Goal: Task Accomplishment & Management: Manage account settings

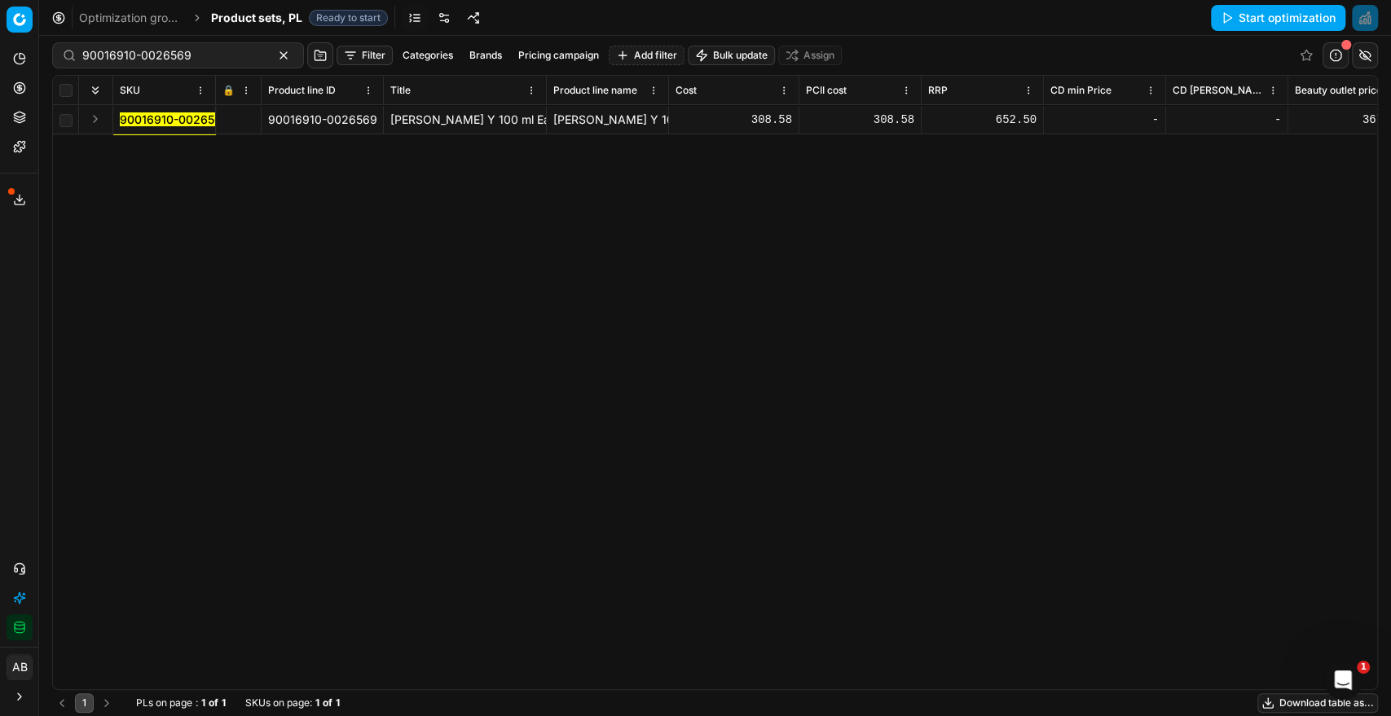
click at [24, 641] on div "Contact support AI Pricing Assistant Integration status" at bounding box center [19, 598] width 38 height 98
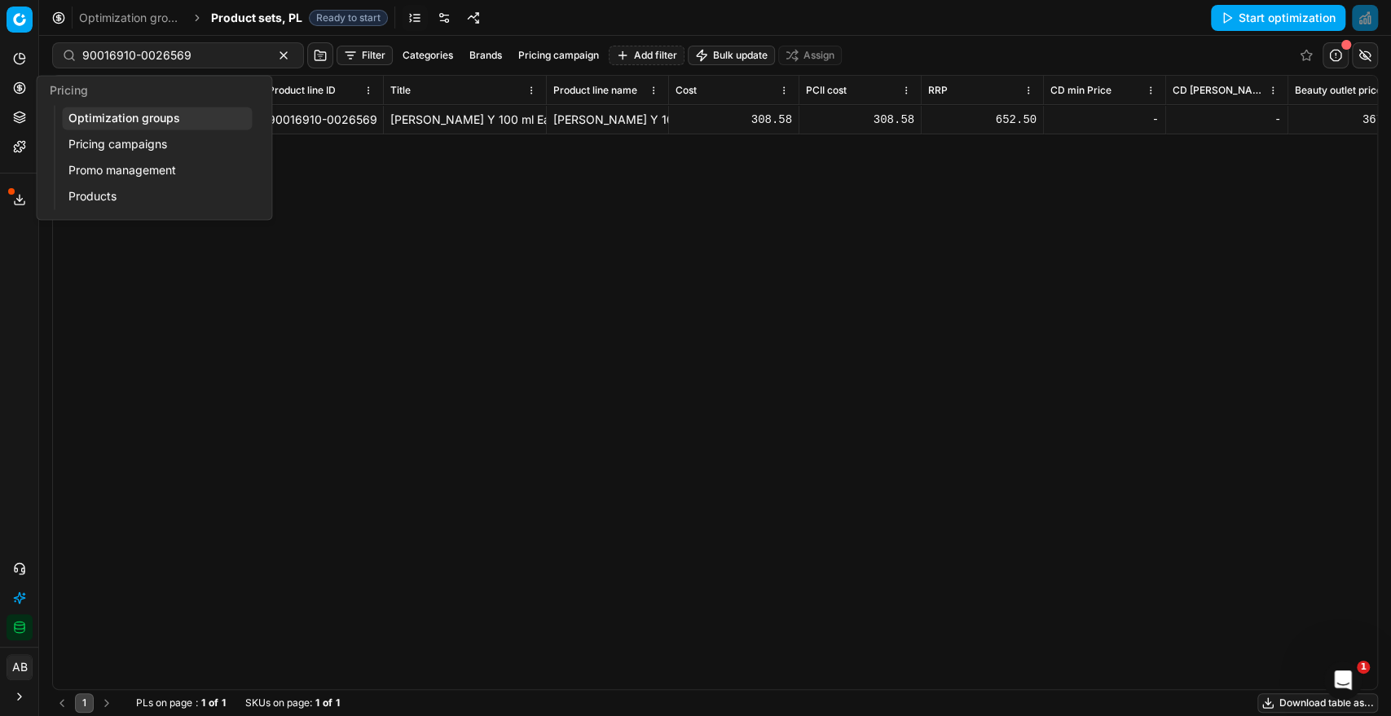
click at [99, 113] on link "Optimization groups" at bounding box center [157, 118] width 190 height 23
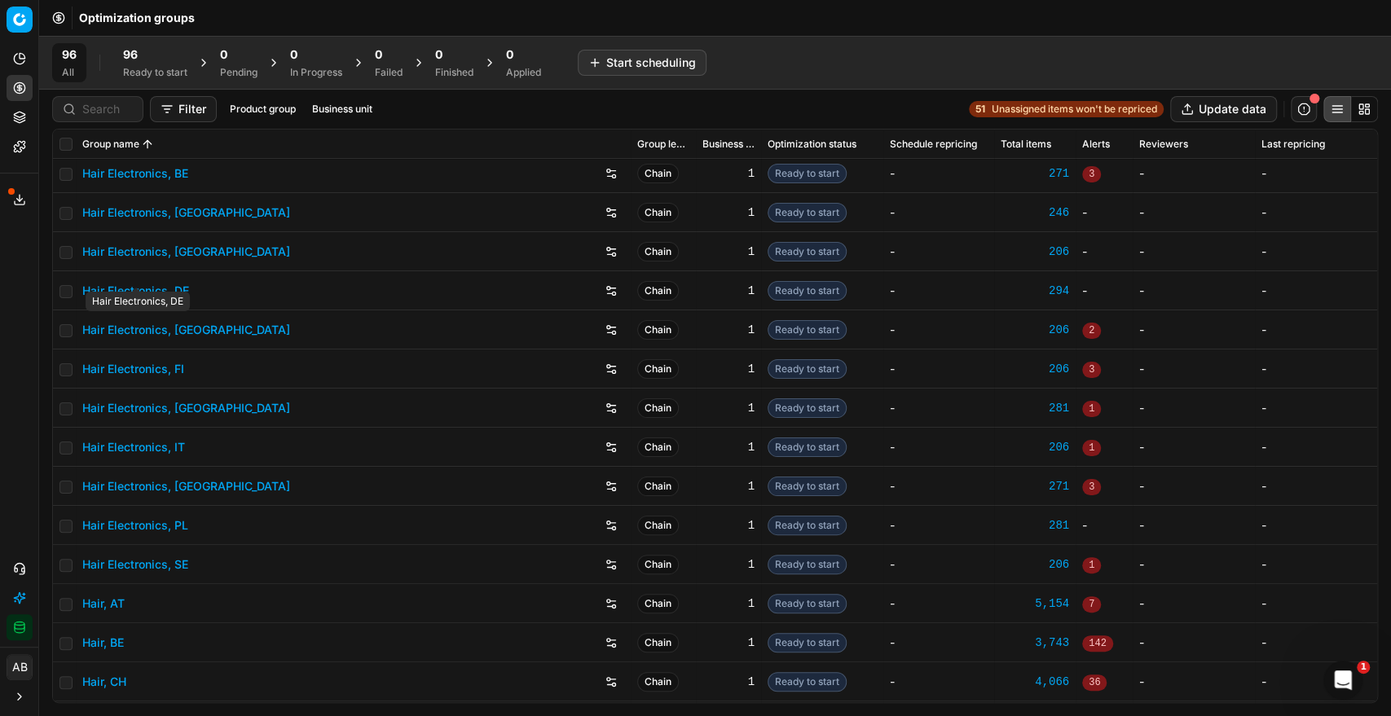
scroll to position [61, 0]
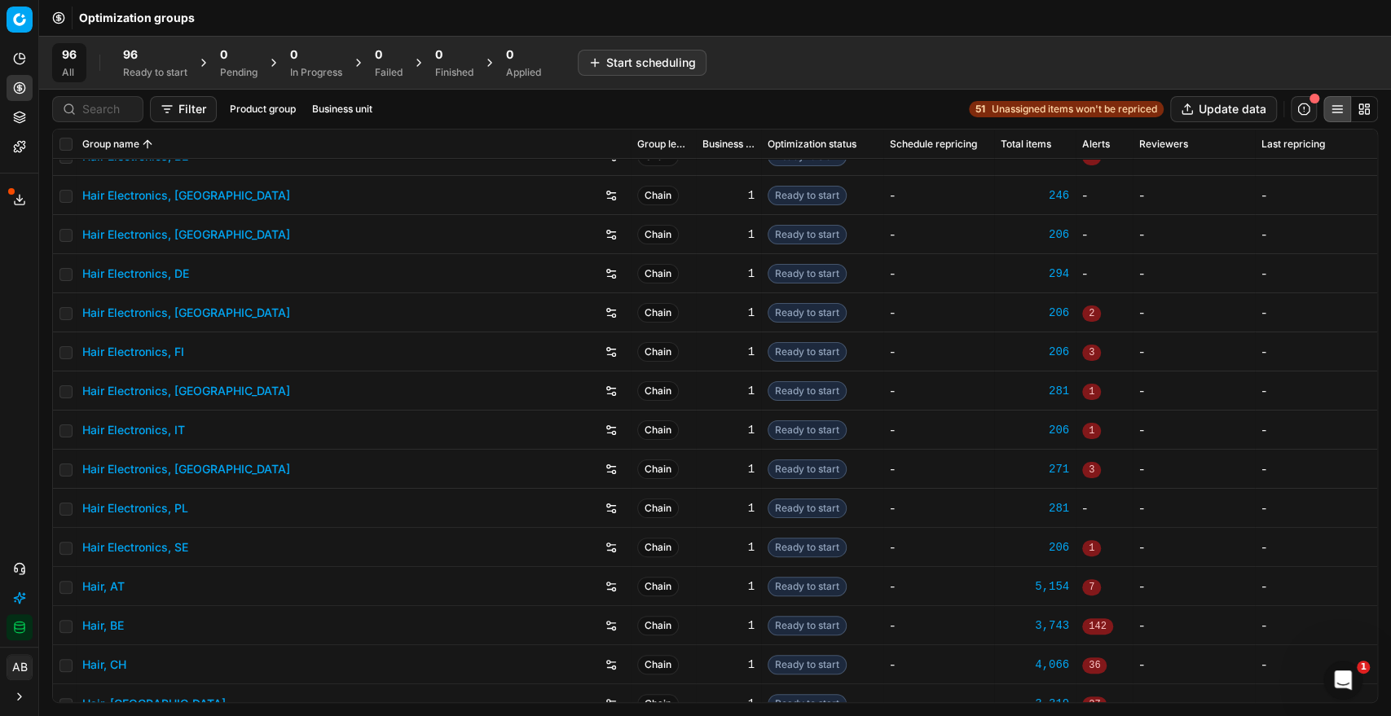
click at [8, 324] on div "Analytics Pricing Product portfolio Templates Export service 2 Contact support …" at bounding box center [19, 343] width 38 height 608
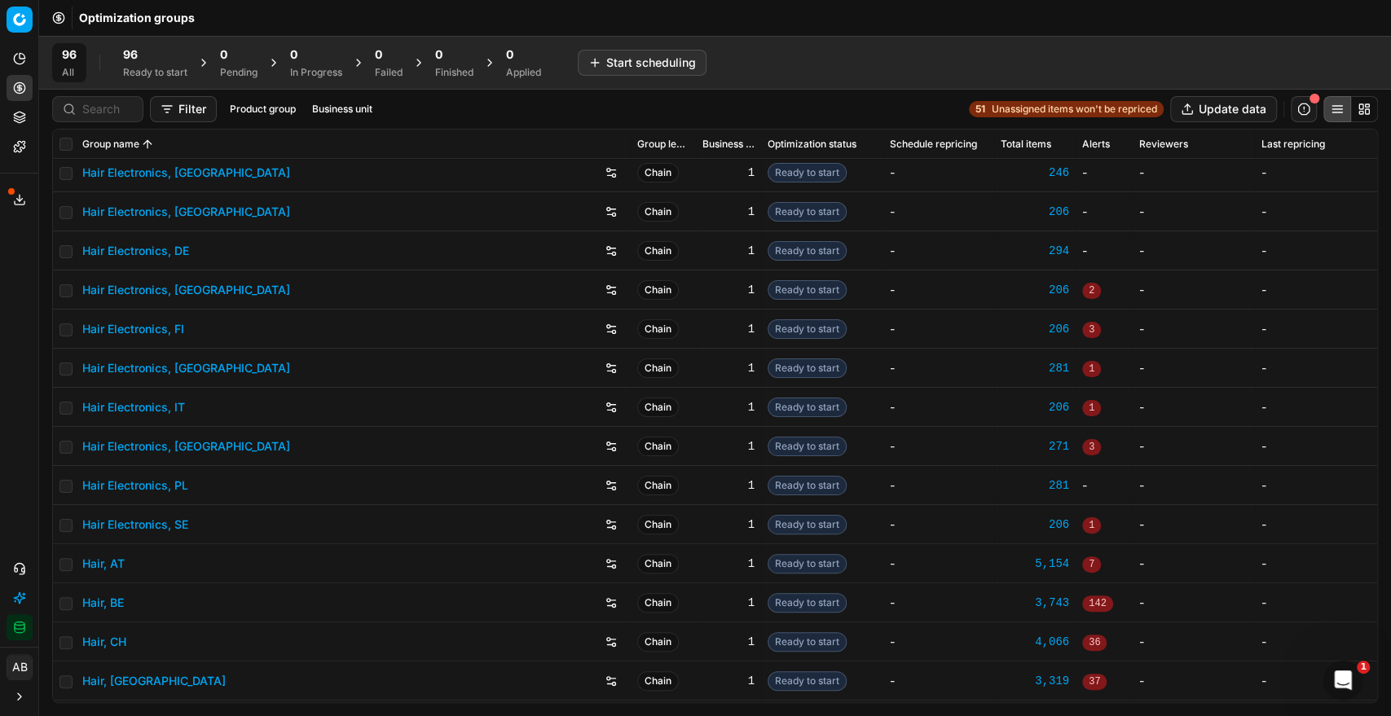
scroll to position [0, 0]
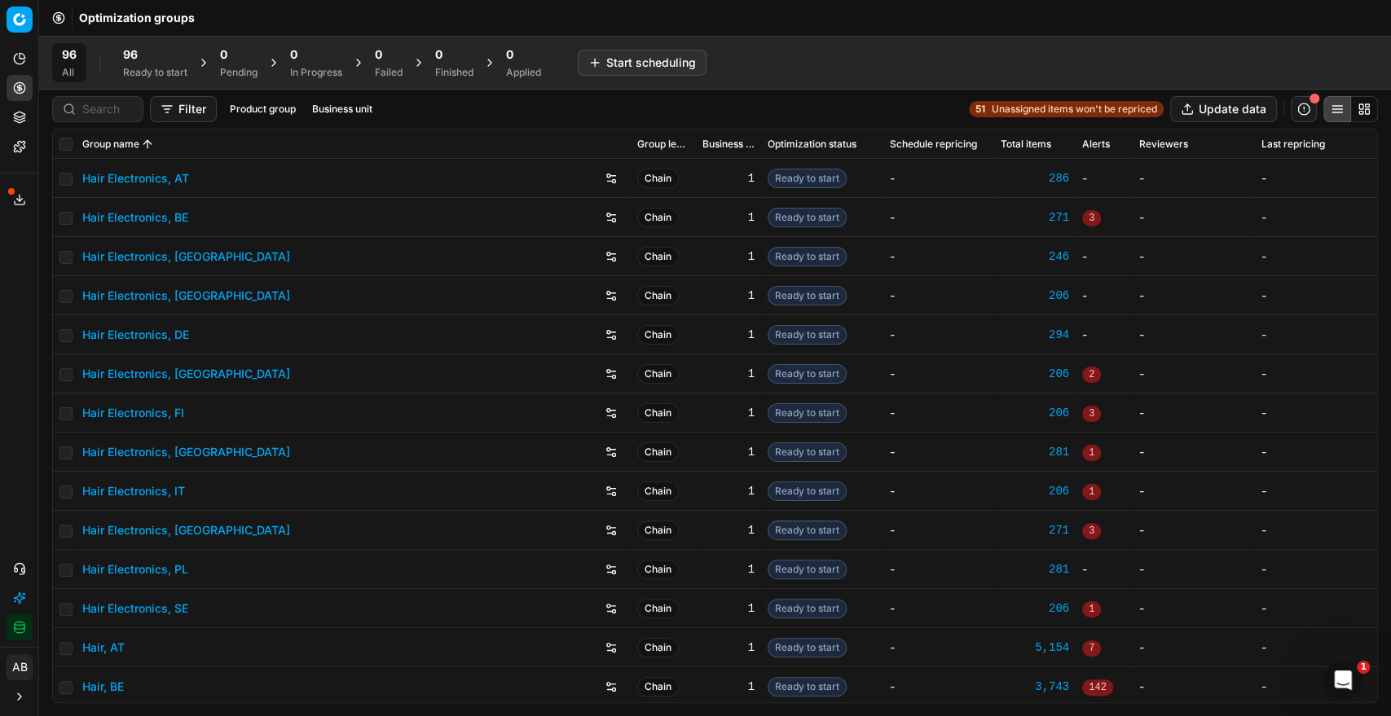
click at [164, 296] on link "Hair Electronics, [GEOGRAPHIC_DATA]" at bounding box center [186, 296] width 208 height 16
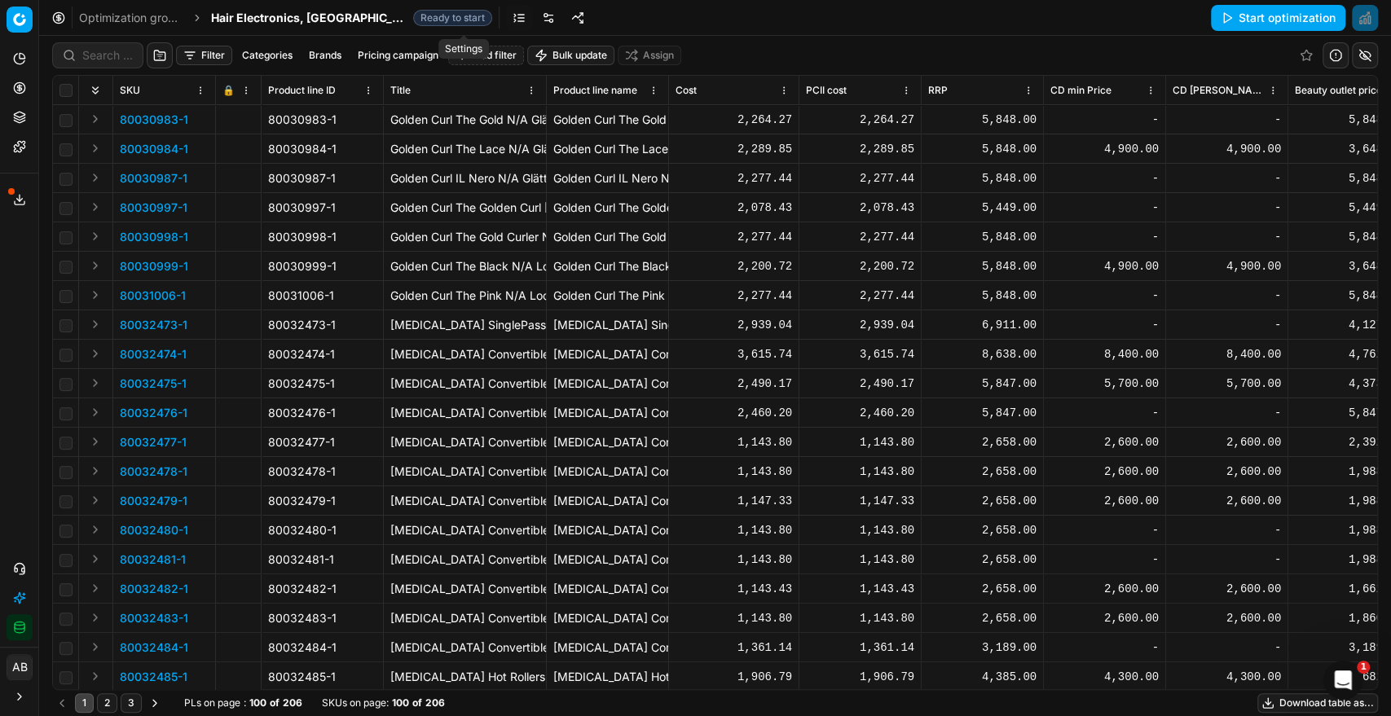
click at [535, 22] on link at bounding box center [548, 18] width 26 height 26
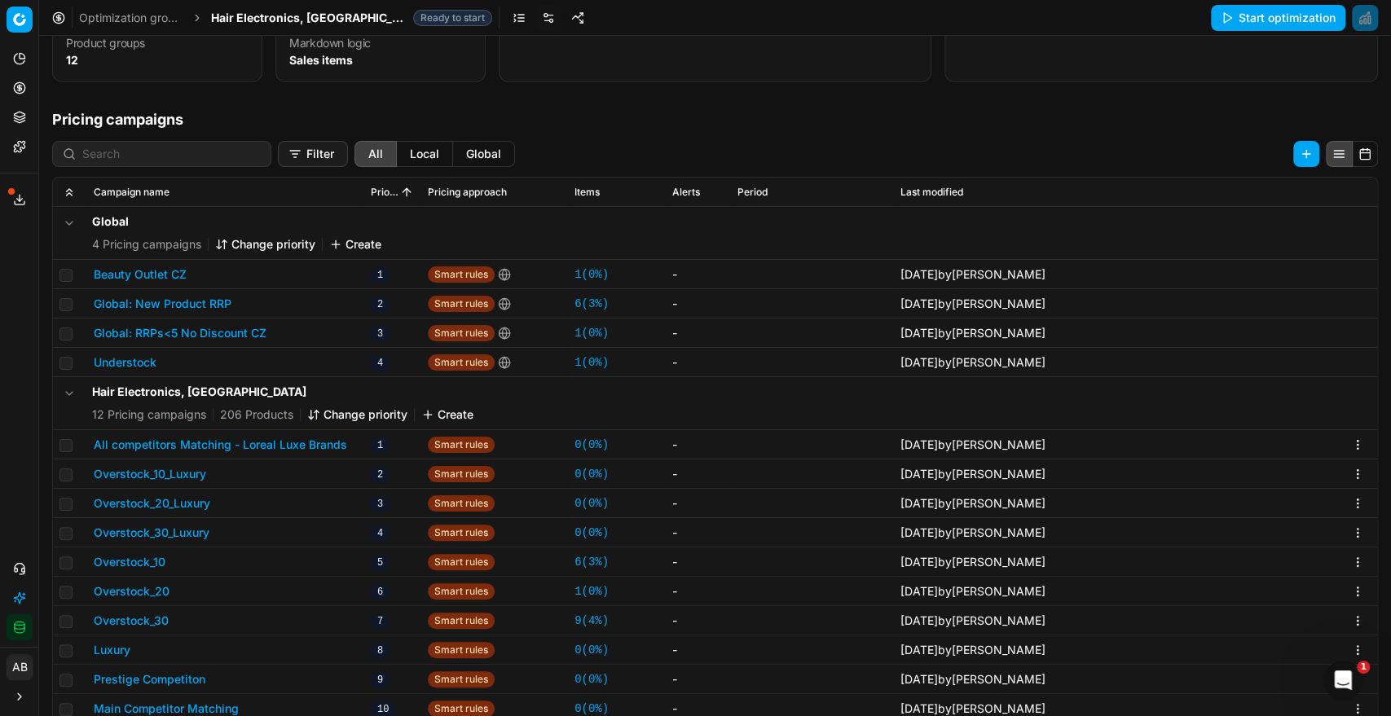
scroll to position [184, 0]
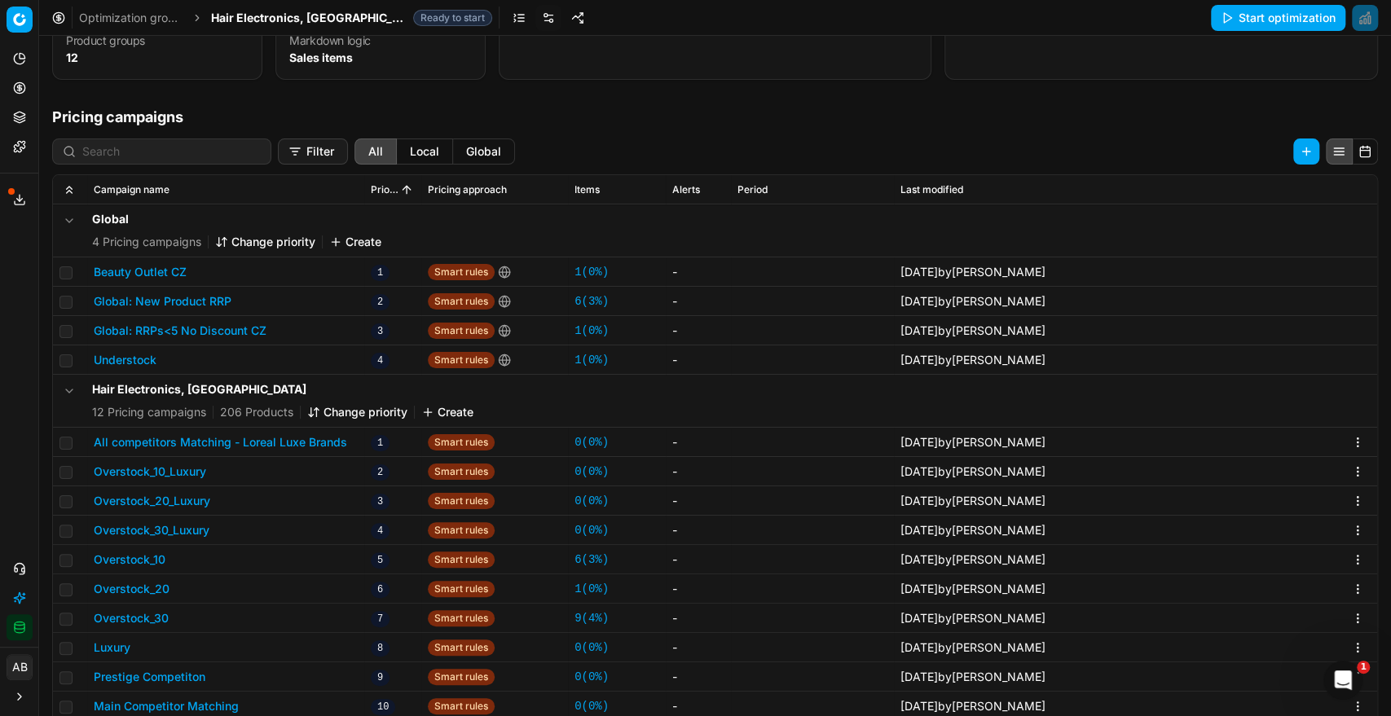
click at [313, 443] on button "All competitors Matching - Loreal Luxe Brands" at bounding box center [220, 442] width 253 height 16
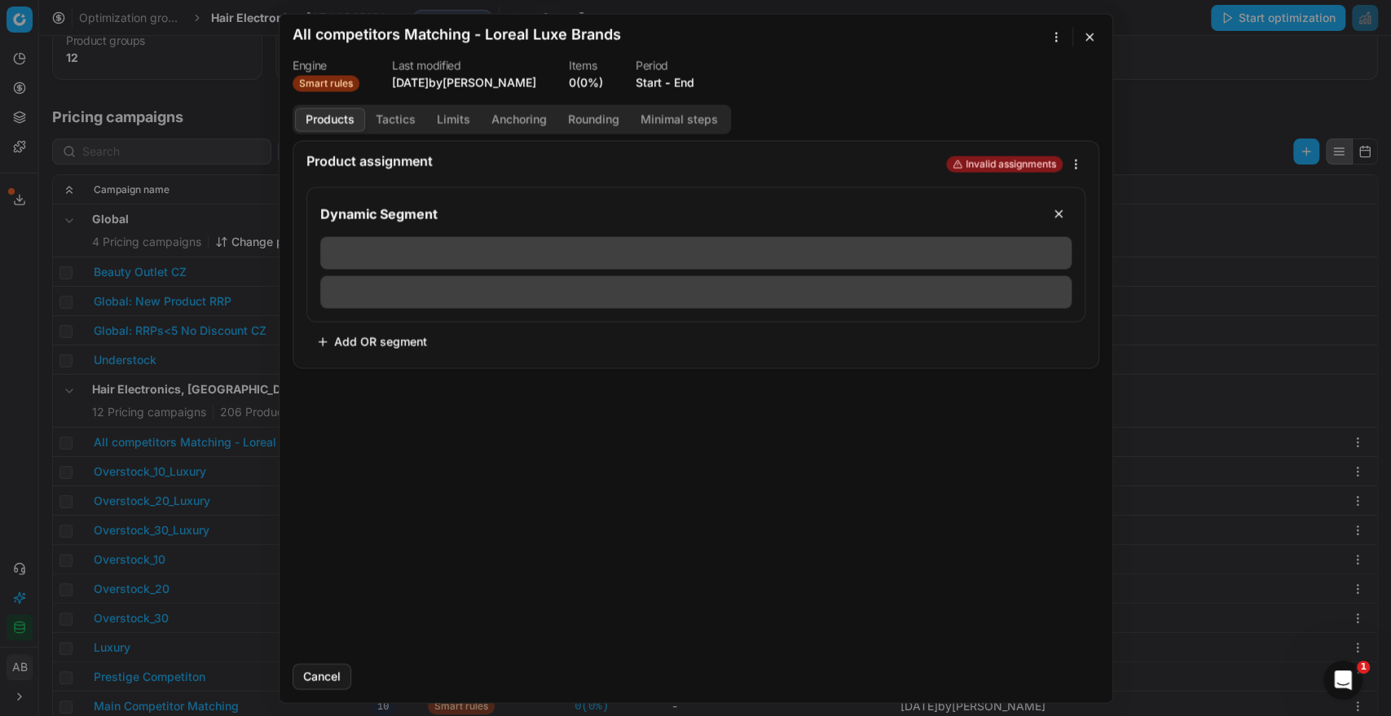
click at [687, 80] on button "End" at bounding box center [684, 82] width 20 height 16
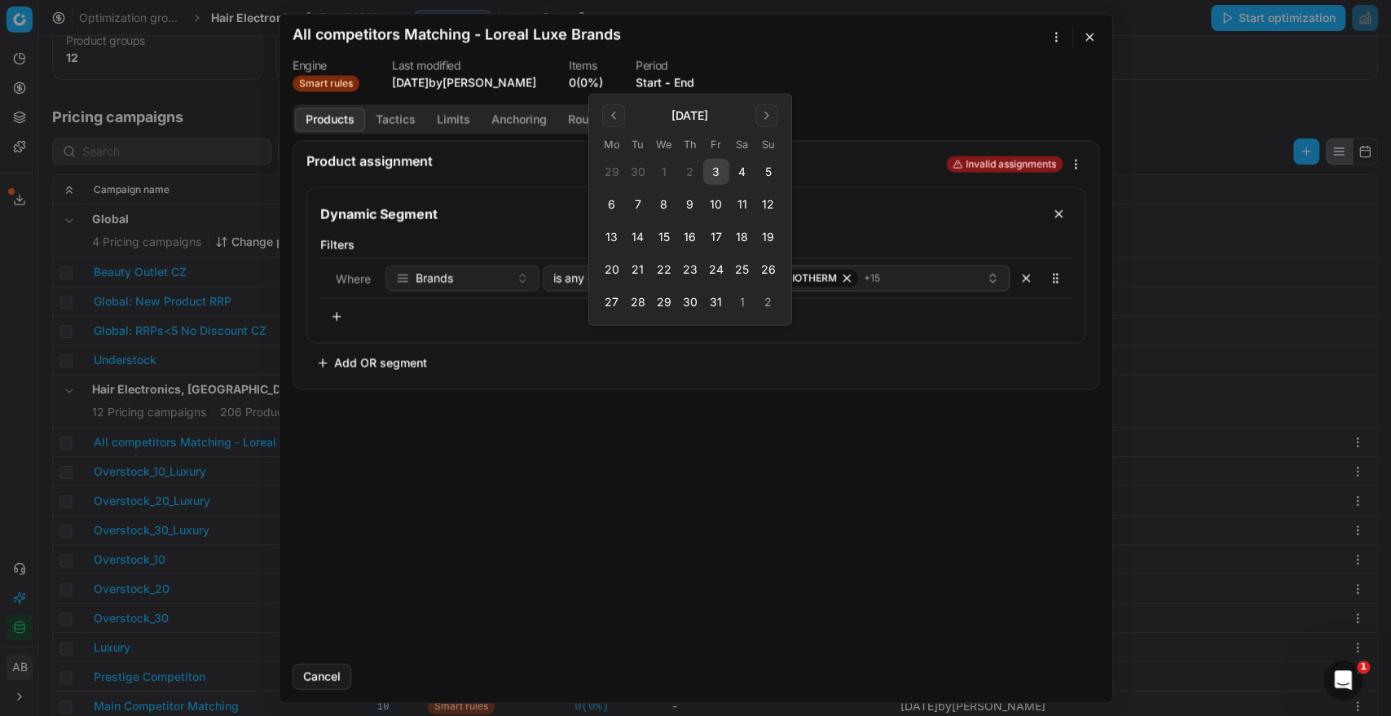
click at [717, 172] on button "3" at bounding box center [716, 172] width 26 height 26
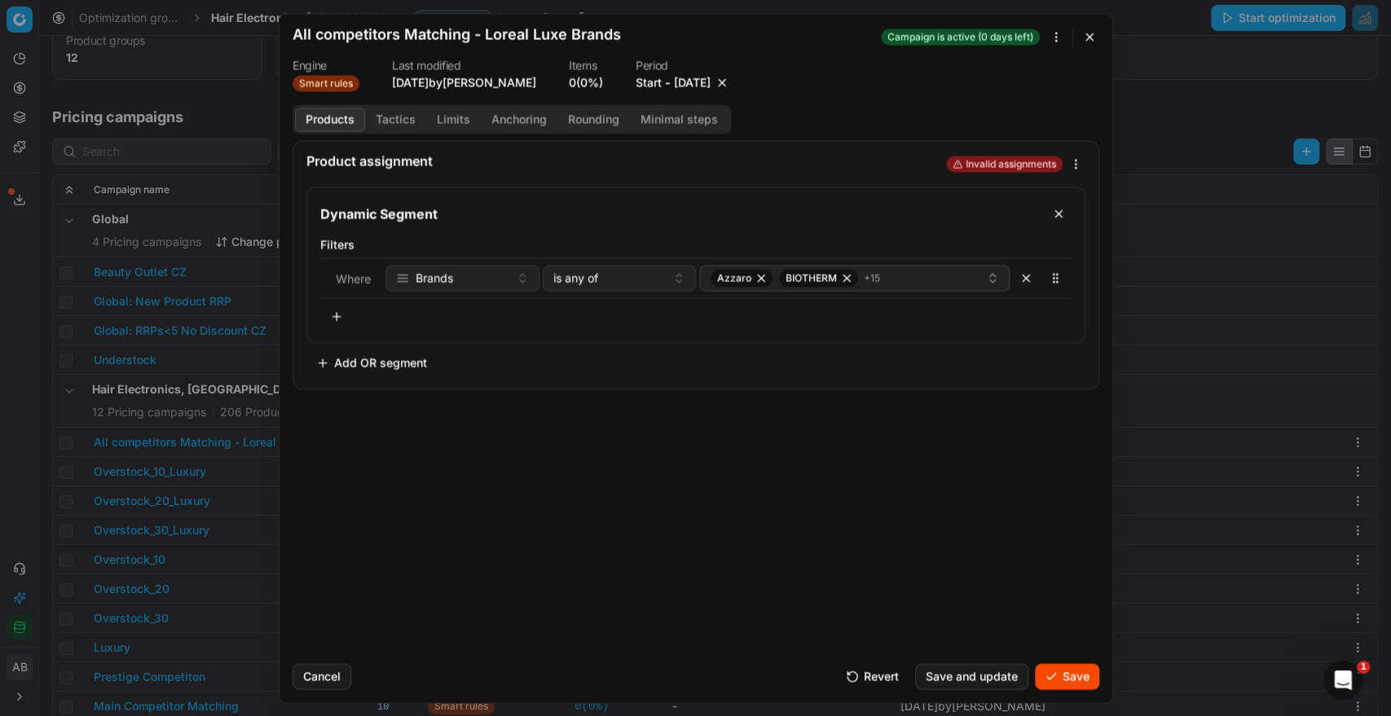
click at [1061, 681] on button "Save" at bounding box center [1067, 676] width 64 height 26
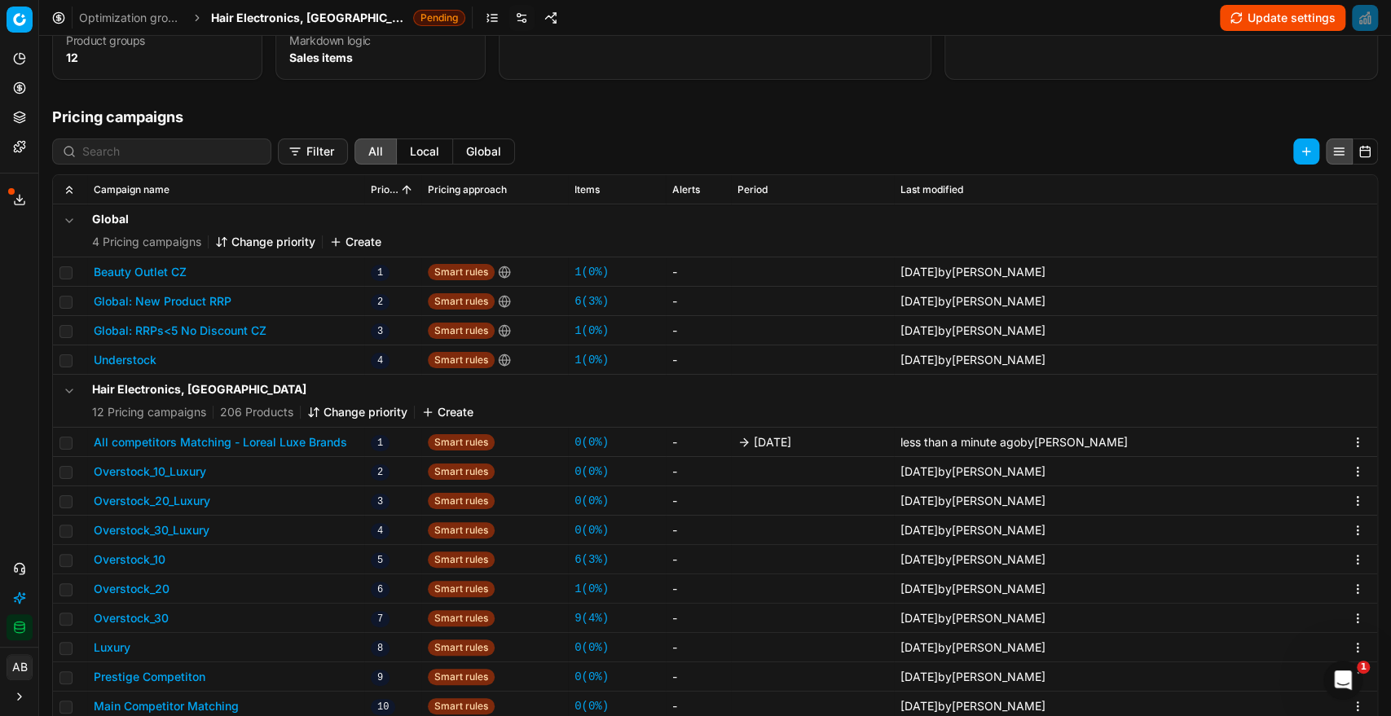
scroll to position [0, 0]
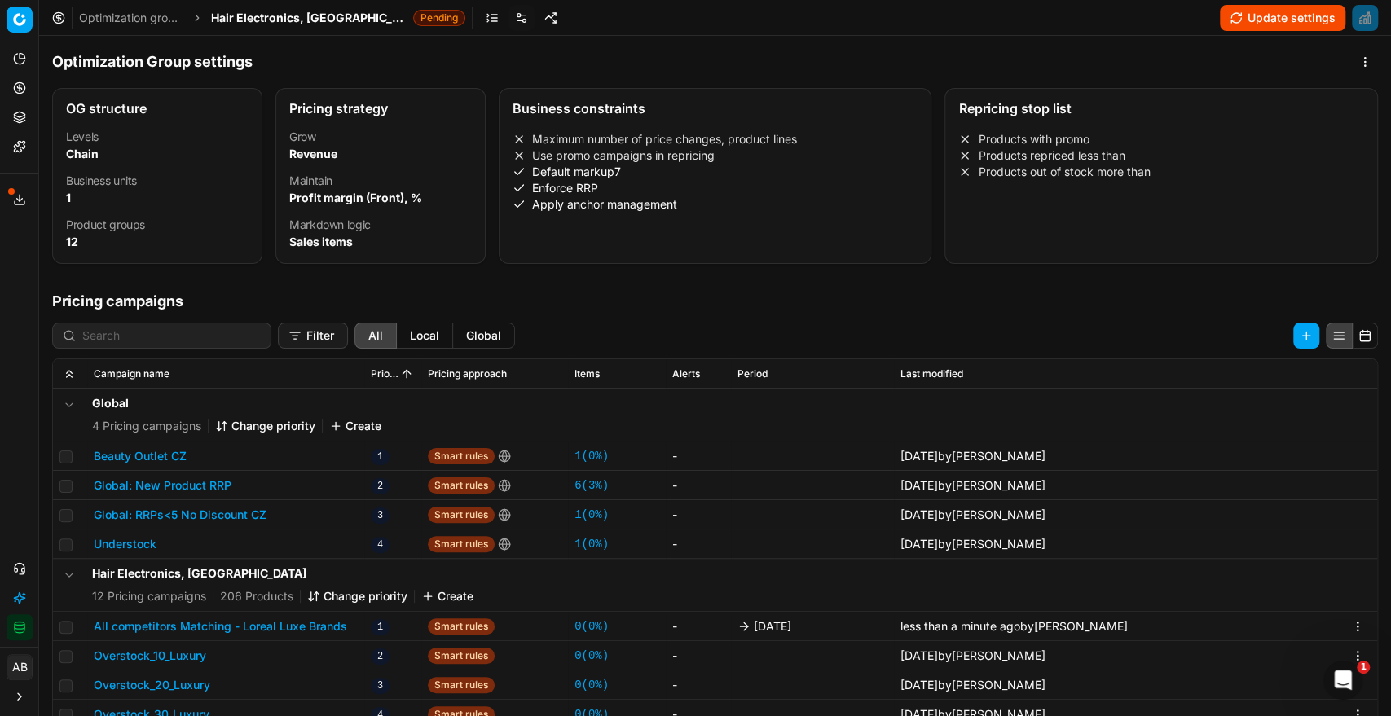
click at [259, 11] on span "Hair Electronics, [GEOGRAPHIC_DATA]" at bounding box center [309, 18] width 196 height 16
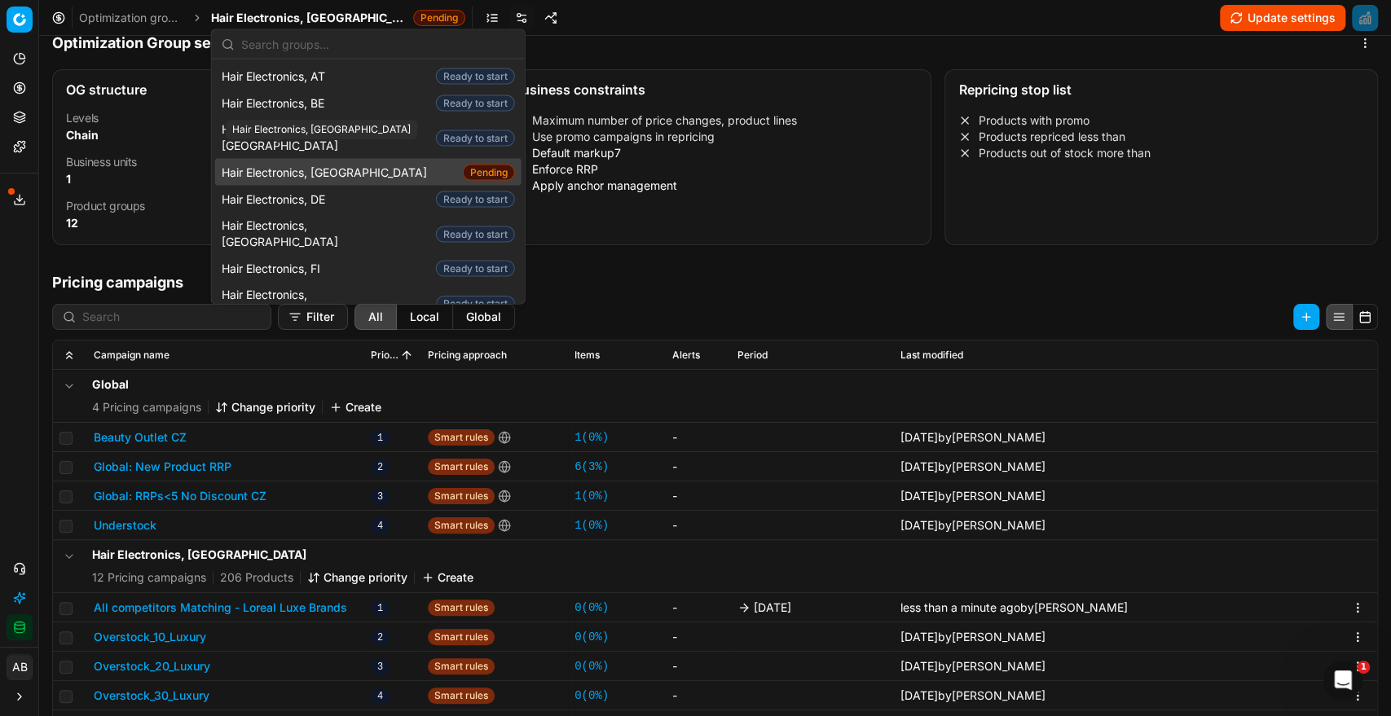
scroll to position [26, 0]
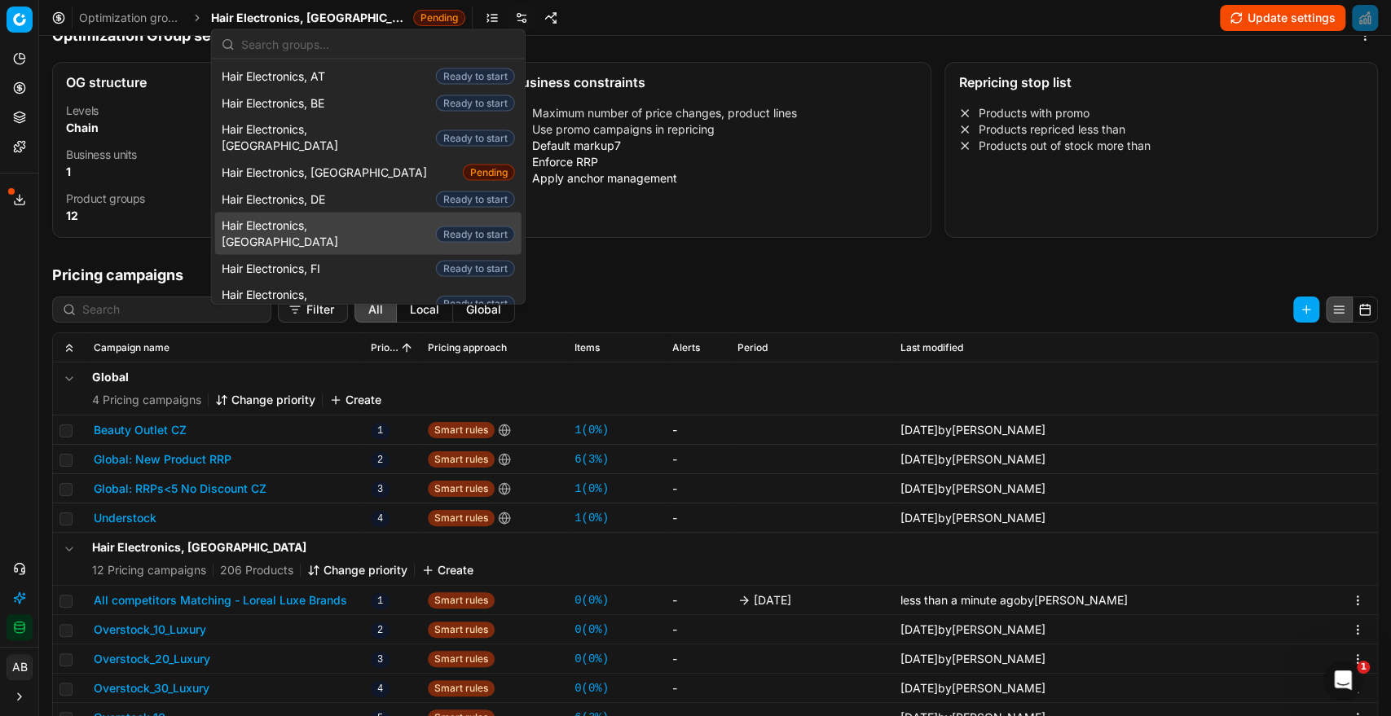
click at [308, 218] on span "Hair Electronics, [GEOGRAPHIC_DATA]" at bounding box center [326, 234] width 208 height 33
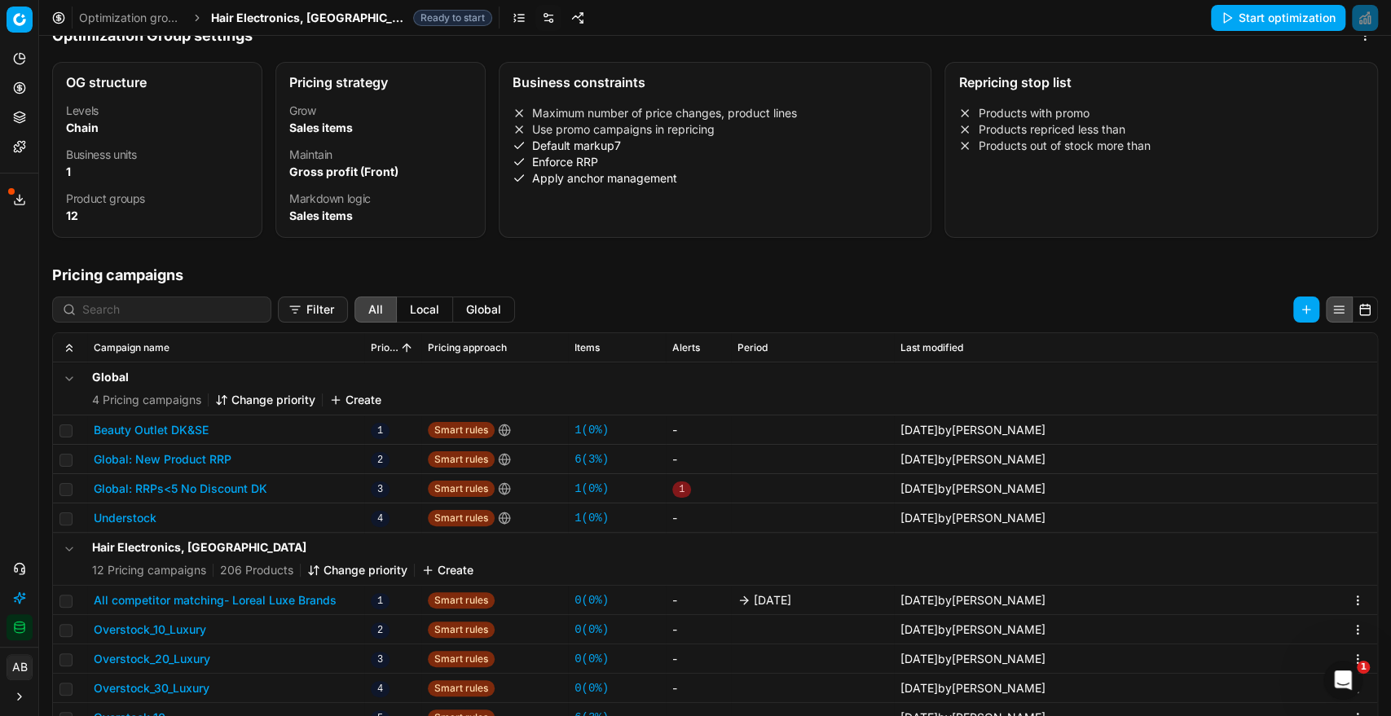
click at [302, 598] on button "All competitor matching- Loreal Luxe Brands" at bounding box center [215, 600] width 243 height 16
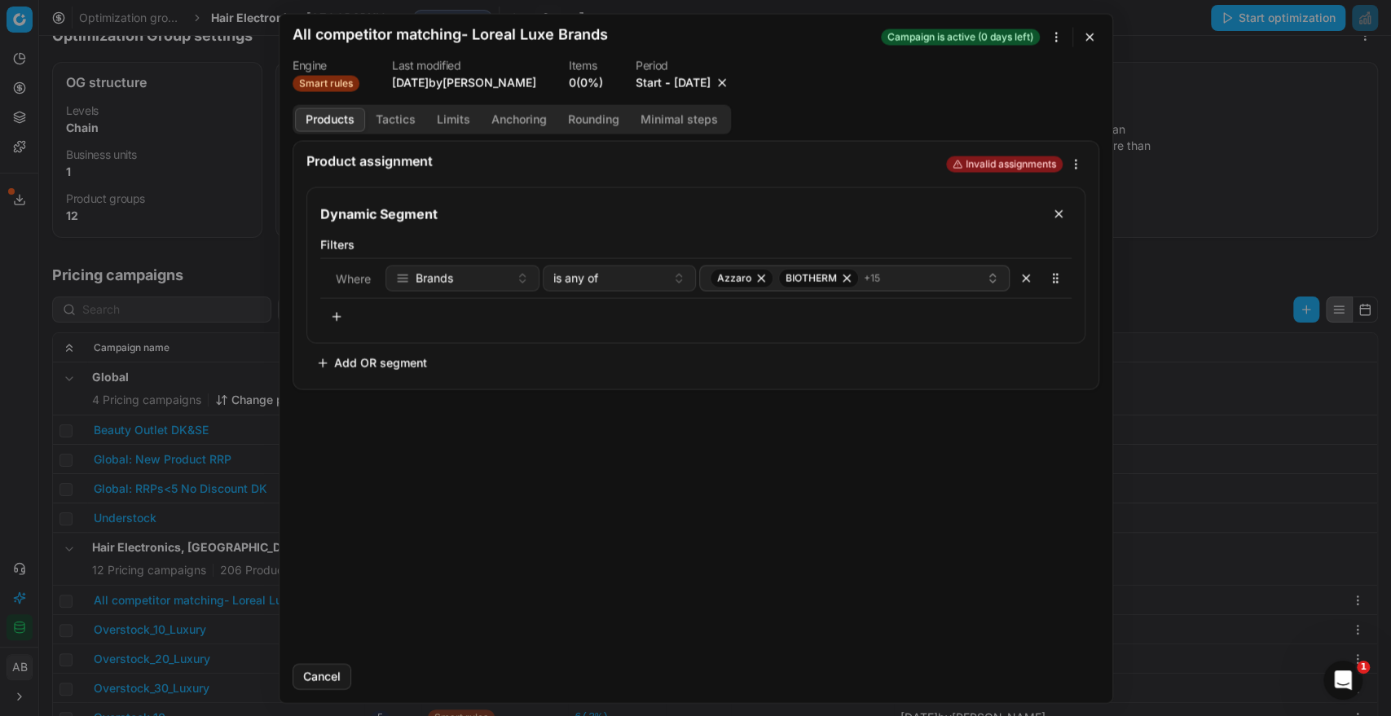
click at [1078, 37] on div "Campaign is active (0 days left)" at bounding box center [980, 37] width 199 height 20
click at [1085, 34] on button "button" at bounding box center [1090, 37] width 20 height 20
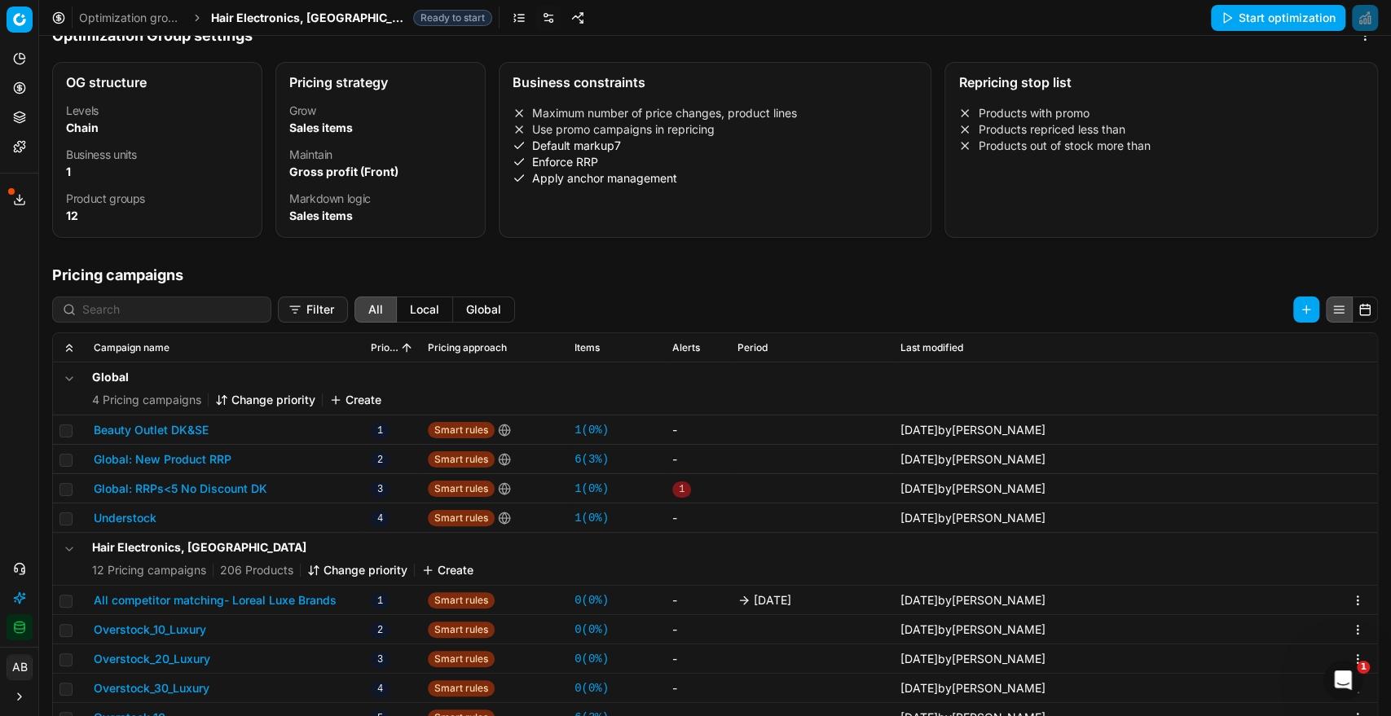
click at [318, 601] on button "All competitor matching- Loreal Luxe Brands" at bounding box center [215, 600] width 243 height 16
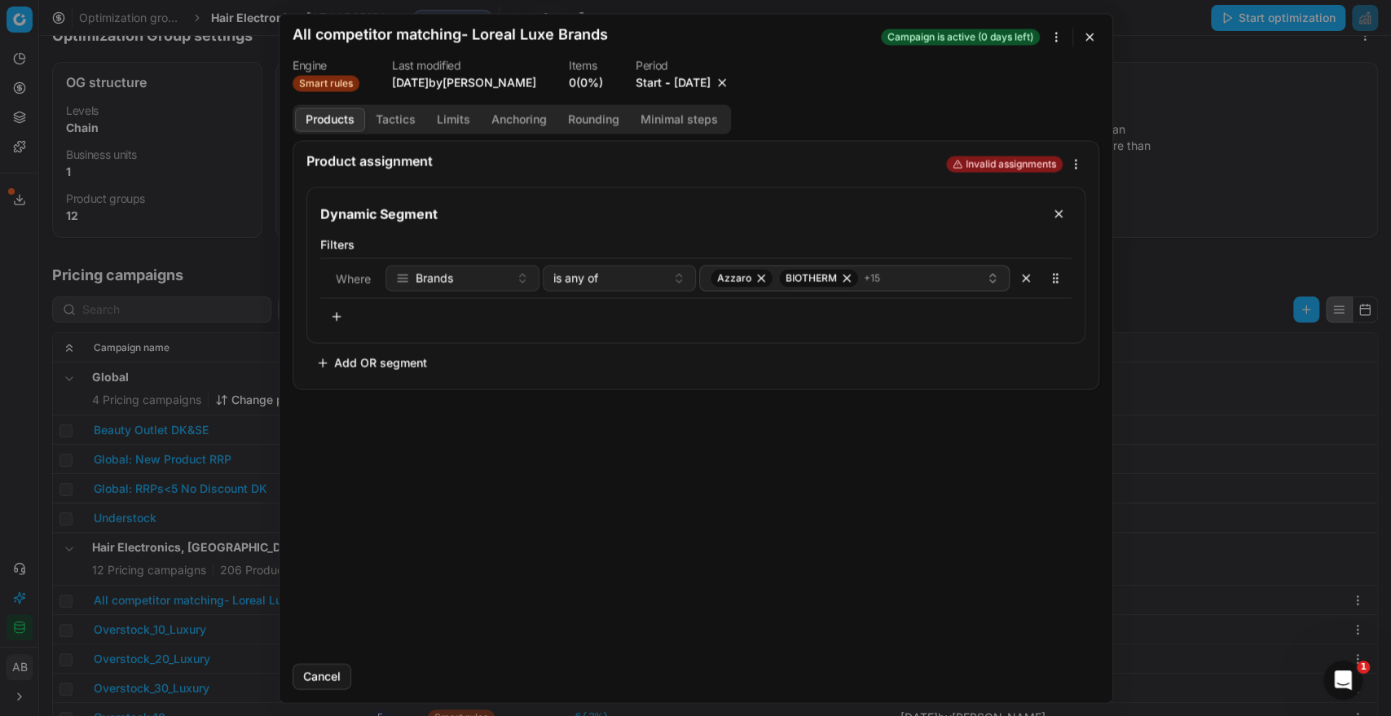
click at [1093, 37] on button "button" at bounding box center [1090, 37] width 20 height 20
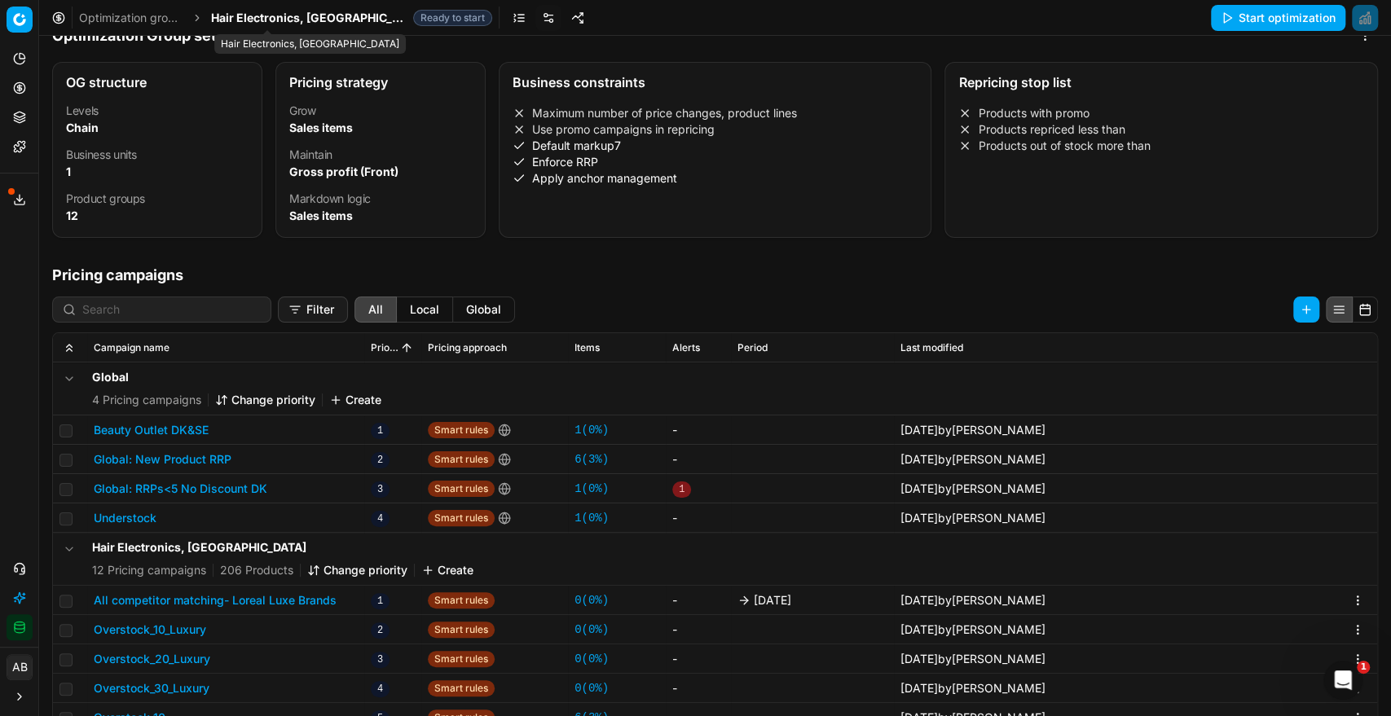
click at [303, 16] on span "Hair Electronics, [GEOGRAPHIC_DATA]" at bounding box center [309, 18] width 196 height 16
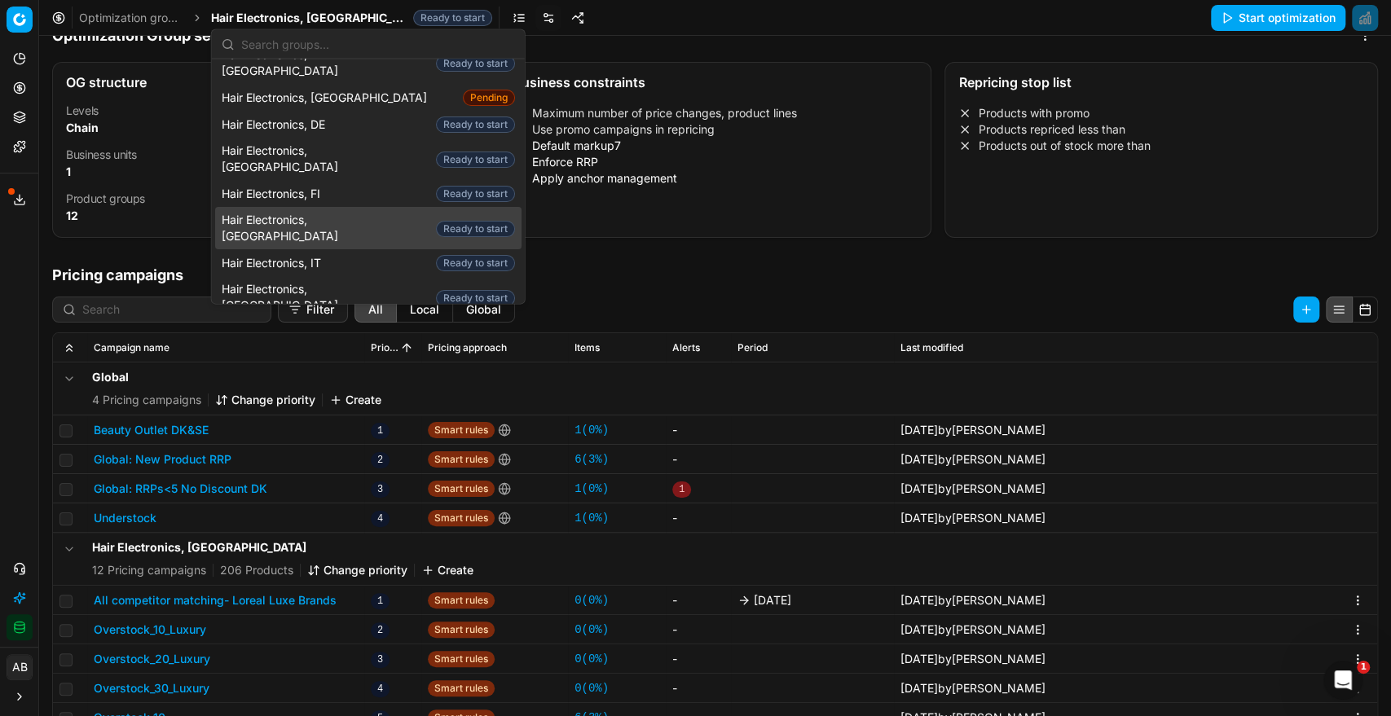
scroll to position [76, 0]
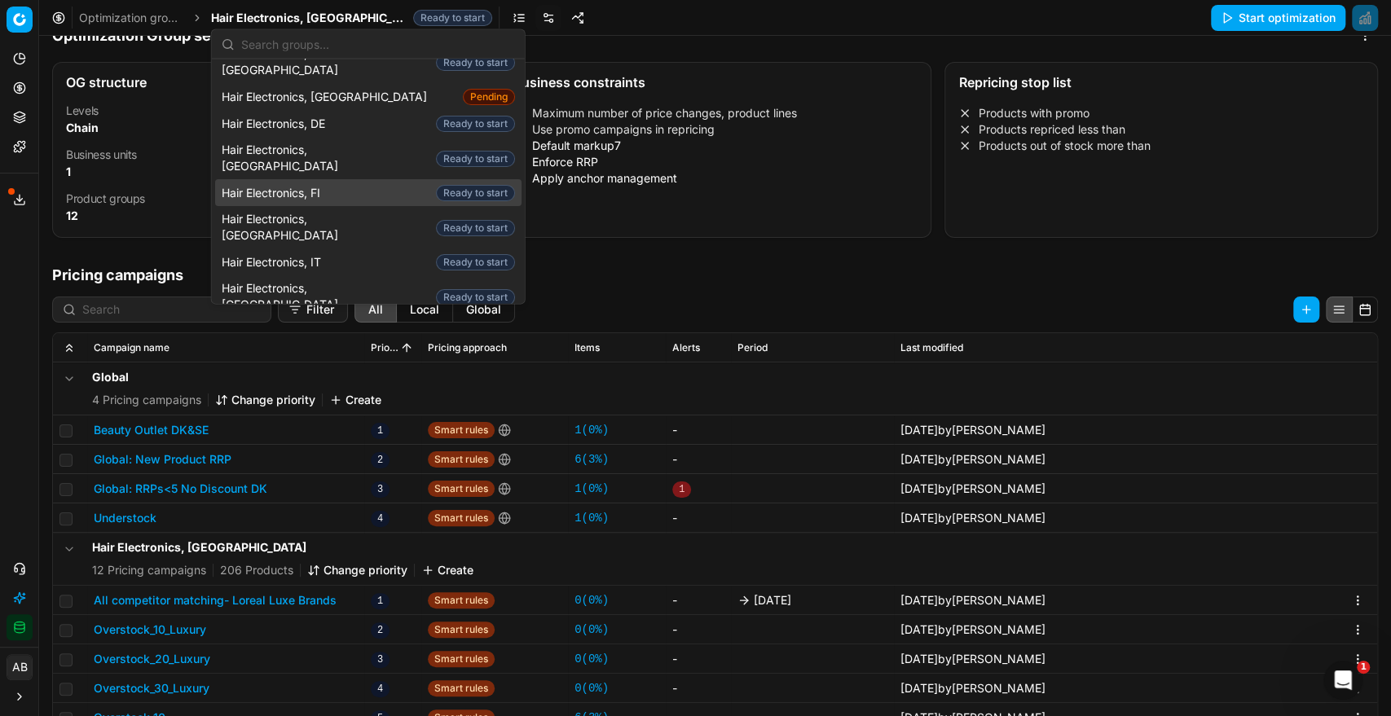
click at [328, 179] on div "Hair Electronics, FI Ready to start" at bounding box center [368, 192] width 306 height 27
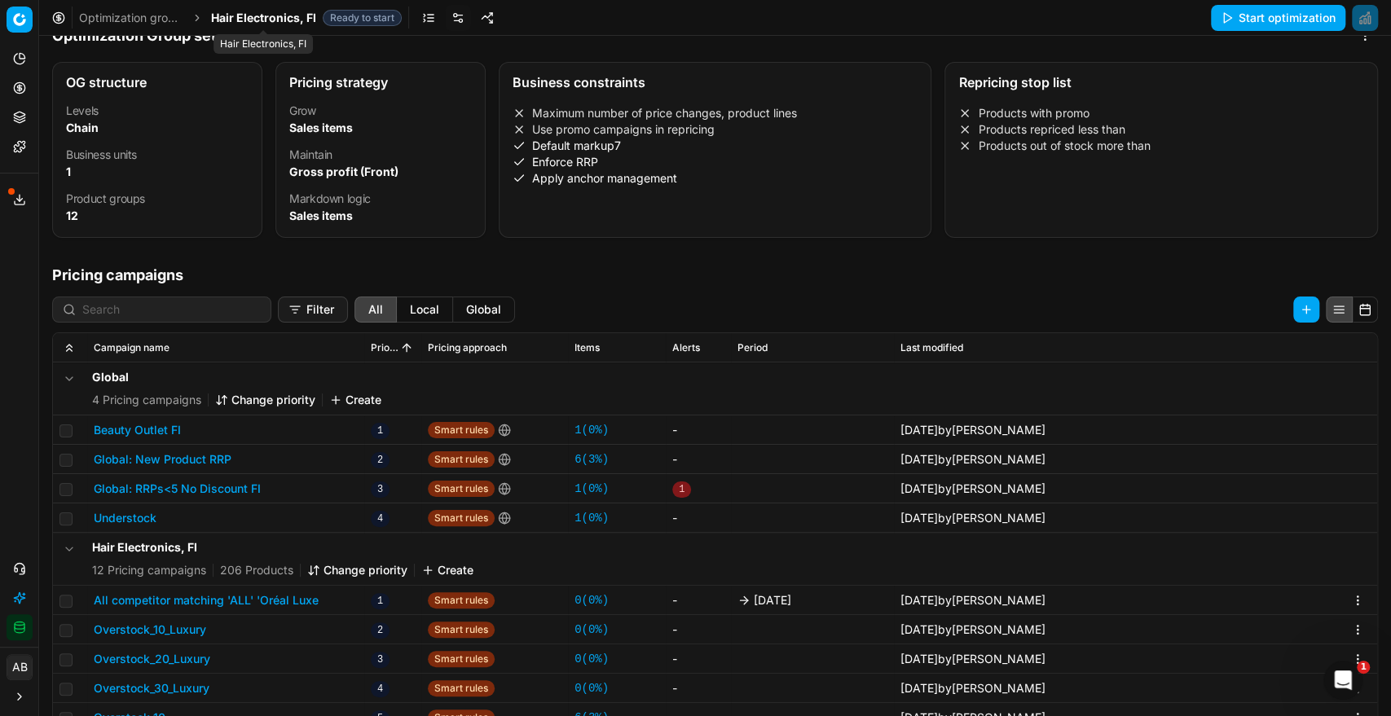
click at [267, 22] on span "Hair Electronics, FI" at bounding box center [263, 18] width 105 height 16
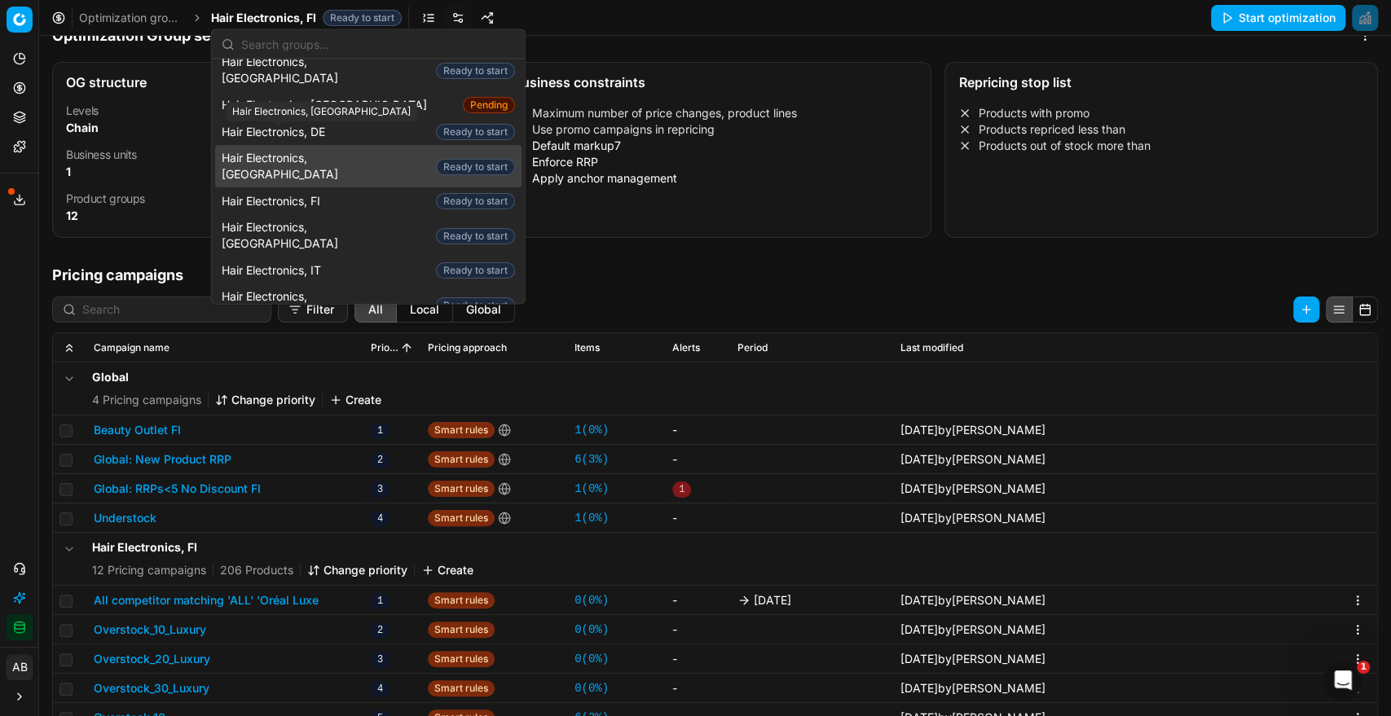
scroll to position [82, 0]
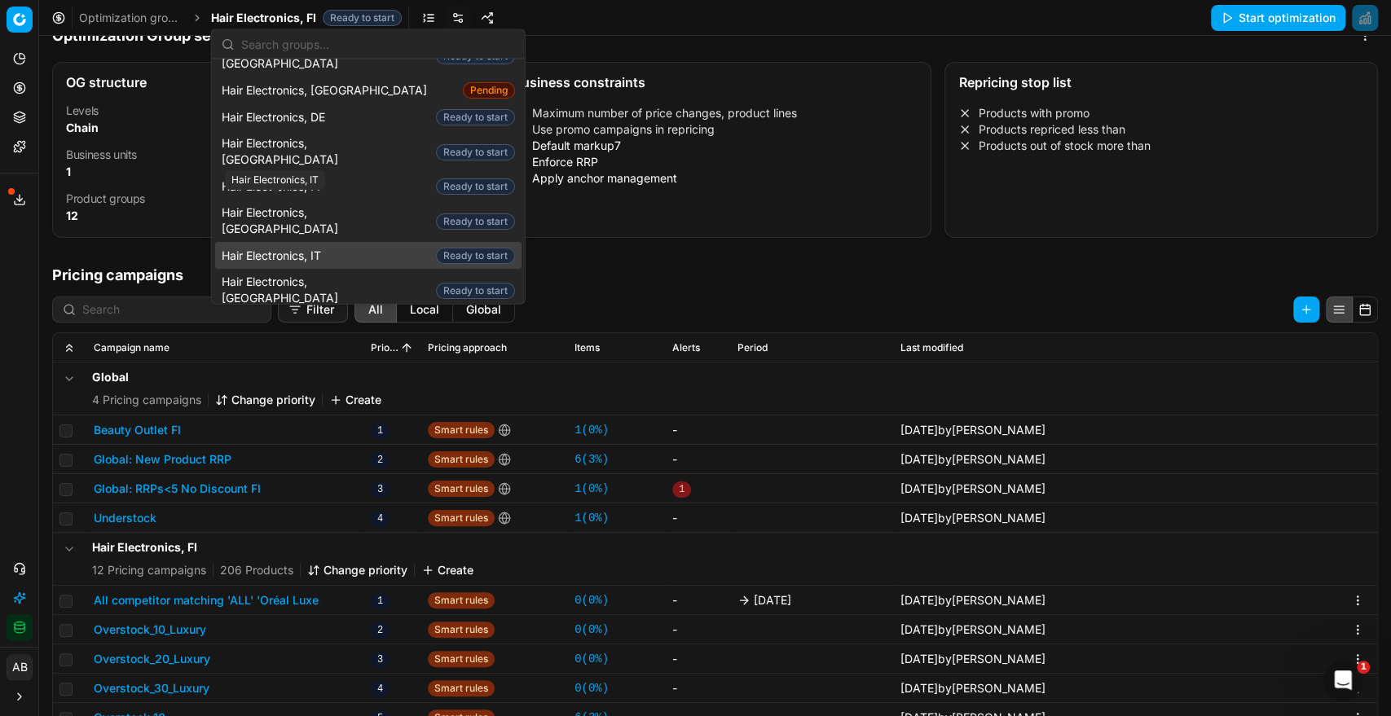
click at [308, 247] on span "Hair Electronics, IT" at bounding box center [275, 255] width 106 height 16
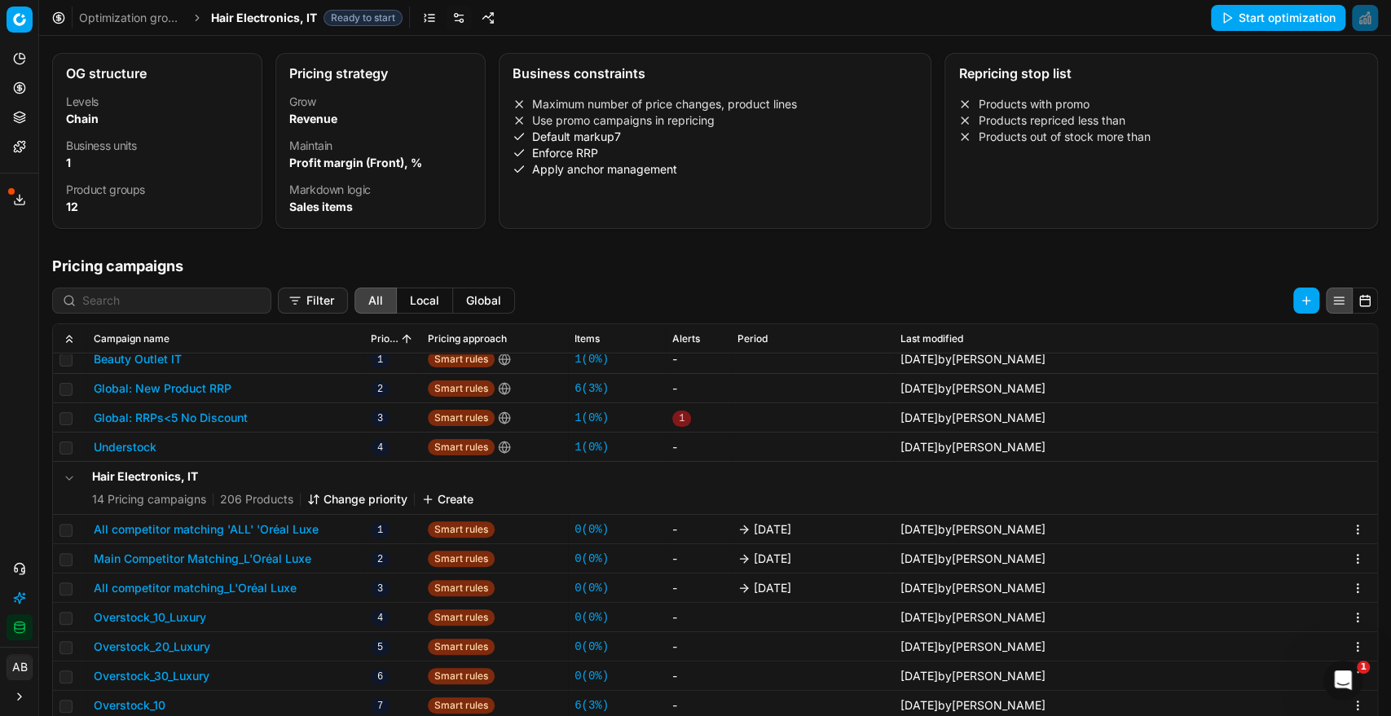
scroll to position [69, 0]
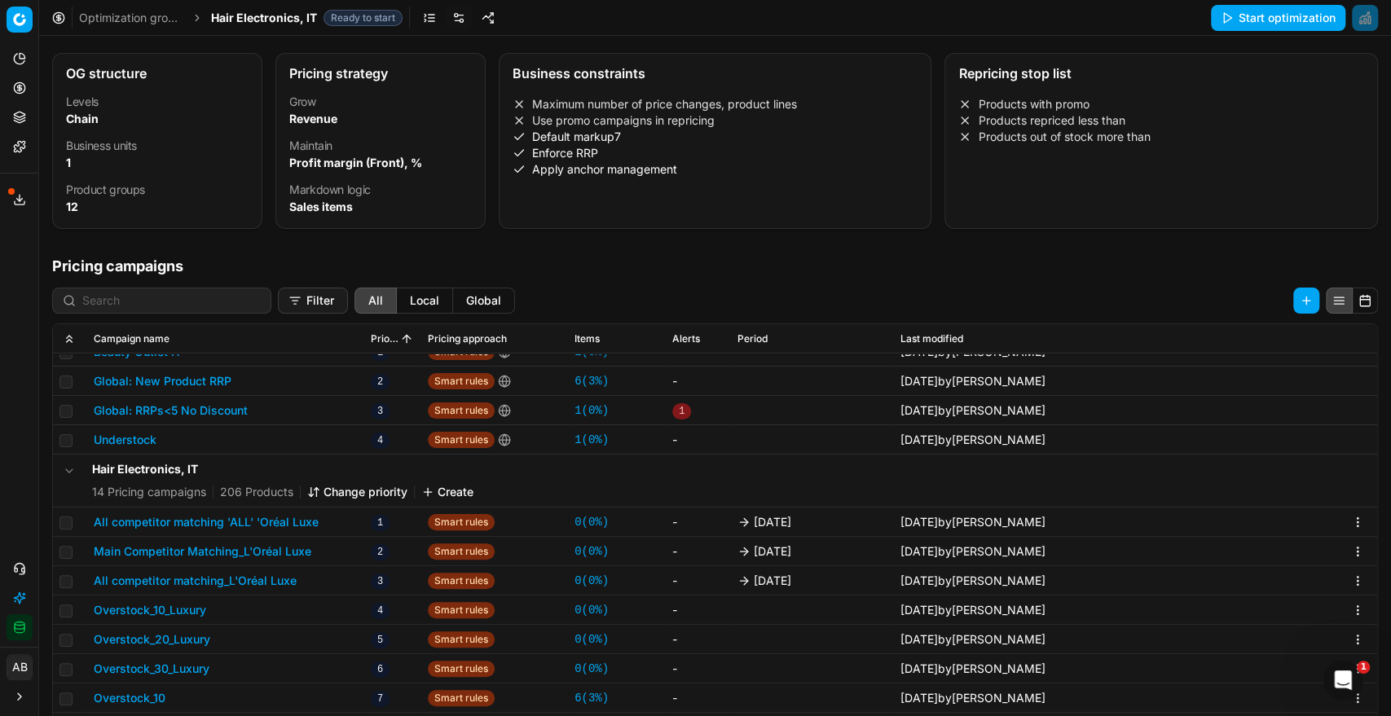
click at [312, 22] on span "Hair Electronics, IT" at bounding box center [264, 18] width 106 height 16
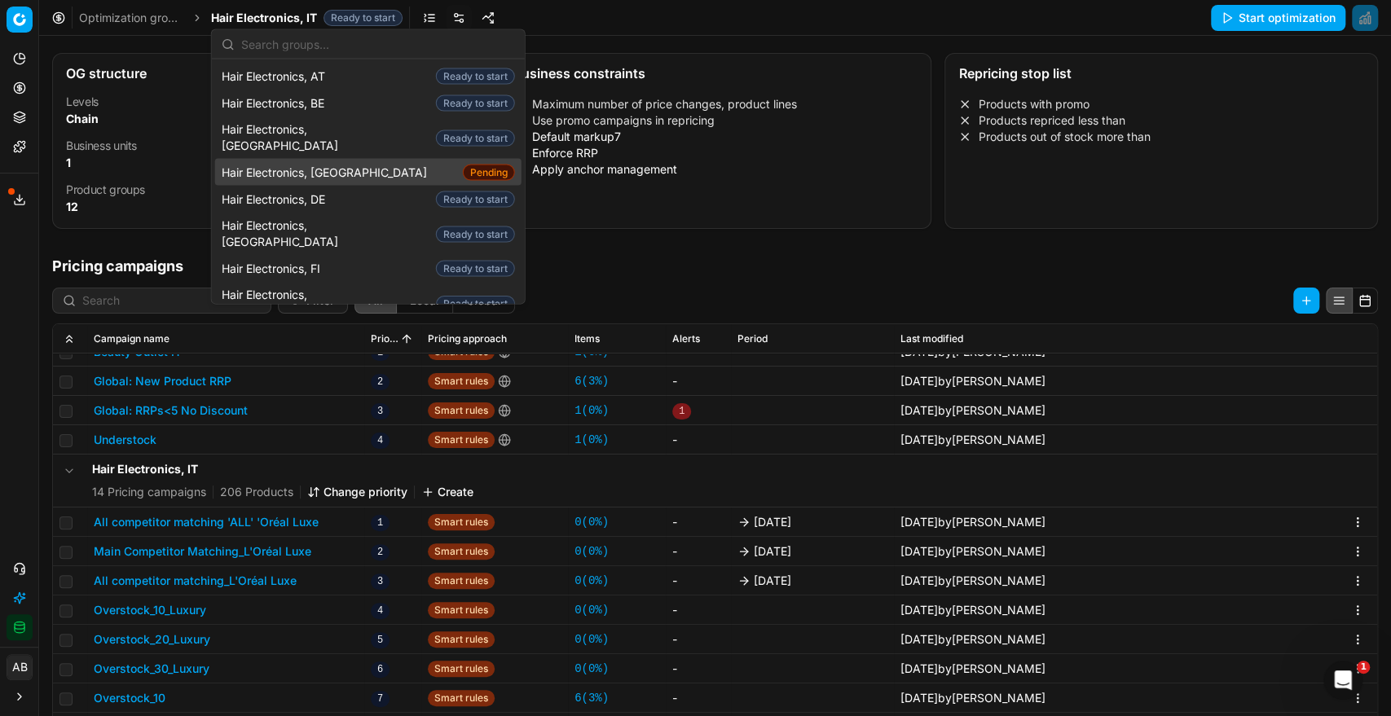
click at [350, 159] on div "Hair Electronics, CZ Pending" at bounding box center [368, 172] width 306 height 27
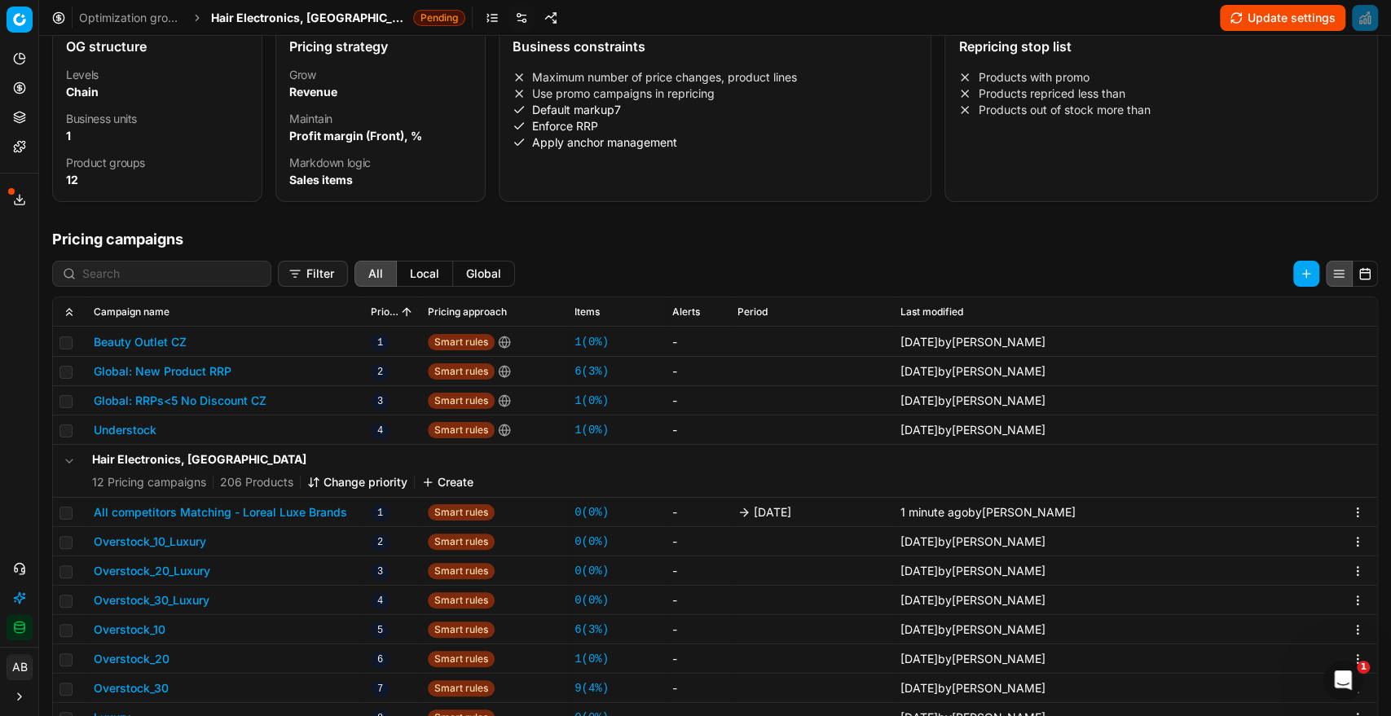
scroll to position [250, 0]
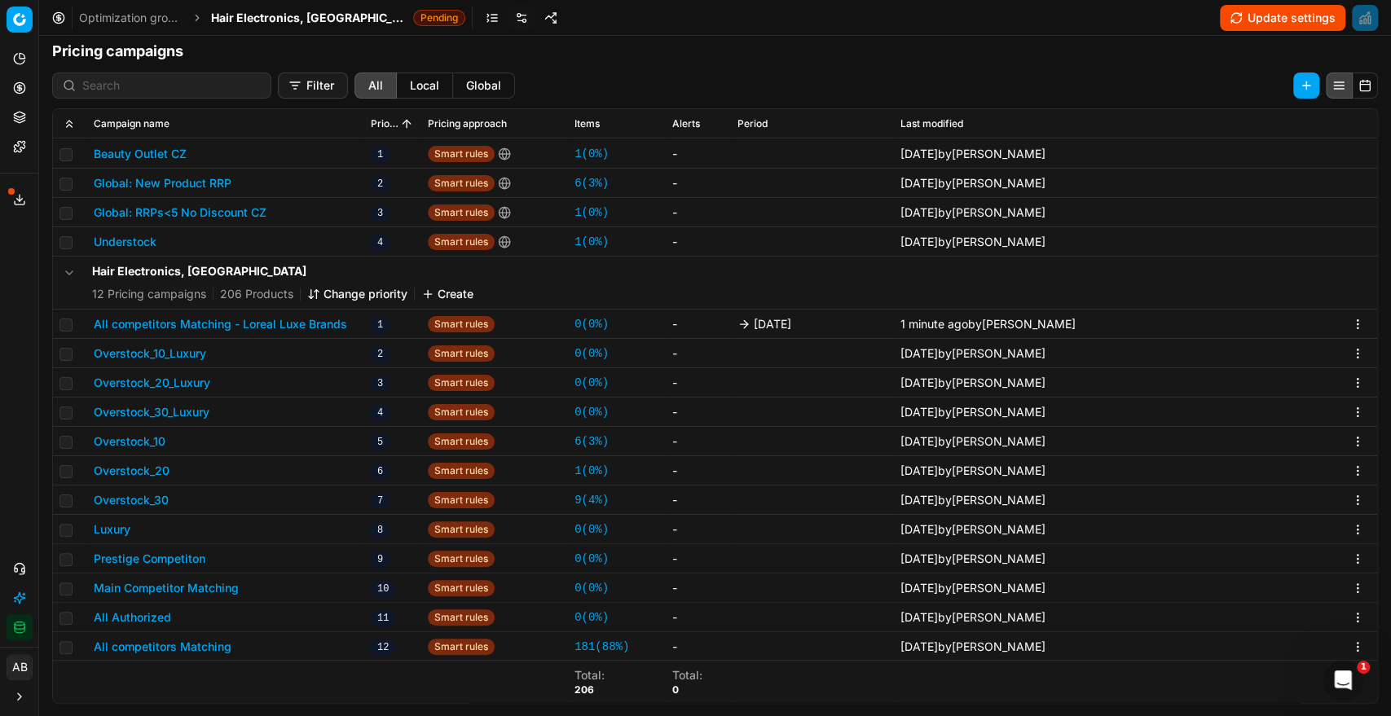
click at [293, 18] on span "Hair Electronics, [GEOGRAPHIC_DATA]" at bounding box center [309, 18] width 196 height 16
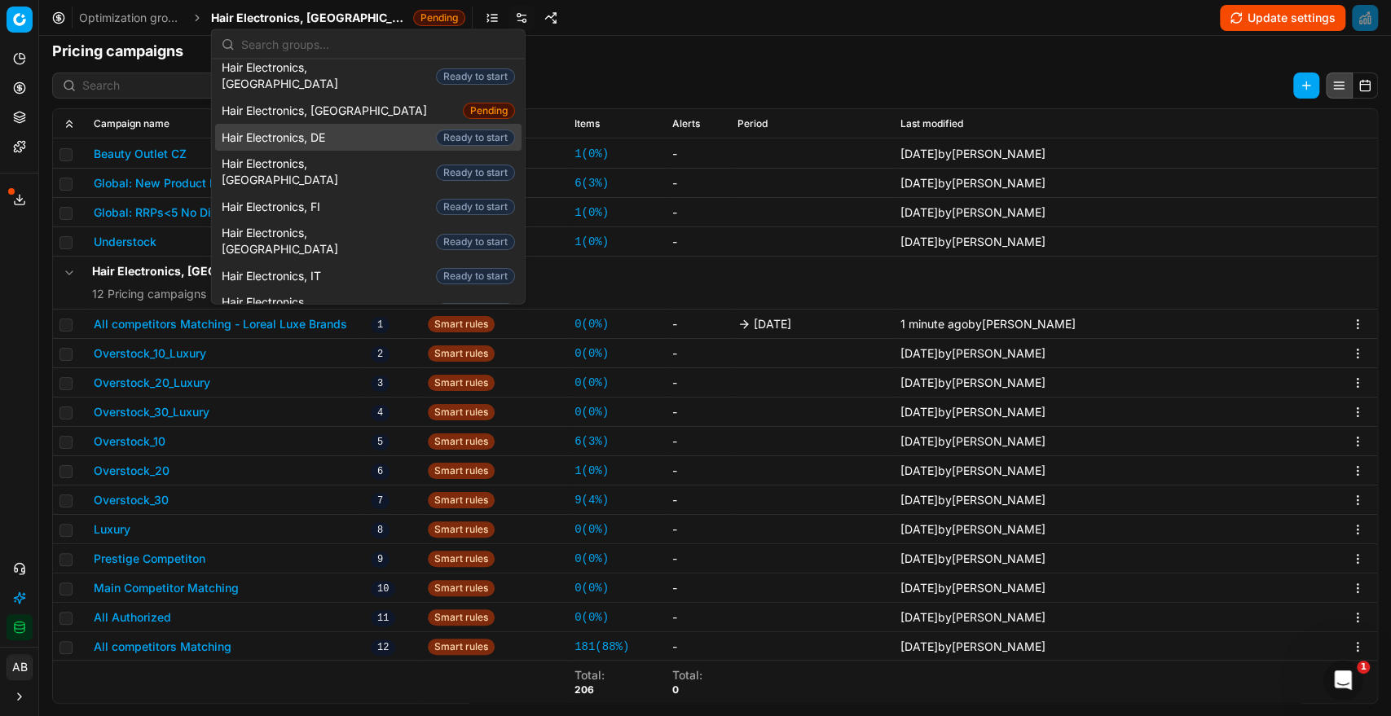
scroll to position [65, 0]
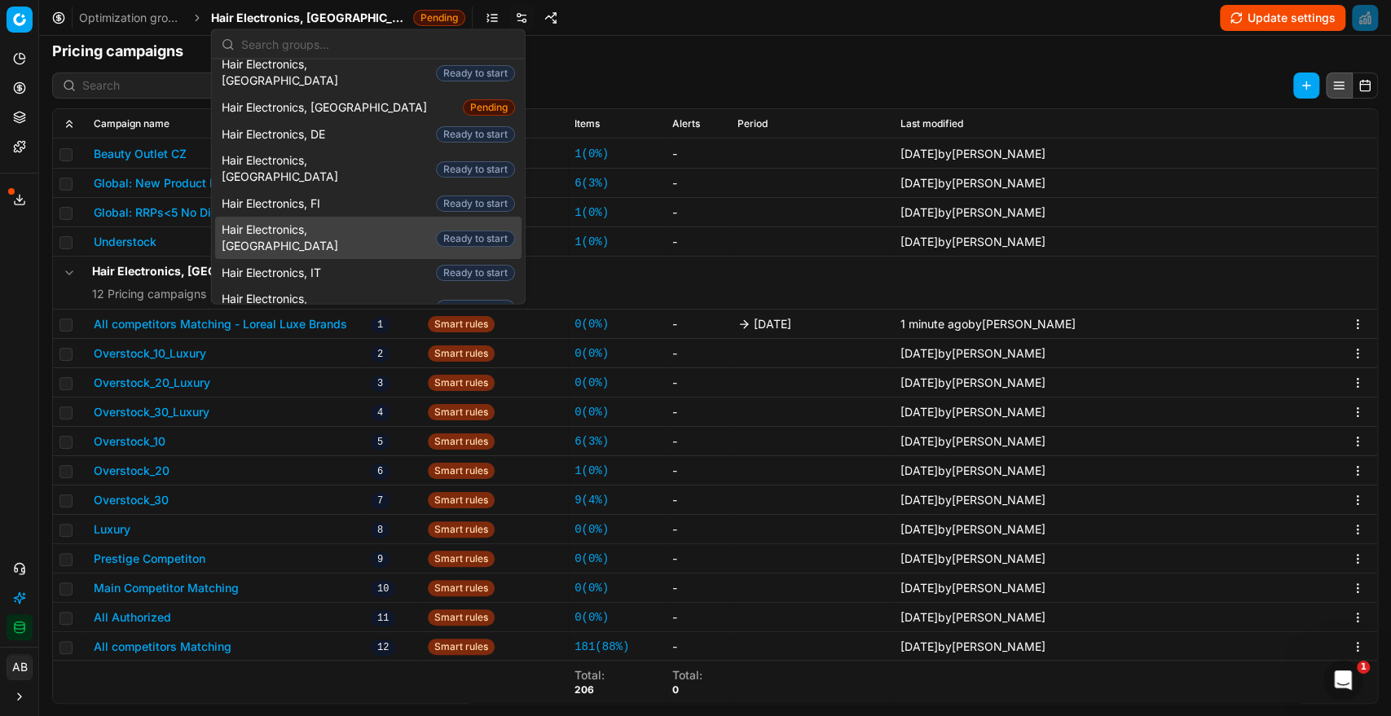
click at [319, 222] on span "Hair Electronics, [GEOGRAPHIC_DATA]" at bounding box center [326, 238] width 208 height 33
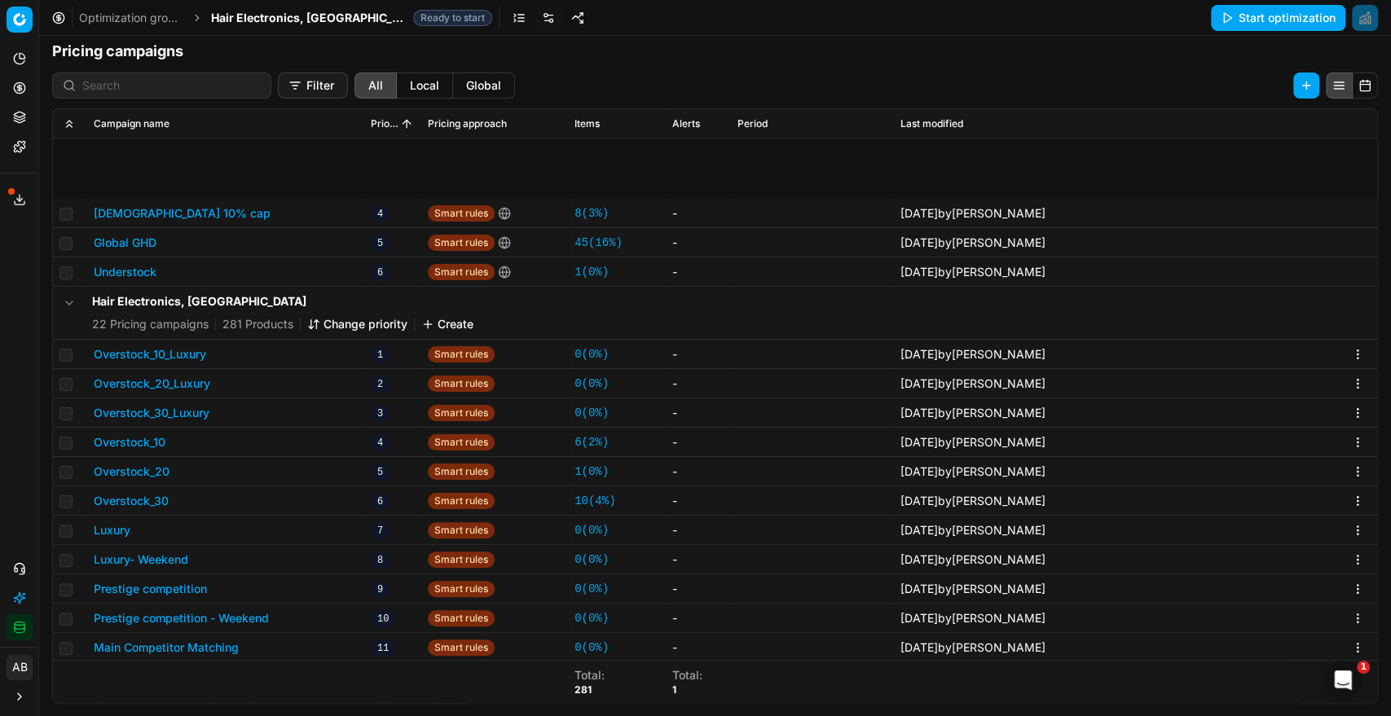
scroll to position [252, 0]
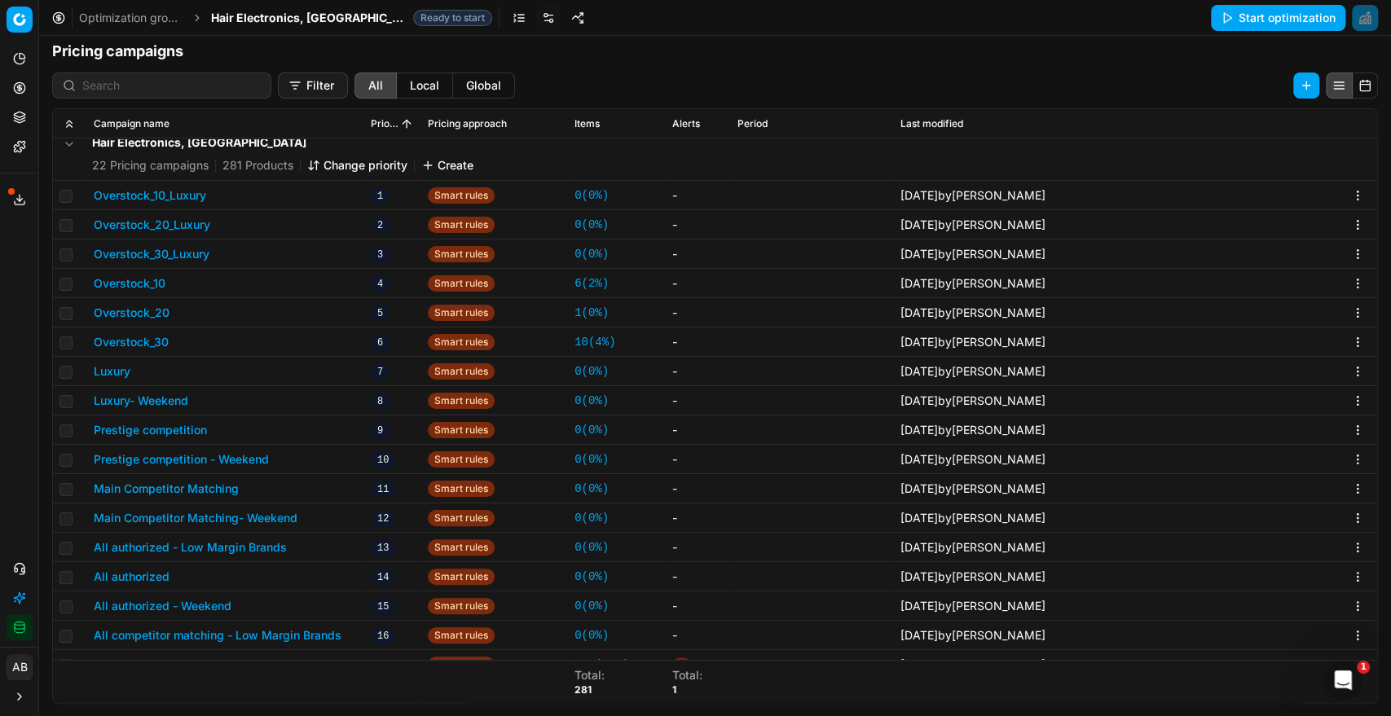
click at [120, 369] on button "Luxury" at bounding box center [112, 371] width 37 height 16
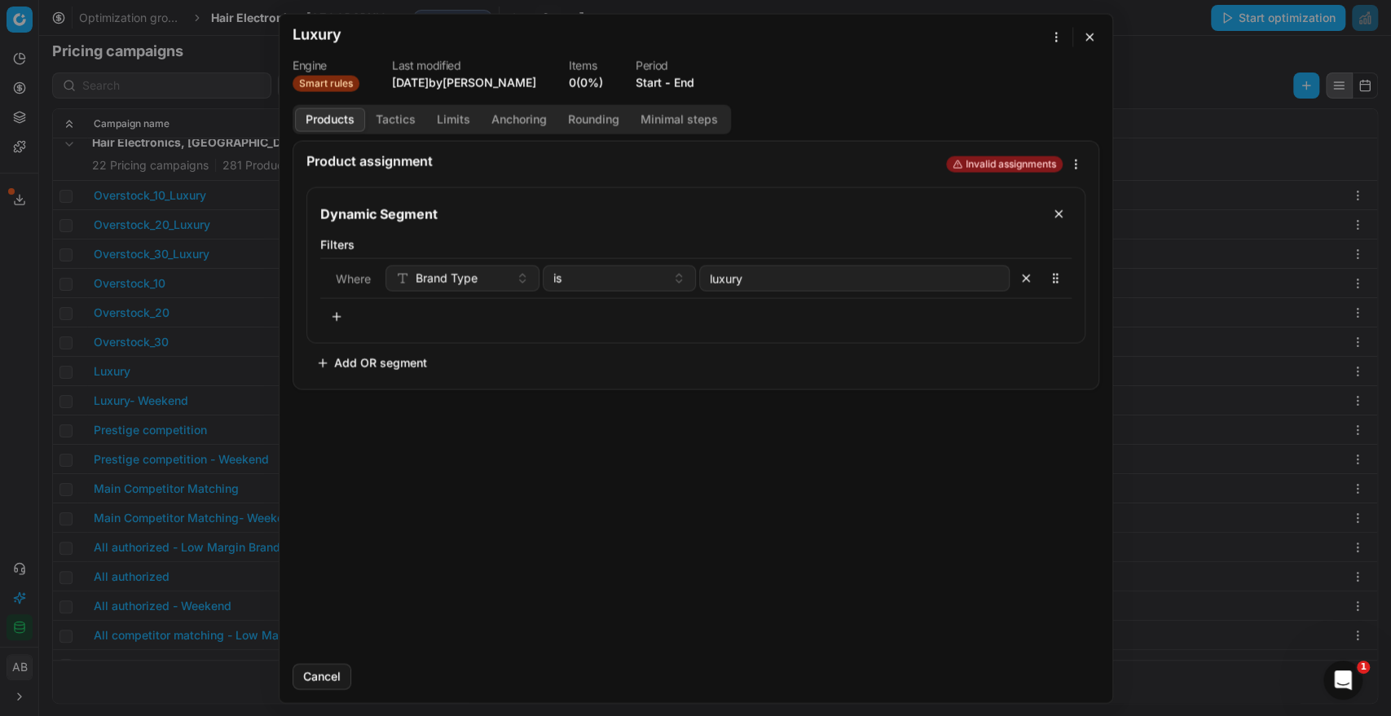
click at [687, 79] on button "End" at bounding box center [684, 82] width 20 height 16
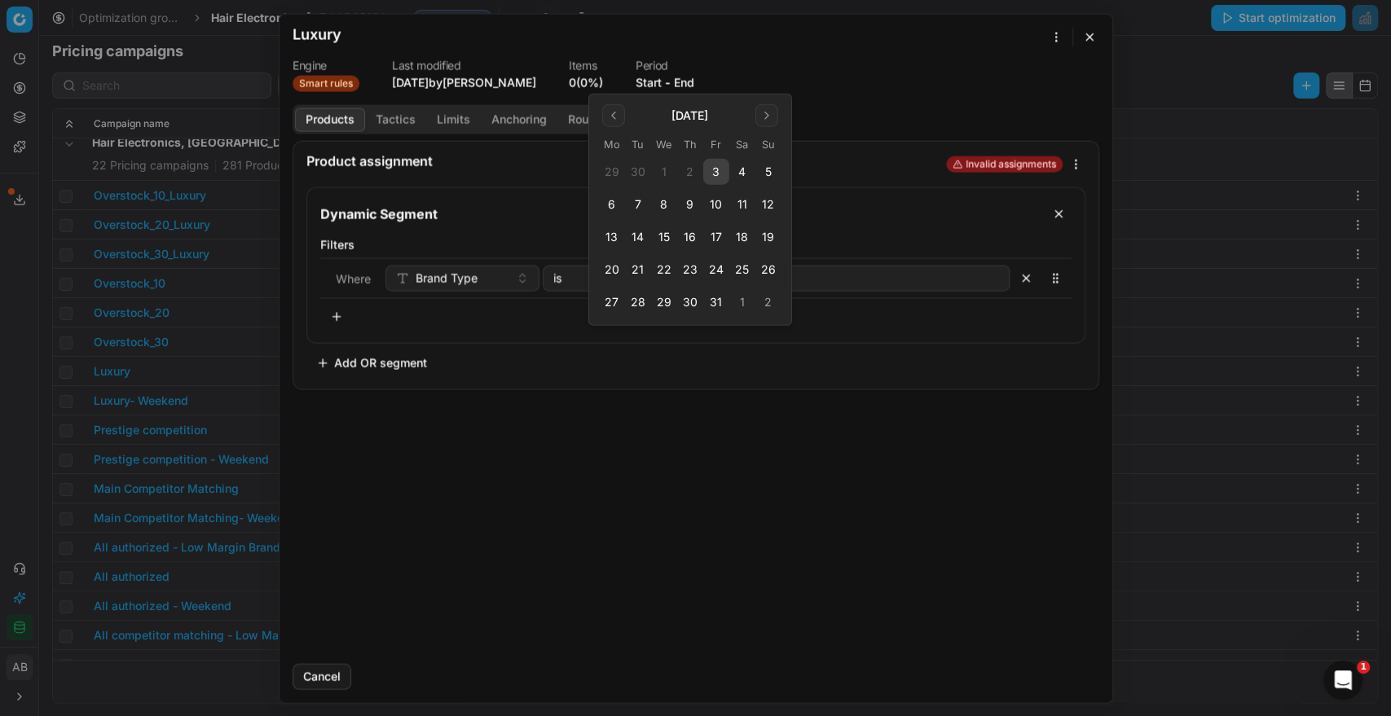
click at [716, 174] on button "3" at bounding box center [716, 172] width 26 height 26
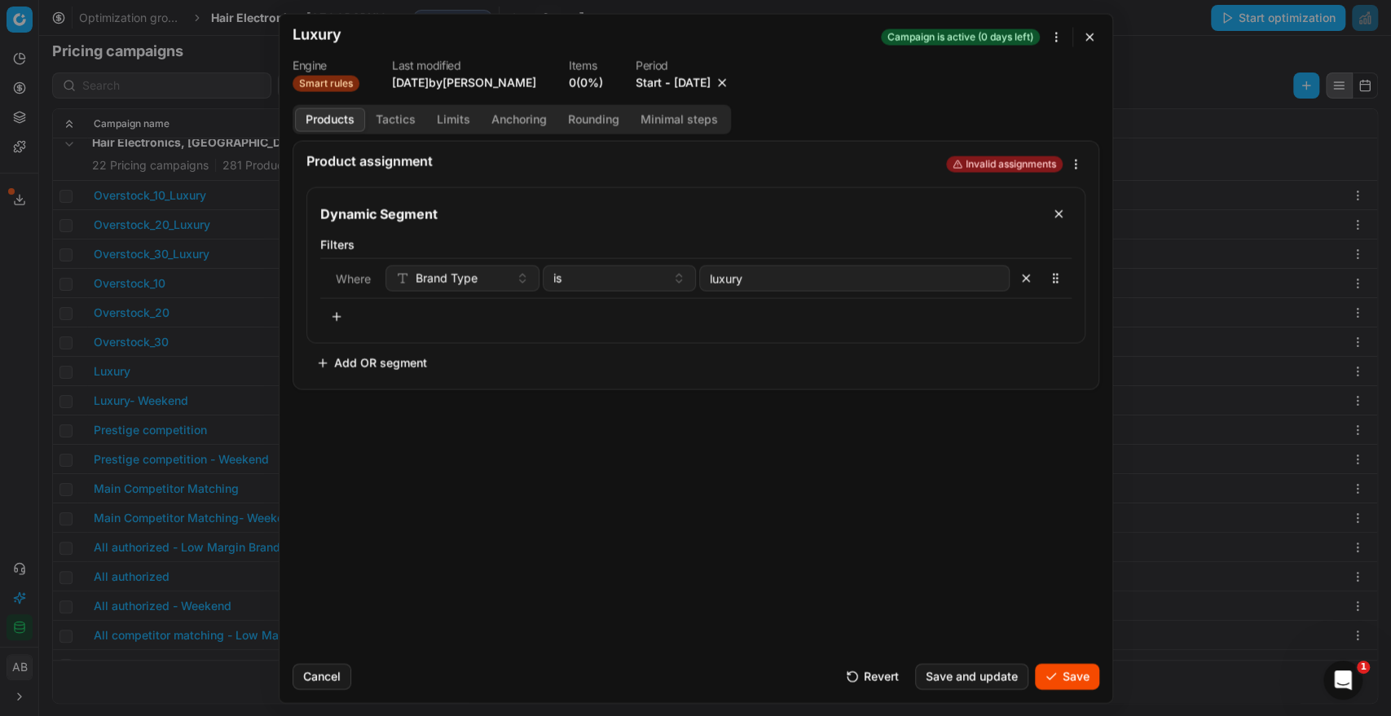
click at [1039, 679] on button "Save" at bounding box center [1067, 676] width 64 height 26
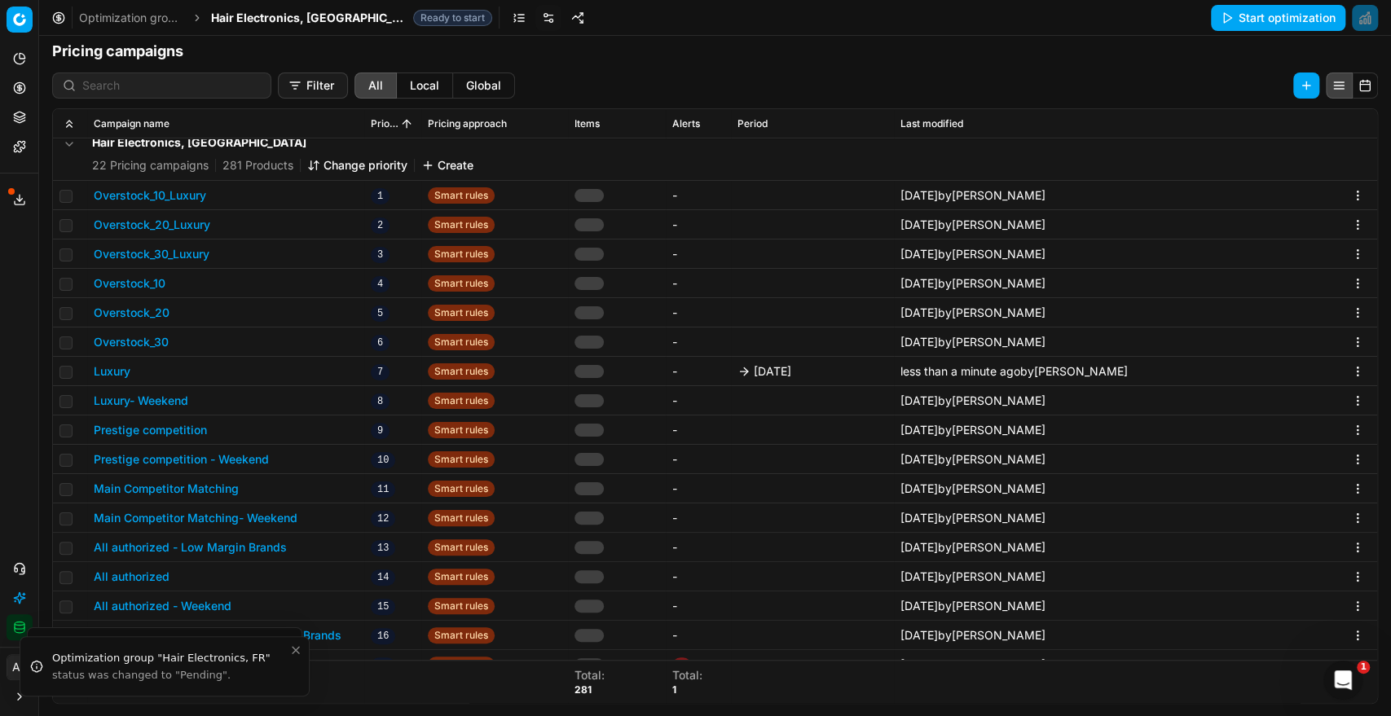
click at [158, 430] on button "Prestige competition" at bounding box center [150, 430] width 113 height 16
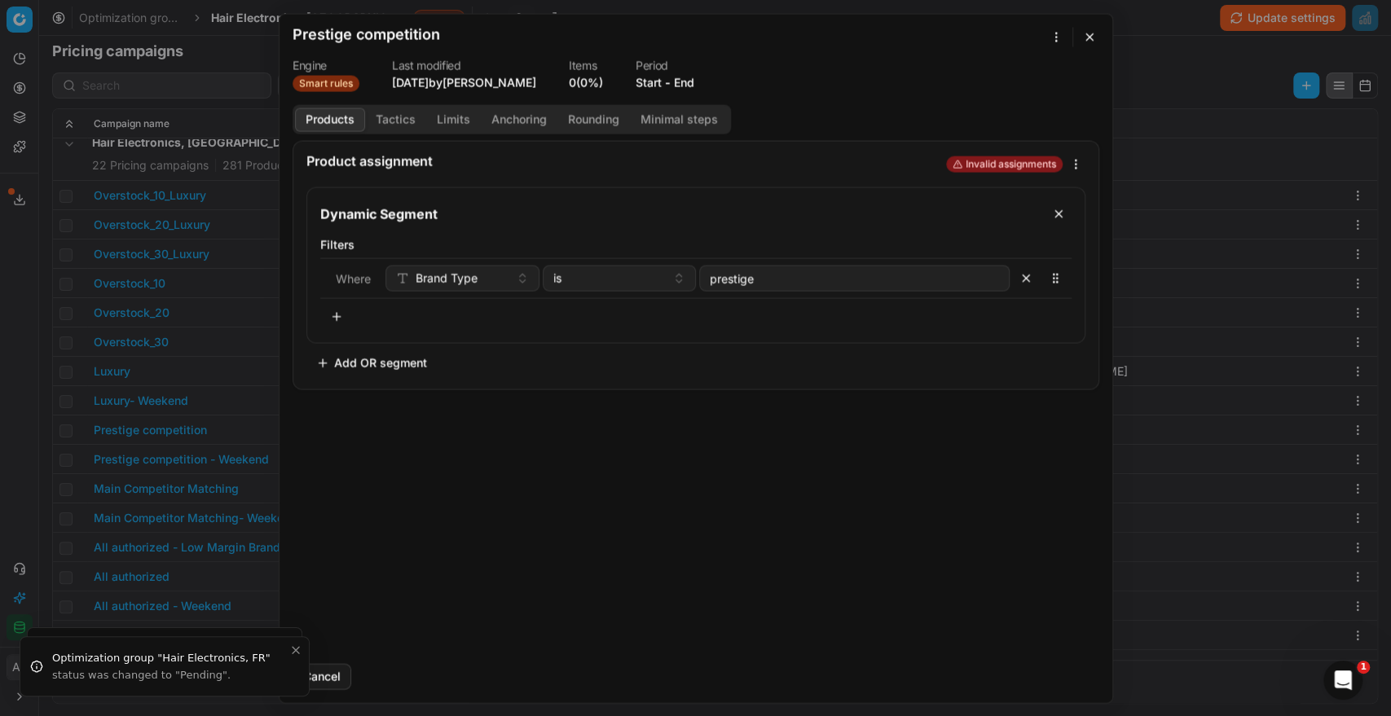
click at [692, 83] on button "End" at bounding box center [684, 82] width 20 height 16
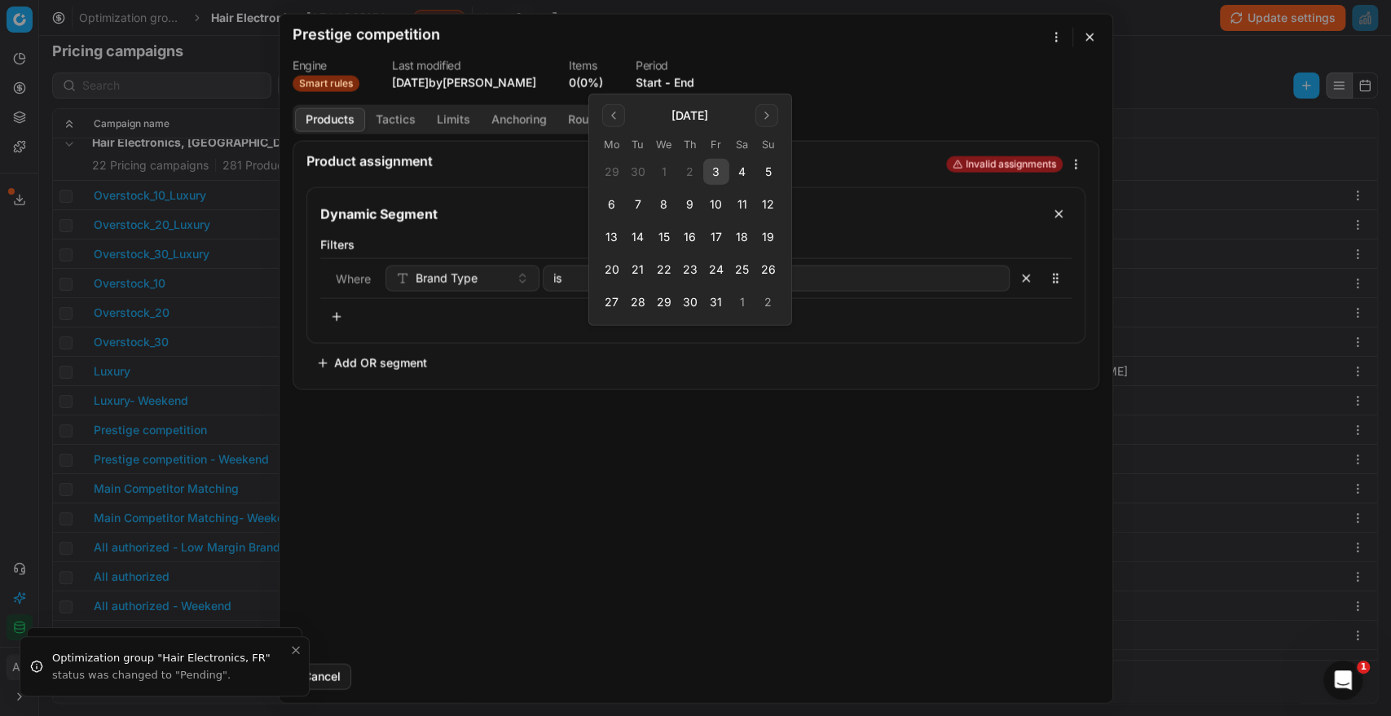
click at [713, 161] on button "3" at bounding box center [716, 172] width 26 height 26
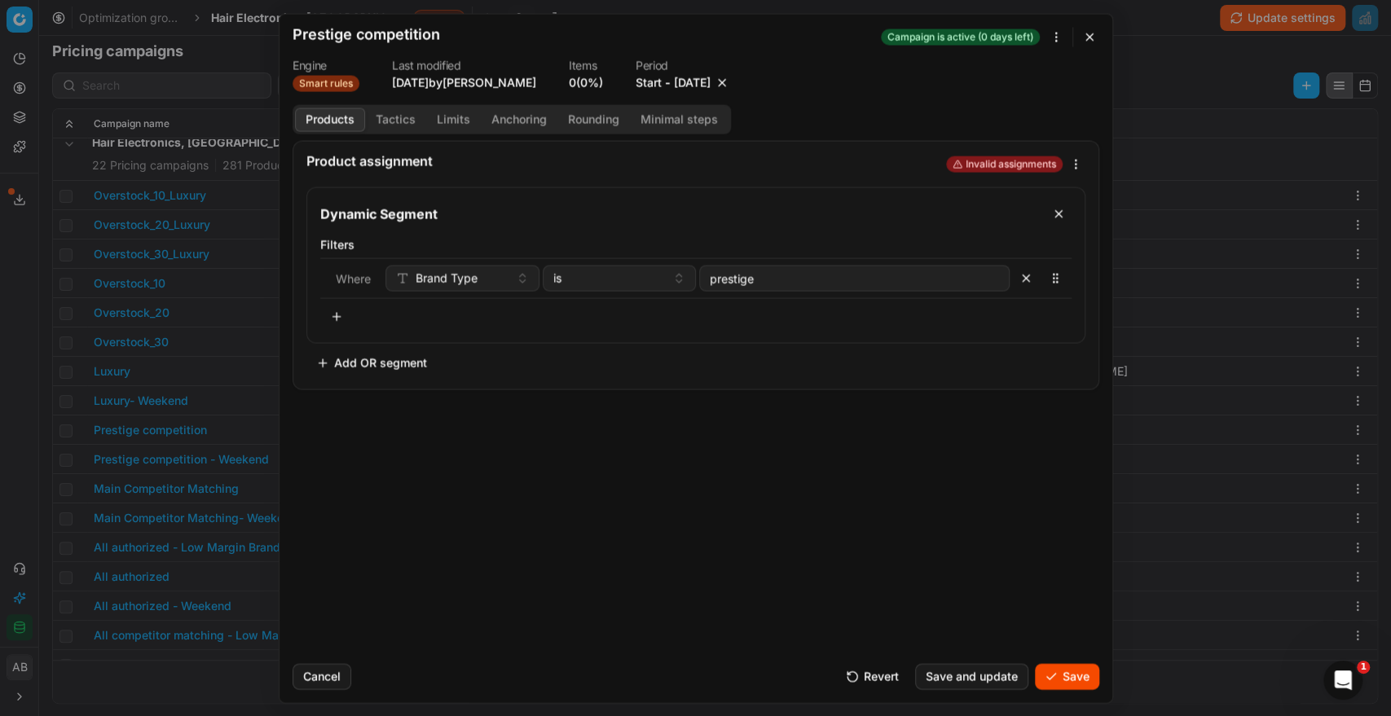
click at [1062, 681] on button "Save" at bounding box center [1067, 676] width 64 height 26
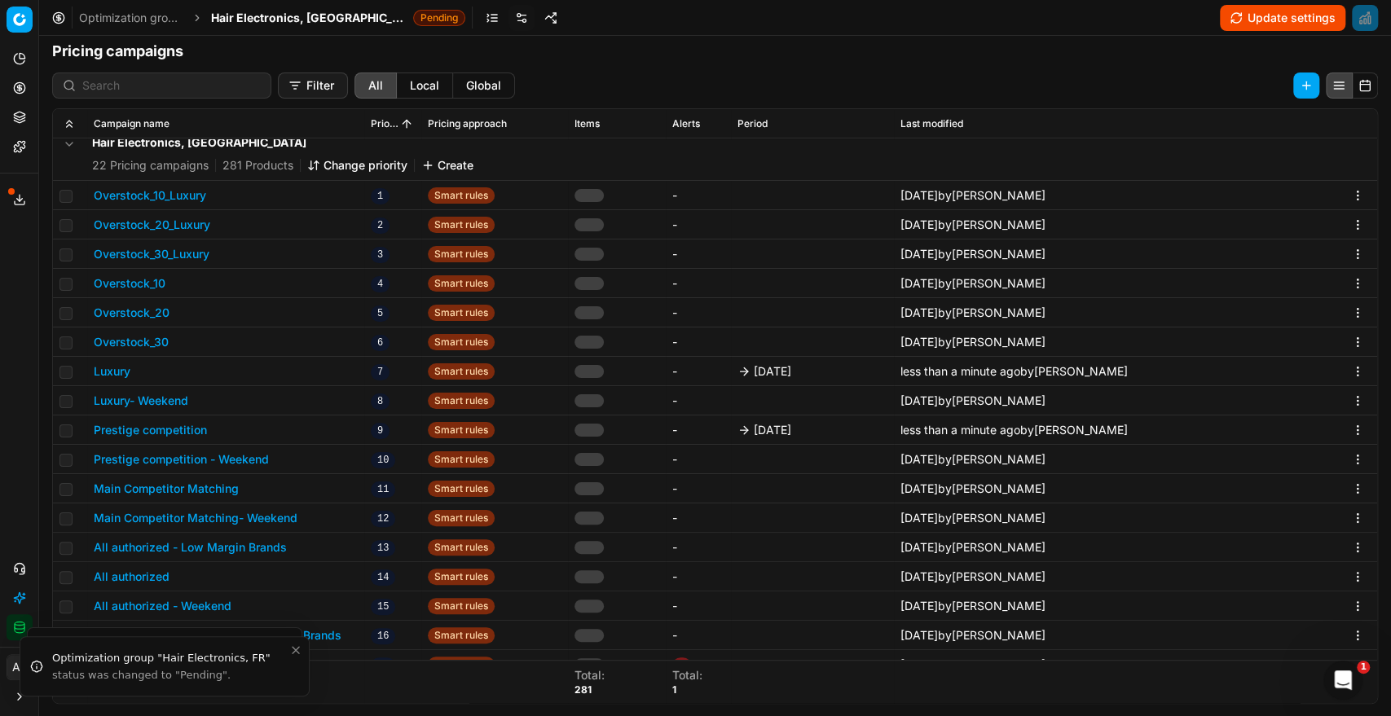
click at [213, 487] on button "Main Competitor Matching" at bounding box center [166, 489] width 145 height 16
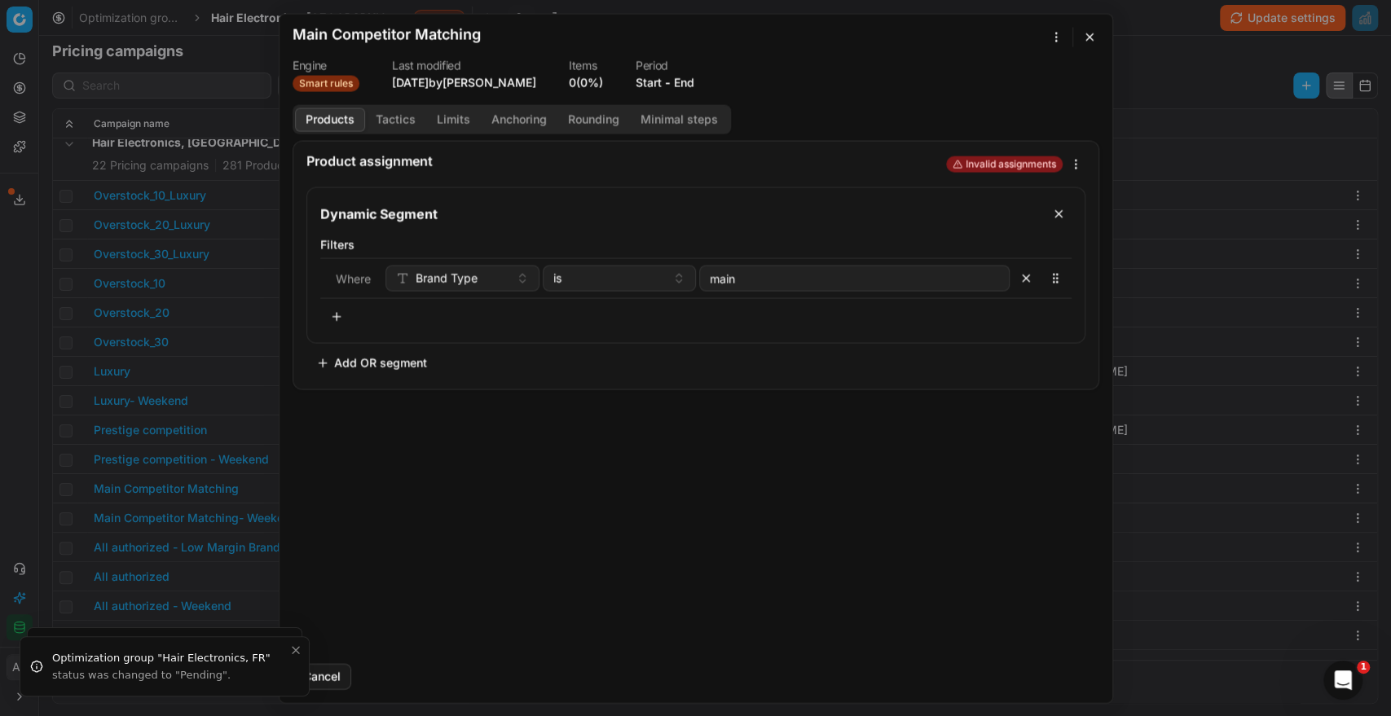
click at [694, 82] on button "End" at bounding box center [684, 82] width 20 height 16
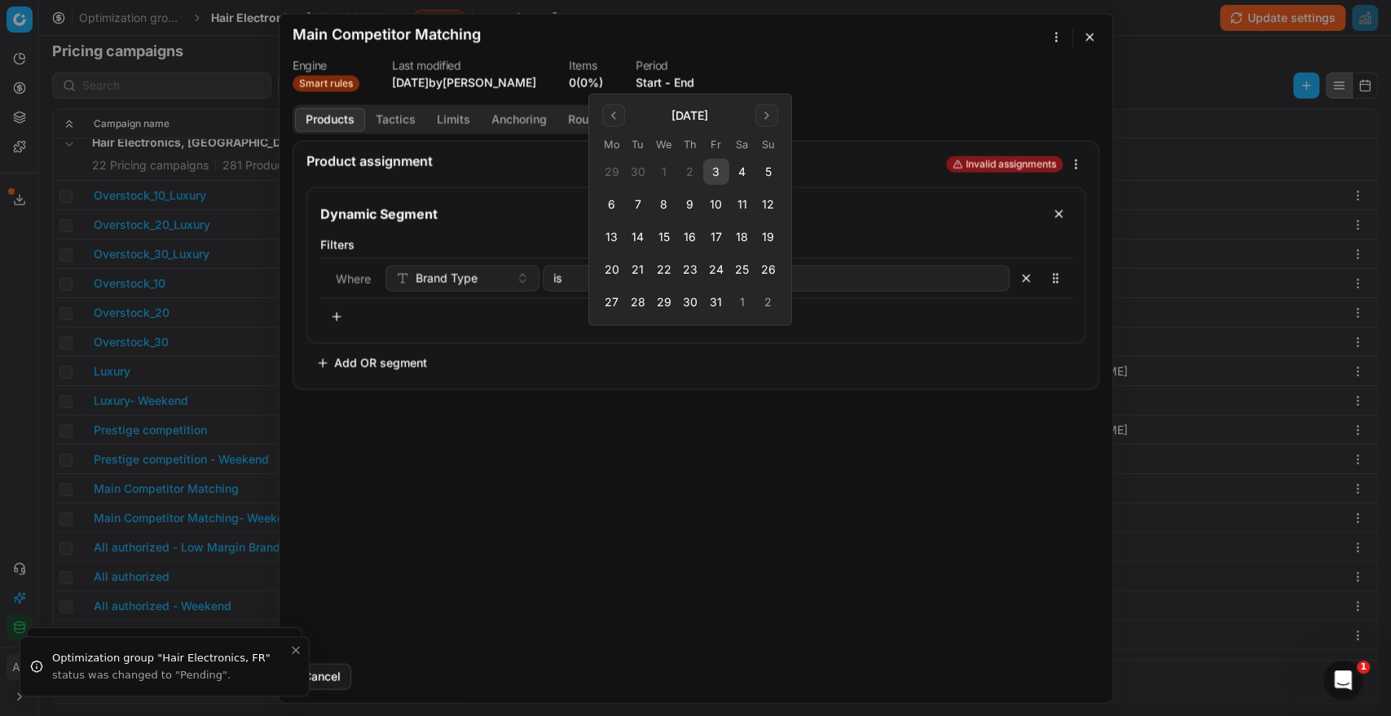
click at [717, 164] on button "3" at bounding box center [716, 172] width 26 height 26
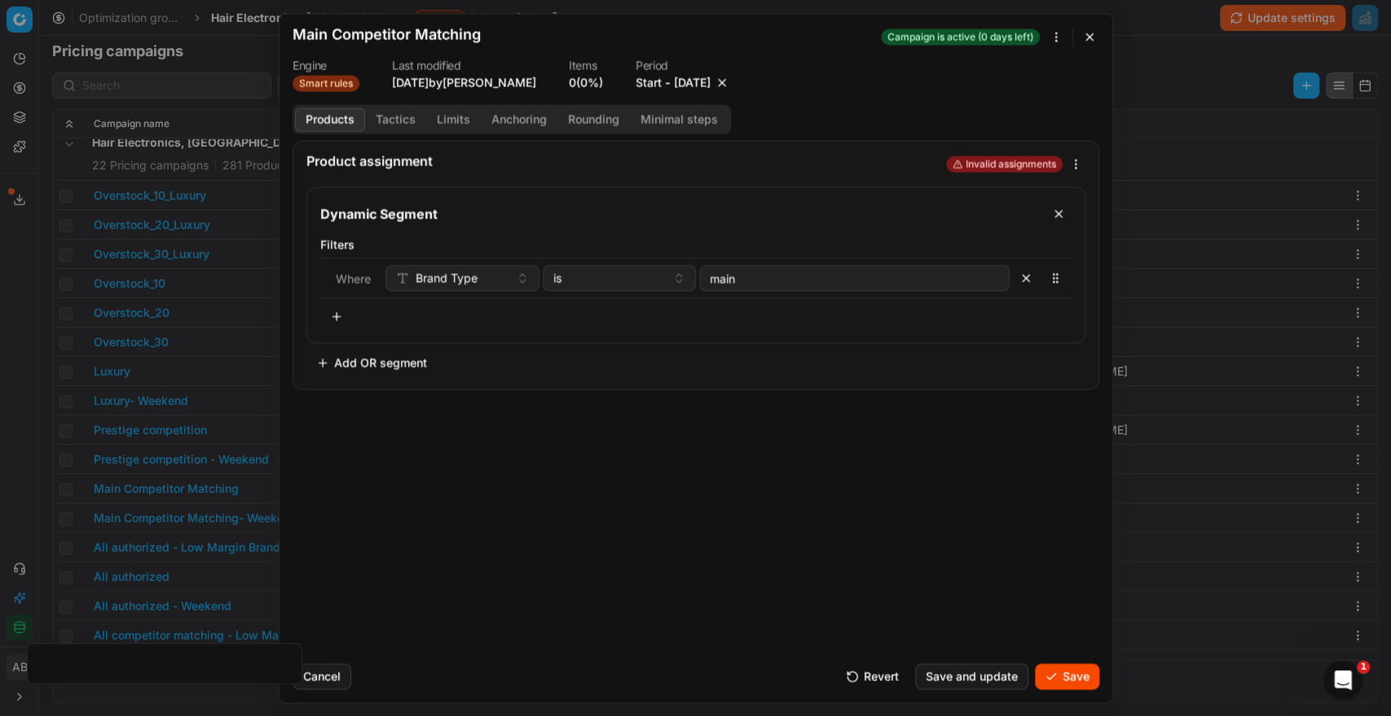
click at [1057, 676] on button "Save" at bounding box center [1067, 676] width 64 height 26
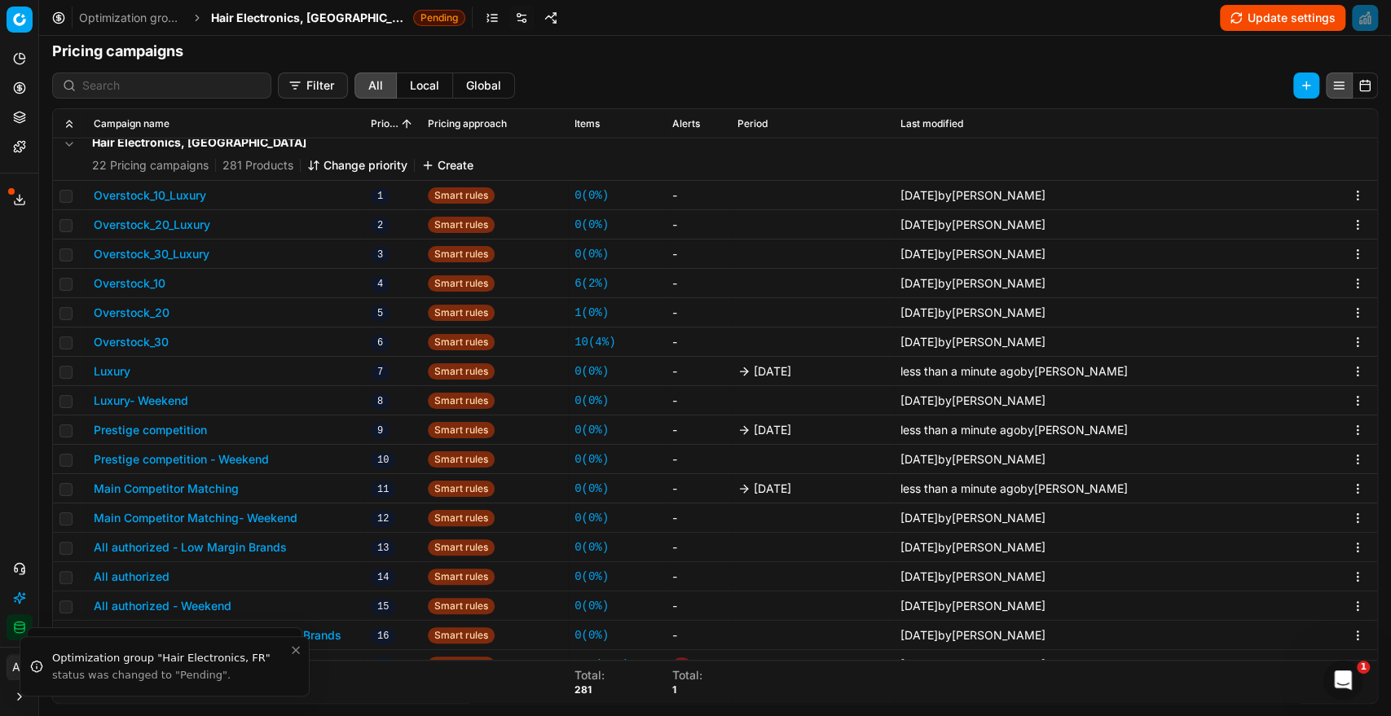
click at [151, 575] on button "All authorized" at bounding box center [132, 577] width 76 height 16
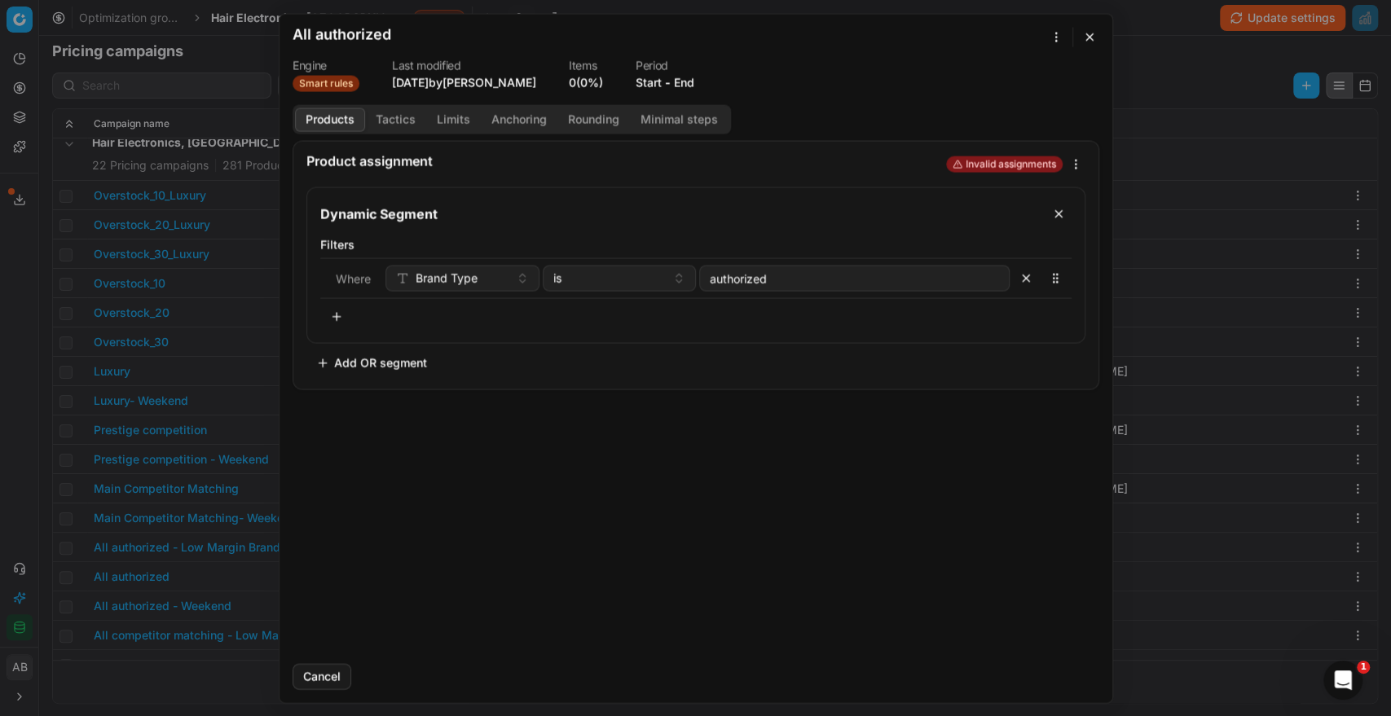
click at [678, 70] on dt "Period" at bounding box center [665, 64] width 59 height 11
click at [691, 86] on button "End" at bounding box center [684, 82] width 20 height 16
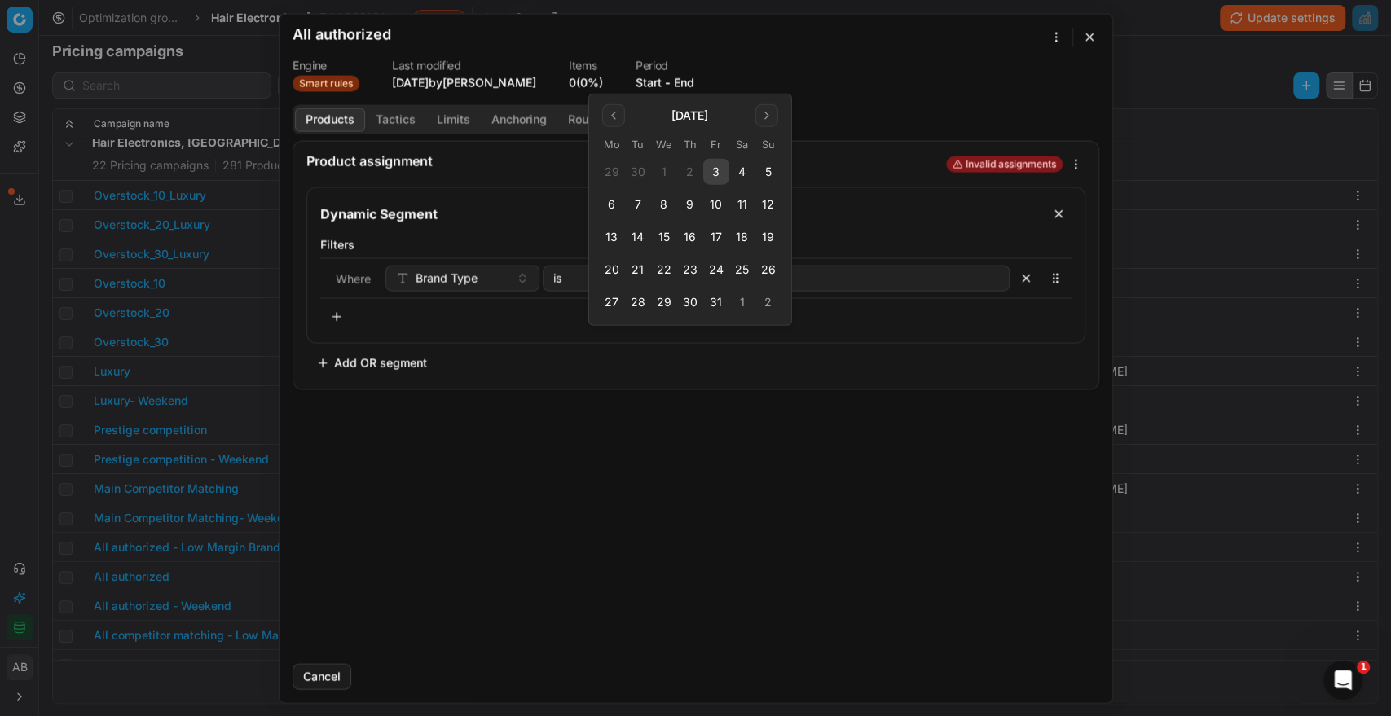
click at [711, 176] on button "3" at bounding box center [716, 172] width 26 height 26
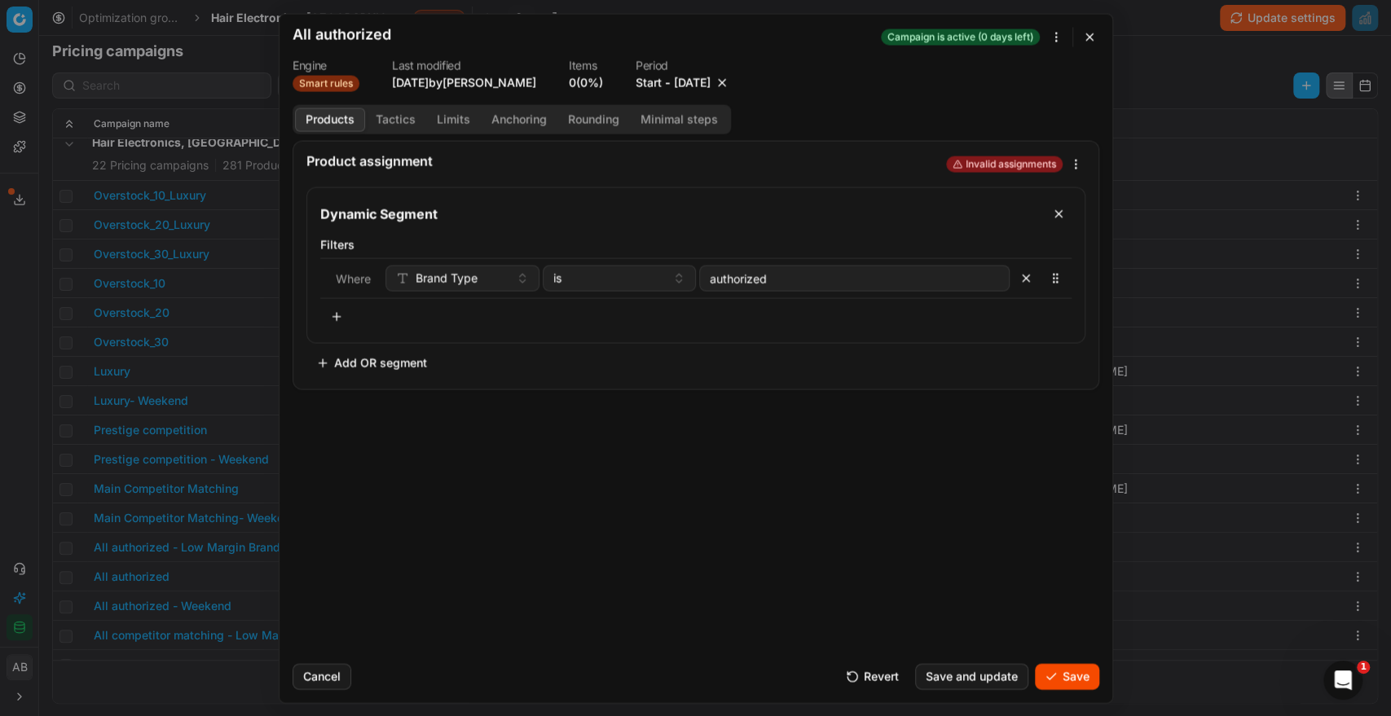
click at [1045, 667] on button "Save" at bounding box center [1067, 676] width 64 height 26
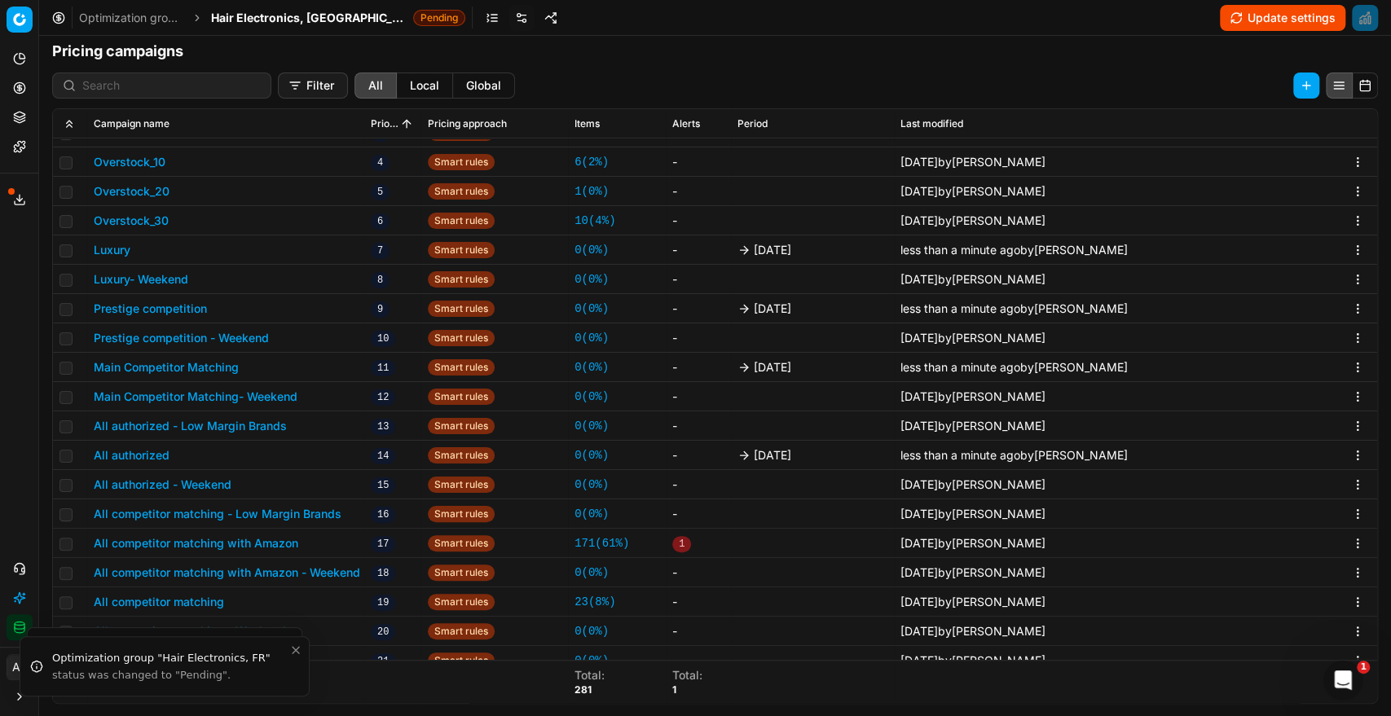
scroll to position [417, 0]
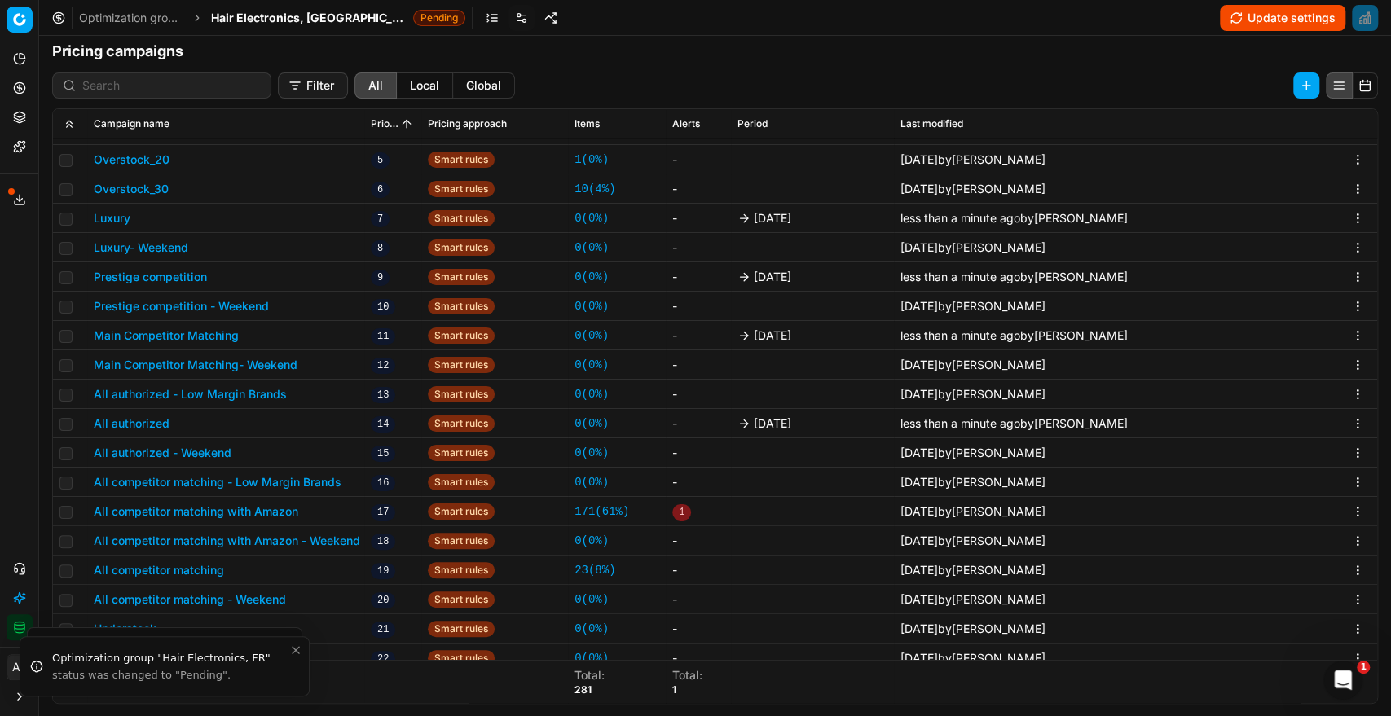
click at [278, 514] on button "All competitor matching with Amazon" at bounding box center [196, 512] width 205 height 16
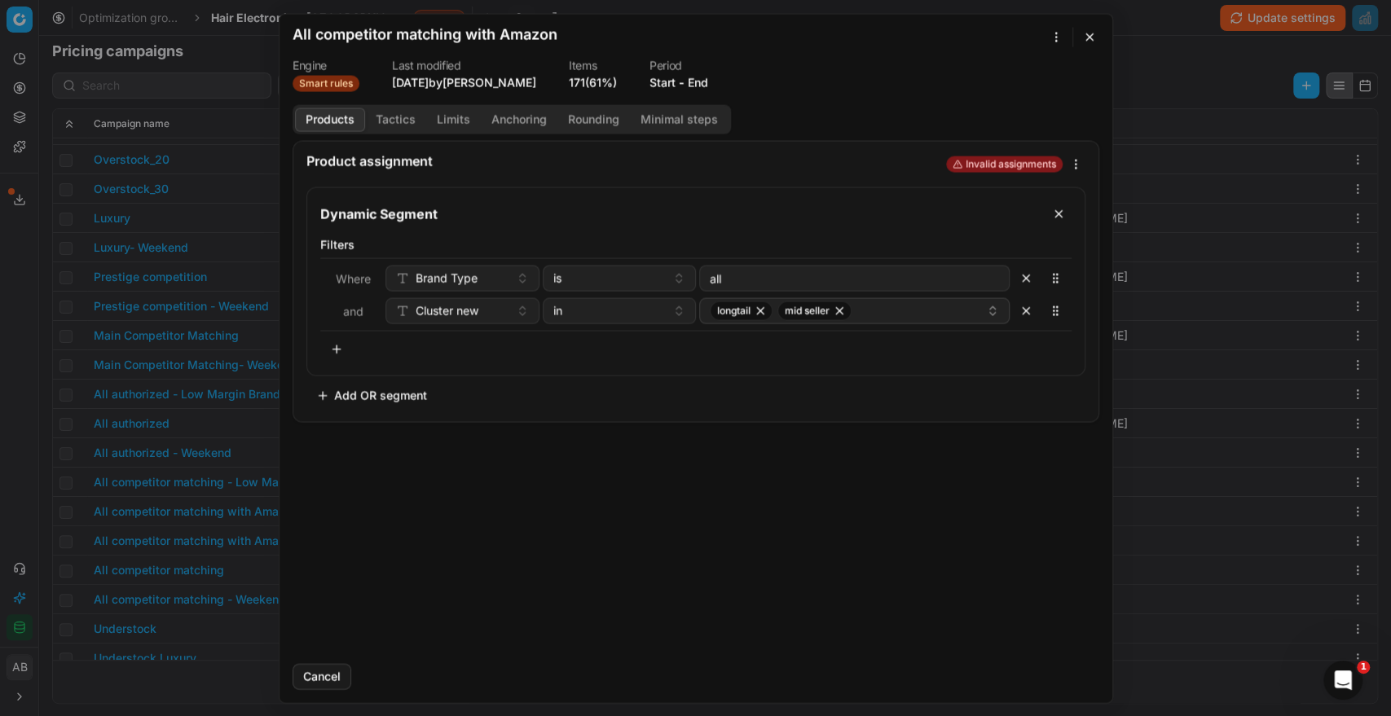
click at [708, 83] on button "End" at bounding box center [698, 82] width 20 height 16
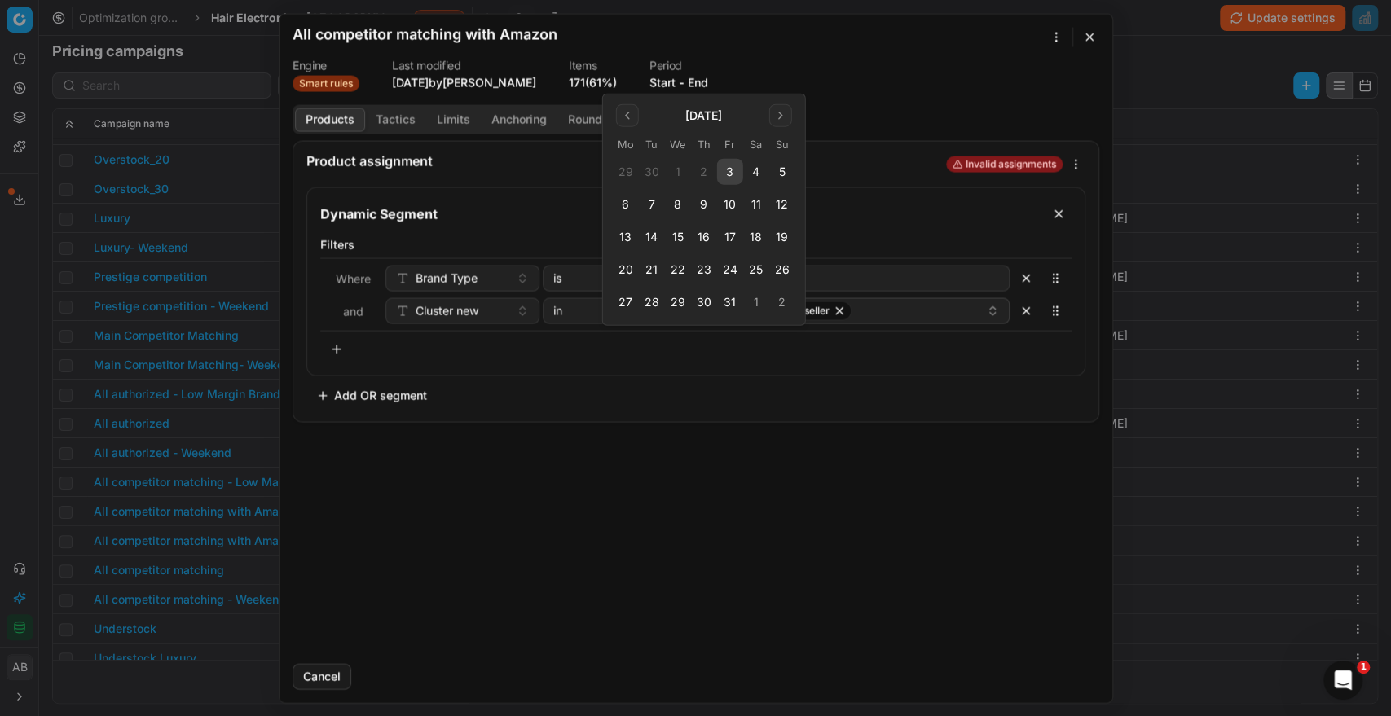
click at [729, 178] on button "3" at bounding box center [730, 172] width 26 height 26
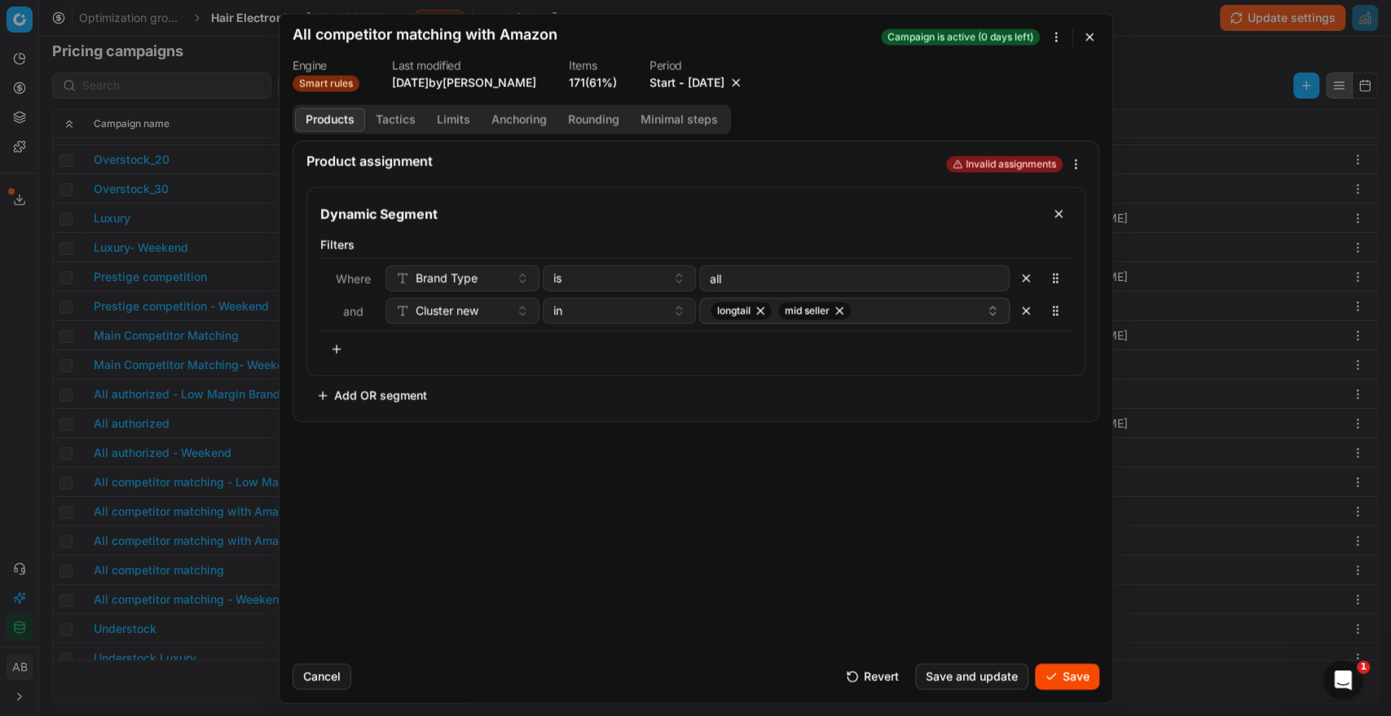
click at [395, 120] on button "Tactics" at bounding box center [395, 120] width 61 height 24
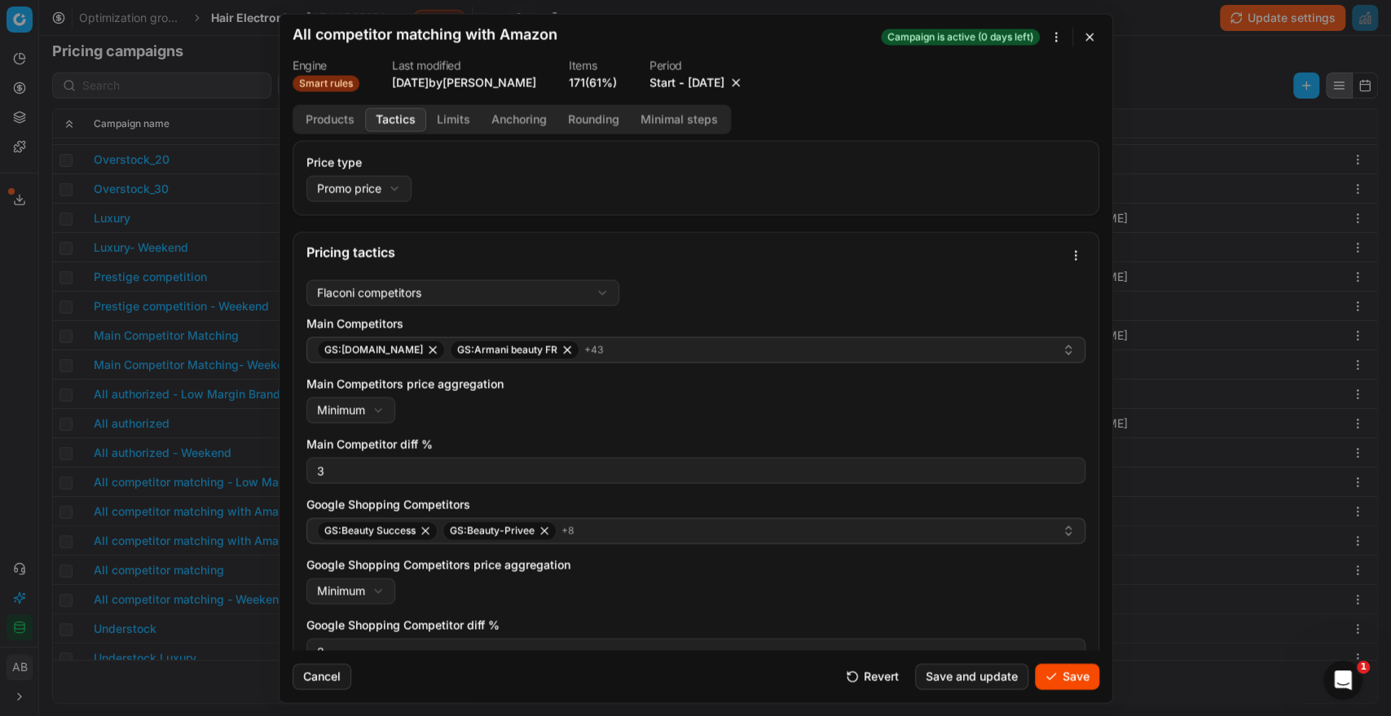
click at [1069, 672] on button "Save" at bounding box center [1067, 676] width 64 height 26
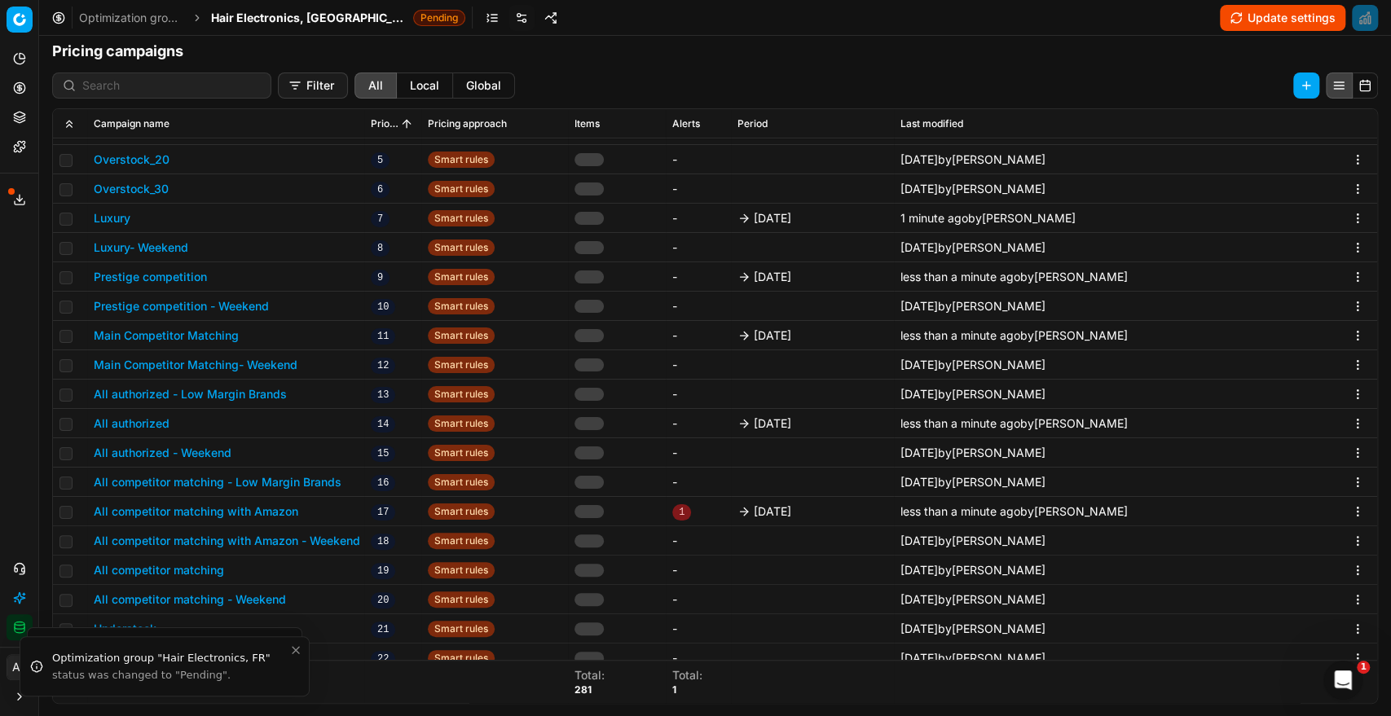
click at [196, 568] on button "All competitor matching" at bounding box center [159, 570] width 130 height 16
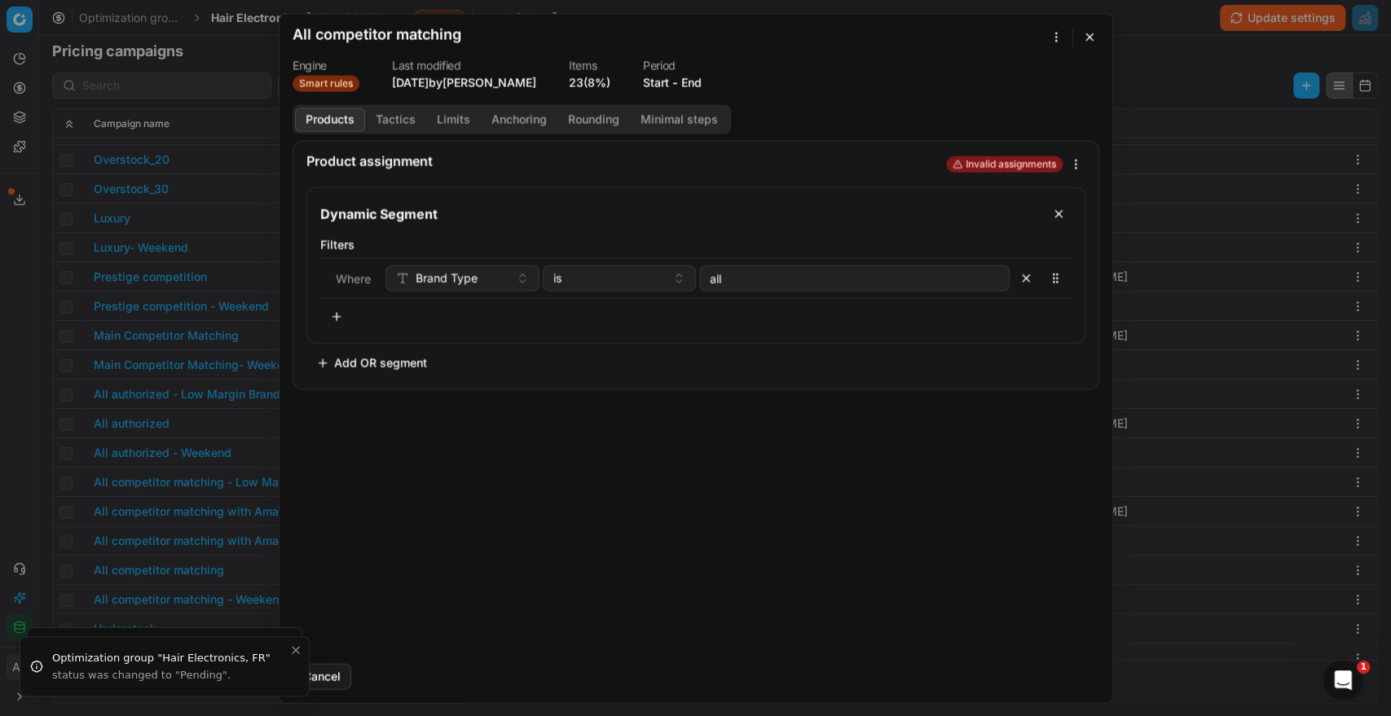
click at [696, 84] on button "End" at bounding box center [691, 82] width 20 height 16
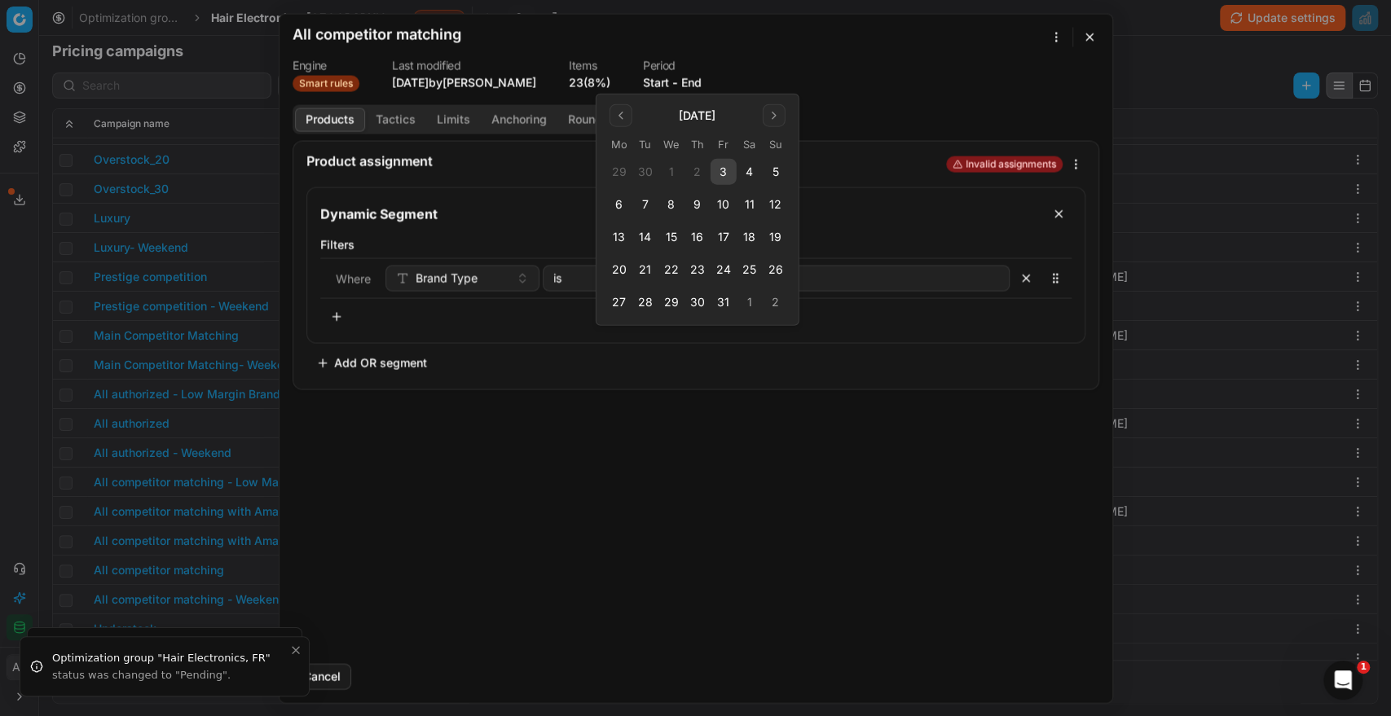
click at [729, 168] on button "3" at bounding box center [724, 172] width 26 height 26
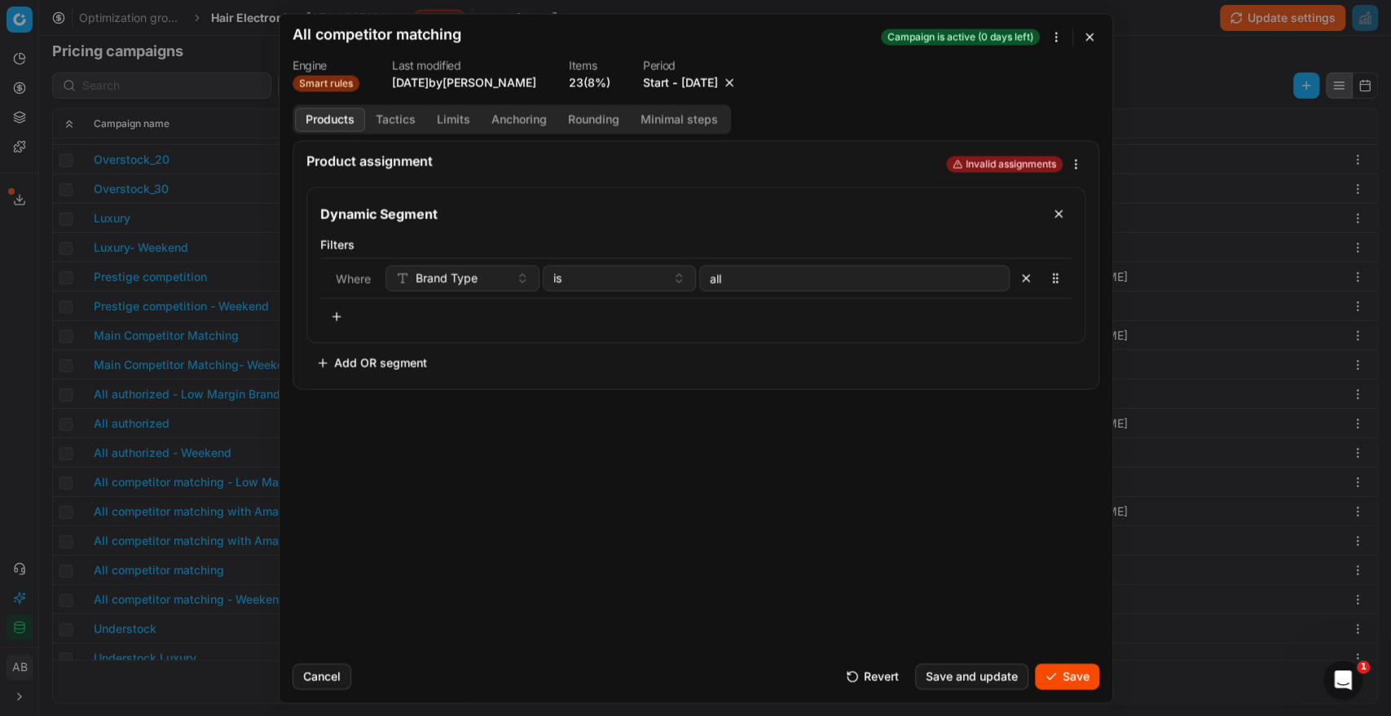
click at [1063, 672] on button "Save" at bounding box center [1067, 676] width 64 height 26
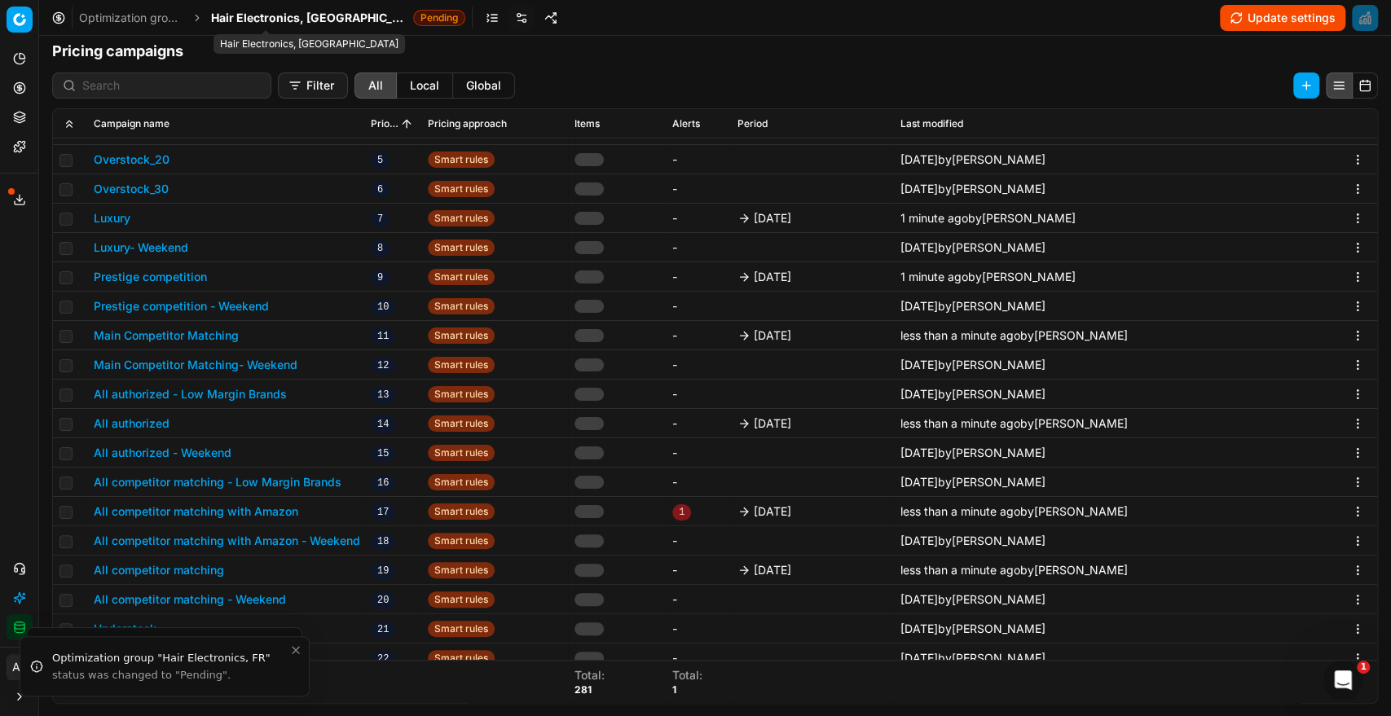
click at [277, 15] on span "Hair Electronics, [GEOGRAPHIC_DATA]" at bounding box center [309, 18] width 196 height 16
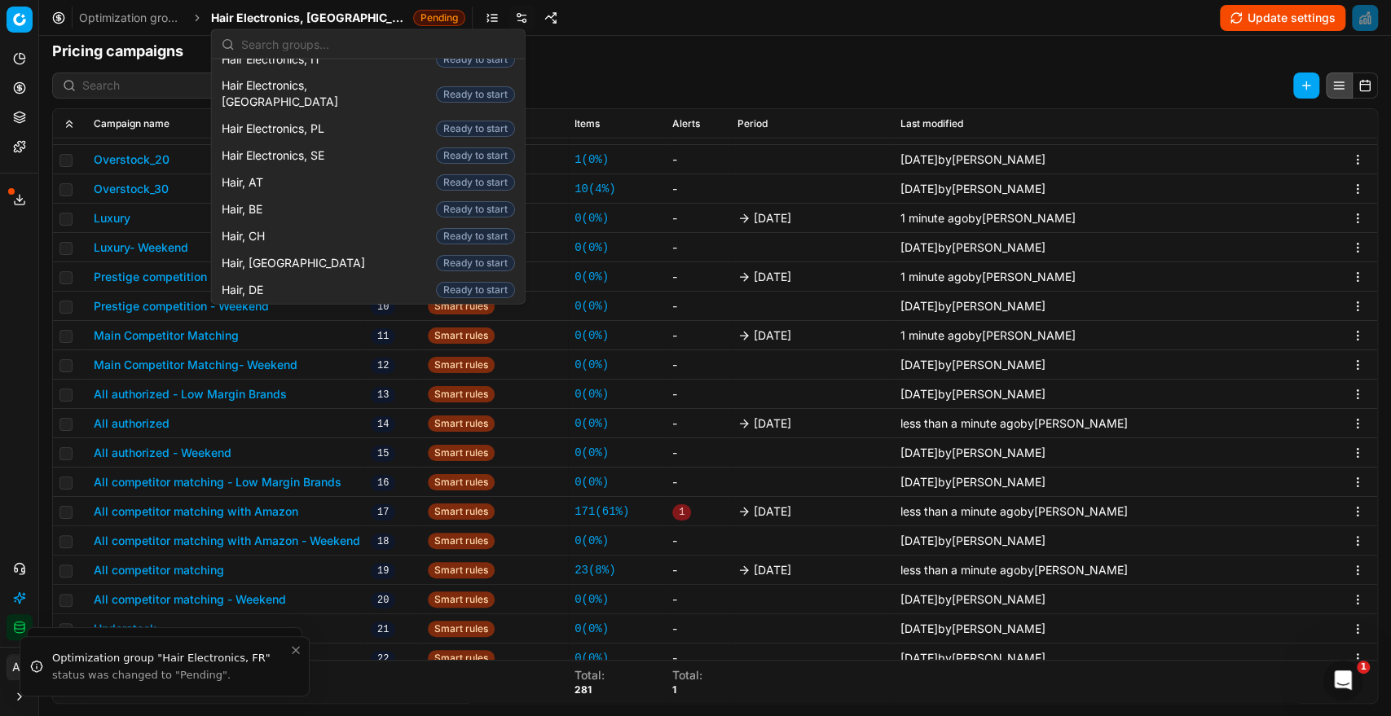
scroll to position [279, 0]
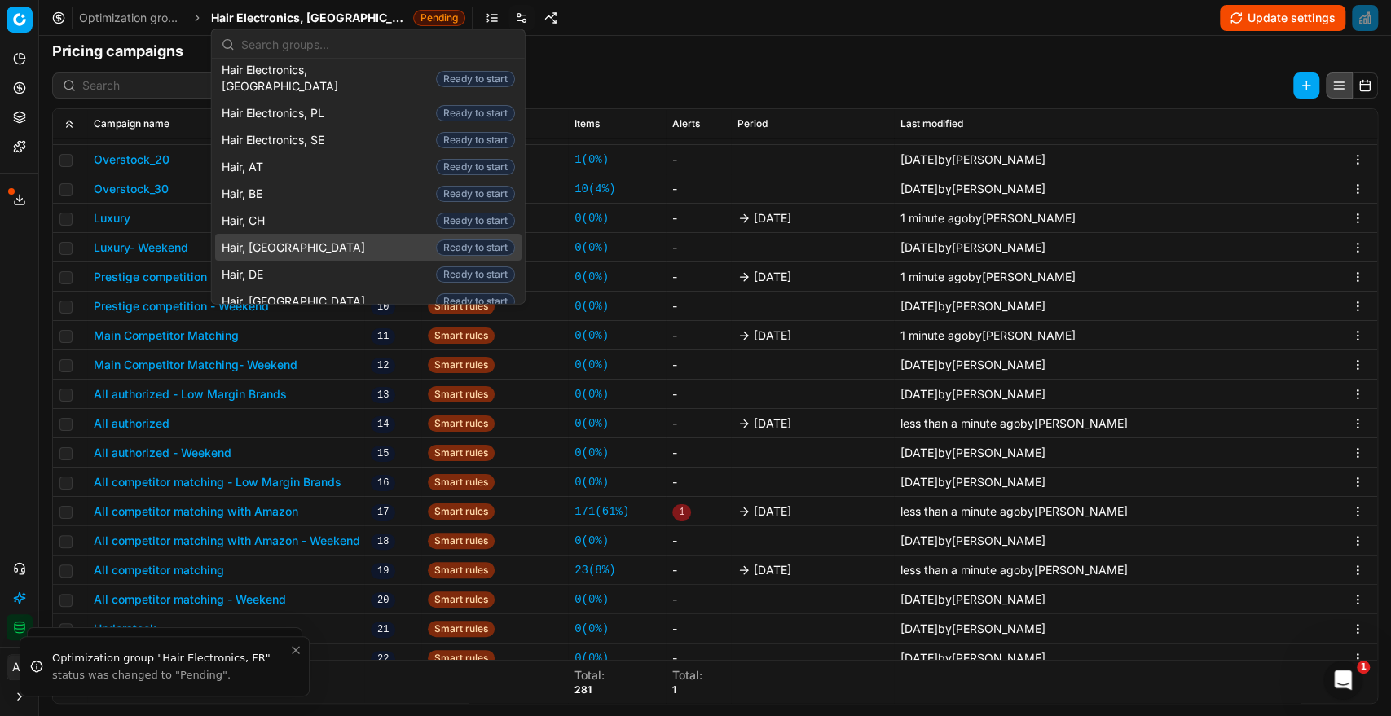
click at [271, 239] on span "Hair, [GEOGRAPHIC_DATA]" at bounding box center [297, 247] width 150 height 16
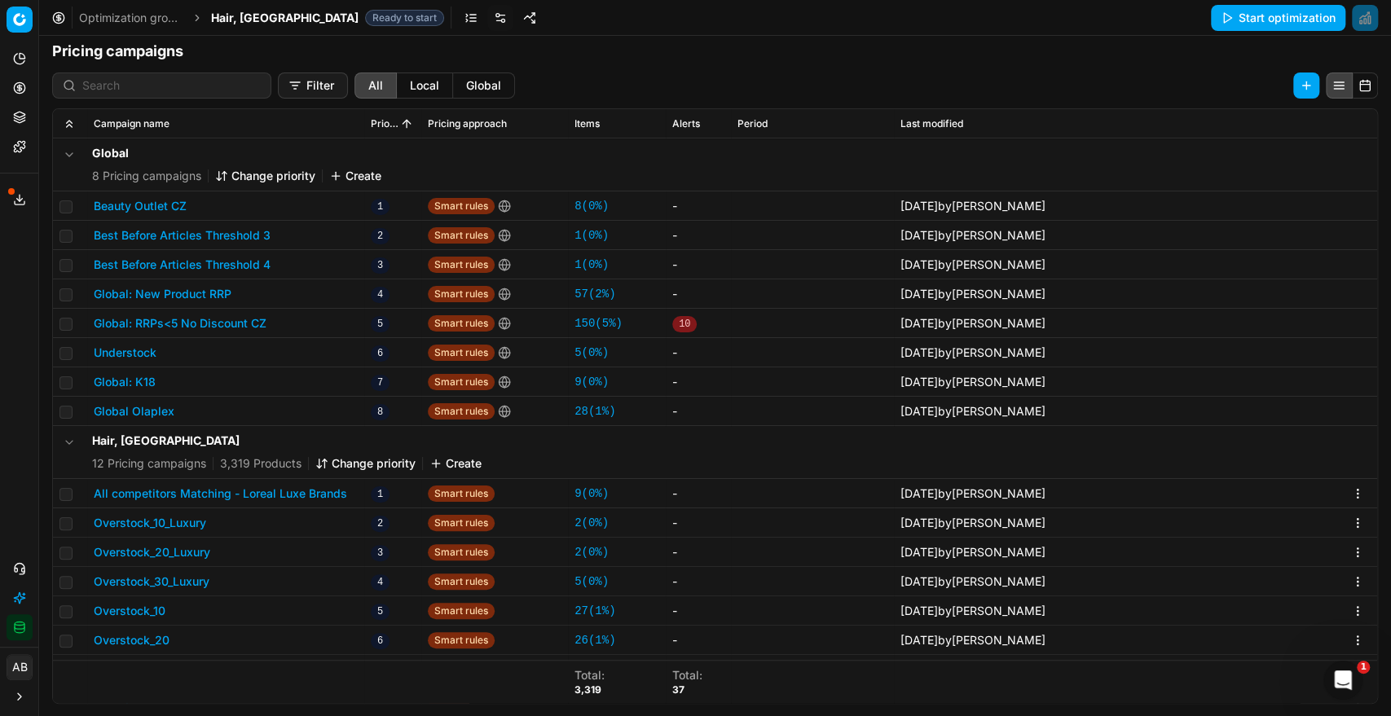
scroll to position [13, 0]
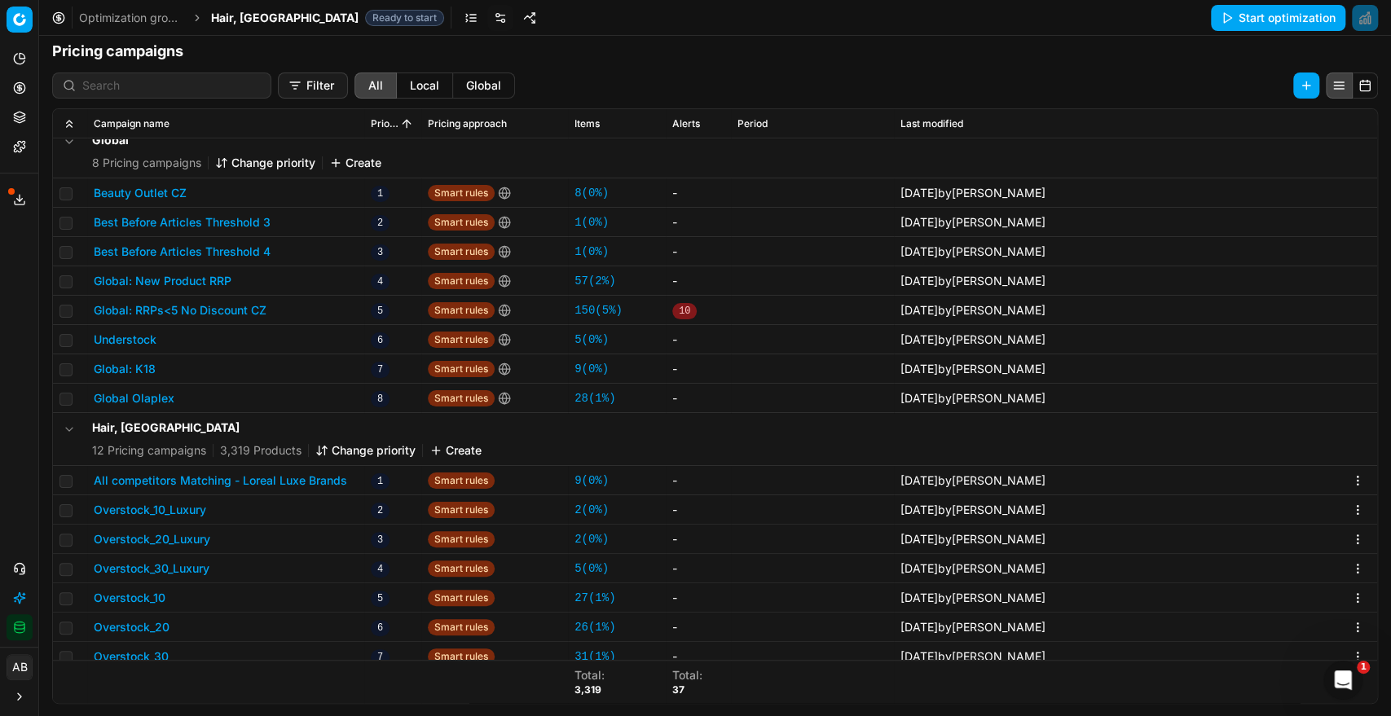
click at [286, 487] on button "All competitors Matching - Loreal Luxe Brands" at bounding box center [220, 481] width 253 height 16
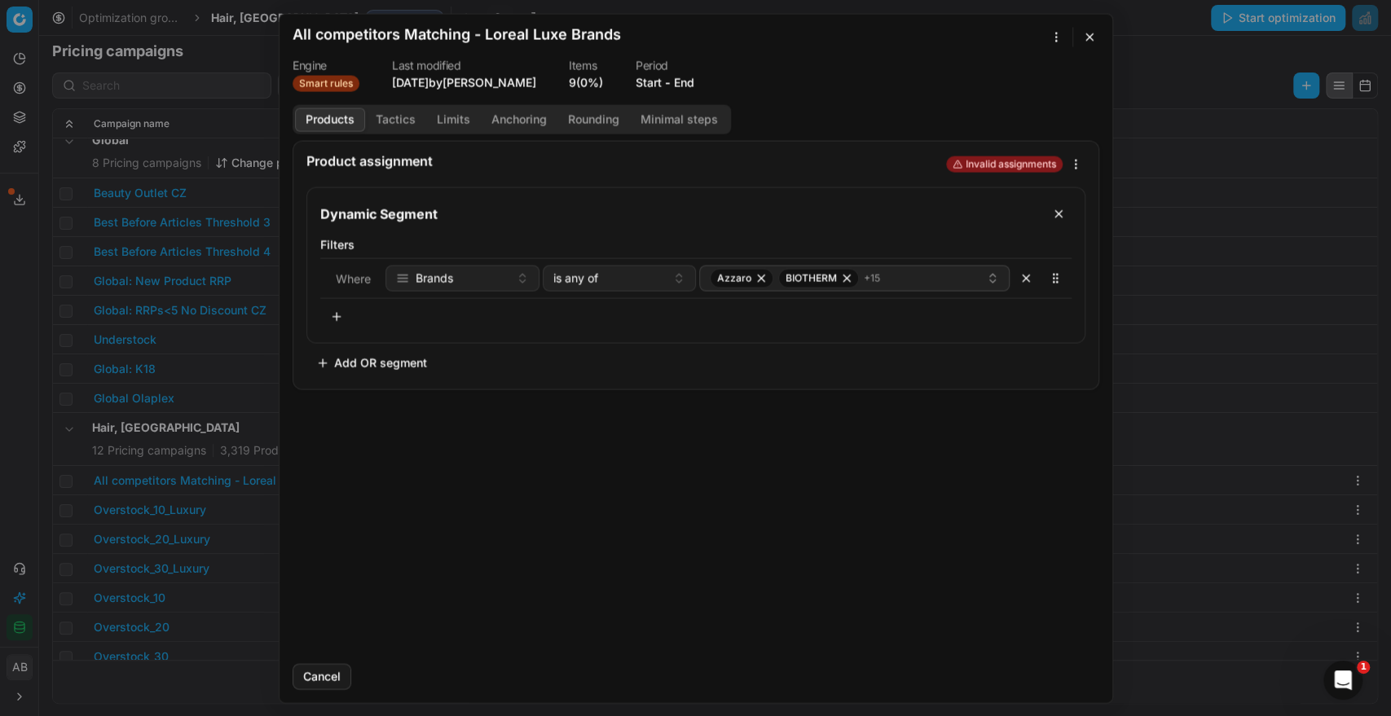
click at [689, 81] on button "End" at bounding box center [684, 82] width 20 height 16
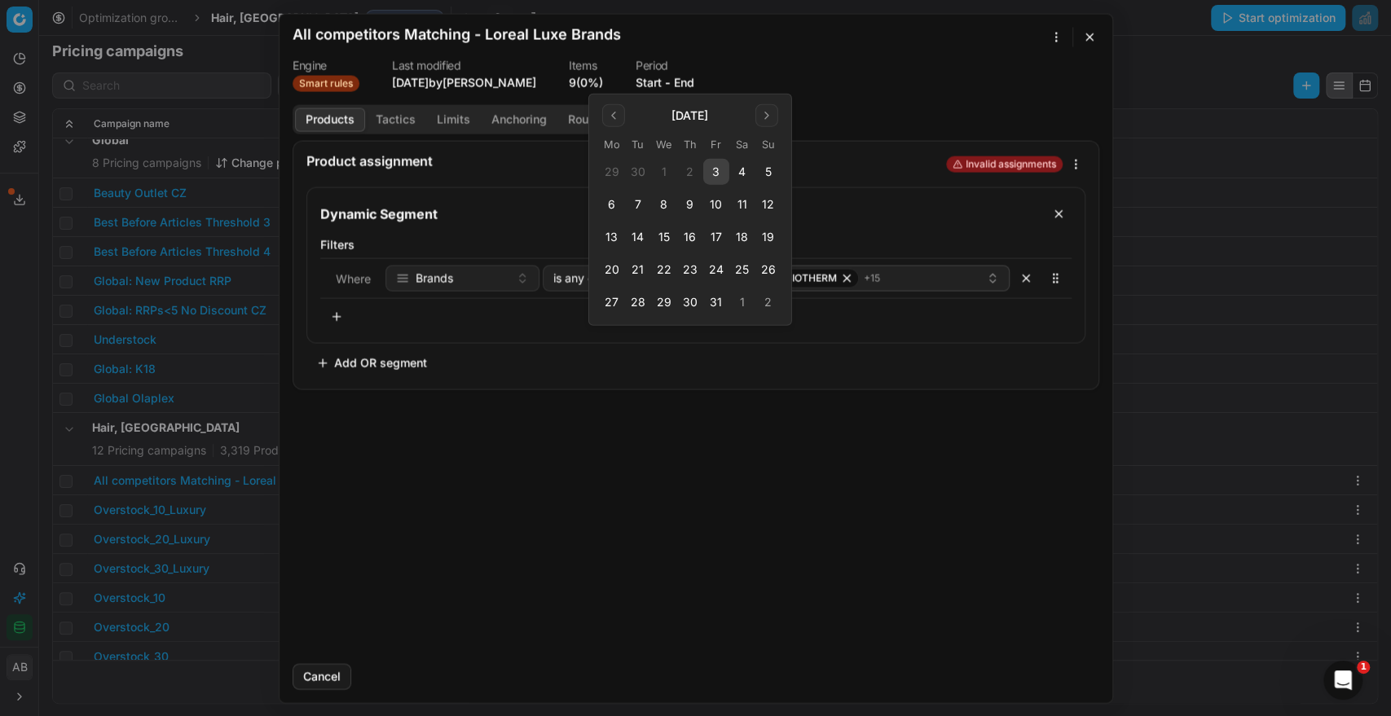
click at [711, 166] on button "3" at bounding box center [716, 172] width 26 height 26
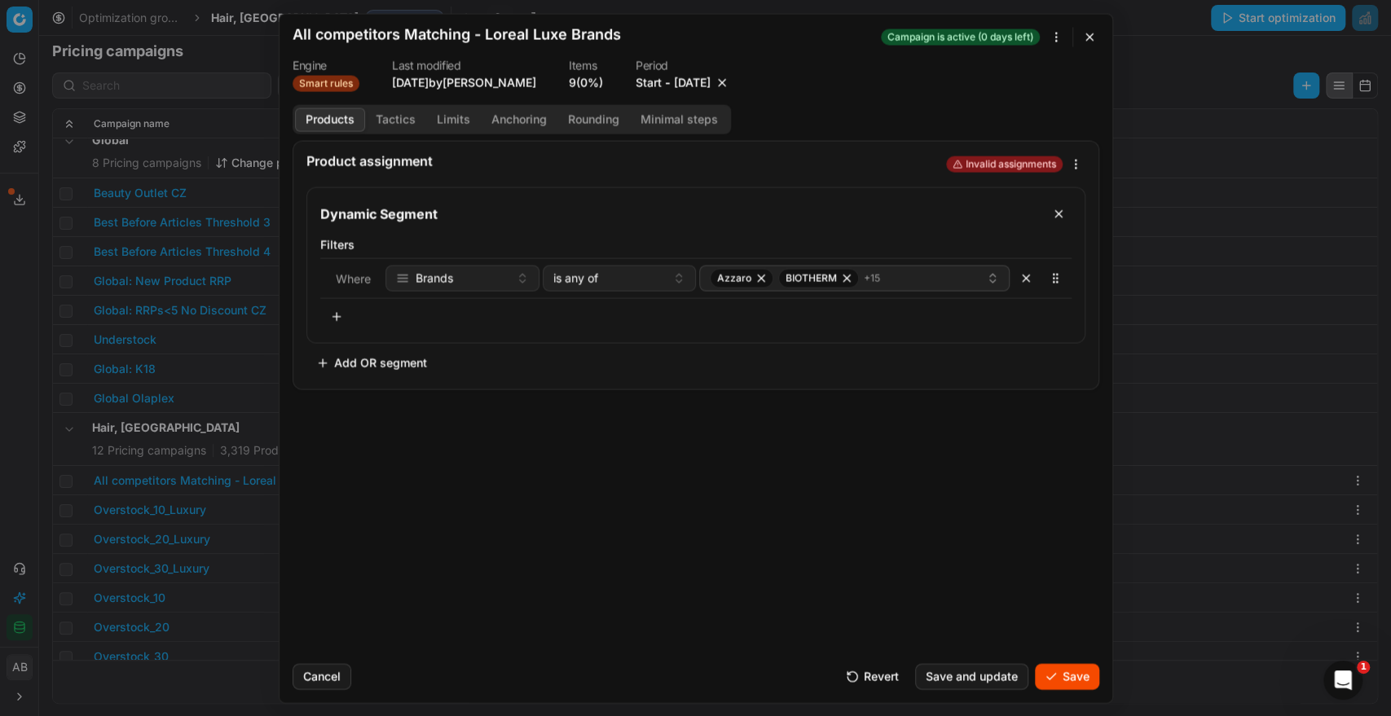
click at [1063, 673] on button "Save" at bounding box center [1067, 676] width 64 height 26
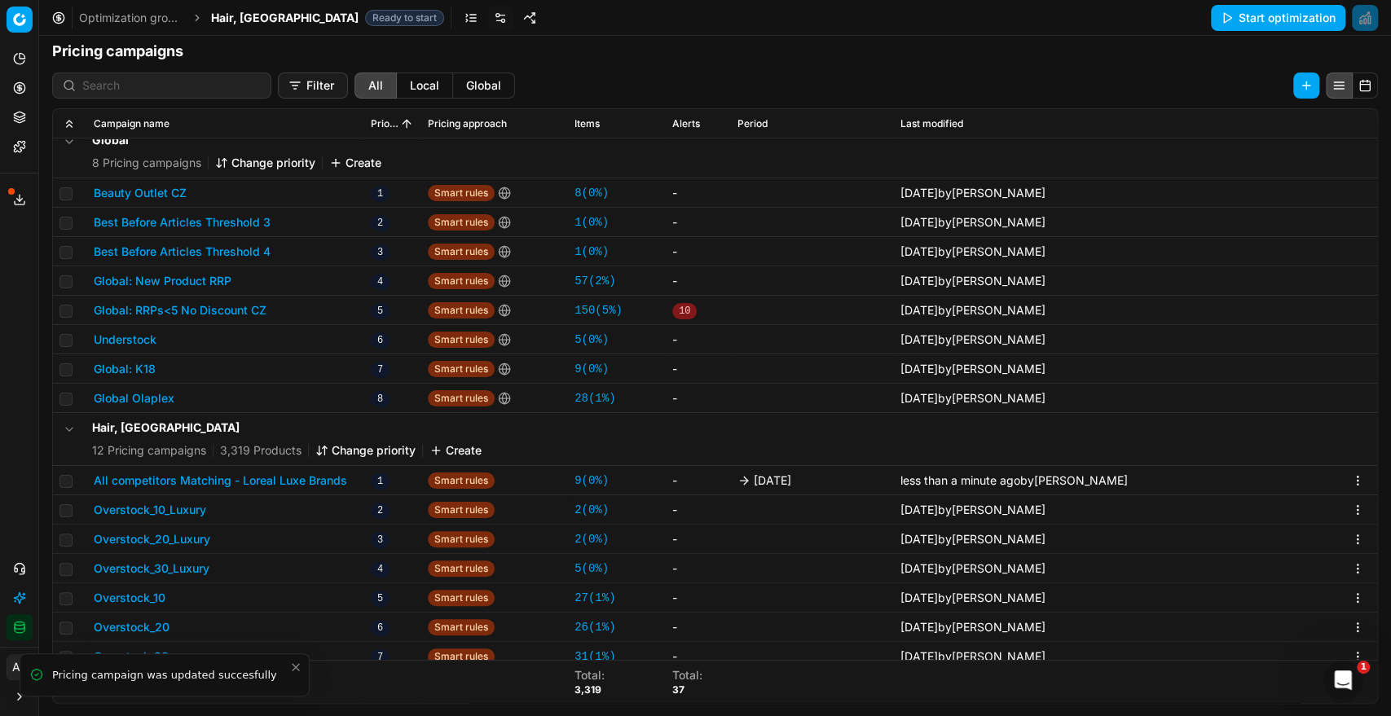
click at [239, 18] on span "Hair, [GEOGRAPHIC_DATA]" at bounding box center [285, 18] width 148 height 16
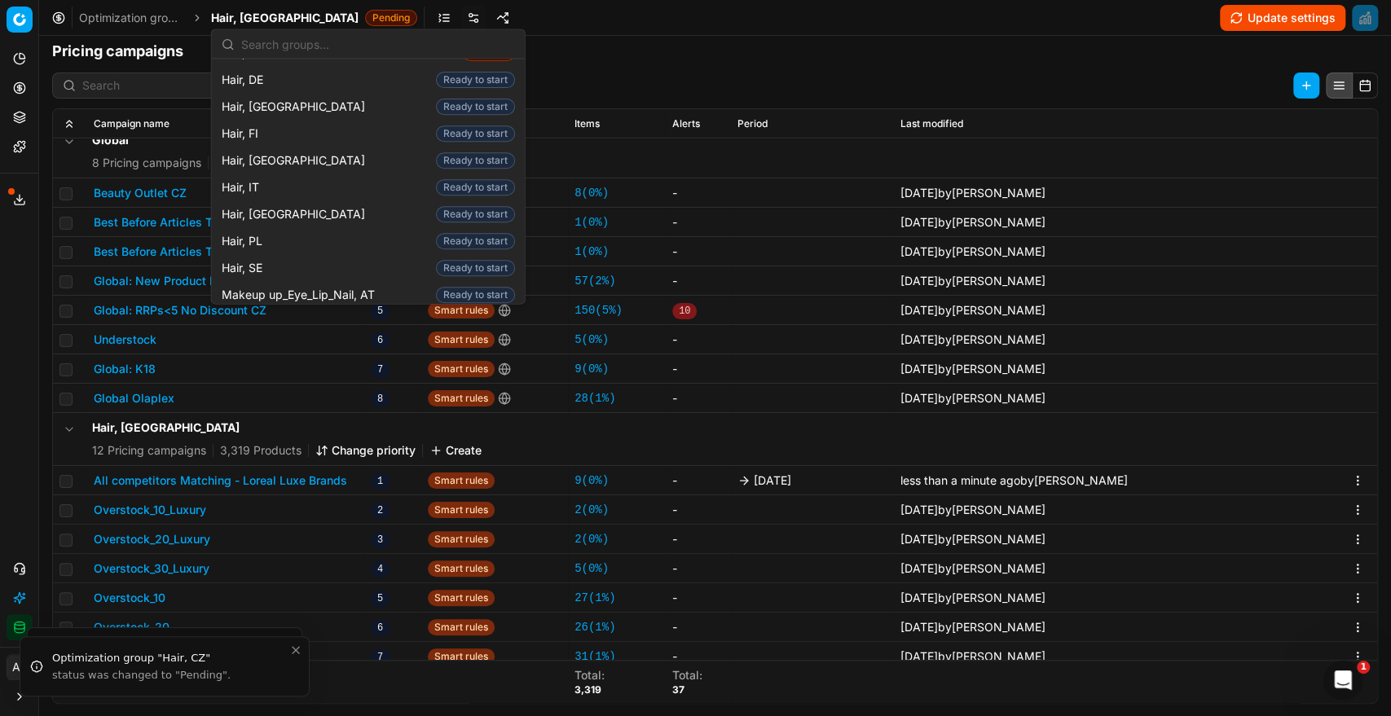
scroll to position [471, 0]
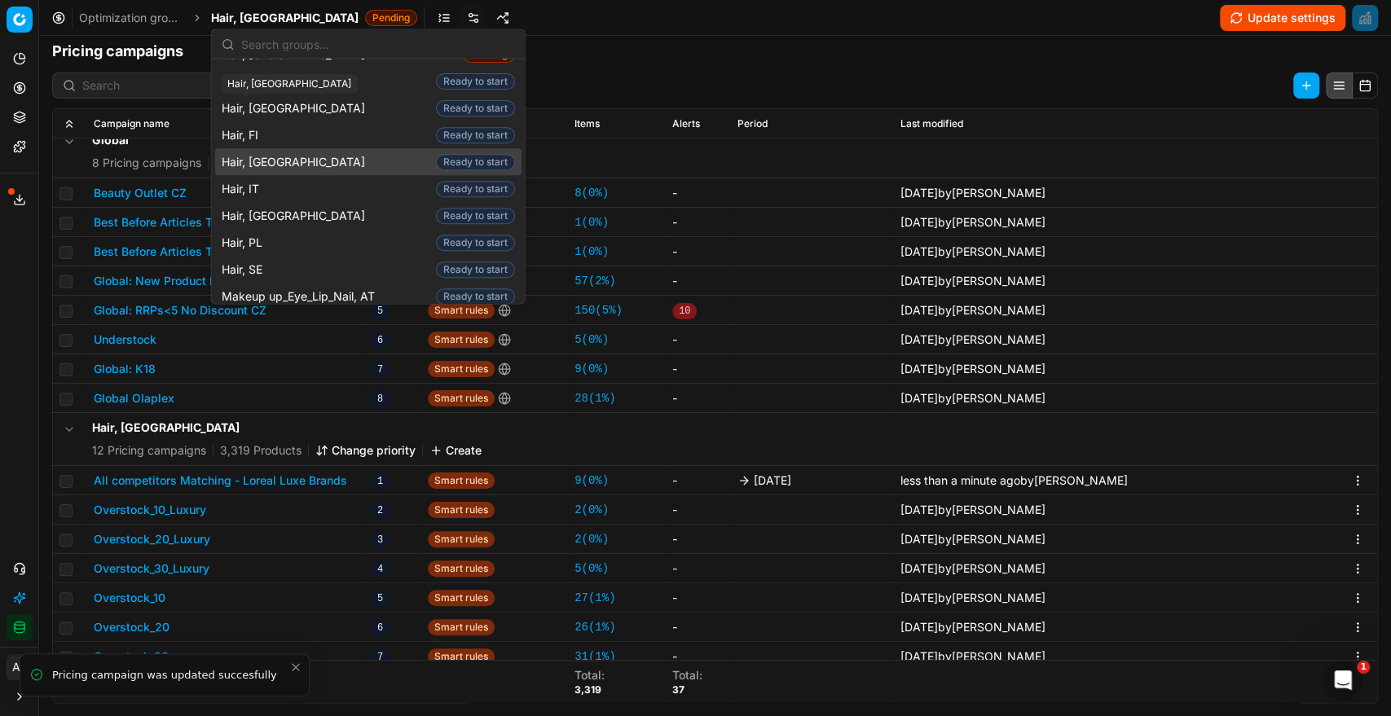
click at [268, 154] on span "Hair, [GEOGRAPHIC_DATA]" at bounding box center [297, 162] width 150 height 16
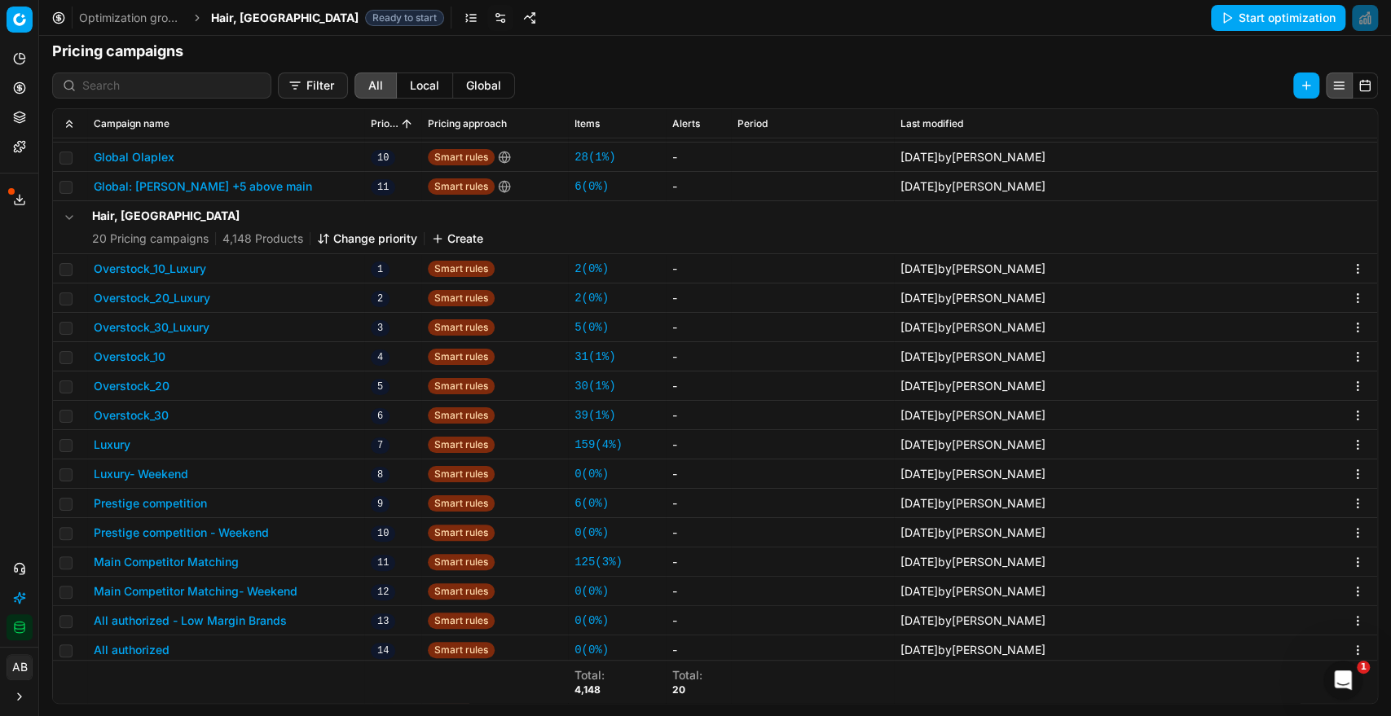
scroll to position [350, 0]
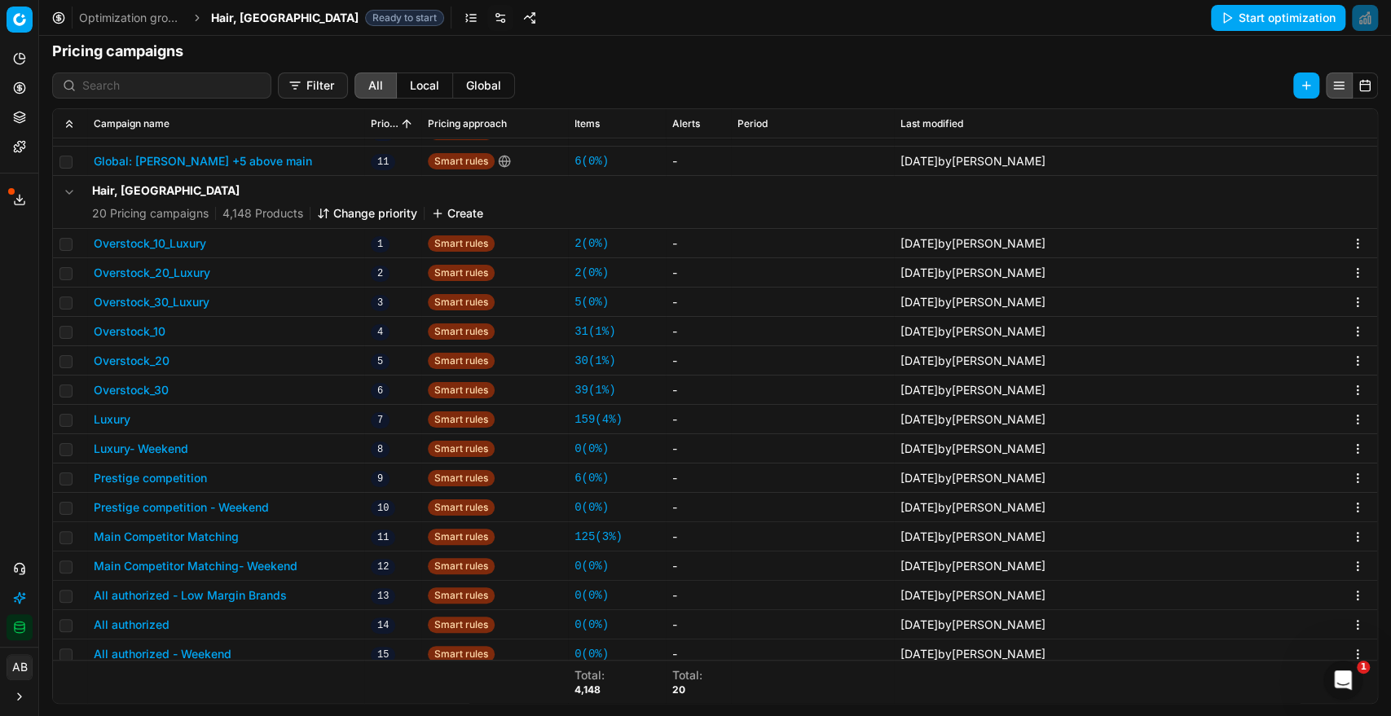
click at [117, 417] on button "Luxury" at bounding box center [112, 420] width 37 height 16
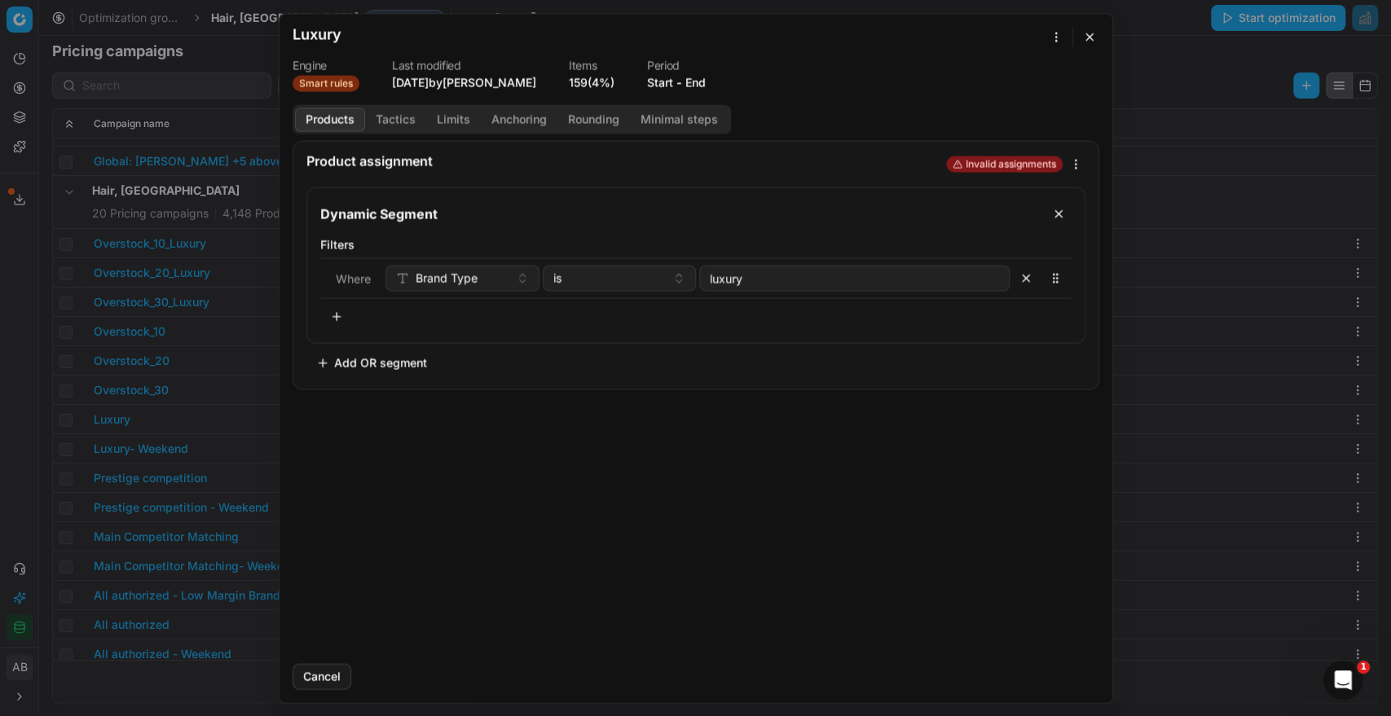
click at [703, 79] on button "End" at bounding box center [695, 82] width 20 height 16
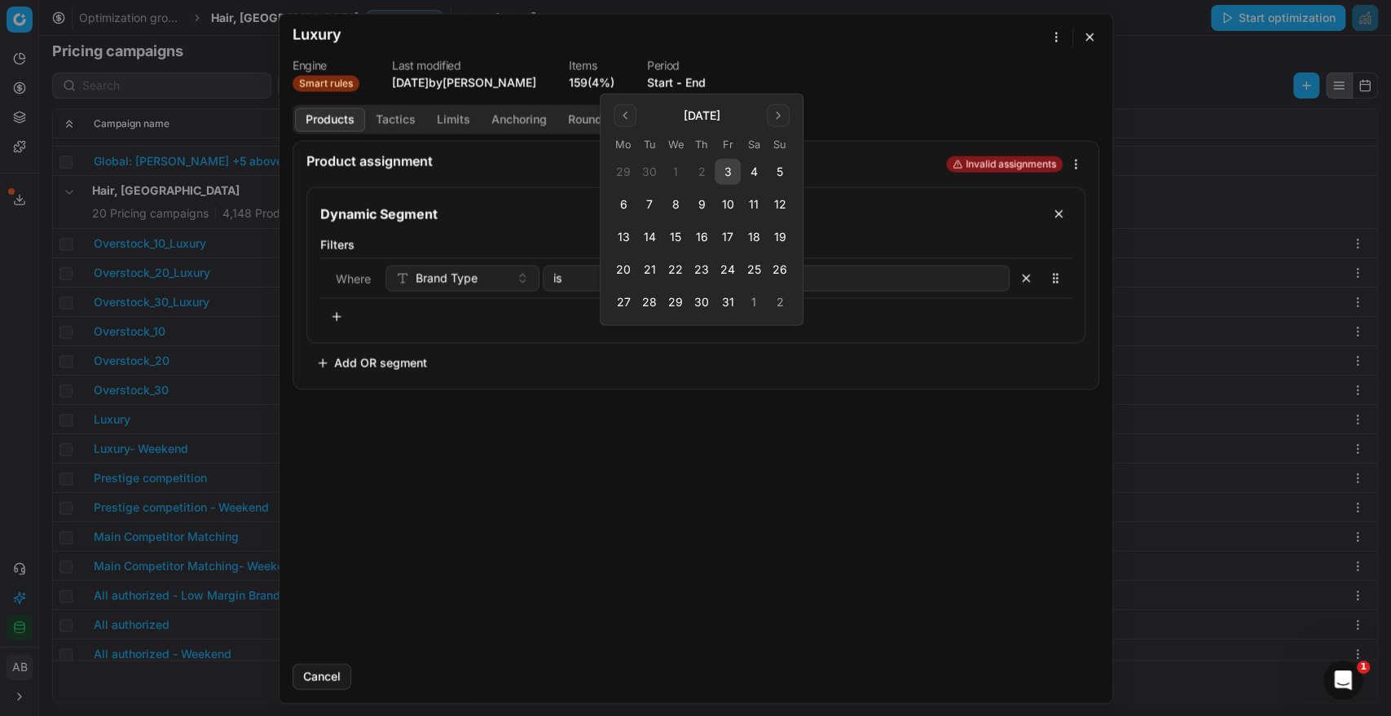
click at [725, 176] on button "3" at bounding box center [728, 172] width 26 height 26
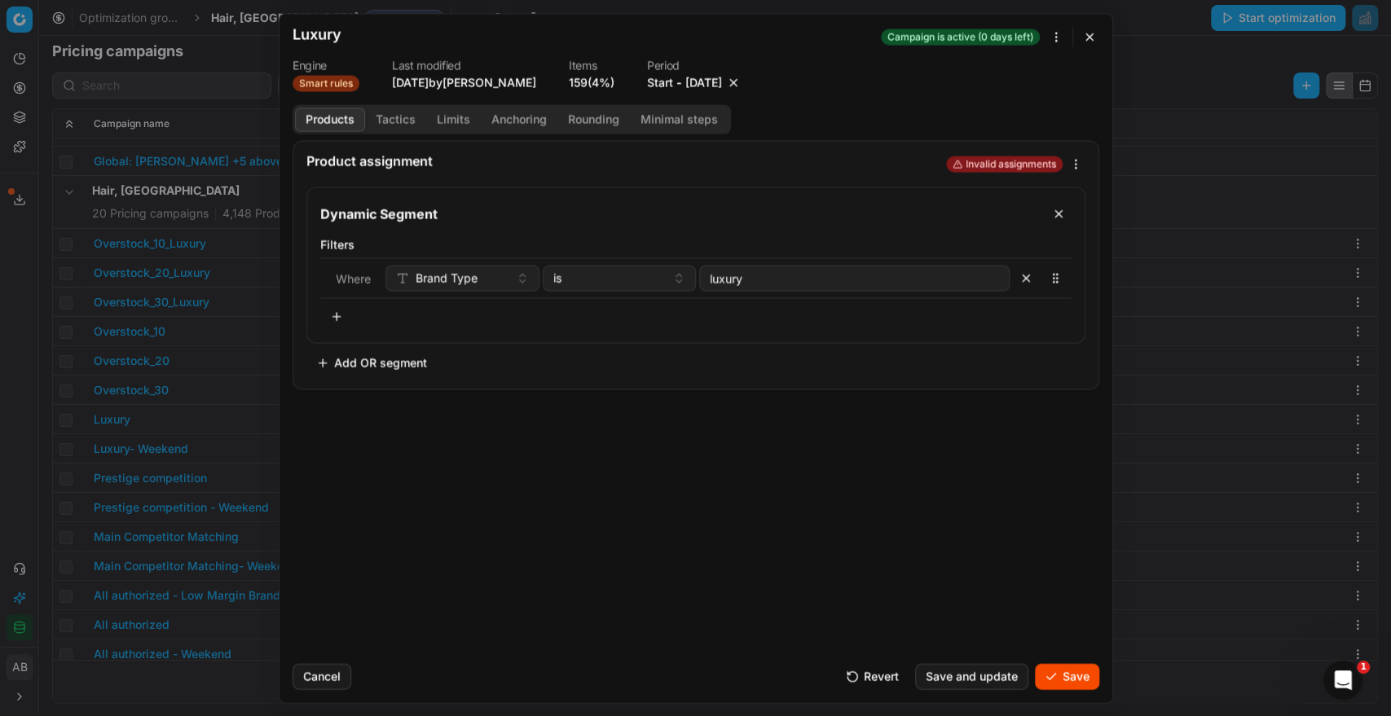
click at [1068, 671] on button "Save" at bounding box center [1067, 676] width 64 height 26
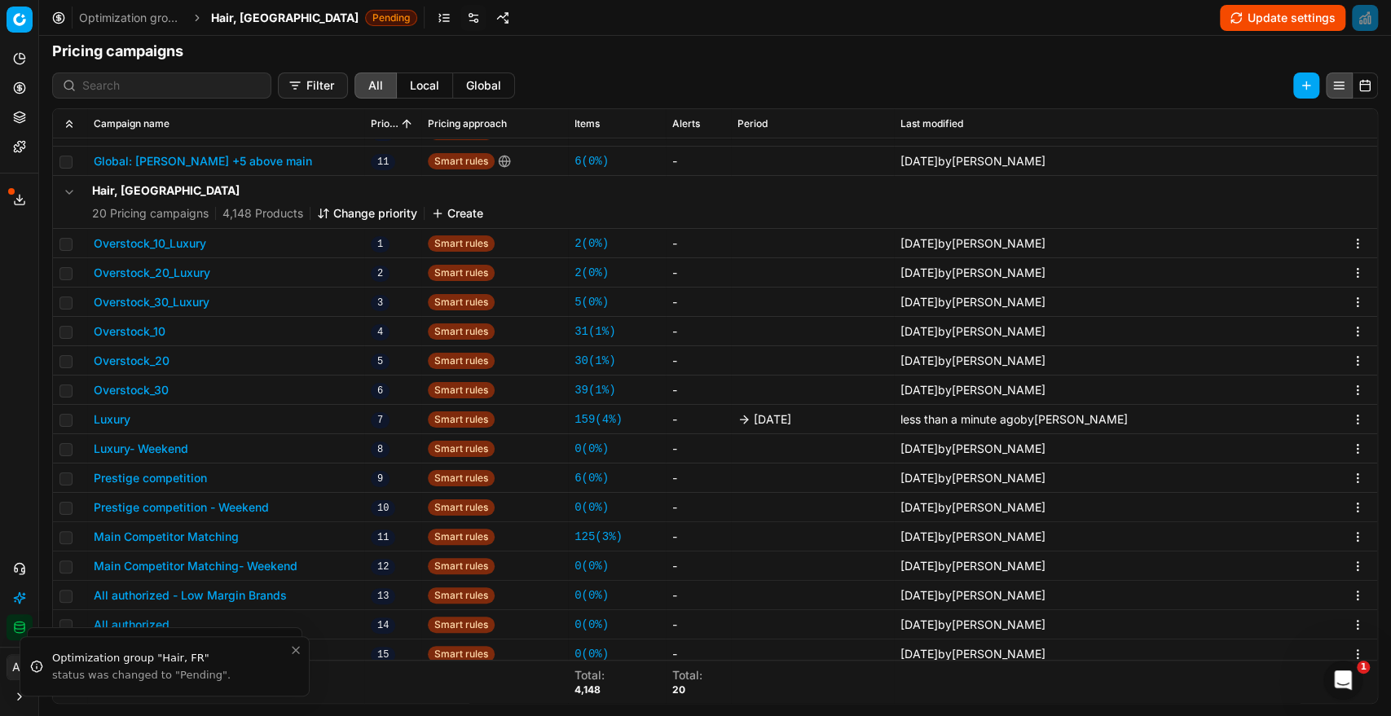
click at [176, 474] on button "Prestige competition" at bounding box center [150, 478] width 113 height 16
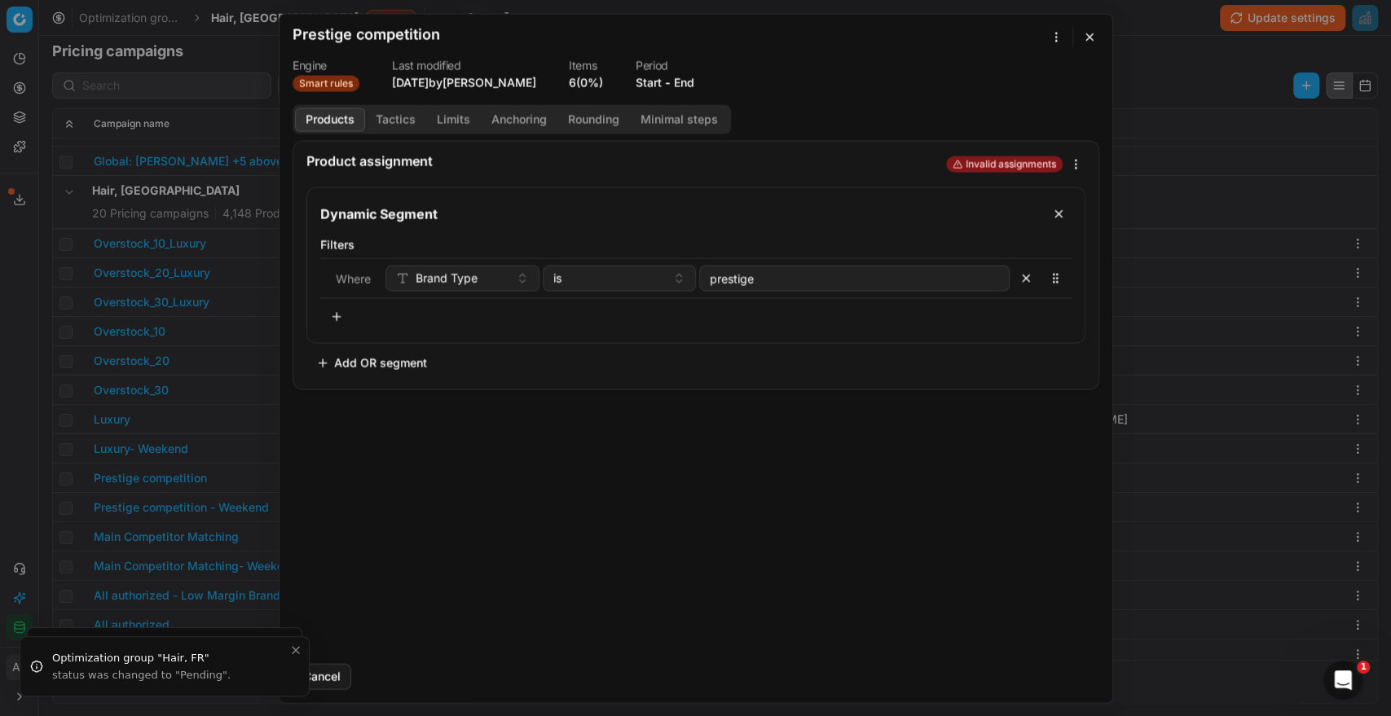
click at [694, 82] on button "End" at bounding box center [684, 82] width 20 height 16
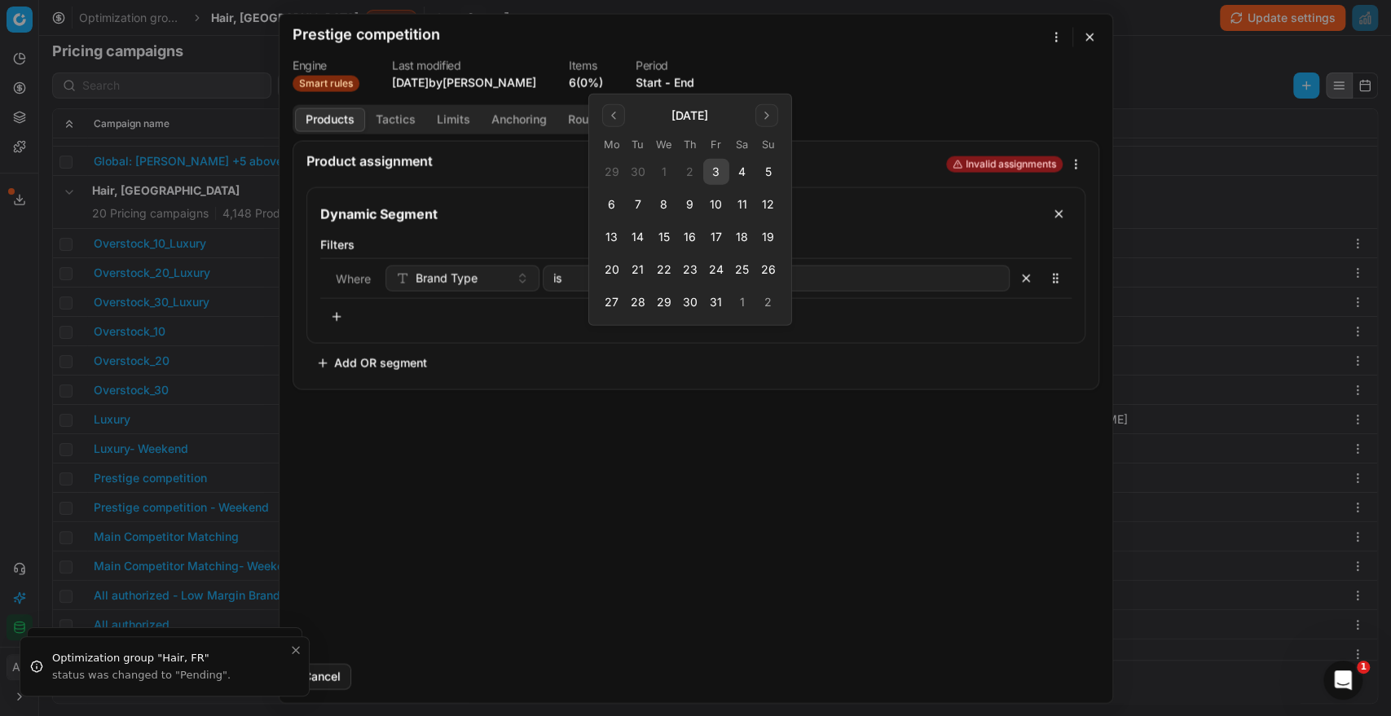
click at [714, 166] on button "3" at bounding box center [716, 172] width 26 height 26
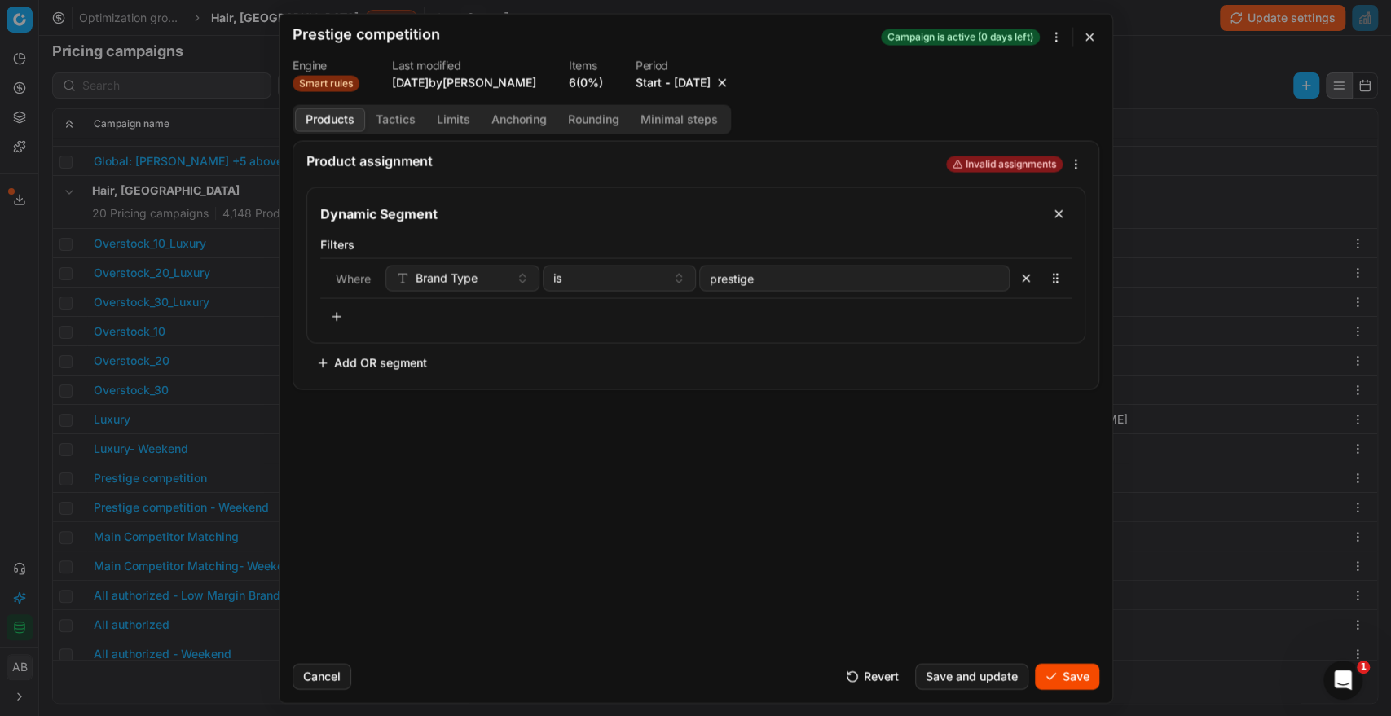
click at [1054, 676] on button "Save" at bounding box center [1067, 676] width 64 height 26
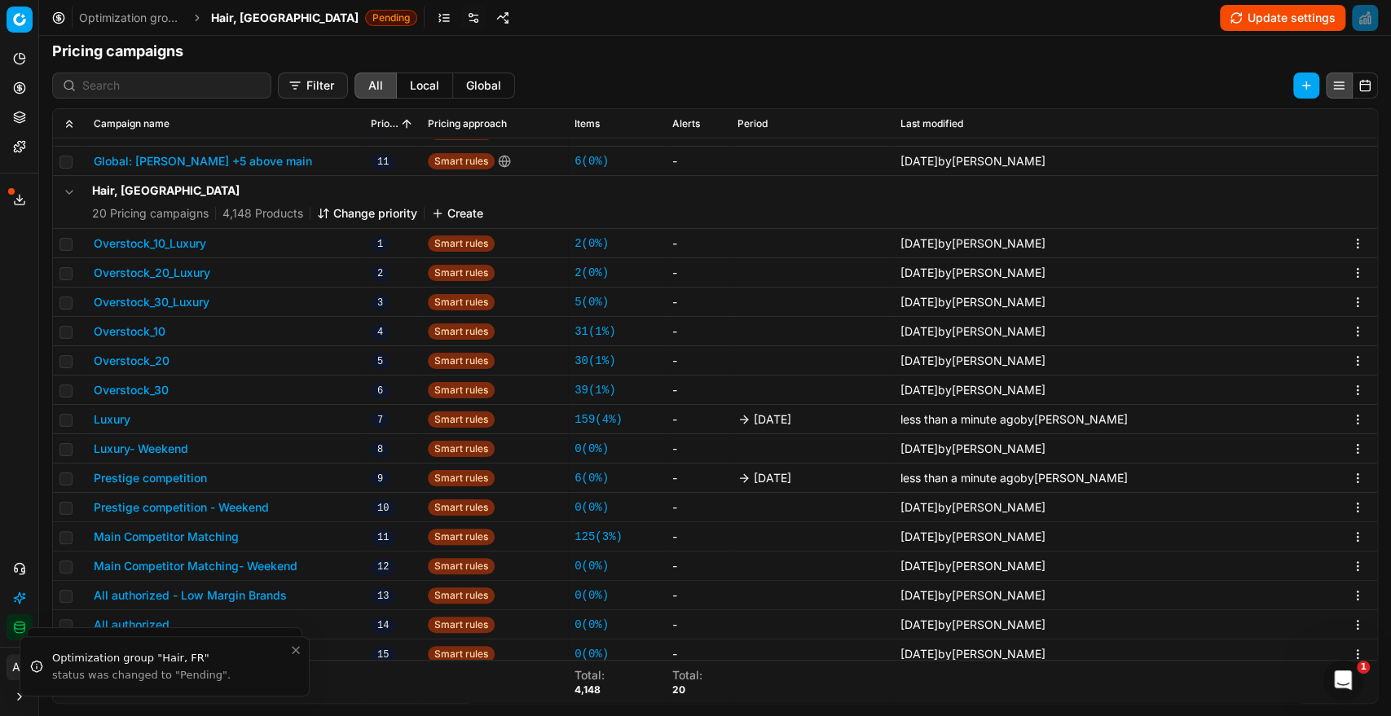
click at [227, 535] on button "Main Competitor Matching" at bounding box center [166, 537] width 145 height 16
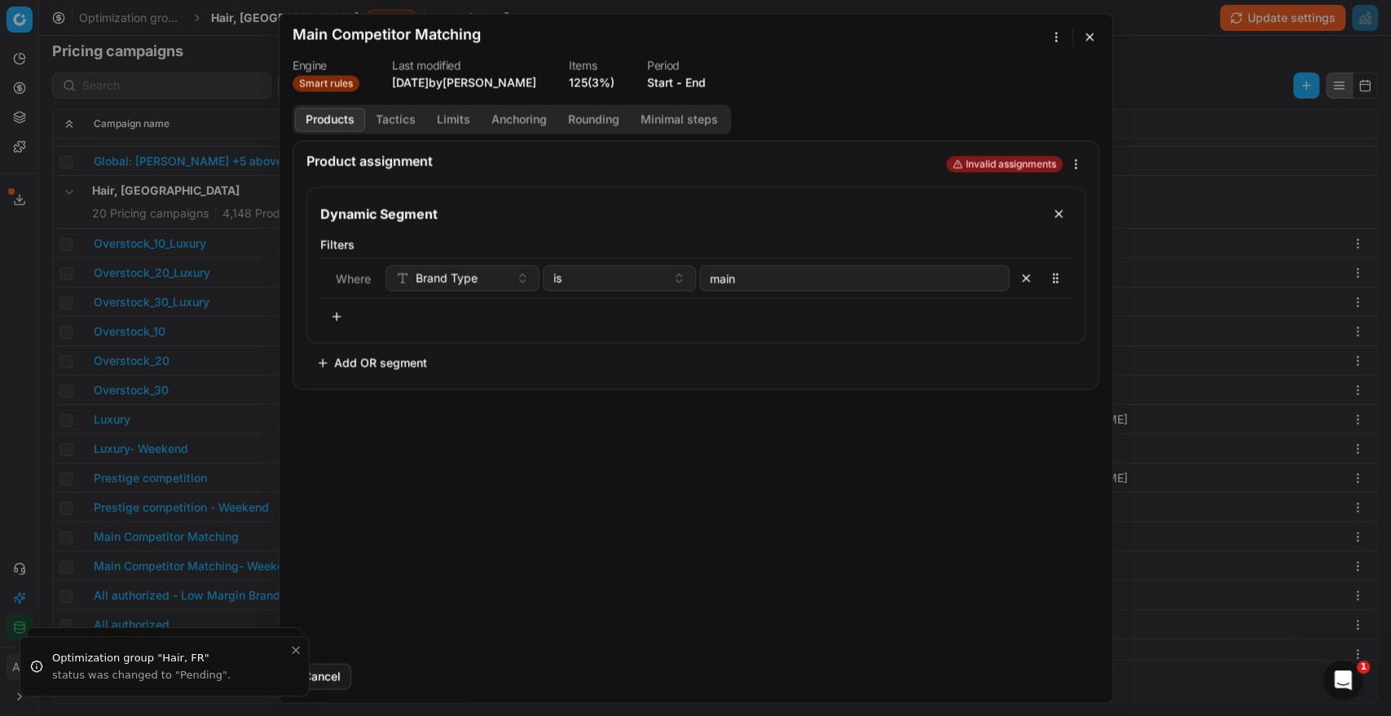
click at [691, 81] on button "End" at bounding box center [695, 82] width 20 height 16
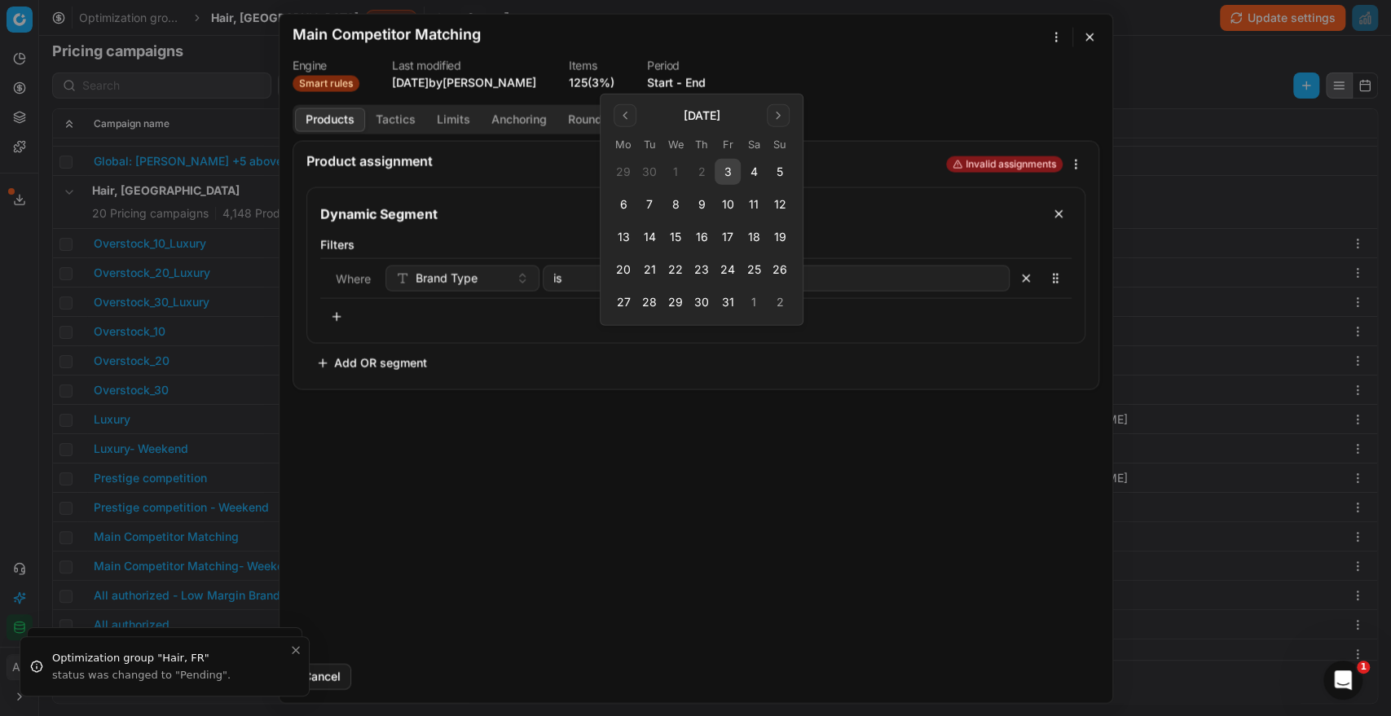
click at [724, 165] on button "3" at bounding box center [728, 172] width 26 height 26
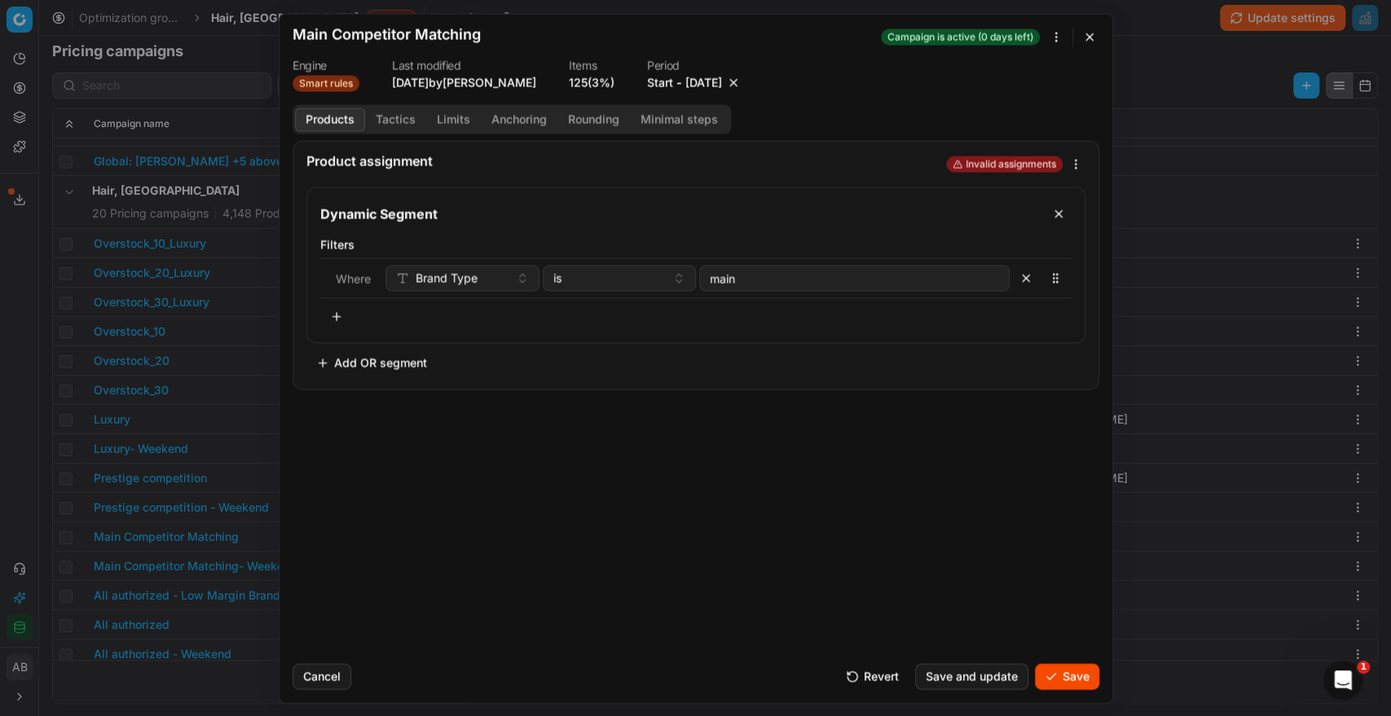
click at [1064, 670] on button "Save" at bounding box center [1067, 676] width 64 height 26
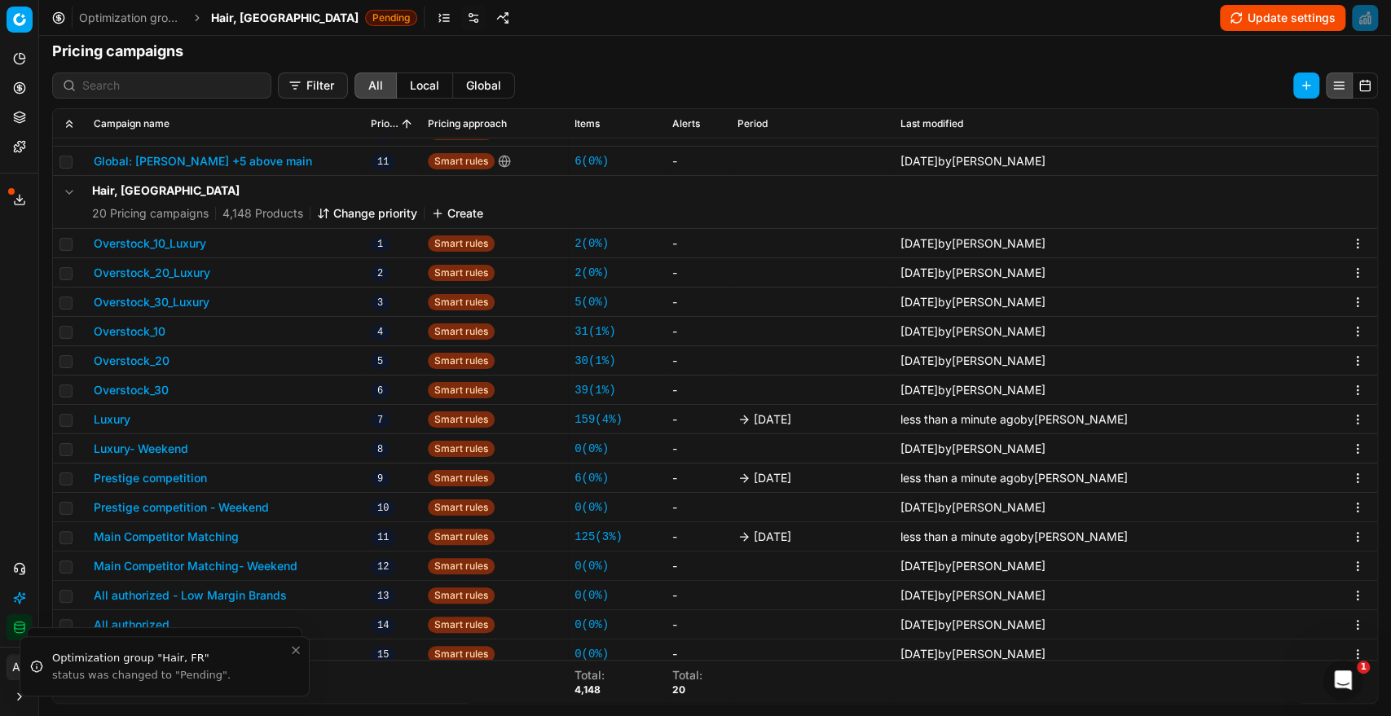
scroll to position [437, 0]
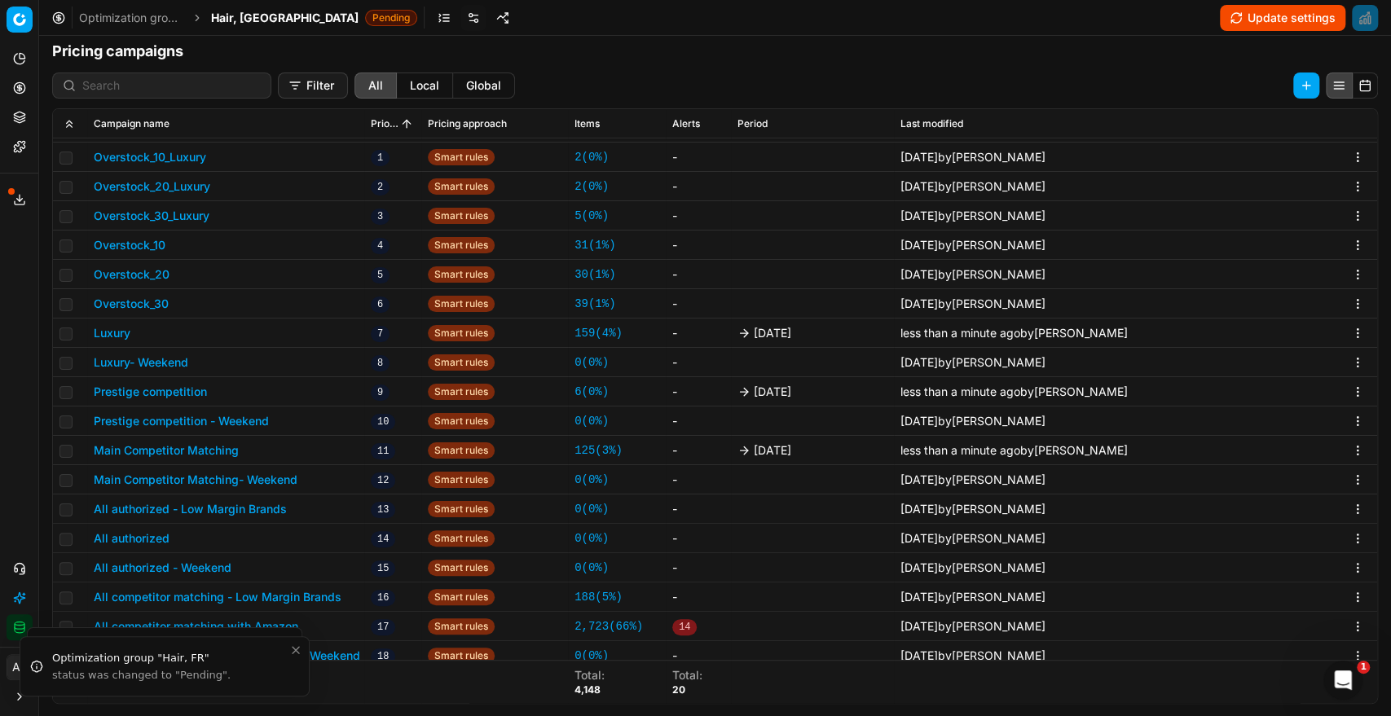
click at [156, 544] on button "All authorized" at bounding box center [132, 539] width 76 height 16
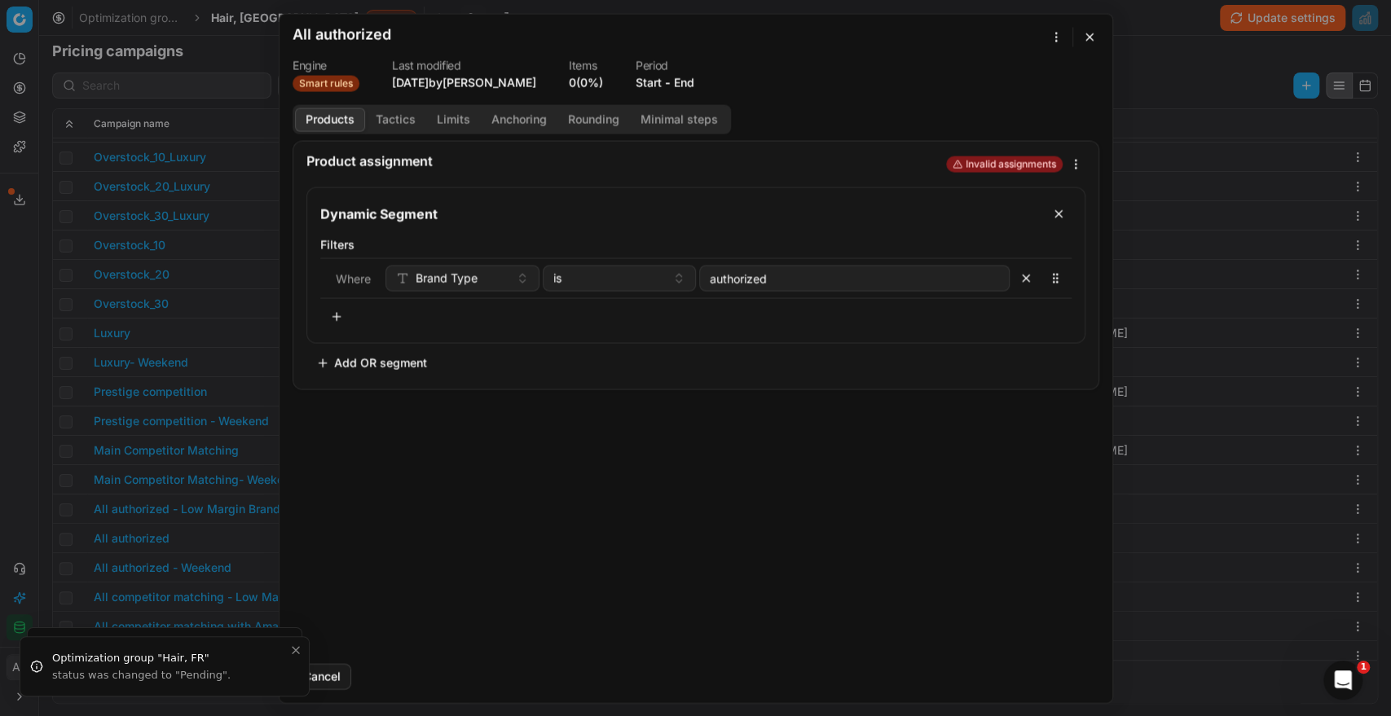
click at [689, 80] on button "End" at bounding box center [684, 82] width 20 height 16
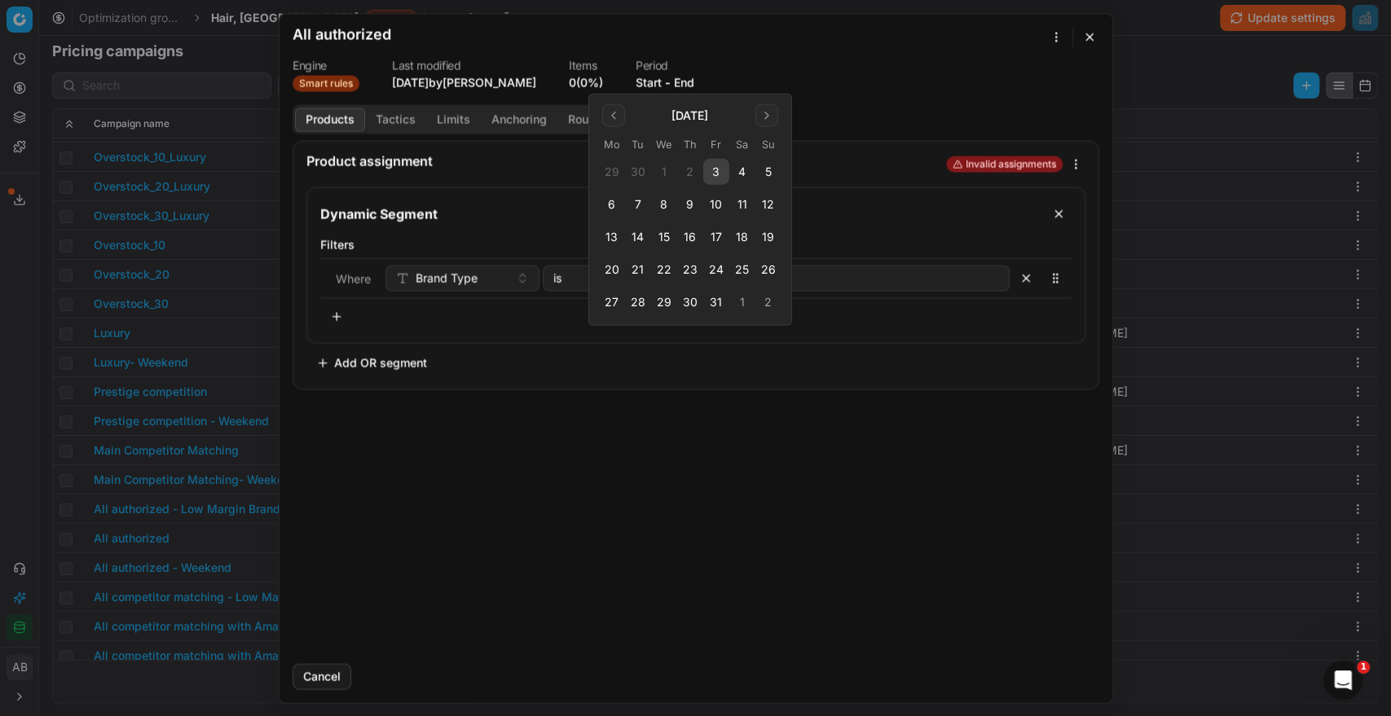
click at [715, 165] on button "3" at bounding box center [716, 172] width 26 height 26
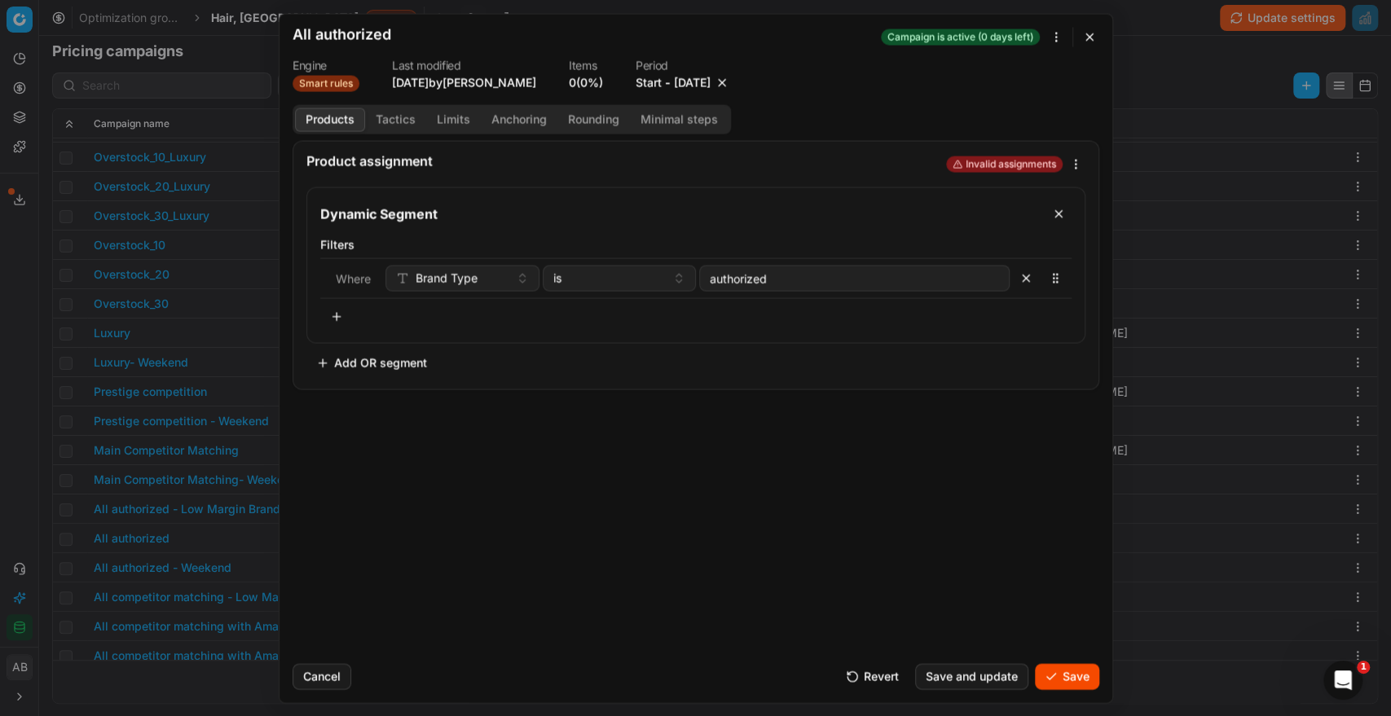
click at [1054, 670] on button "Save" at bounding box center [1067, 676] width 64 height 26
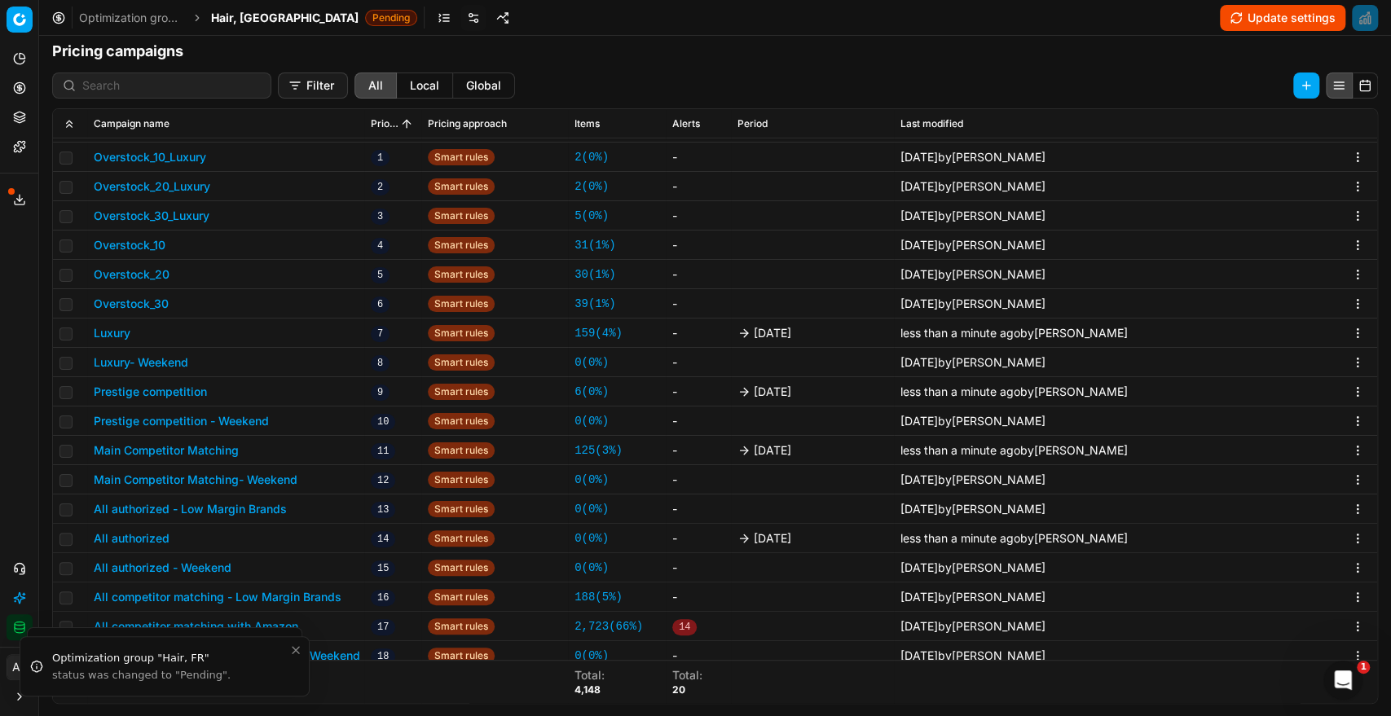
click at [250, 624] on button "All competitor matching with Amazon" at bounding box center [196, 627] width 205 height 16
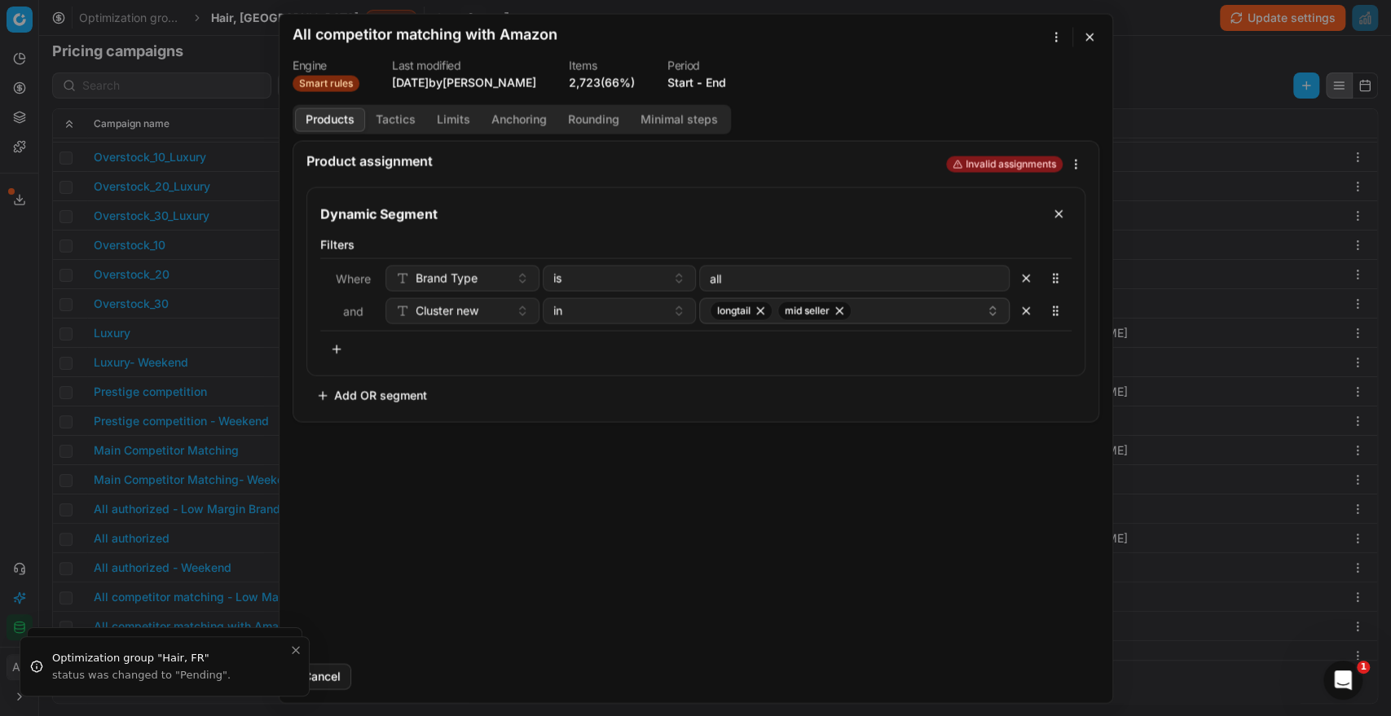
click at [720, 81] on button "End" at bounding box center [716, 82] width 20 height 16
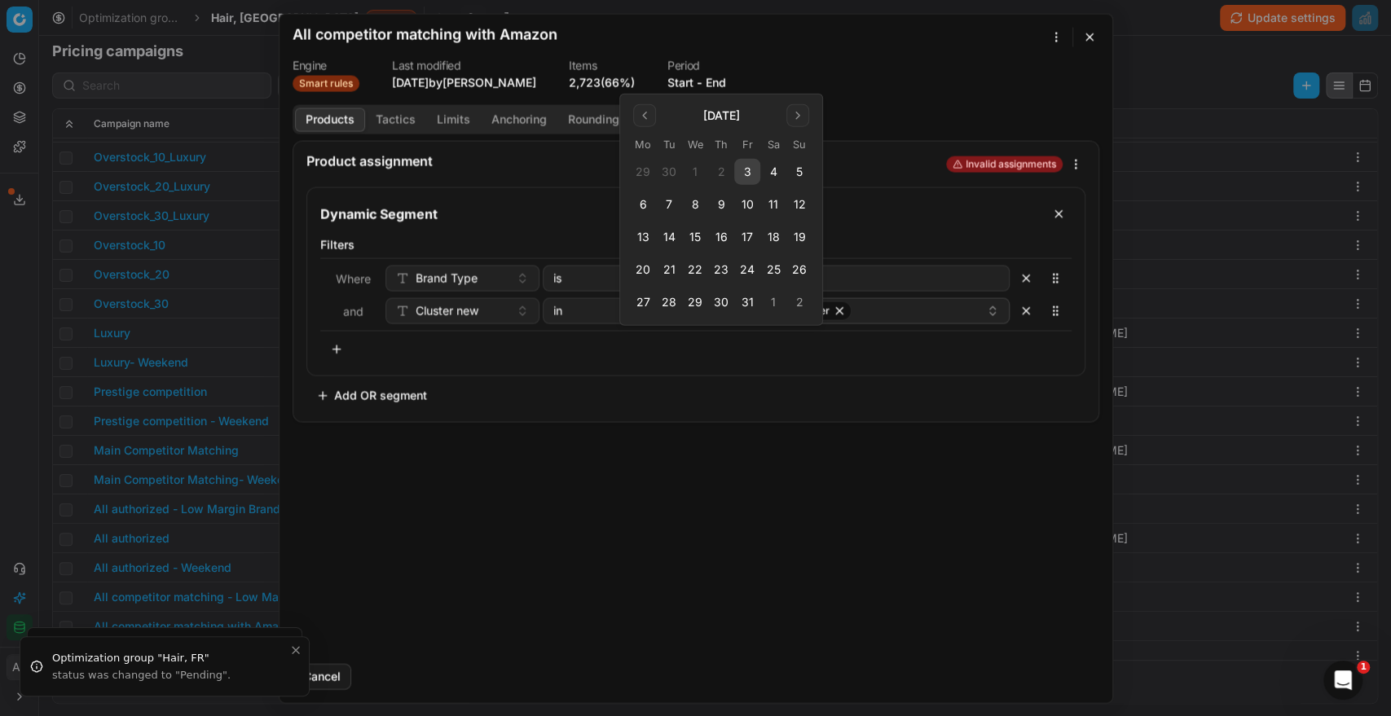
click at [750, 175] on button "3" at bounding box center [747, 172] width 26 height 26
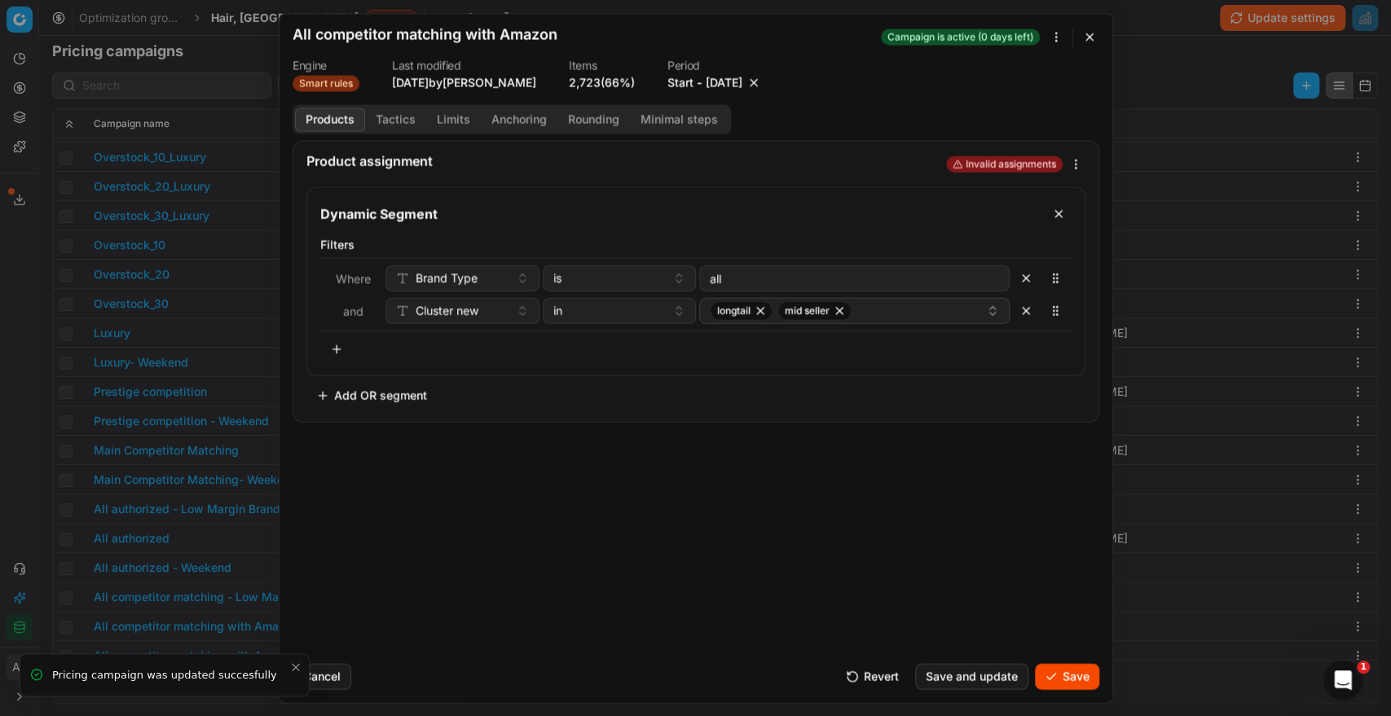
click at [1056, 678] on button "Save" at bounding box center [1067, 676] width 64 height 26
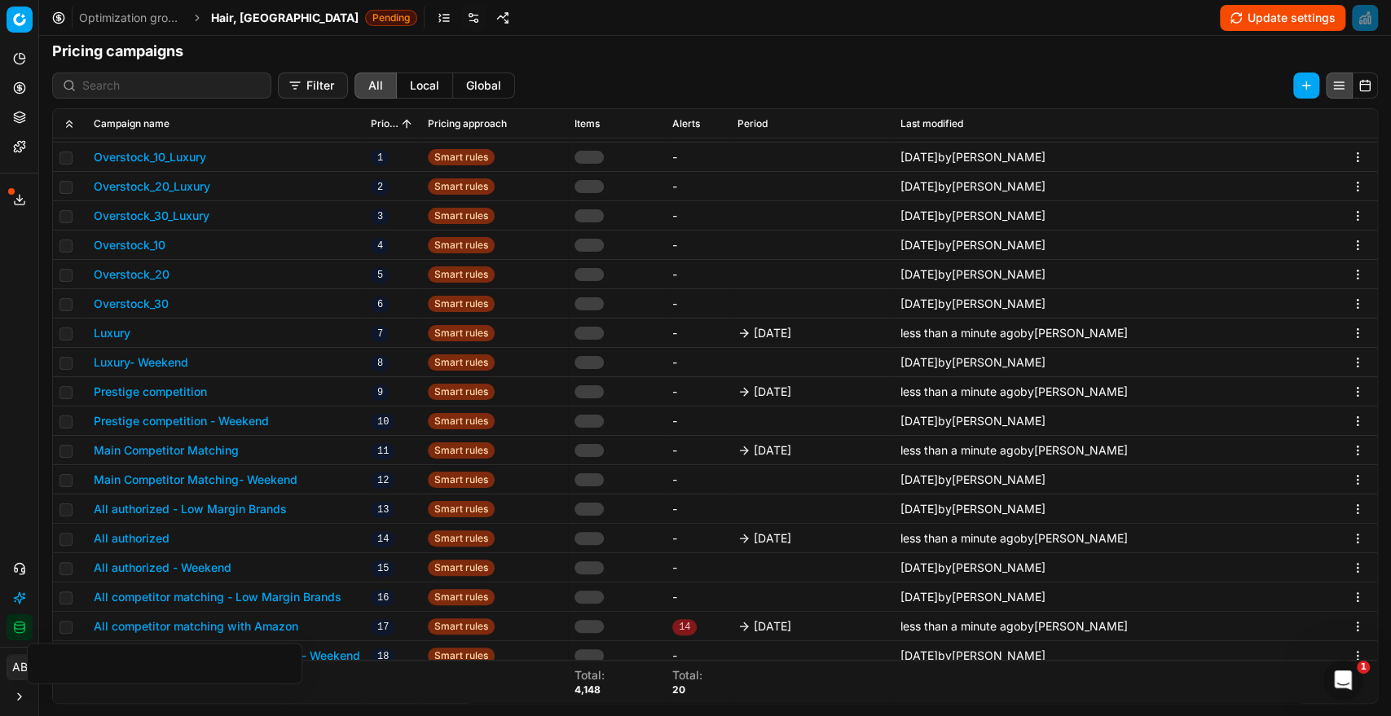
scroll to position [504, 0]
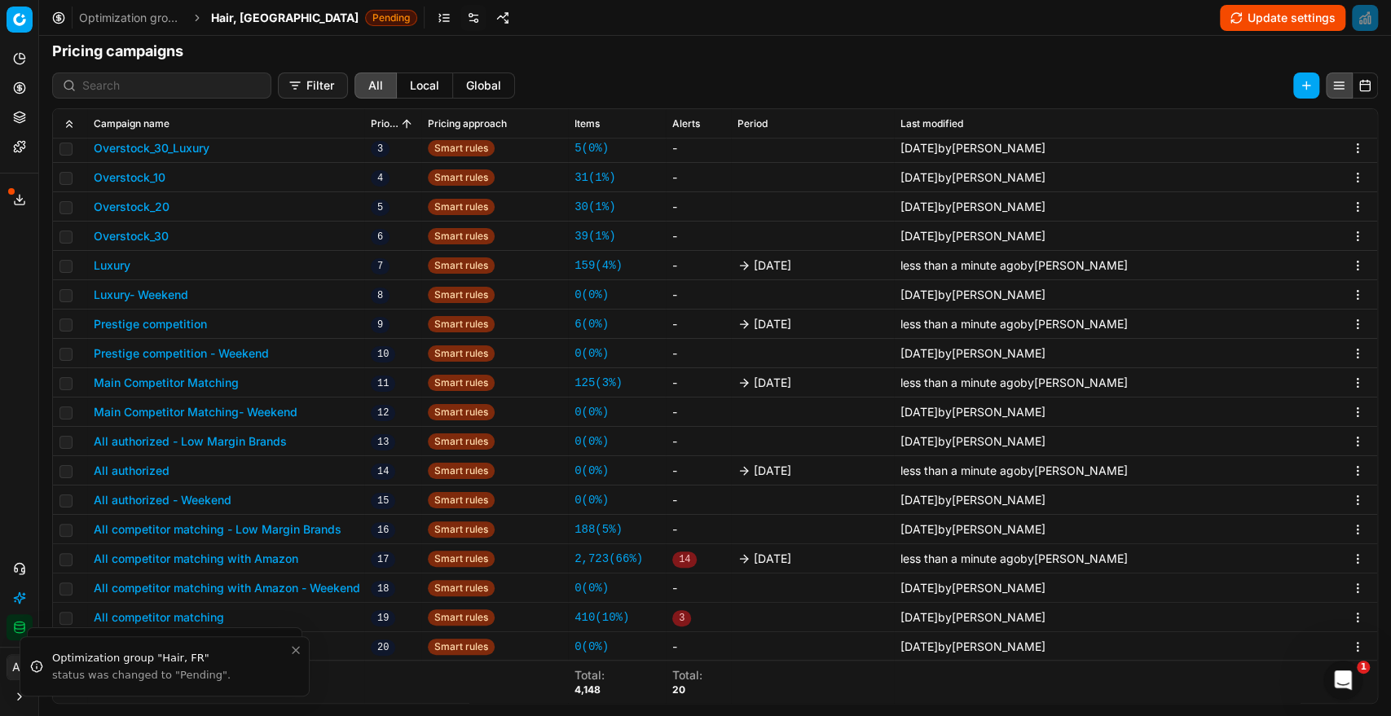
click at [189, 615] on button "All competitor matching" at bounding box center [159, 618] width 130 height 16
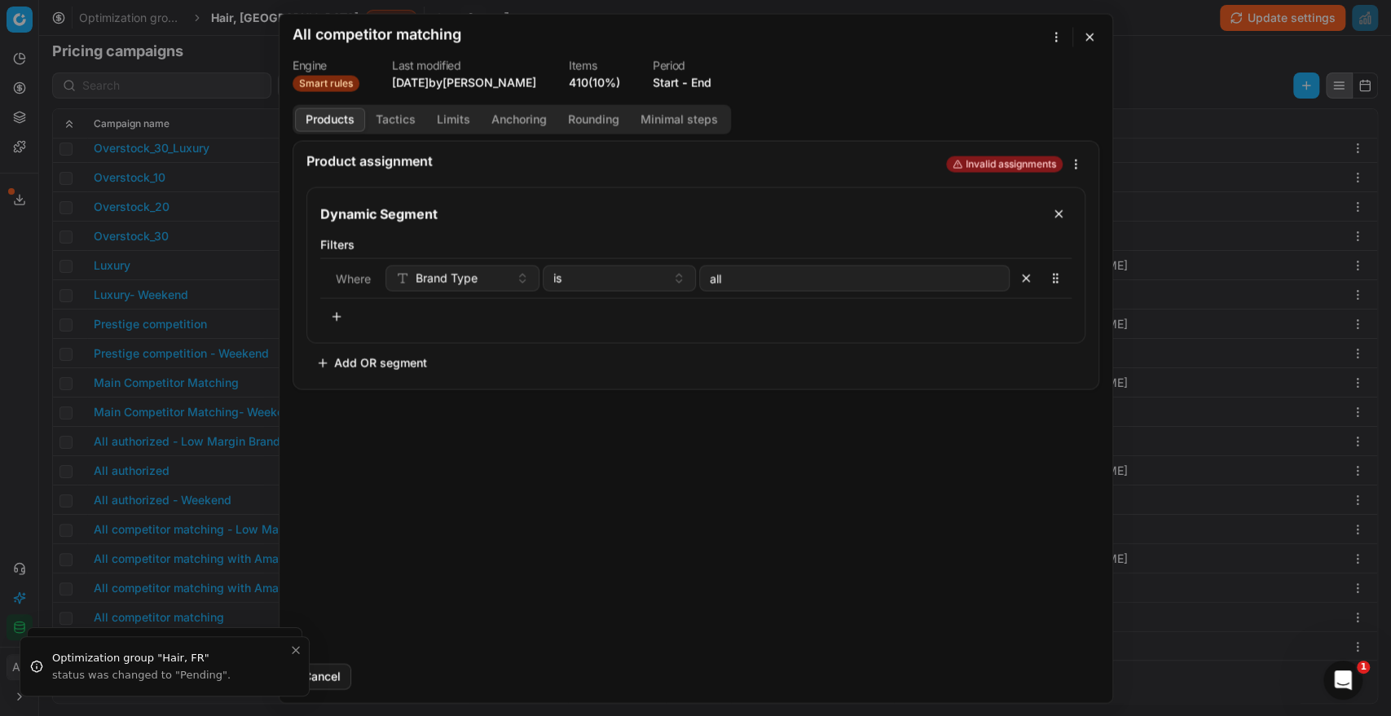
click at [702, 83] on button "End" at bounding box center [701, 82] width 20 height 16
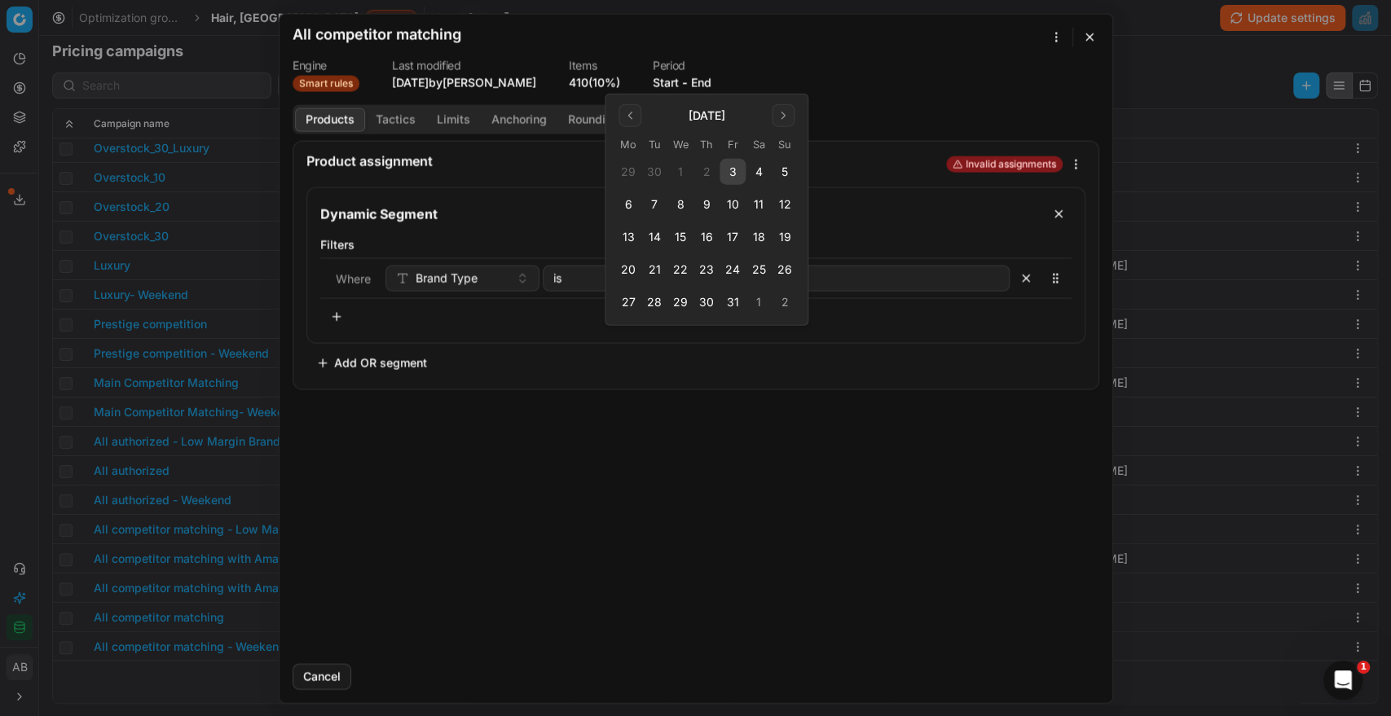
click at [729, 166] on button "3" at bounding box center [733, 172] width 26 height 26
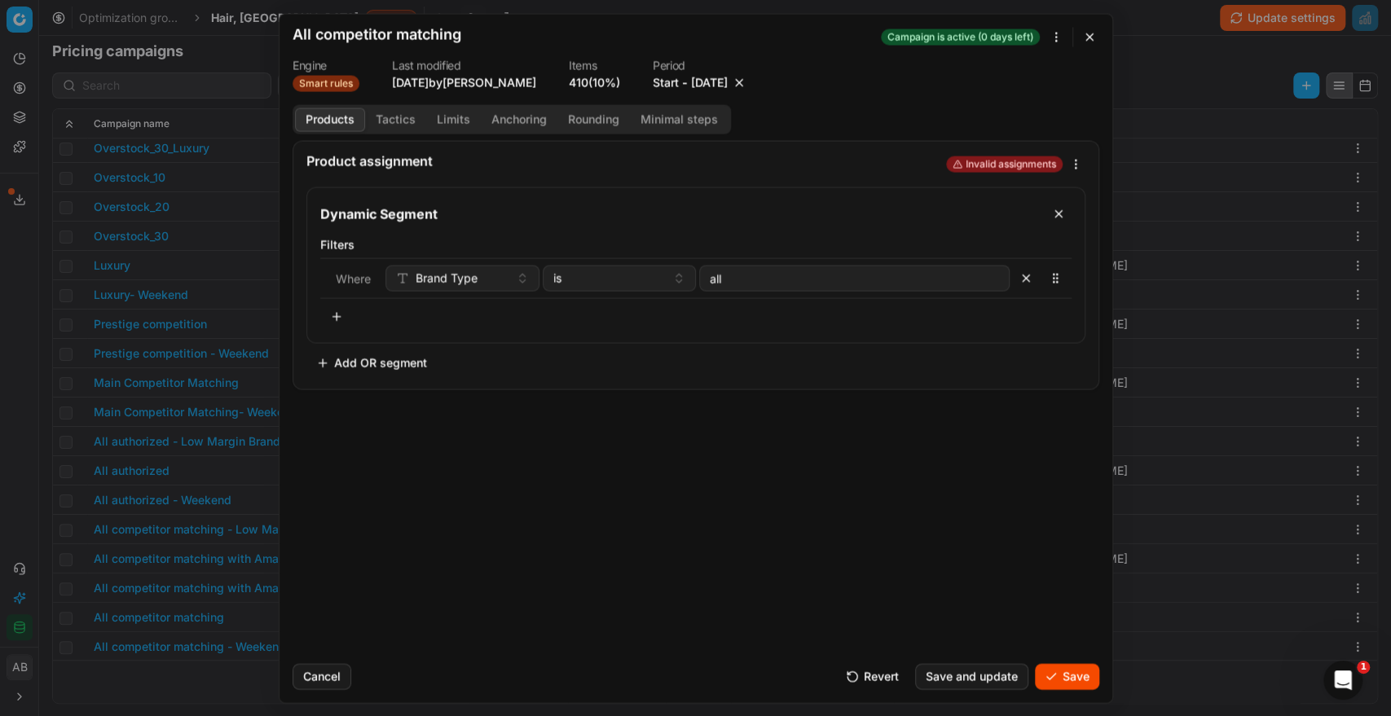
click at [1075, 676] on button "Save" at bounding box center [1067, 676] width 64 height 26
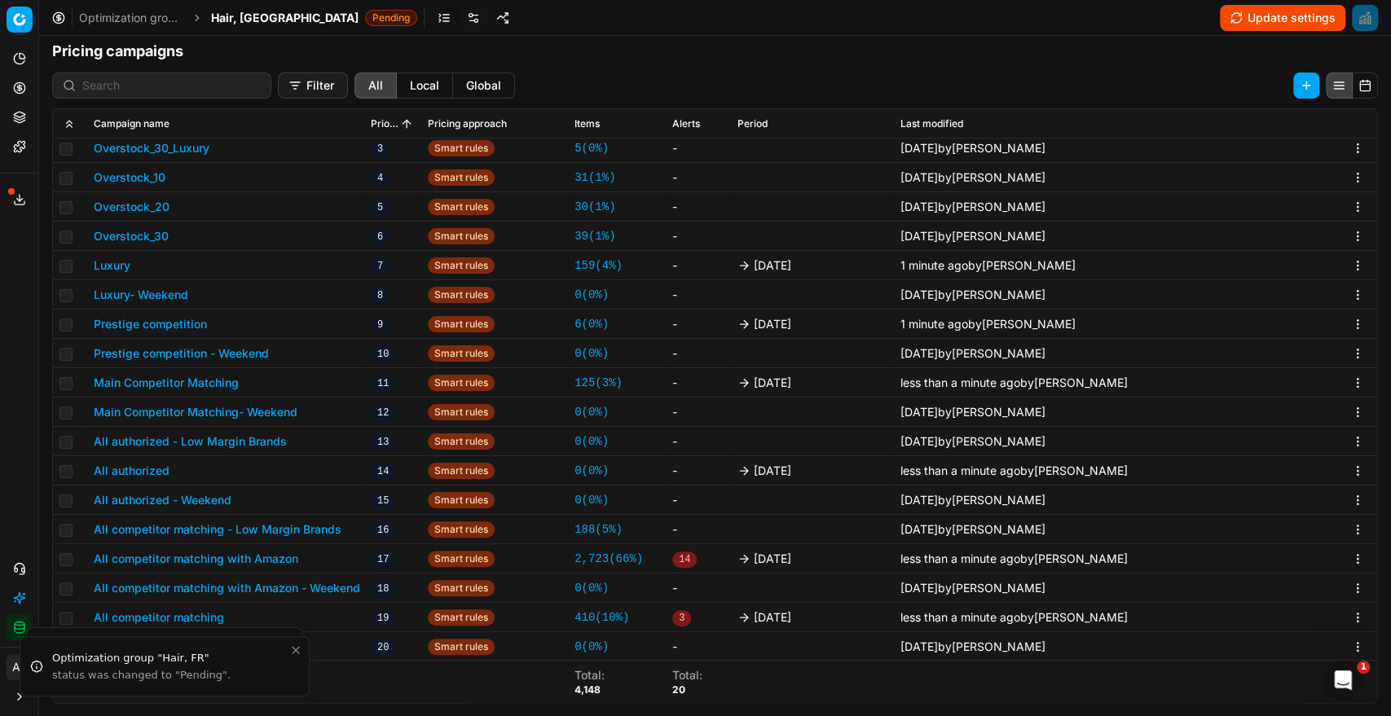
click at [236, 20] on span "Hair, [GEOGRAPHIC_DATA]" at bounding box center [285, 18] width 148 height 16
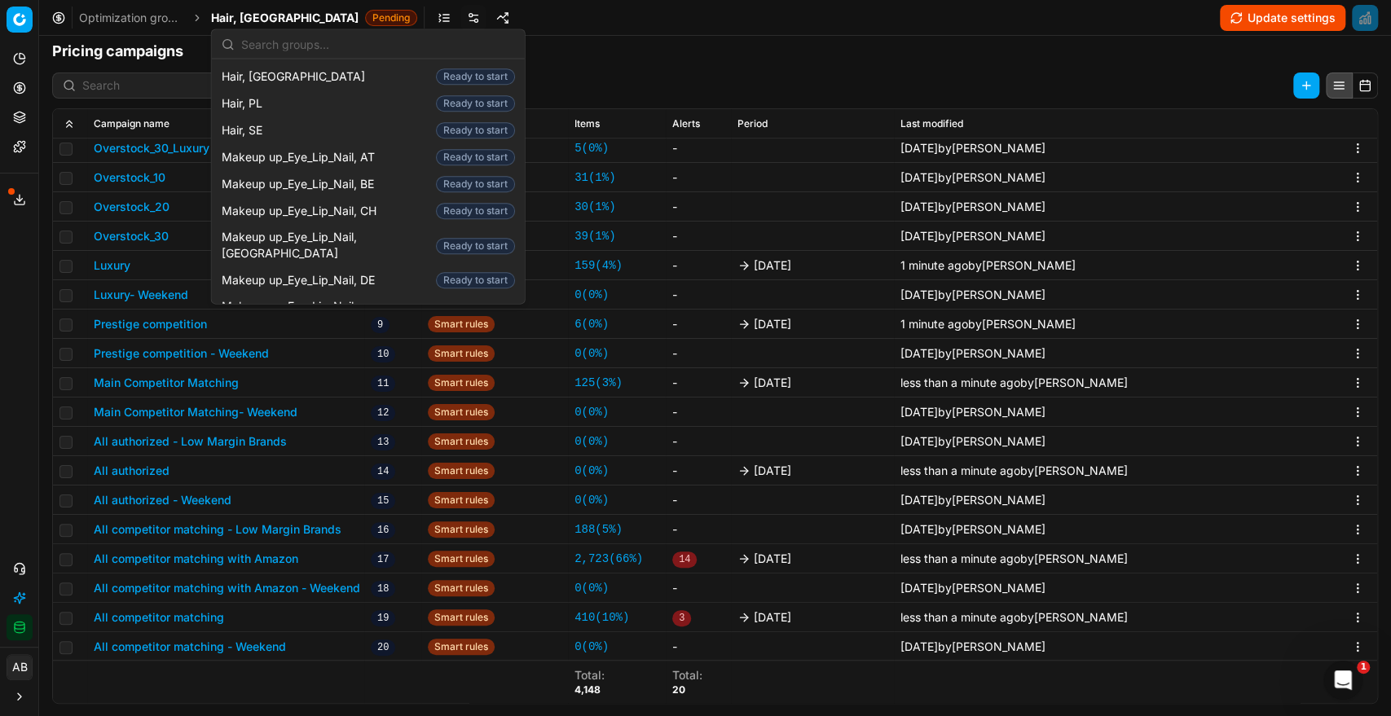
scroll to position [611, 0]
click at [390, 224] on div "Makeup up_Eye_Lip_Nail, CZ Ready to start" at bounding box center [368, 245] width 306 height 42
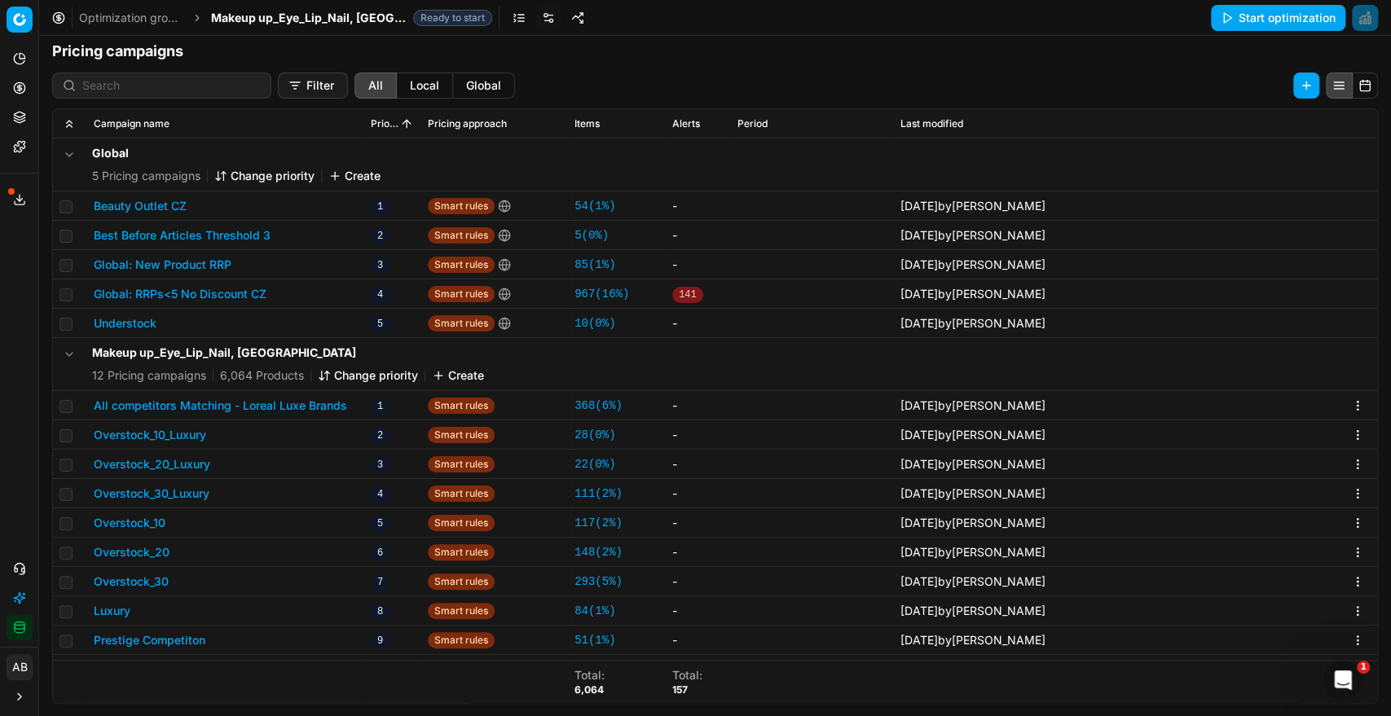
click at [305, 407] on button "All competitors Matching - Loreal Luxe Brands" at bounding box center [220, 406] width 253 height 16
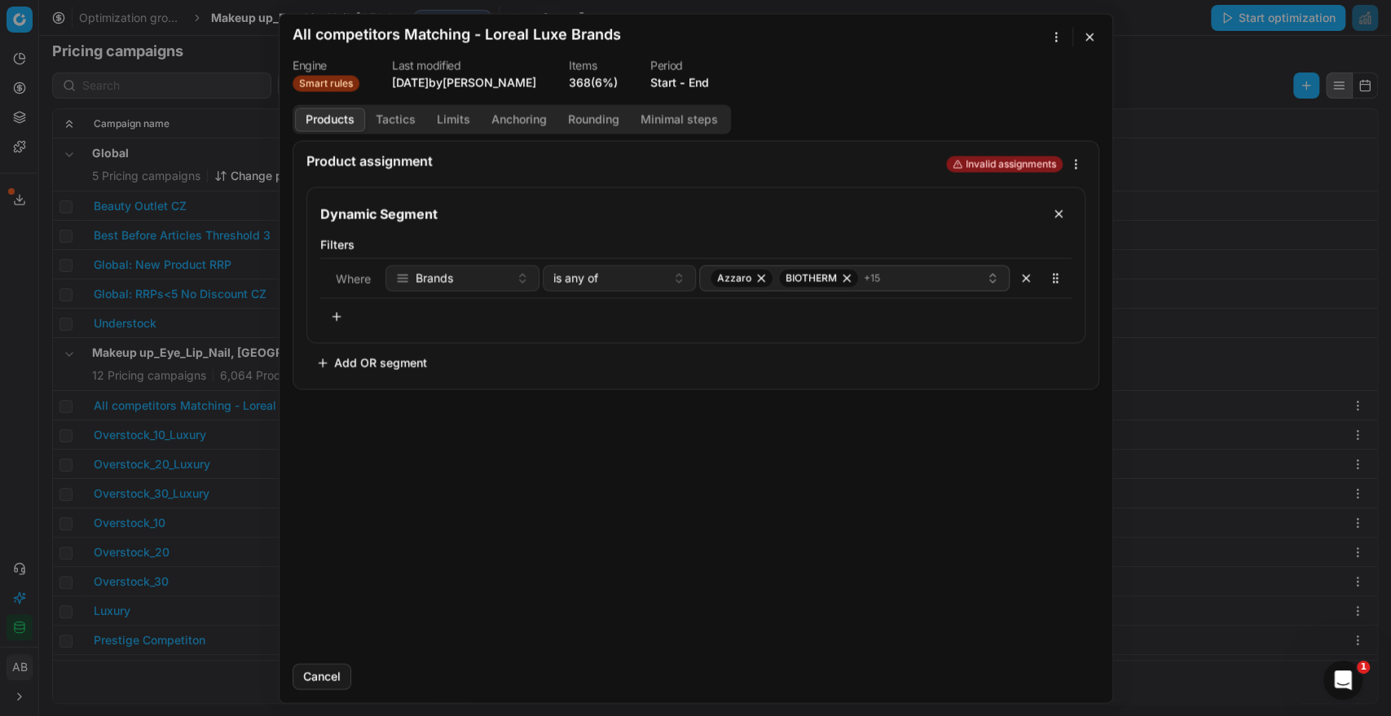
click at [706, 77] on button "End" at bounding box center [699, 82] width 20 height 16
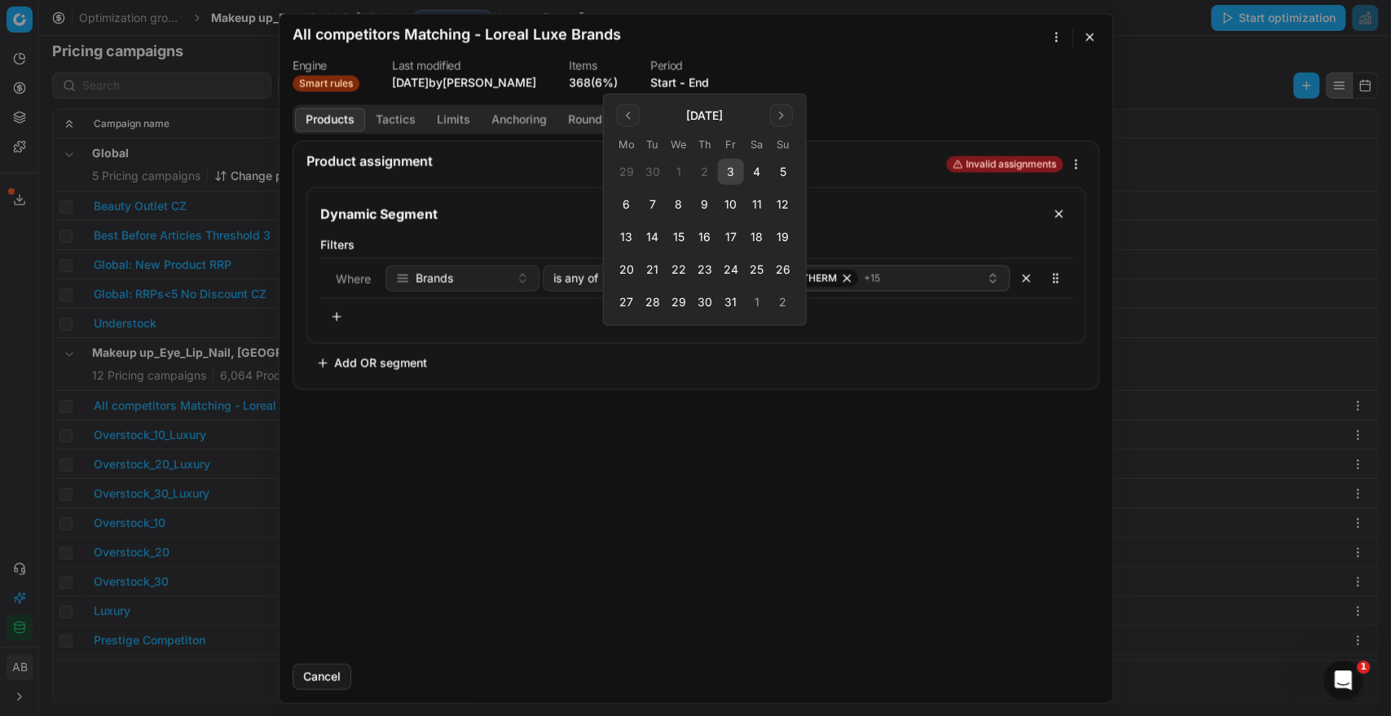
click at [740, 163] on button "3" at bounding box center [731, 172] width 26 height 26
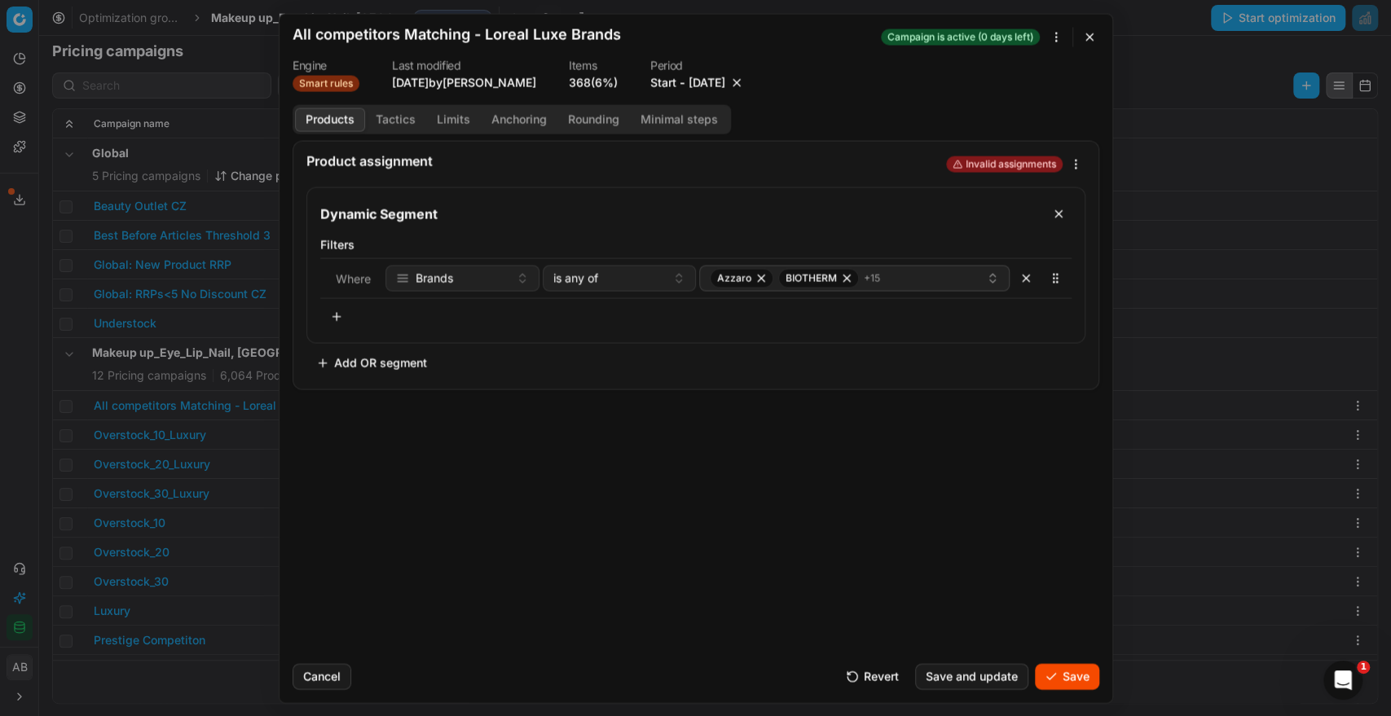
click at [1059, 670] on button "Save" at bounding box center [1067, 676] width 64 height 26
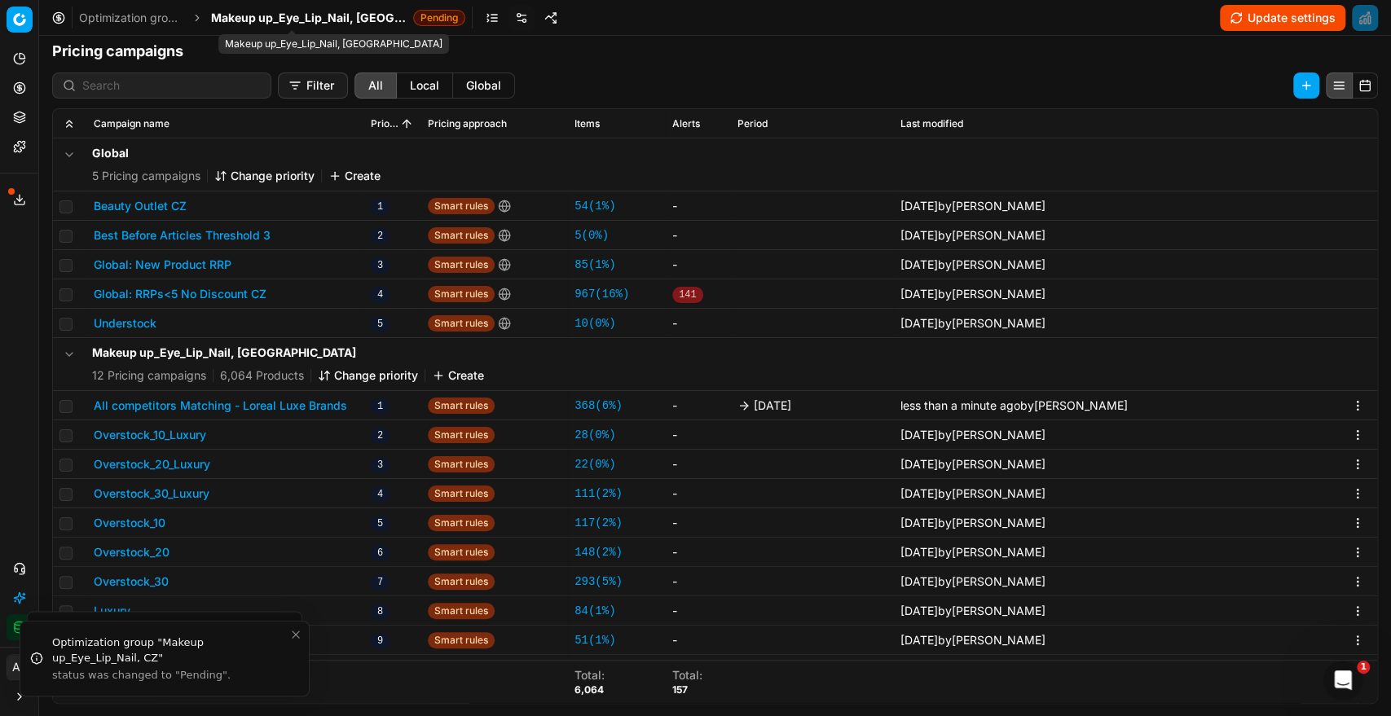
click at [302, 11] on span "Makeup up_Eye_Lip_Nail, [GEOGRAPHIC_DATA]" at bounding box center [309, 18] width 196 height 16
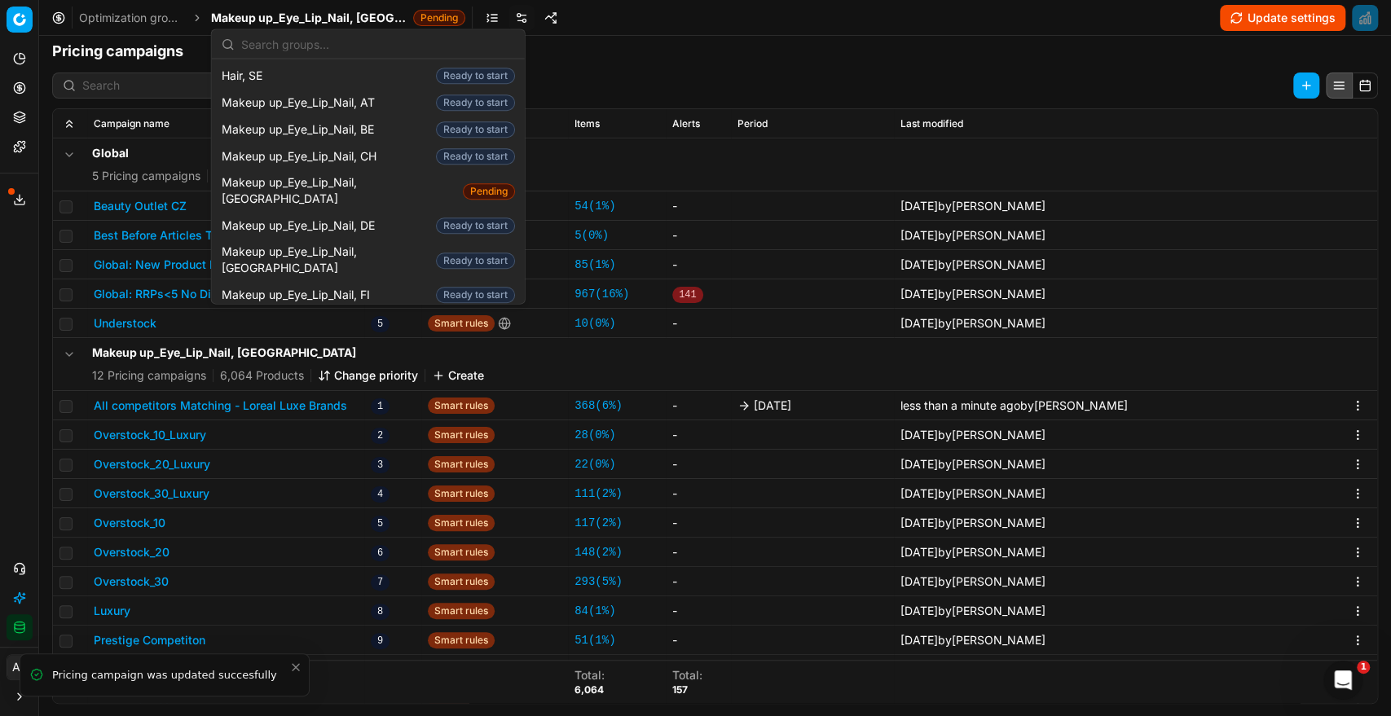
scroll to position [666, 0]
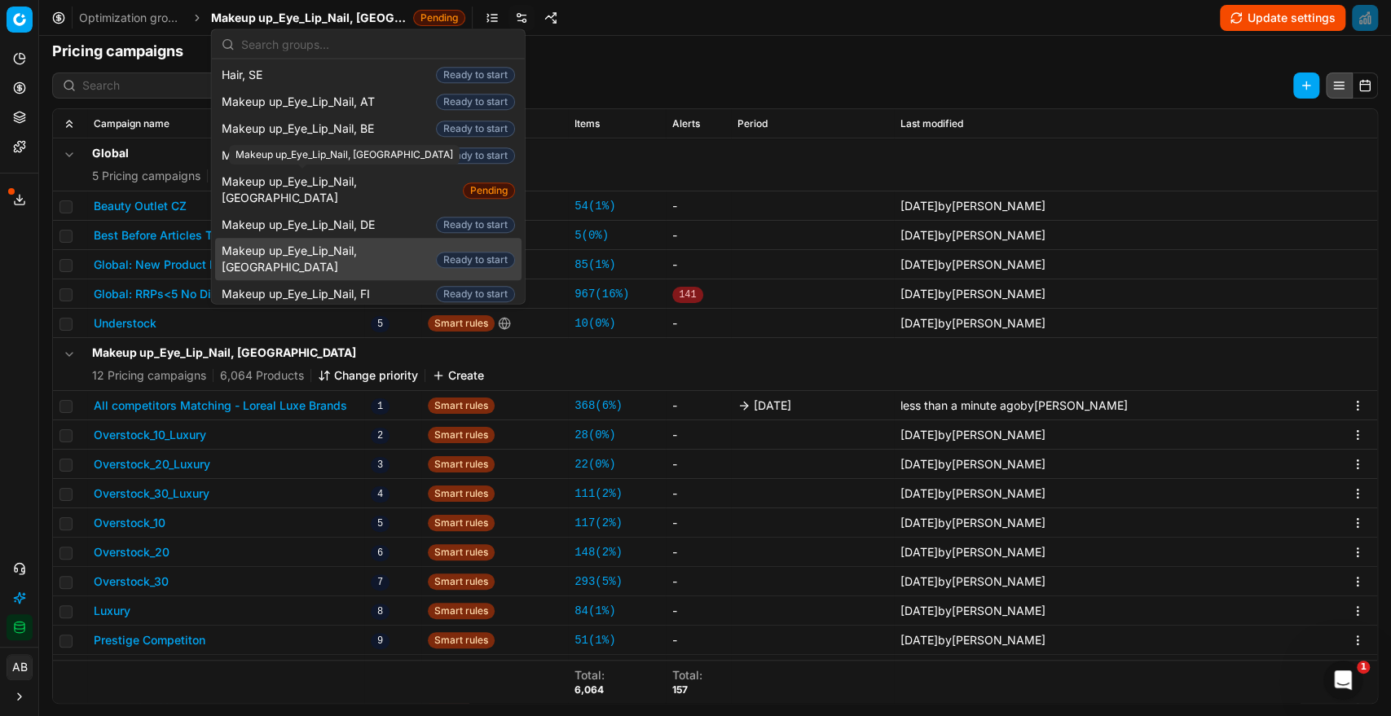
click at [347, 244] on span "Makeup up_Eye_Lip_Nail, [GEOGRAPHIC_DATA]" at bounding box center [326, 260] width 208 height 33
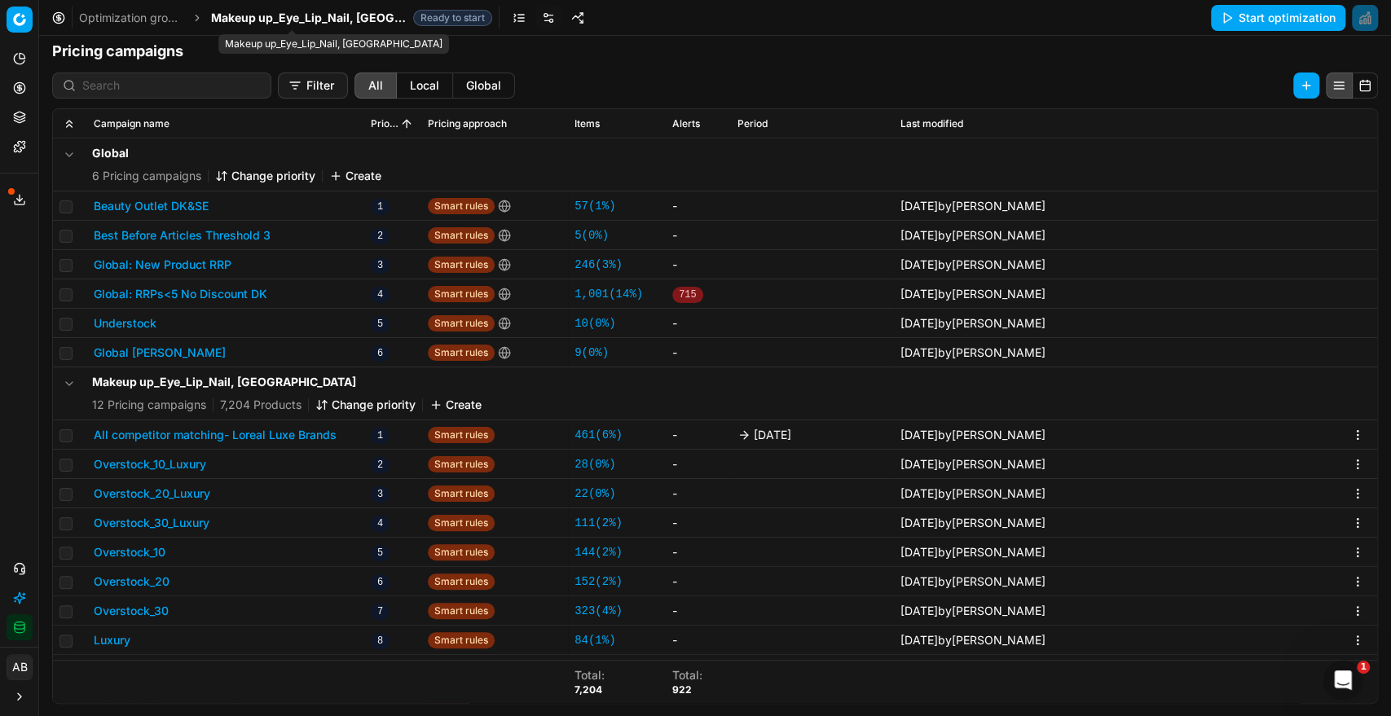
click at [341, 18] on span "Makeup up_Eye_Lip_Nail, [GEOGRAPHIC_DATA]" at bounding box center [309, 18] width 196 height 16
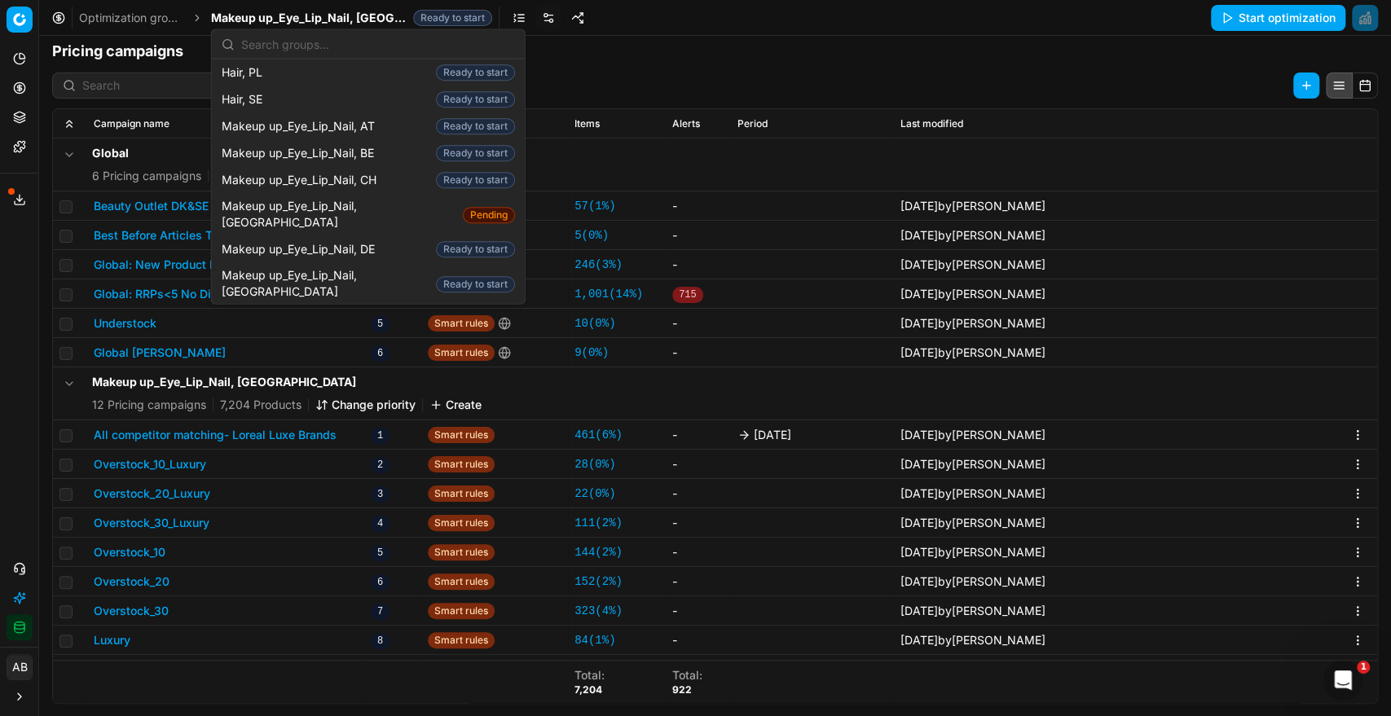
scroll to position [645, 0]
click at [350, 376] on span "Makeup up_Eye_Lip_Nail, IT" at bounding box center [300, 384] width 156 height 16
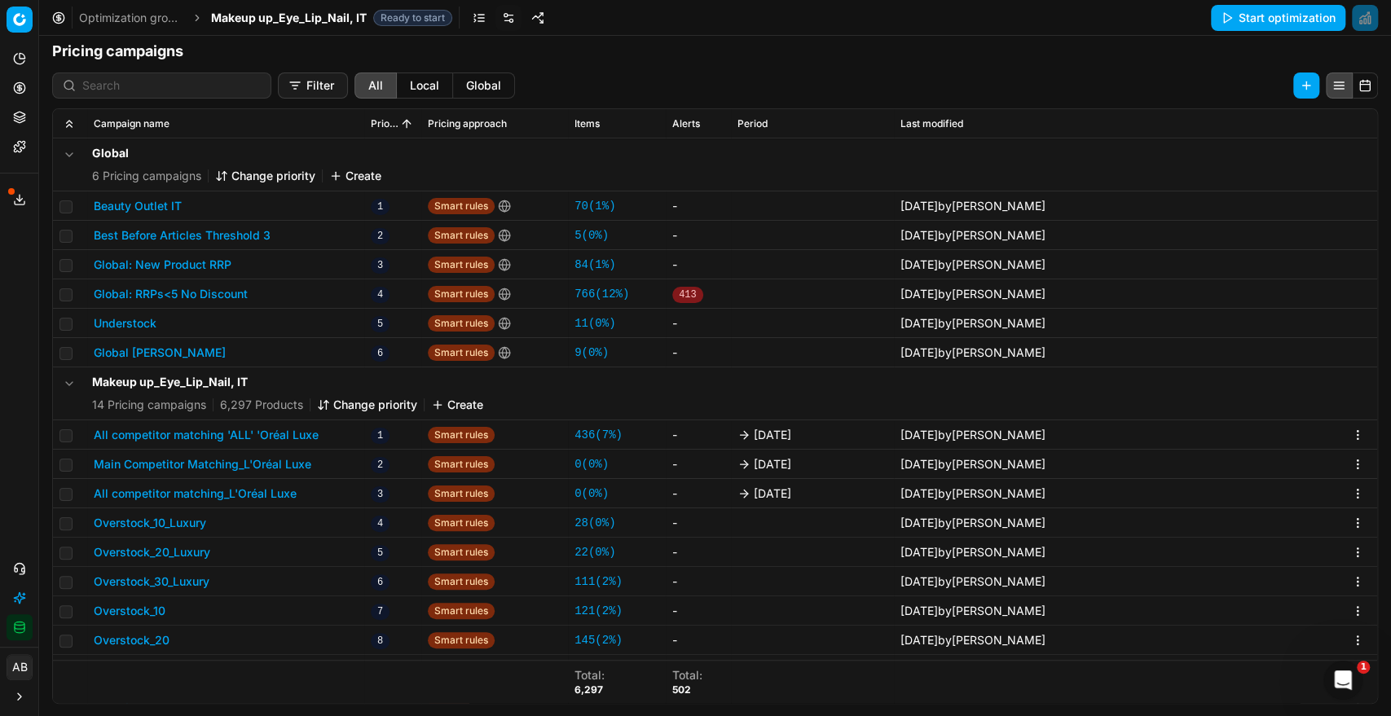
click at [466, 13] on link at bounding box center [479, 18] width 26 height 26
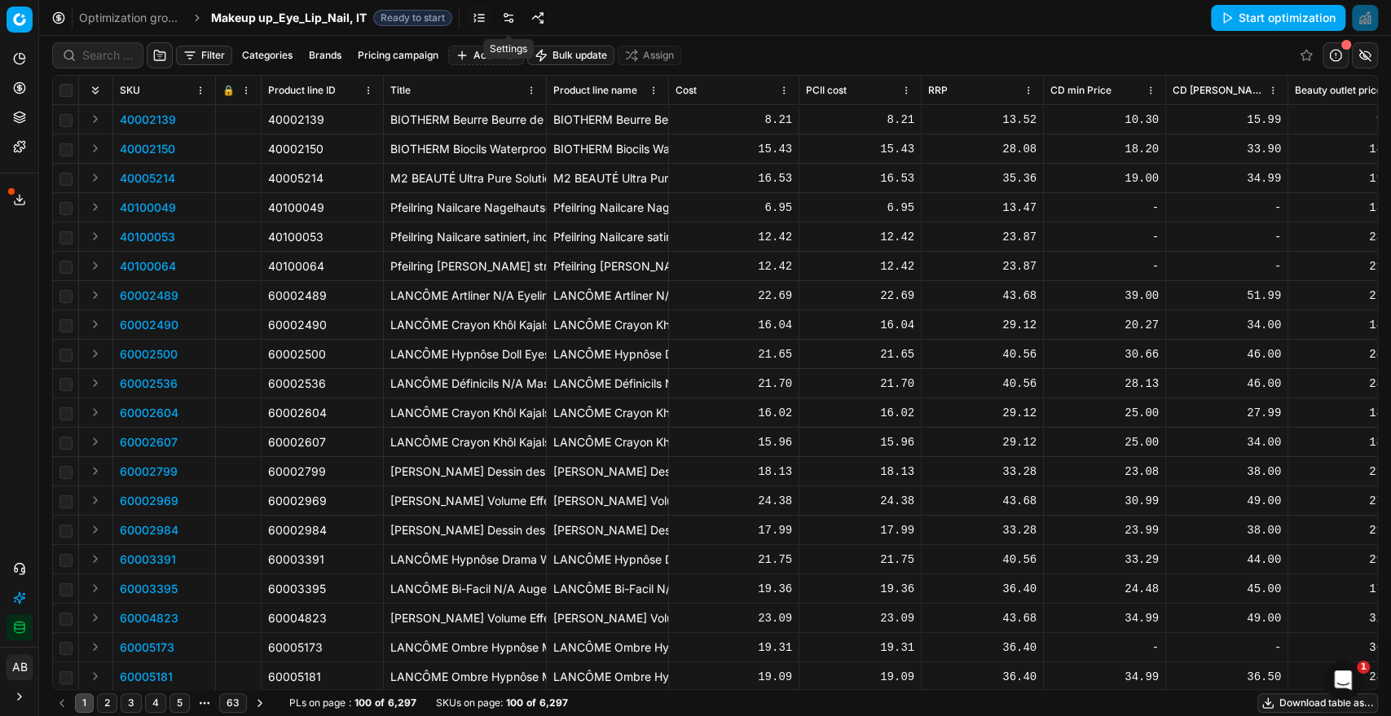
click at [500, 20] on link at bounding box center [509, 18] width 26 height 26
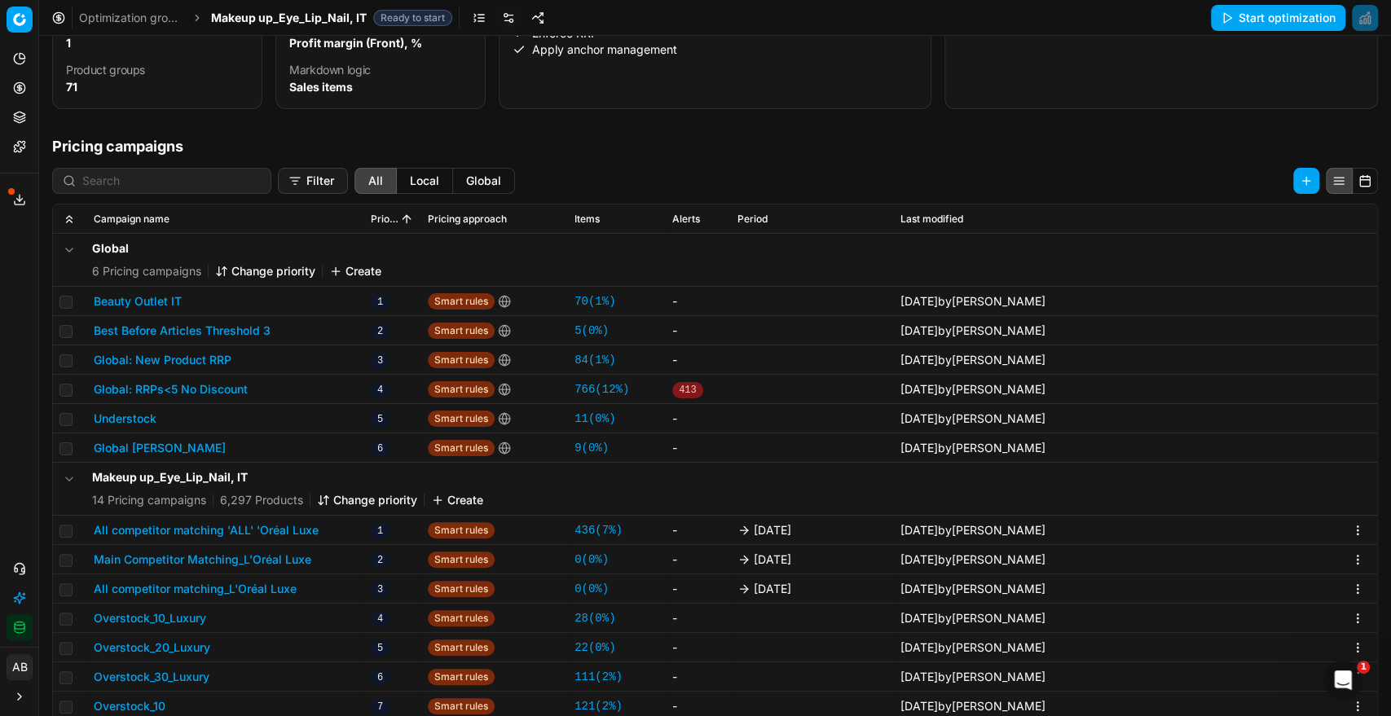
scroll to position [156, 0]
click at [509, 24] on link at bounding box center [509, 18] width 26 height 26
click at [321, 26] on div "Optimization groups Makeup up_Eye_Lip_Nail, IT Ready to start Start optimization" at bounding box center [715, 18] width 1352 height 36
click at [349, 18] on span "Makeup up_Eye_Lip_Nail, IT" at bounding box center [289, 18] width 156 height 16
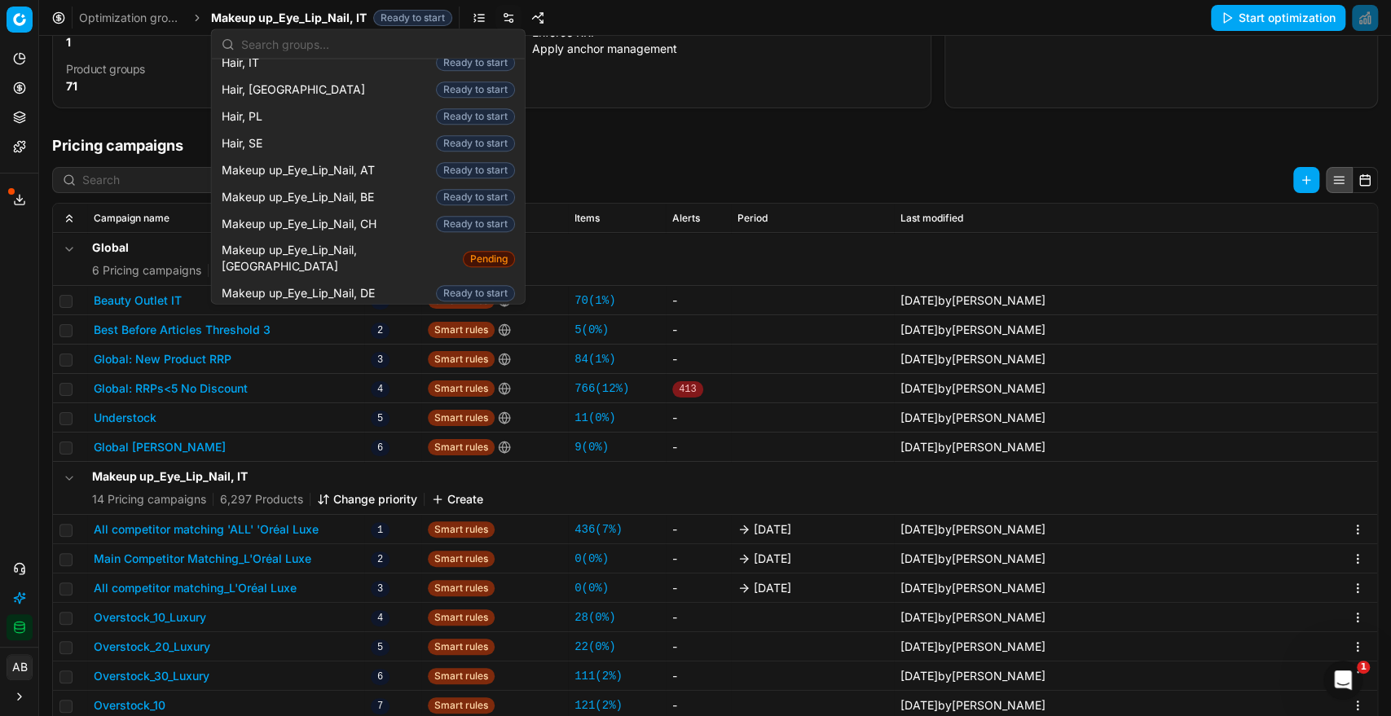
scroll to position [652, 0]
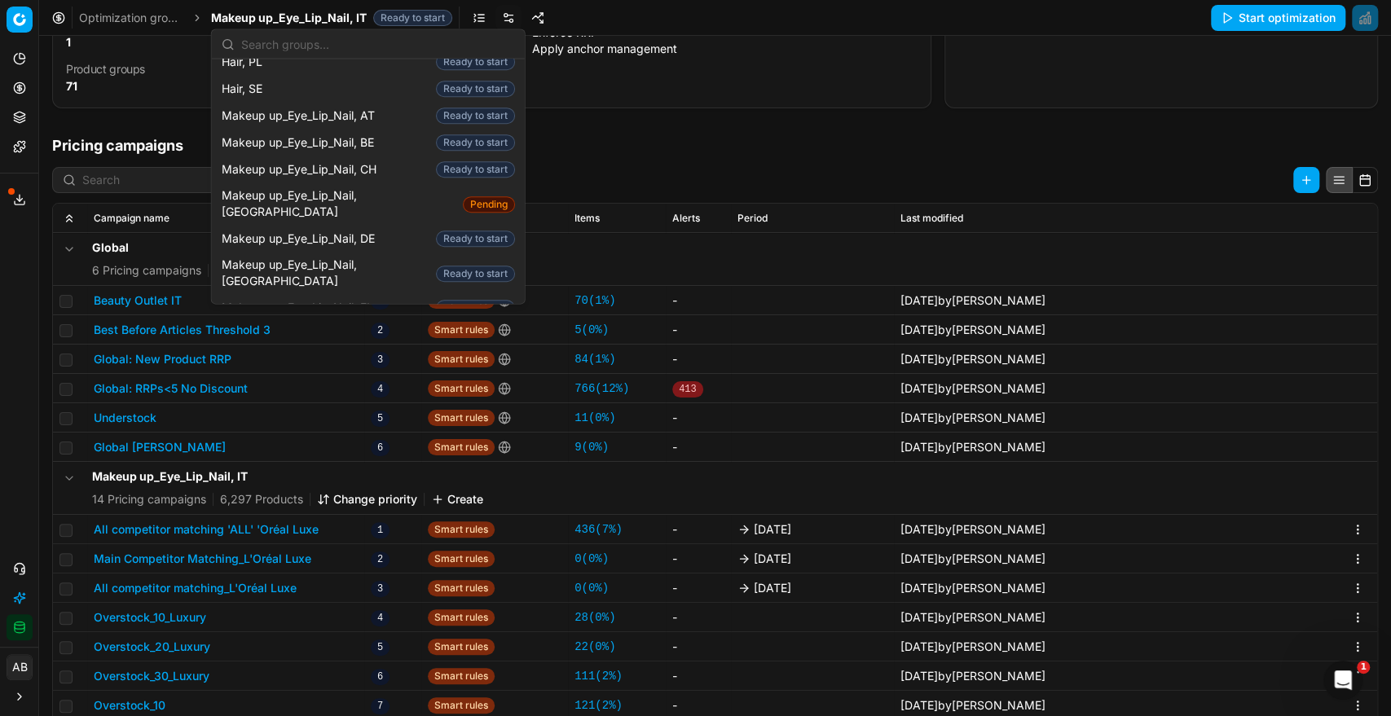
click at [344, 327] on span "Makeup up_Eye_Lip_Nail, [GEOGRAPHIC_DATA]" at bounding box center [326, 343] width 208 height 33
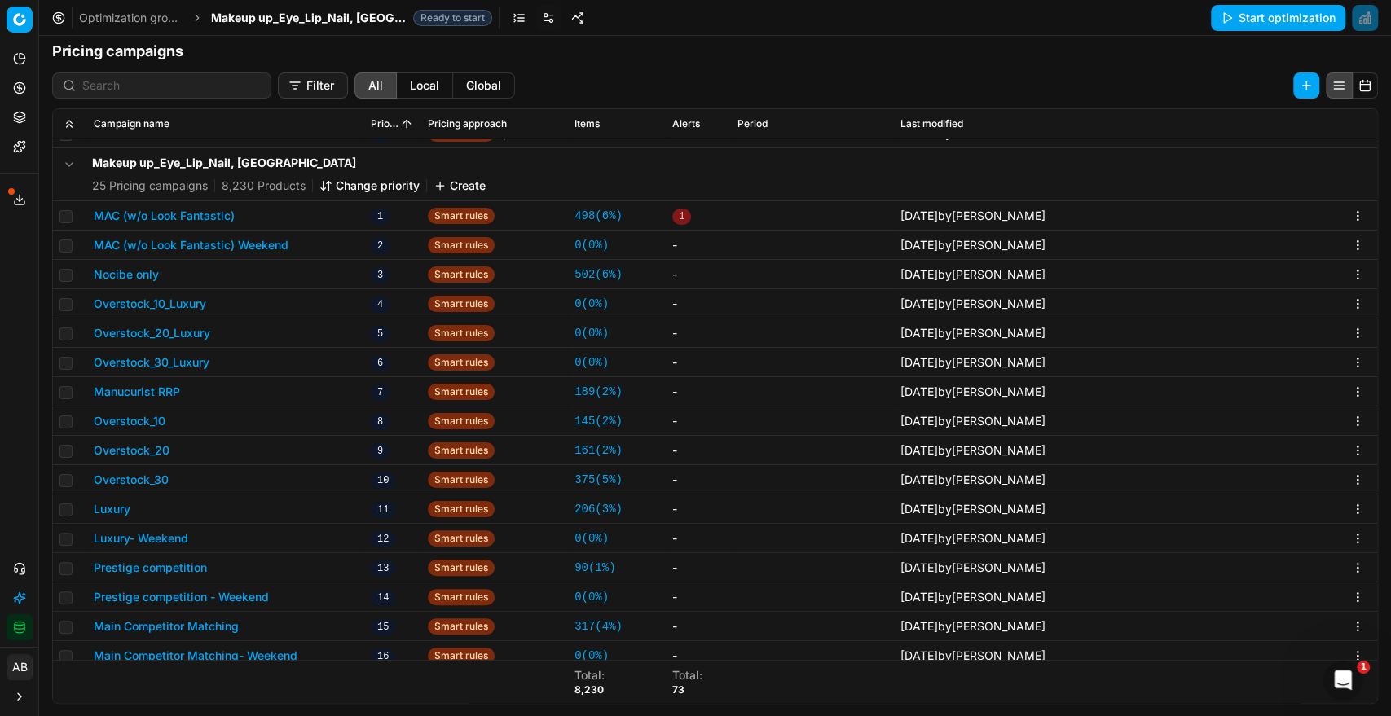
scroll to position [264, 0]
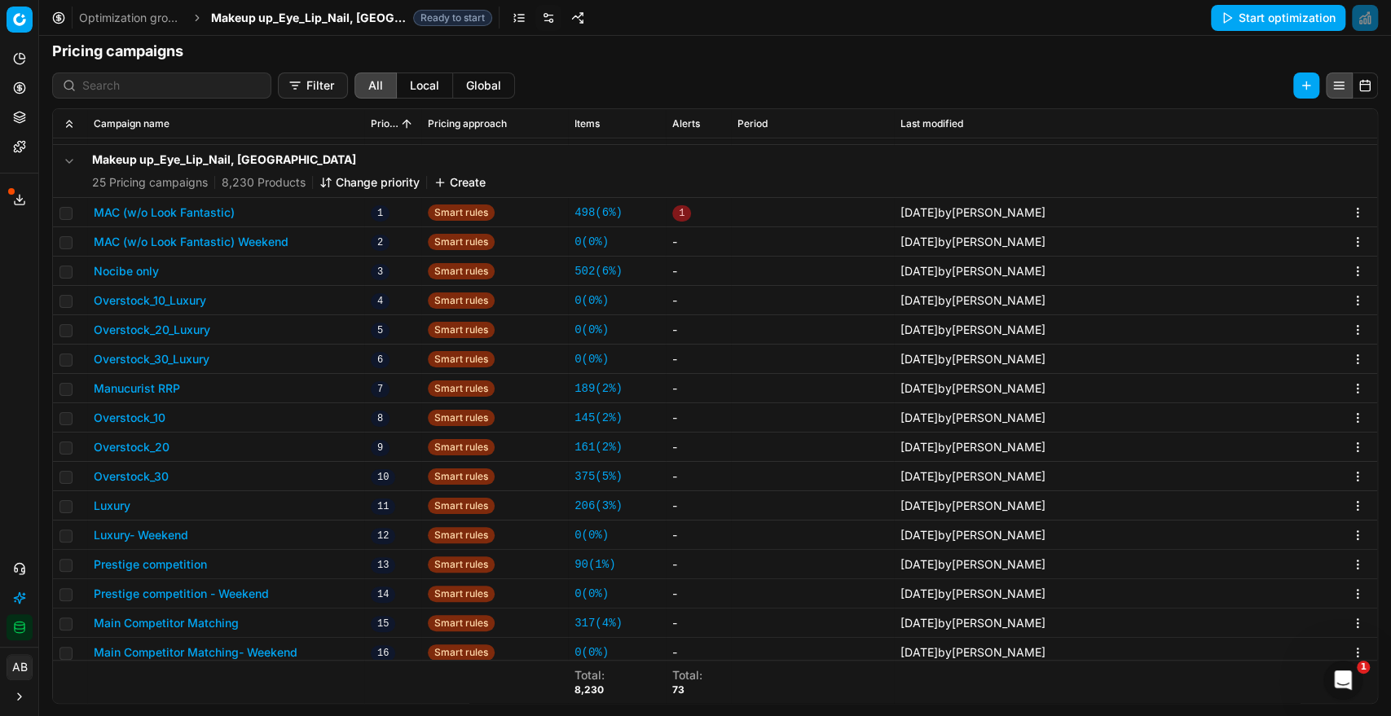
click at [217, 212] on button "MAC (w/o Look Fantastic)" at bounding box center [164, 213] width 141 height 16
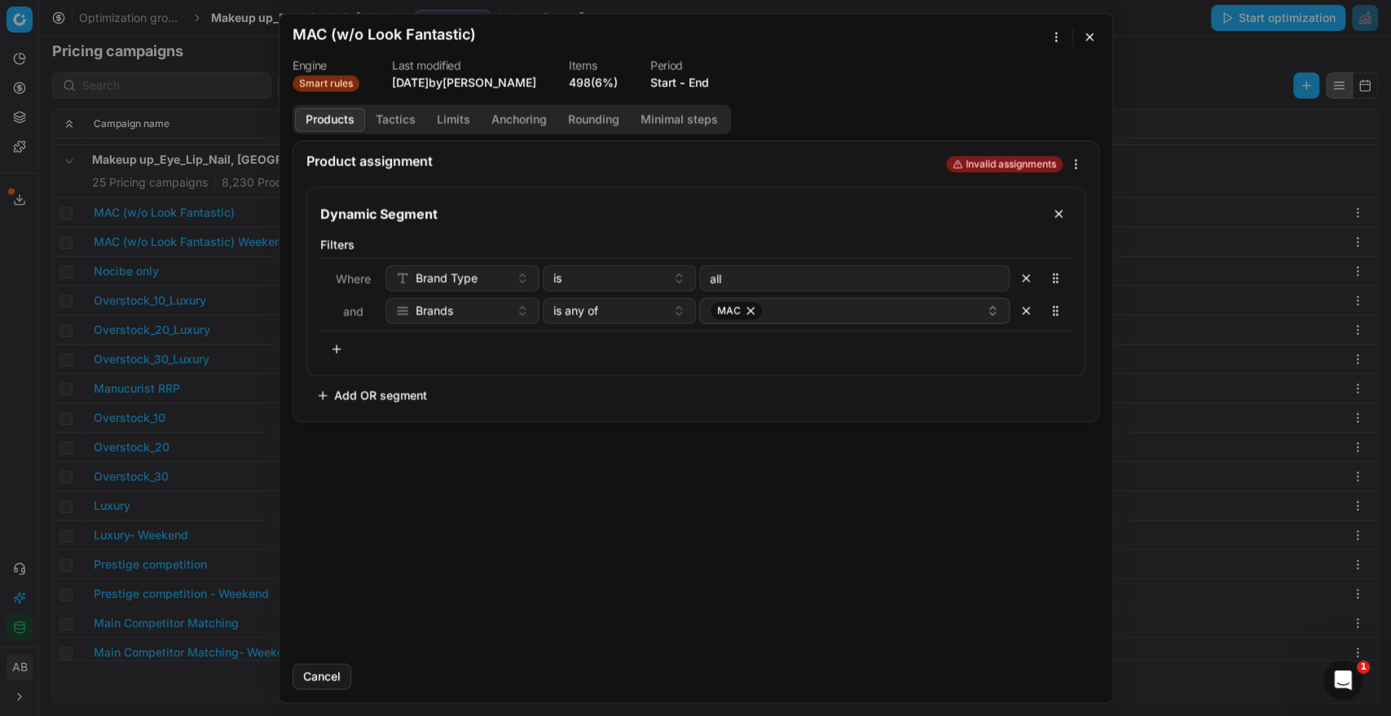
click at [394, 116] on button "Tactics" at bounding box center [395, 120] width 61 height 24
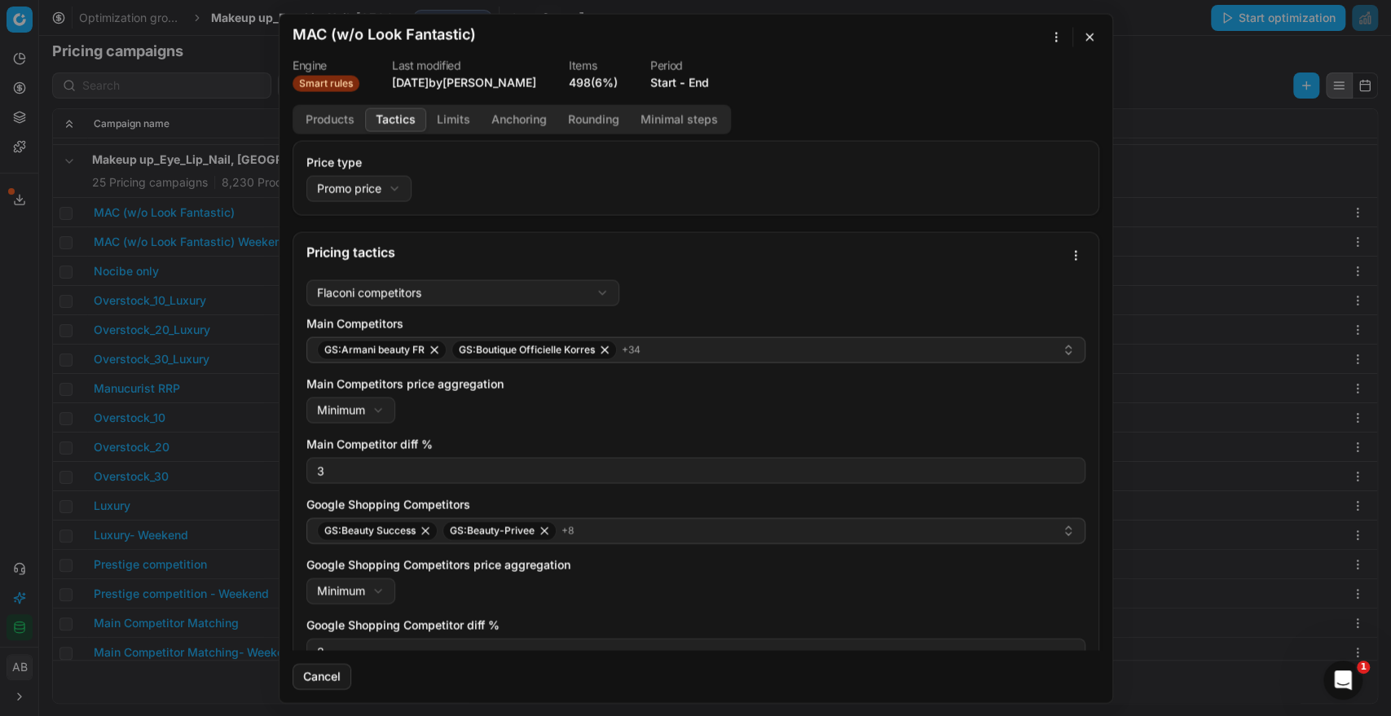
click at [703, 83] on button "End" at bounding box center [699, 82] width 20 height 16
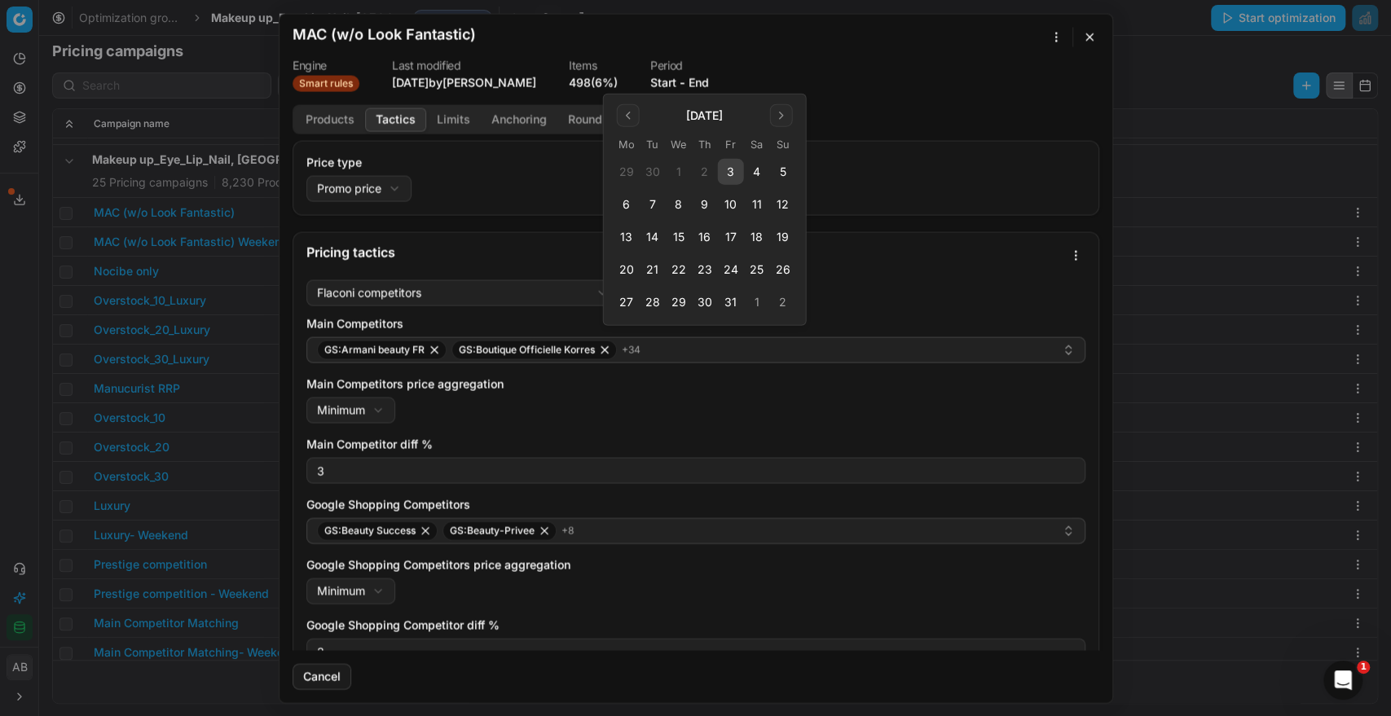
click at [734, 166] on button "3" at bounding box center [731, 172] width 26 height 26
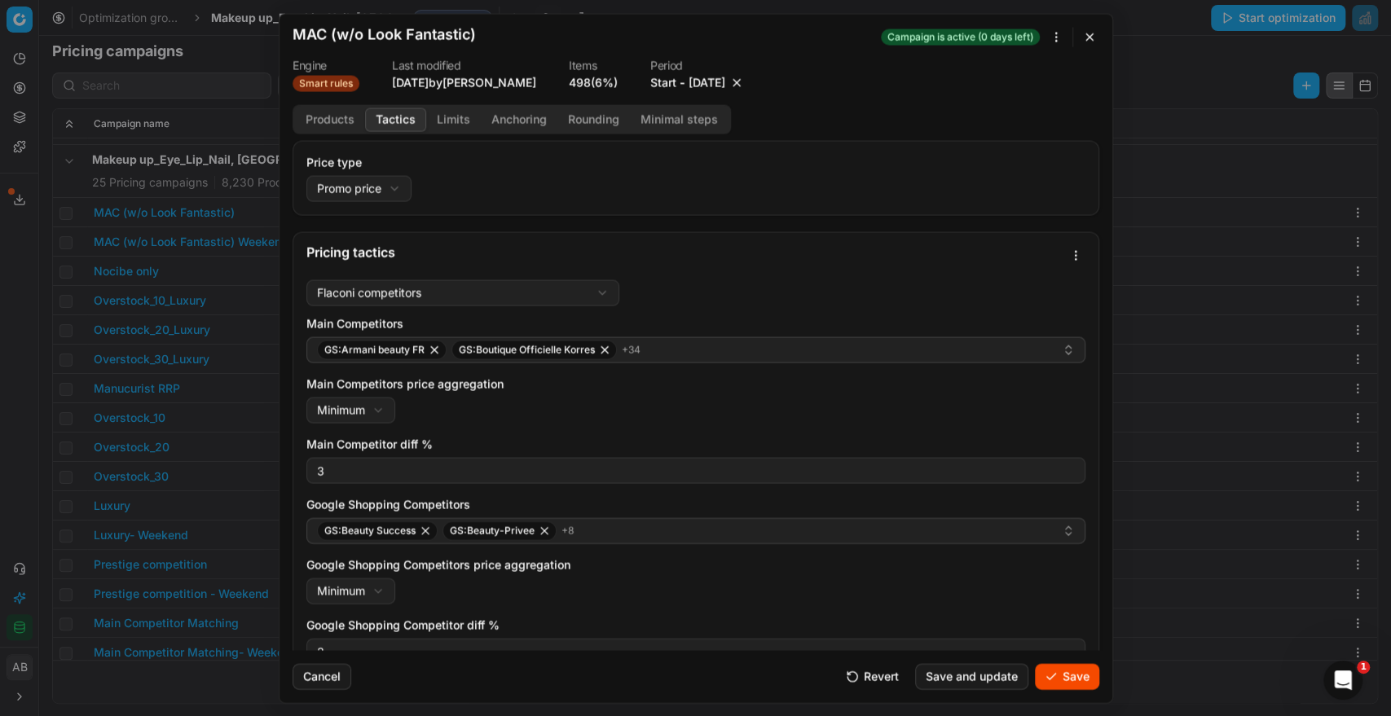
click at [332, 127] on button "Products" at bounding box center [330, 120] width 70 height 24
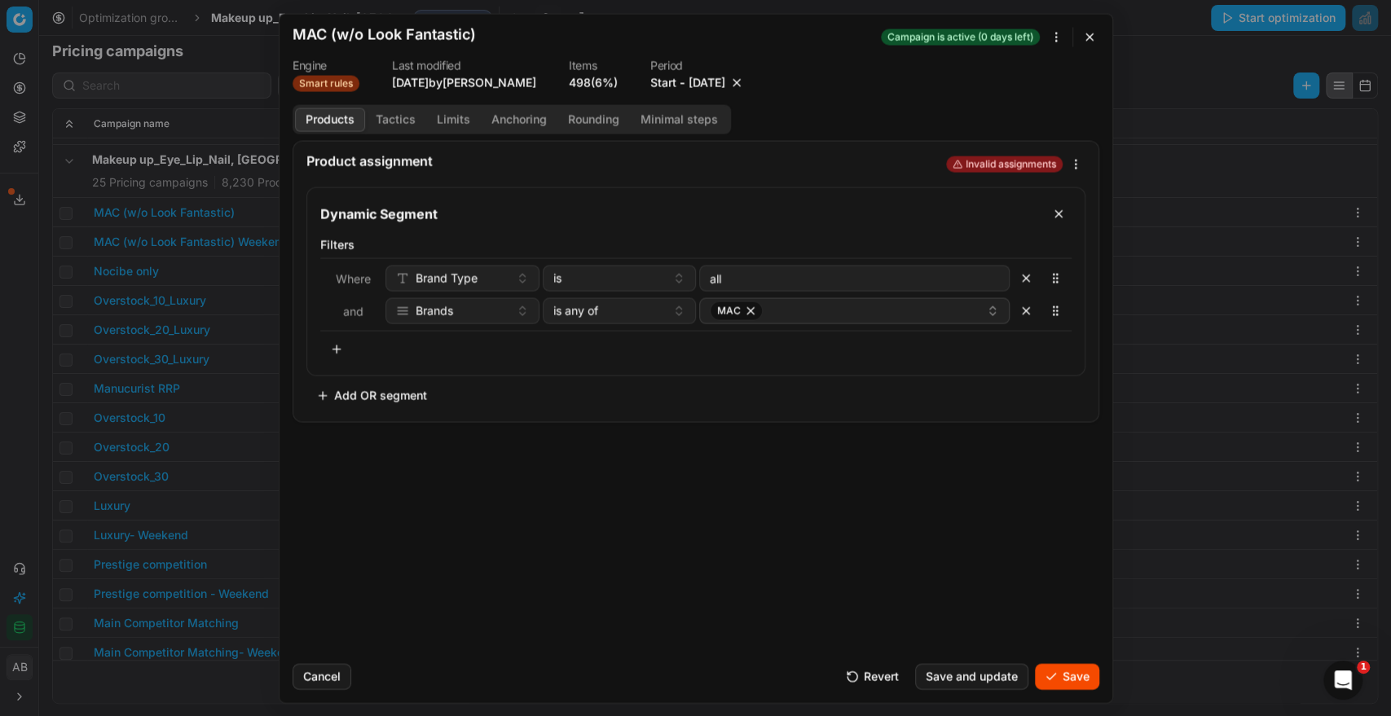
click at [1076, 681] on button "Save" at bounding box center [1067, 676] width 64 height 26
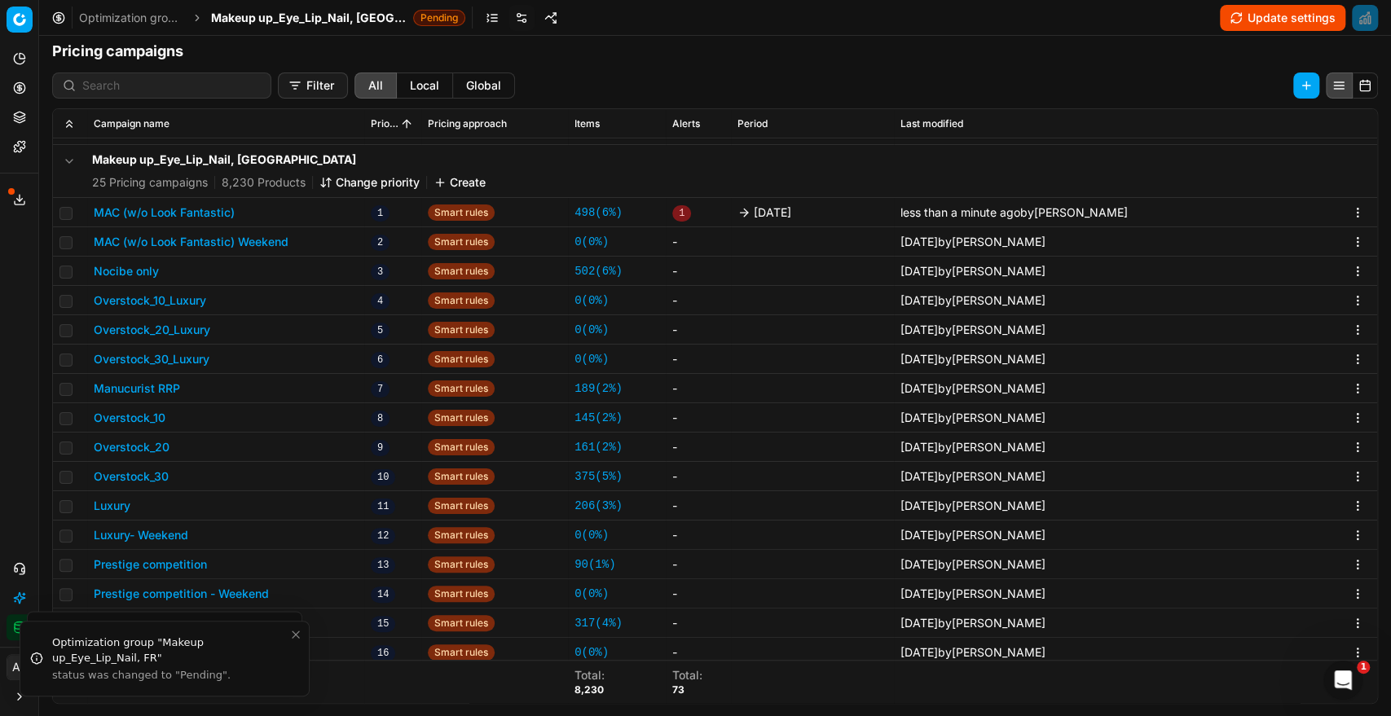
click at [252, 242] on button "MAC (w/o Look Fantastic) Weekend" at bounding box center [191, 242] width 195 height 16
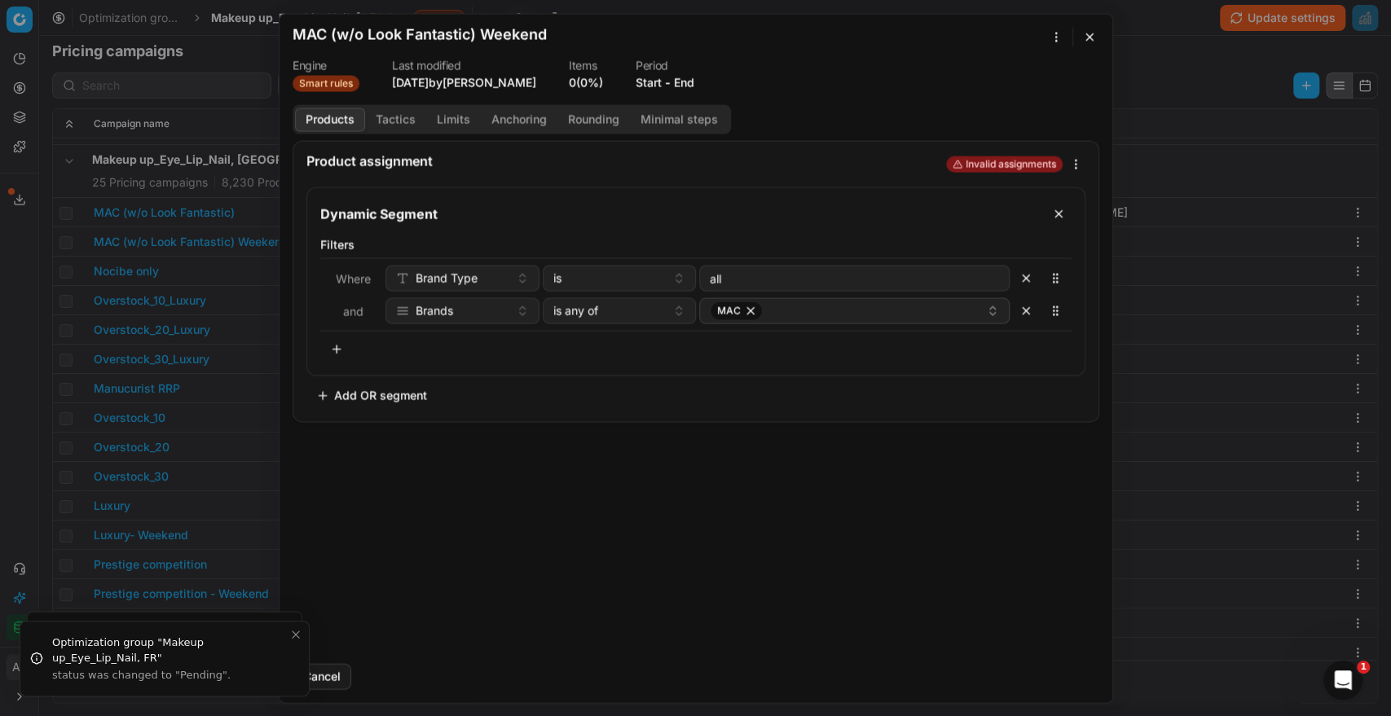
click at [394, 122] on button "Tactics" at bounding box center [395, 120] width 61 height 24
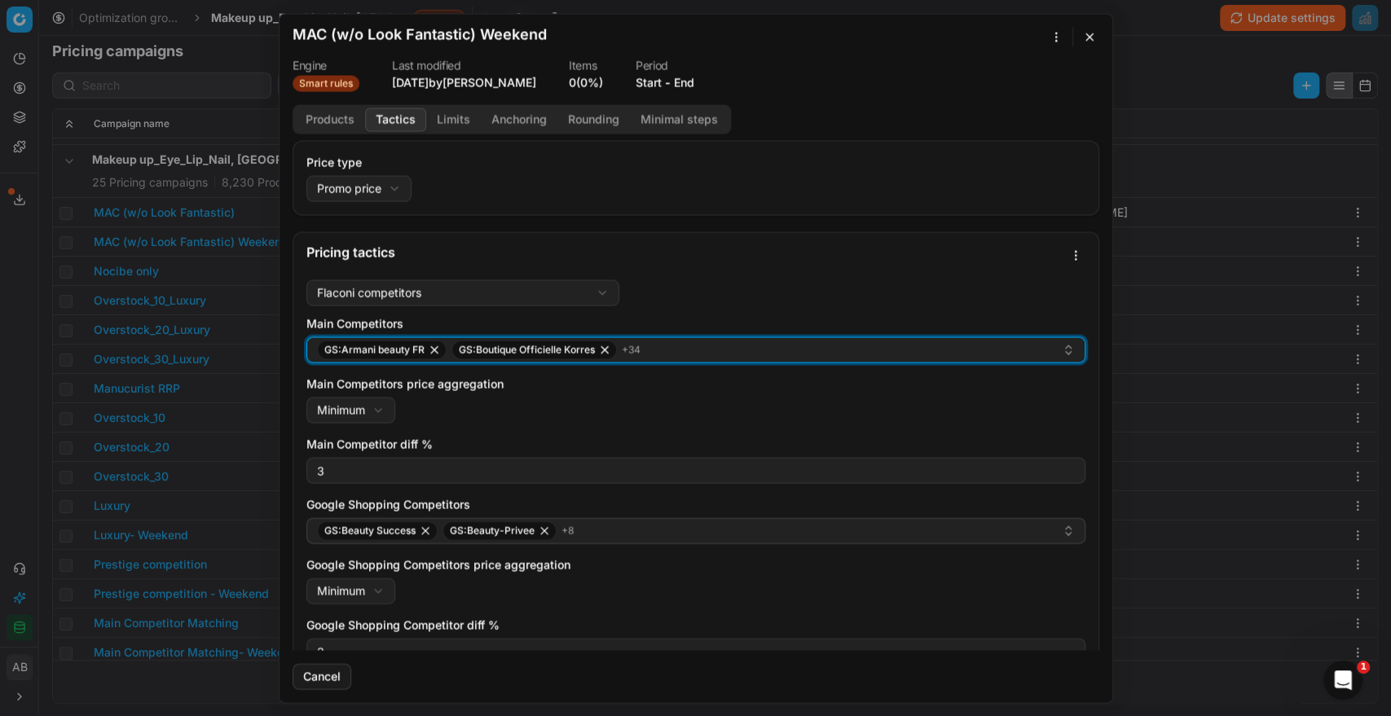
click at [737, 348] on div "GS:Armani beauty FR GS:Boutique Officielle Korres + 34" at bounding box center [689, 350] width 745 height 20
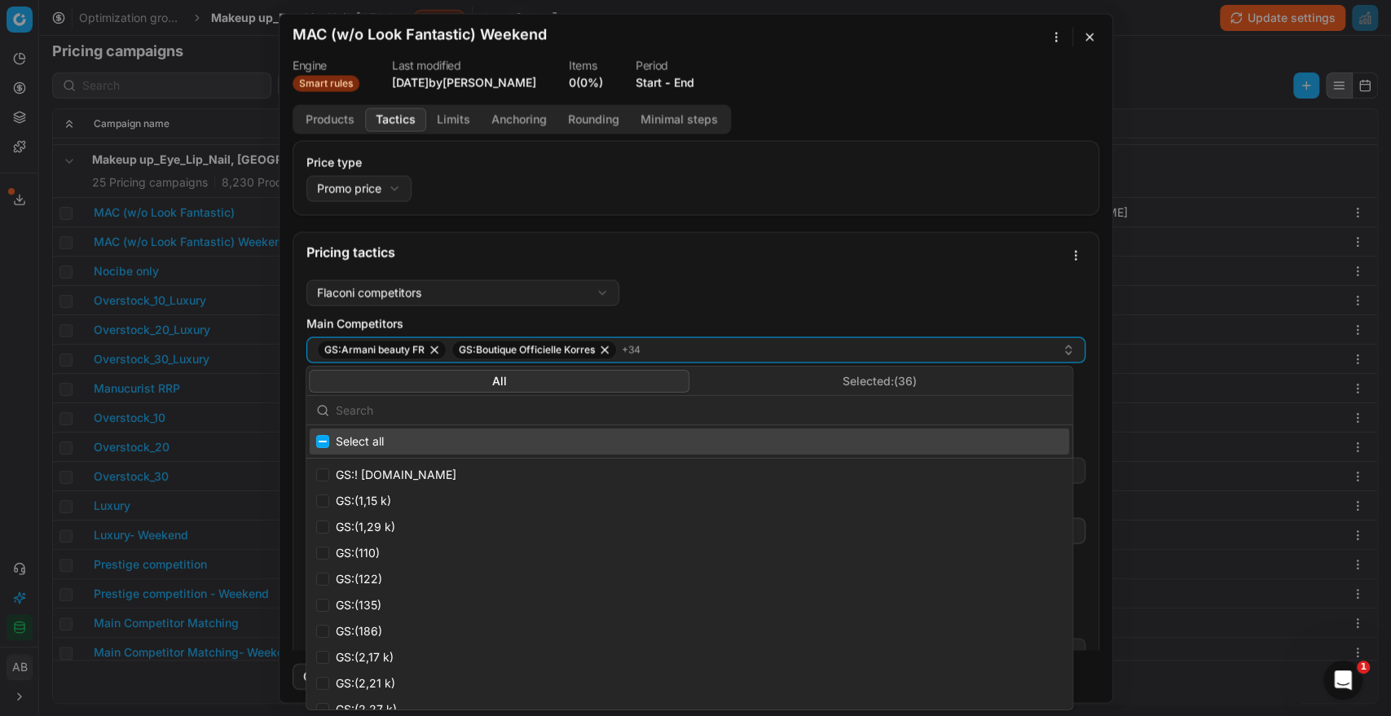
click at [900, 377] on button "Selected: ( 36 )" at bounding box center [879, 380] width 381 height 23
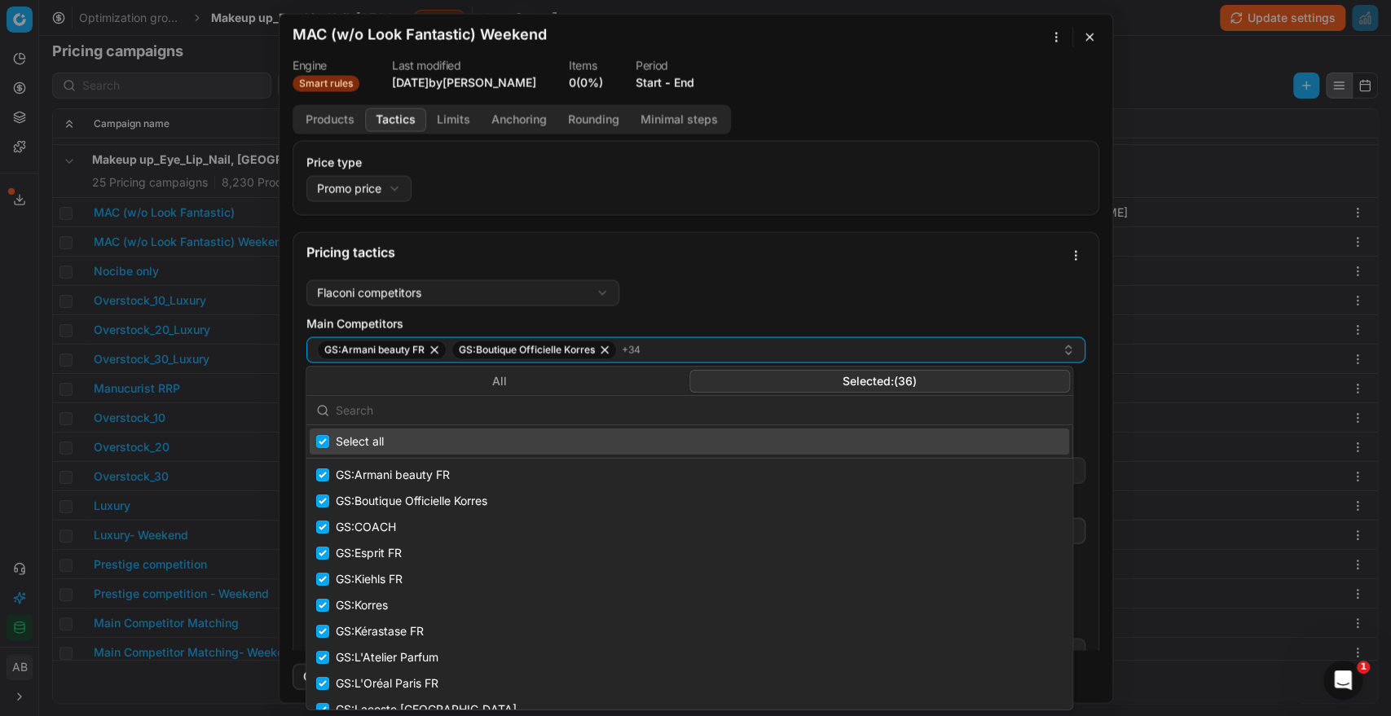
click at [776, 408] on input "text" at bounding box center [699, 410] width 727 height 33
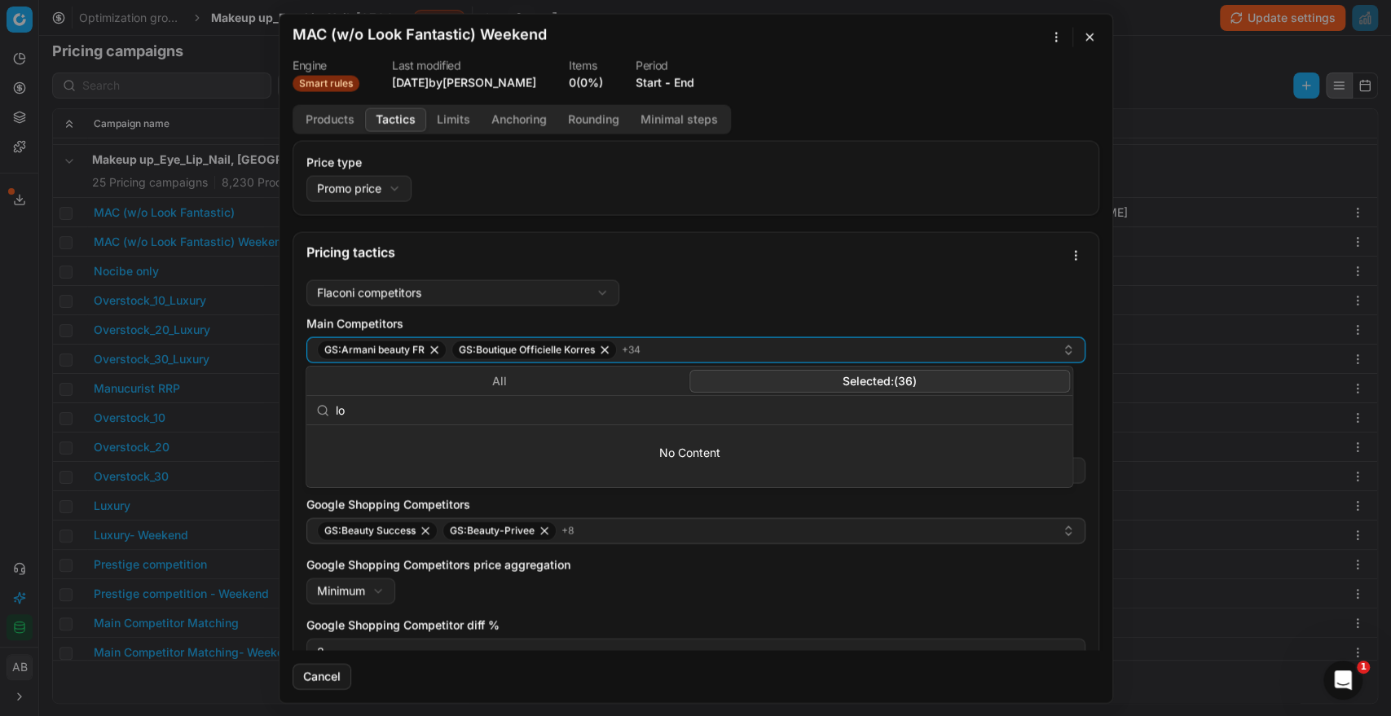
type input "loo"
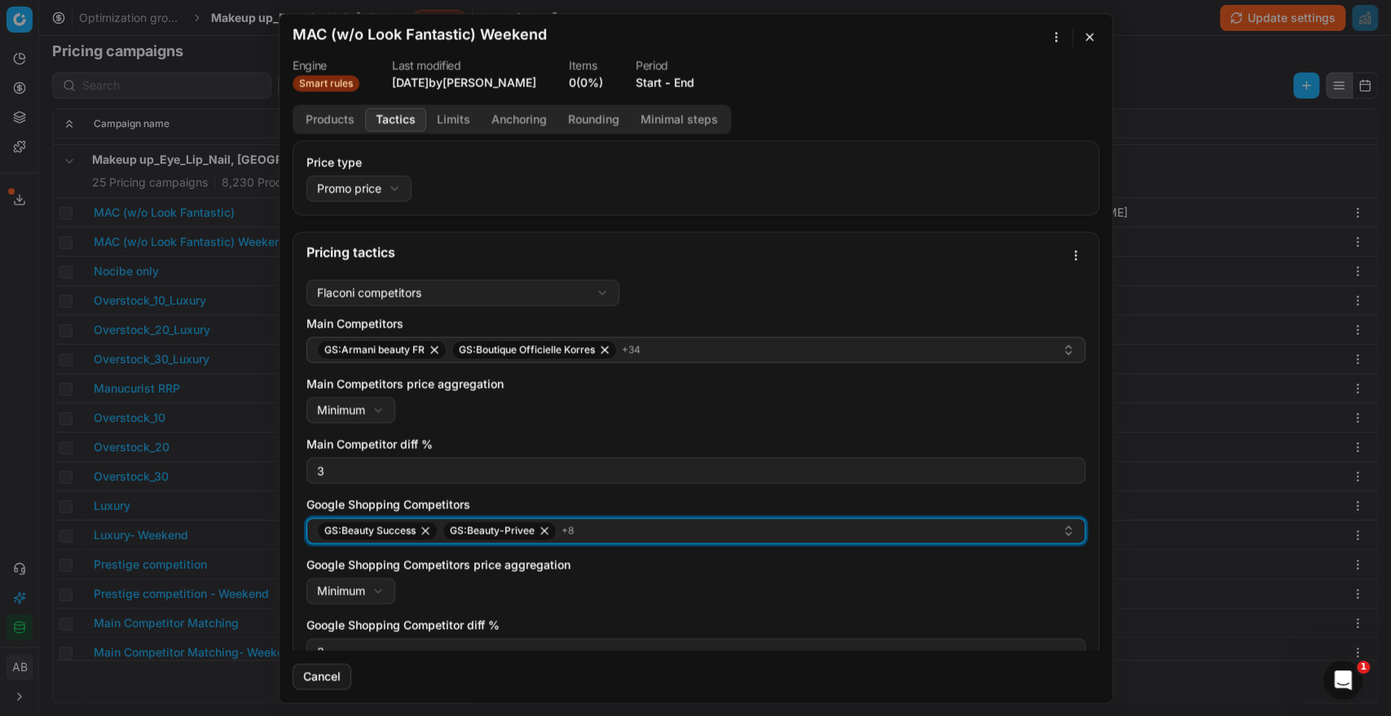
click at [731, 535] on div "GS:Beauty Success GS:Beauty-Privee + 8" at bounding box center [689, 531] width 745 height 20
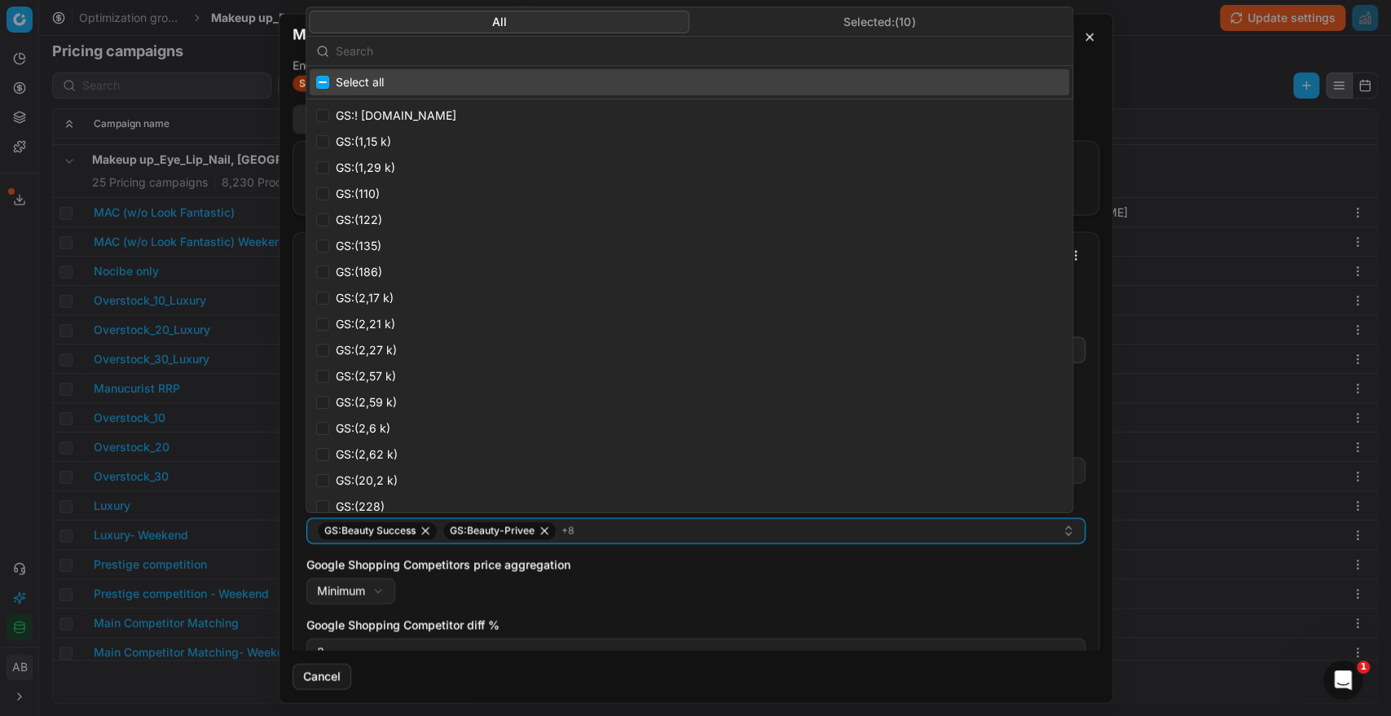
click at [509, 51] on input "text" at bounding box center [699, 51] width 727 height 33
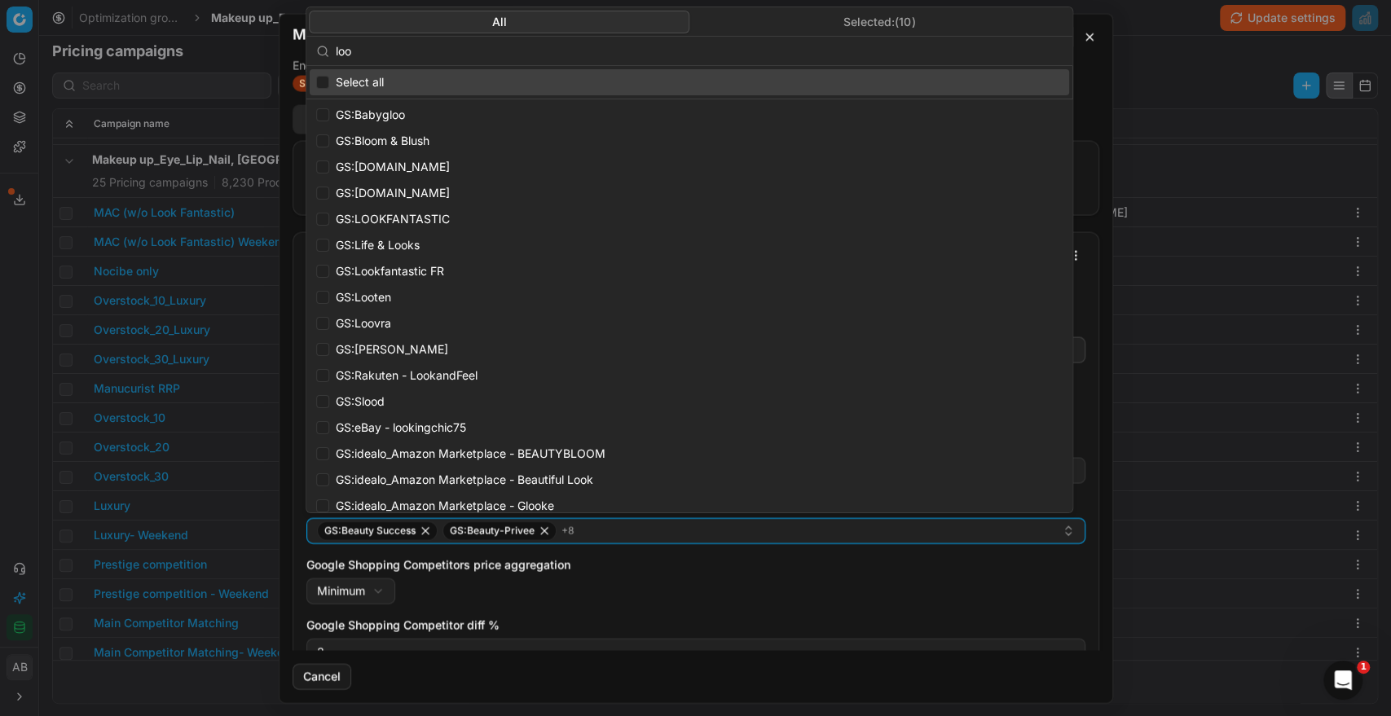
type input "look"
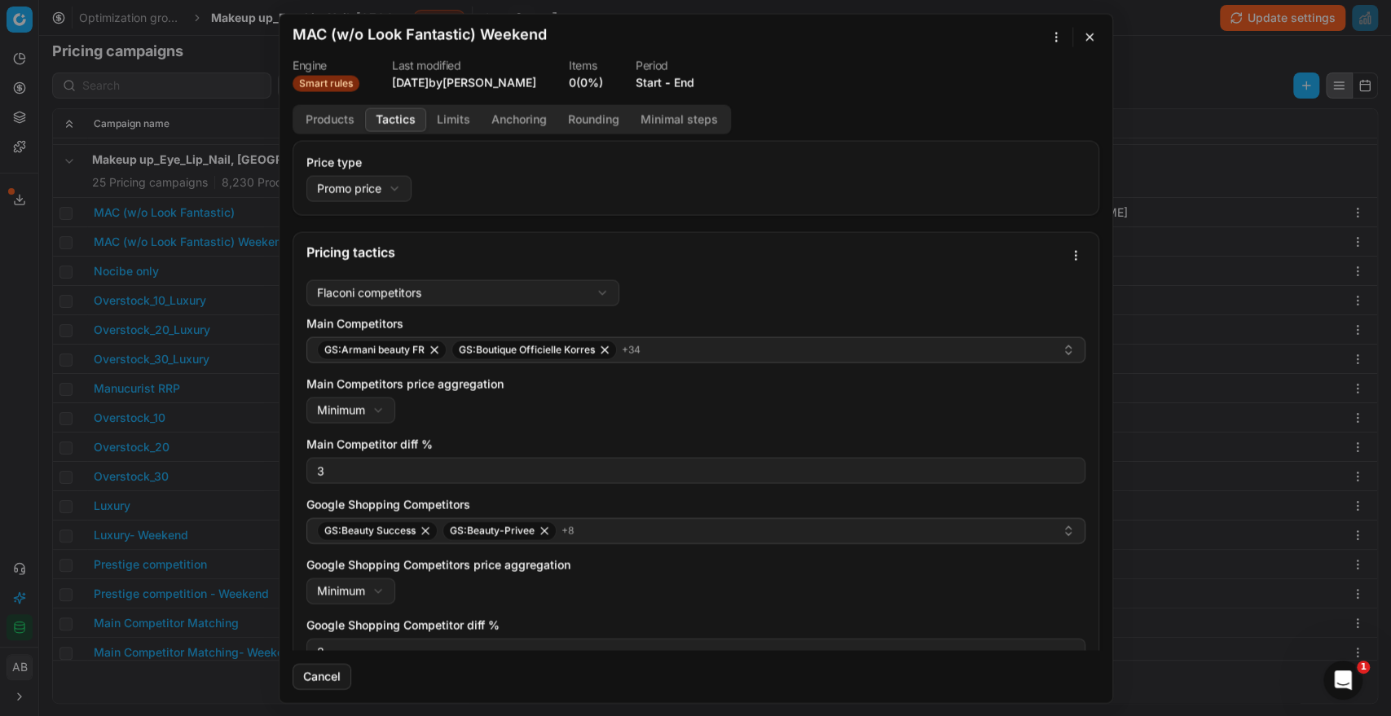
click at [950, 69] on dl "Engine Smart rules Last modified [DATE] by [PERSON_NAME] Items 0 (0%) Period St…" at bounding box center [696, 75] width 807 height 32
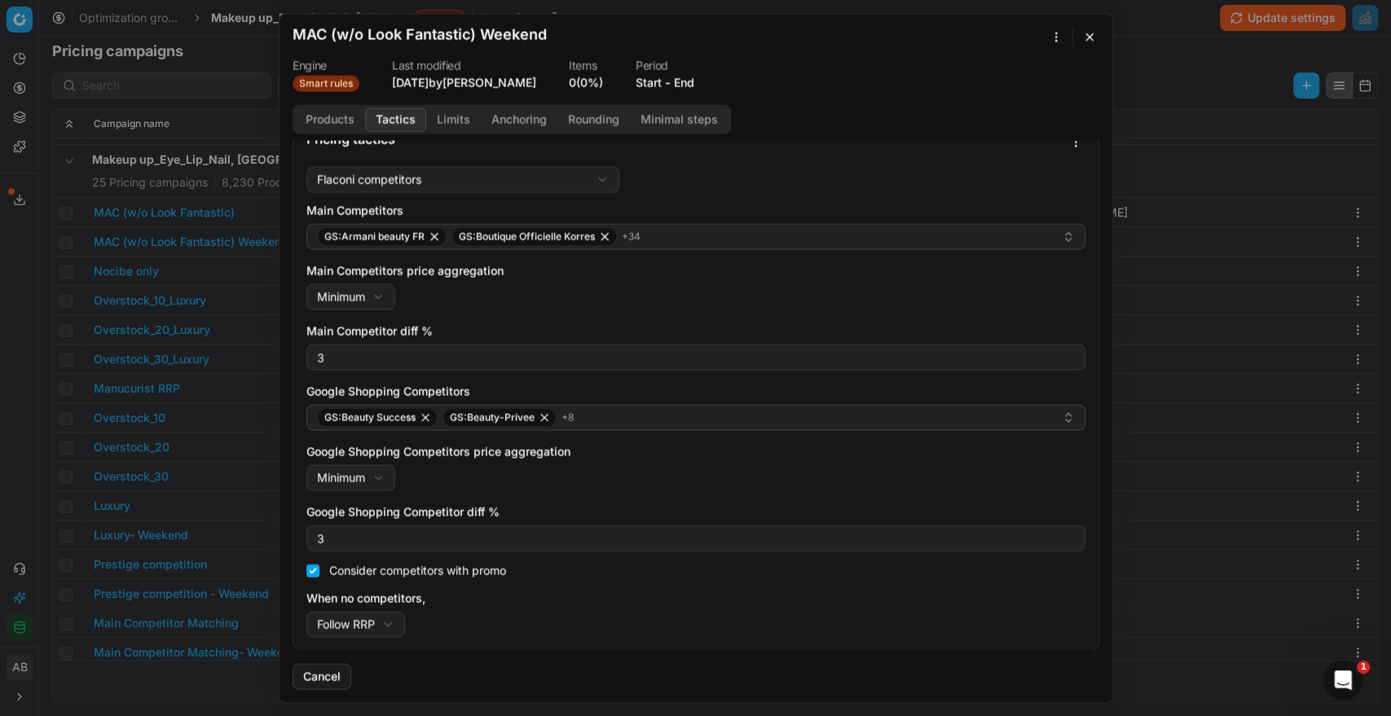
click at [1083, 36] on button "button" at bounding box center [1090, 37] width 20 height 20
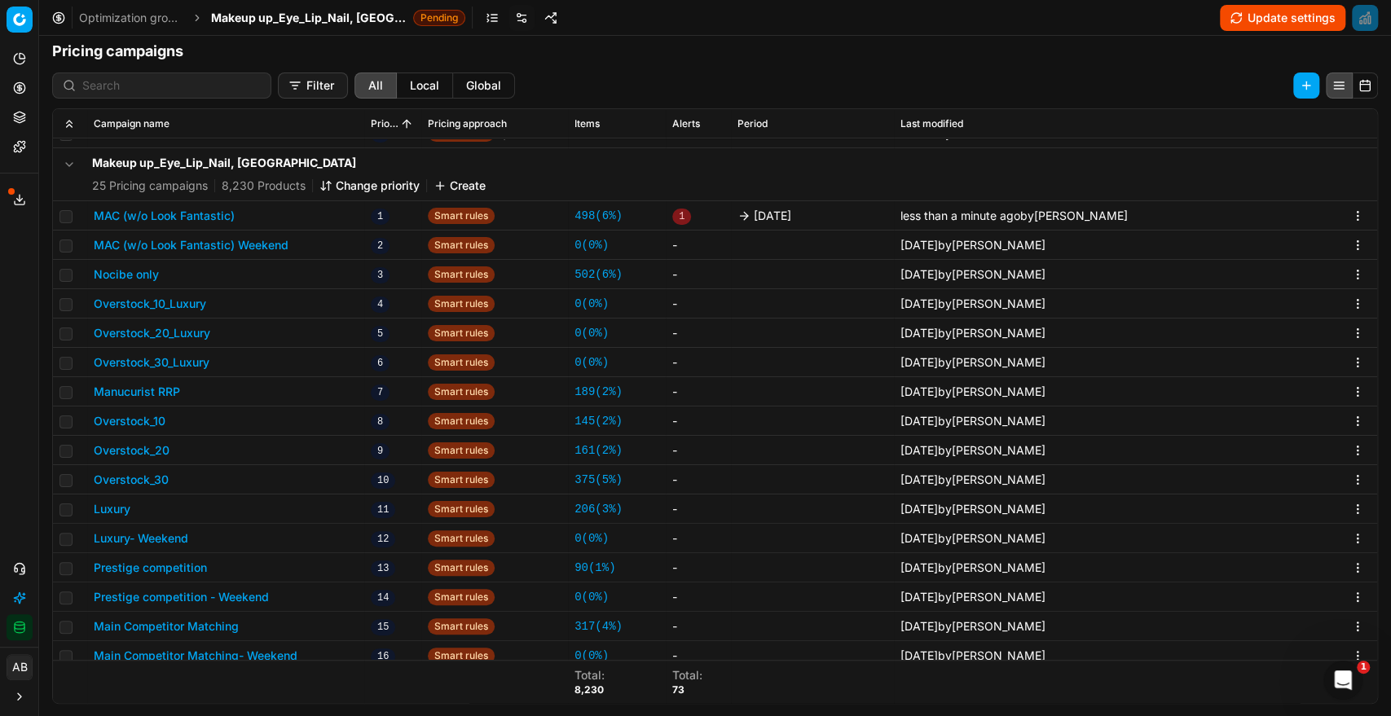
scroll to position [259, 0]
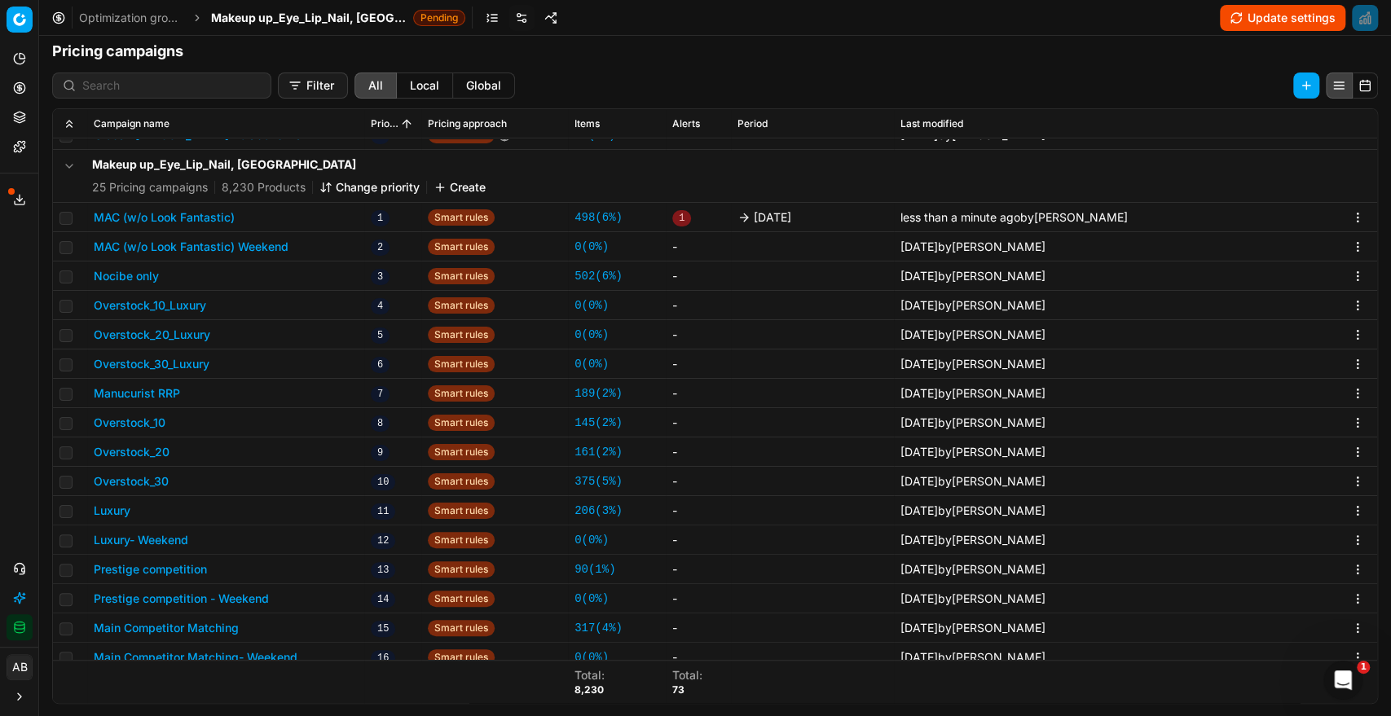
click at [276, 240] on button "MAC (w/o Look Fantastic) Weekend" at bounding box center [191, 247] width 195 height 16
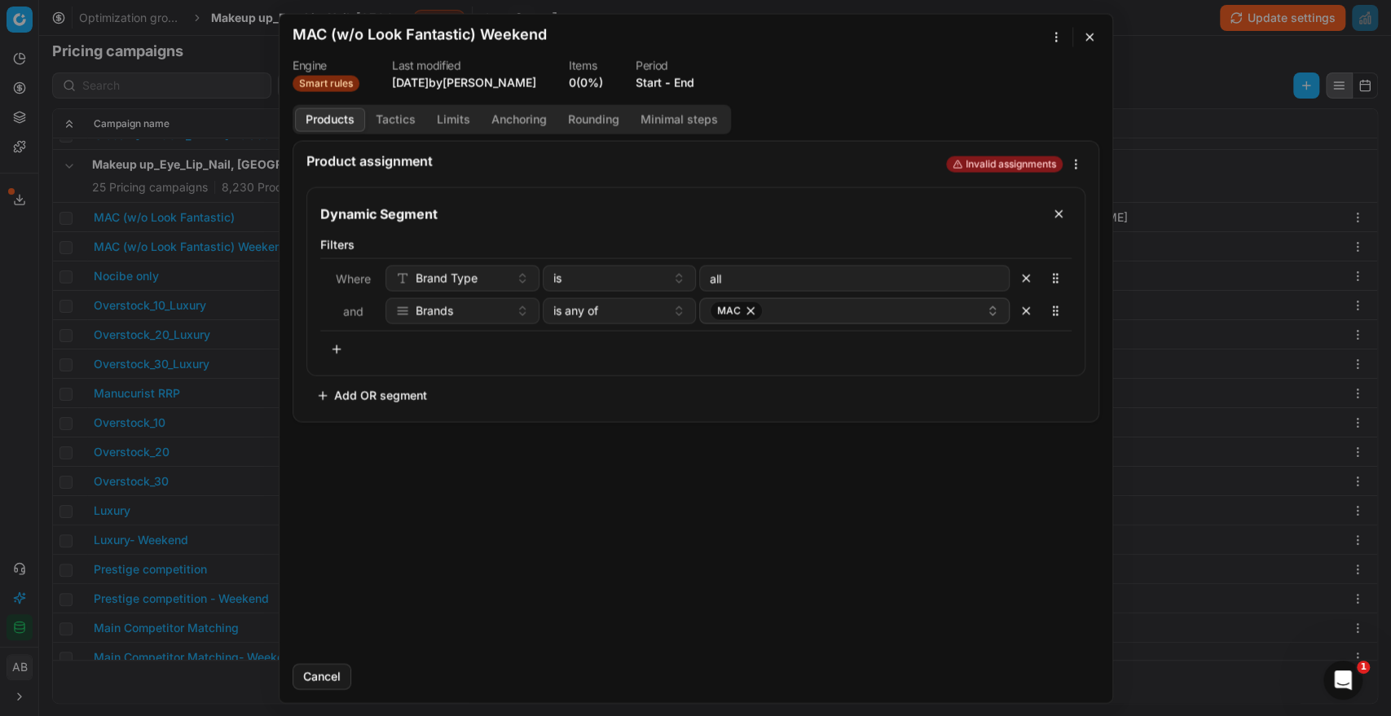
click at [398, 130] on button "Tactics" at bounding box center [395, 120] width 61 height 24
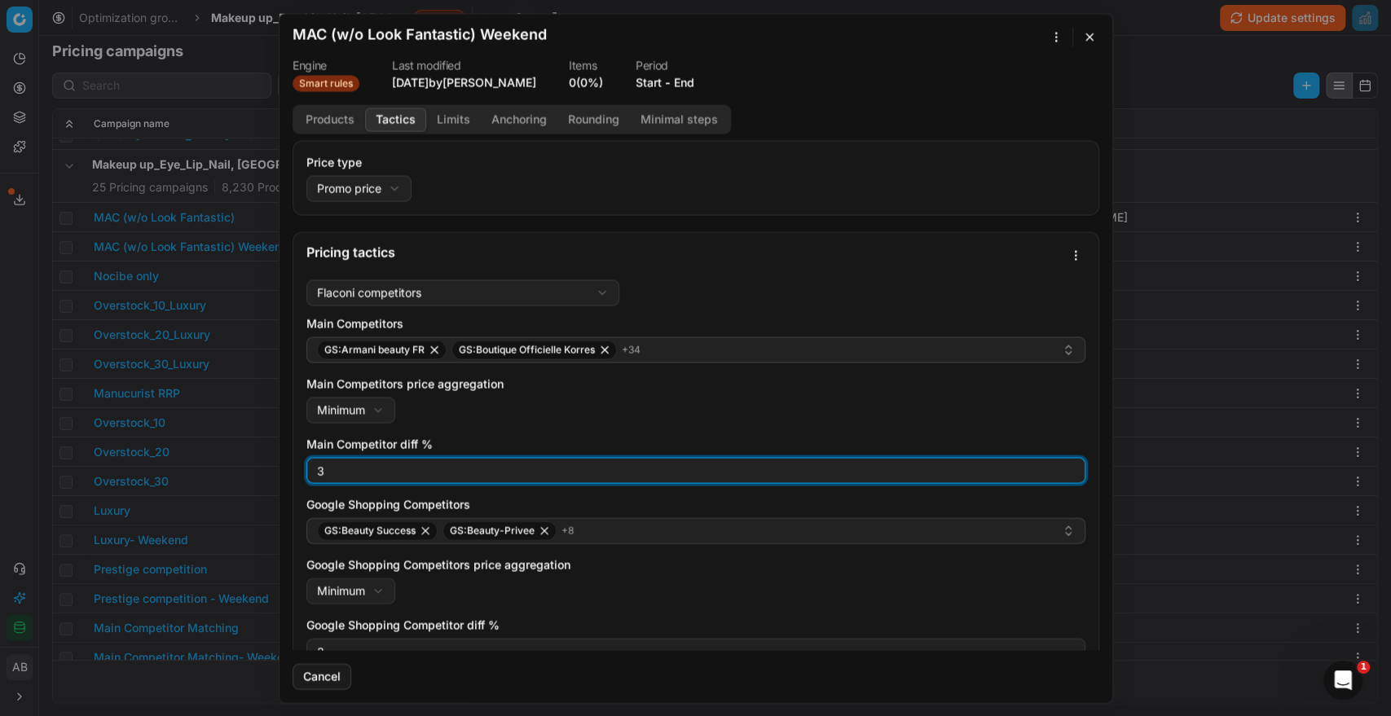
click at [328, 467] on input "3" at bounding box center [696, 470] width 764 height 24
type input "-7"
type input "0"
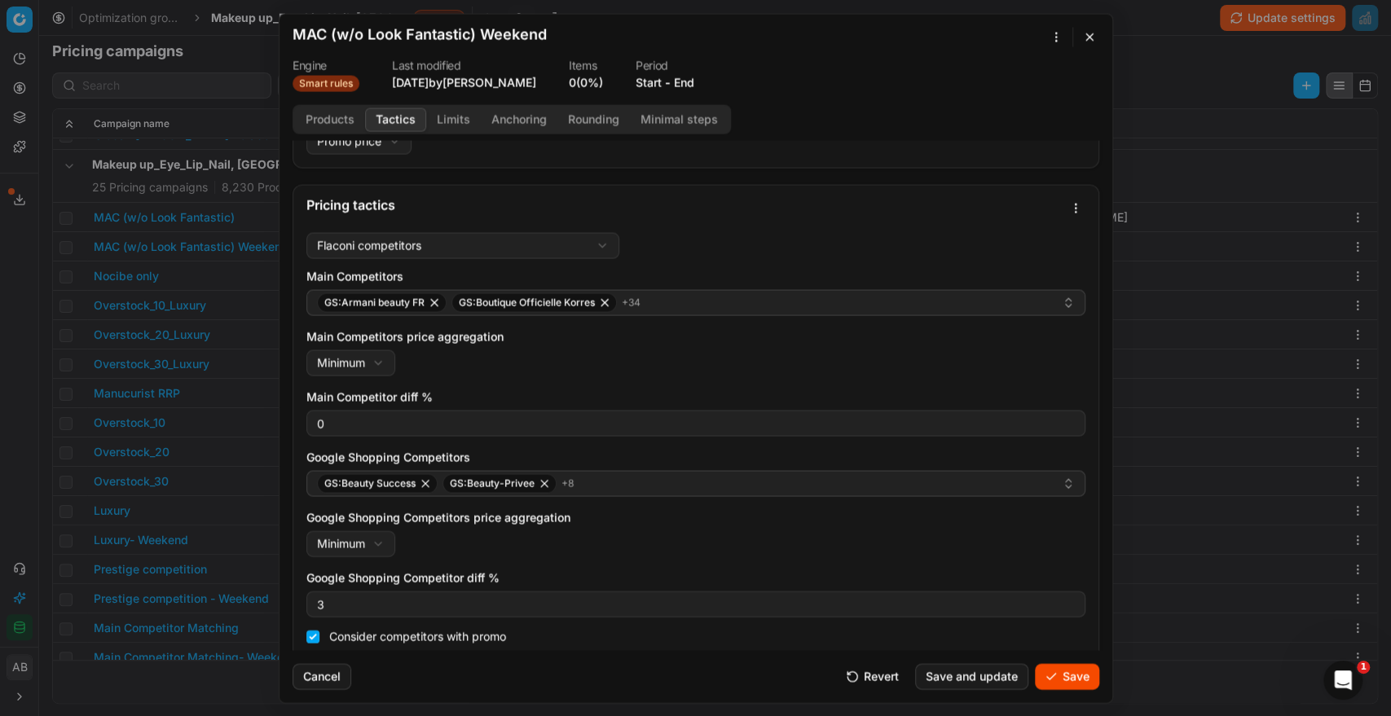
scroll to position [113, 0]
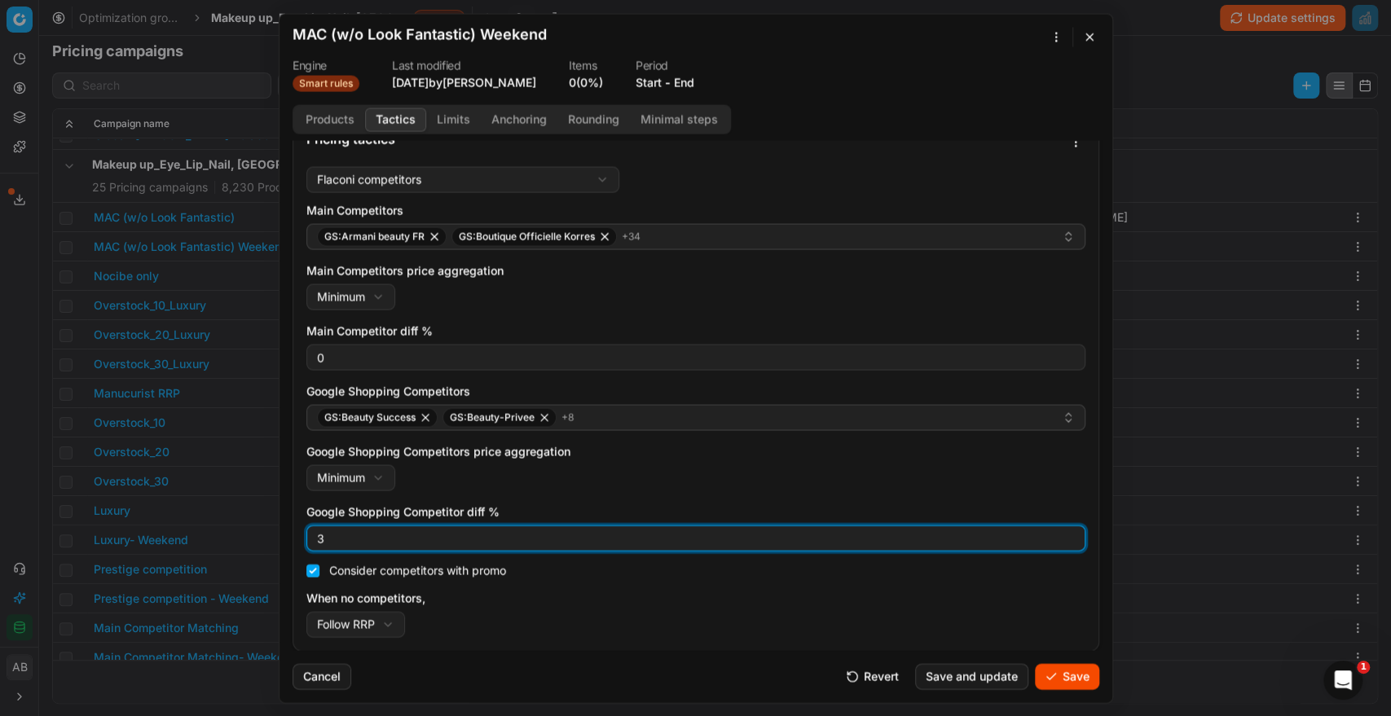
click at [486, 531] on input "3" at bounding box center [696, 538] width 764 height 24
type input "0"
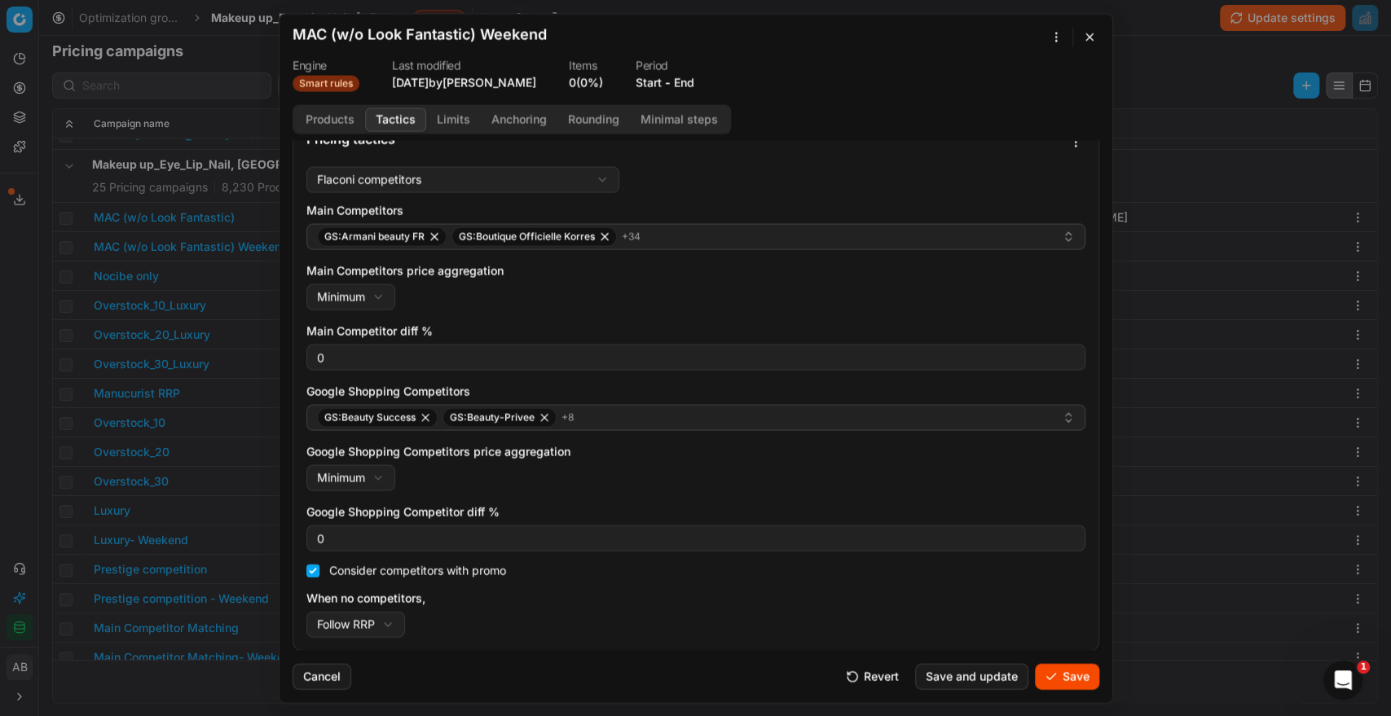
click at [1073, 681] on button "Save" at bounding box center [1067, 676] width 64 height 26
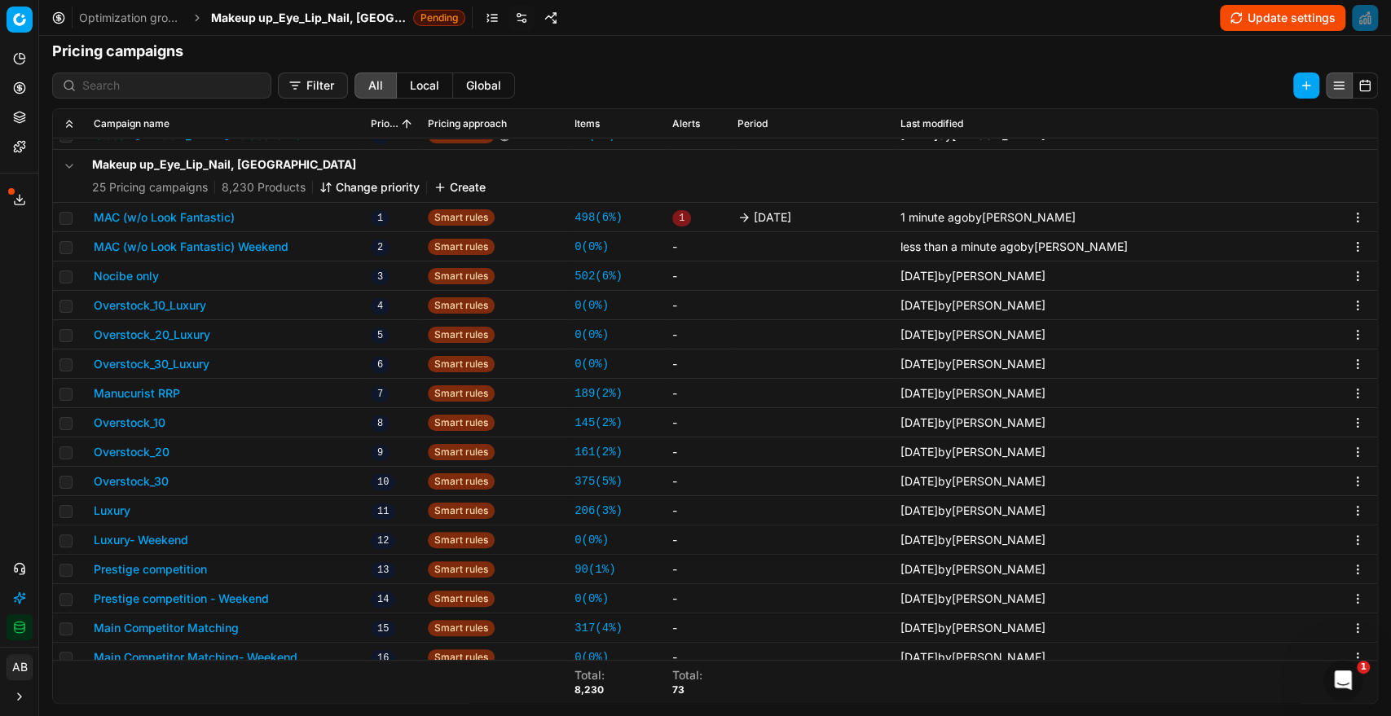
click at [117, 513] on button "Luxury" at bounding box center [112, 511] width 37 height 16
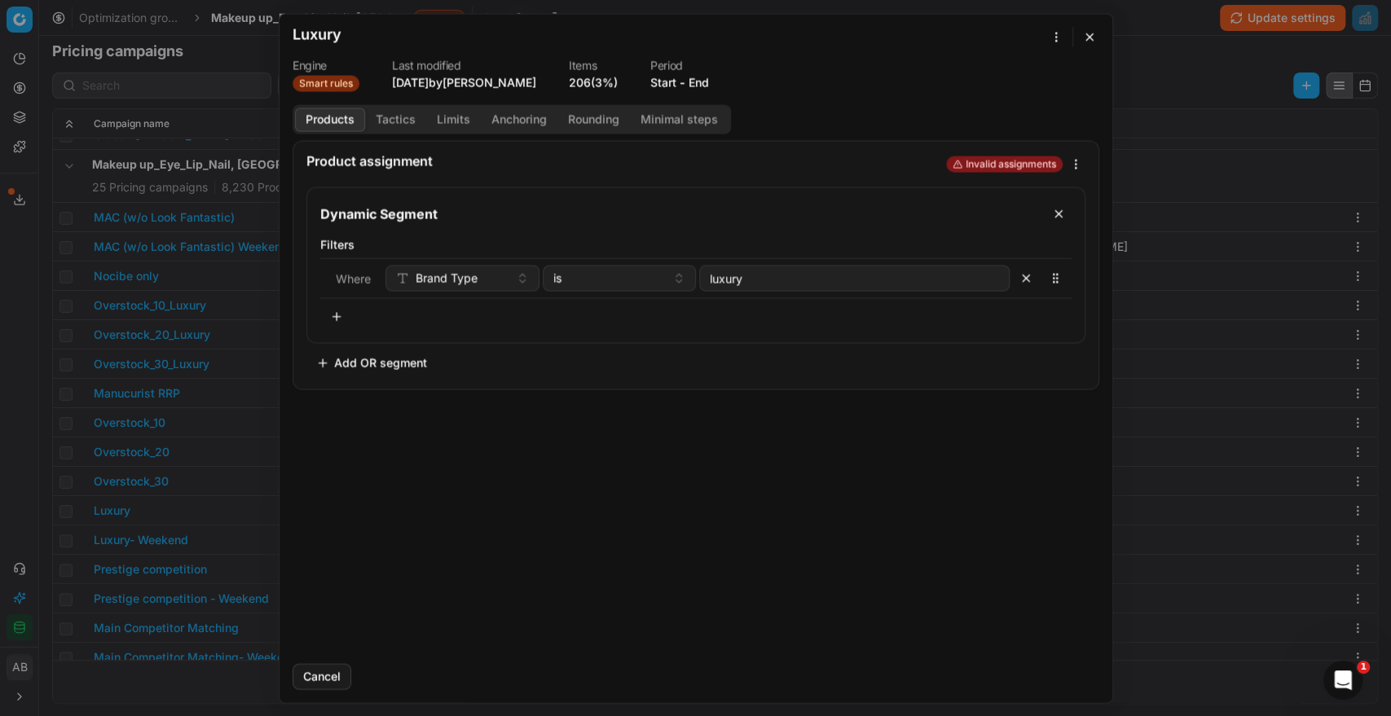
click at [708, 82] on button "End" at bounding box center [699, 82] width 20 height 16
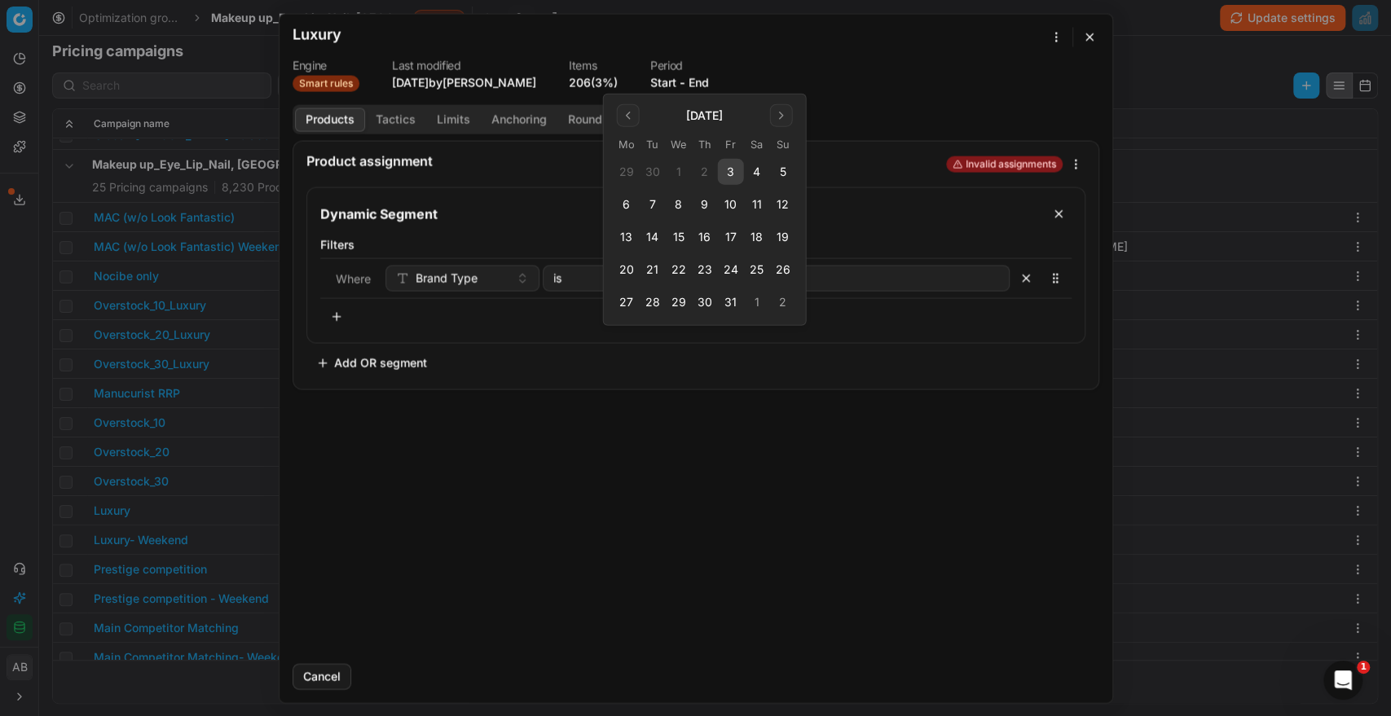
click at [724, 174] on button "3" at bounding box center [731, 172] width 26 height 26
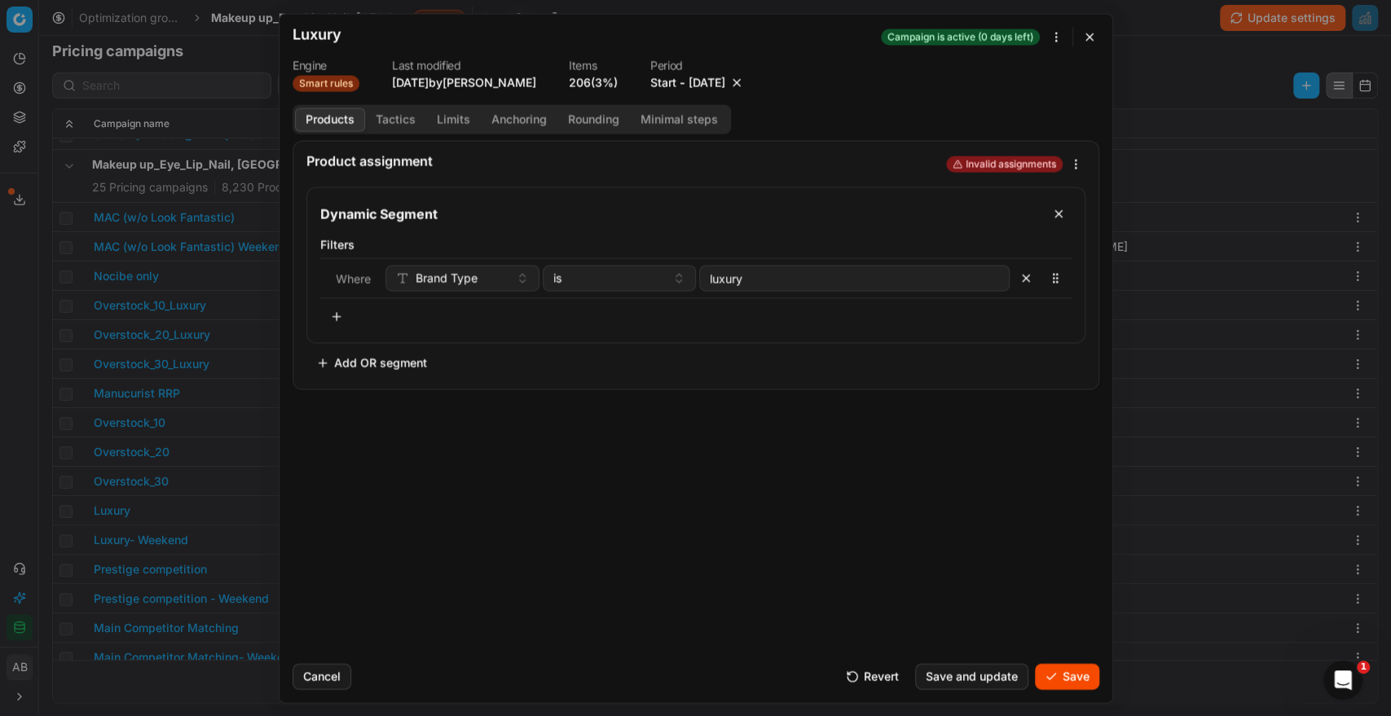
click at [1072, 685] on button "Save" at bounding box center [1067, 676] width 64 height 26
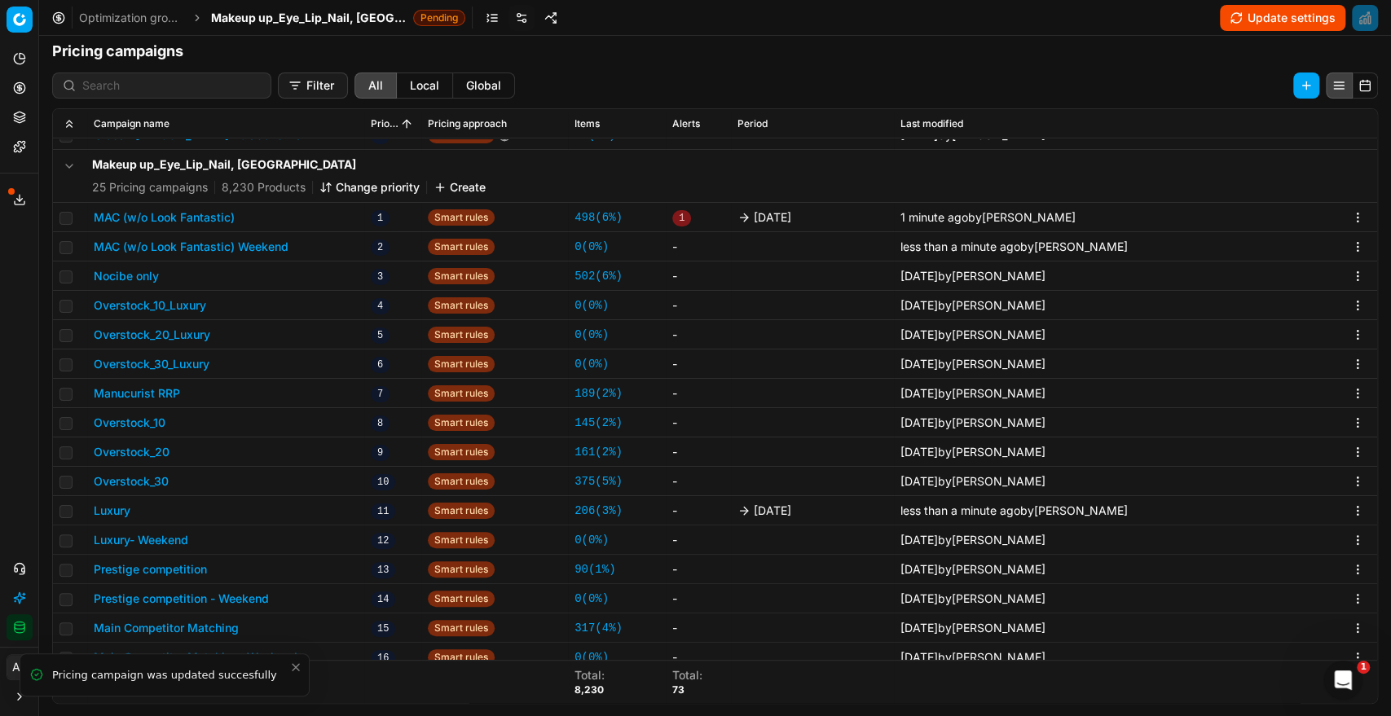
click at [186, 568] on button "Prestige competition" at bounding box center [150, 570] width 113 height 16
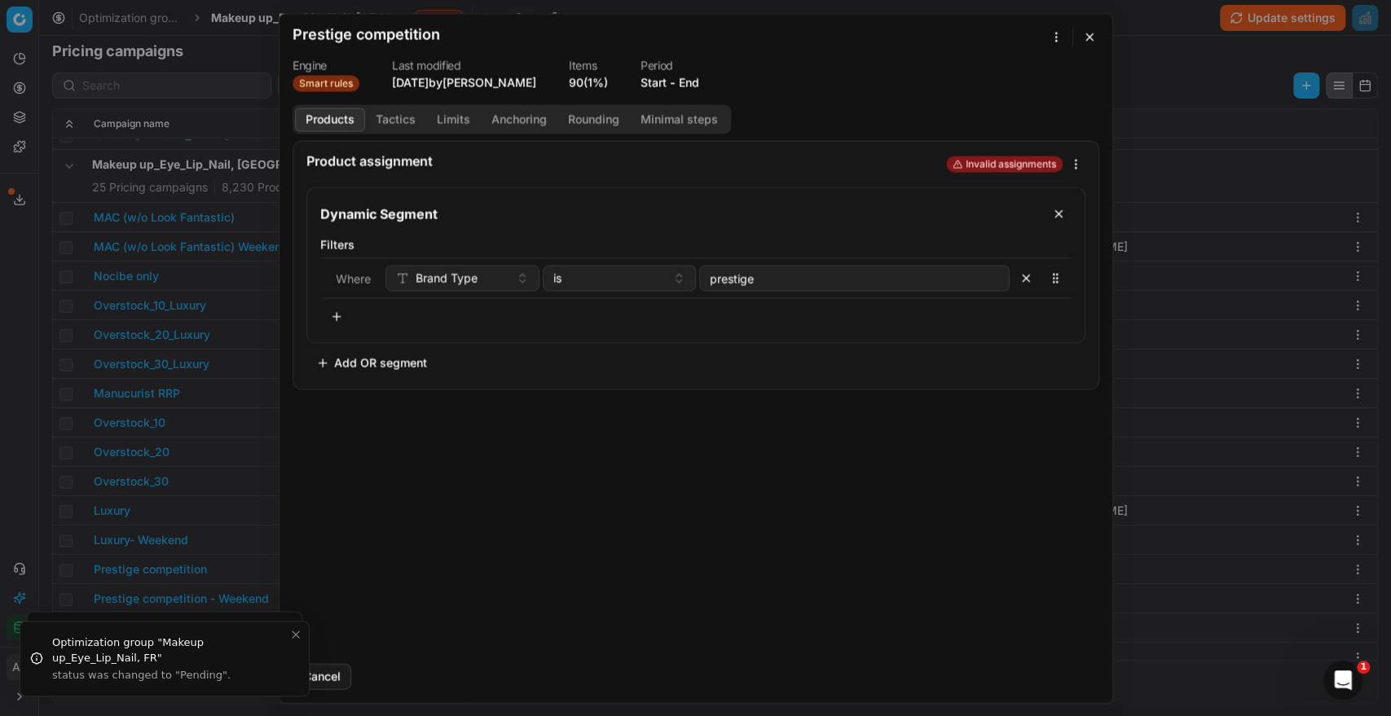
click at [691, 81] on button "End" at bounding box center [689, 82] width 20 height 16
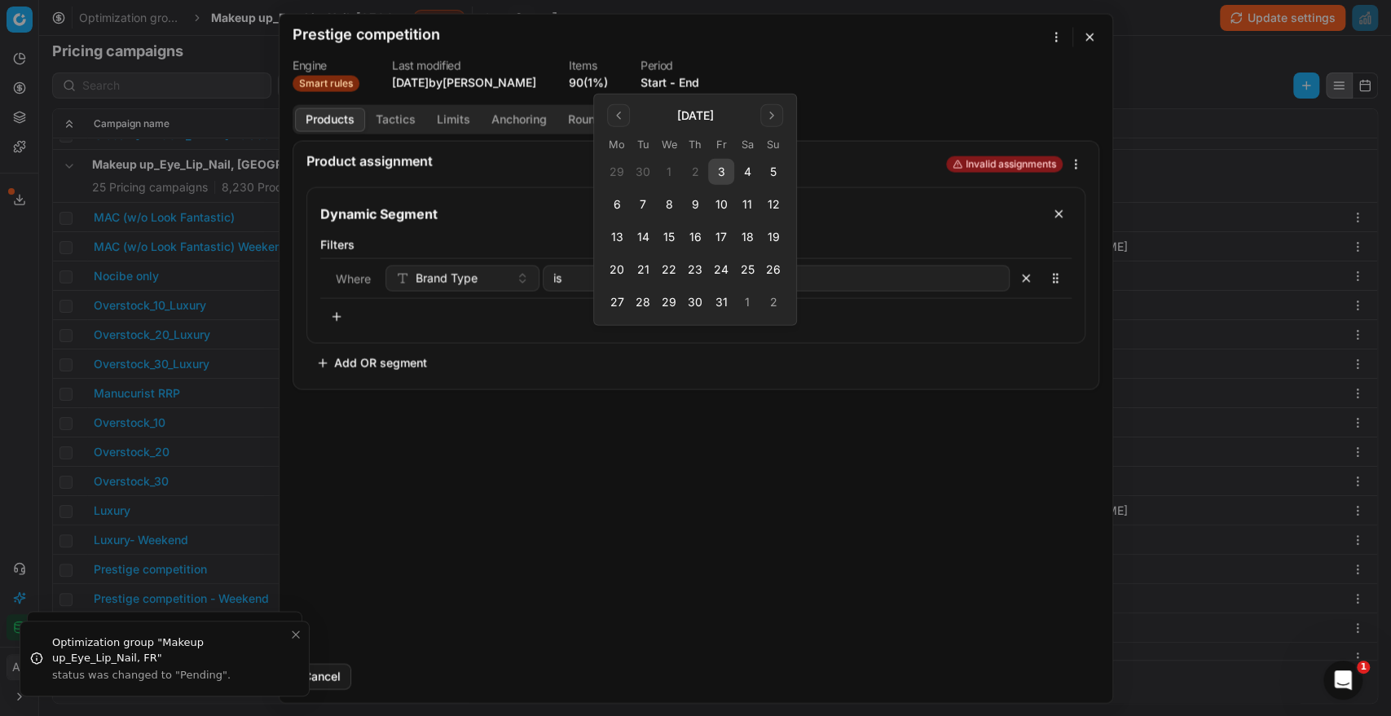
click at [711, 176] on button "3" at bounding box center [721, 172] width 26 height 26
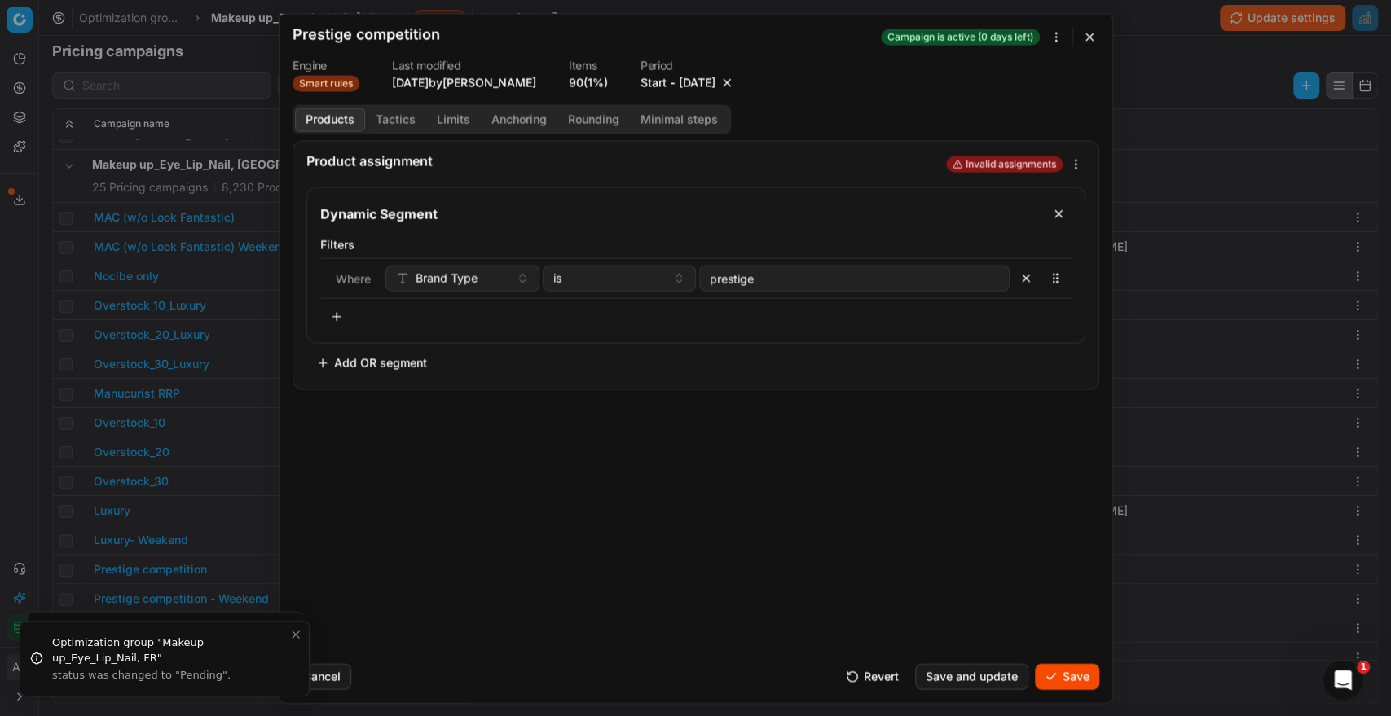
click at [1062, 682] on button "Save" at bounding box center [1067, 676] width 64 height 26
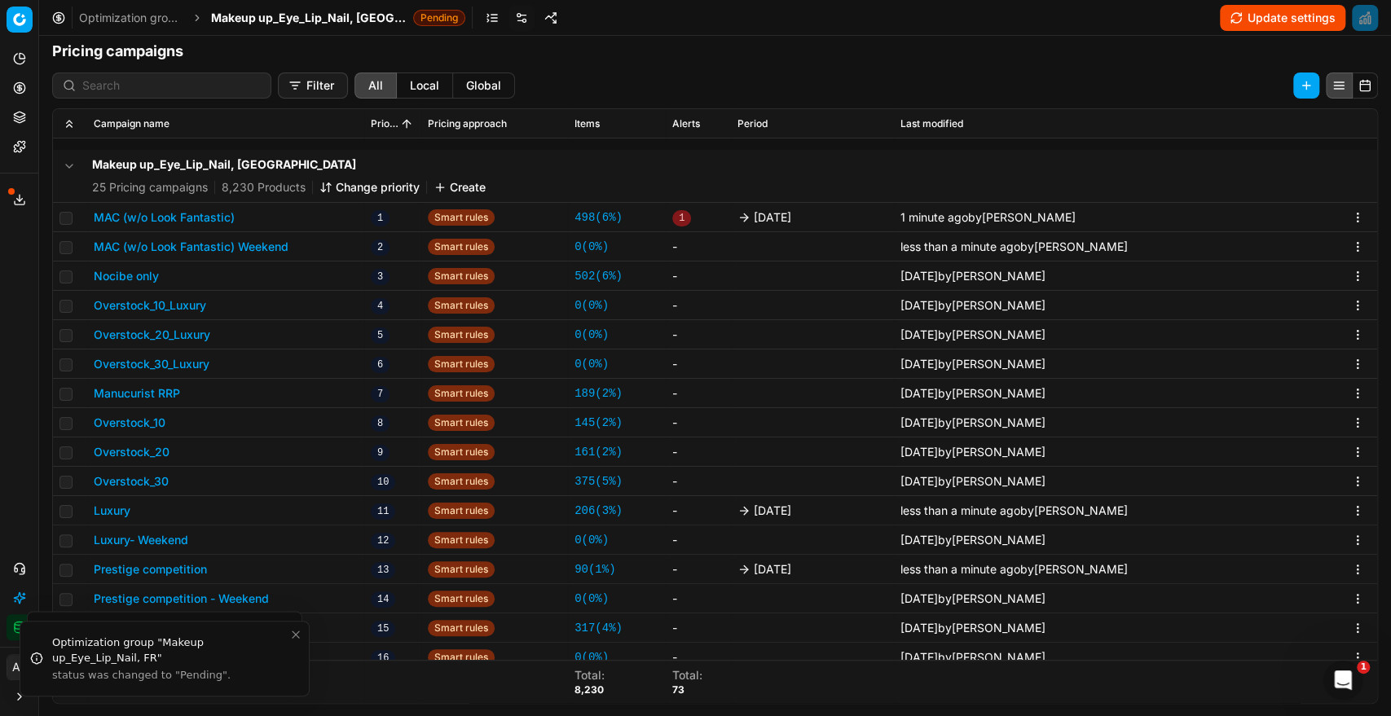
scroll to position [415, 0]
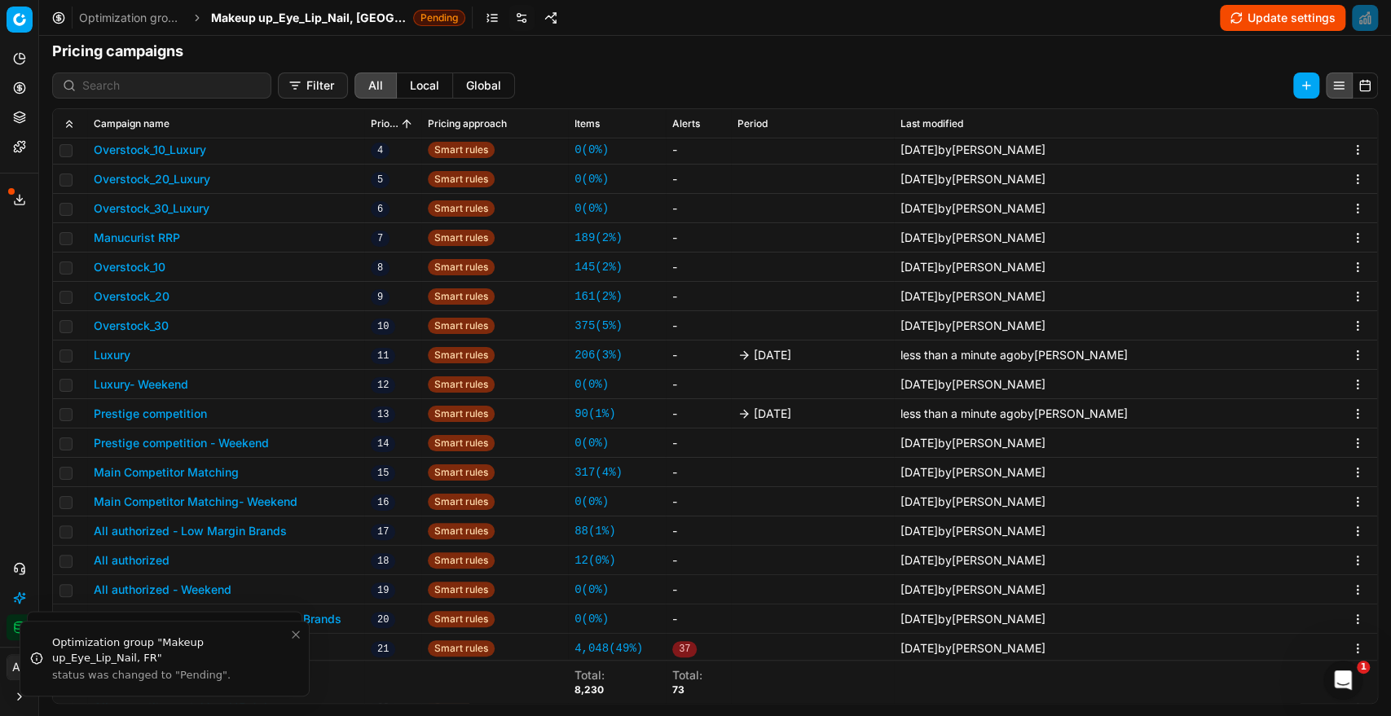
click at [215, 474] on button "Main Competitor Matching" at bounding box center [166, 473] width 145 height 16
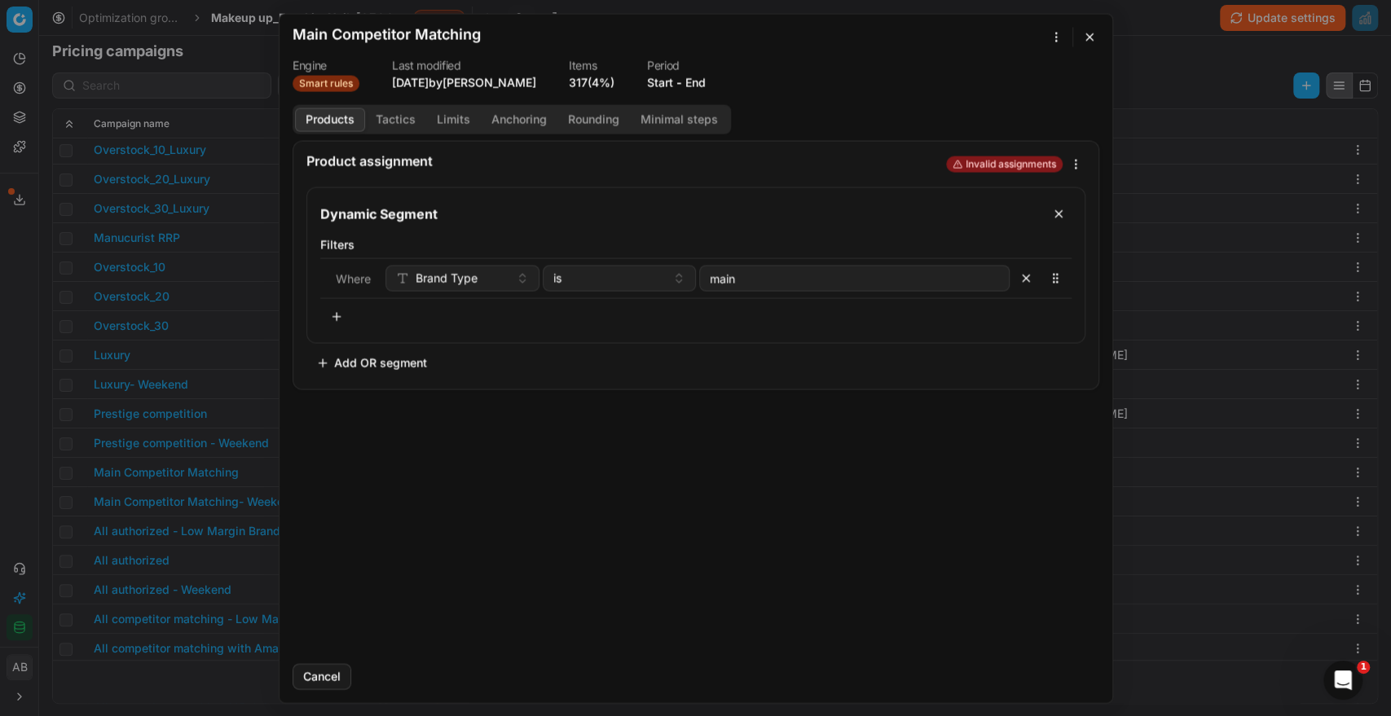
click at [700, 81] on button "End" at bounding box center [695, 82] width 20 height 16
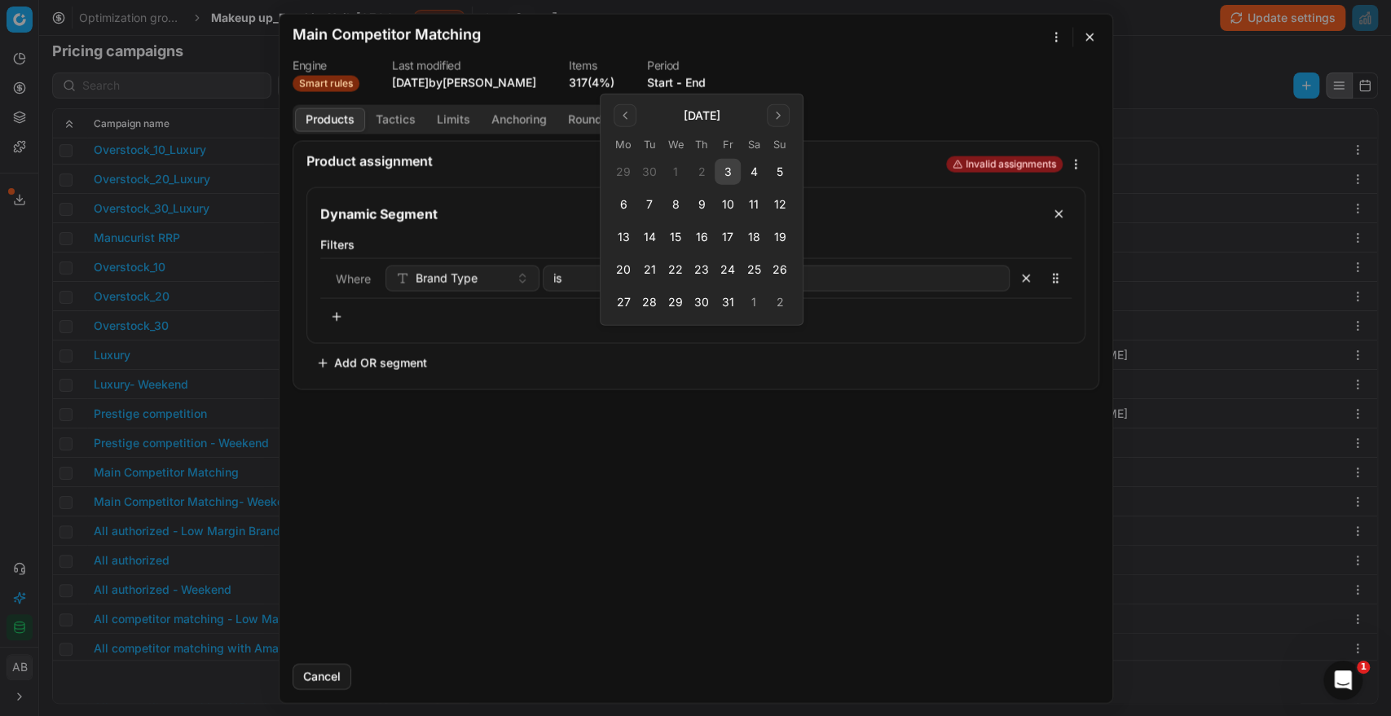
click at [728, 174] on button "3" at bounding box center [728, 172] width 26 height 26
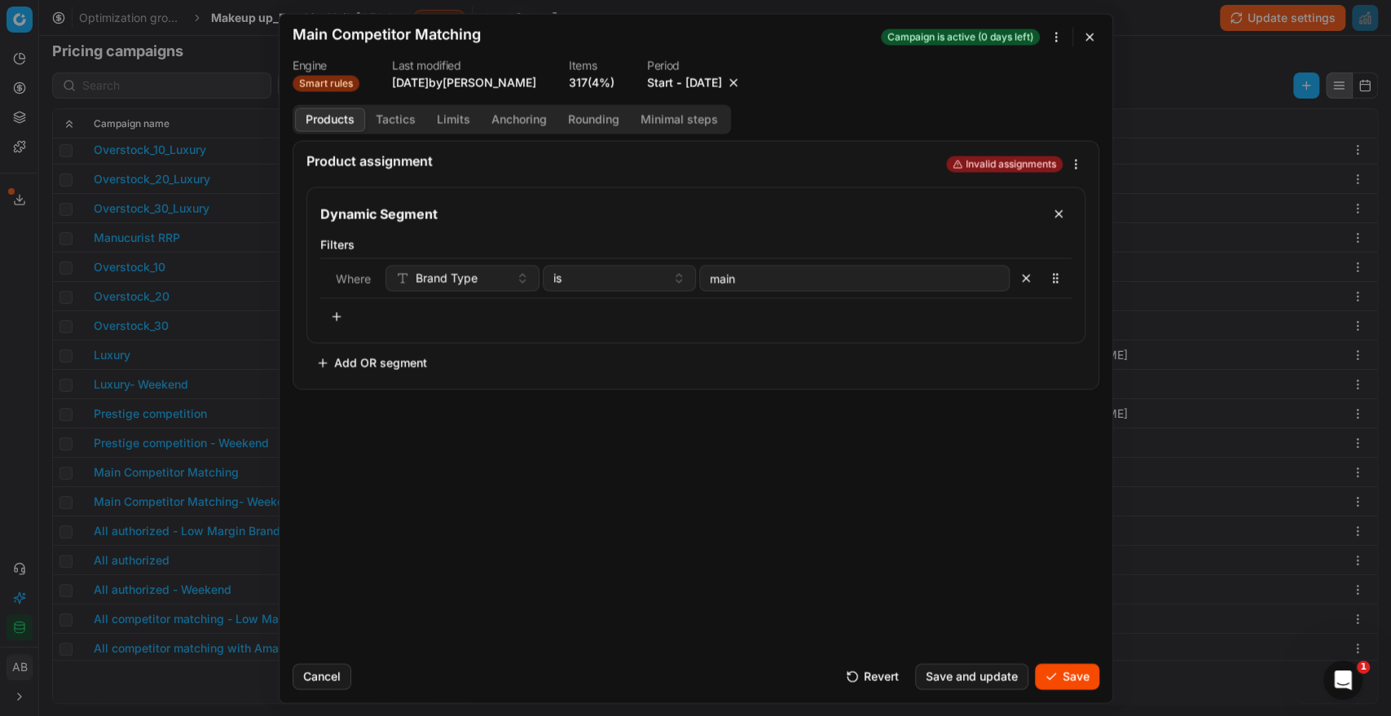
click at [1058, 669] on button "Save" at bounding box center [1067, 676] width 64 height 26
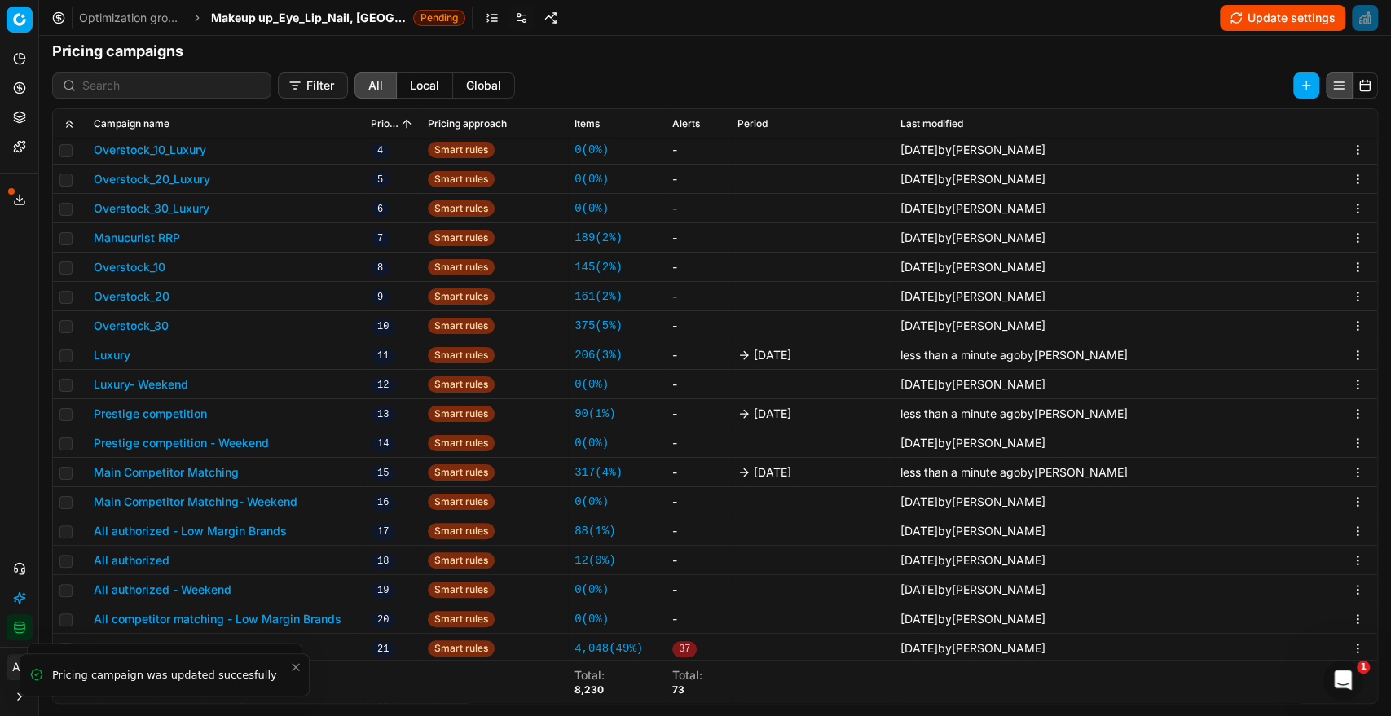
click at [152, 563] on button "All authorized" at bounding box center [132, 561] width 76 height 16
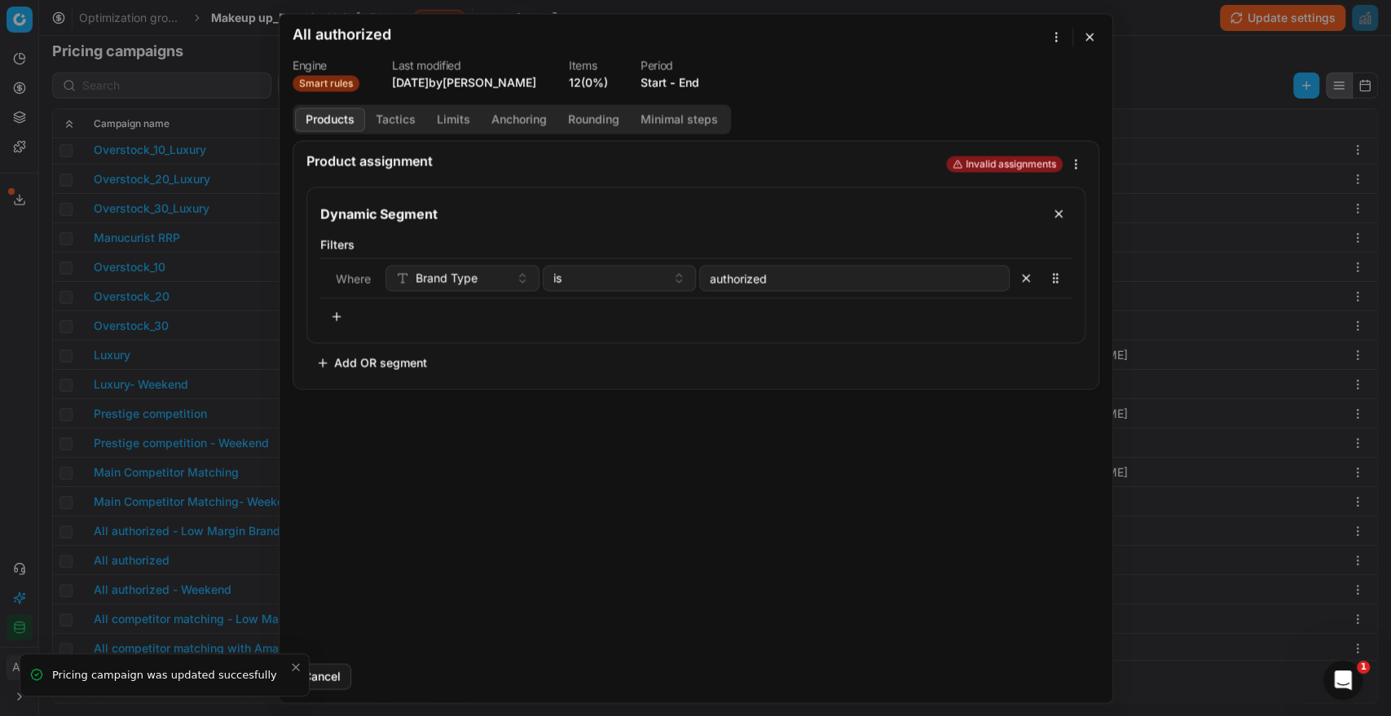
click at [691, 78] on button "End" at bounding box center [689, 82] width 20 height 16
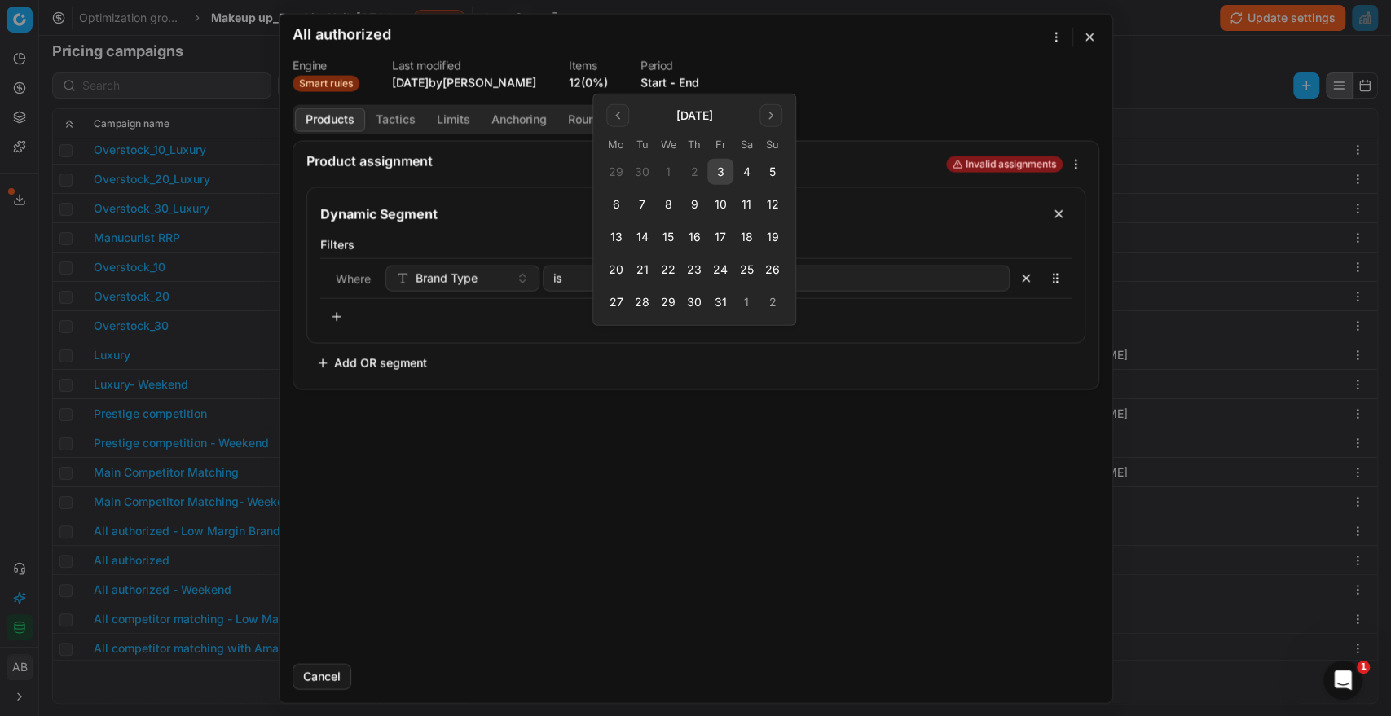
click at [723, 171] on button "3" at bounding box center [720, 172] width 26 height 26
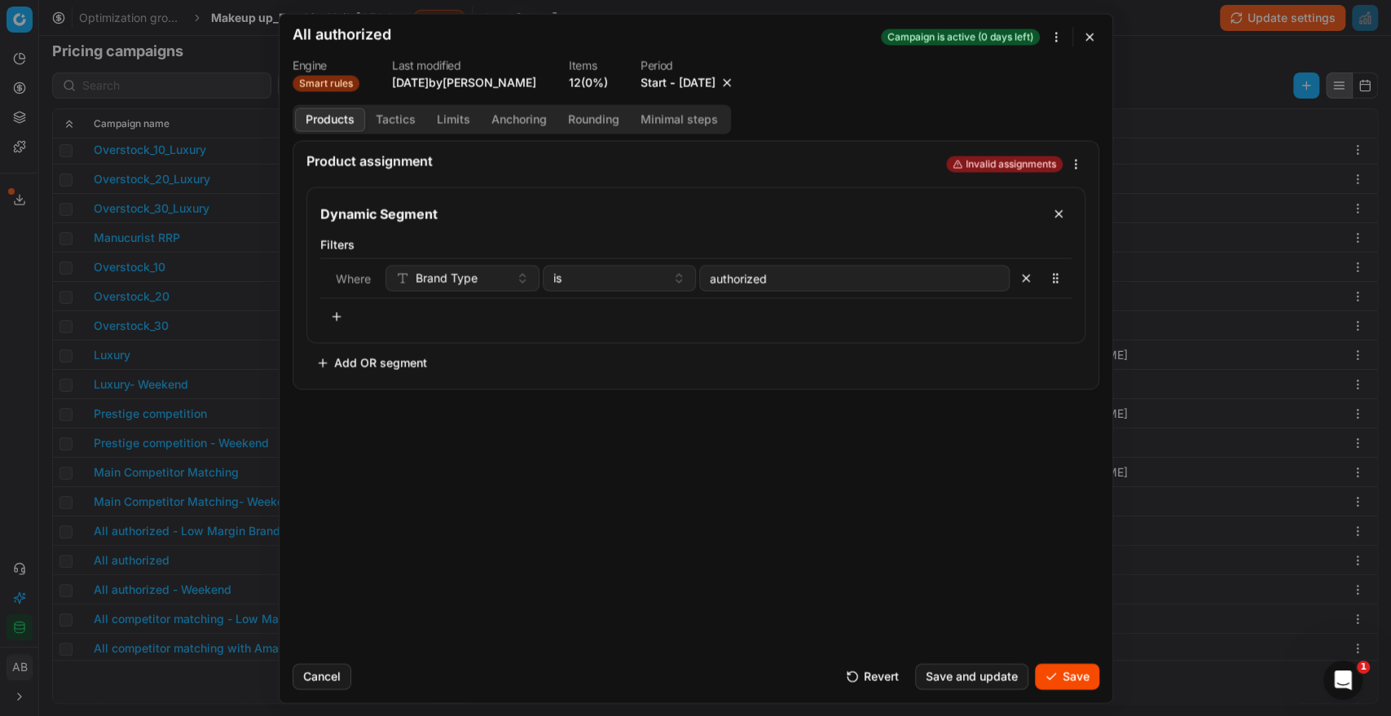
click at [1052, 672] on button "Save" at bounding box center [1067, 676] width 64 height 26
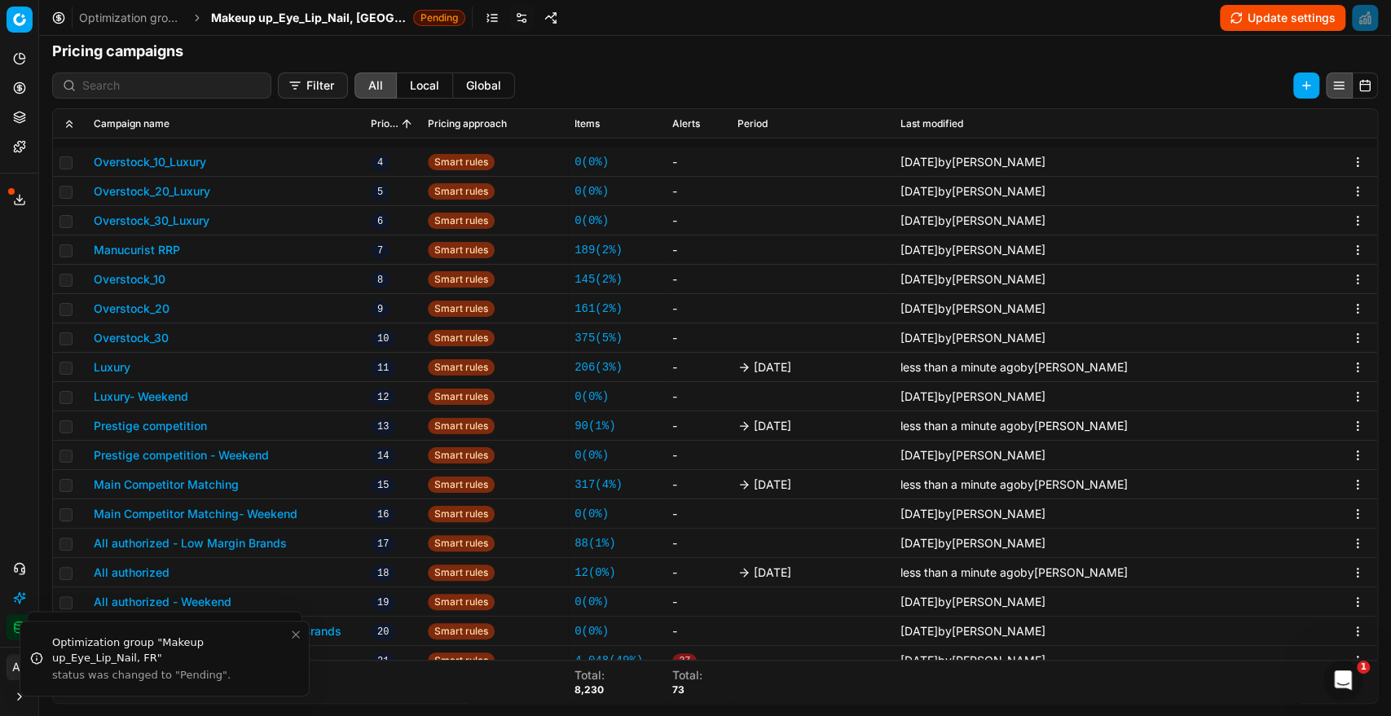
scroll to position [523, 0]
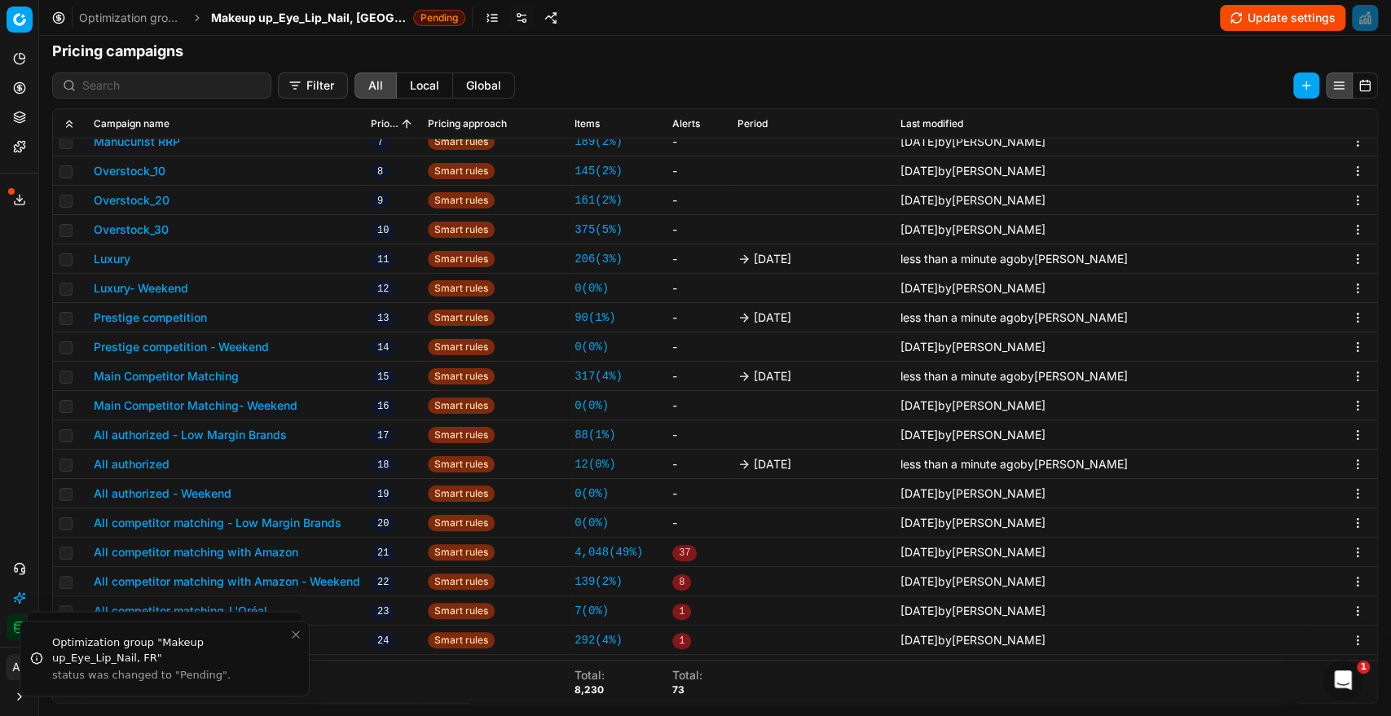
click at [281, 544] on button "All competitor matching with Amazon" at bounding box center [196, 552] width 205 height 16
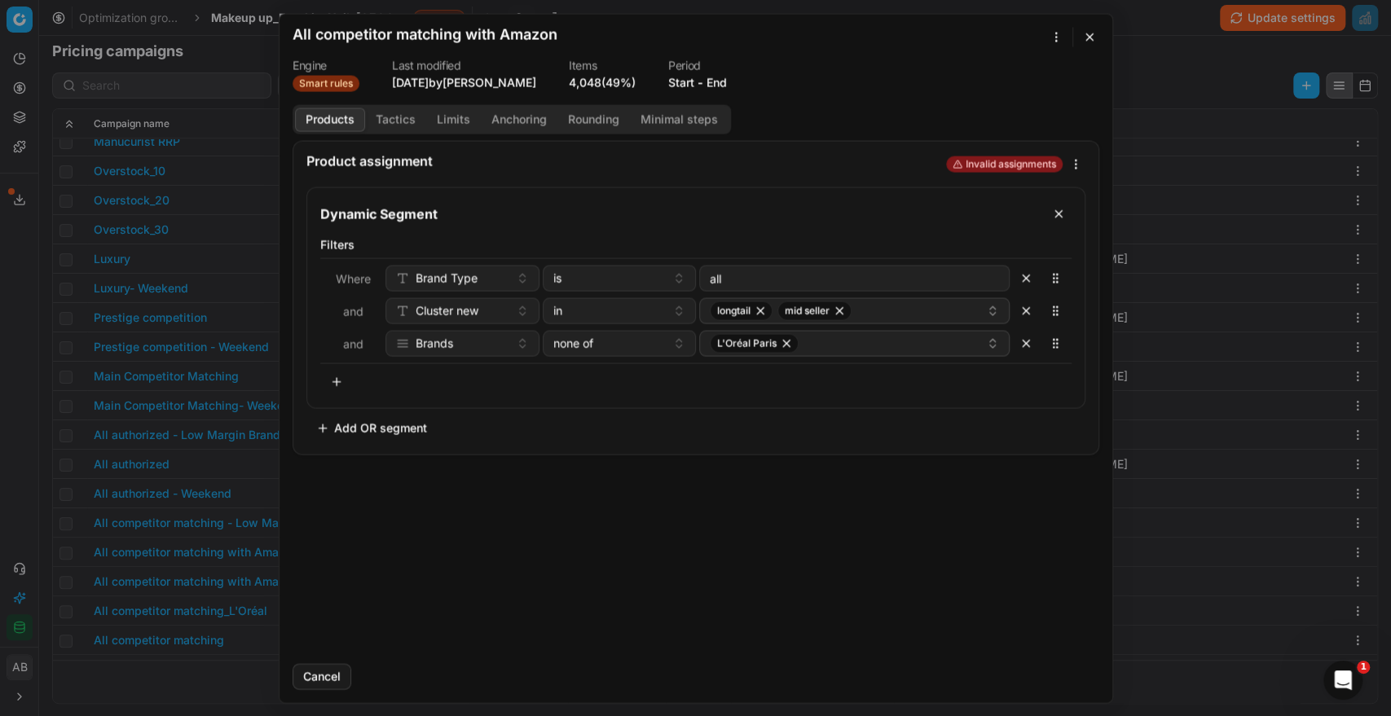
click at [725, 83] on button "End" at bounding box center [717, 82] width 20 height 16
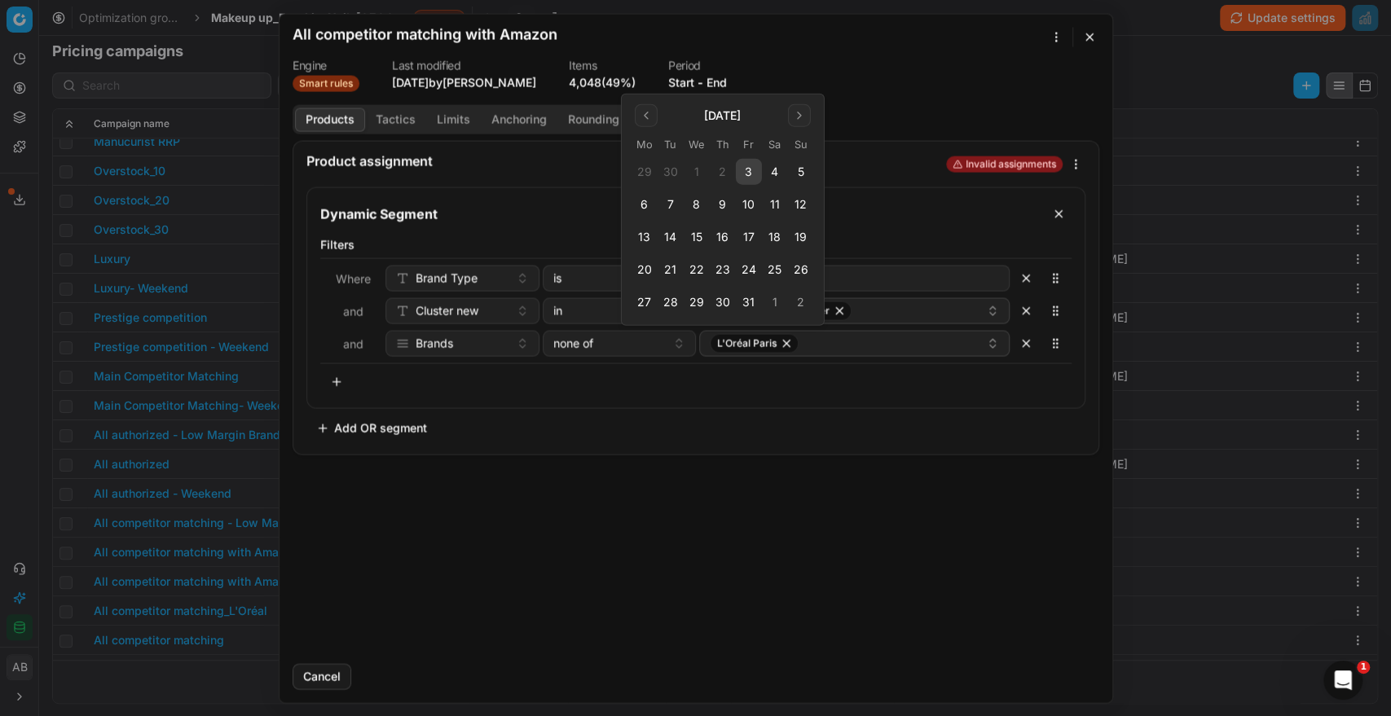
click at [747, 168] on button "3" at bounding box center [749, 172] width 26 height 26
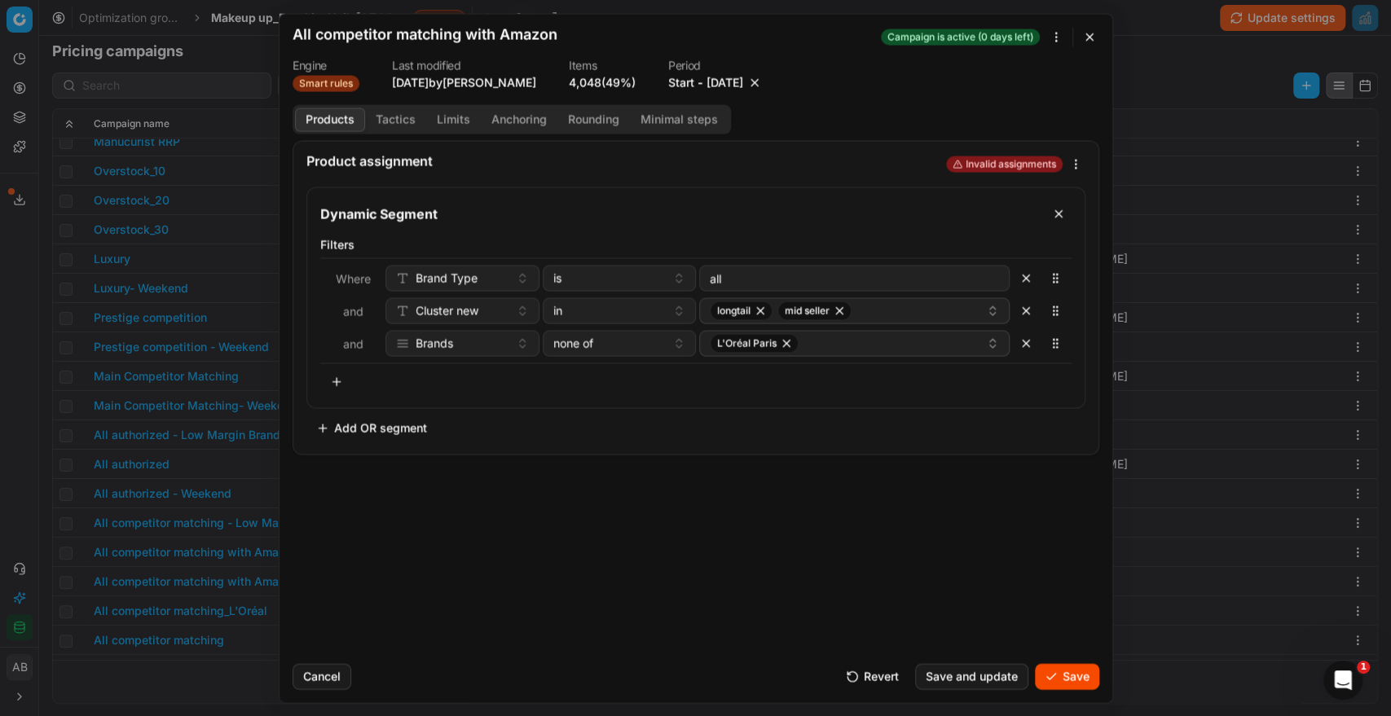
click at [1074, 679] on button "Save" at bounding box center [1067, 676] width 64 height 26
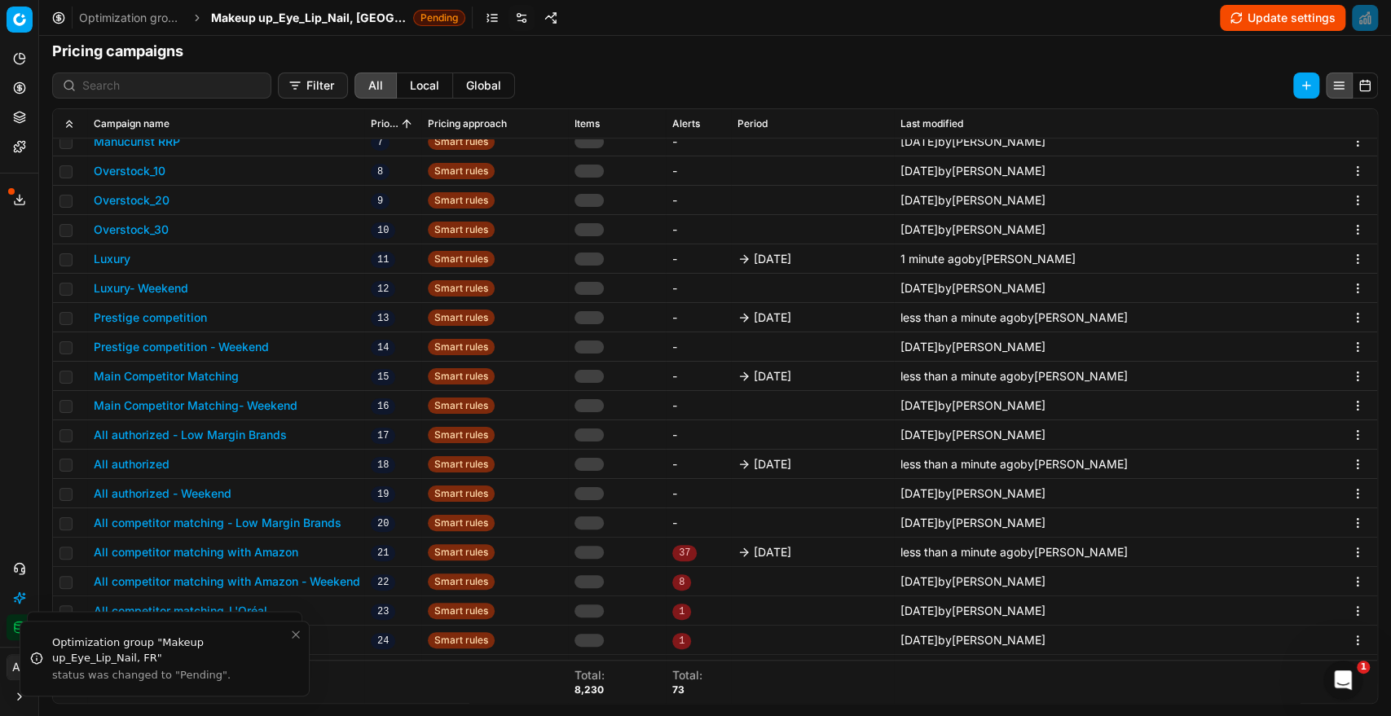
scroll to position [547, 0]
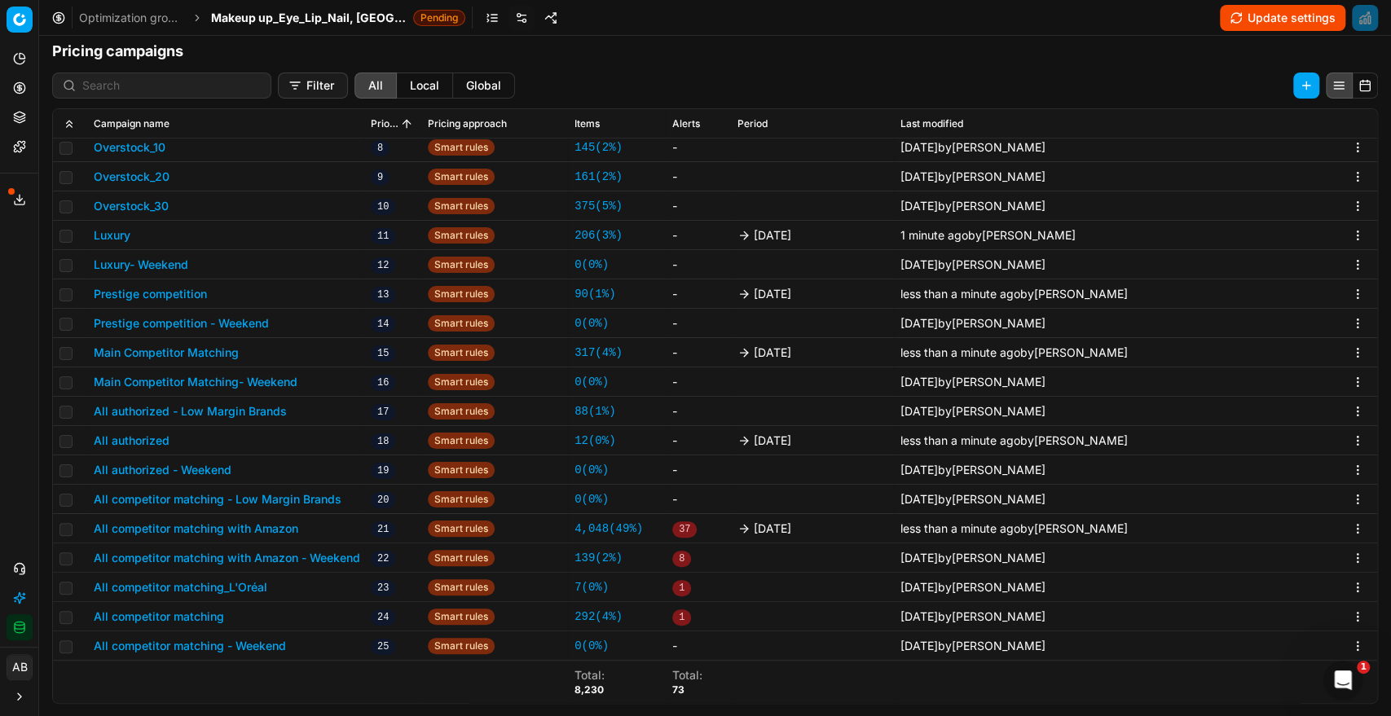
click at [200, 615] on button "All competitor matching" at bounding box center [159, 617] width 130 height 16
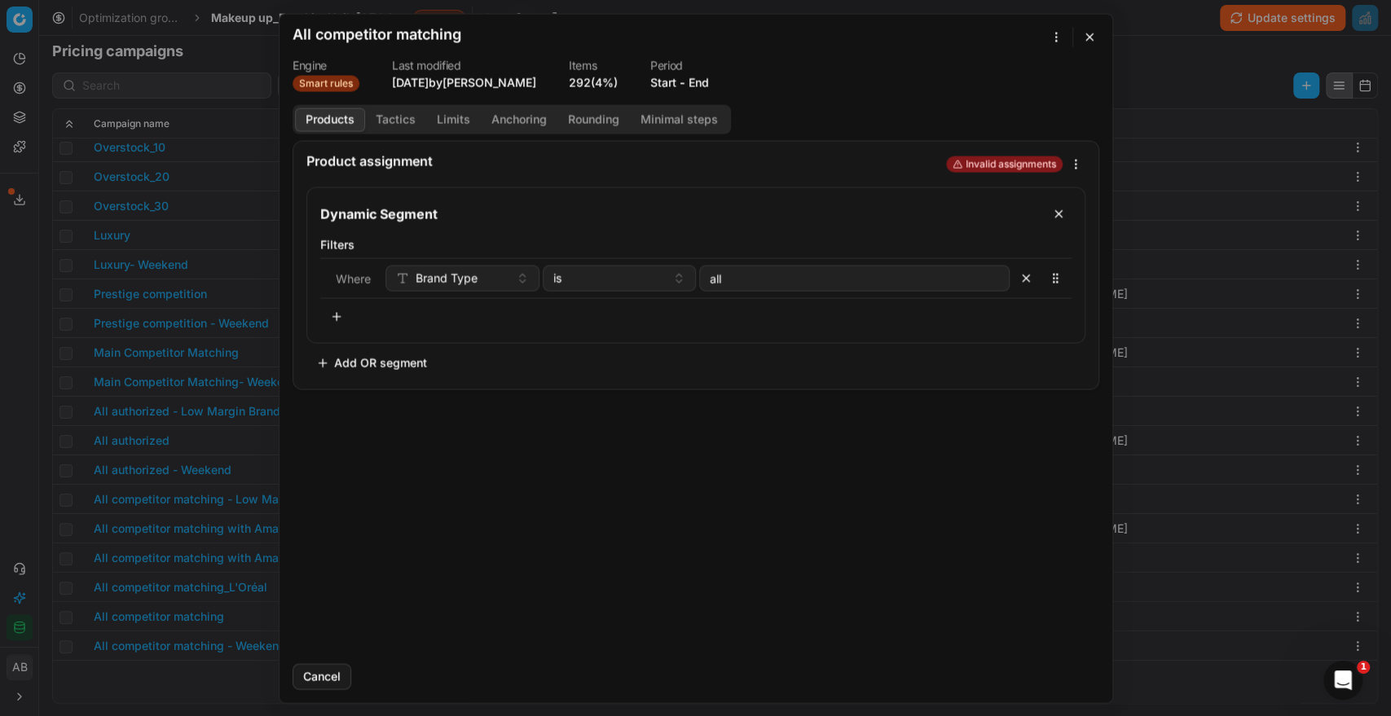
click at [709, 87] on button "End" at bounding box center [699, 82] width 20 height 16
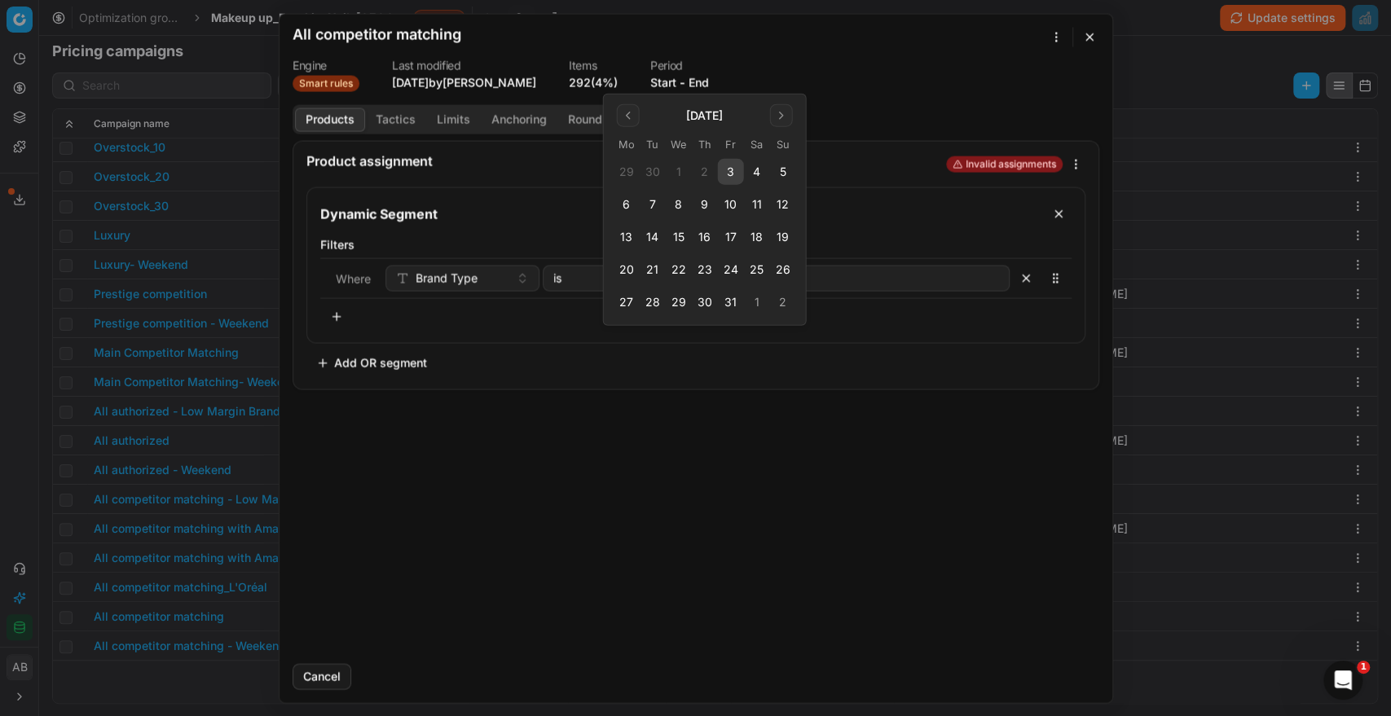
click at [744, 181] on td "4" at bounding box center [757, 172] width 26 height 26
click at [732, 172] on button "3" at bounding box center [731, 172] width 26 height 26
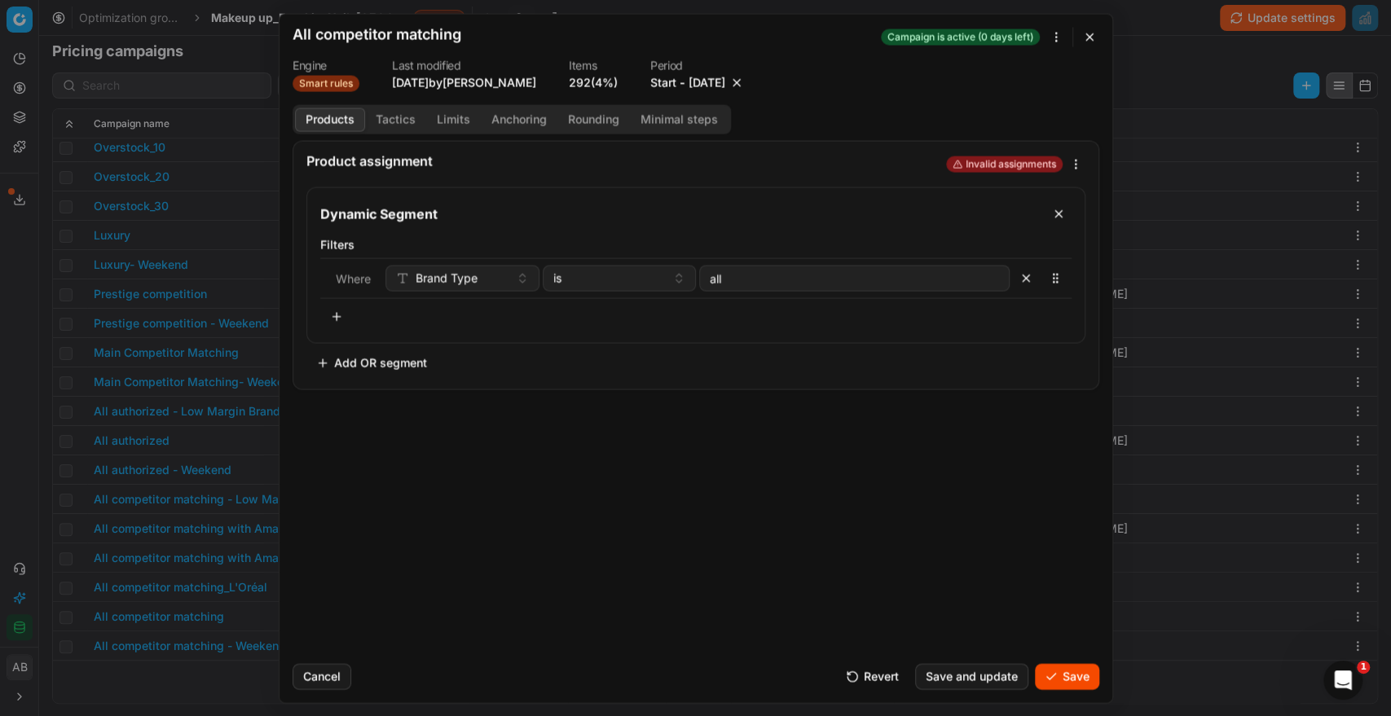
click at [1075, 671] on button "Save" at bounding box center [1067, 676] width 64 height 26
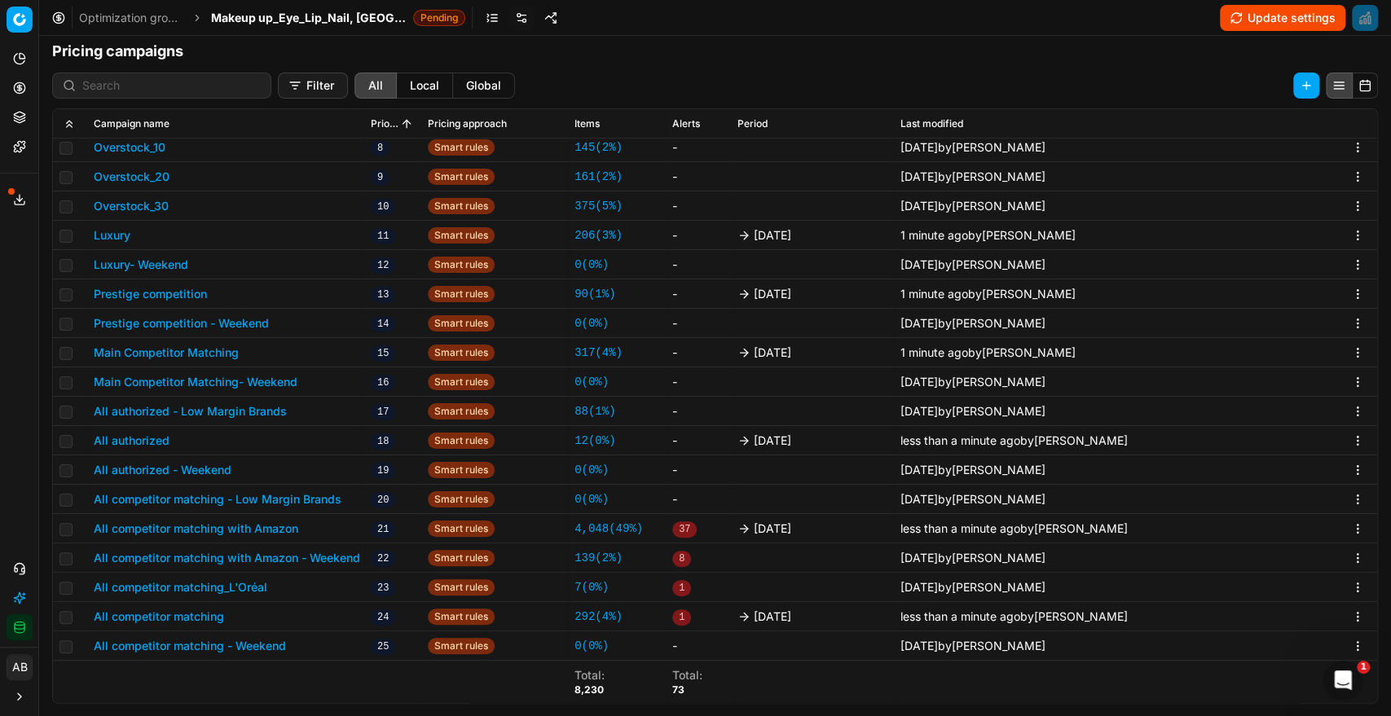
click at [327, 557] on button "All competitor matching with Amazon - Weekend" at bounding box center [227, 558] width 267 height 16
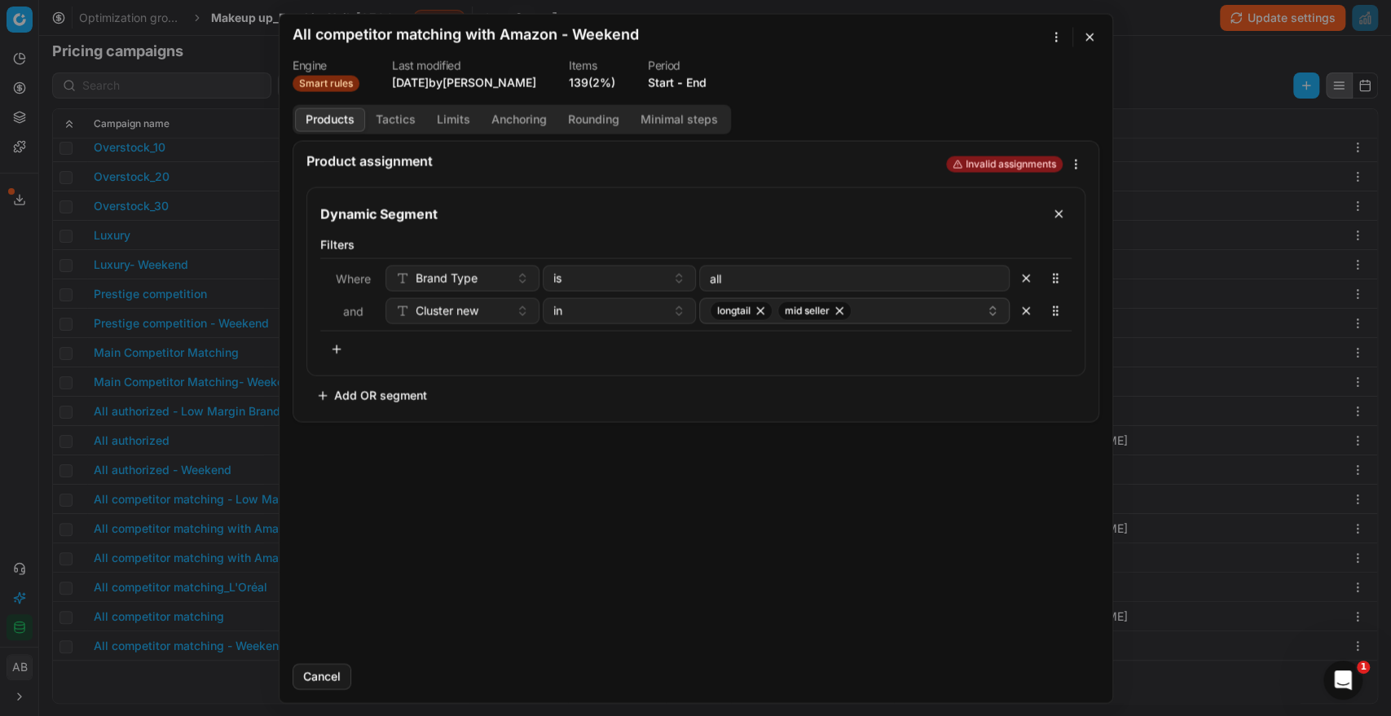
click at [1085, 37] on button "button" at bounding box center [1090, 37] width 20 height 20
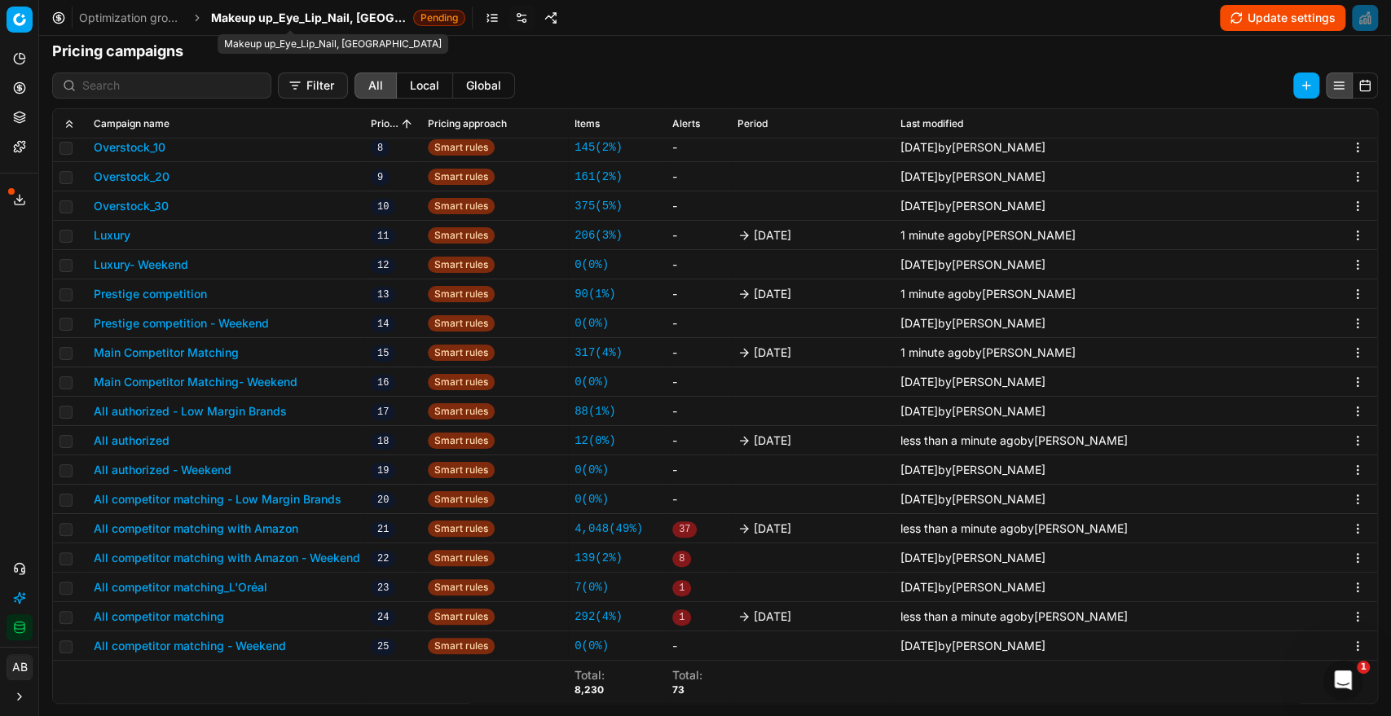
click at [348, 23] on span "Makeup up_Eye_Lip_Nail, [GEOGRAPHIC_DATA]" at bounding box center [309, 18] width 196 height 16
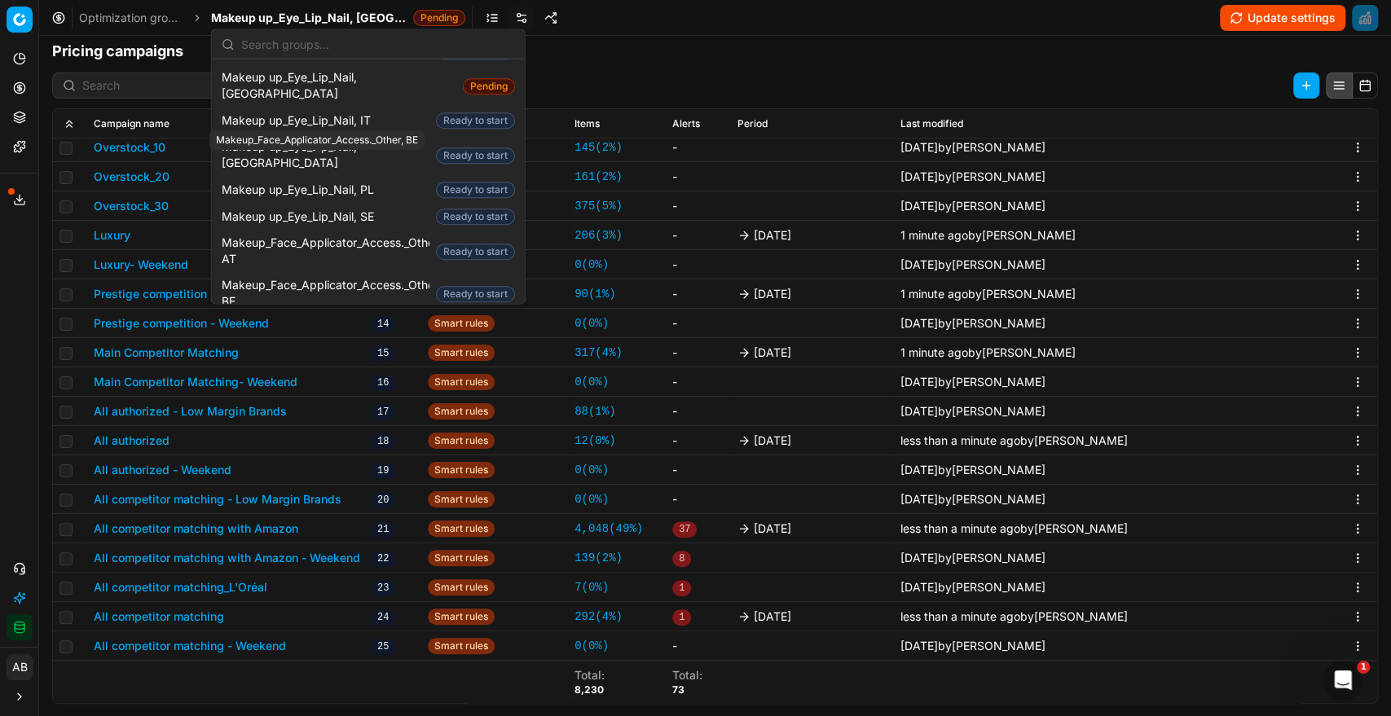
scroll to position [927, 0]
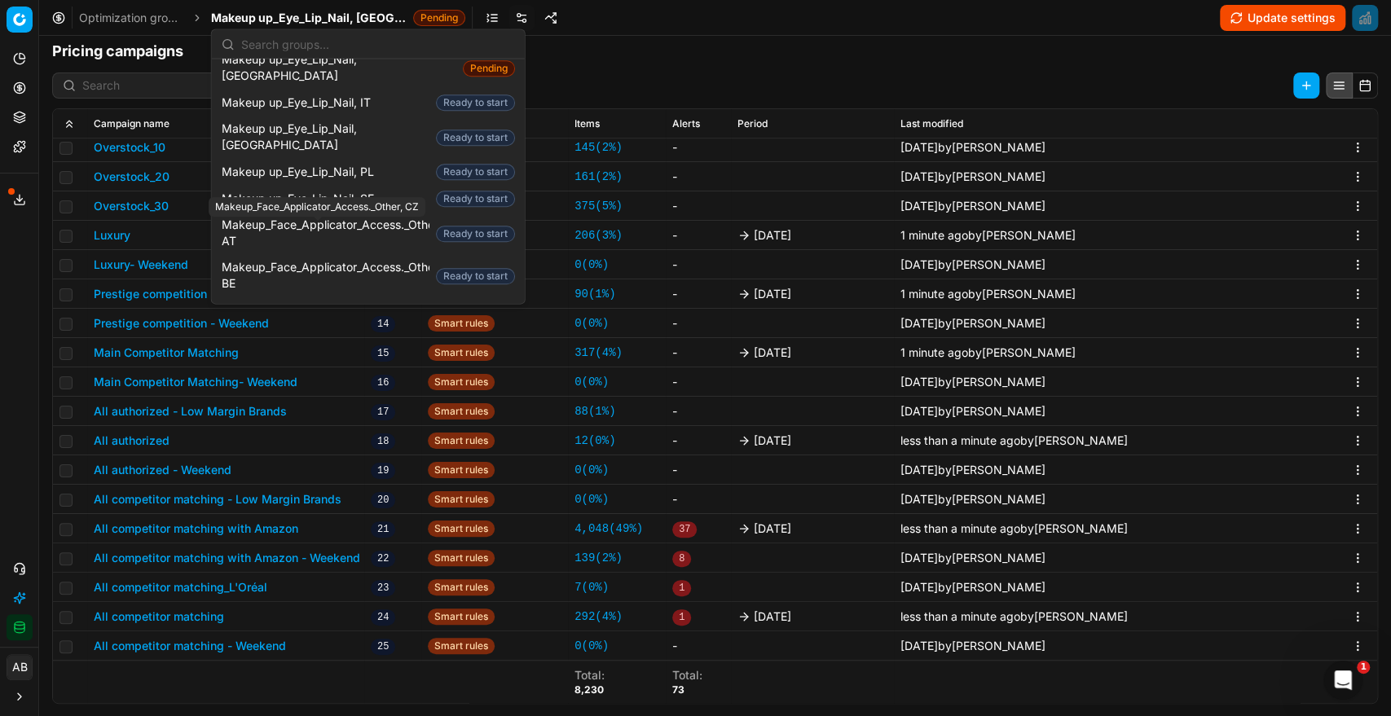
click at [330, 345] on span "Makeup_Face_Applicator_Access._Other, CZ" at bounding box center [326, 361] width 208 height 33
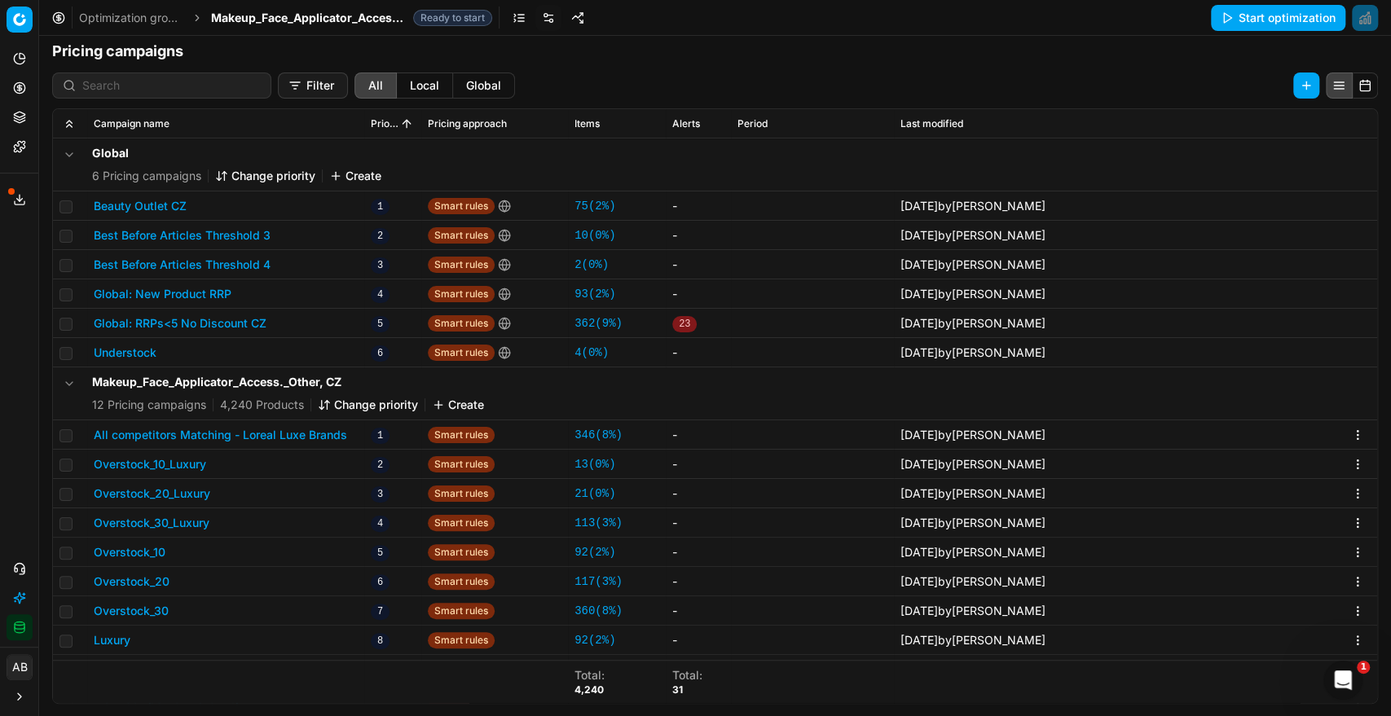
scroll to position [111, 0]
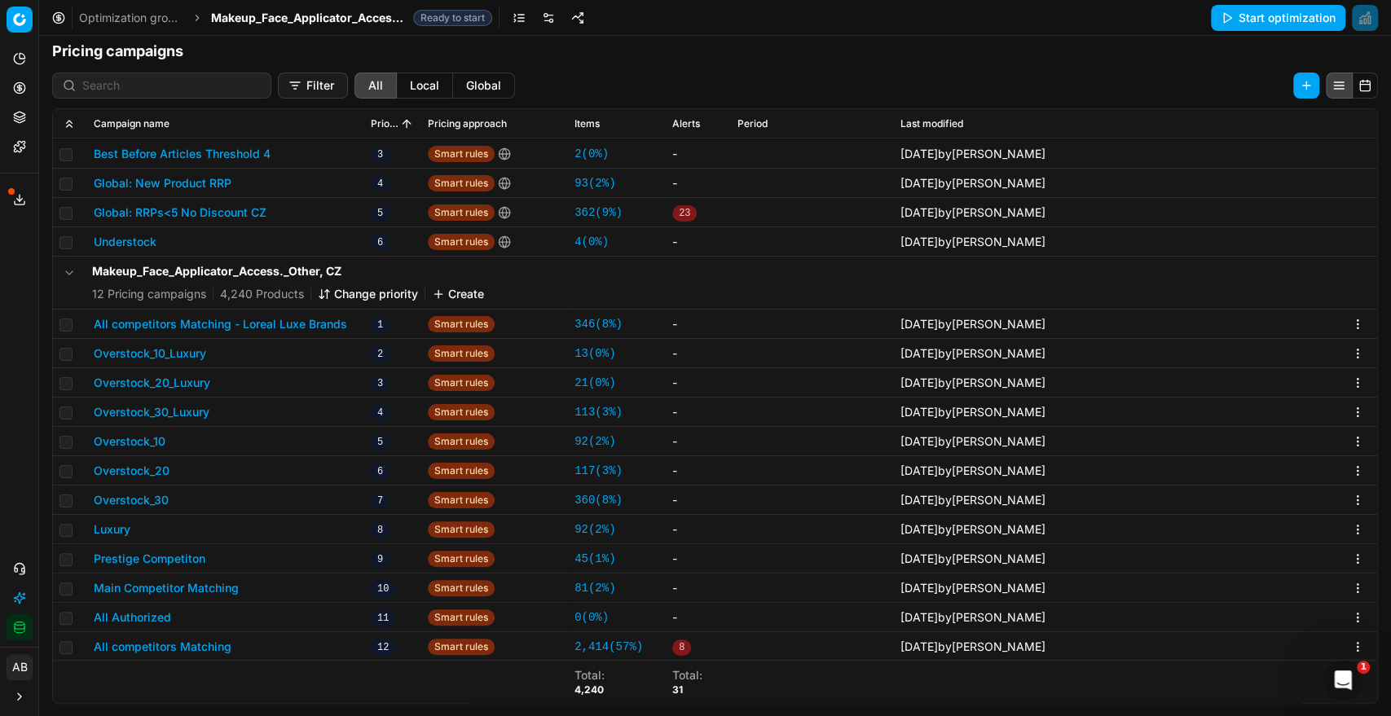
click at [319, 318] on button "All competitors Matching - Loreal Luxe Brands" at bounding box center [220, 324] width 253 height 16
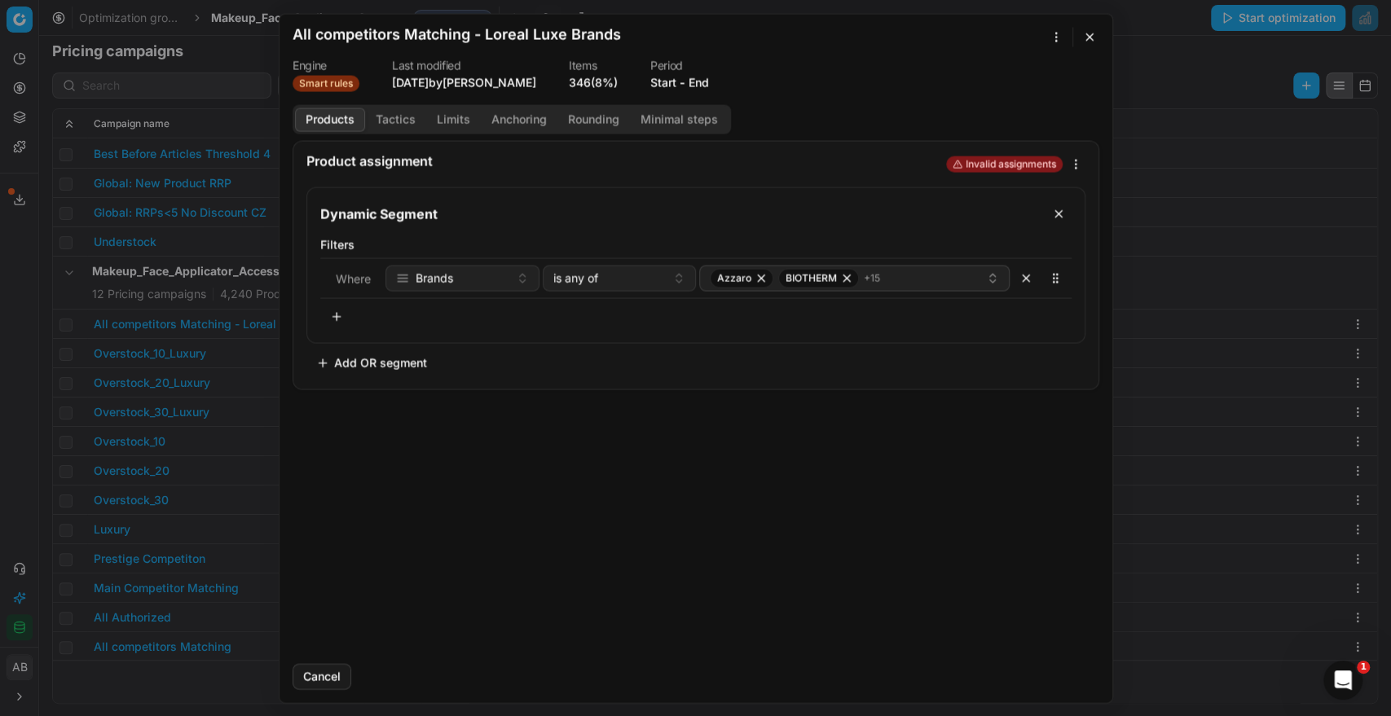
click at [705, 81] on button "End" at bounding box center [699, 82] width 20 height 16
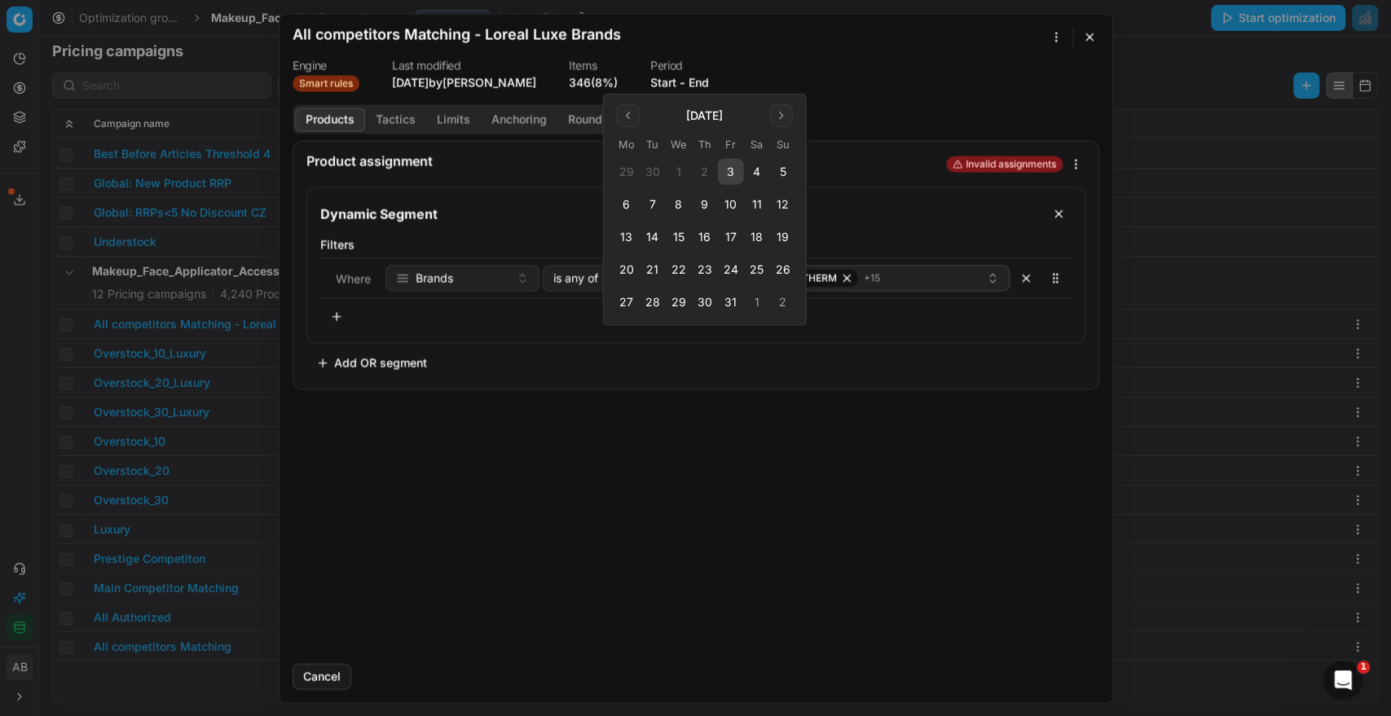
click at [730, 176] on button "3" at bounding box center [731, 172] width 26 height 26
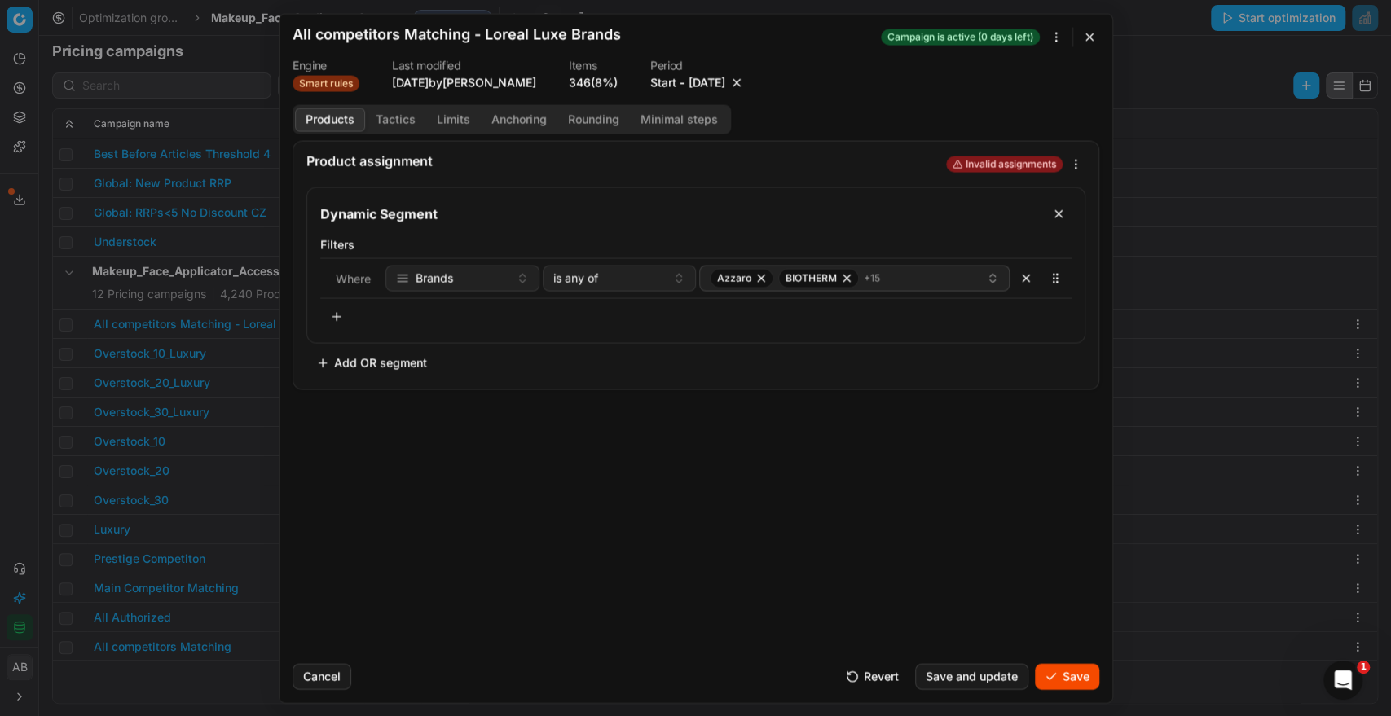
click at [1074, 663] on button "Save" at bounding box center [1067, 676] width 64 height 26
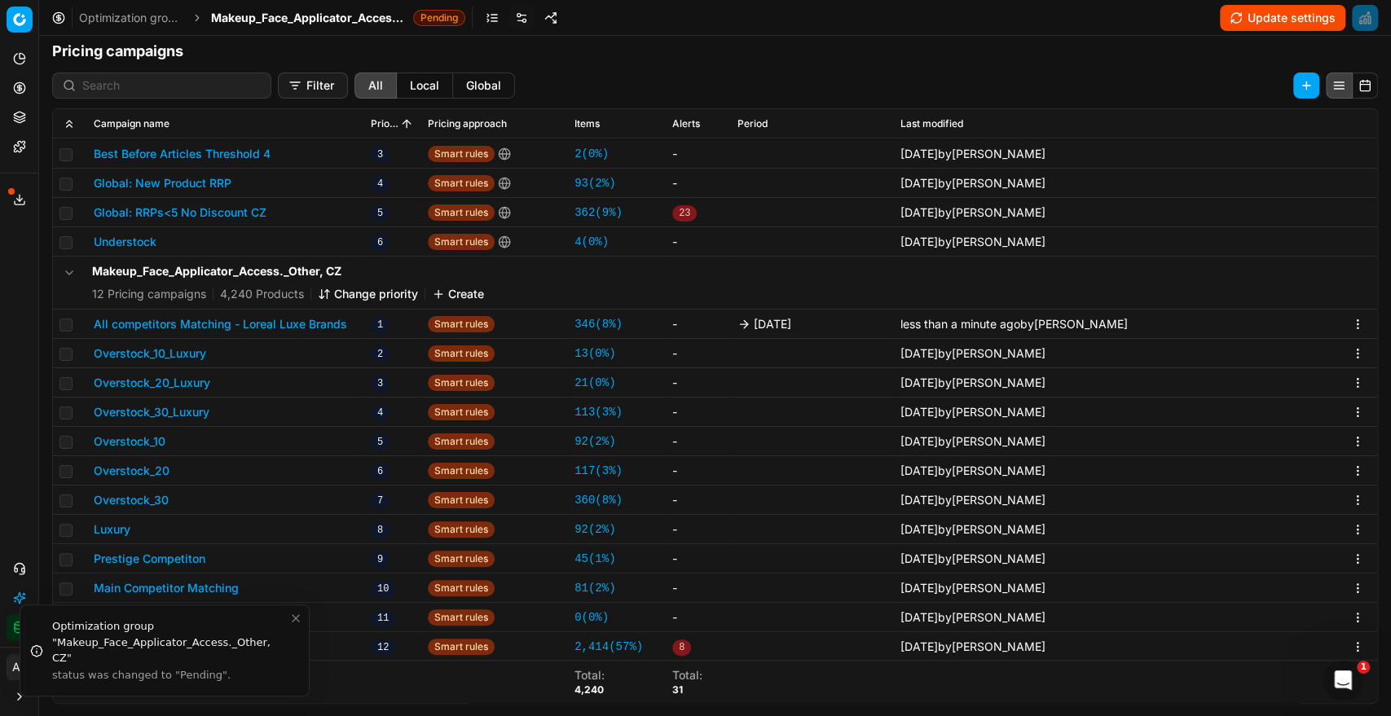
click at [352, 10] on span "Makeup_Face_Applicator_Access._Other, CZ" at bounding box center [309, 18] width 196 height 16
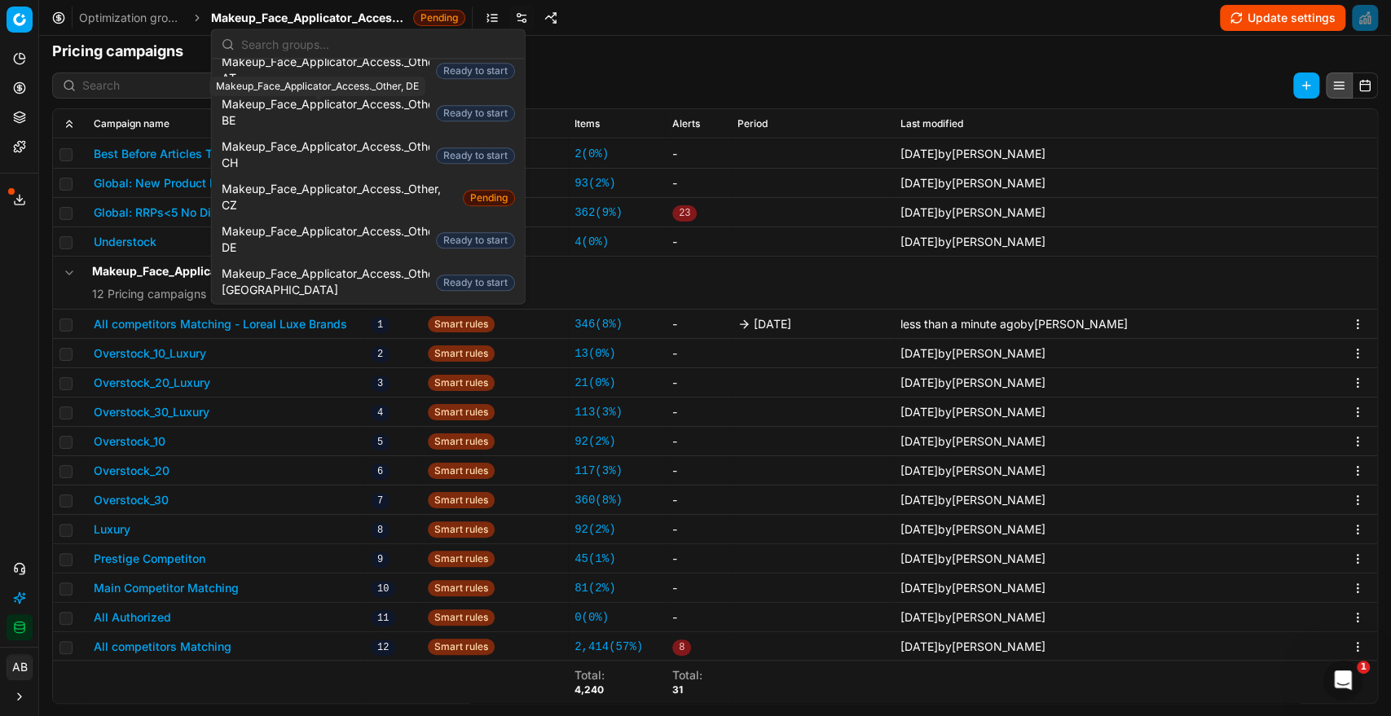
scroll to position [1103, 0]
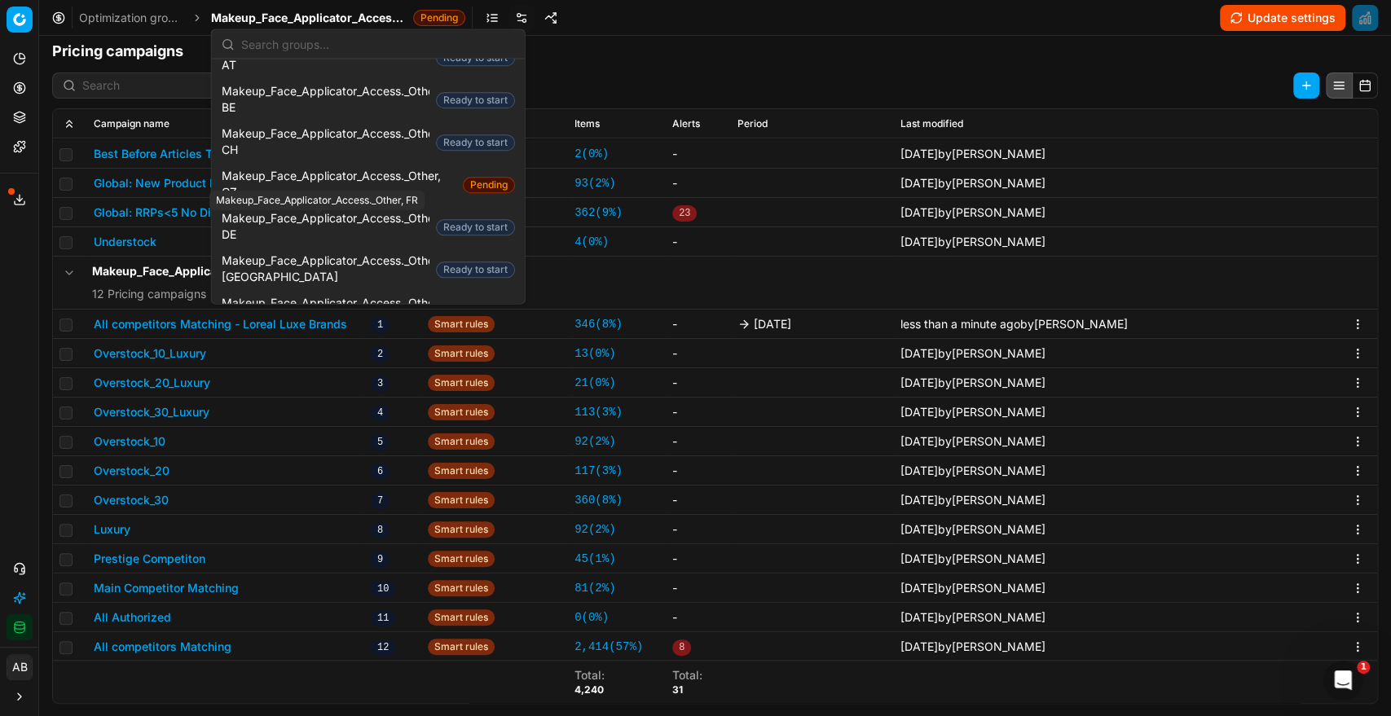
click at [355, 338] on span "Makeup_Face_Applicator_Access._Other, FR" at bounding box center [326, 354] width 208 height 33
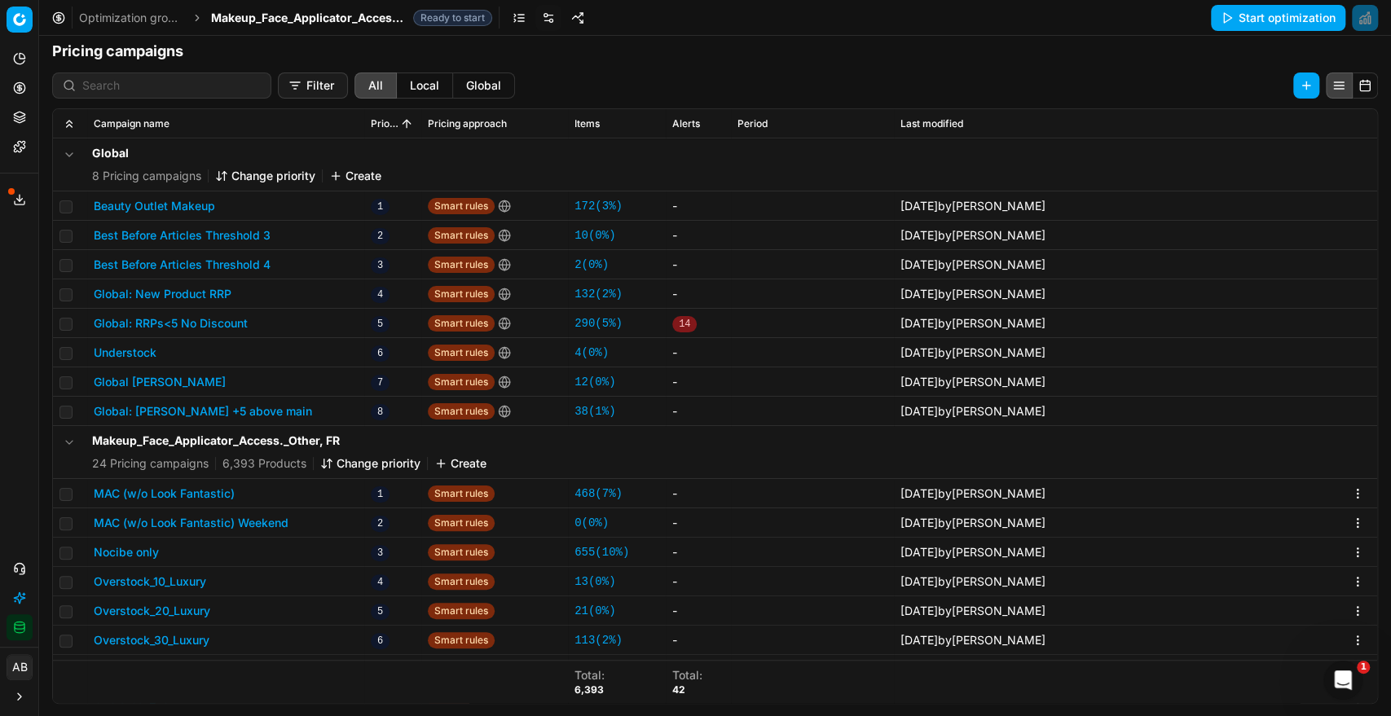
scroll to position [115, 0]
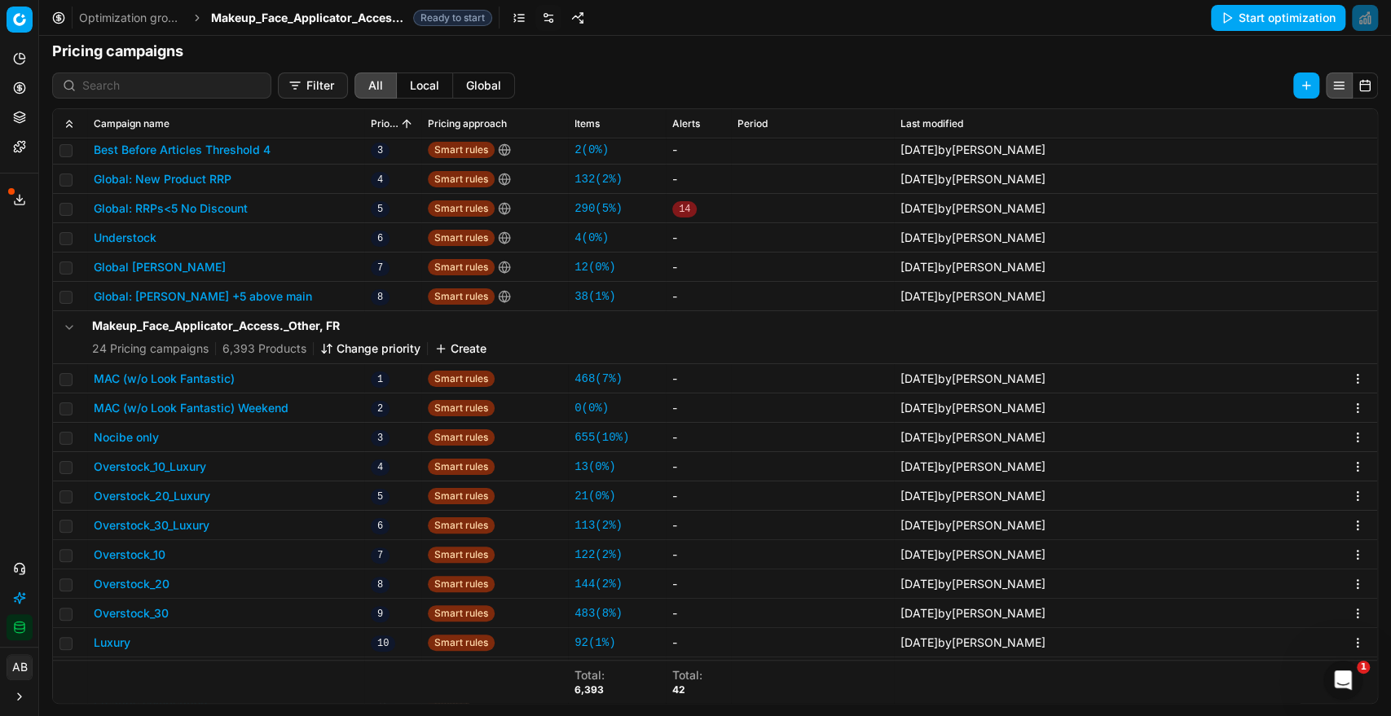
click at [218, 371] on button "MAC (w/o Look Fantastic)" at bounding box center [164, 379] width 141 height 16
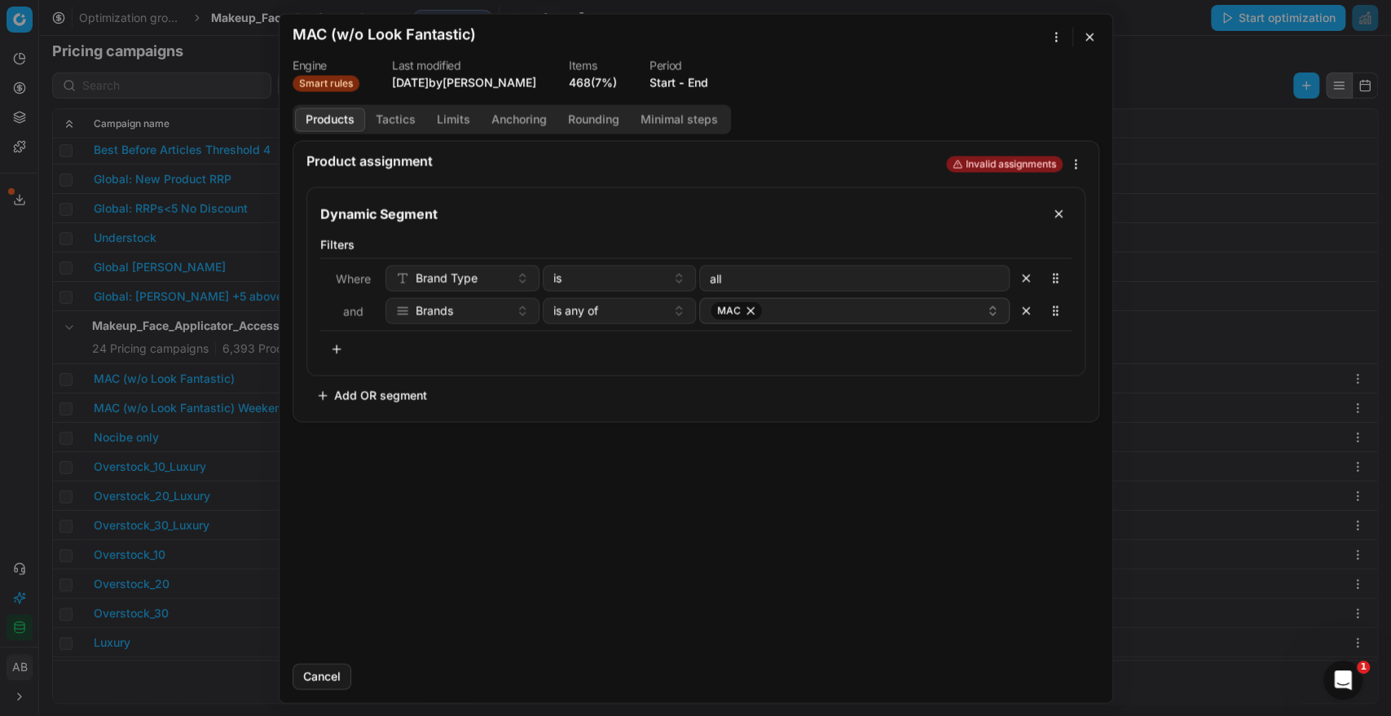
click at [704, 77] on button "End" at bounding box center [698, 82] width 20 height 16
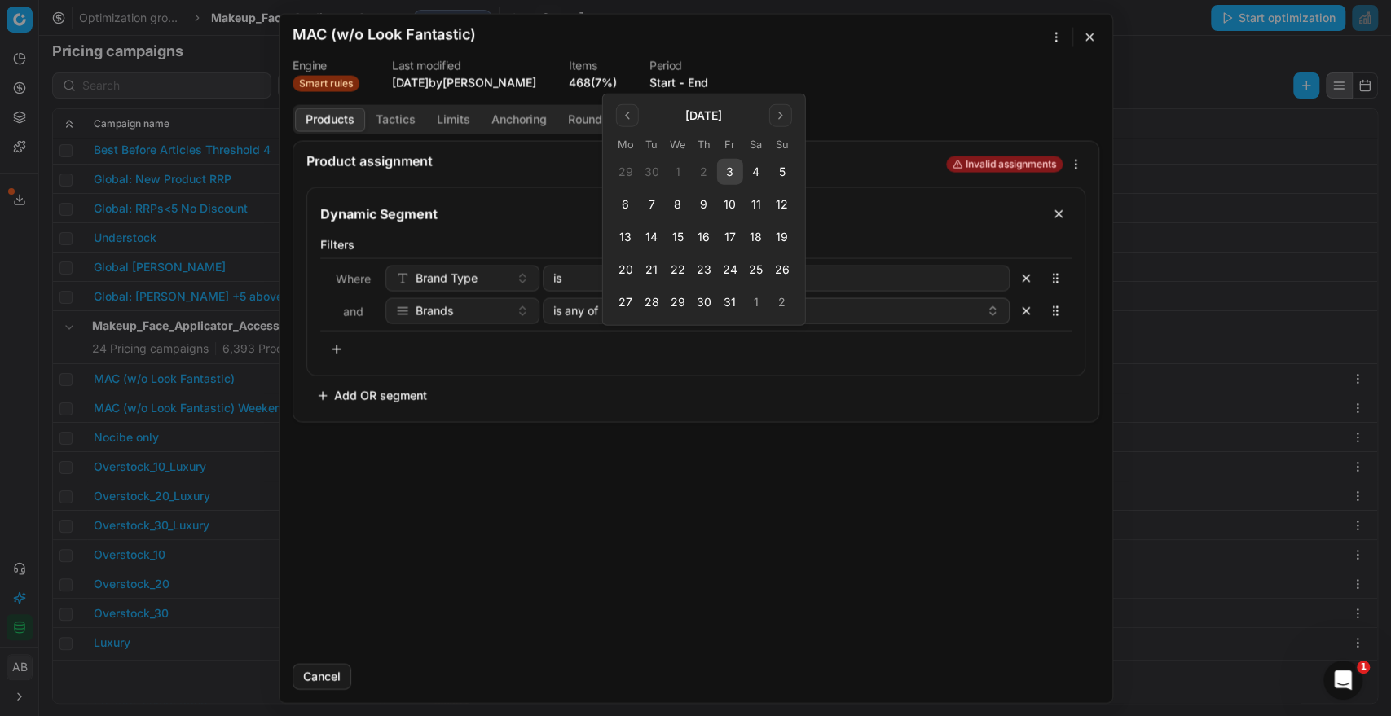
click at [740, 176] on button "3" at bounding box center [730, 172] width 26 height 26
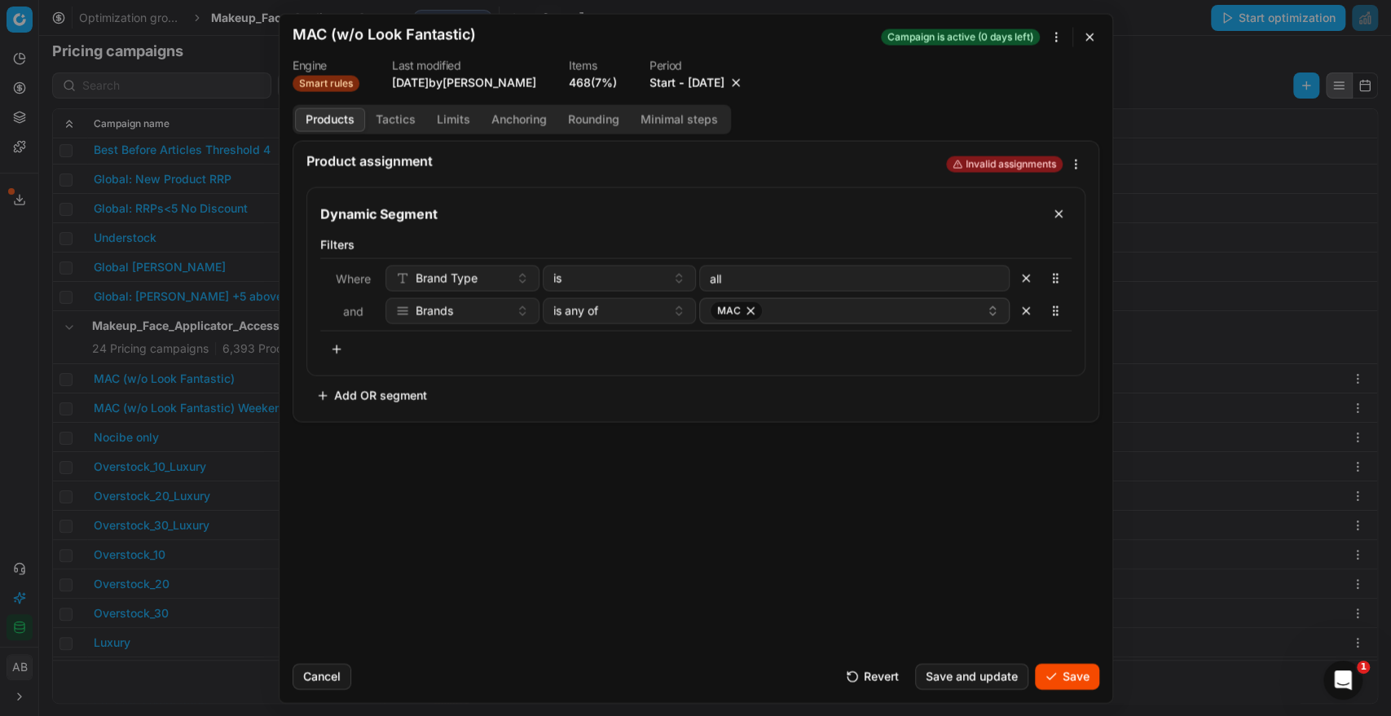
click at [1071, 663] on div "Cancel Revert Save and update Save" at bounding box center [696, 669] width 807 height 39
click at [1069, 681] on button "Save" at bounding box center [1067, 676] width 64 height 26
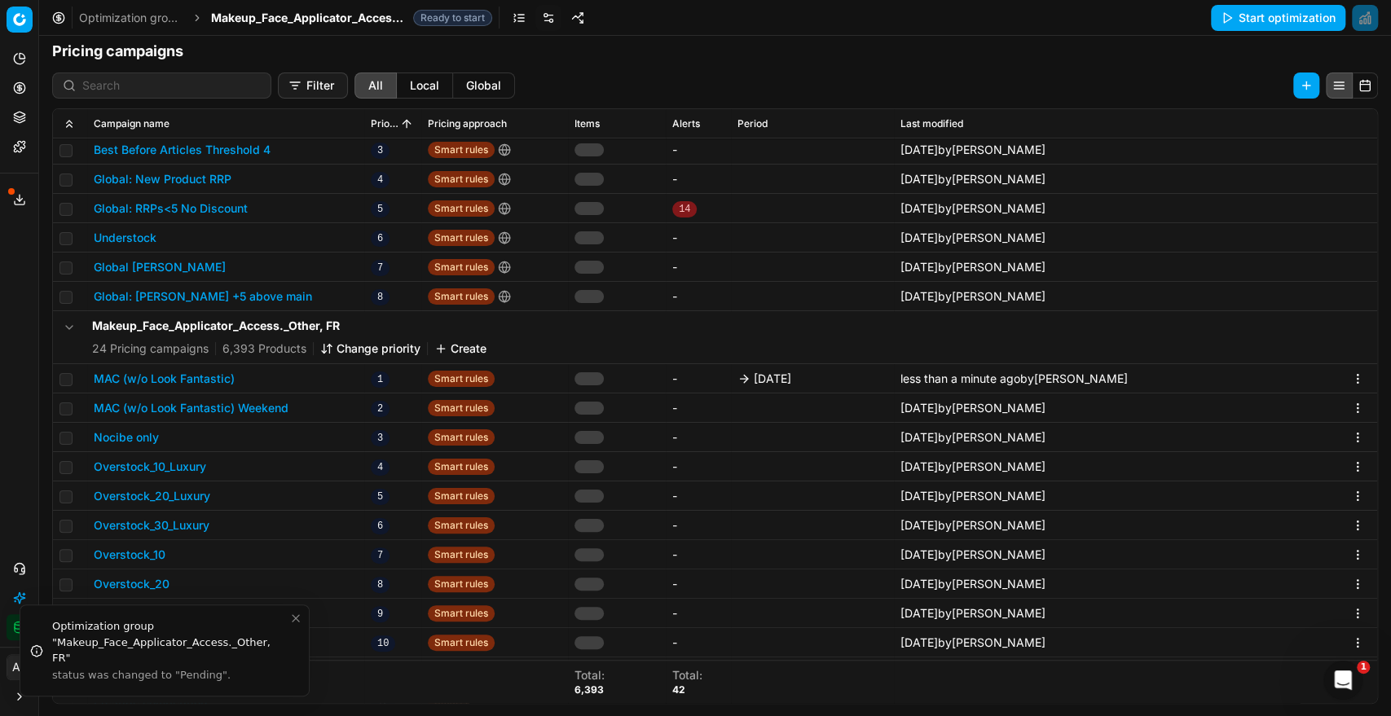
click at [244, 406] on button "MAC (w/o Look Fantastic) Weekend" at bounding box center [191, 408] width 195 height 16
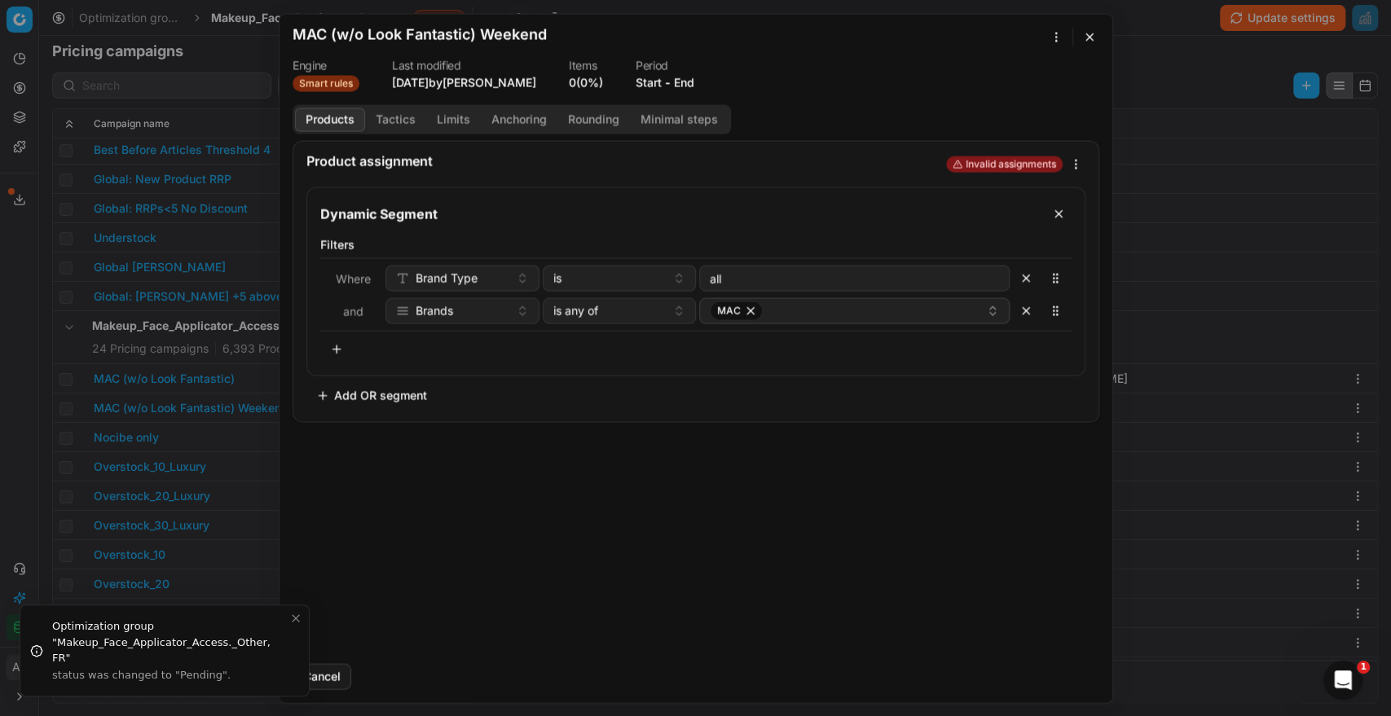
click at [687, 76] on button "End" at bounding box center [684, 82] width 20 height 16
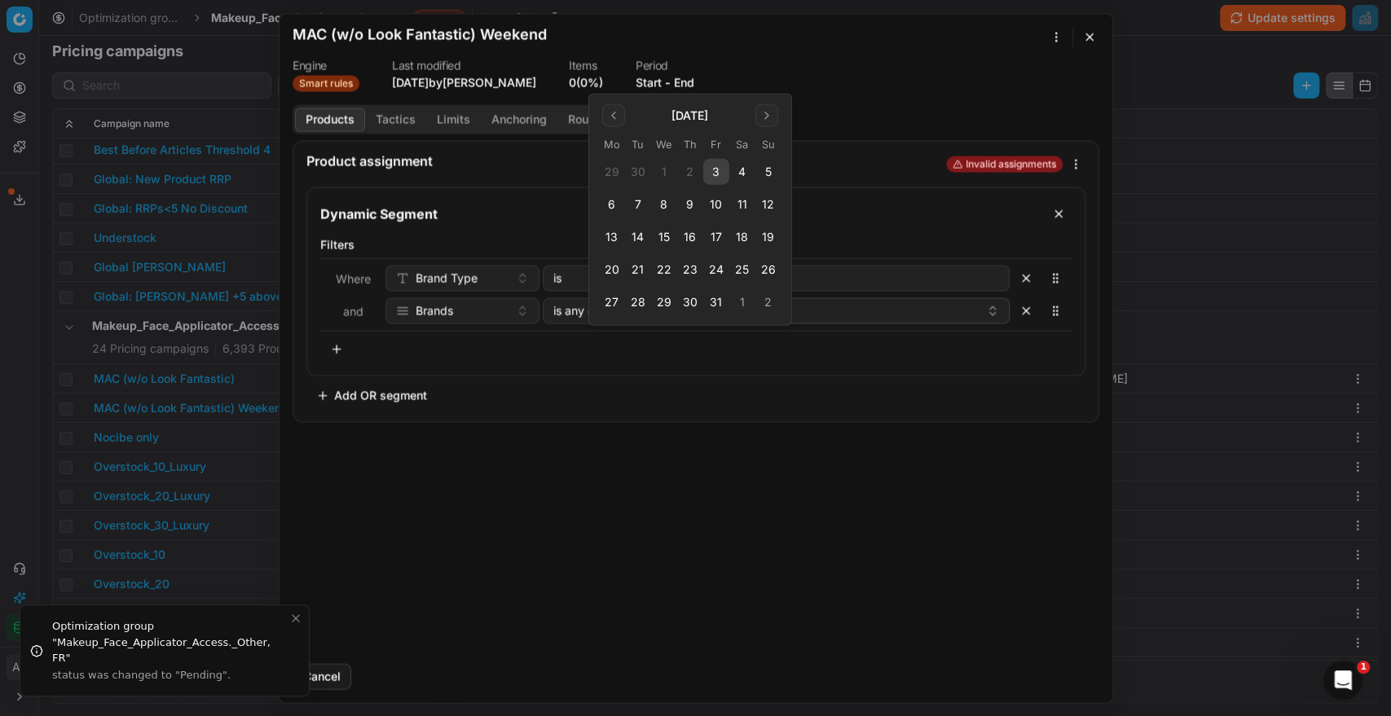
click at [809, 103] on form "We are saving PC settings. Please wait, it should take a few minutes MAC (w/o L…" at bounding box center [696, 358] width 833 height 689
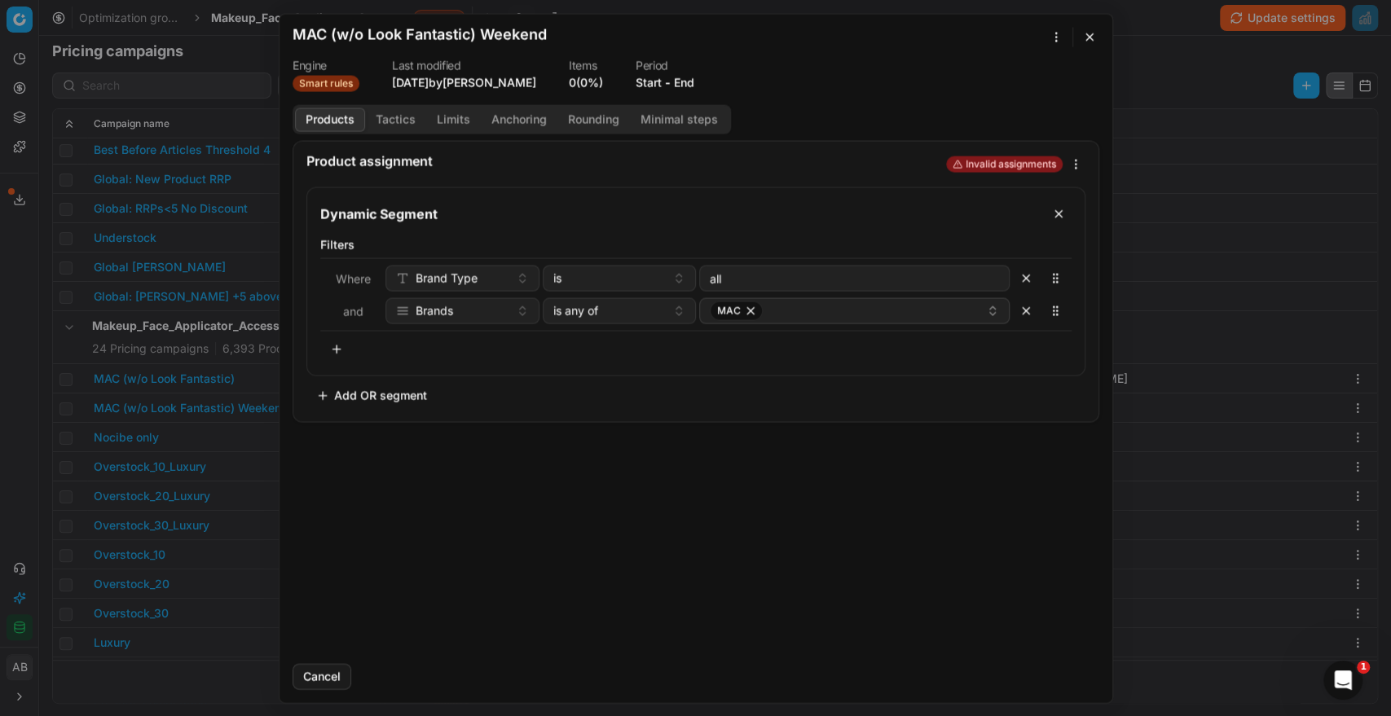
click at [386, 121] on button "Tactics" at bounding box center [395, 120] width 61 height 24
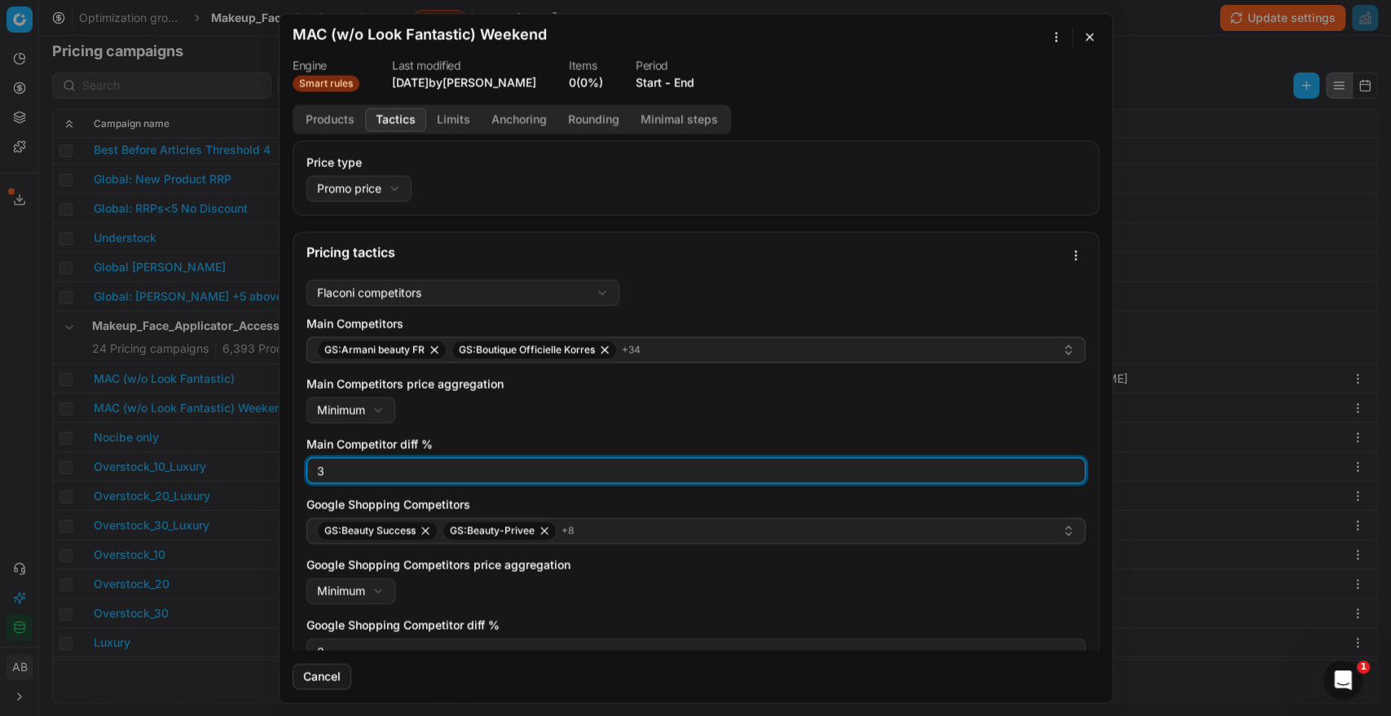
click at [328, 474] on input "3" at bounding box center [696, 470] width 764 height 24
type input "-3"
type input "0"
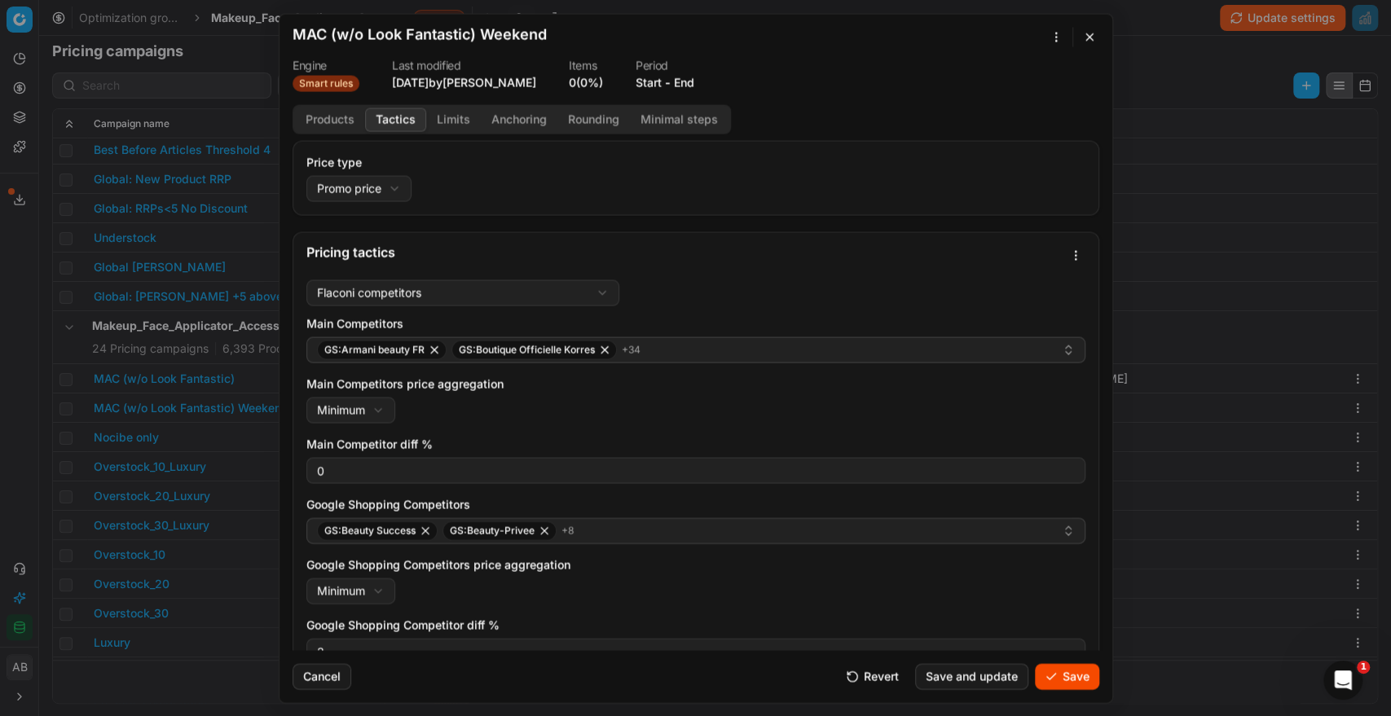
scroll to position [113, 0]
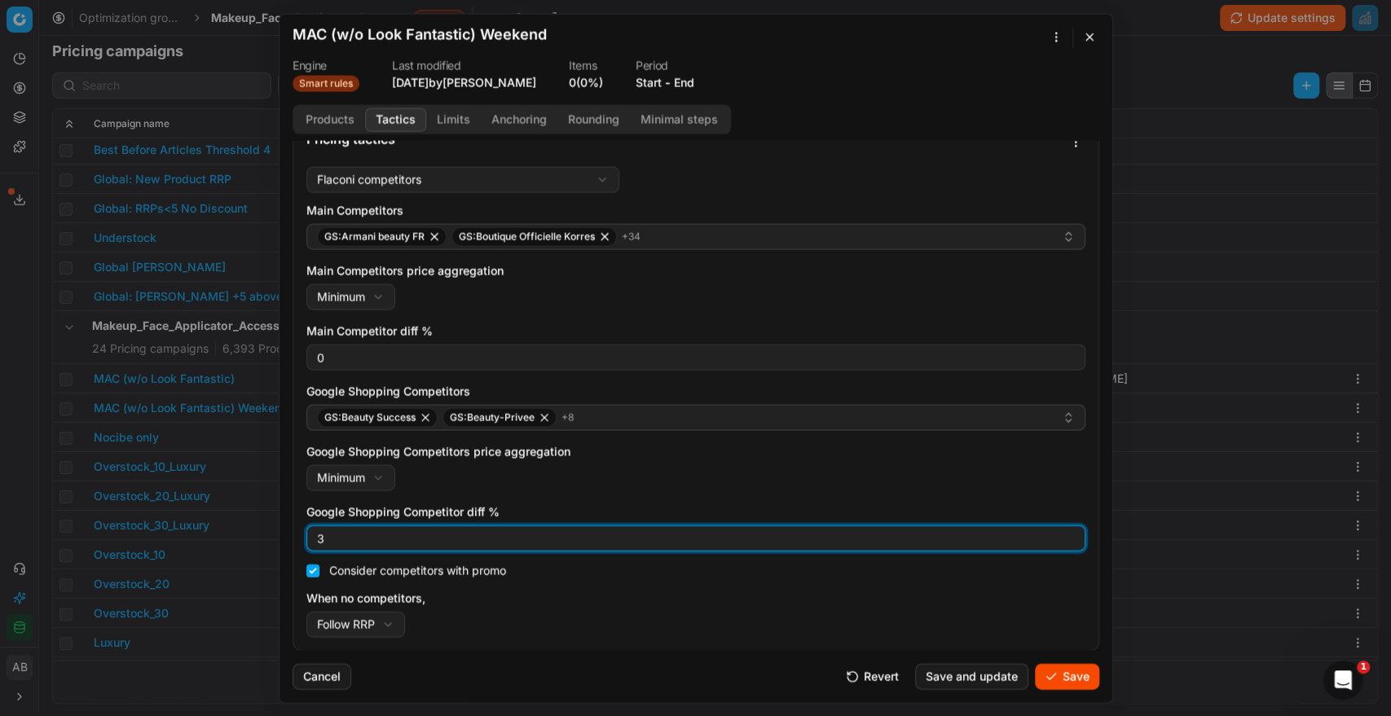
click at [390, 532] on input "3" at bounding box center [696, 538] width 764 height 24
type input "0"
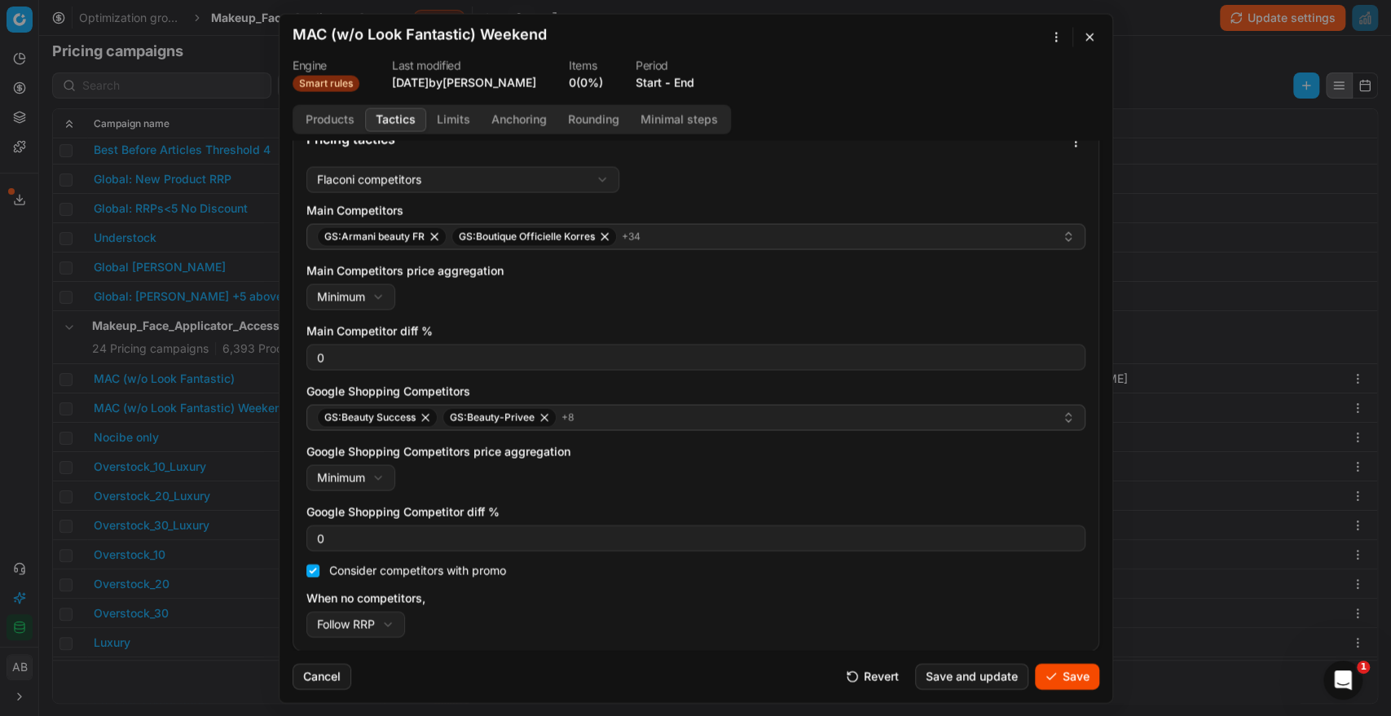
click at [1047, 670] on button "Save" at bounding box center [1067, 676] width 64 height 26
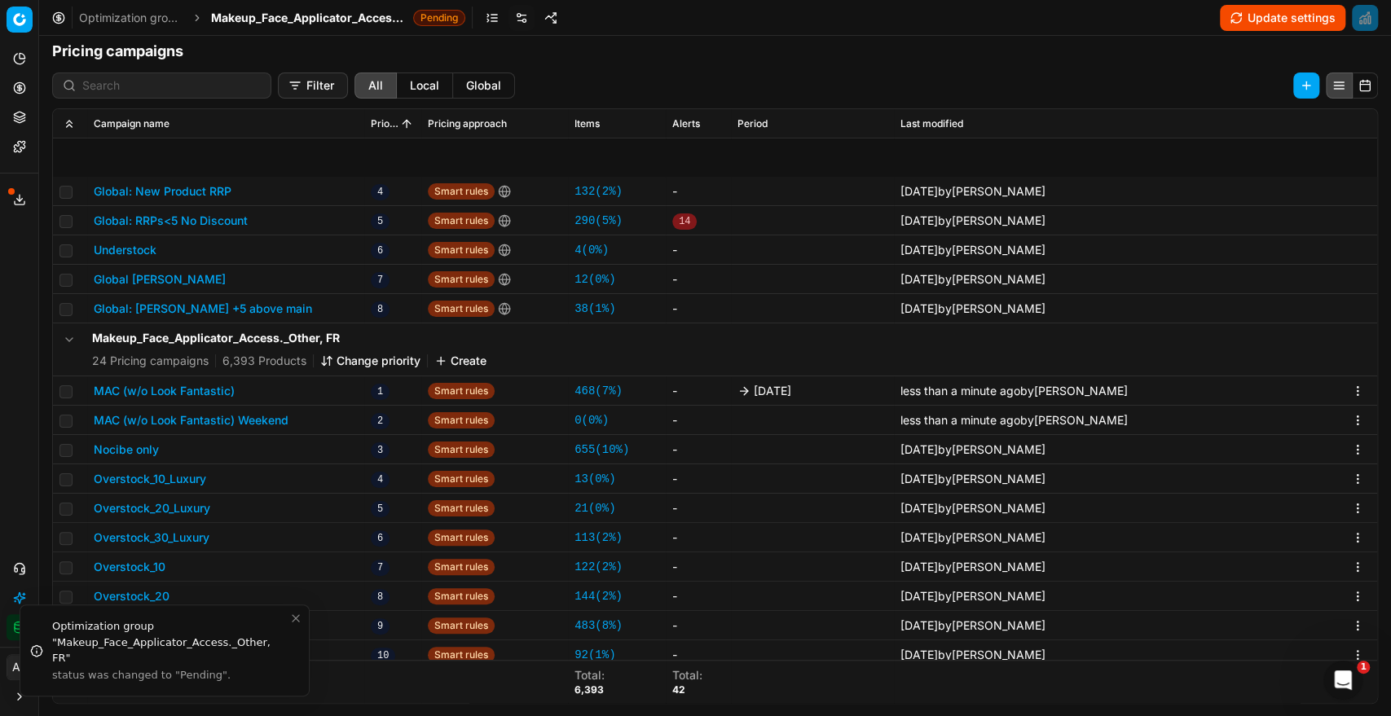
scroll to position [253, 0]
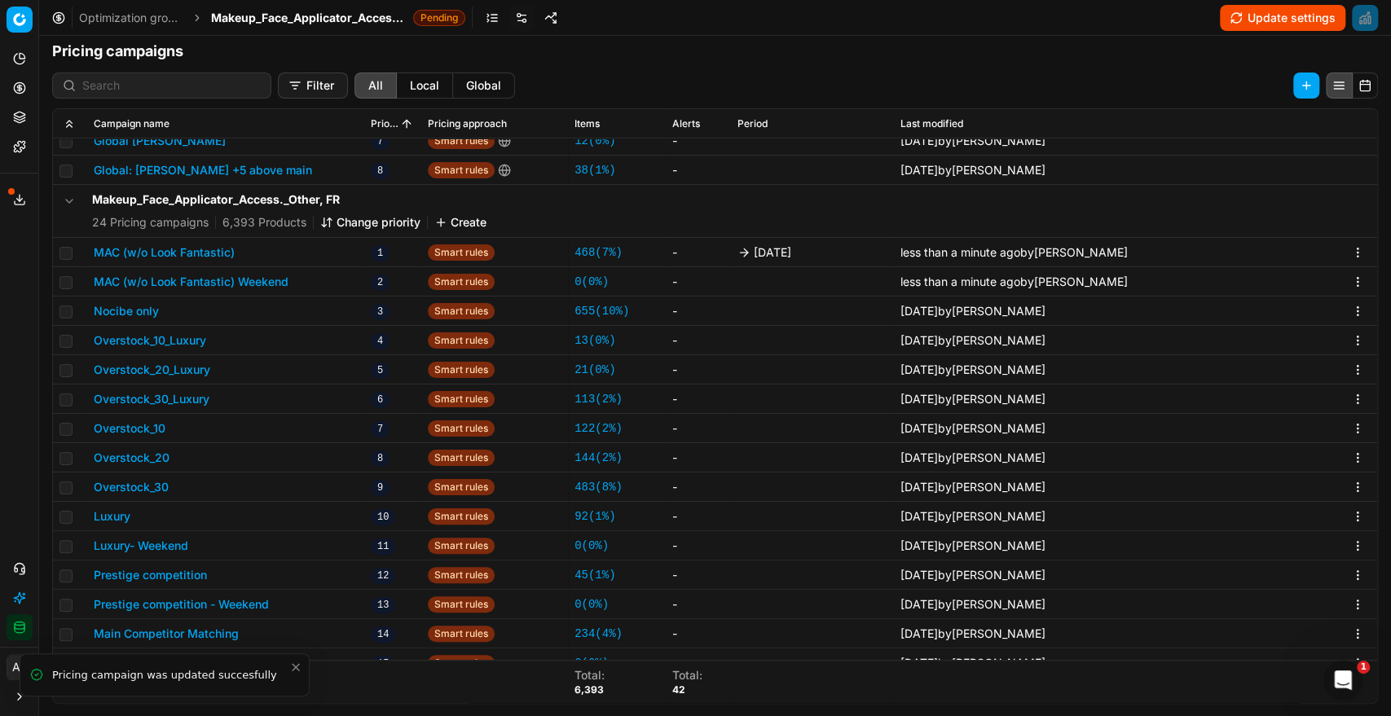
click at [122, 516] on button "Luxury" at bounding box center [112, 517] width 37 height 16
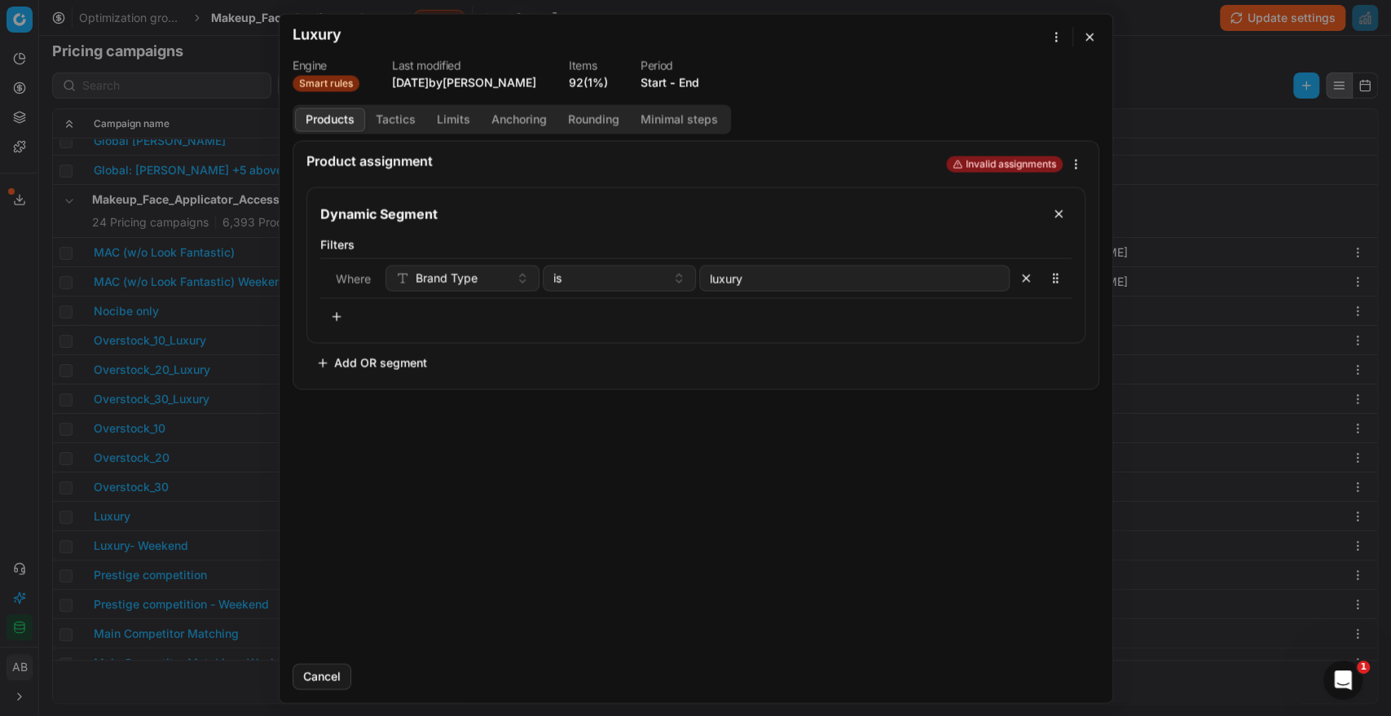
click at [698, 74] on button "End" at bounding box center [689, 82] width 20 height 16
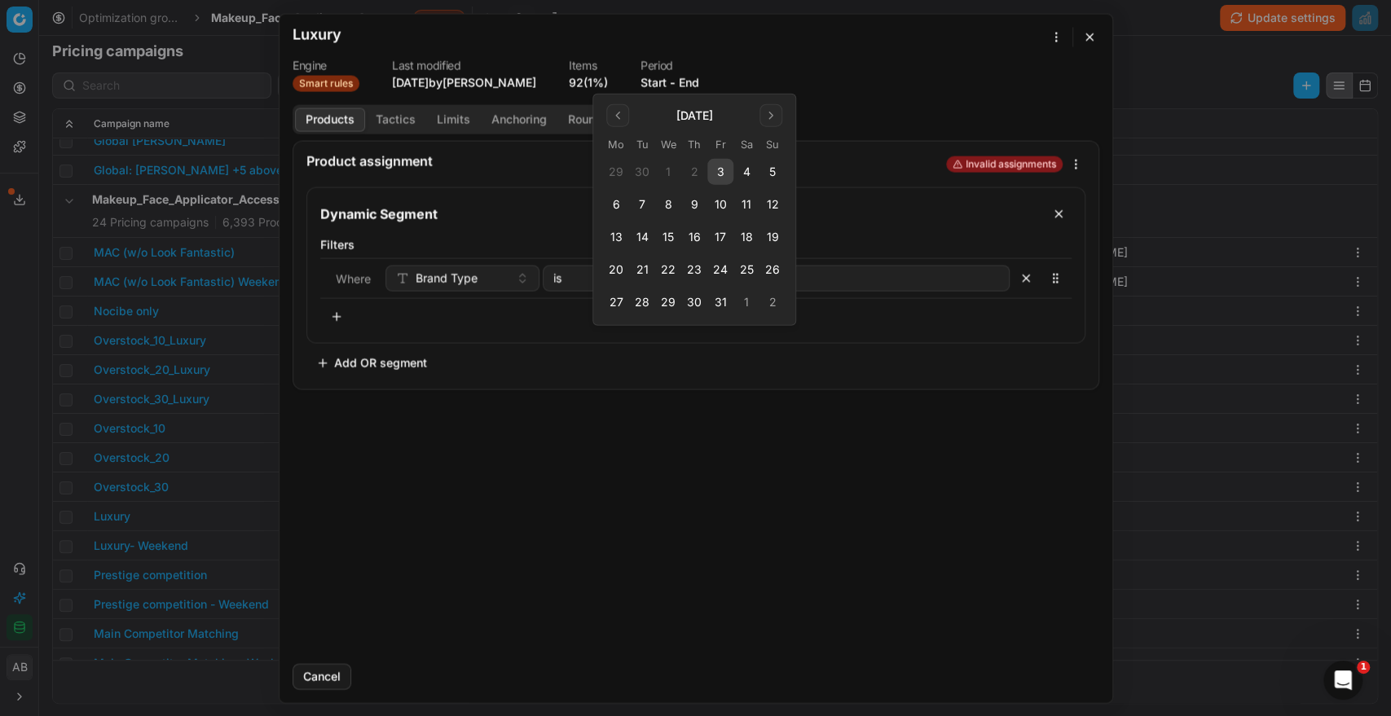
click at [712, 168] on button "3" at bounding box center [720, 172] width 26 height 26
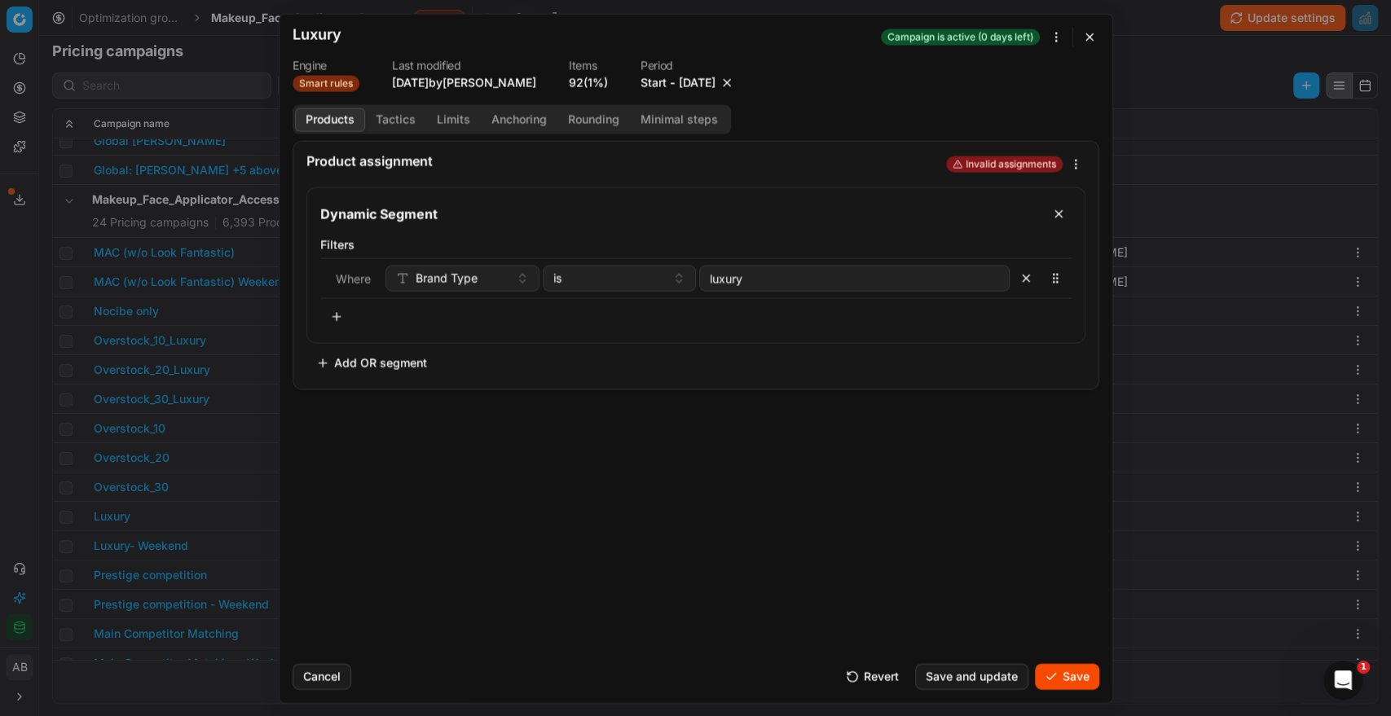
click at [1055, 674] on button "Save" at bounding box center [1067, 676] width 64 height 26
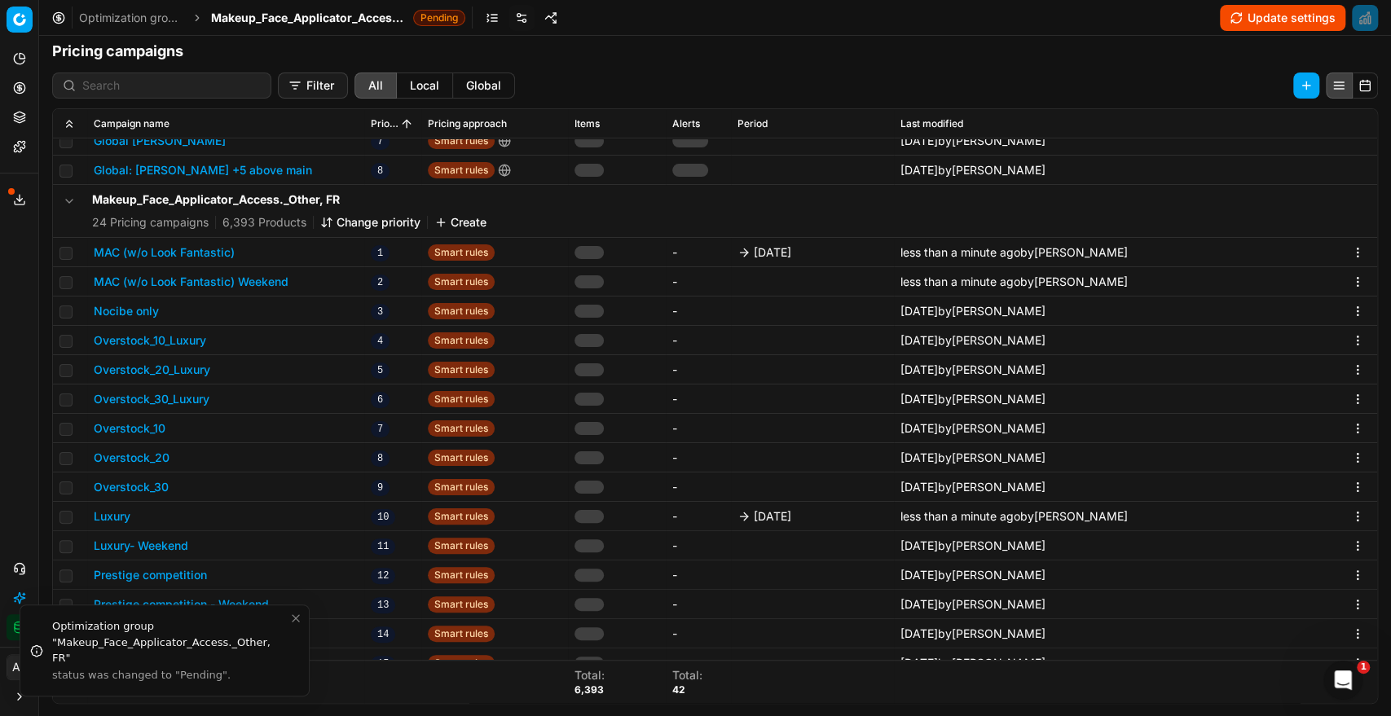
click at [156, 568] on button "Prestige competition" at bounding box center [150, 575] width 113 height 16
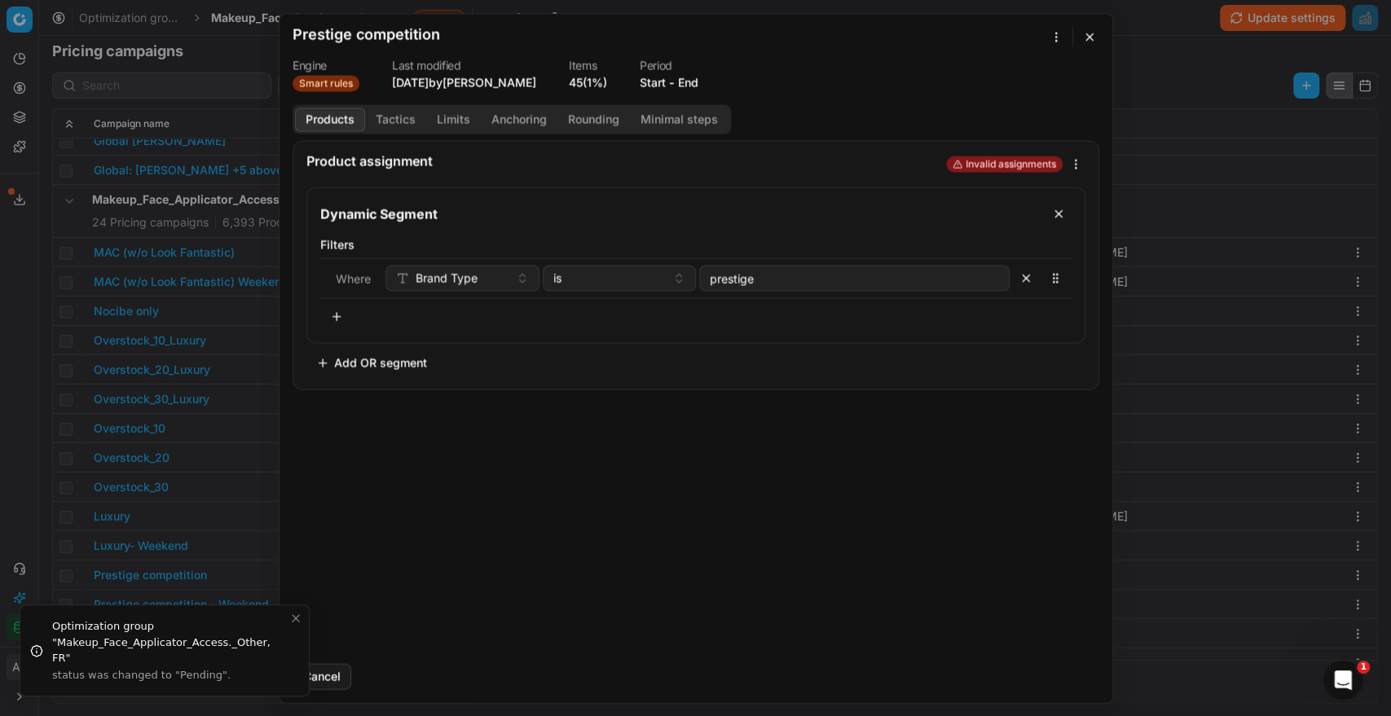
click at [694, 81] on button "End" at bounding box center [688, 82] width 20 height 16
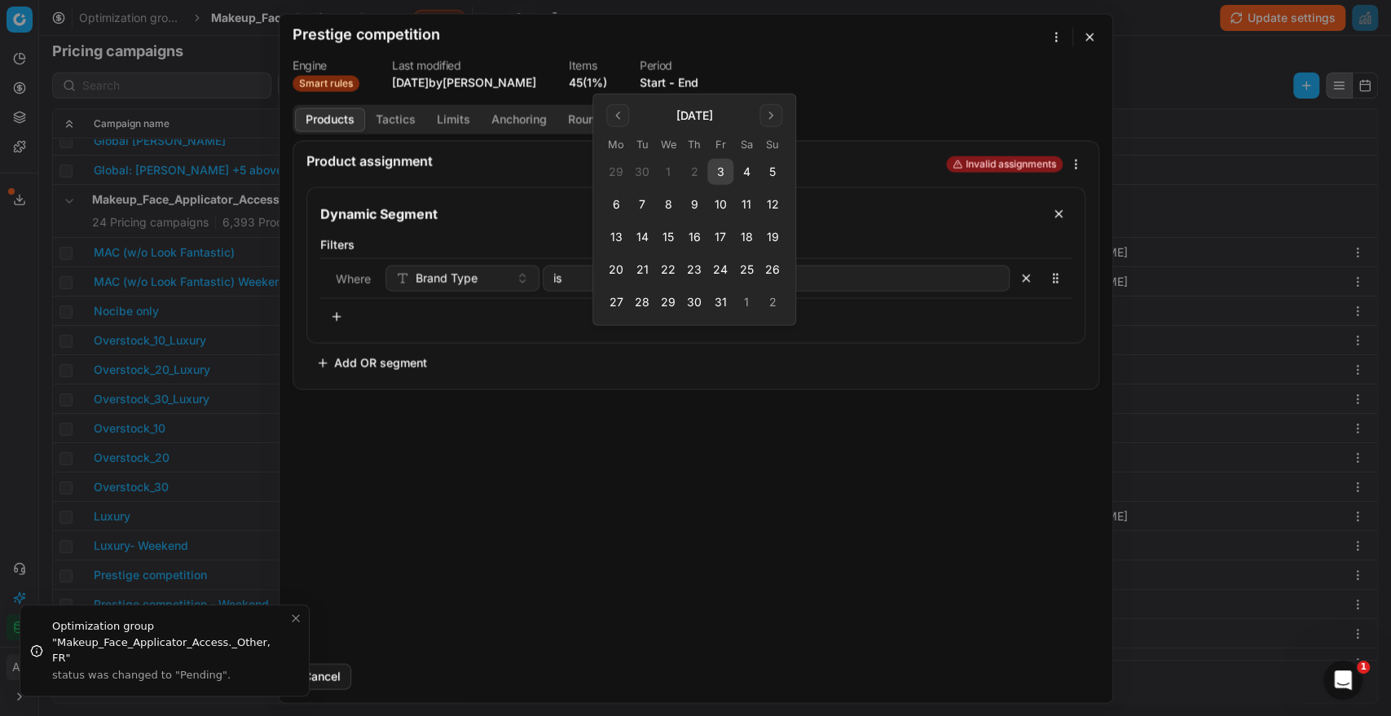
click at [725, 168] on button "3" at bounding box center [720, 172] width 26 height 26
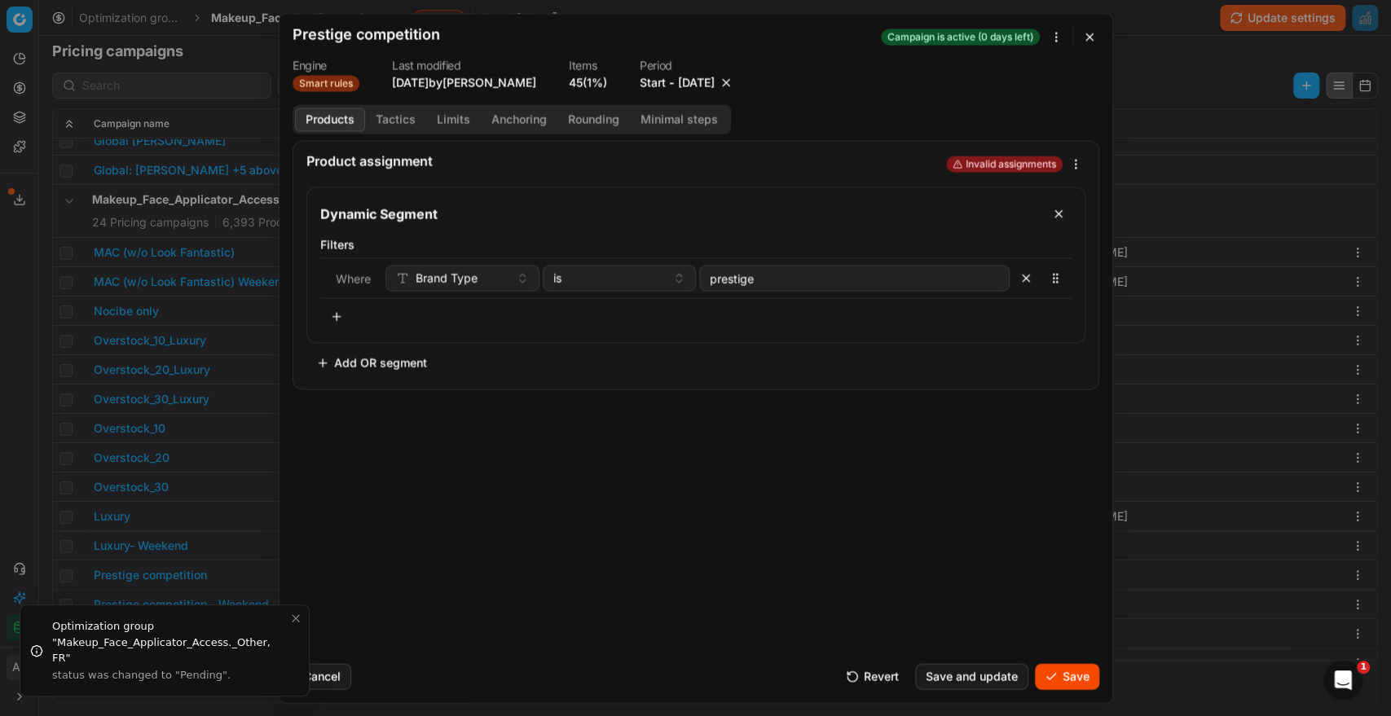
click at [1090, 673] on button "Save" at bounding box center [1067, 676] width 64 height 26
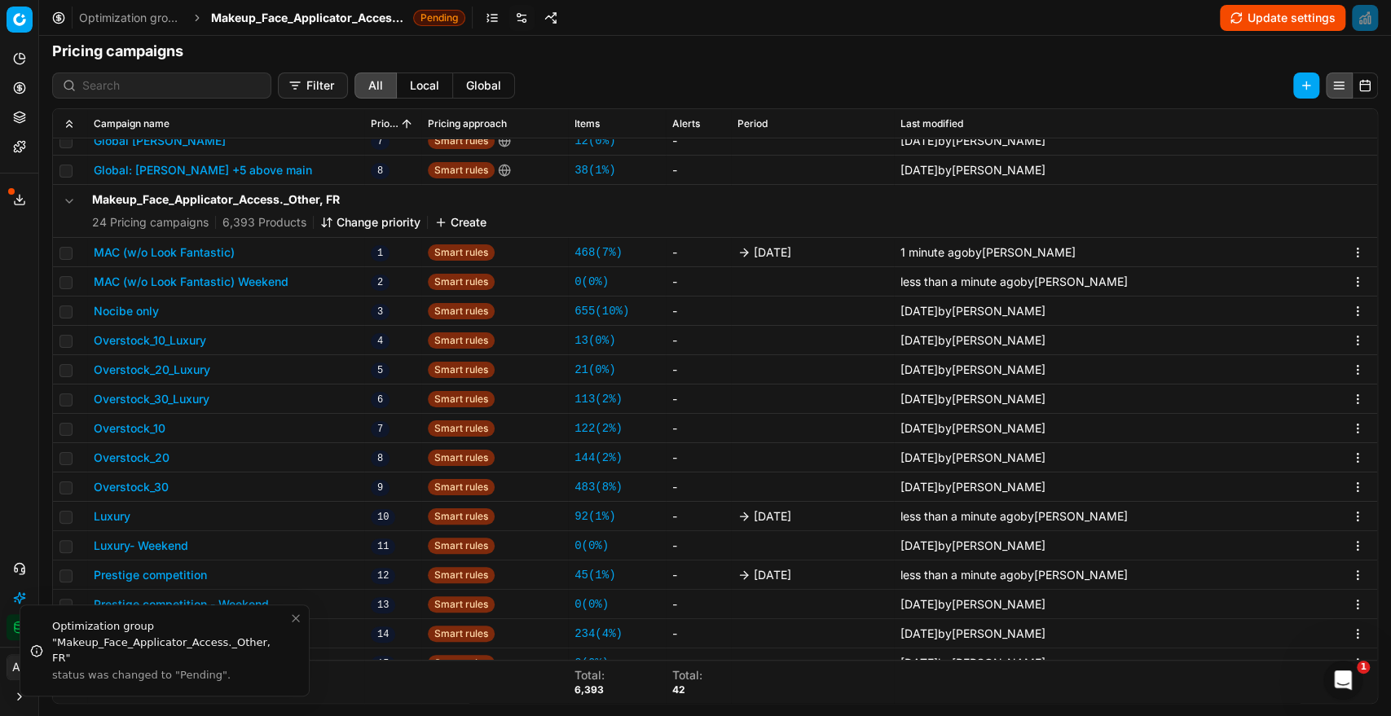
scroll to position [339, 0]
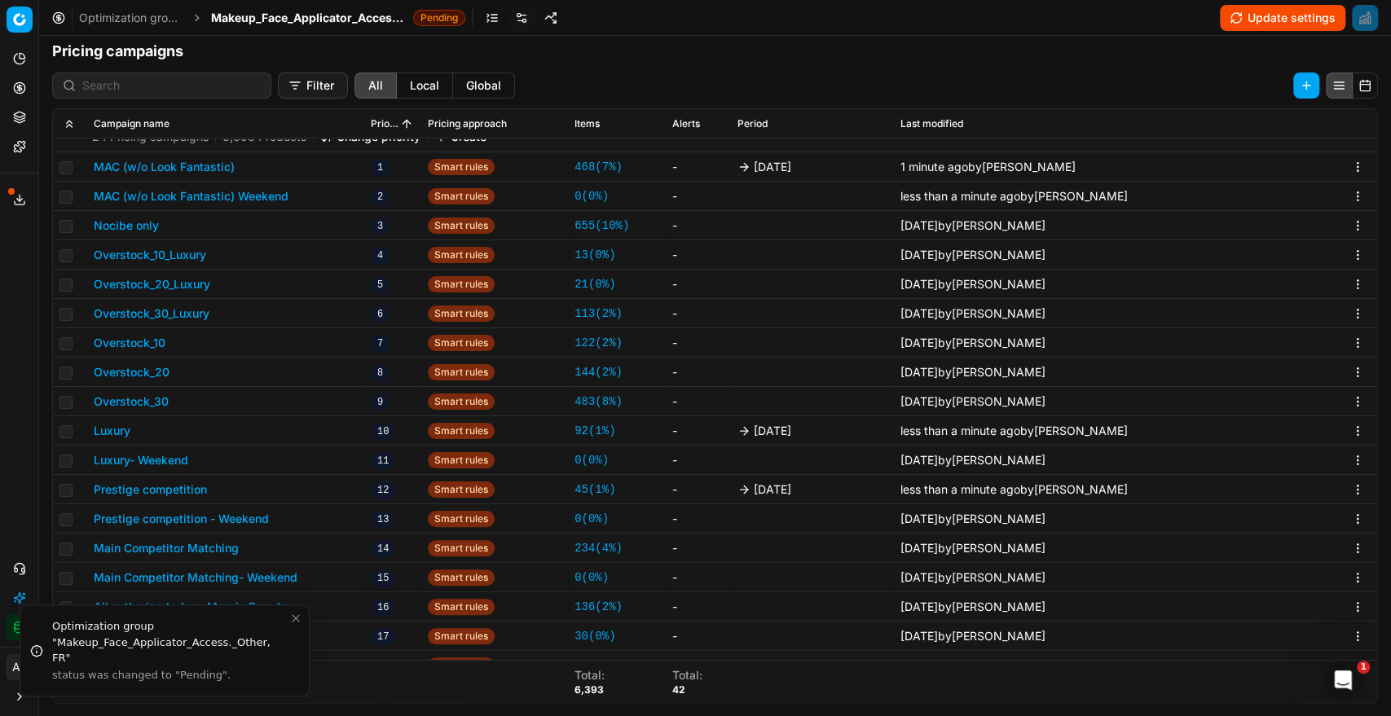
click at [218, 546] on button "Main Competitor Matching" at bounding box center [166, 548] width 145 height 16
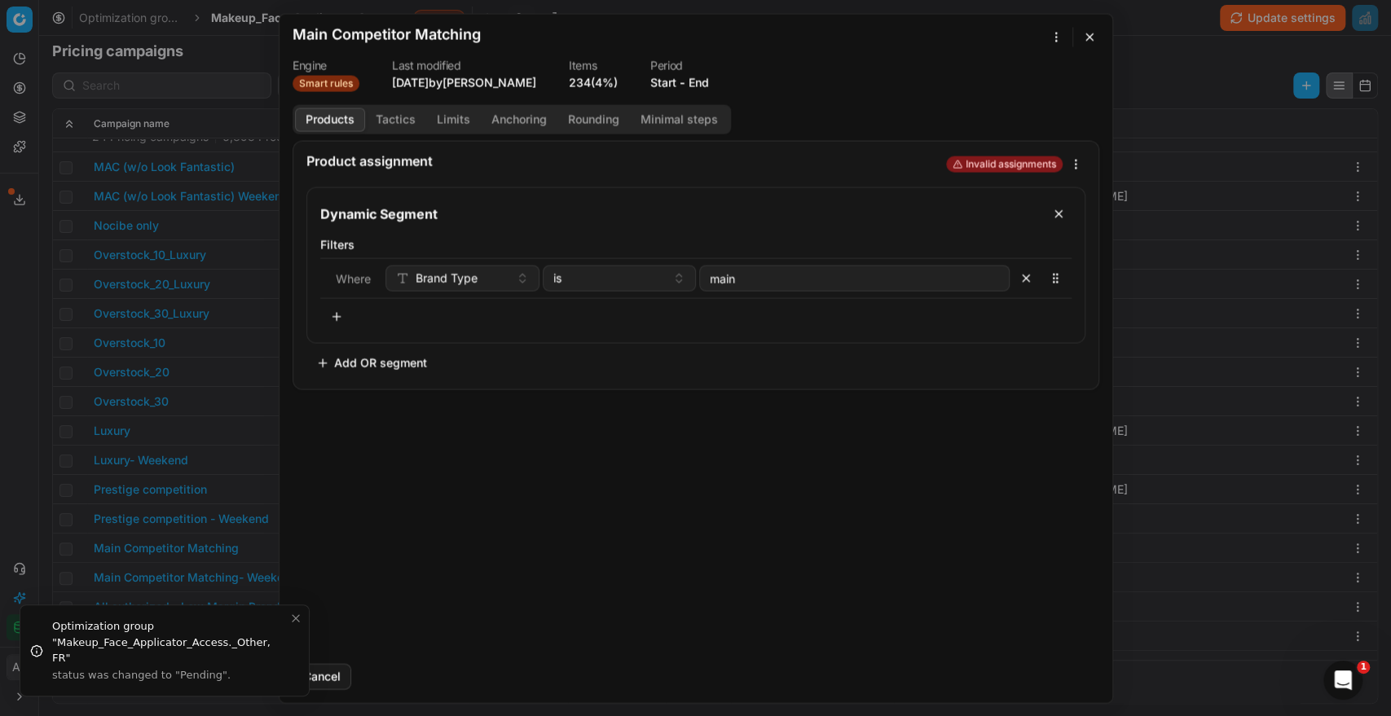
click at [706, 90] on button "End" at bounding box center [699, 82] width 20 height 16
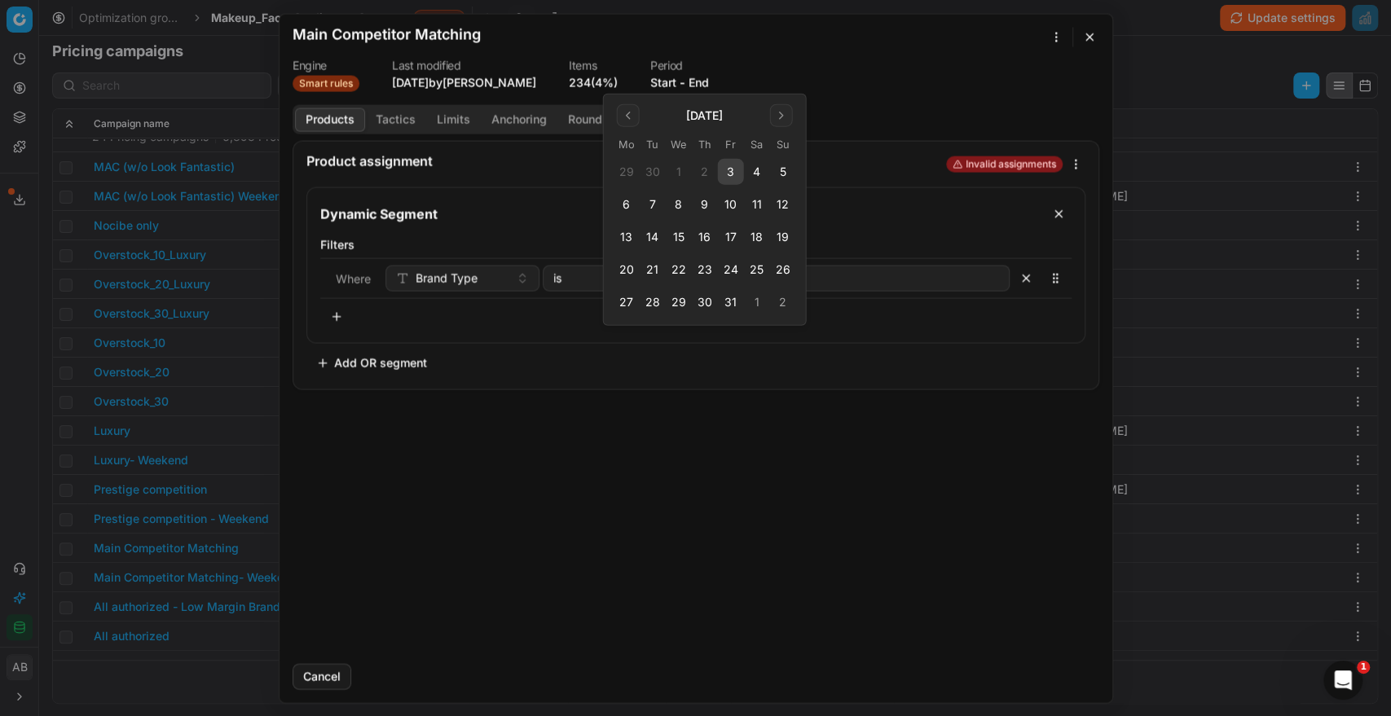
click at [729, 171] on button "3" at bounding box center [731, 172] width 26 height 26
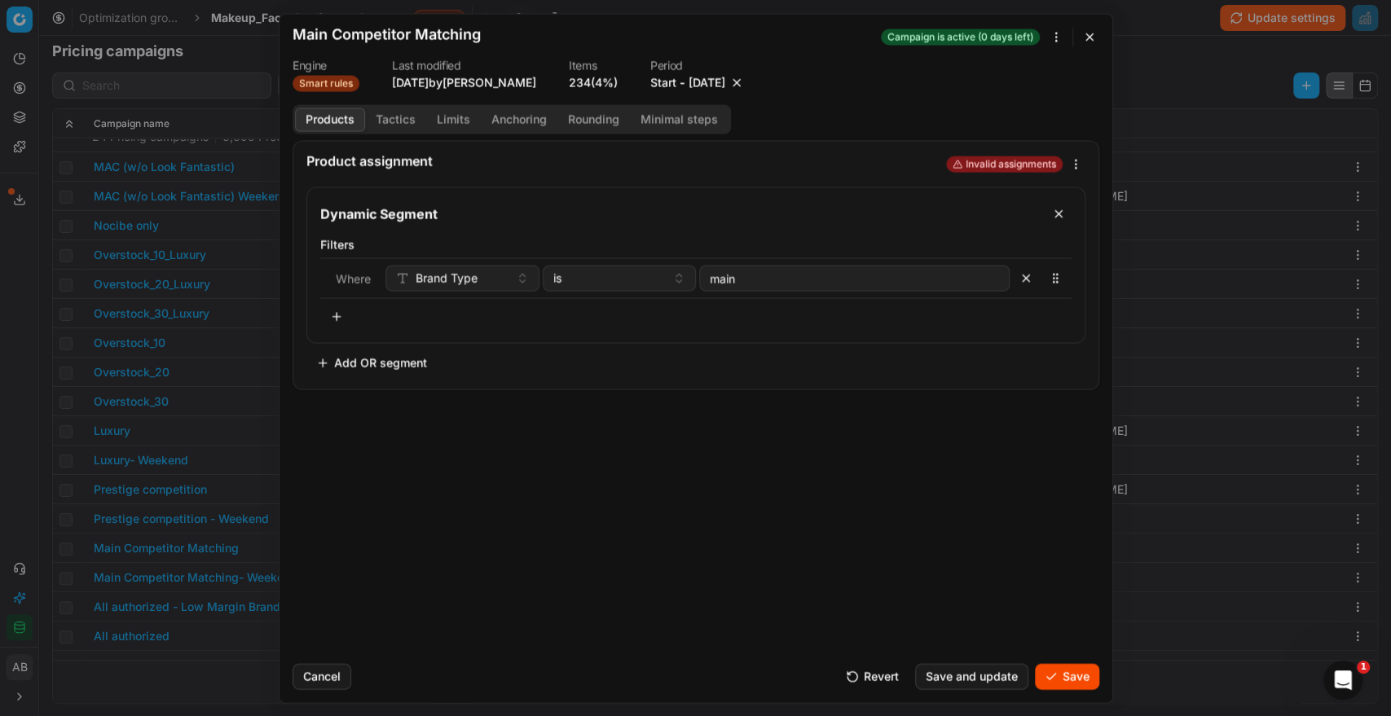
click at [1066, 677] on button "Save" at bounding box center [1067, 676] width 64 height 26
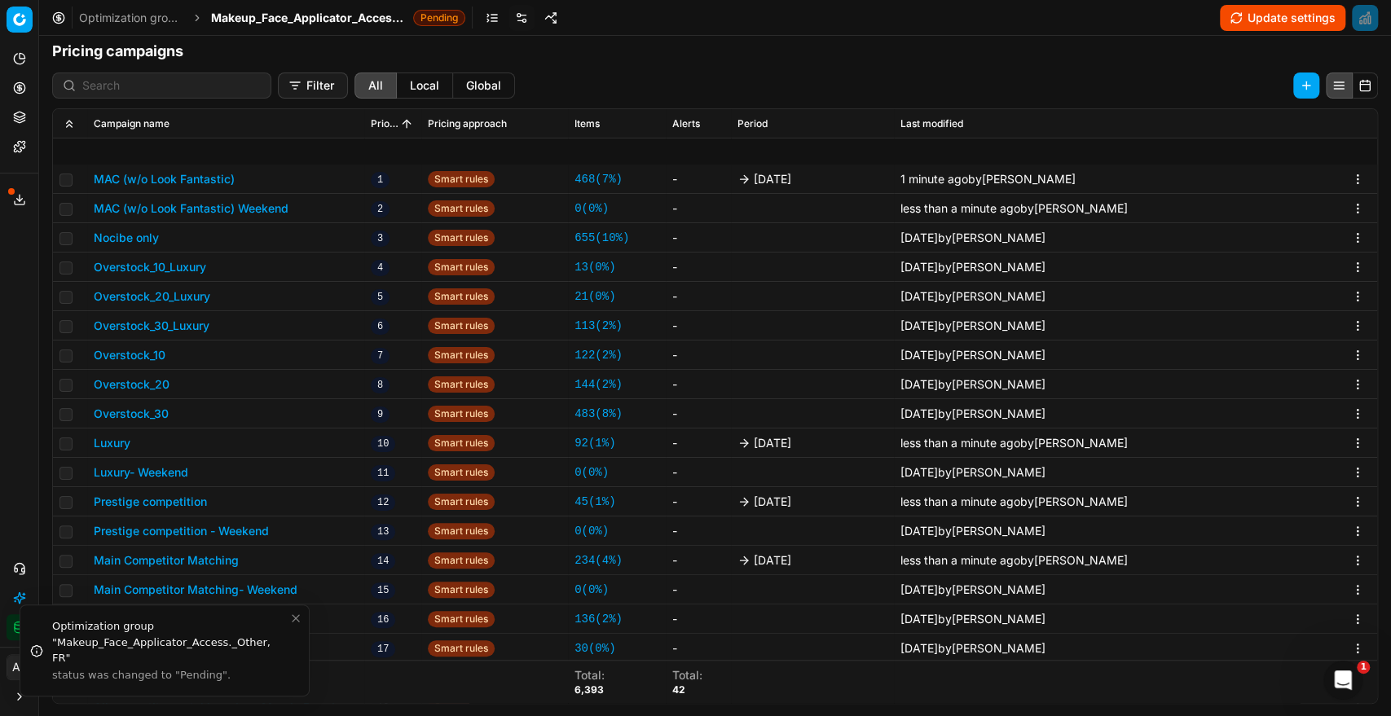
click at [146, 641] on button "All authorized" at bounding box center [132, 649] width 76 height 16
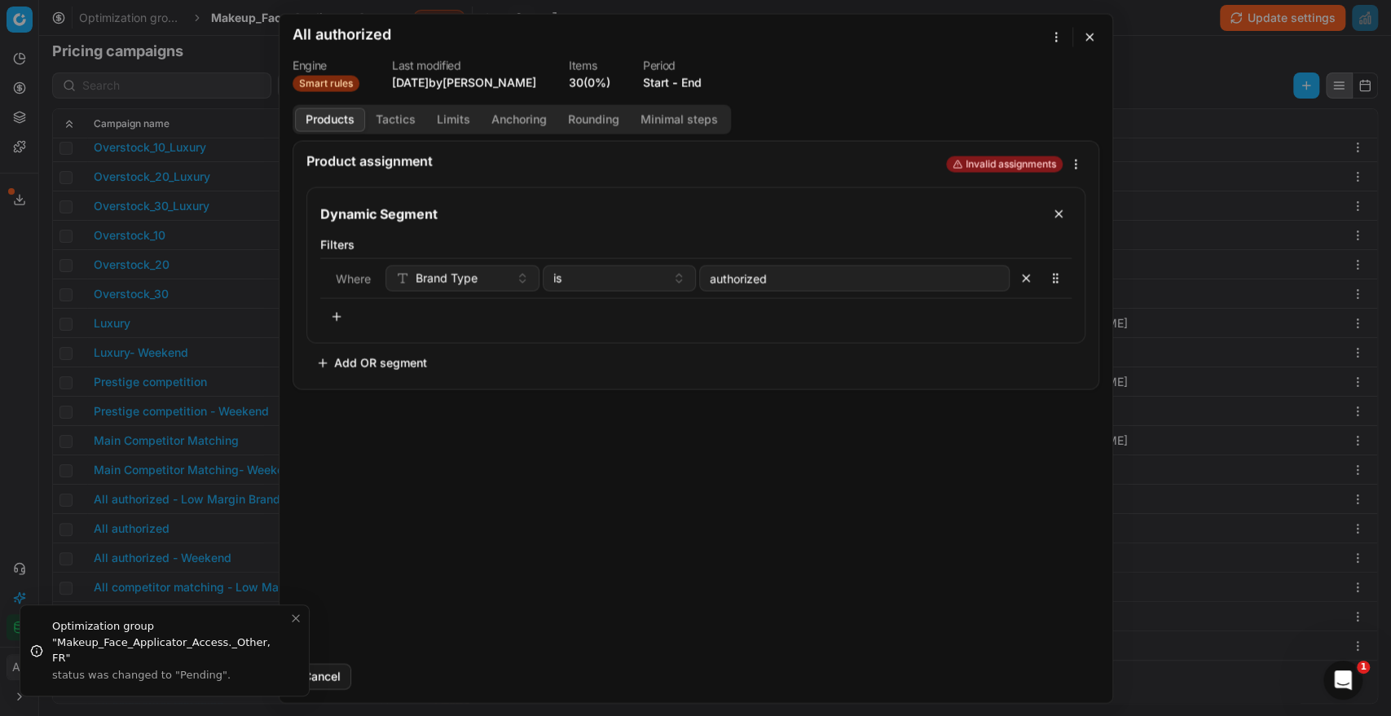
click at [698, 79] on button "End" at bounding box center [691, 82] width 20 height 16
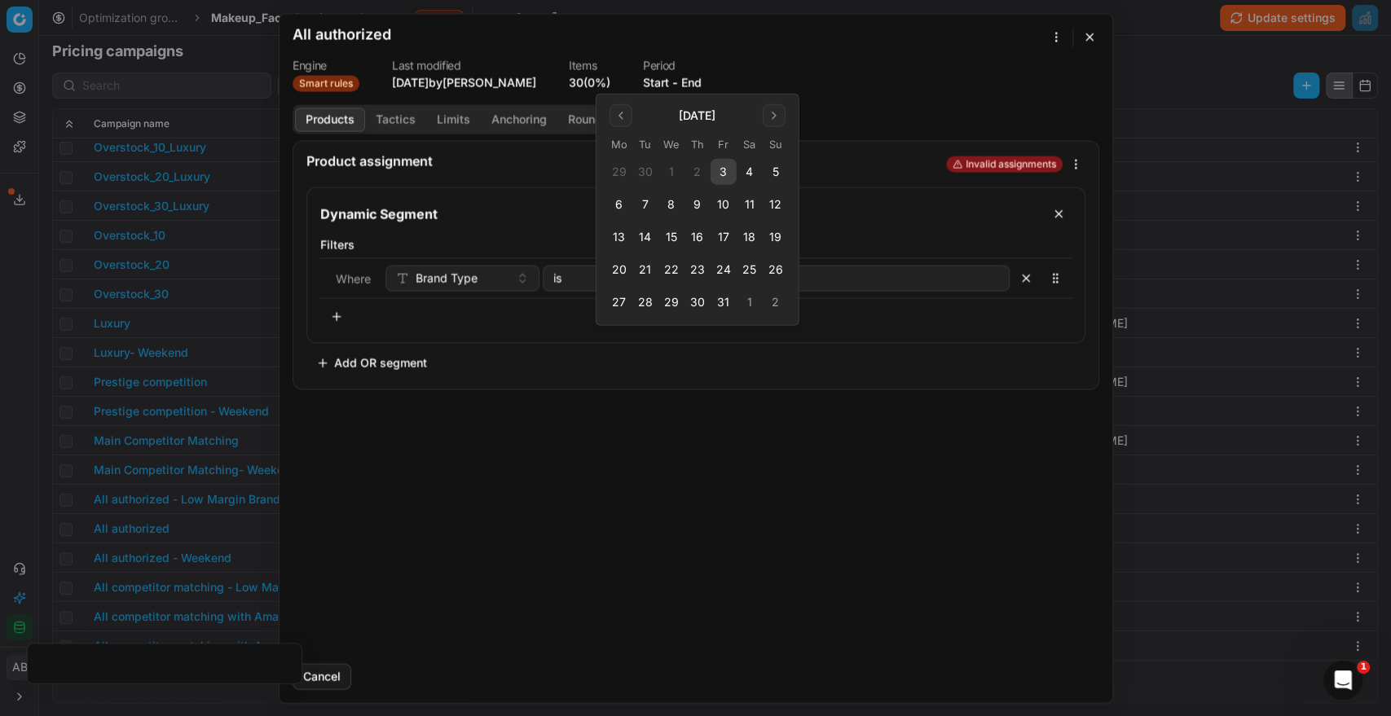
click at [724, 174] on button "3" at bounding box center [724, 172] width 26 height 26
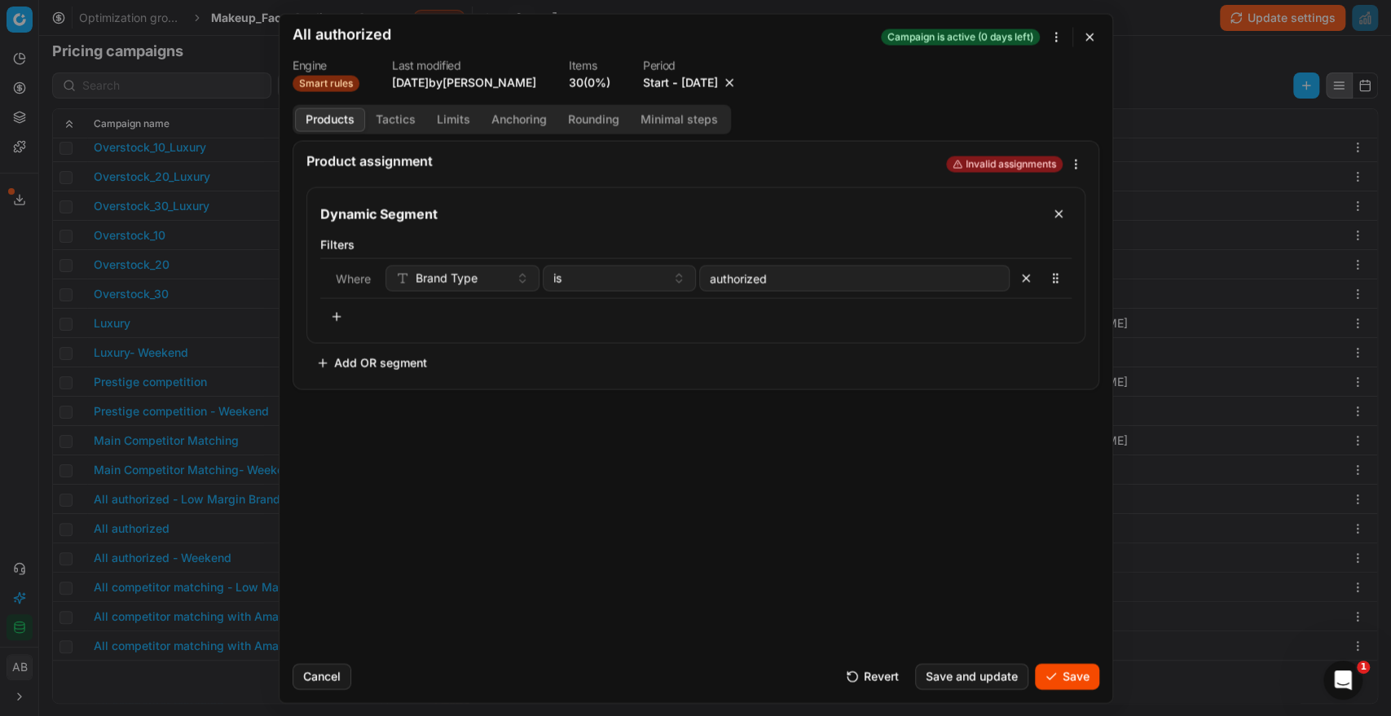
click at [1076, 679] on button "Save" at bounding box center [1067, 676] width 64 height 26
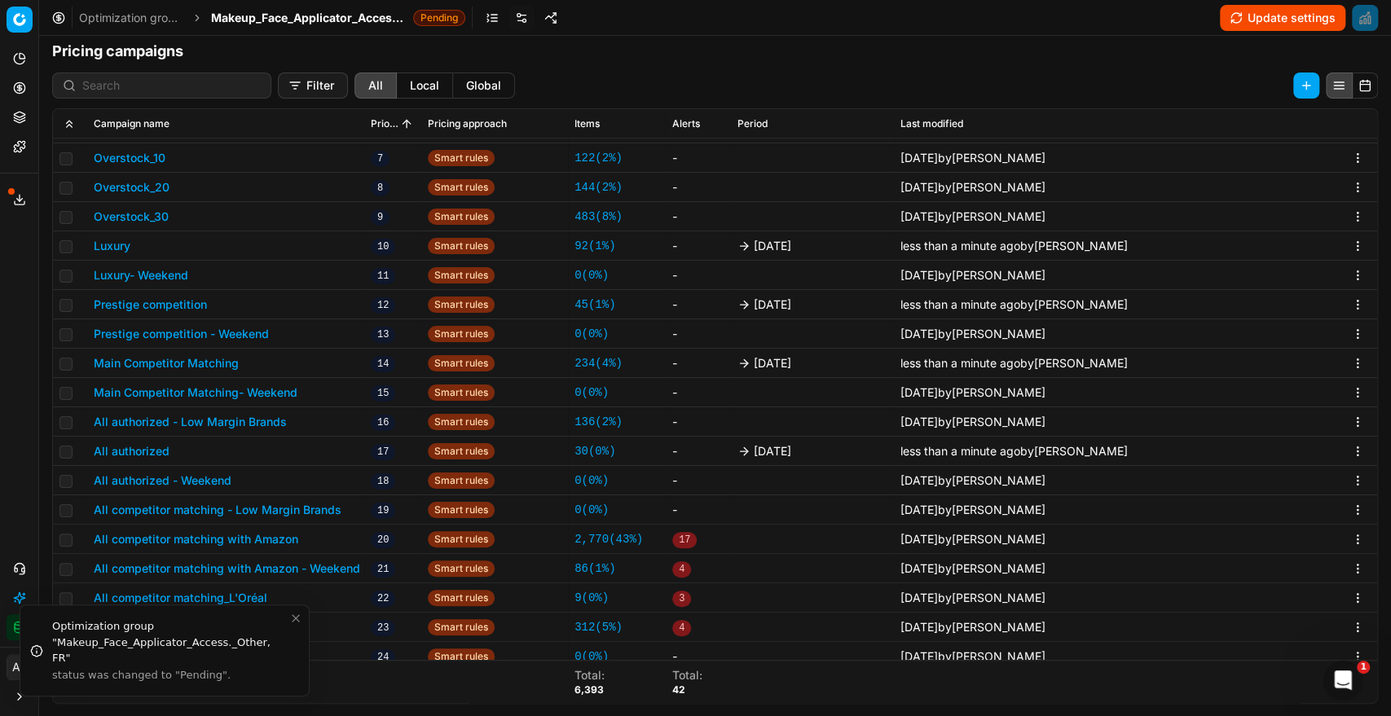
scroll to position [547, 0]
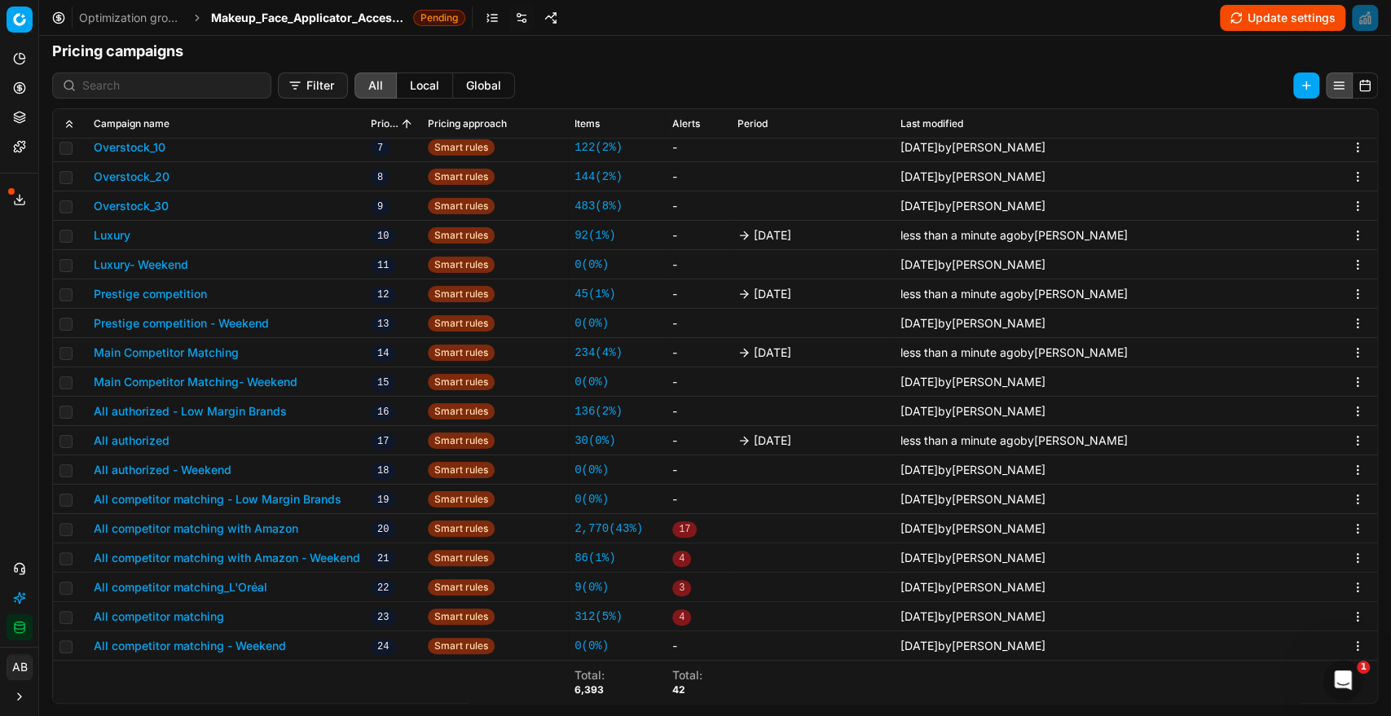
click at [284, 526] on button "All competitor matching with Amazon" at bounding box center [196, 529] width 205 height 16
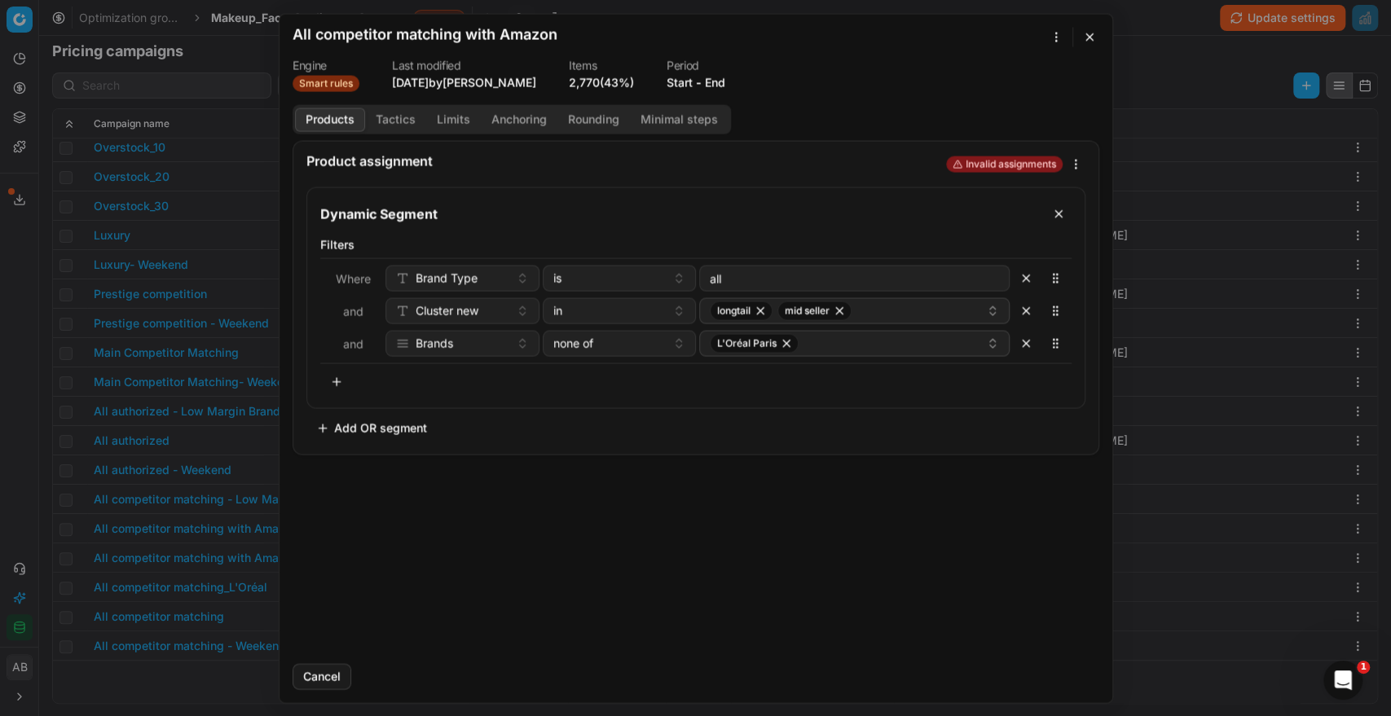
click at [724, 82] on button "End" at bounding box center [715, 82] width 20 height 16
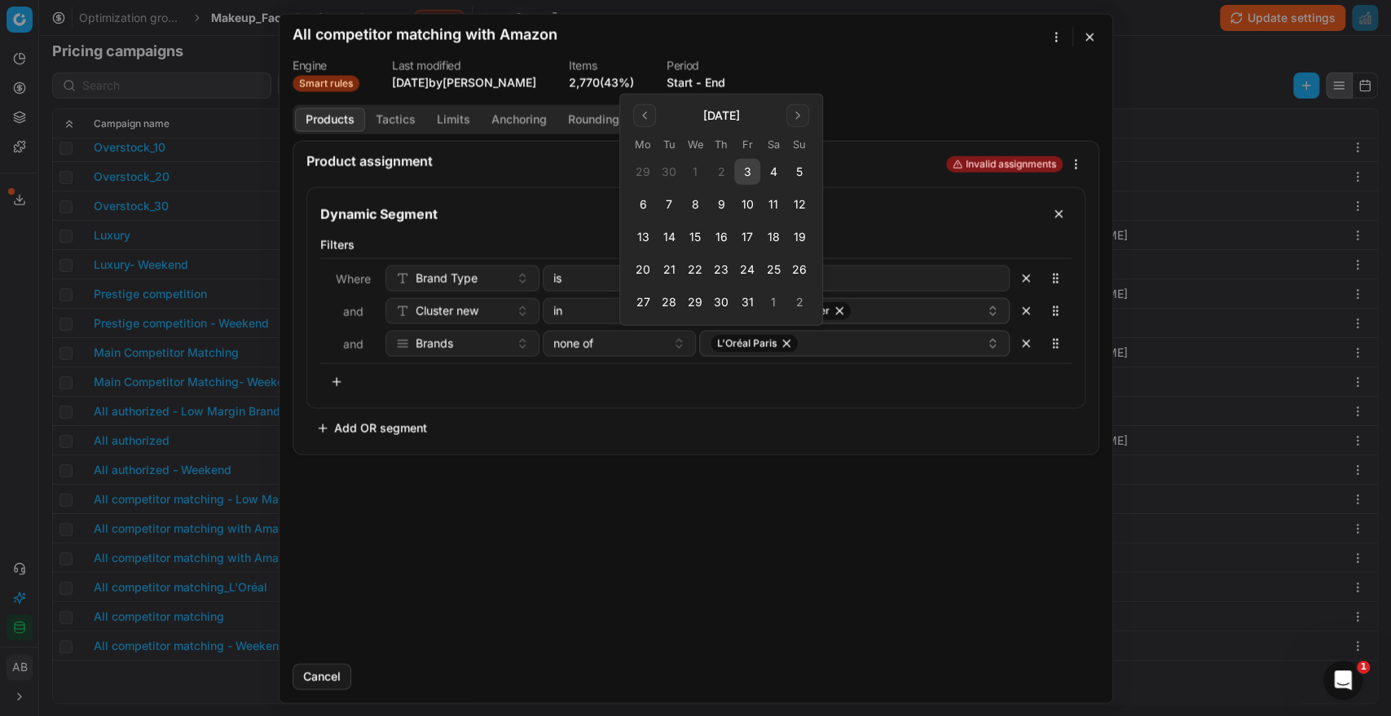
click at [747, 174] on button "3" at bounding box center [747, 172] width 26 height 26
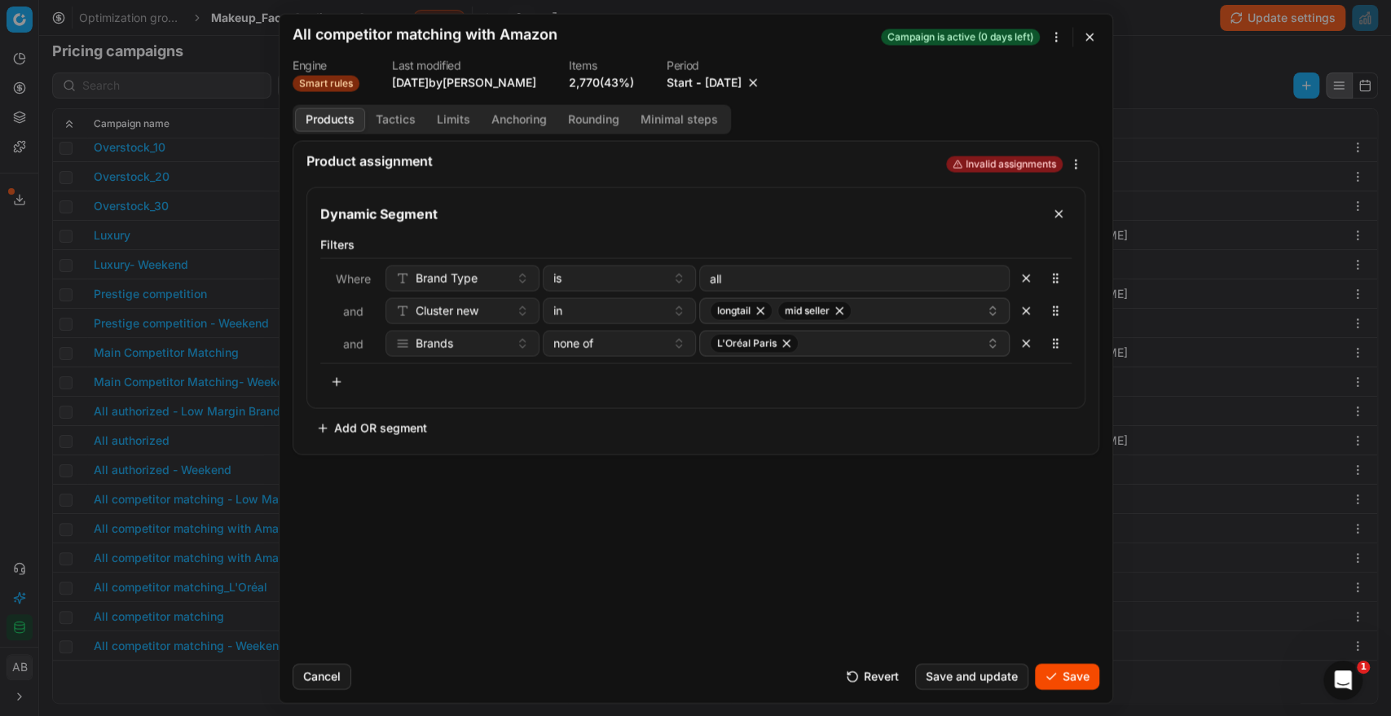
click at [1068, 677] on button "Save" at bounding box center [1067, 676] width 64 height 26
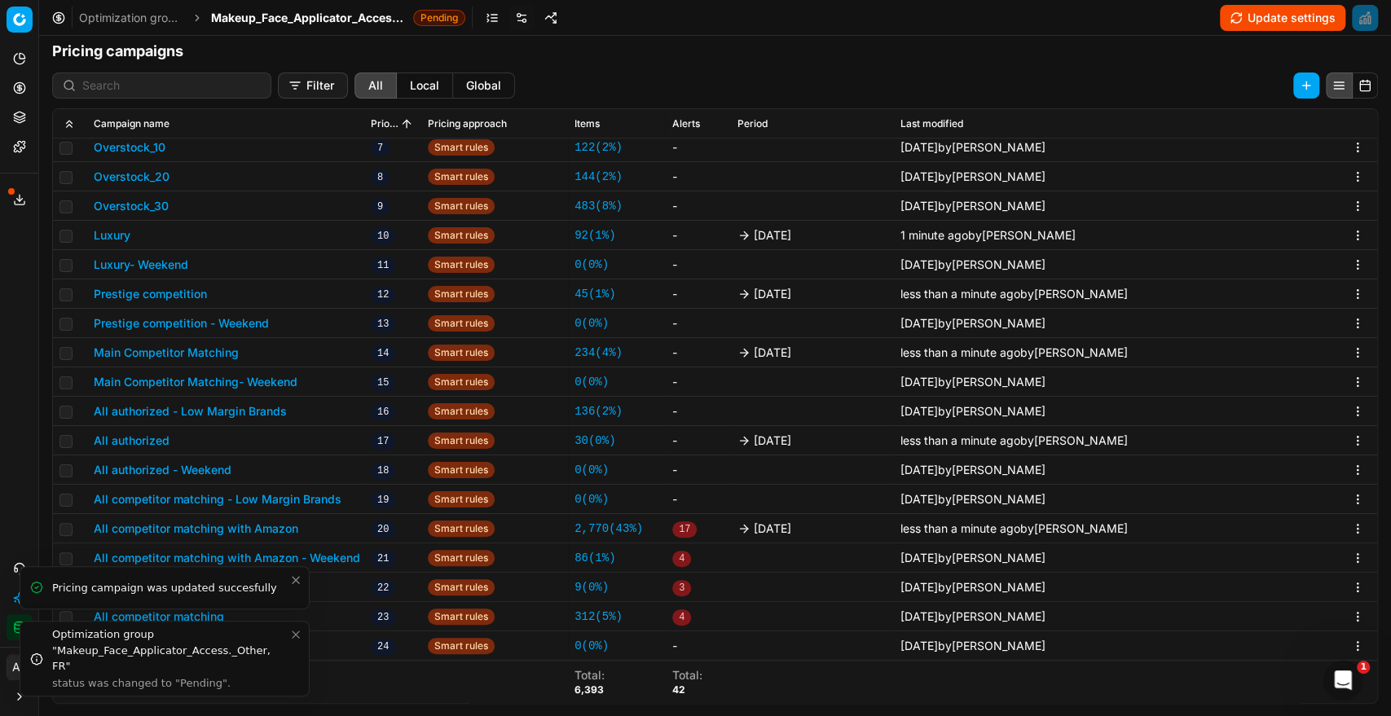
click at [192, 621] on li "Optimization group "Makeup_Face_Applicator_Access._Other, FR" status was change…" at bounding box center [165, 659] width 290 height 76
click at [299, 635] on icon "Close toast" at bounding box center [295, 634] width 13 height 13
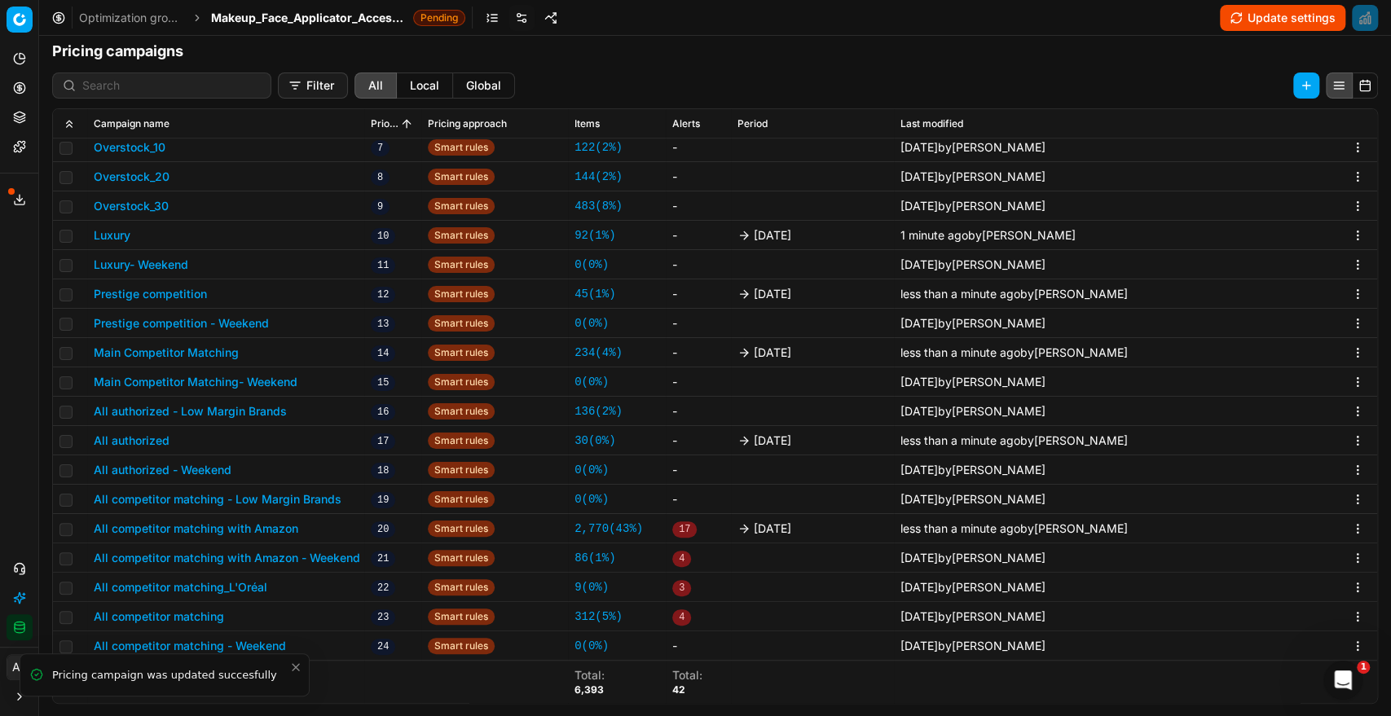
click at [214, 619] on button "All competitor matching" at bounding box center [159, 617] width 130 height 16
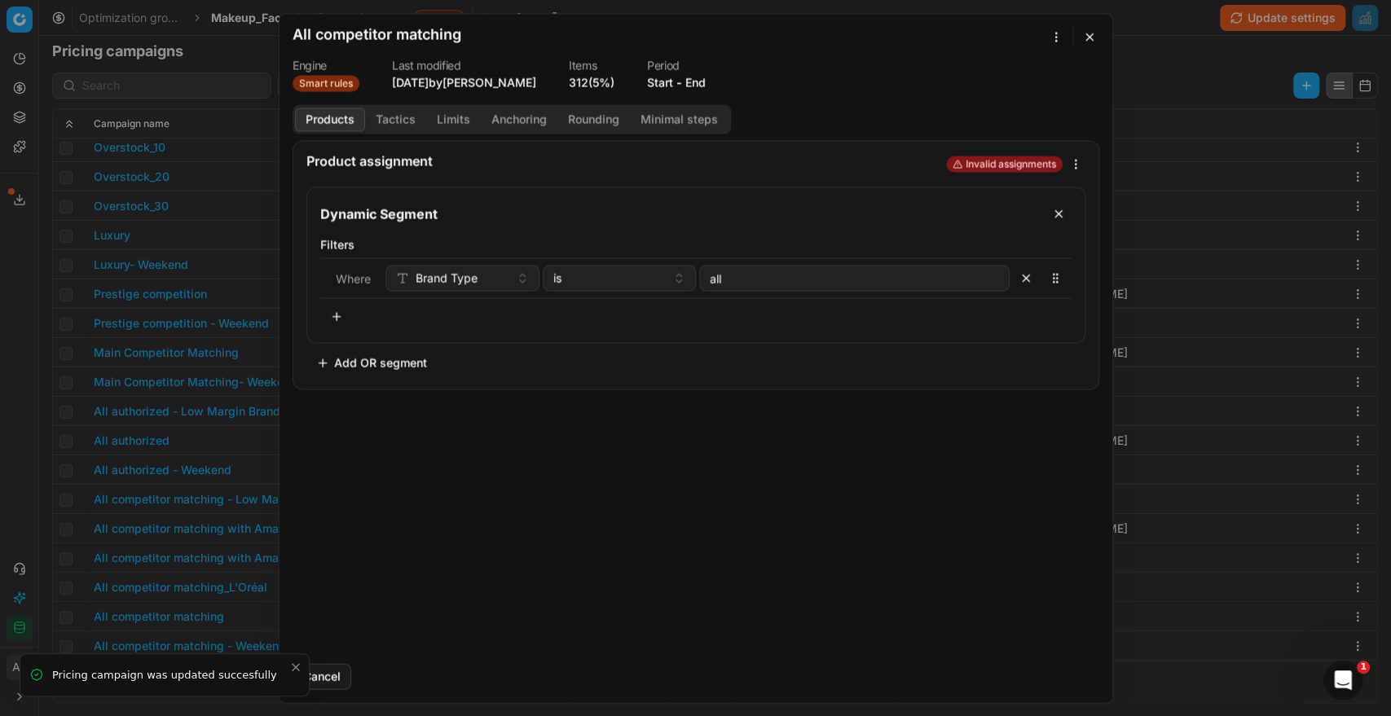
click at [698, 80] on button "End" at bounding box center [695, 82] width 20 height 16
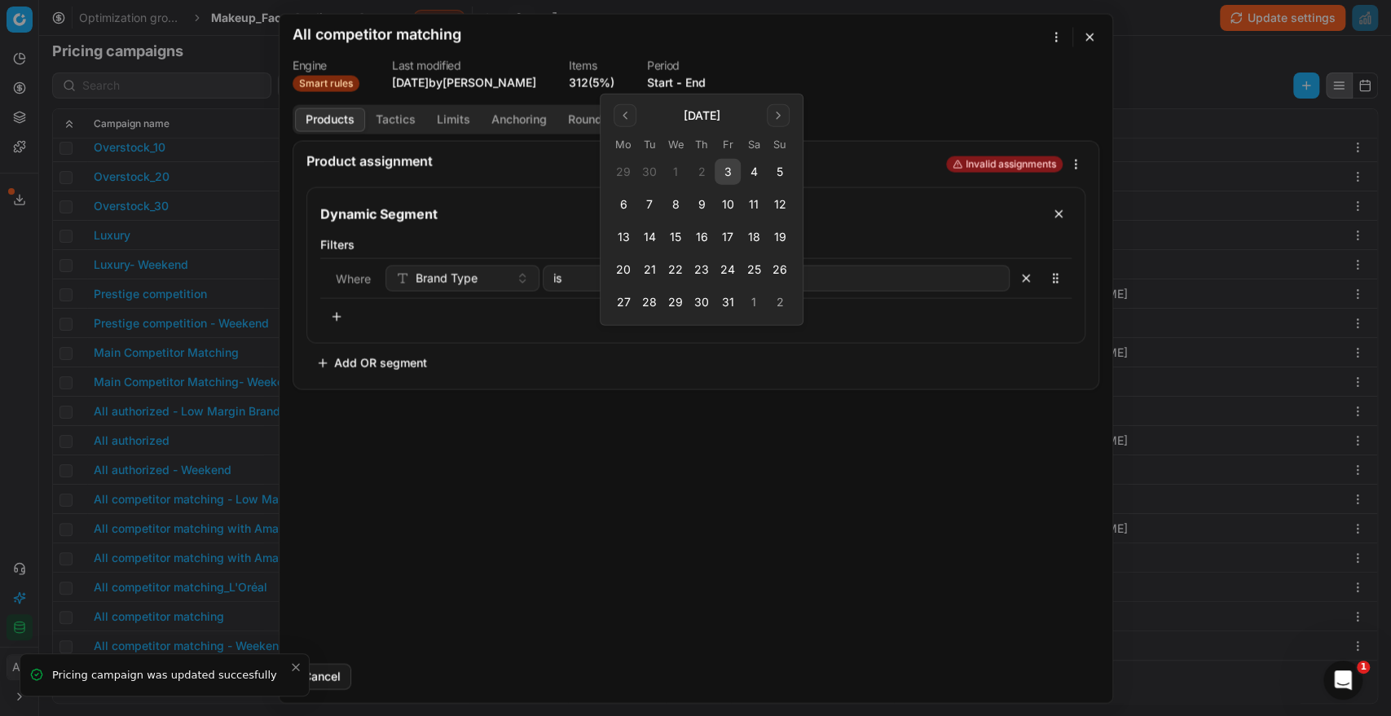
click at [725, 172] on button "3" at bounding box center [728, 172] width 26 height 26
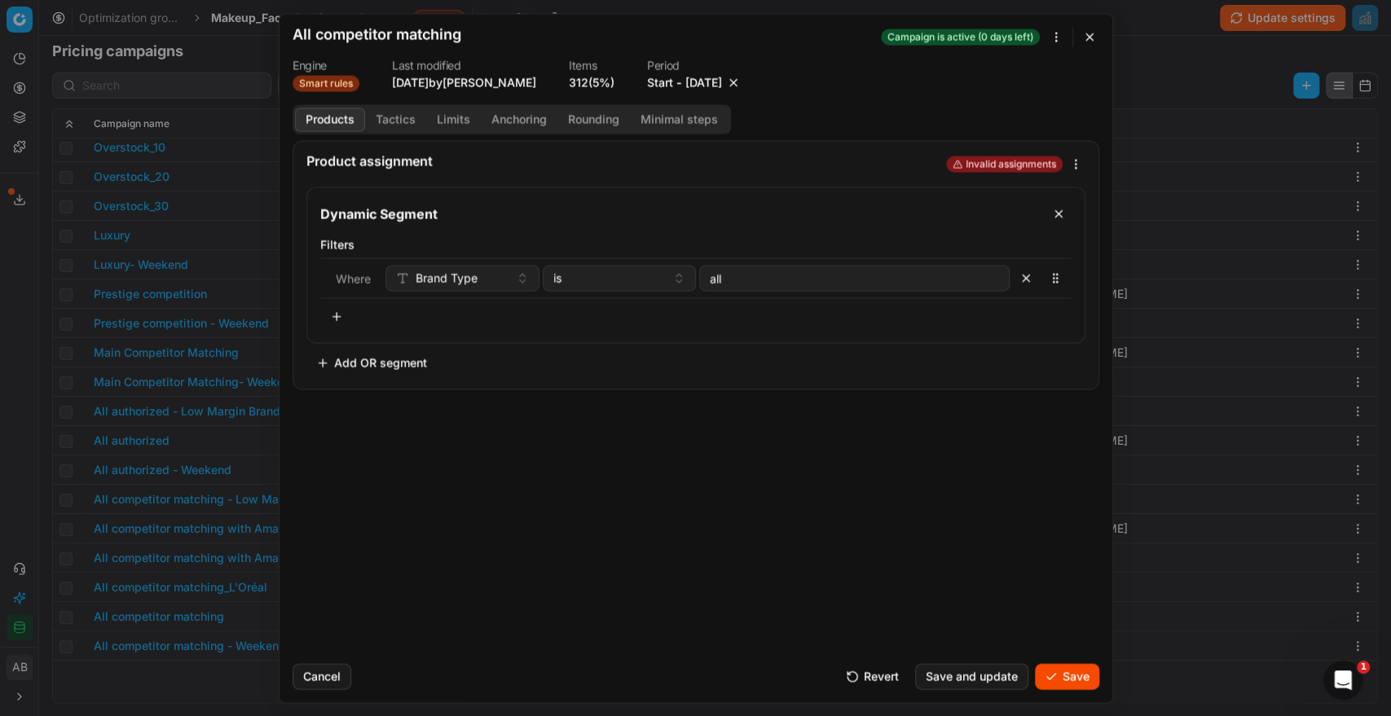
click at [1072, 680] on button "Save" at bounding box center [1067, 676] width 64 height 26
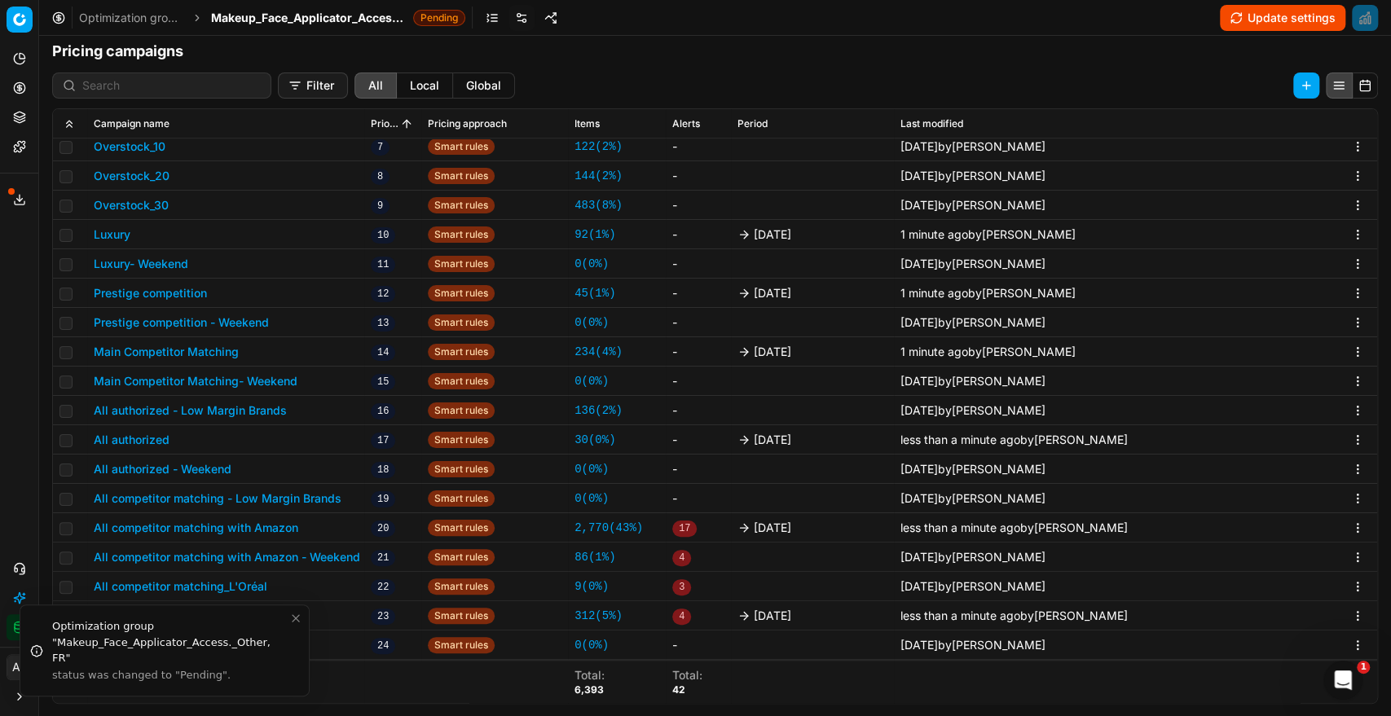
scroll to position [372, 0]
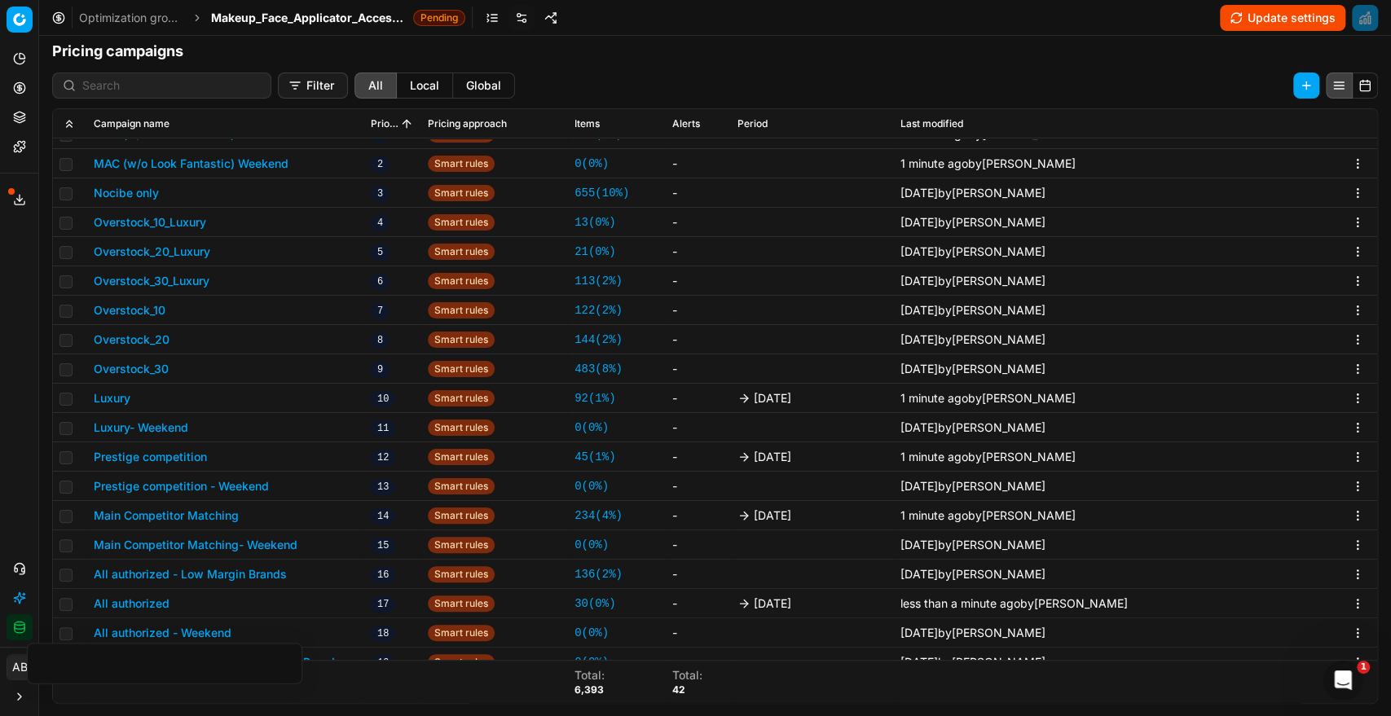
click at [367, 15] on span "Makeup_Face_Applicator_Access._Other, FR" at bounding box center [309, 18] width 196 height 16
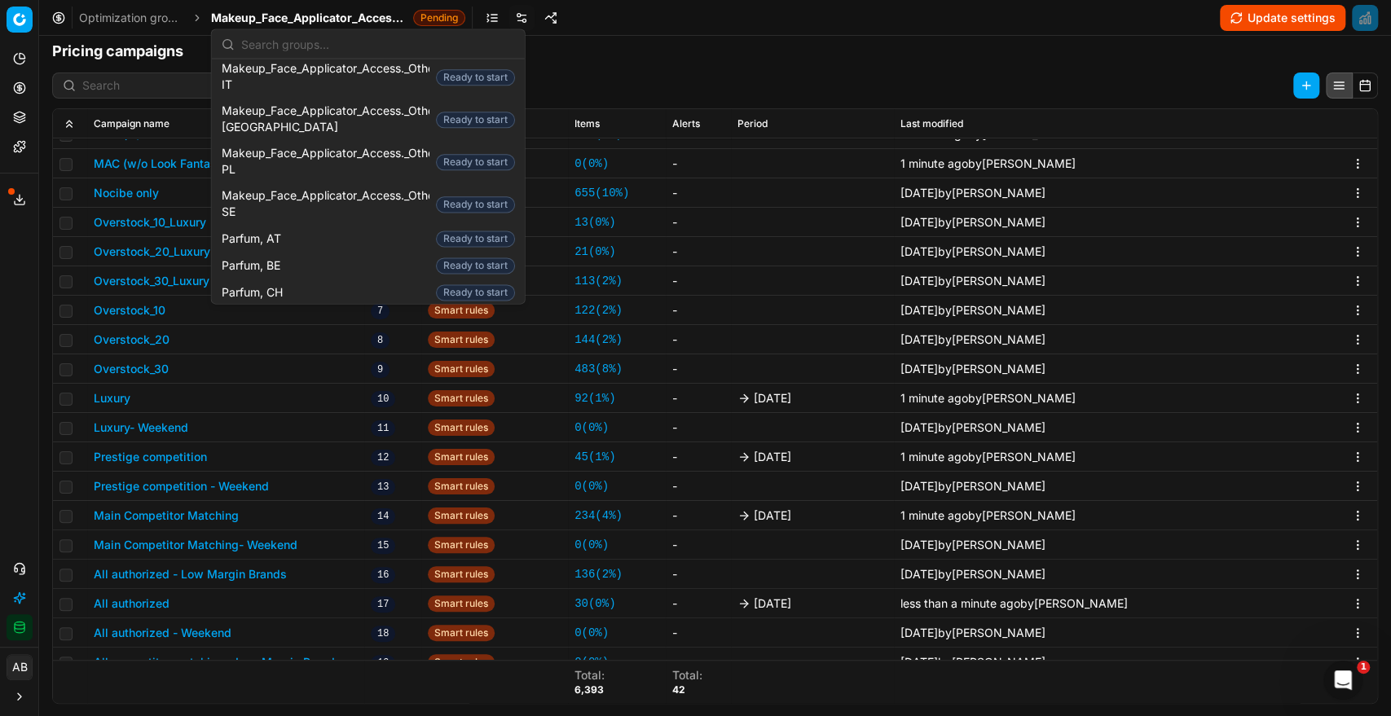
scroll to position [1421, 0]
click at [313, 307] on div "Parfum, CZ Ready to start" at bounding box center [368, 320] width 306 height 27
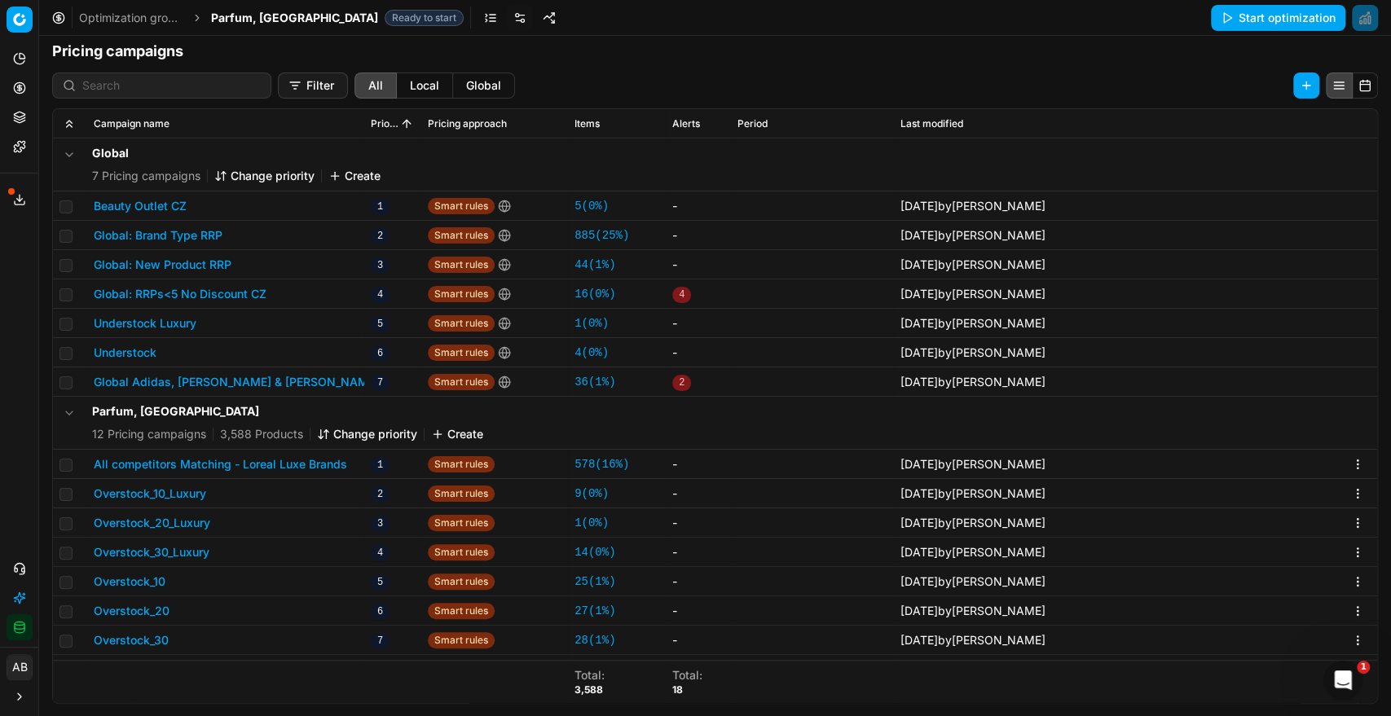
click at [327, 463] on button "All competitors Matching - Loreal Luxe Brands" at bounding box center [220, 464] width 253 height 16
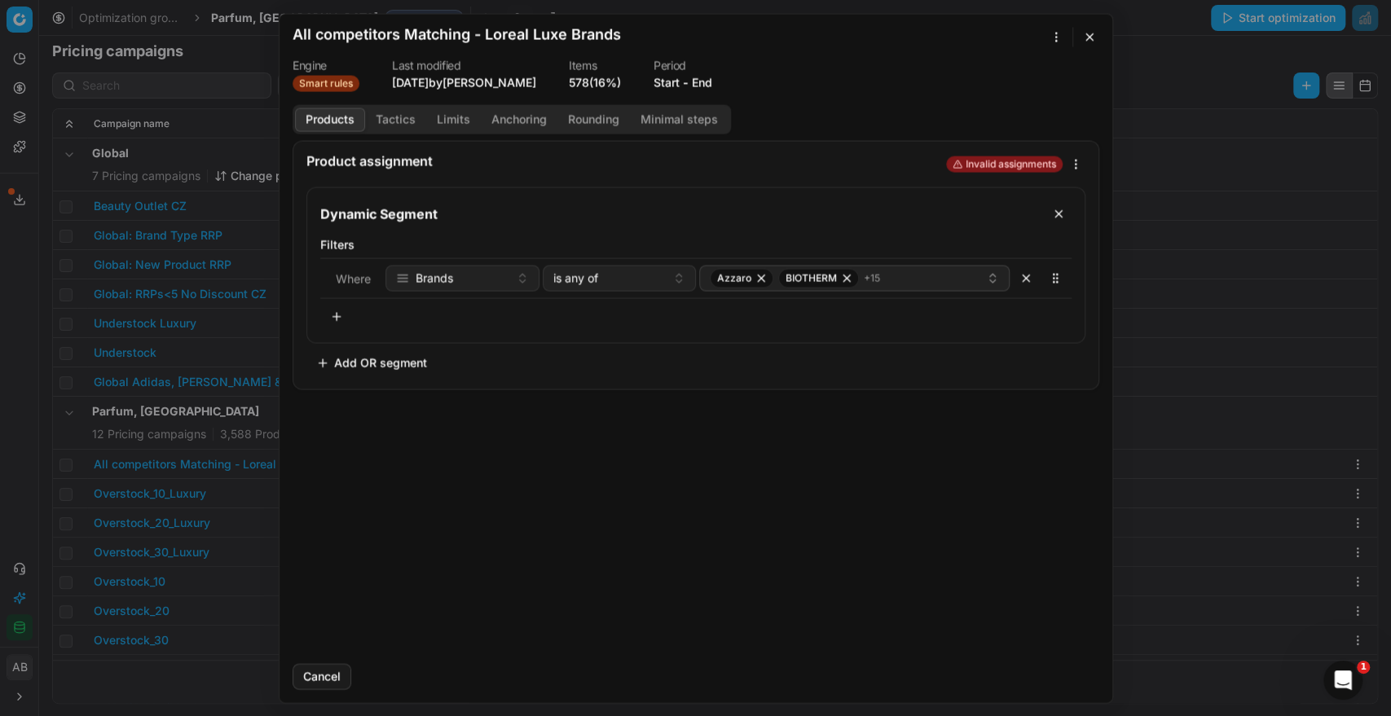
click at [703, 85] on button "End" at bounding box center [702, 82] width 20 height 16
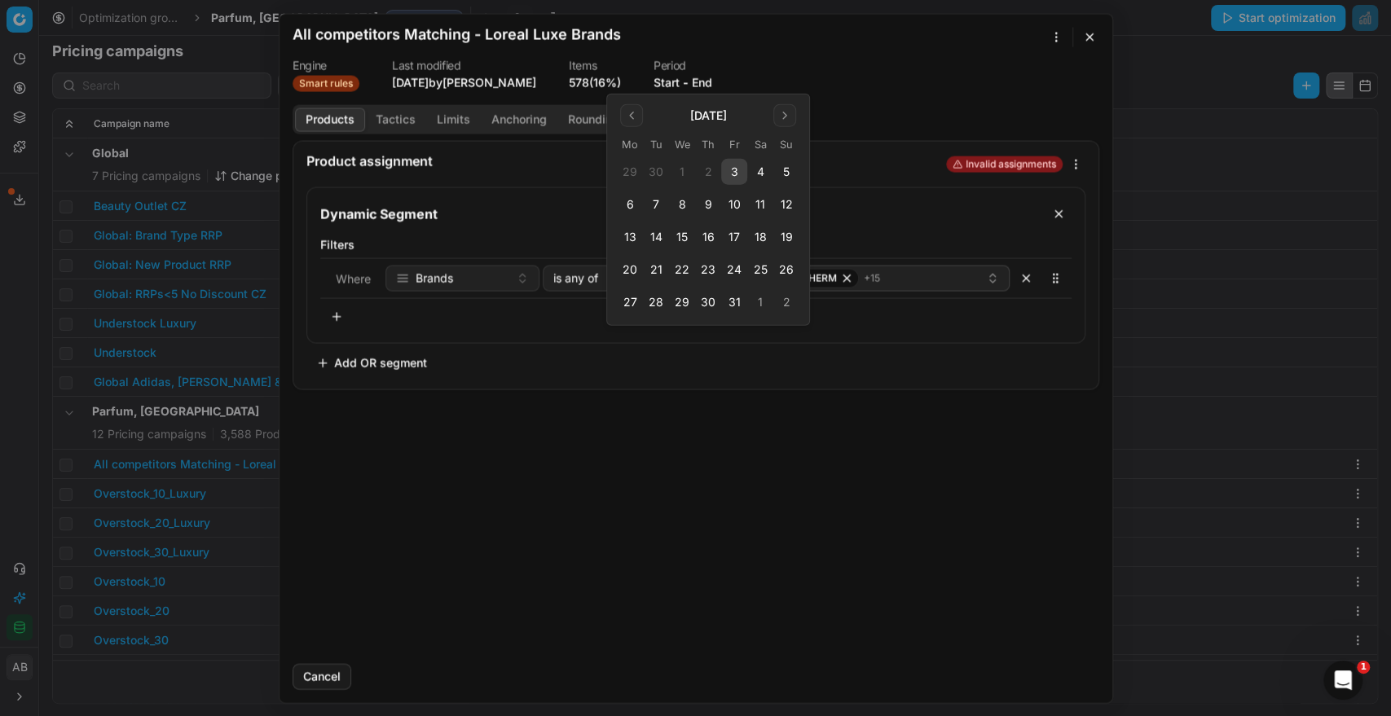
click at [739, 182] on button "3" at bounding box center [734, 172] width 26 height 26
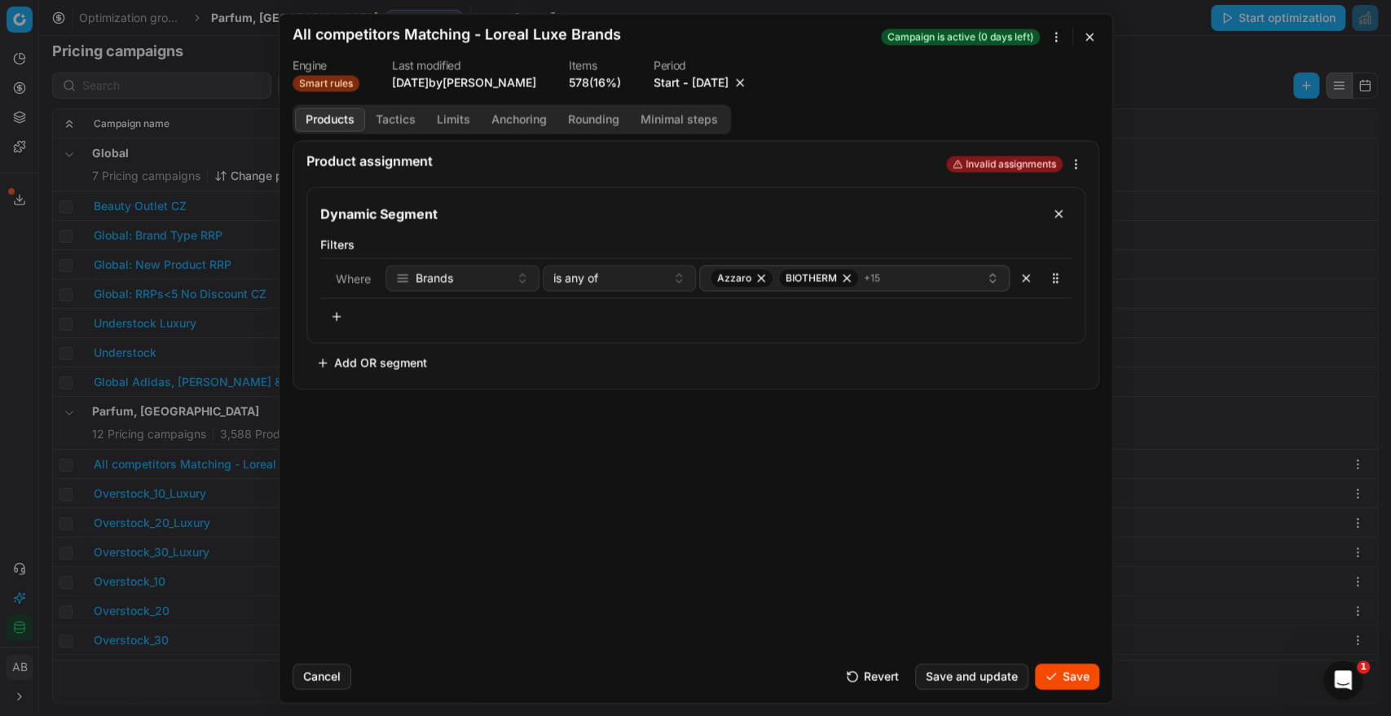
click at [1051, 668] on button "Save" at bounding box center [1067, 676] width 64 height 26
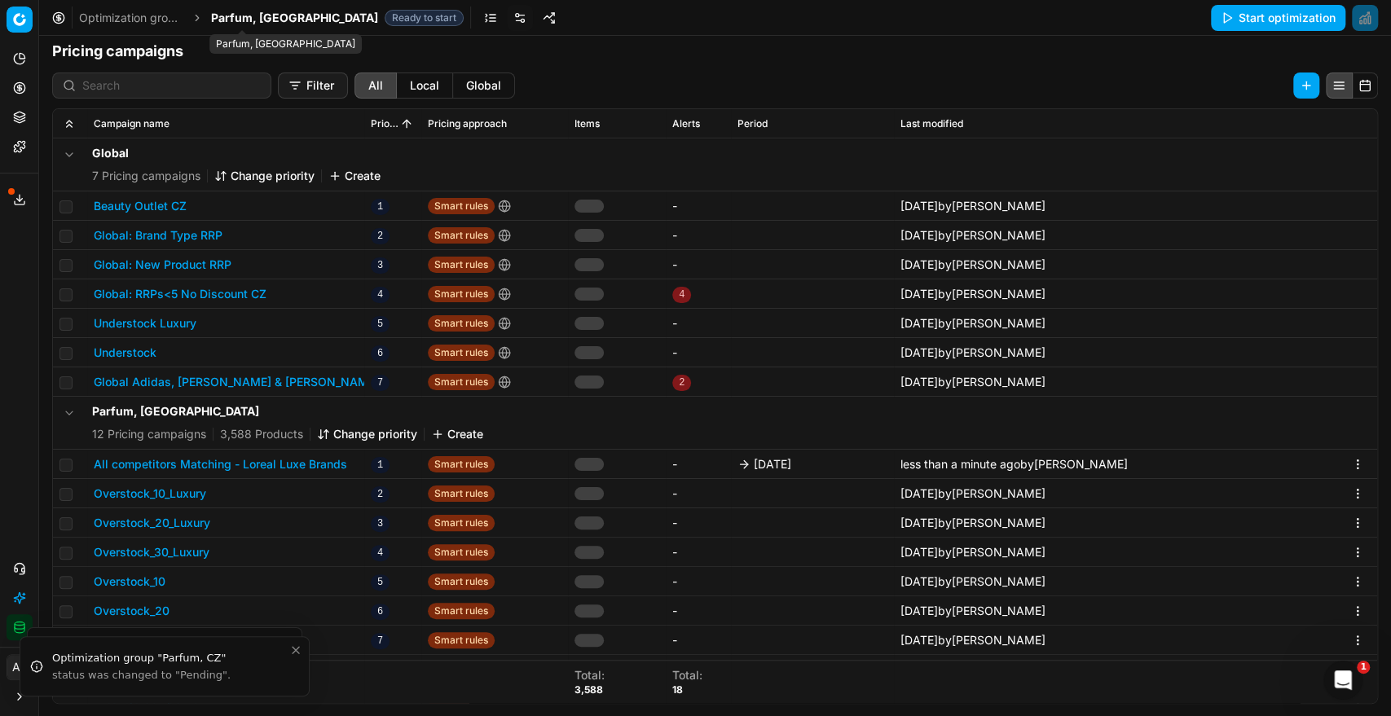
click at [243, 18] on span "Parfum, [GEOGRAPHIC_DATA]" at bounding box center [294, 18] width 167 height 16
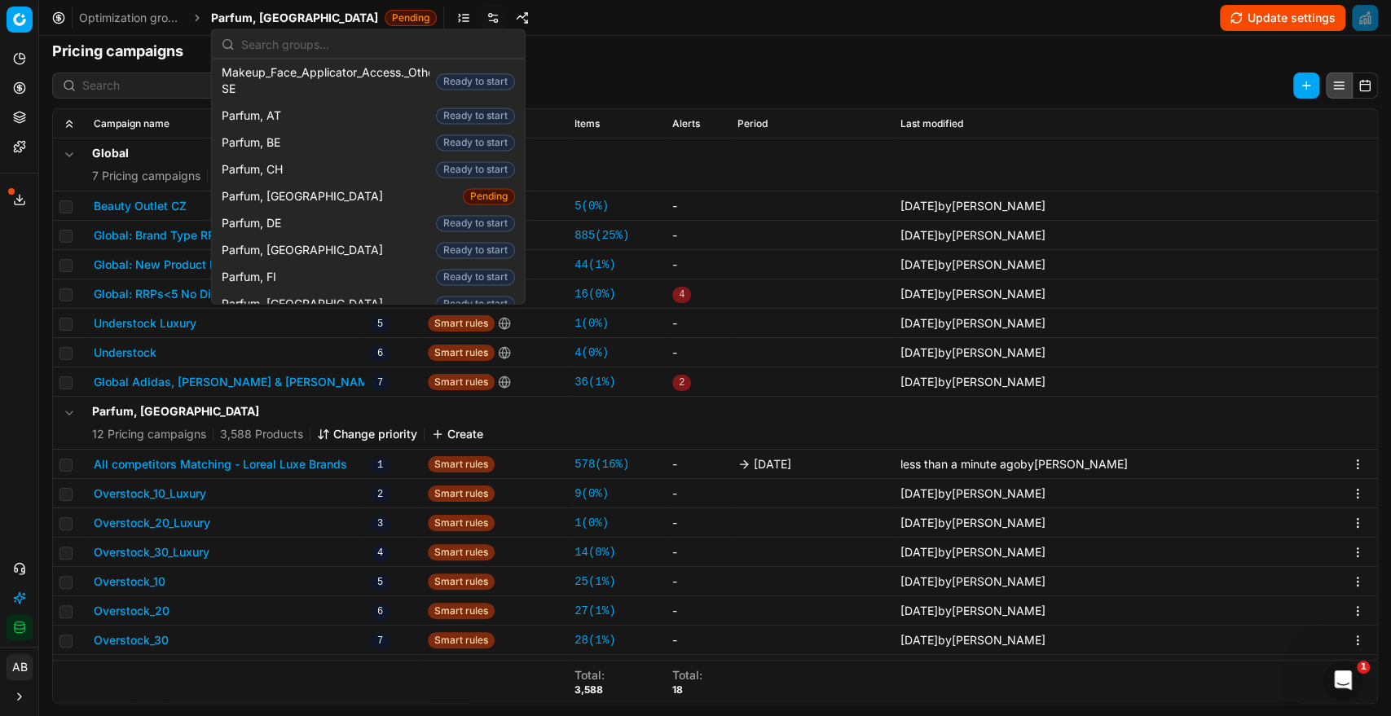
scroll to position [1548, 0]
click at [300, 288] on div "Parfum, FR Ready to start" at bounding box center [368, 301] width 306 height 27
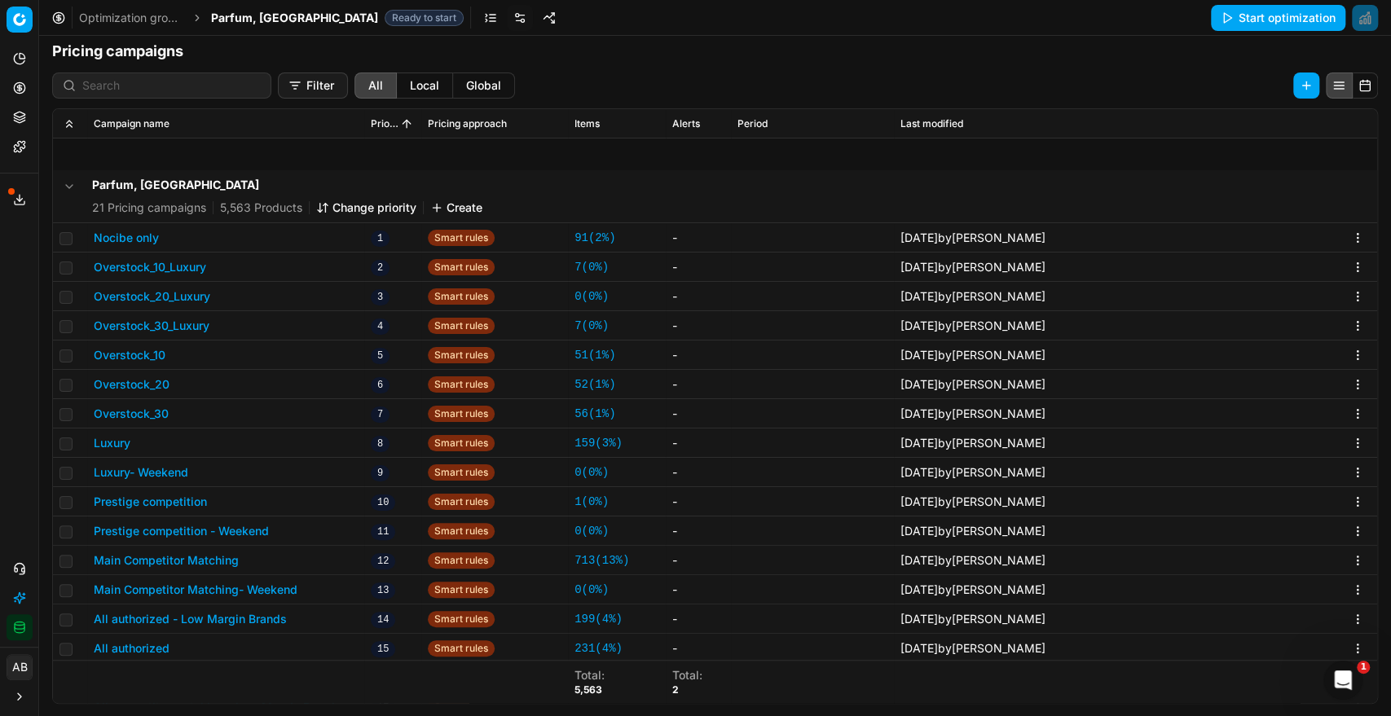
scroll to position [438, 0]
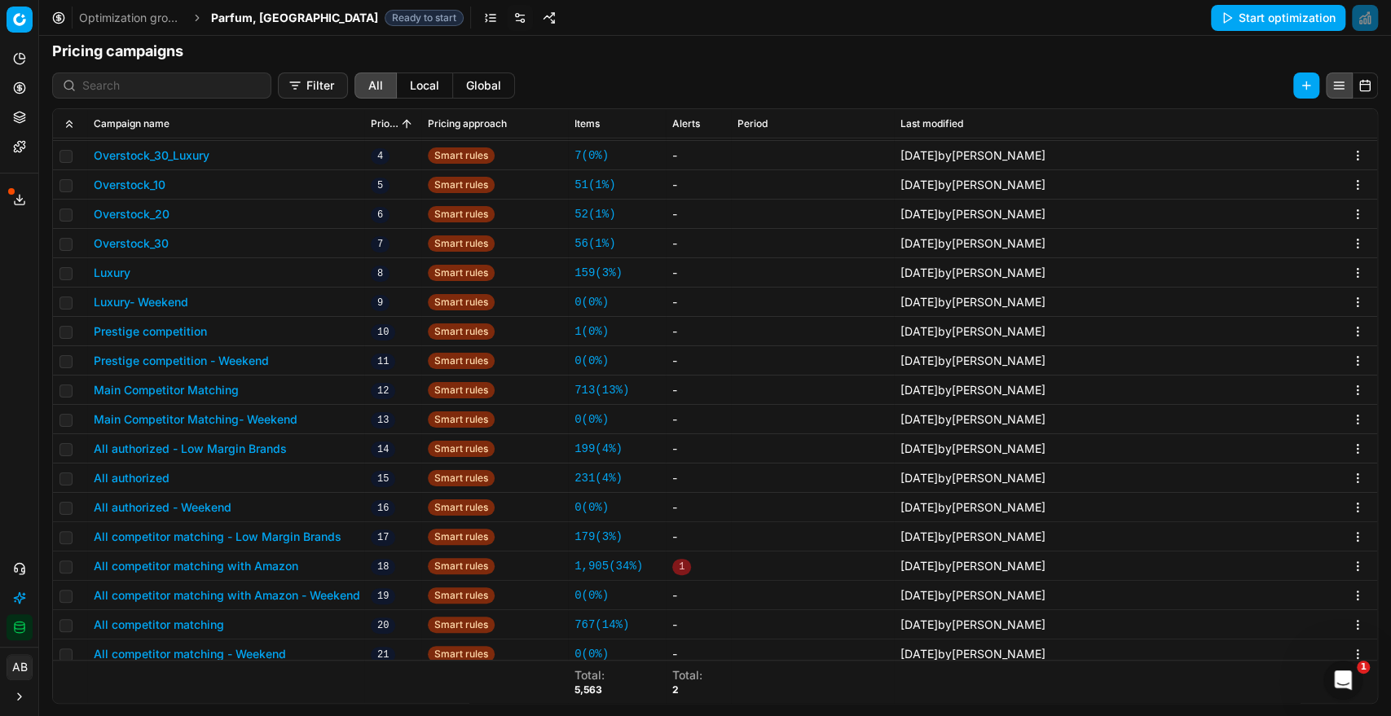
click at [115, 272] on button "Luxury" at bounding box center [112, 273] width 37 height 16
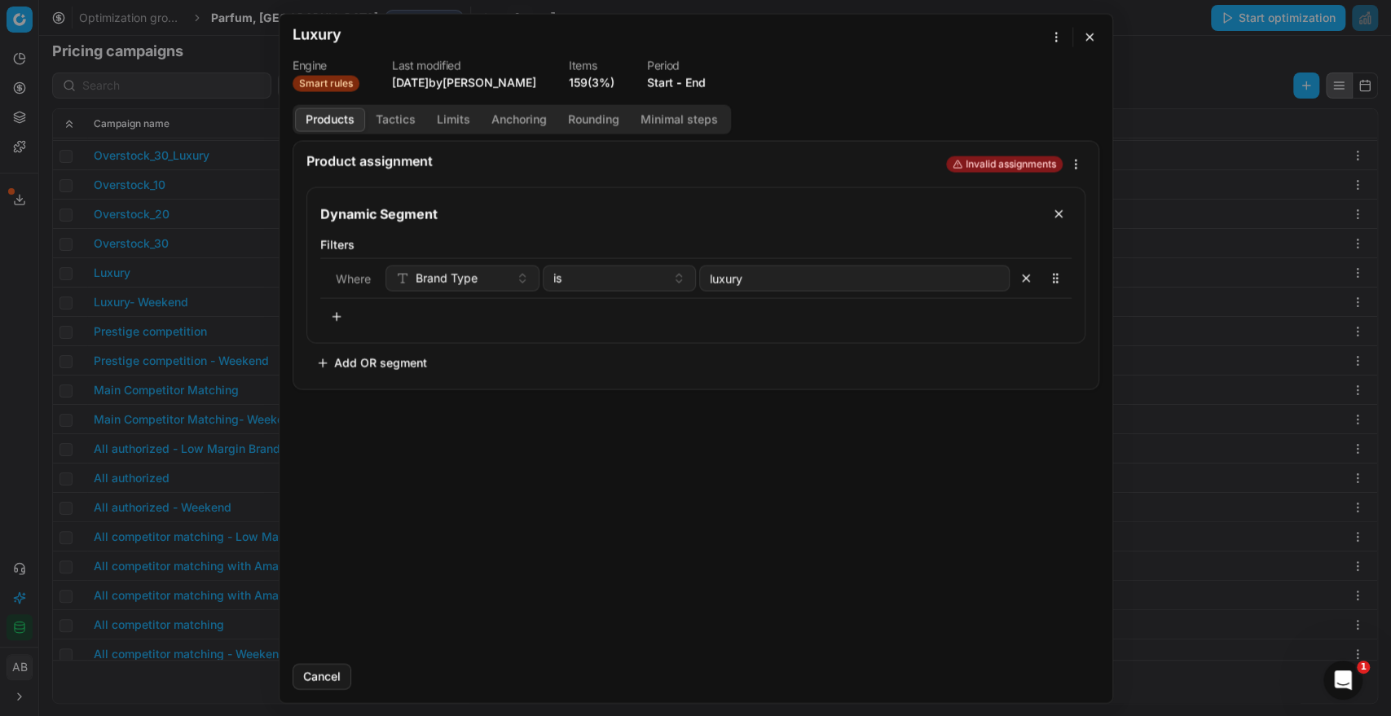
click at [695, 80] on button "End" at bounding box center [695, 82] width 20 height 16
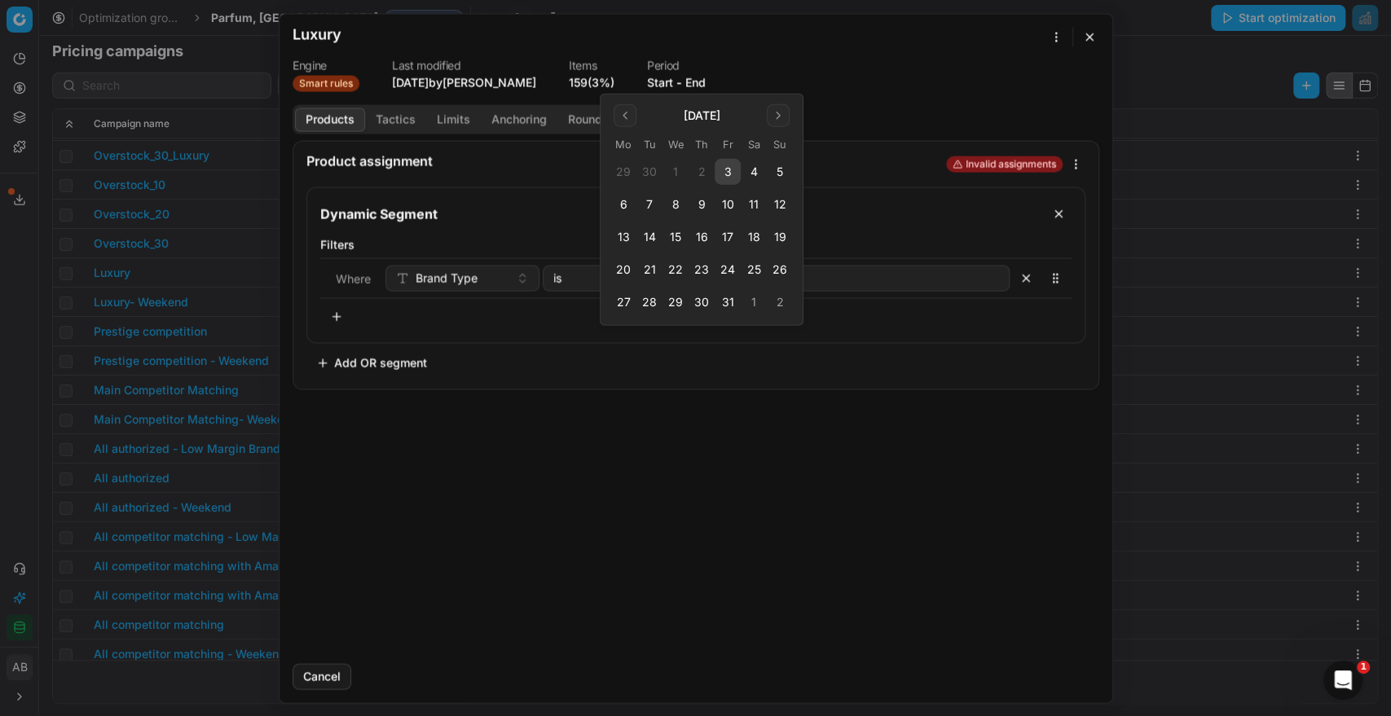
click at [725, 180] on button "3" at bounding box center [728, 172] width 26 height 26
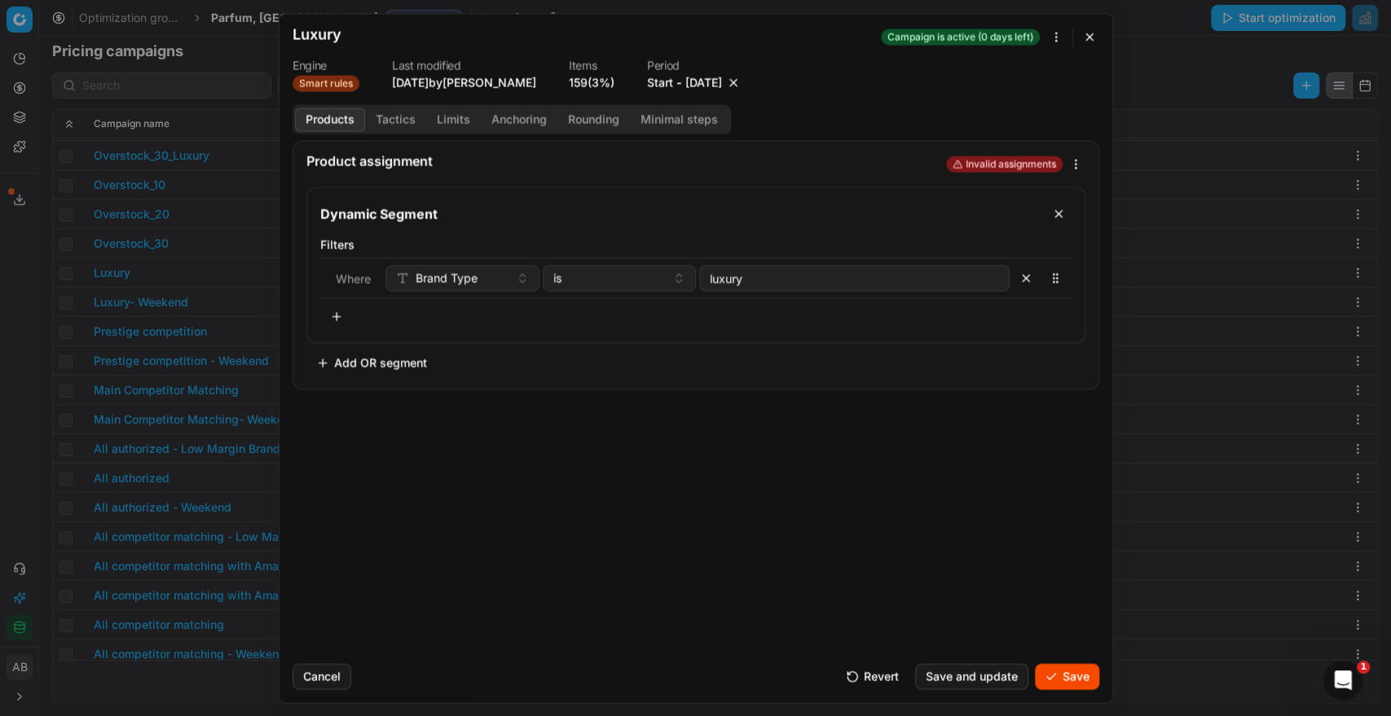
click at [1072, 674] on button "Save" at bounding box center [1067, 676] width 64 height 26
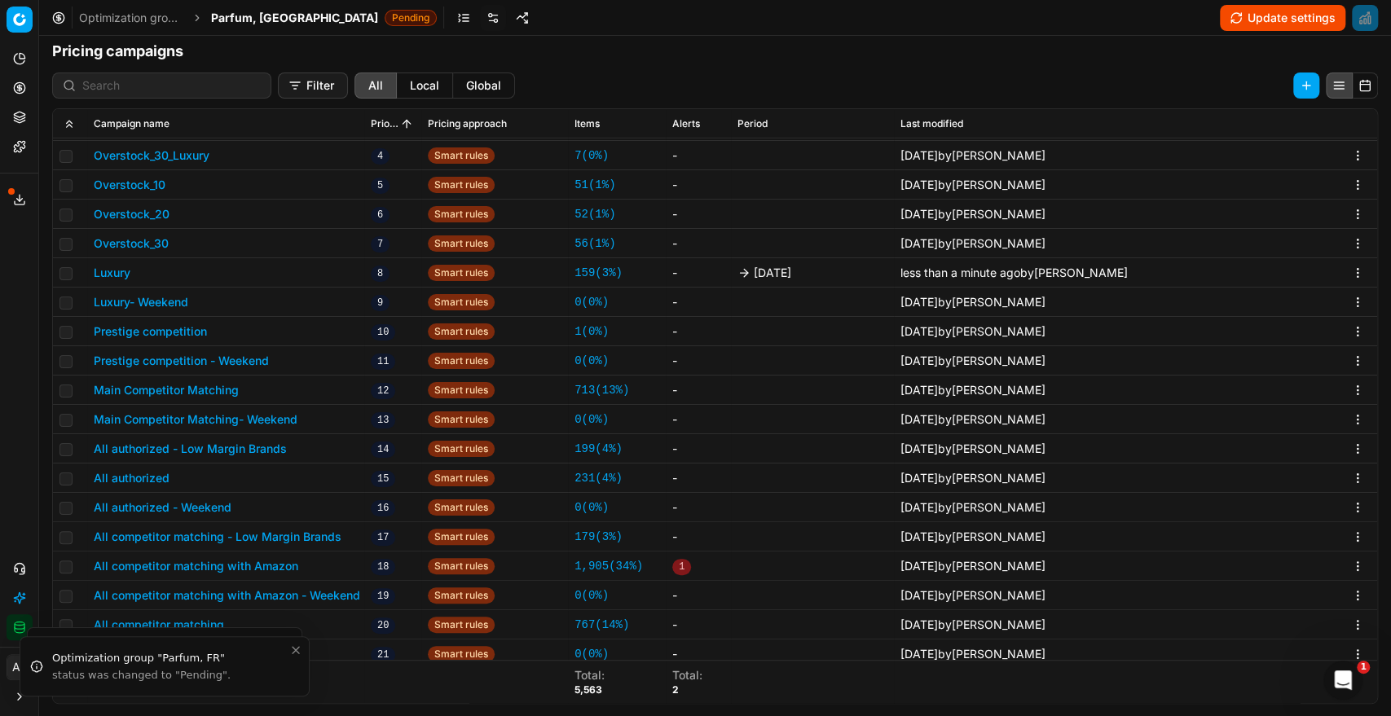
click at [187, 330] on button "Prestige competition" at bounding box center [150, 332] width 113 height 16
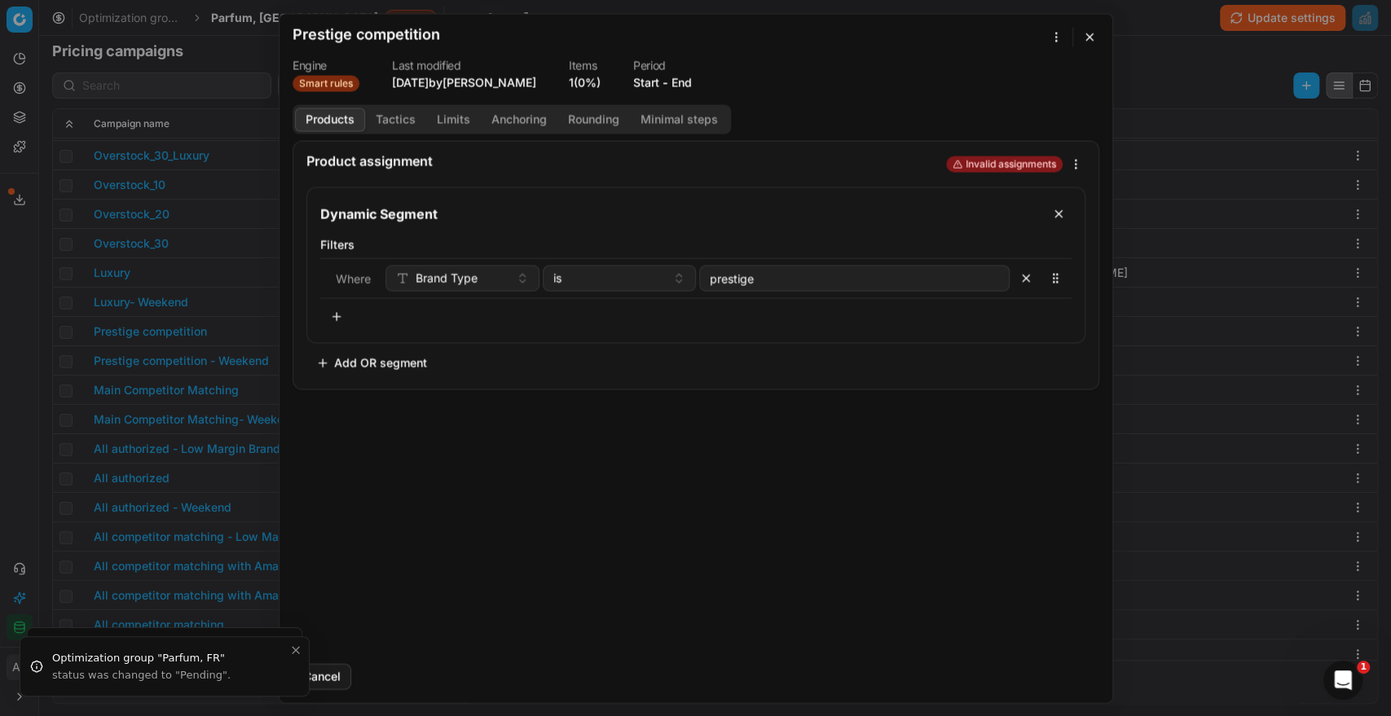
click at [688, 80] on button "End" at bounding box center [682, 82] width 20 height 16
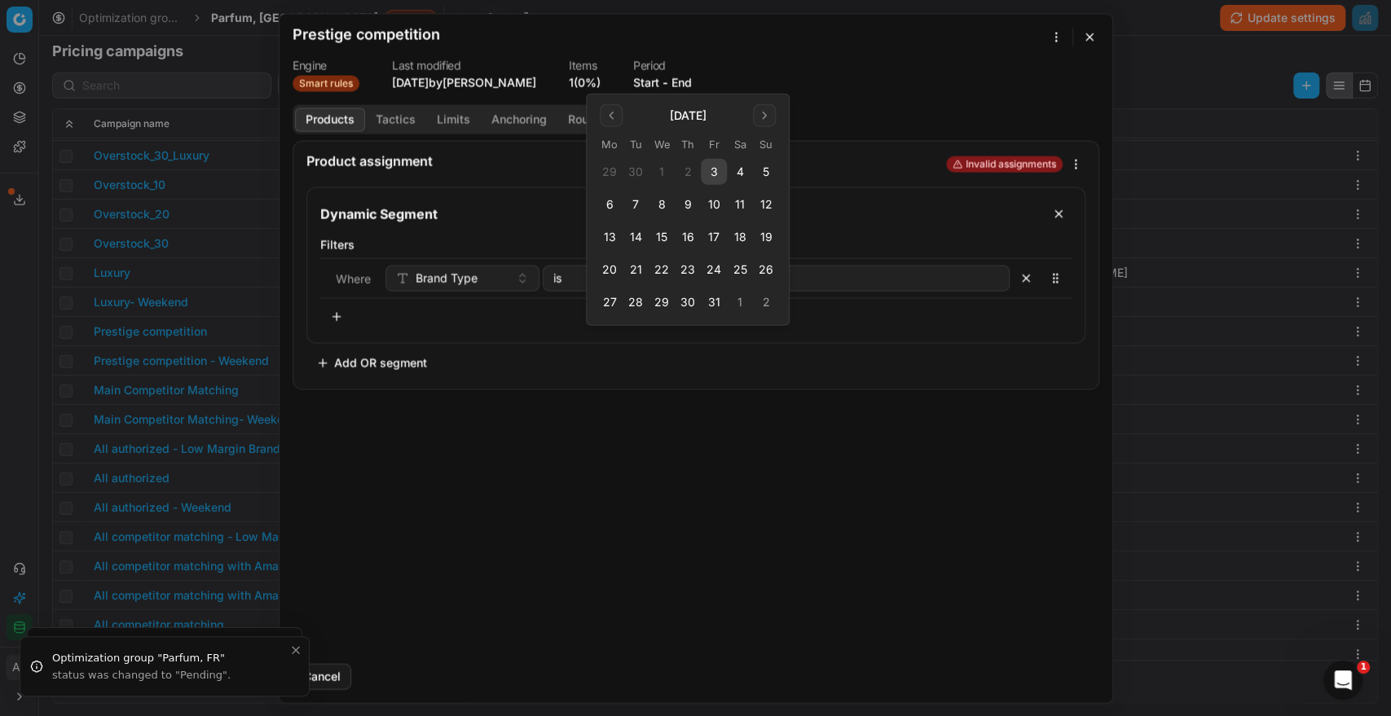
click at [716, 169] on button "3" at bounding box center [714, 172] width 26 height 26
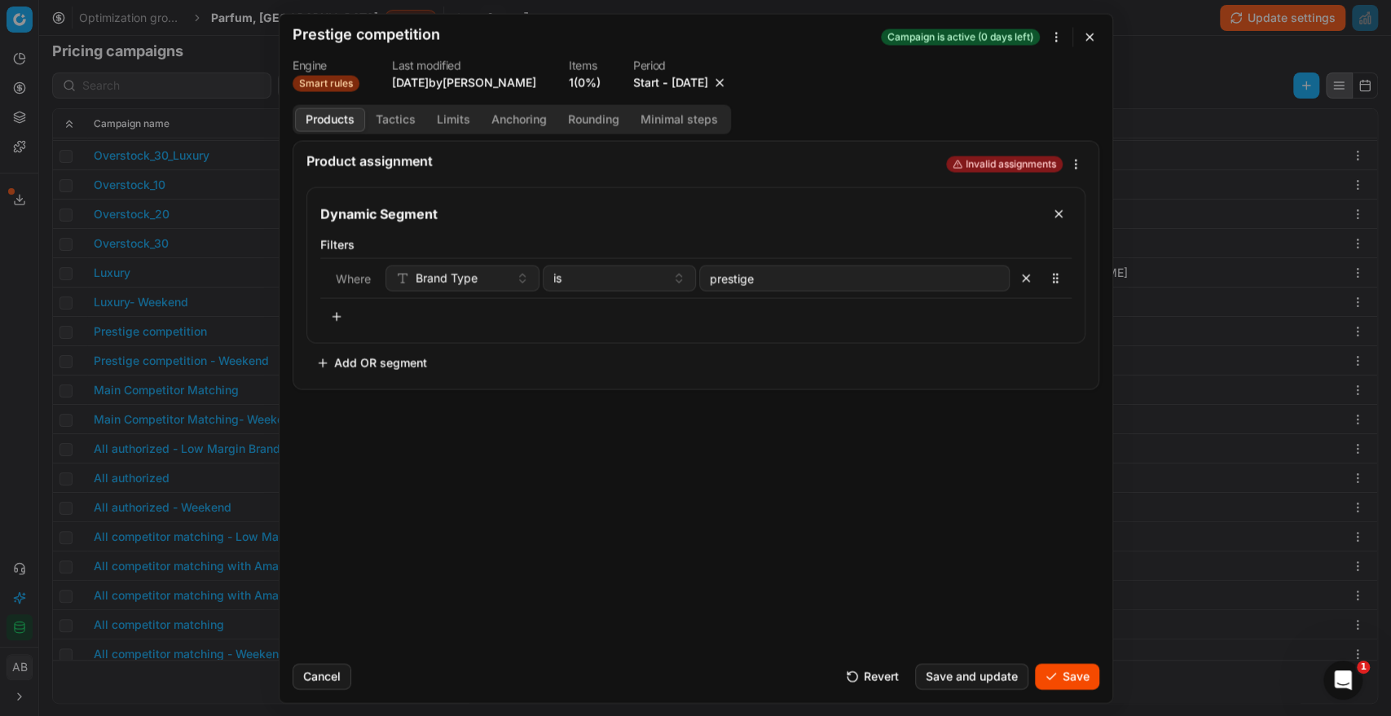
click at [1082, 671] on button "Save" at bounding box center [1067, 676] width 64 height 26
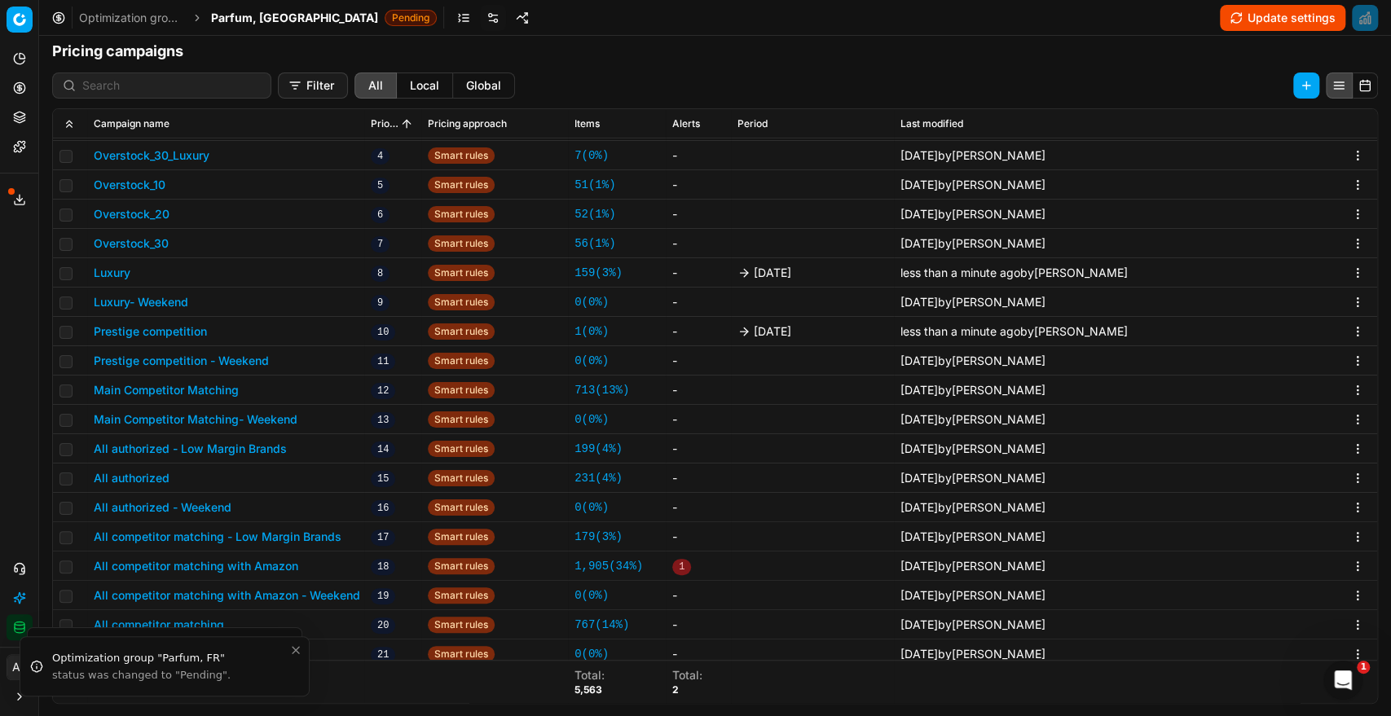
click at [213, 390] on button "Main Competitor Matching" at bounding box center [166, 390] width 145 height 16
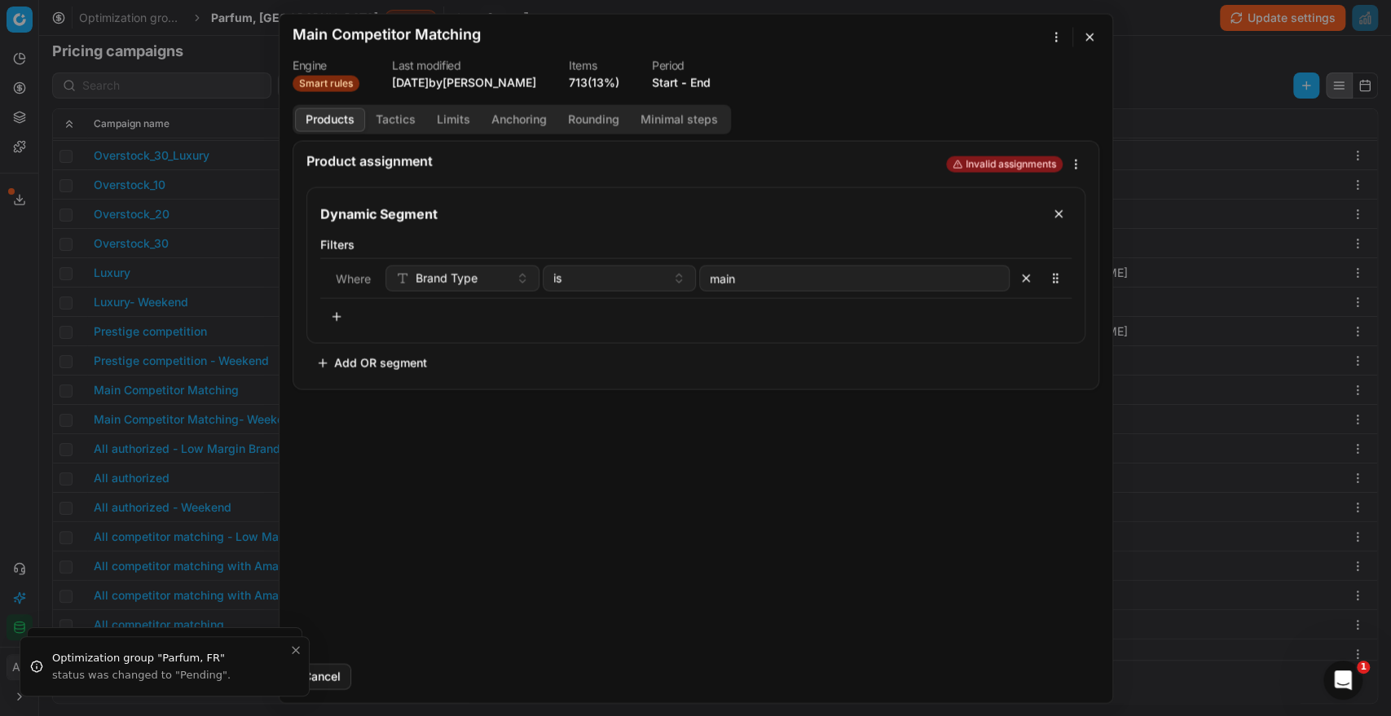
click at [705, 79] on button "End" at bounding box center [700, 82] width 20 height 16
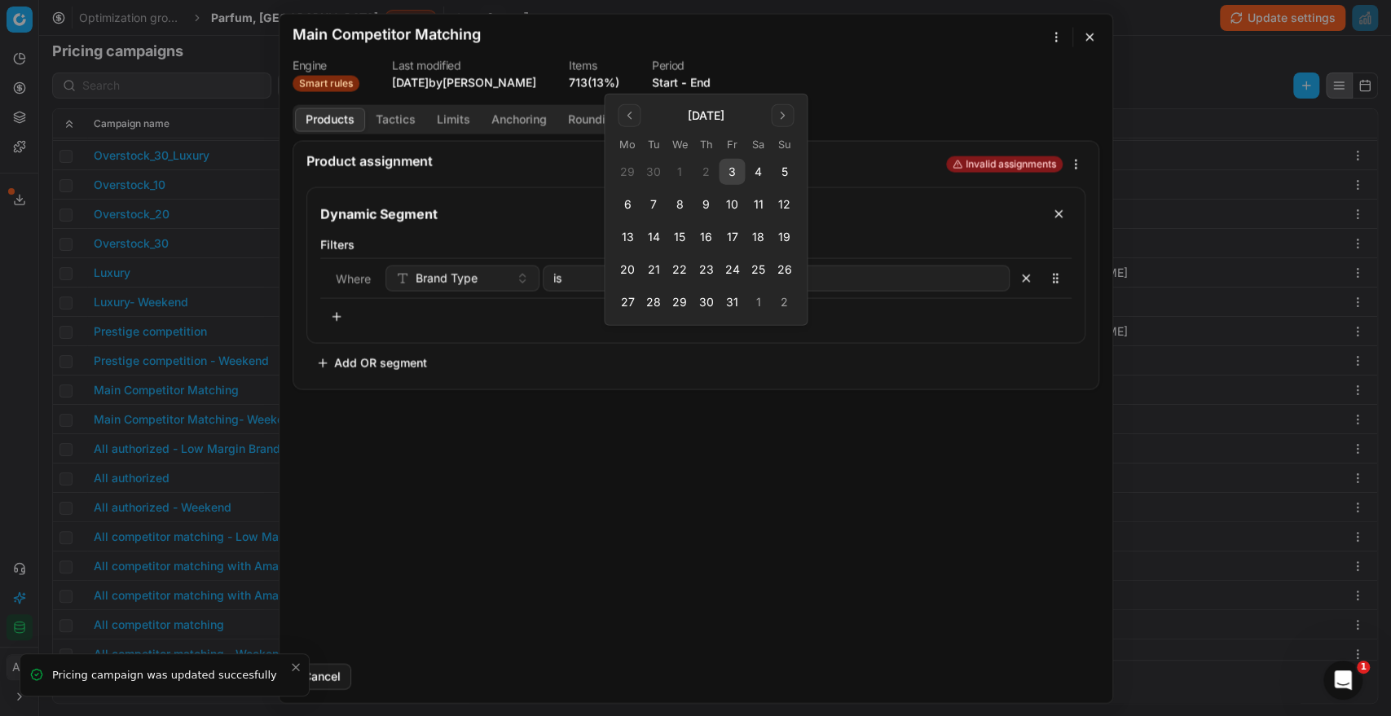
click at [728, 178] on button "3" at bounding box center [732, 172] width 26 height 26
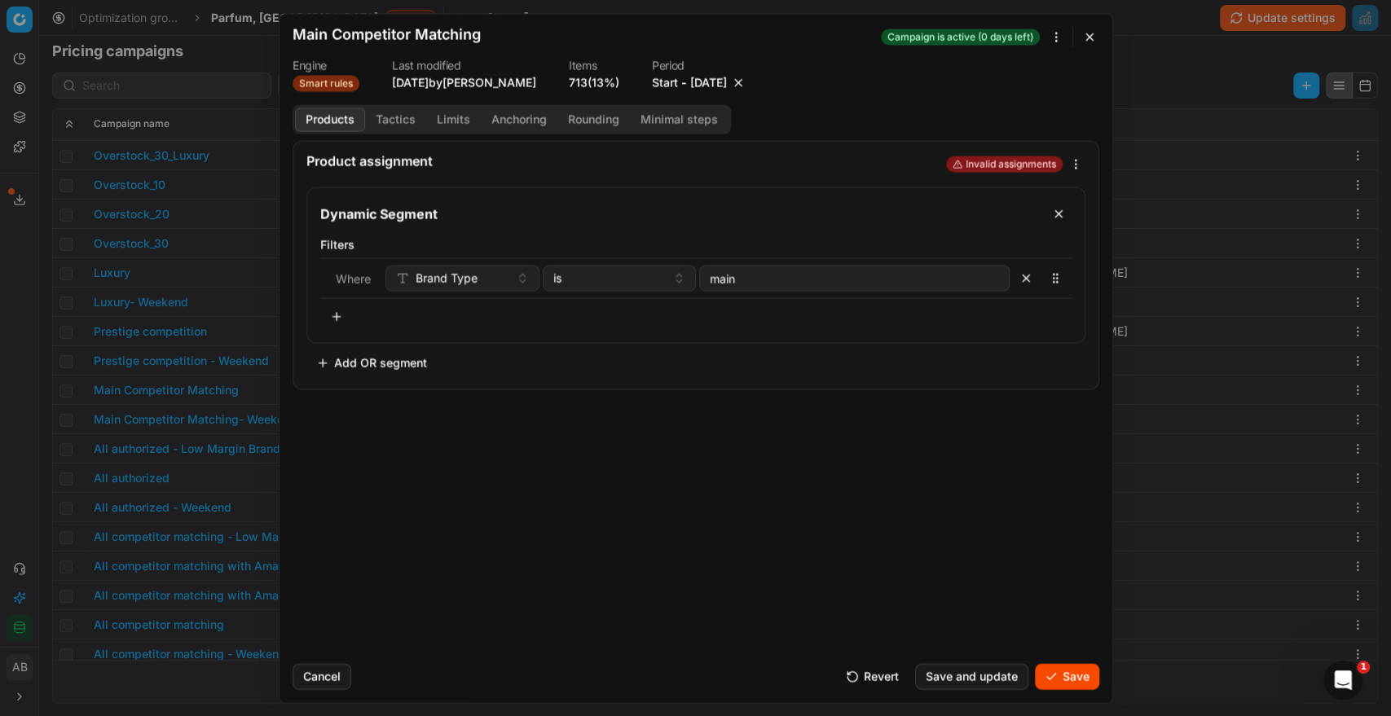
click at [1060, 683] on button "Save" at bounding box center [1067, 676] width 64 height 26
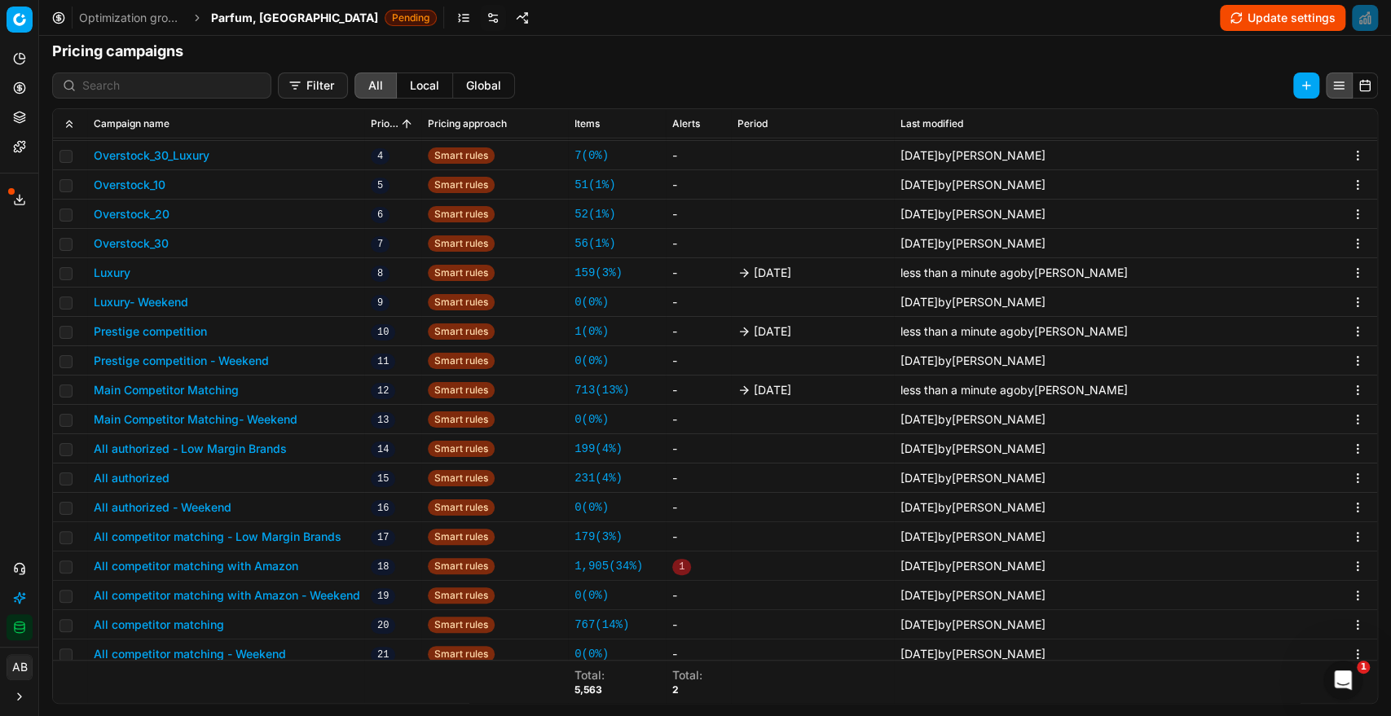
click at [149, 474] on button "All authorized" at bounding box center [132, 478] width 76 height 16
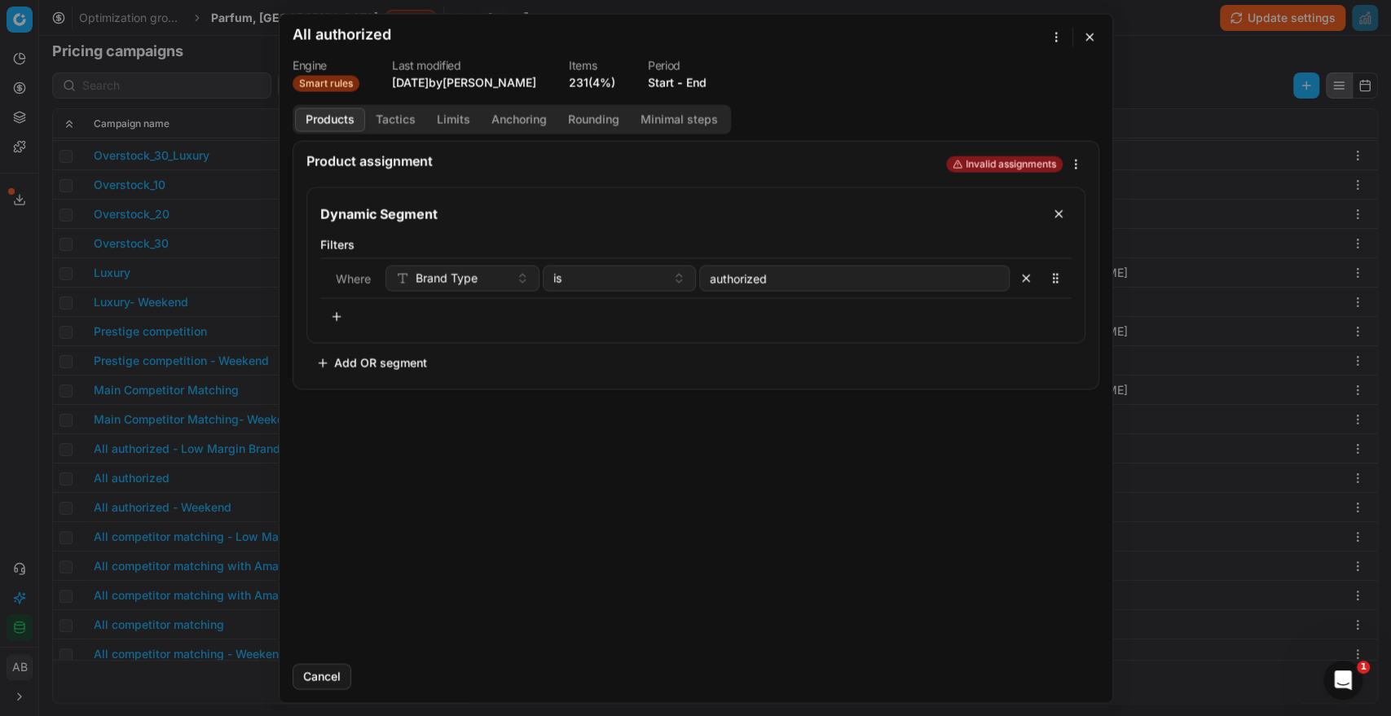
click at [705, 81] on button "End" at bounding box center [696, 82] width 20 height 16
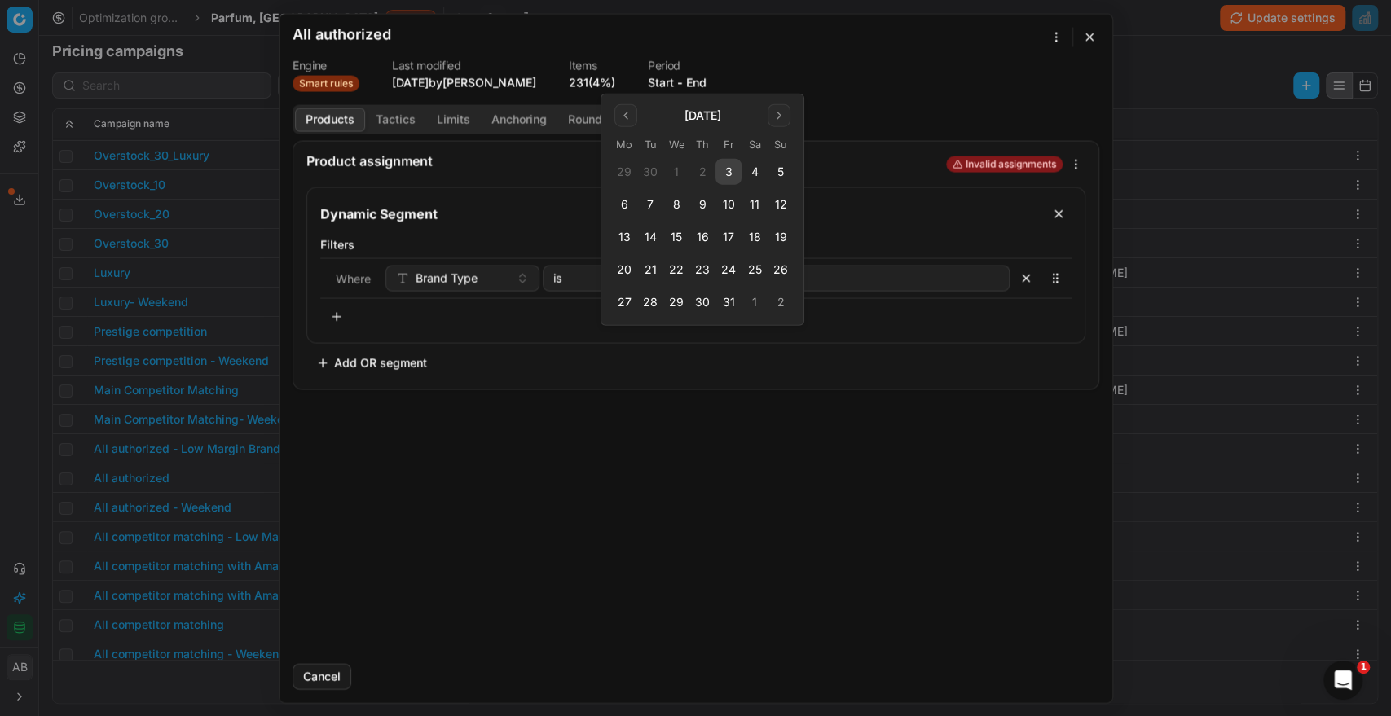
click at [732, 171] on button "3" at bounding box center [729, 172] width 26 height 26
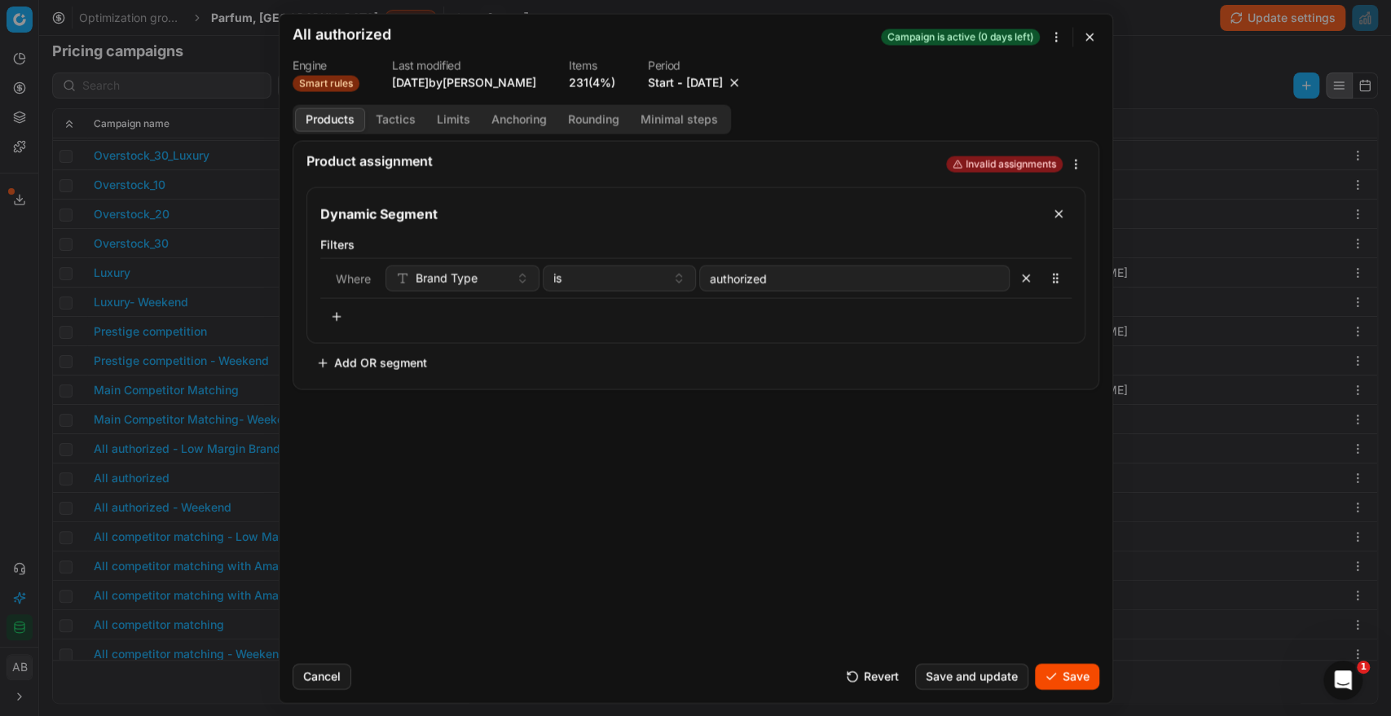
click at [1057, 685] on button "Save" at bounding box center [1067, 676] width 64 height 26
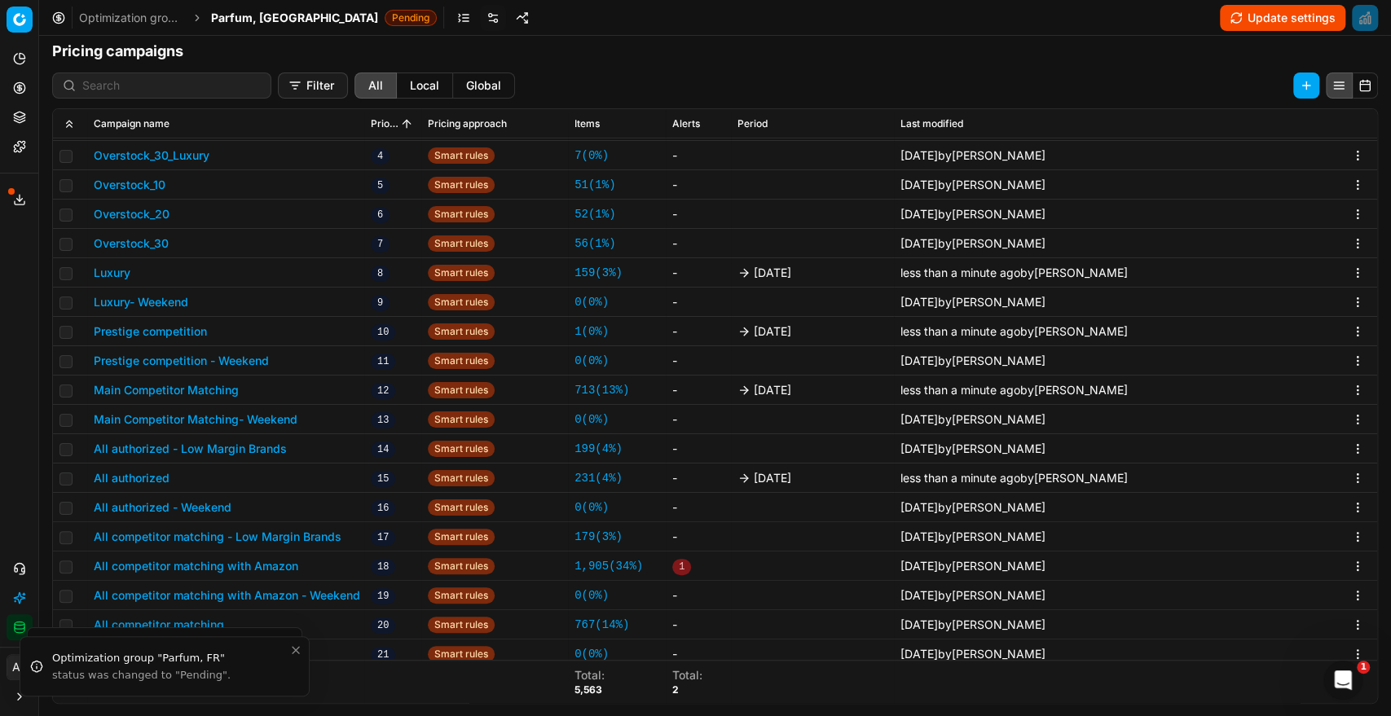
click at [296, 566] on button "All competitor matching with Amazon" at bounding box center [196, 566] width 205 height 16
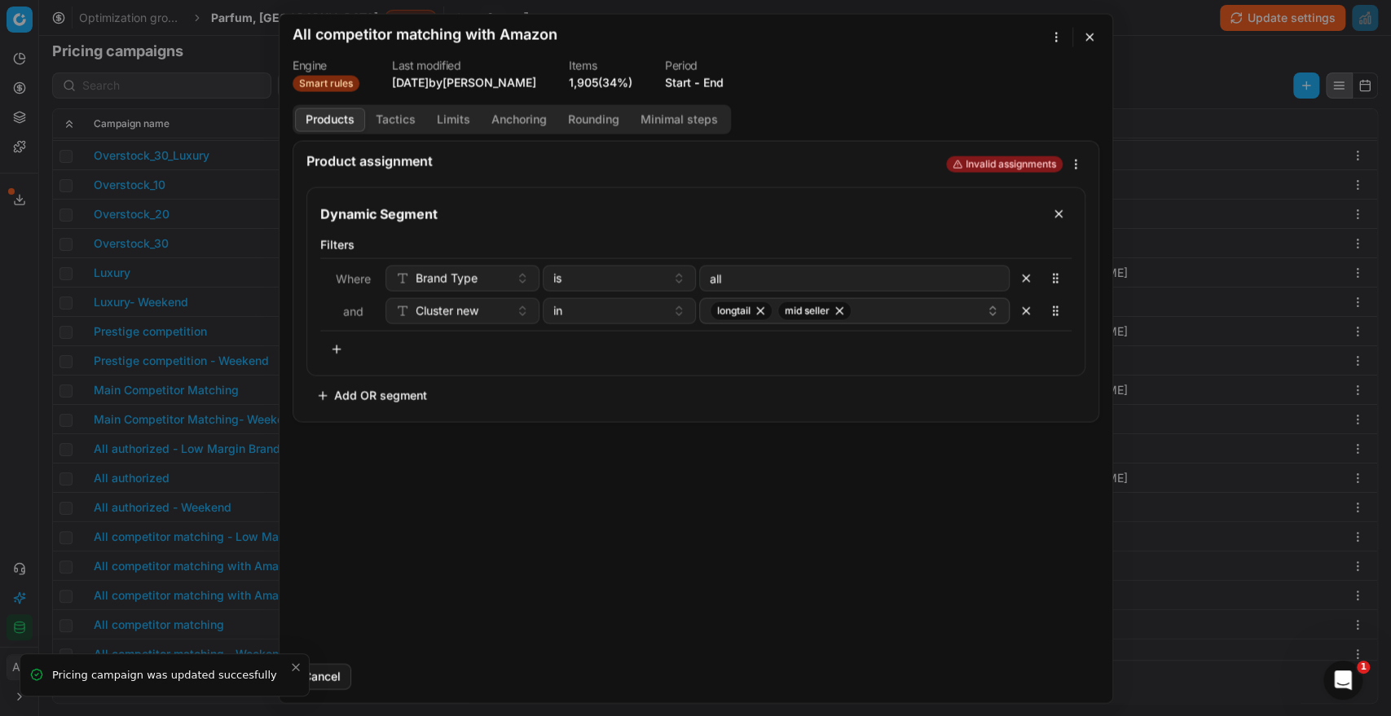
click at [724, 75] on button "End" at bounding box center [713, 82] width 20 height 16
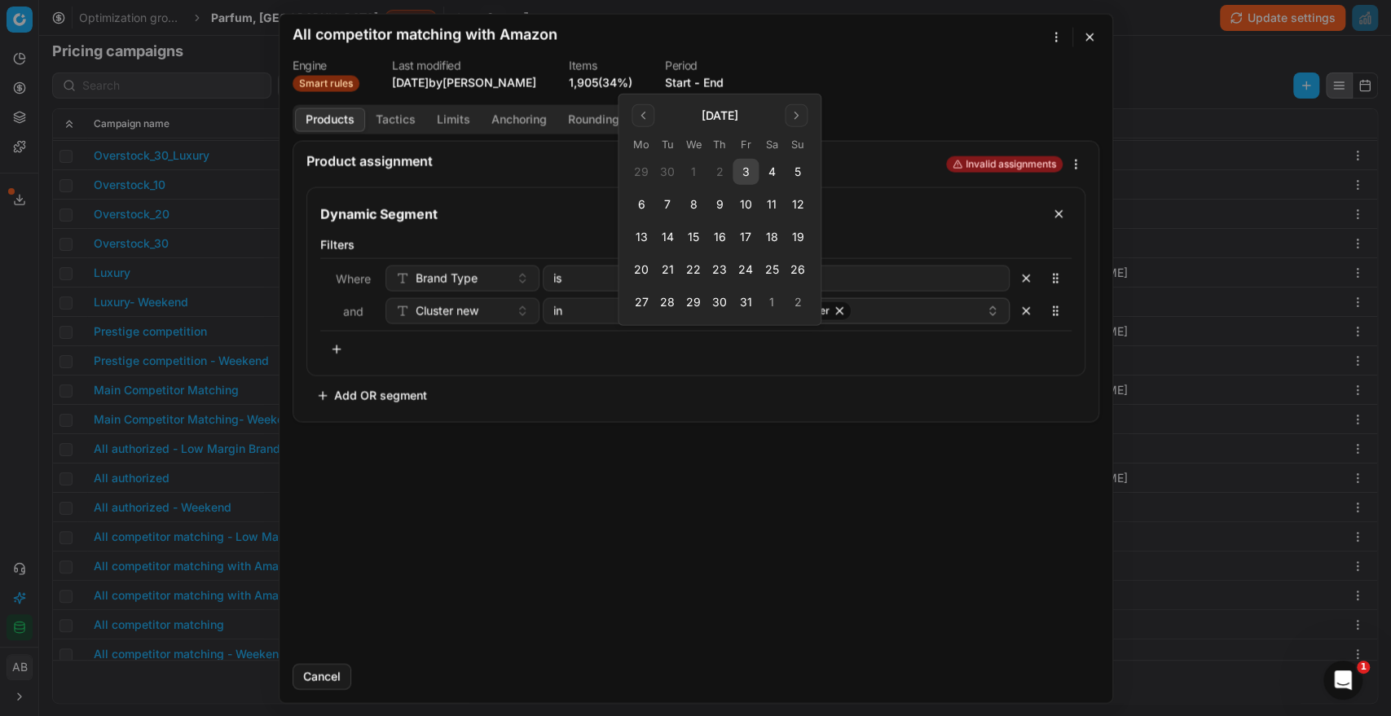
click at [754, 175] on button "3" at bounding box center [746, 172] width 26 height 26
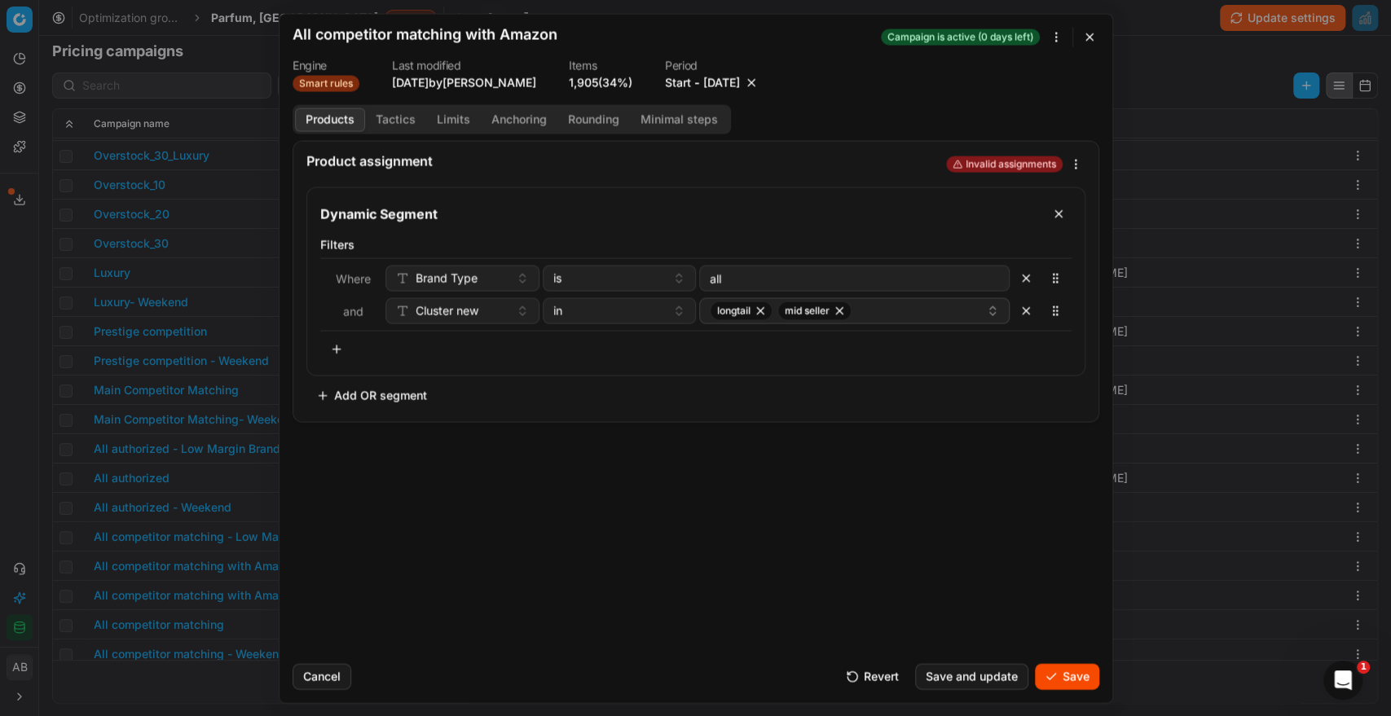
click at [1060, 679] on button "Save" at bounding box center [1067, 676] width 64 height 26
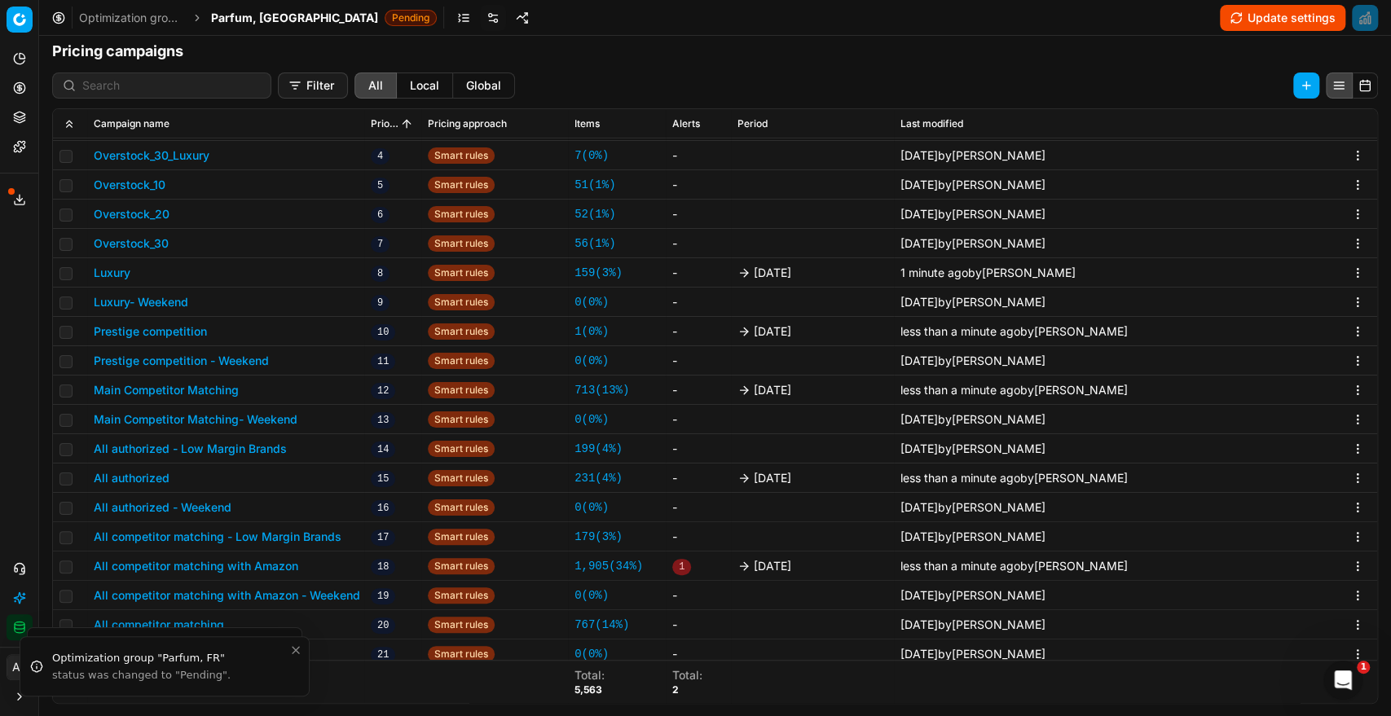
click at [196, 622] on button "All competitor matching" at bounding box center [159, 625] width 130 height 16
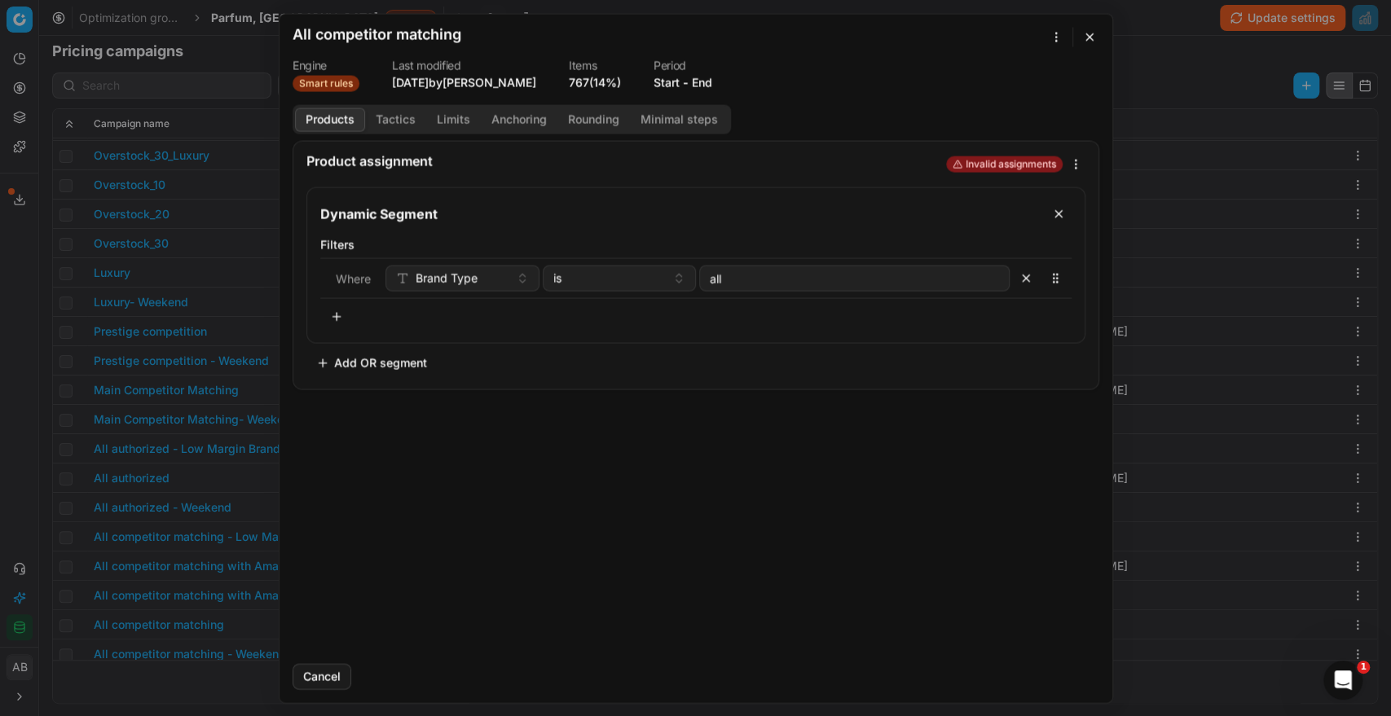
click at [711, 73] on div "Period Start - End" at bounding box center [683, 74] width 59 height 31
click at [705, 88] on button "End" at bounding box center [702, 82] width 20 height 16
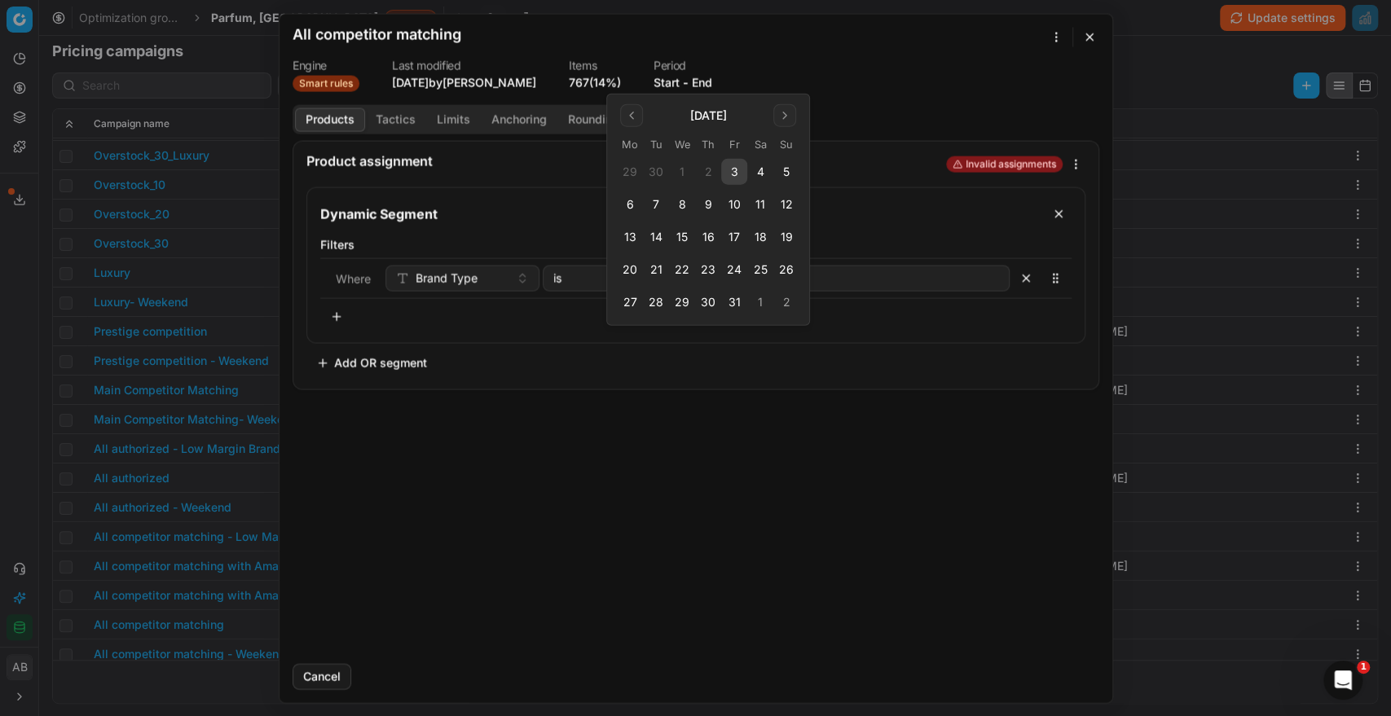
click at [730, 166] on button "3" at bounding box center [734, 172] width 26 height 26
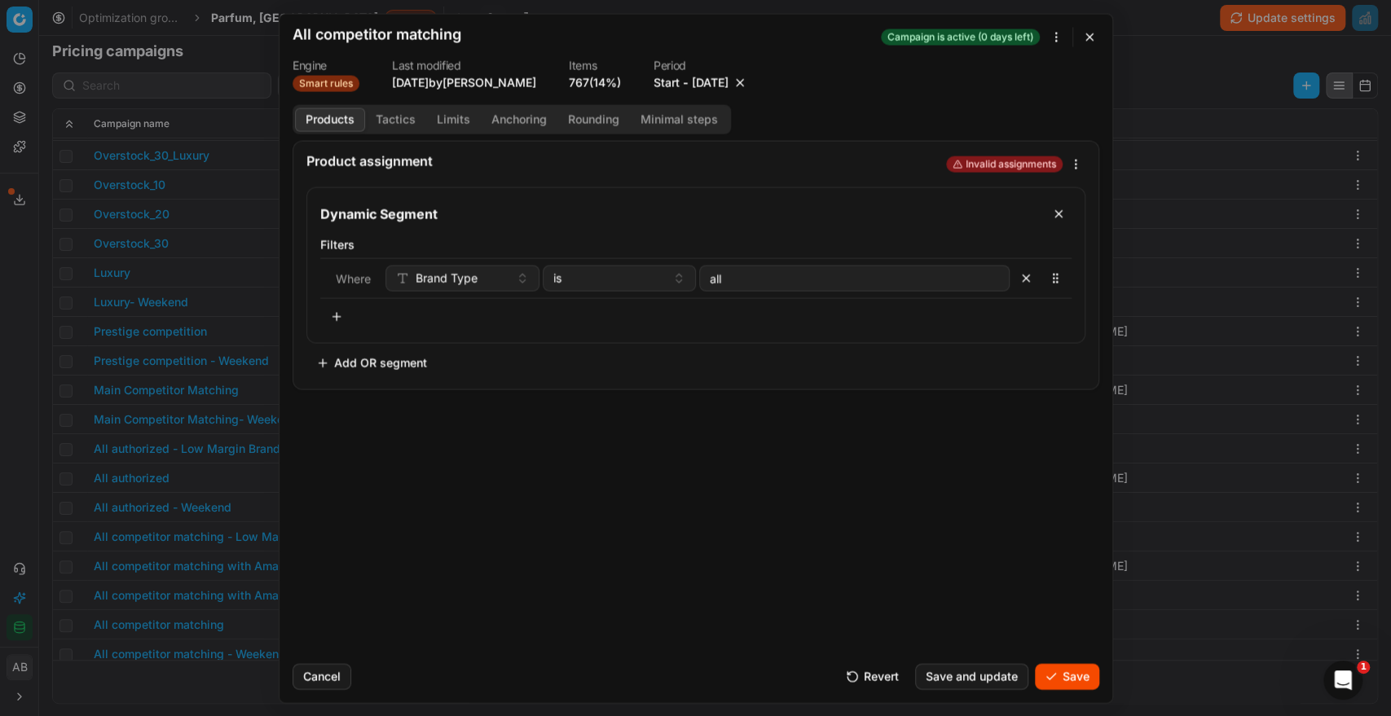
click at [1064, 674] on button "Save" at bounding box center [1067, 676] width 64 height 26
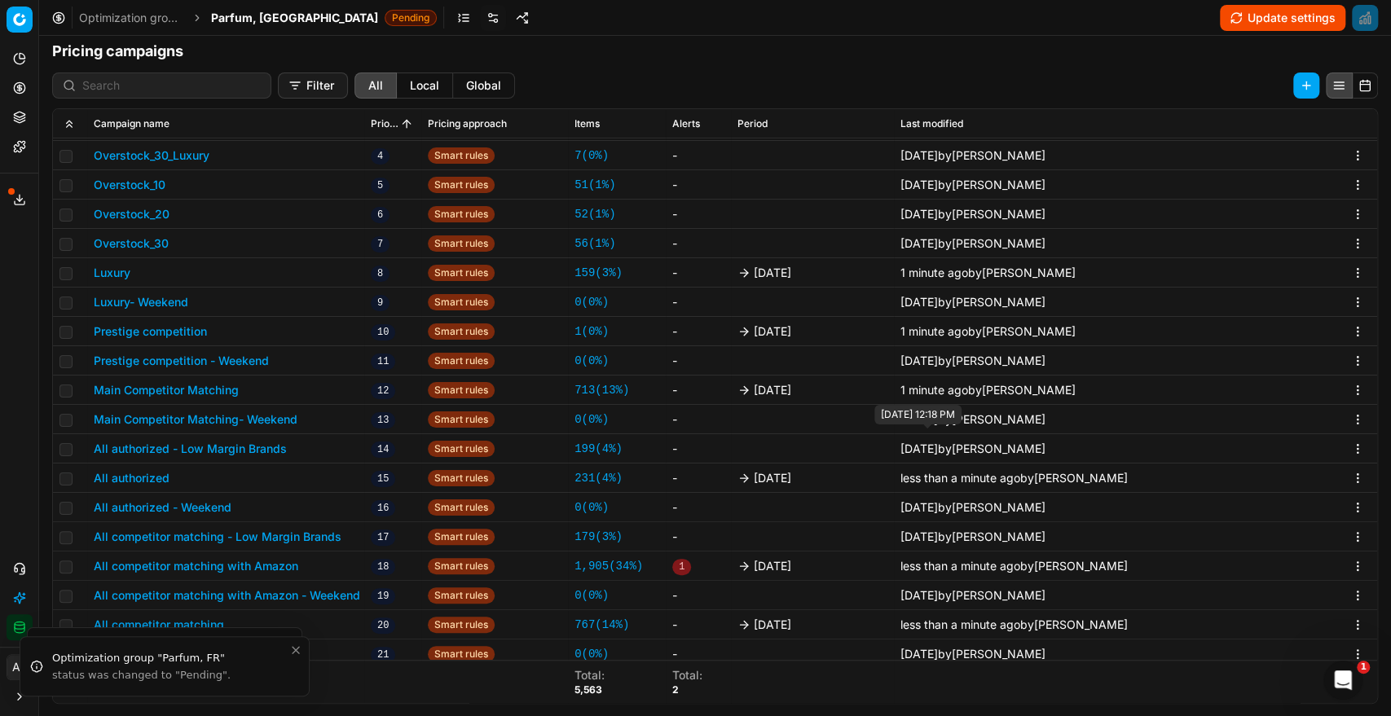
scroll to position [446, 0]
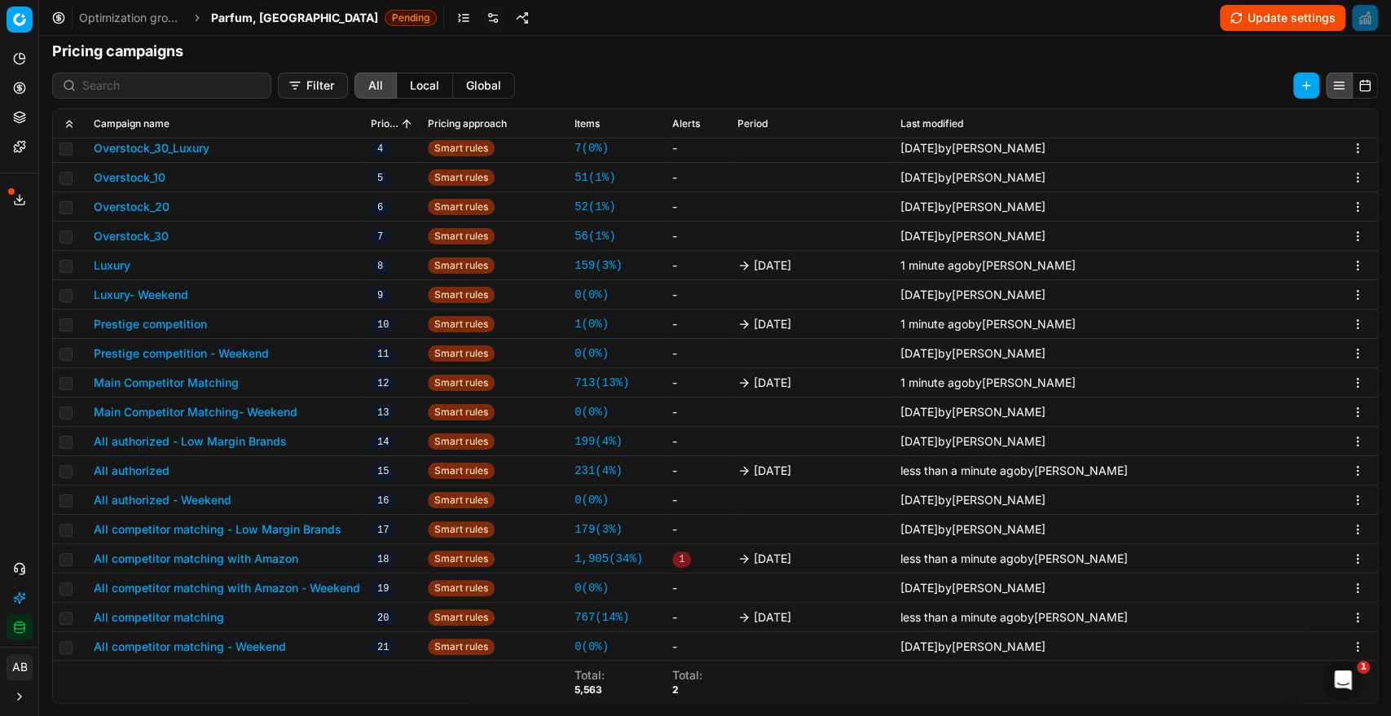
click at [254, 13] on span "Parfum, [GEOGRAPHIC_DATA]" at bounding box center [294, 18] width 167 height 16
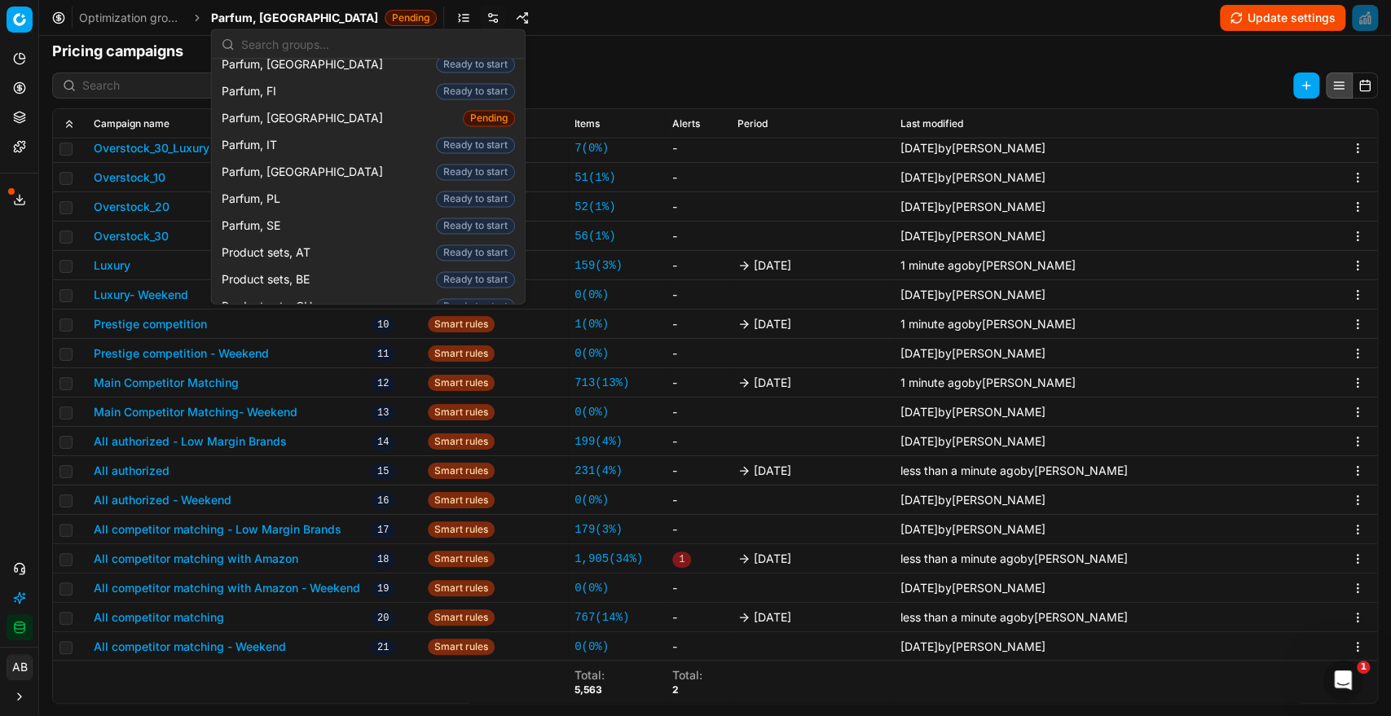
scroll to position [1749, 0]
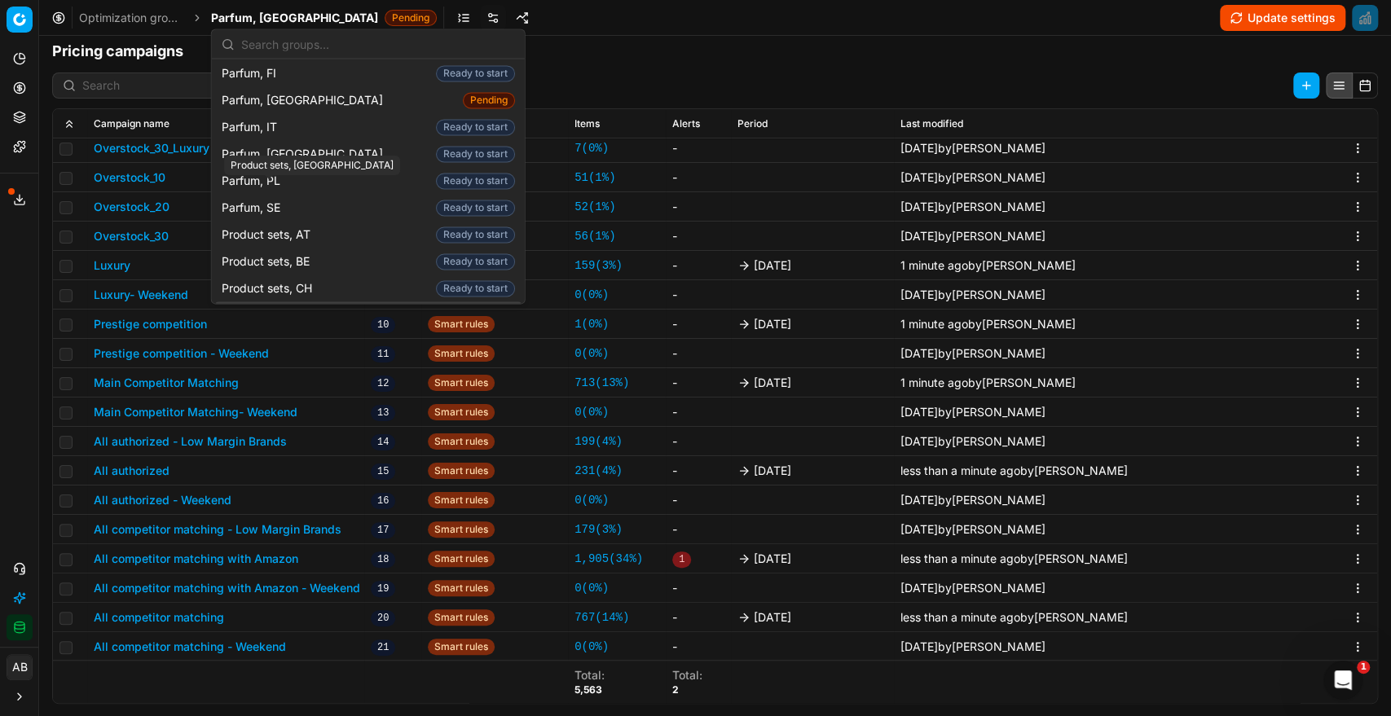
click at [306, 307] on span "Product sets, [GEOGRAPHIC_DATA]" at bounding box center [320, 315] width 197 height 16
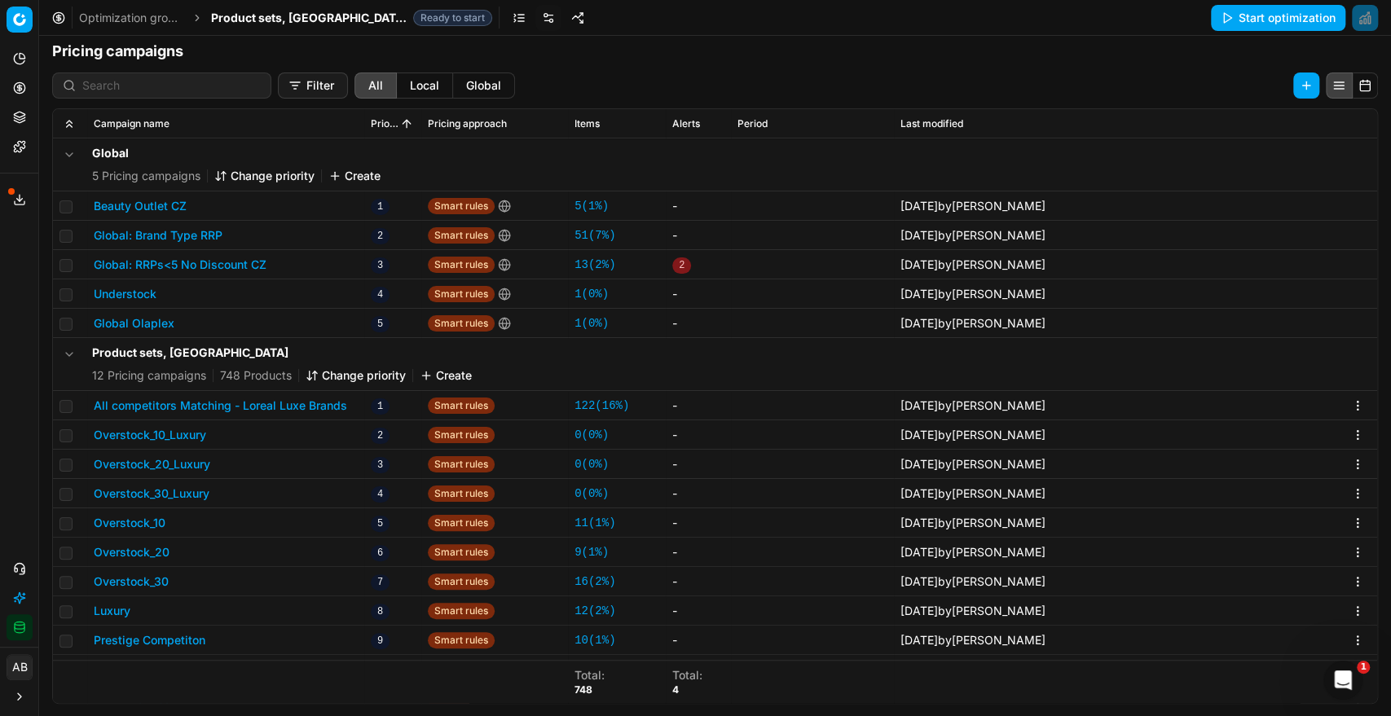
click at [325, 399] on button "All competitors Matching - Loreal Luxe Brands" at bounding box center [220, 406] width 253 height 16
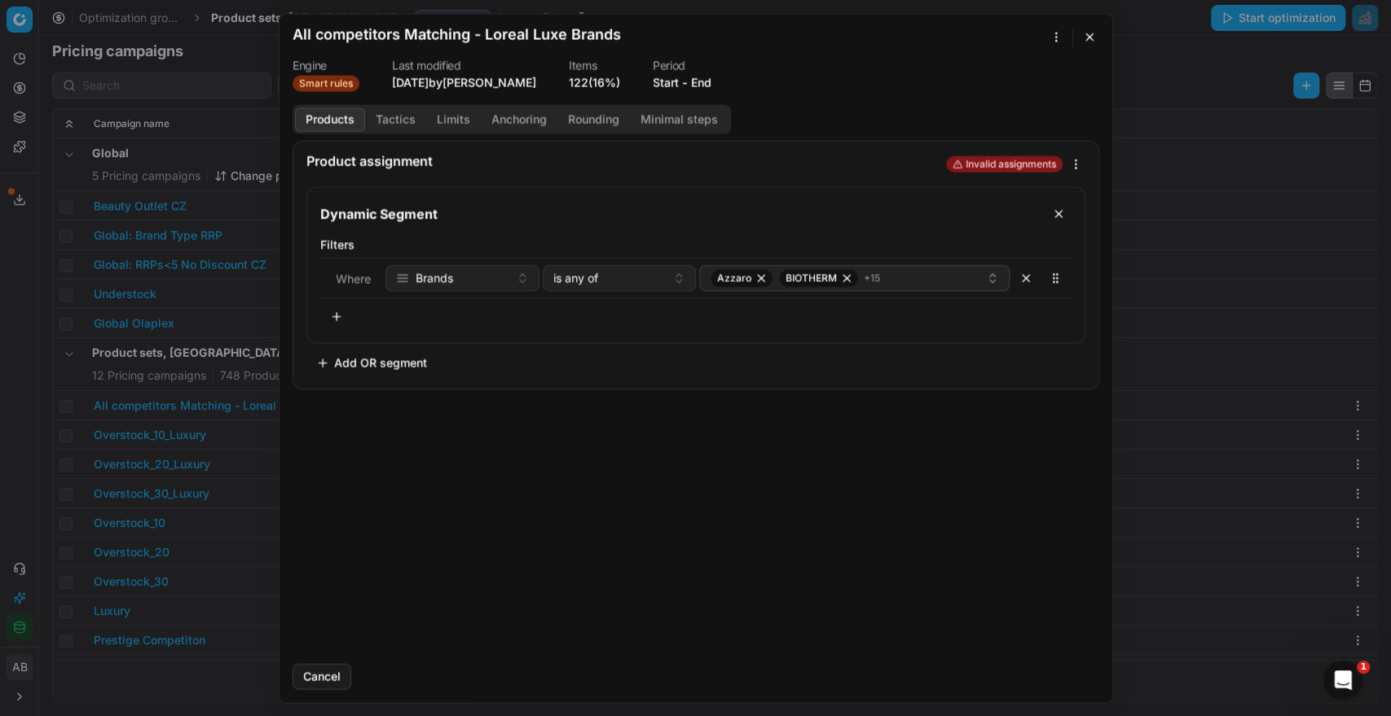
click at [709, 84] on button "End" at bounding box center [701, 82] width 20 height 16
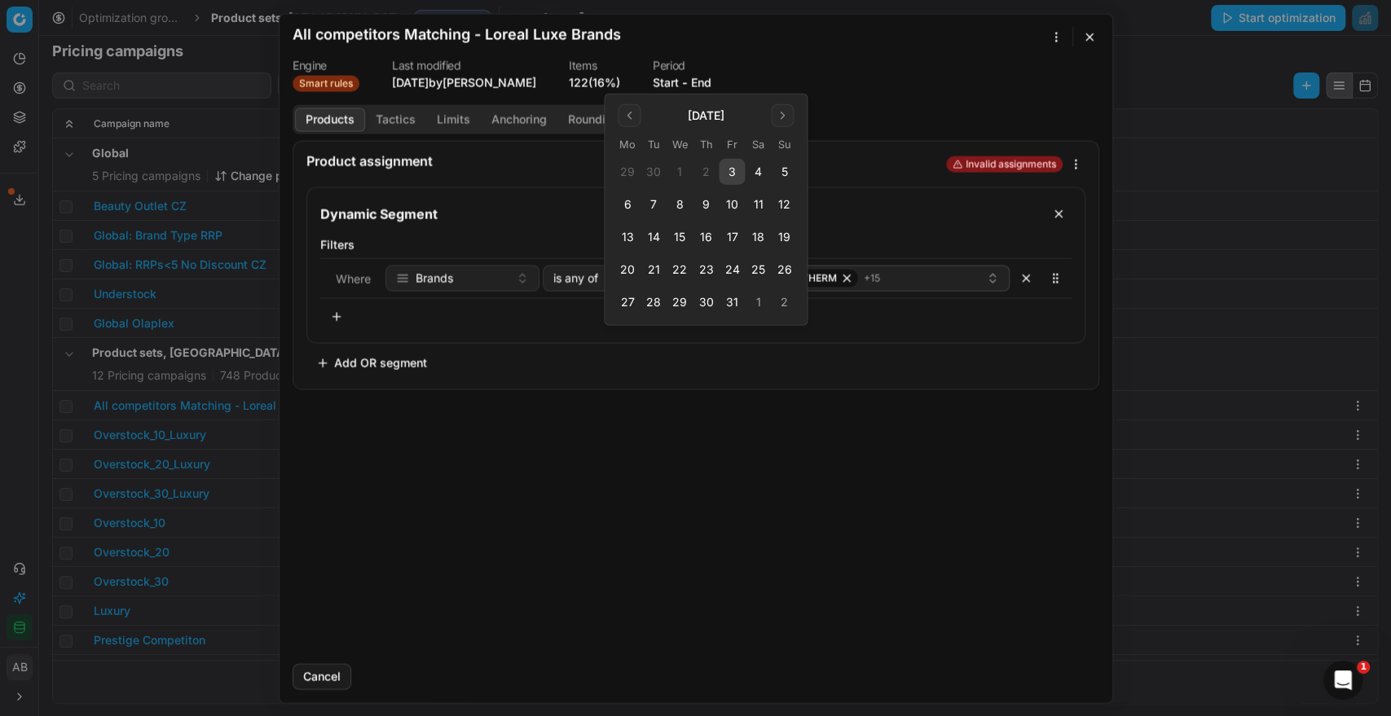
click at [733, 174] on button "3" at bounding box center [732, 172] width 26 height 26
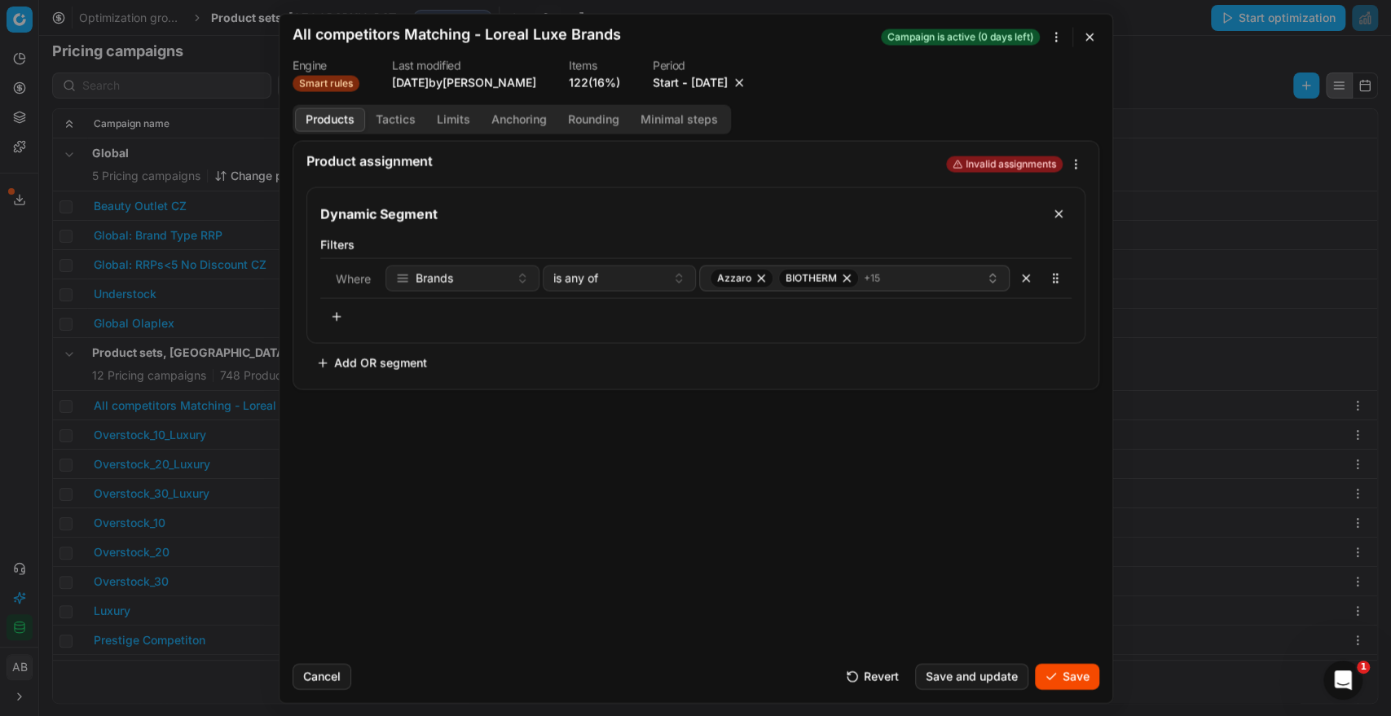
click at [1061, 681] on button "Save" at bounding box center [1067, 676] width 64 height 26
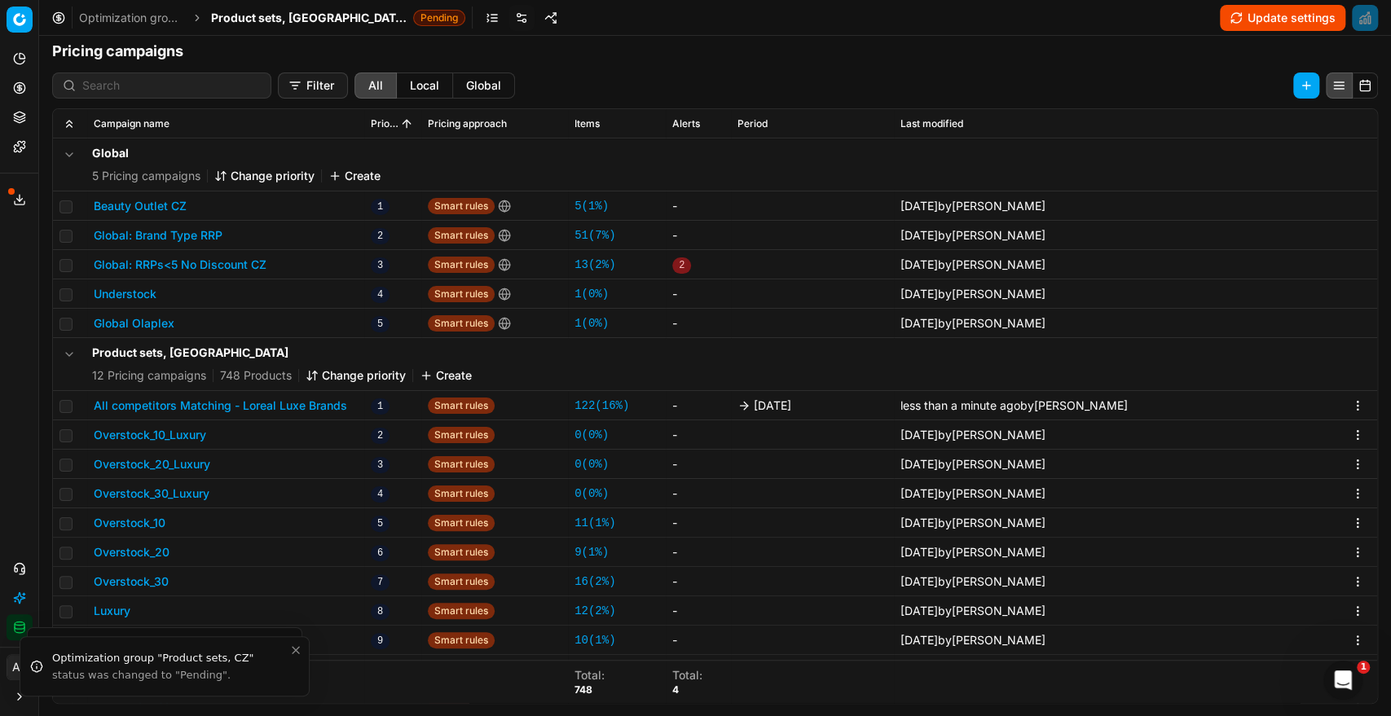
click at [308, 12] on div "Product sets, CZ Pending" at bounding box center [338, 18] width 254 height 16
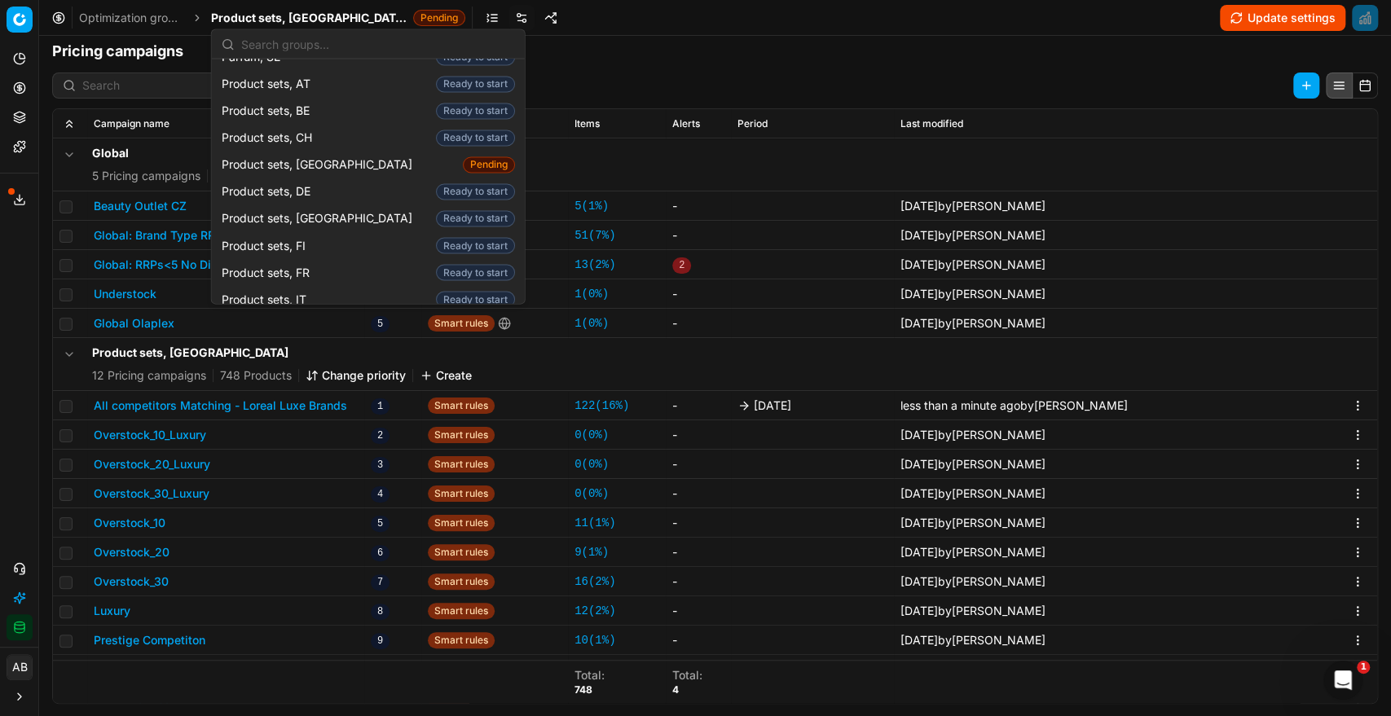
scroll to position [1895, 0]
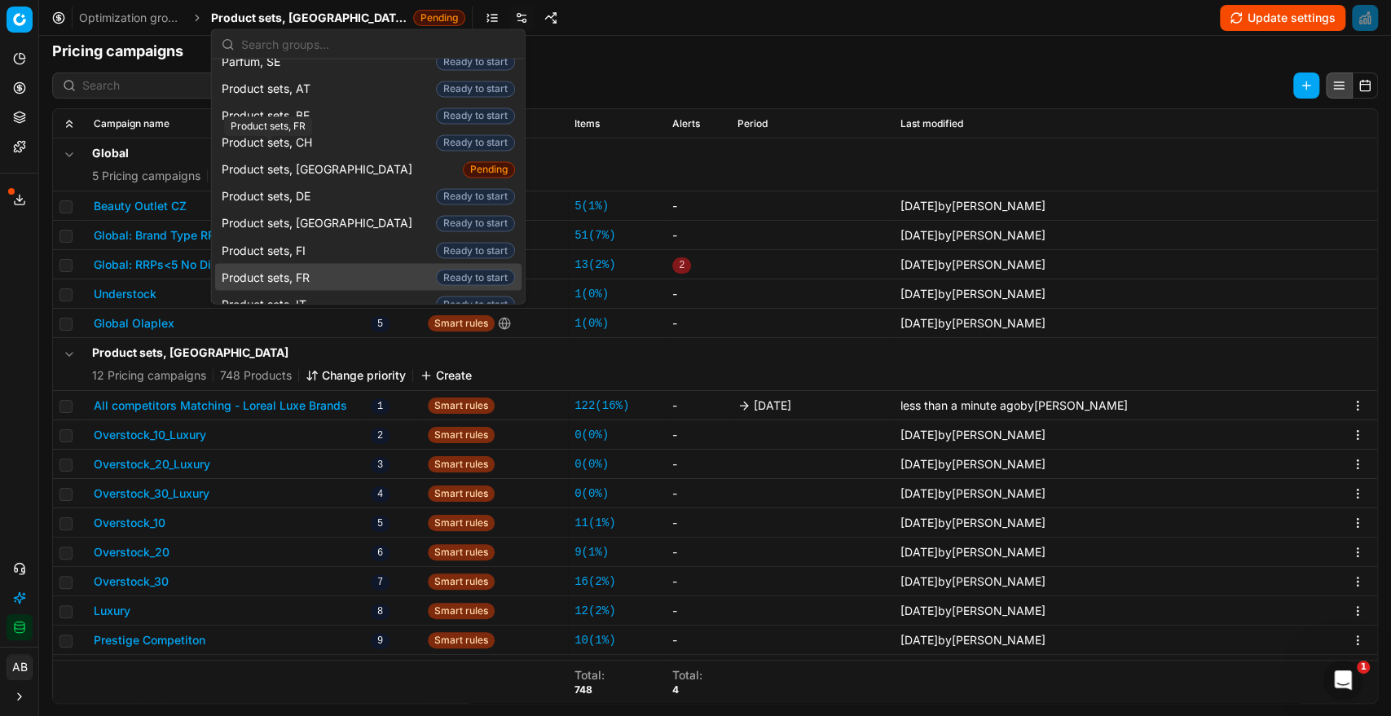
click at [289, 269] on span "Product sets, FR" at bounding box center [269, 277] width 95 height 16
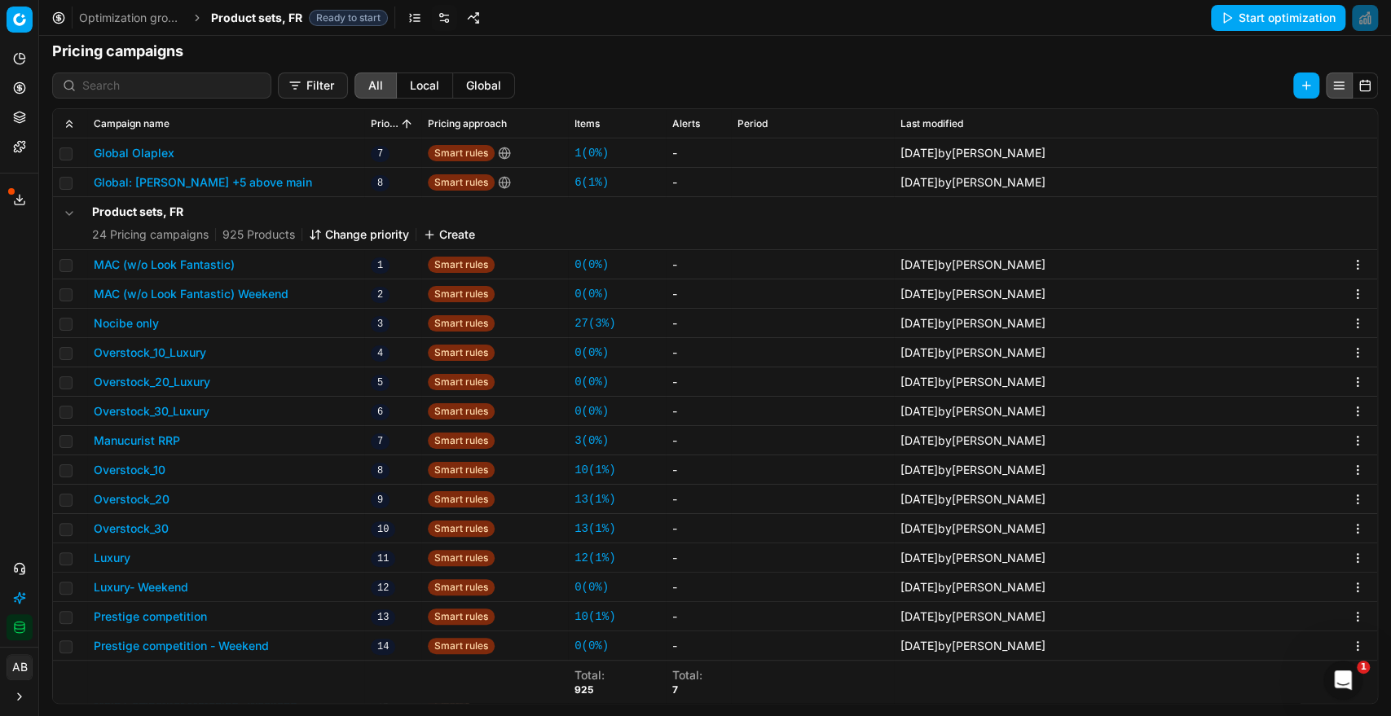
scroll to position [312, 0]
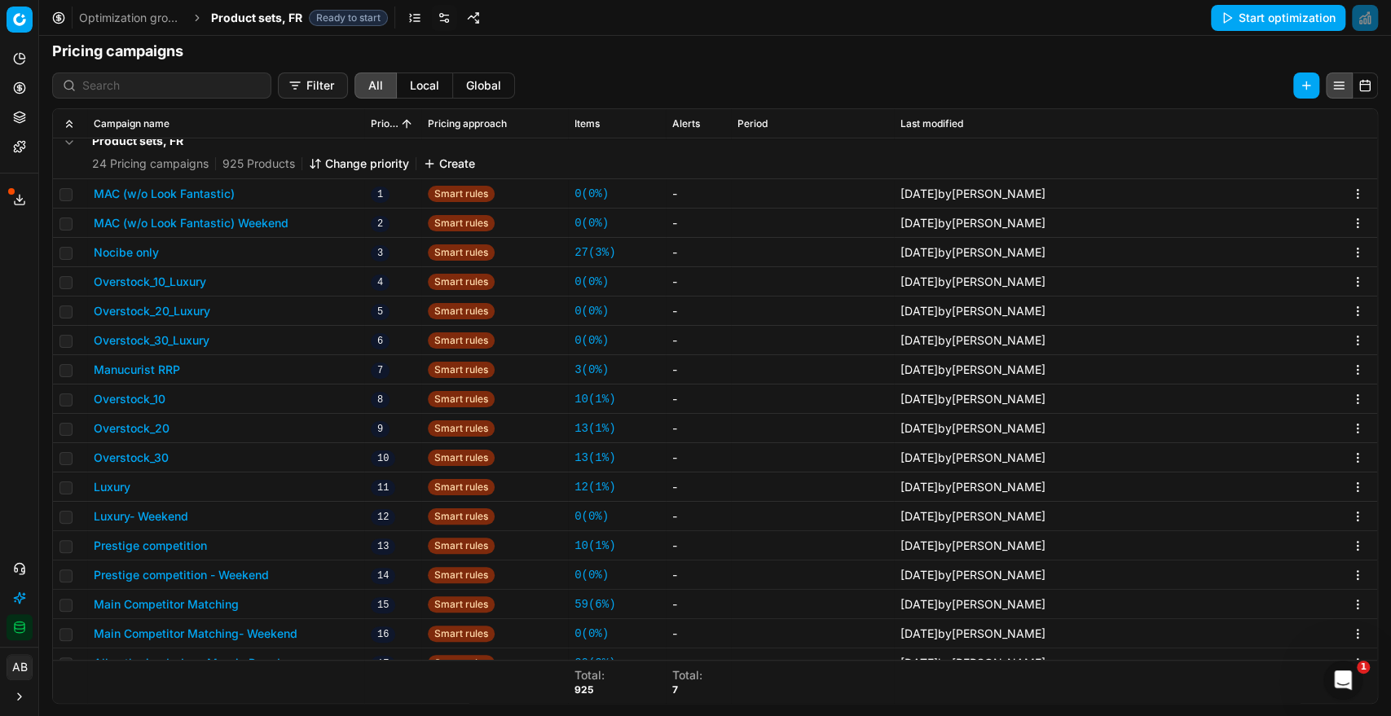
click at [125, 486] on button "Luxury" at bounding box center [112, 487] width 37 height 16
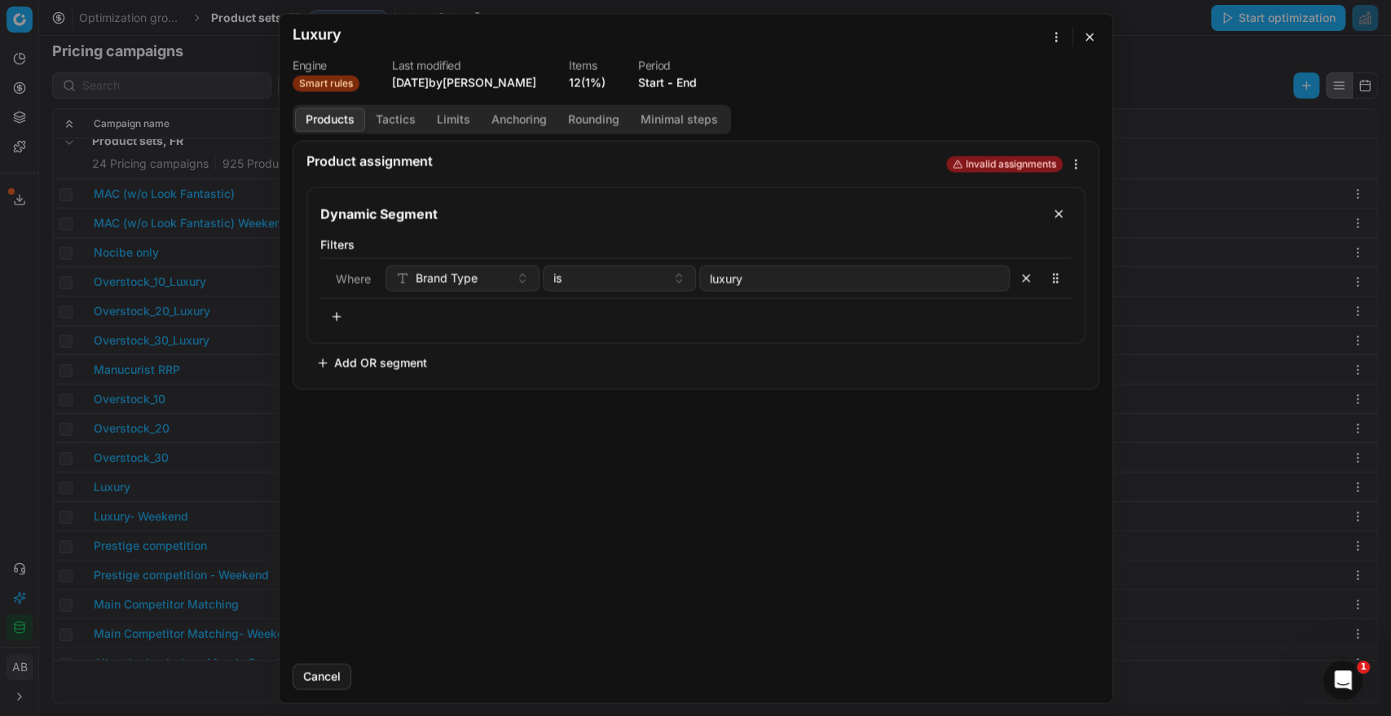
click at [682, 70] on dt "Period" at bounding box center [667, 64] width 59 height 11
click at [685, 77] on button "End" at bounding box center [686, 82] width 20 height 16
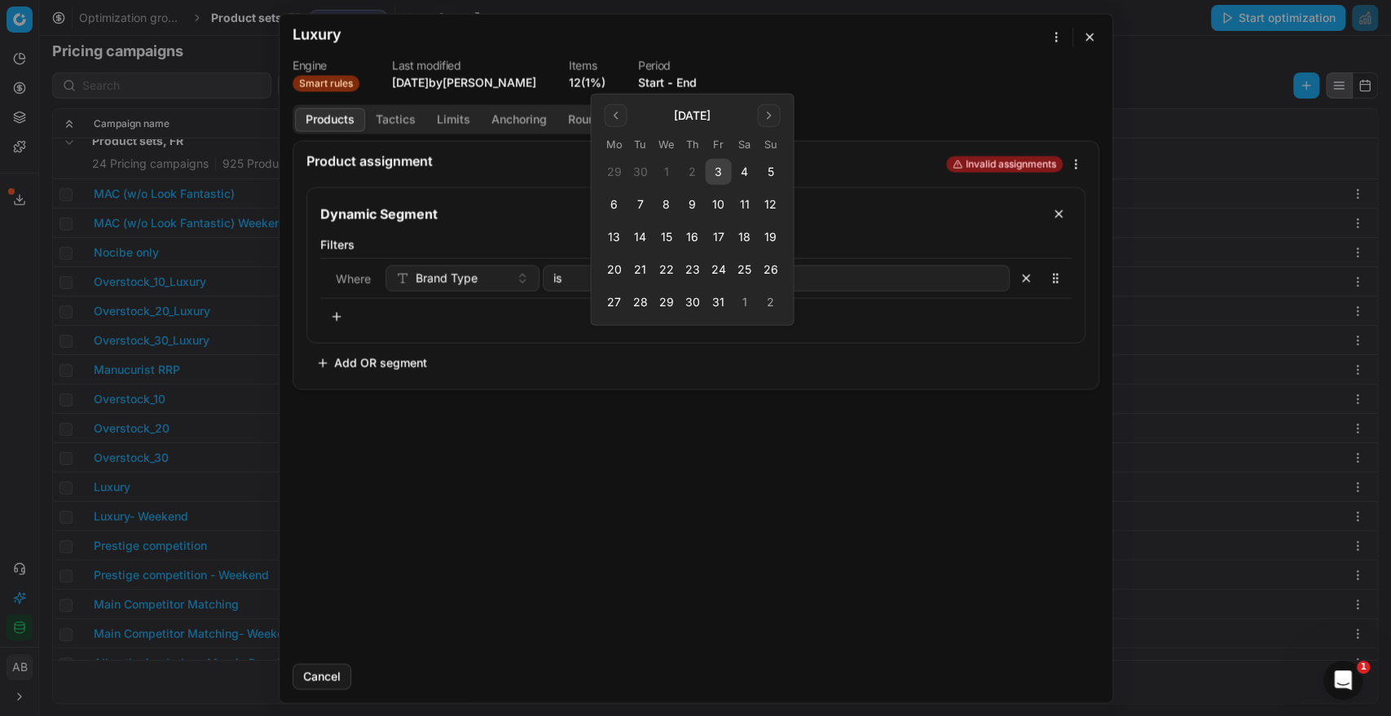
click at [716, 172] on button "3" at bounding box center [718, 172] width 26 height 26
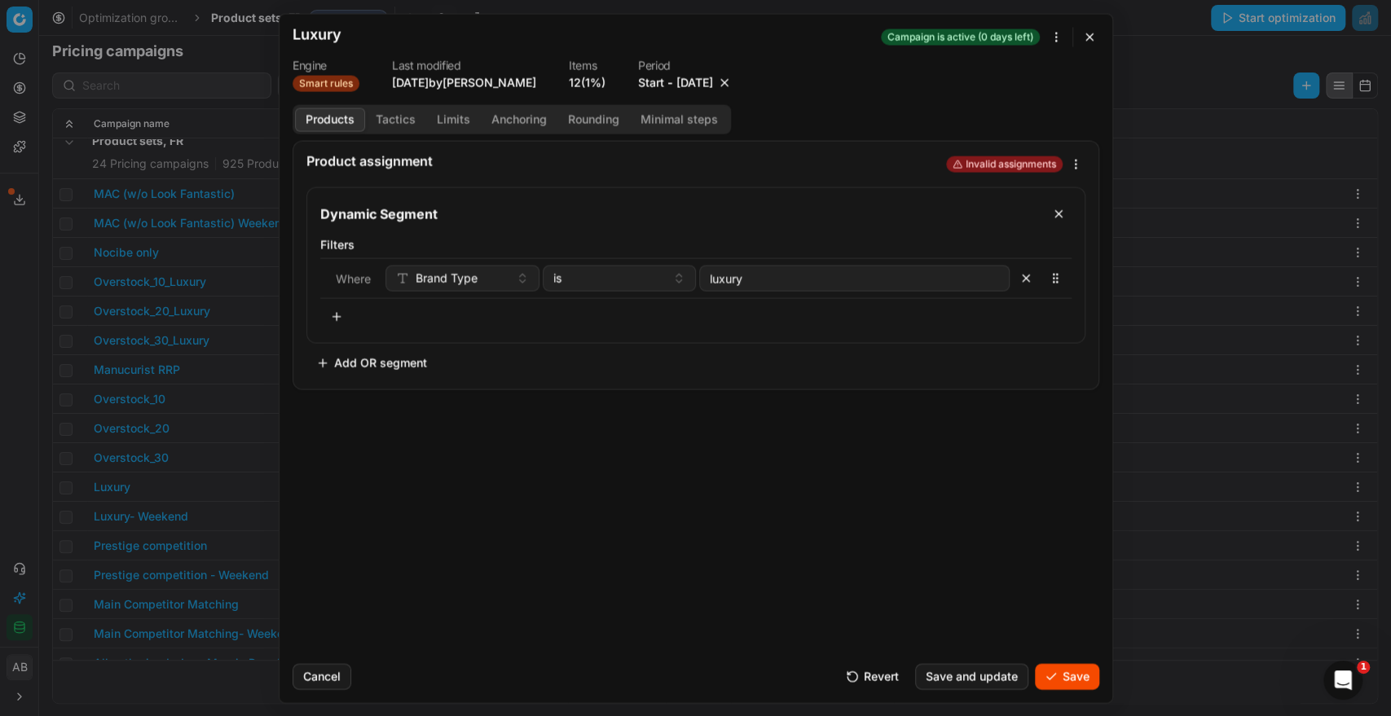
click at [1081, 671] on button "Save" at bounding box center [1067, 676] width 64 height 26
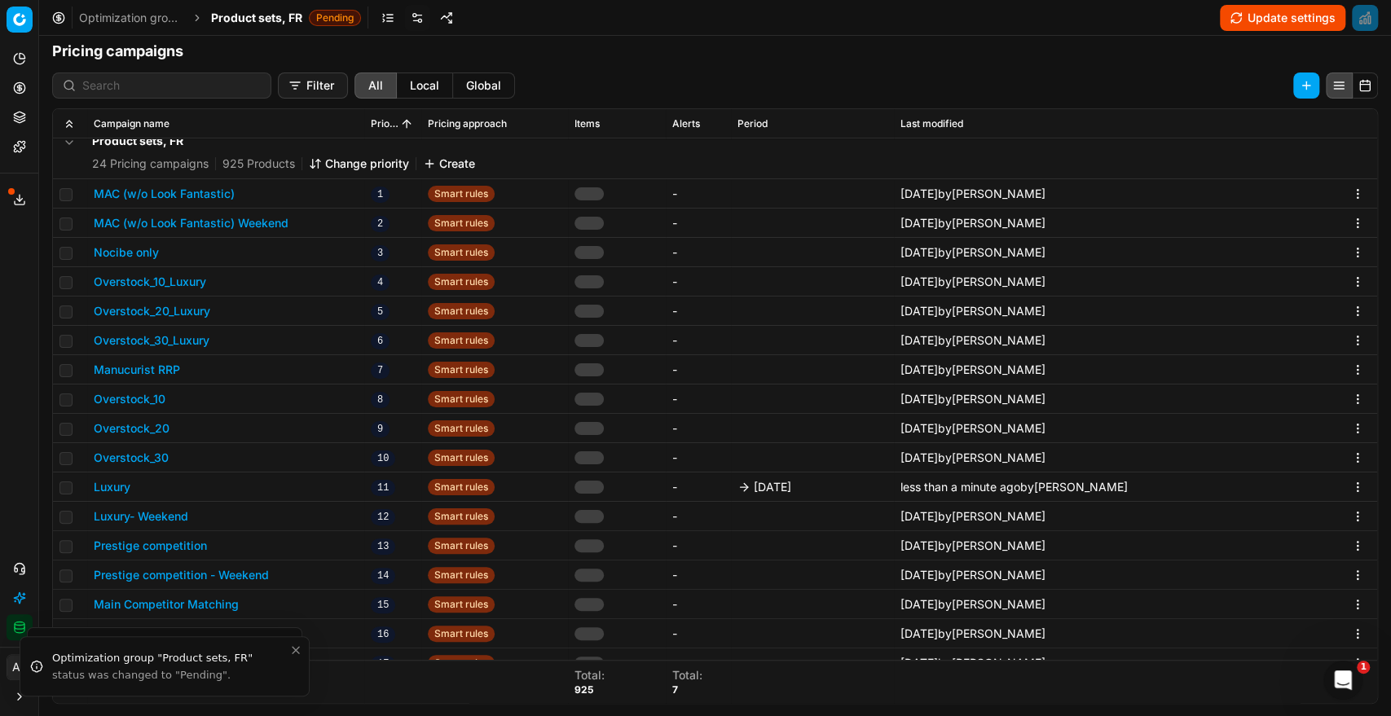
click at [186, 547] on button "Prestige competition" at bounding box center [150, 546] width 113 height 16
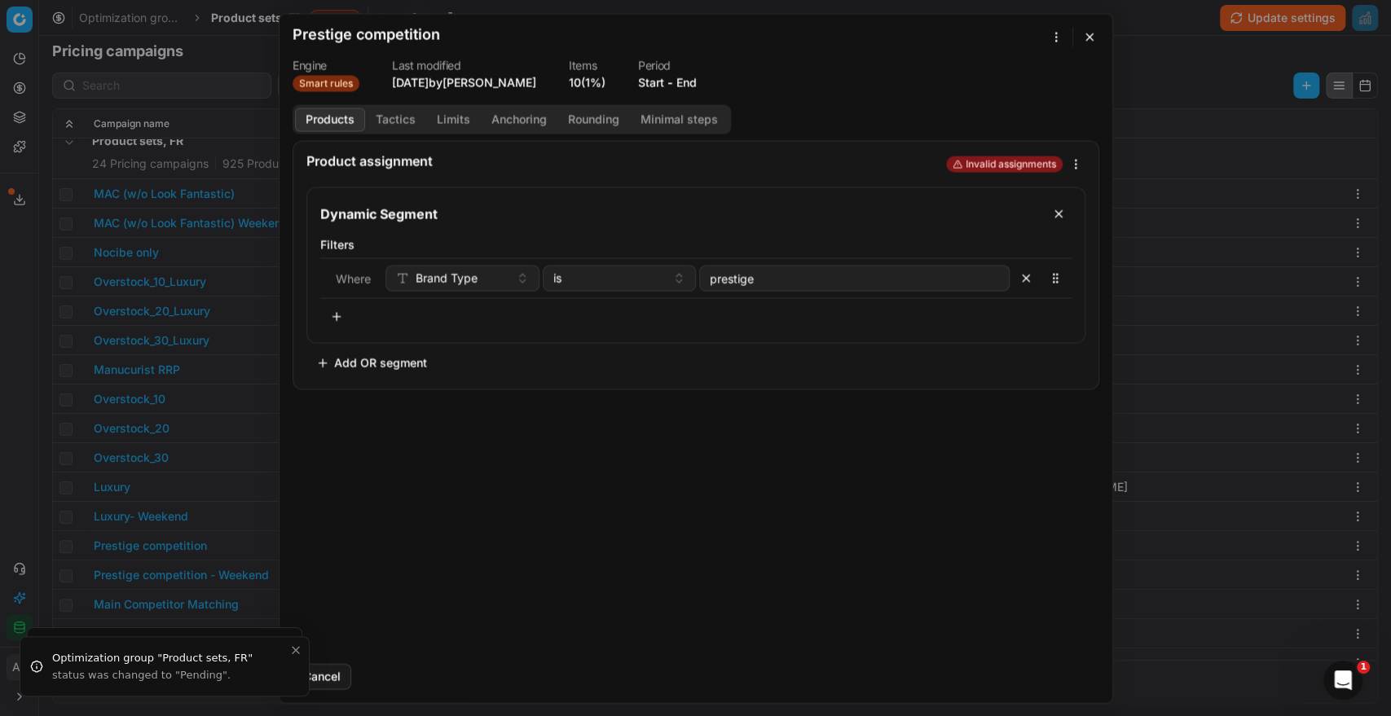
click at [682, 77] on button "End" at bounding box center [686, 82] width 20 height 16
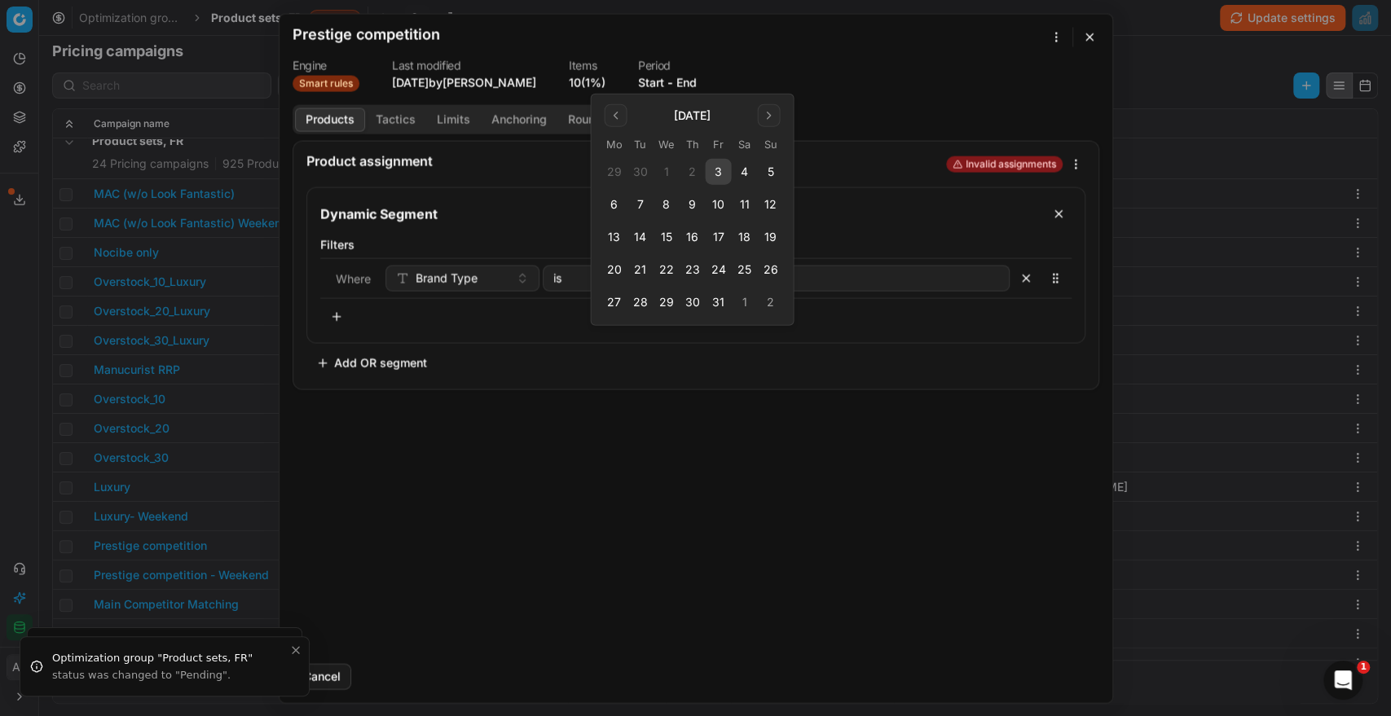
click at [724, 174] on button "3" at bounding box center [718, 172] width 26 height 26
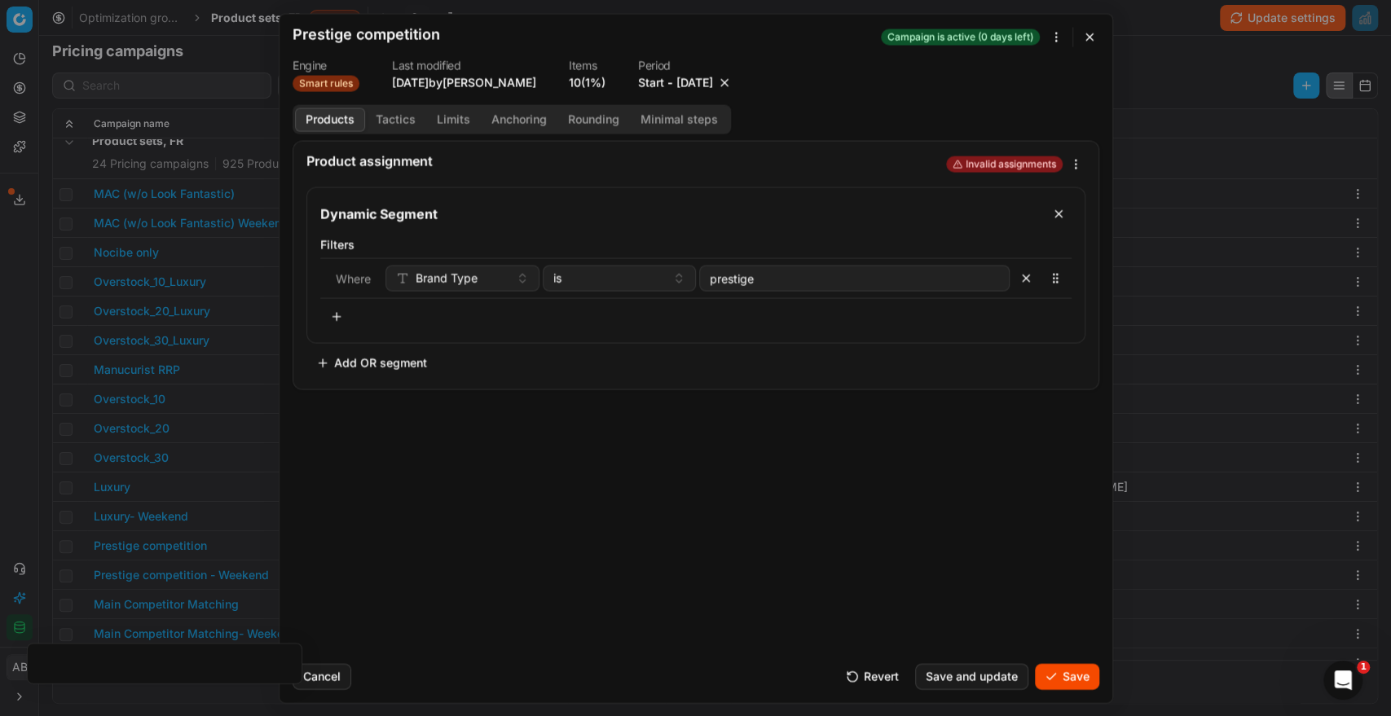
click at [1084, 676] on button "Save" at bounding box center [1067, 676] width 64 height 26
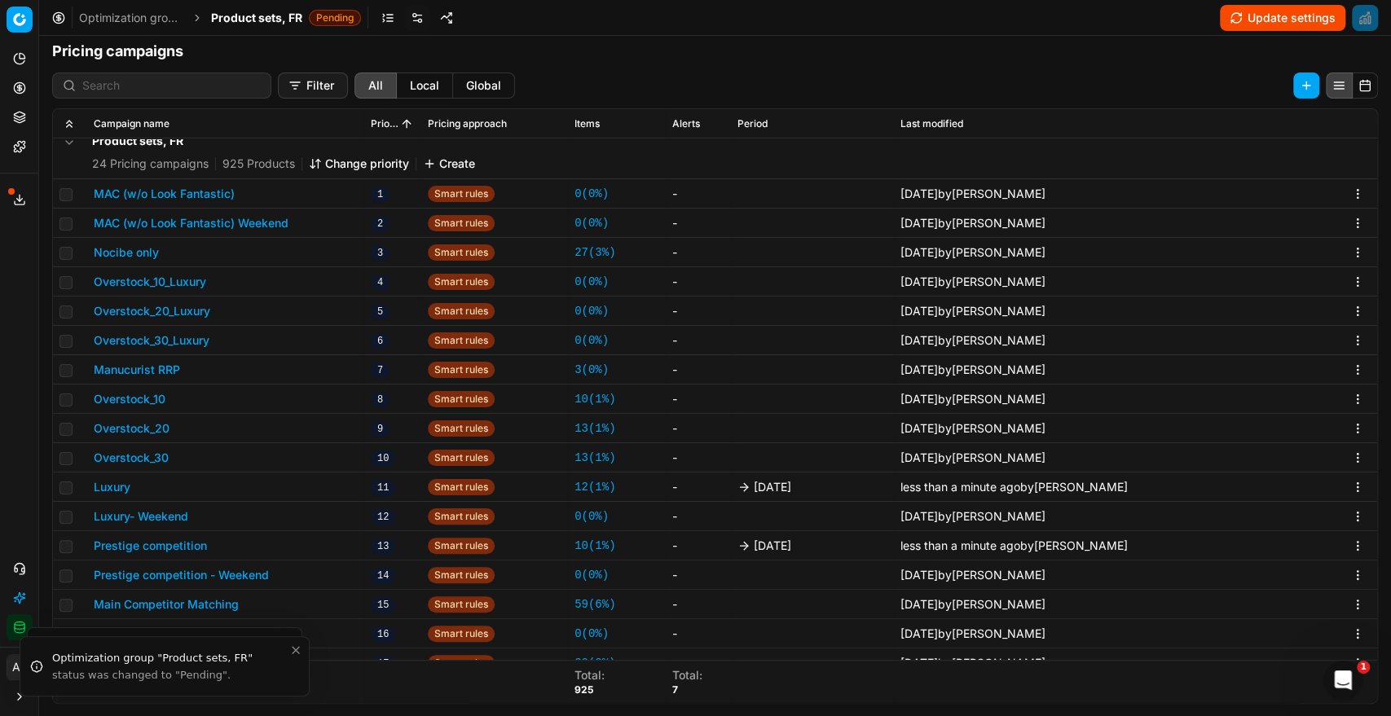
scroll to position [426, 0]
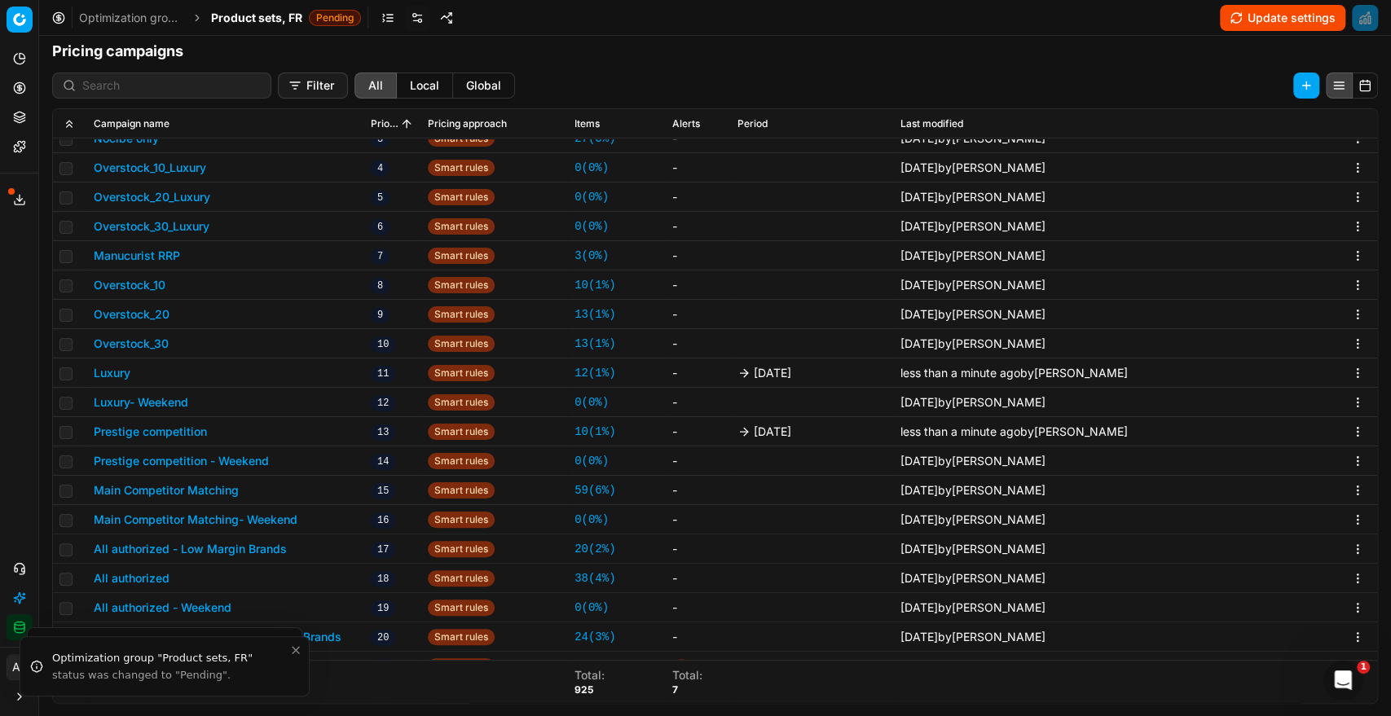
click at [208, 489] on button "Main Competitor Matching" at bounding box center [166, 490] width 145 height 16
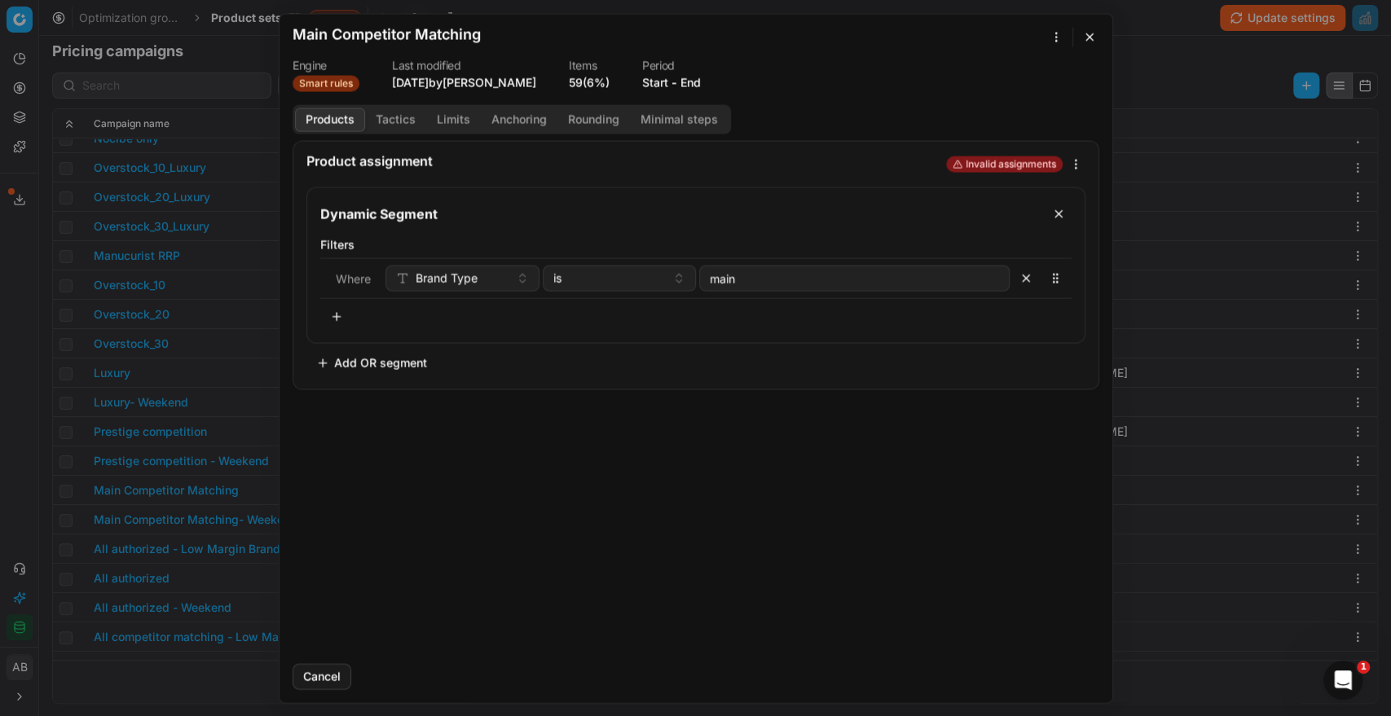
click at [701, 83] on button "End" at bounding box center [691, 82] width 20 height 16
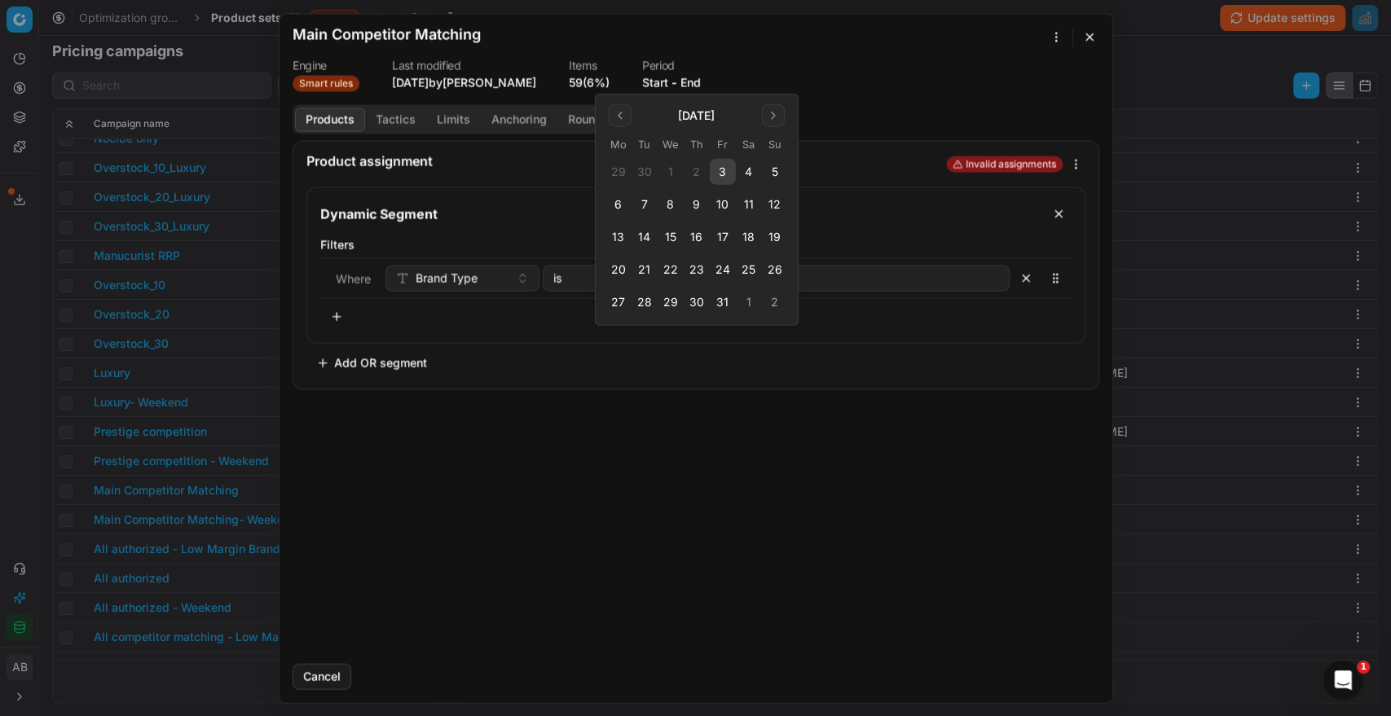
click at [725, 164] on button "3" at bounding box center [723, 172] width 26 height 26
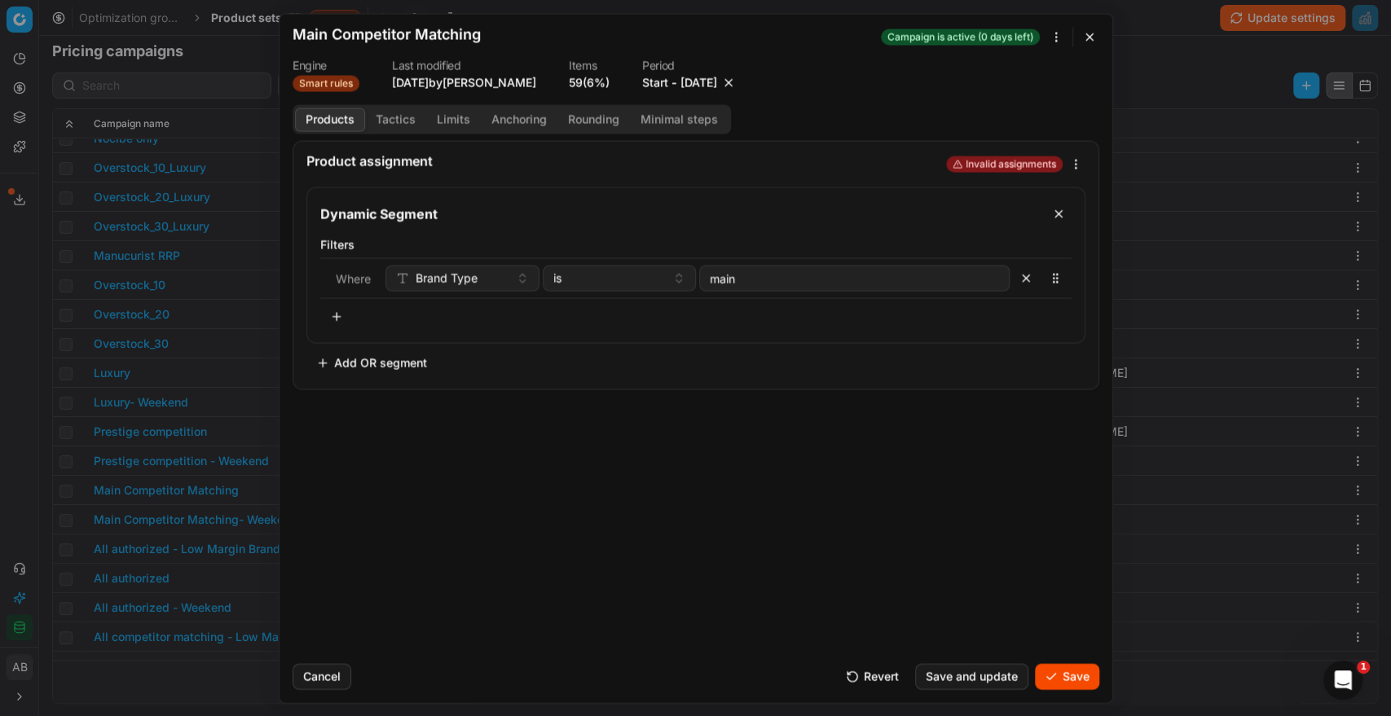
click at [1070, 670] on button "Save" at bounding box center [1067, 676] width 64 height 26
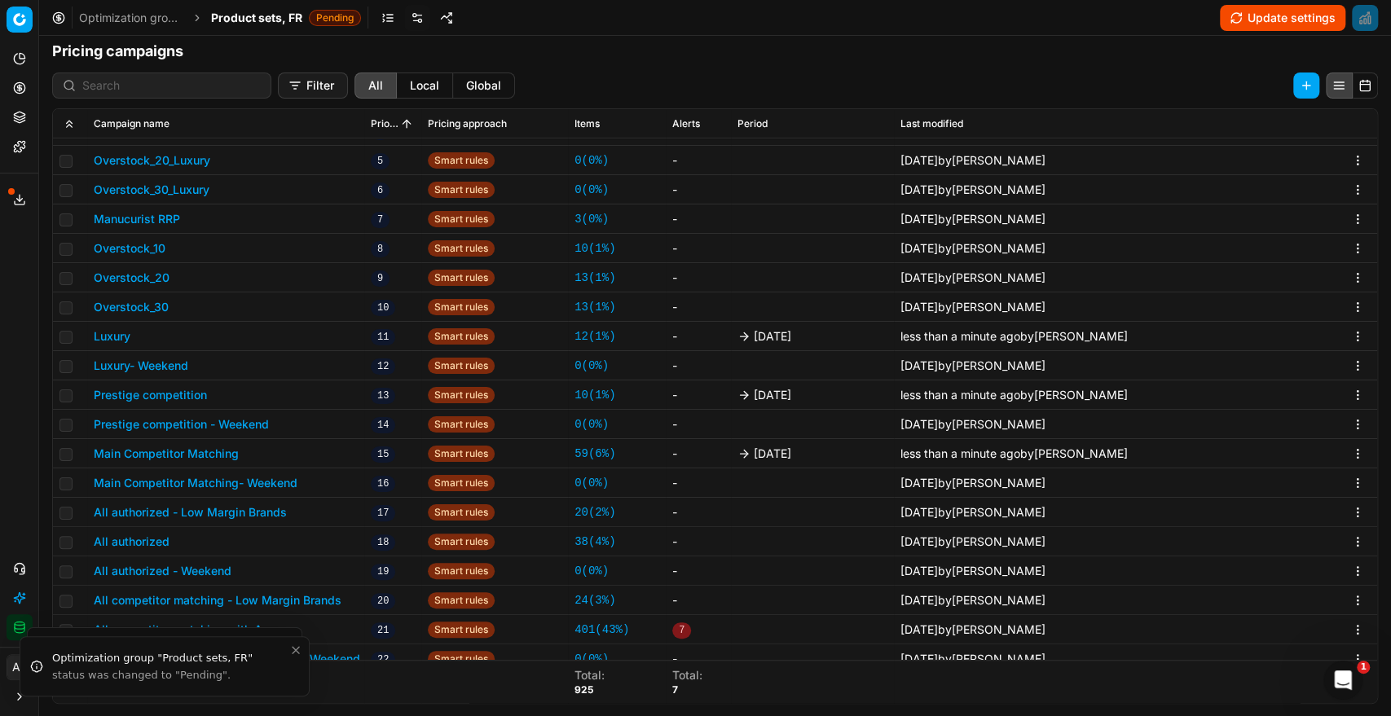
scroll to position [496, 0]
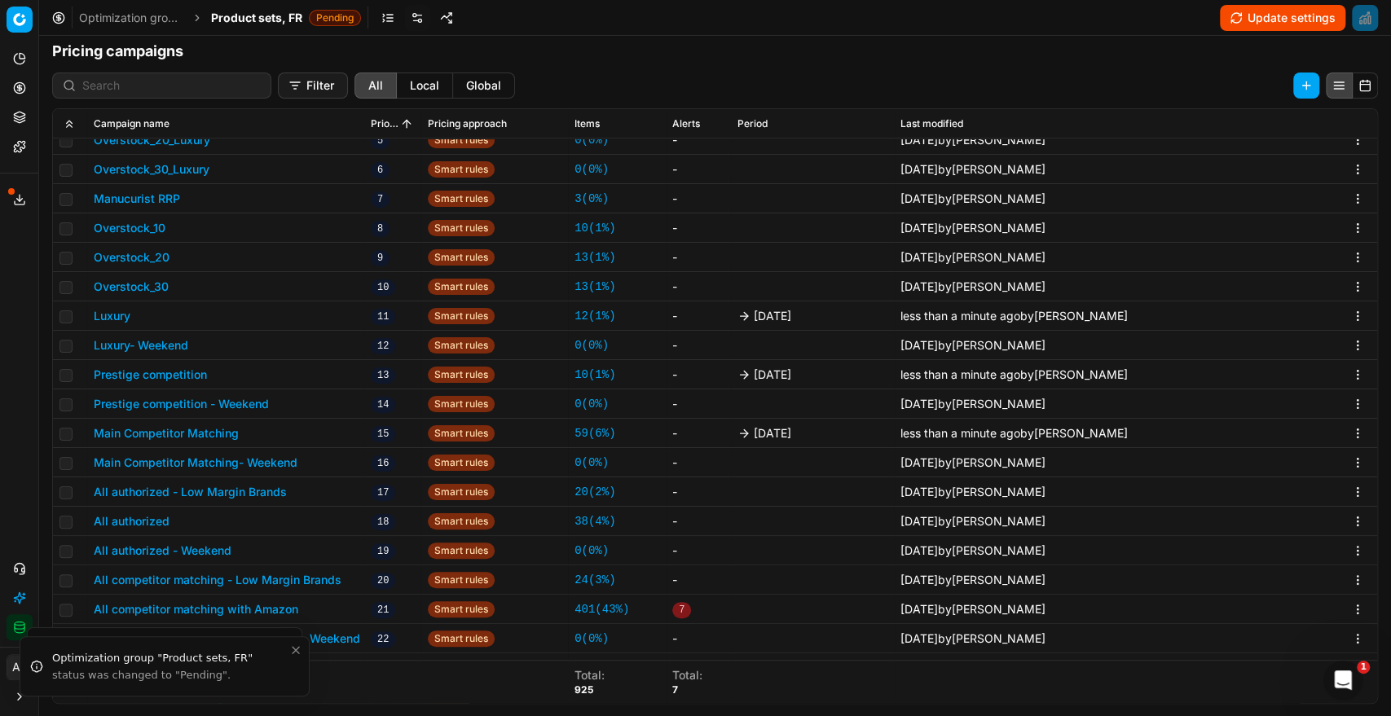
click at [150, 521] on button "All authorized" at bounding box center [132, 521] width 76 height 16
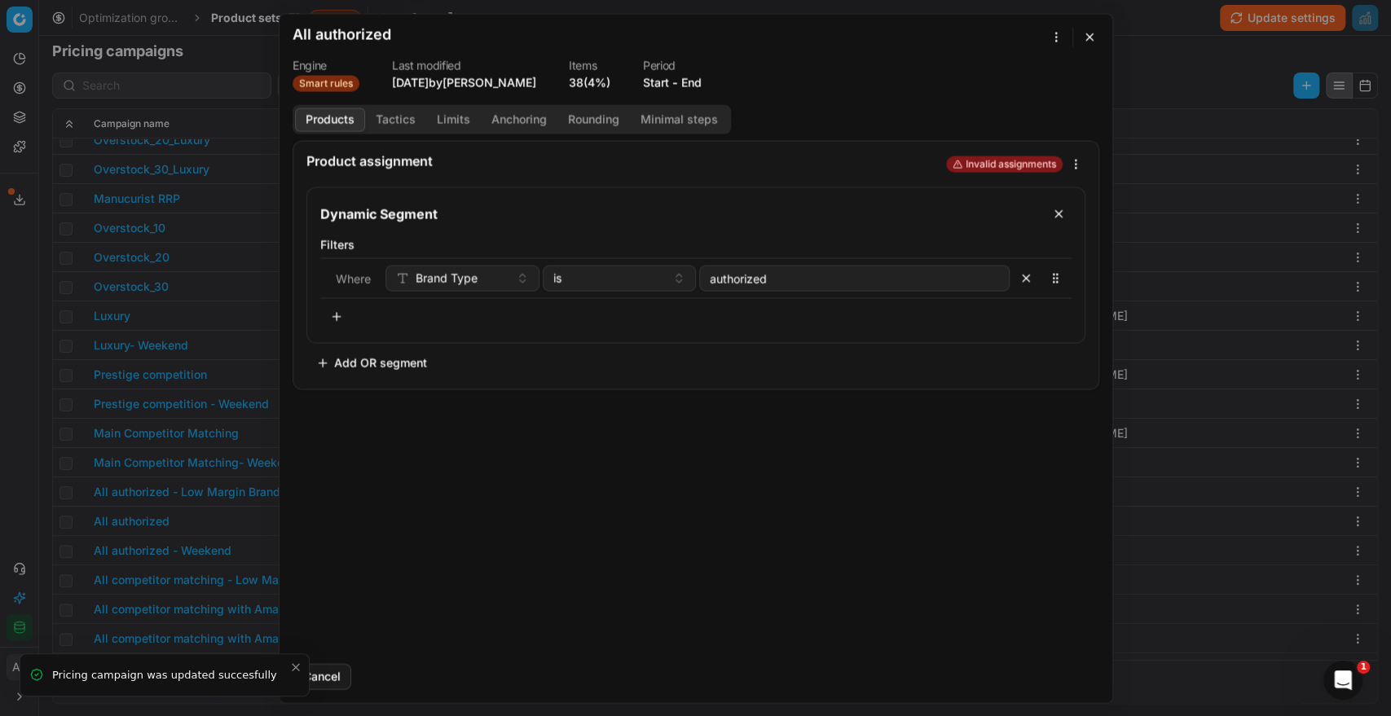
click at [700, 83] on button "End" at bounding box center [691, 82] width 20 height 16
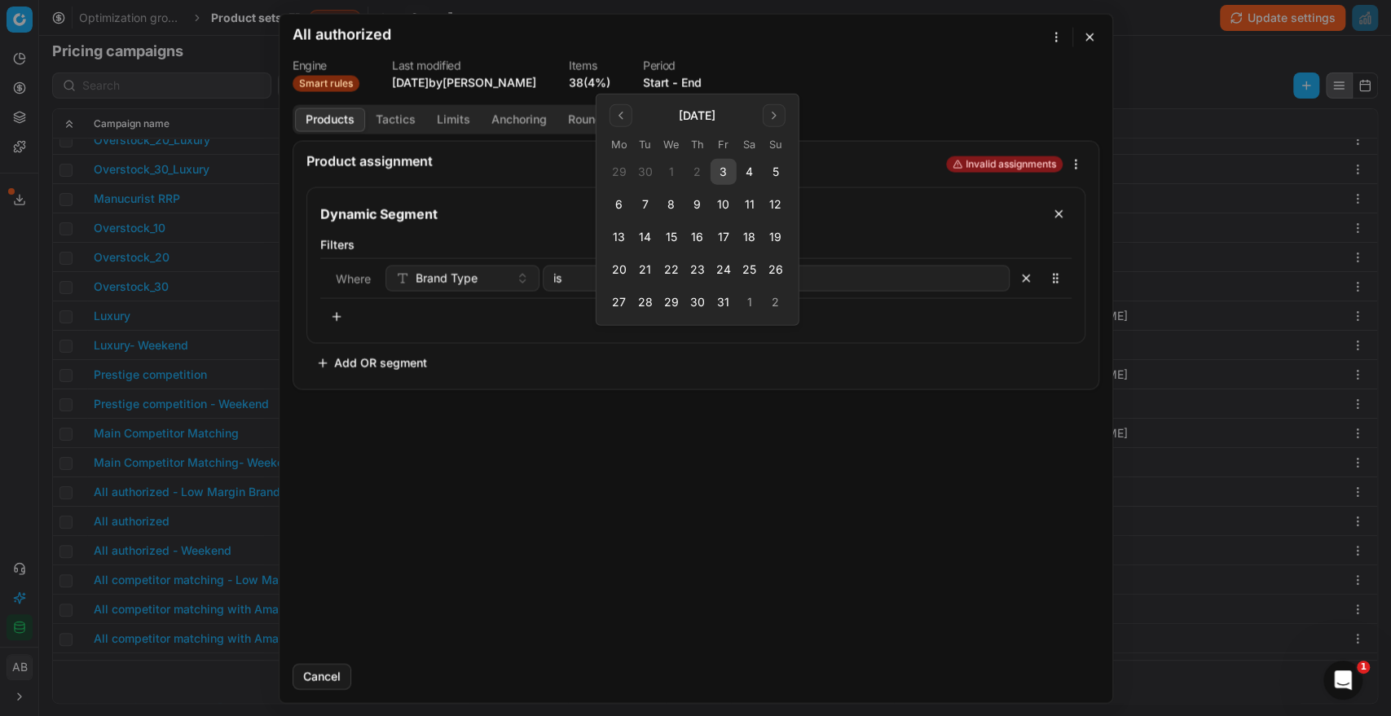
click at [727, 172] on button "3" at bounding box center [724, 172] width 26 height 26
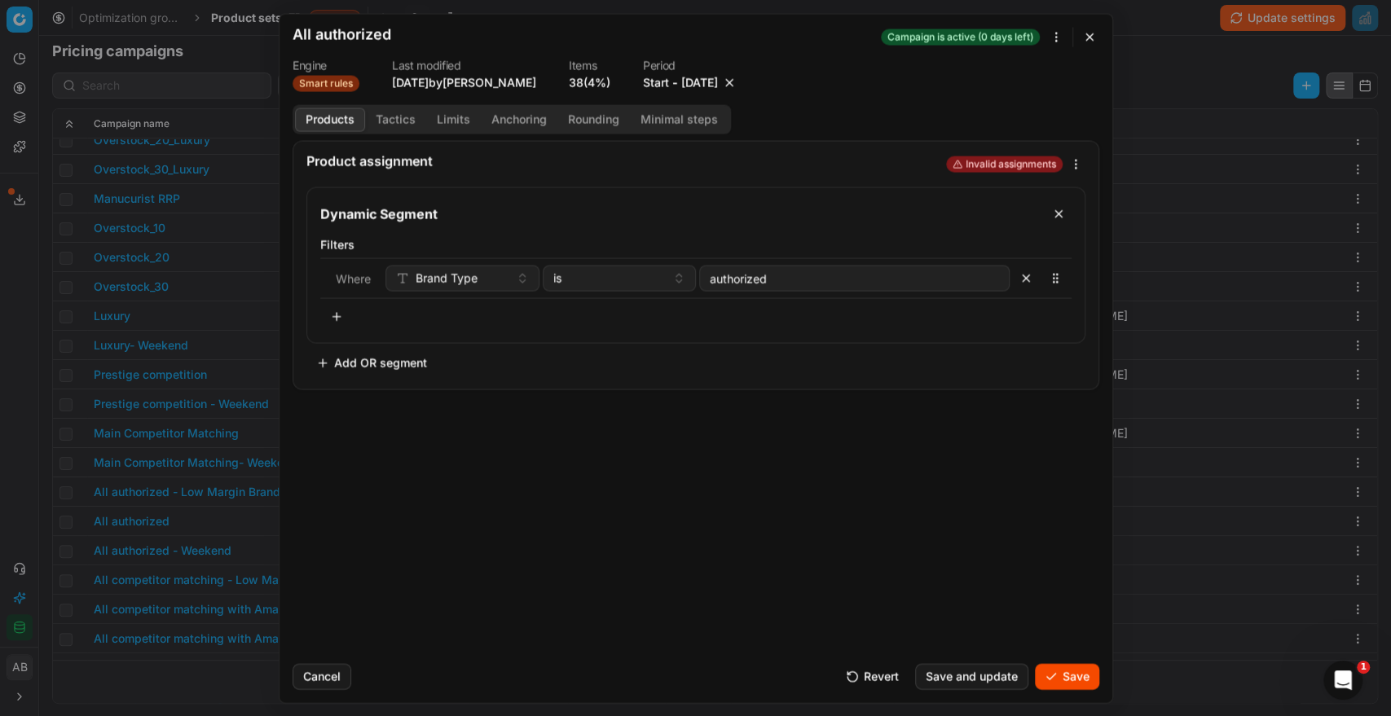
click at [1059, 664] on button "Save" at bounding box center [1067, 676] width 64 height 26
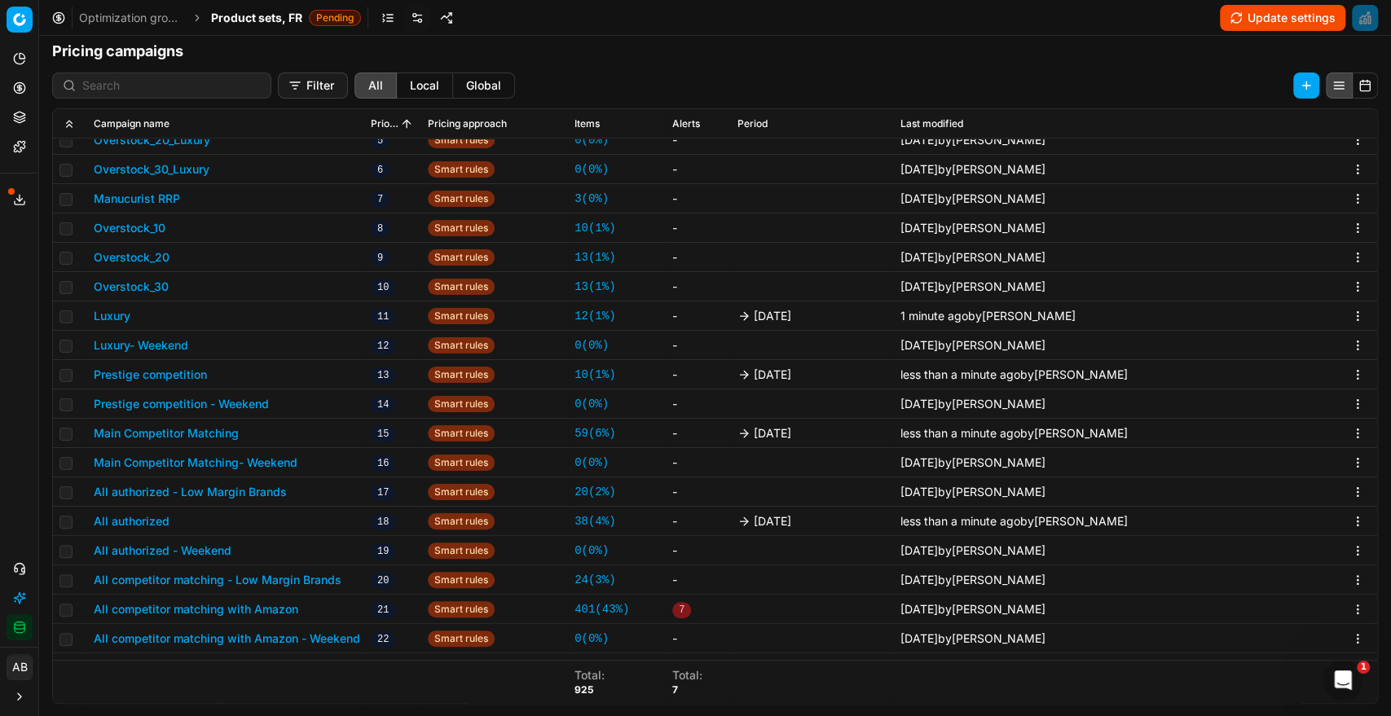
scroll to position [547, 0]
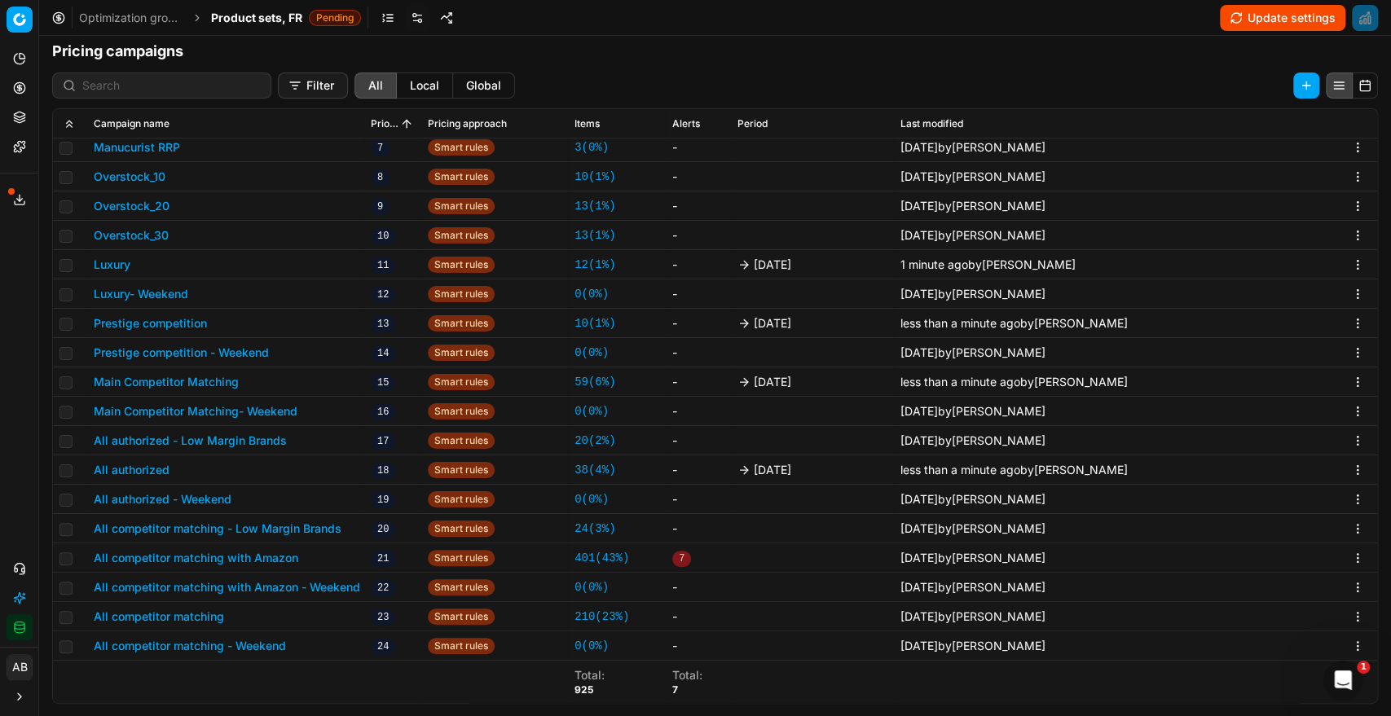
click at [284, 559] on button "All competitor matching with Amazon" at bounding box center [196, 558] width 205 height 16
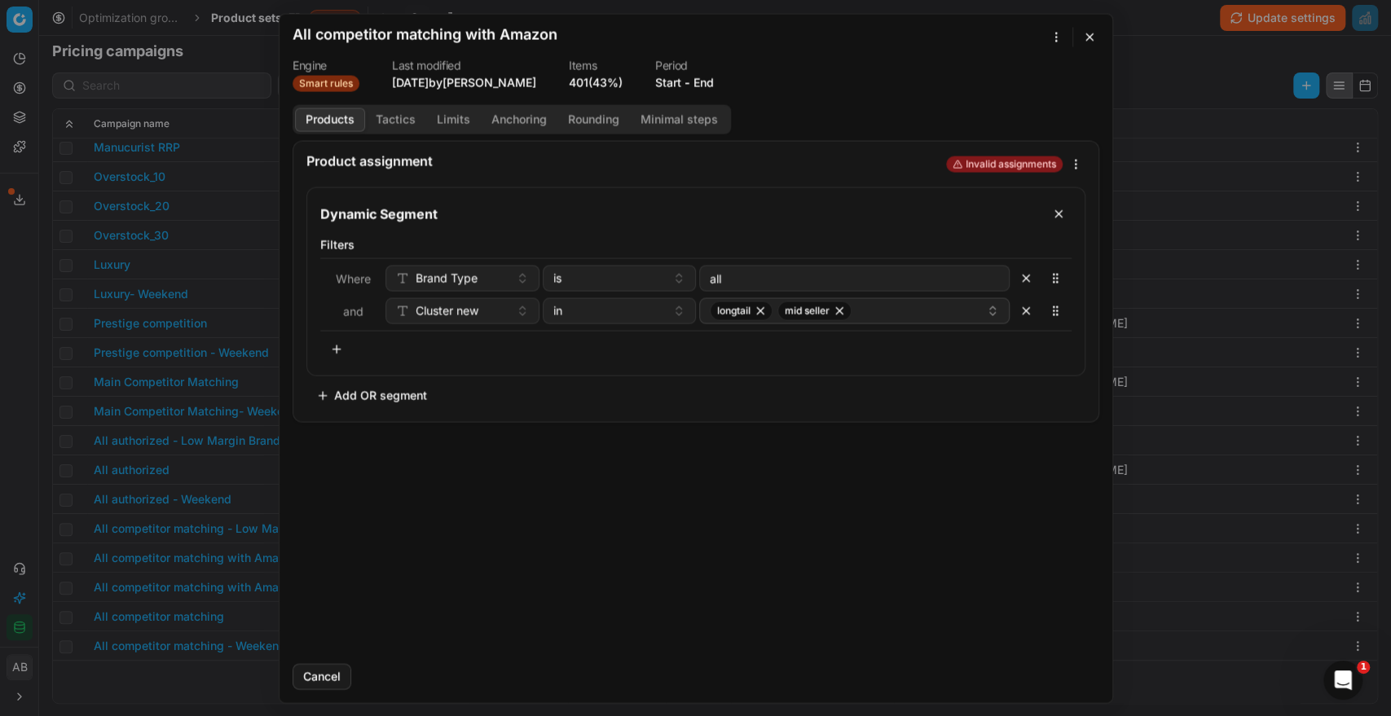
click at [712, 85] on button "End" at bounding box center [704, 82] width 20 height 16
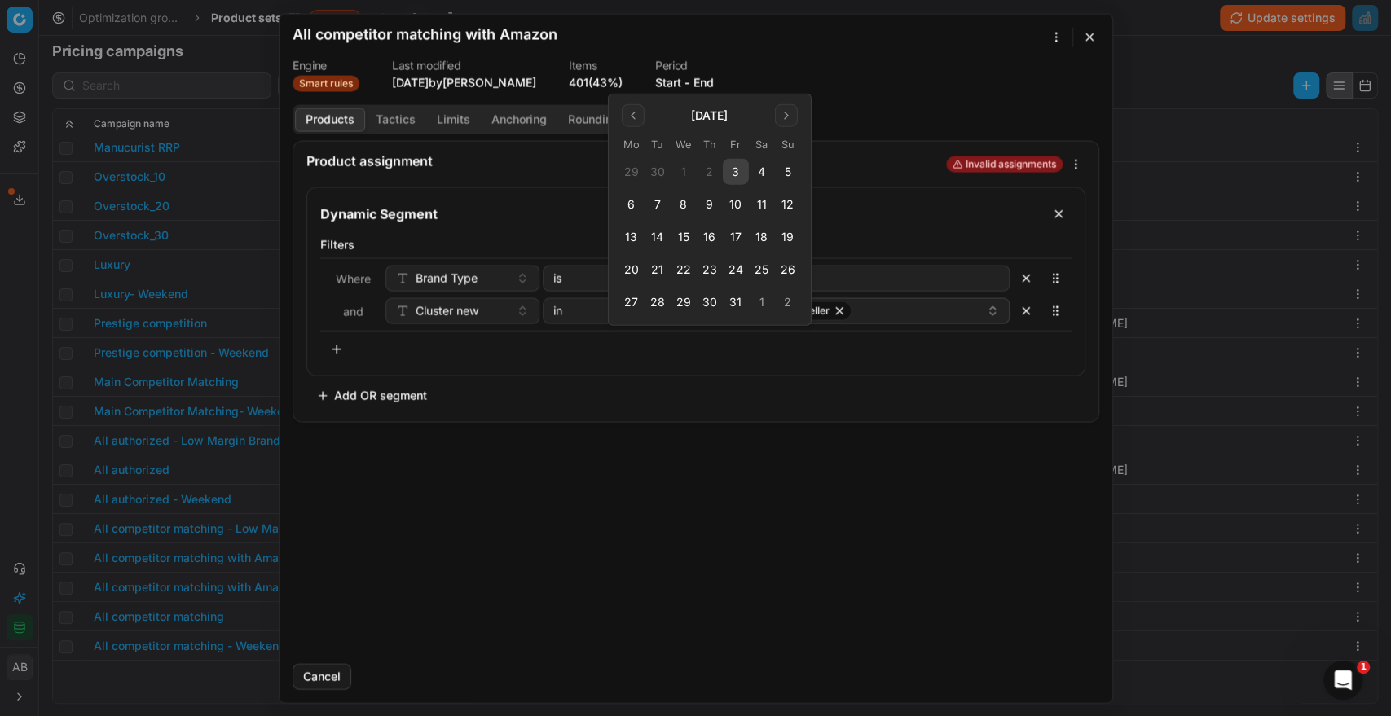
click at [733, 162] on button "3" at bounding box center [736, 172] width 26 height 26
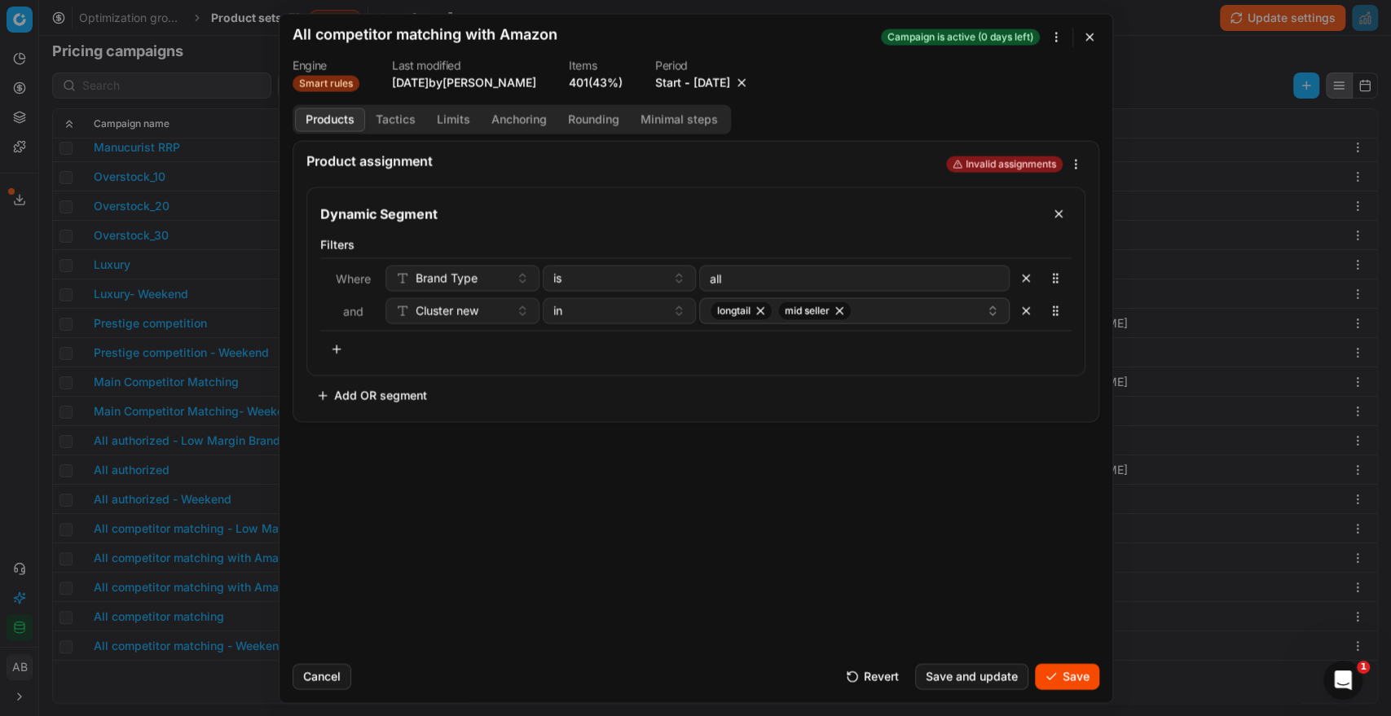
click at [1072, 670] on button "Save" at bounding box center [1067, 676] width 64 height 26
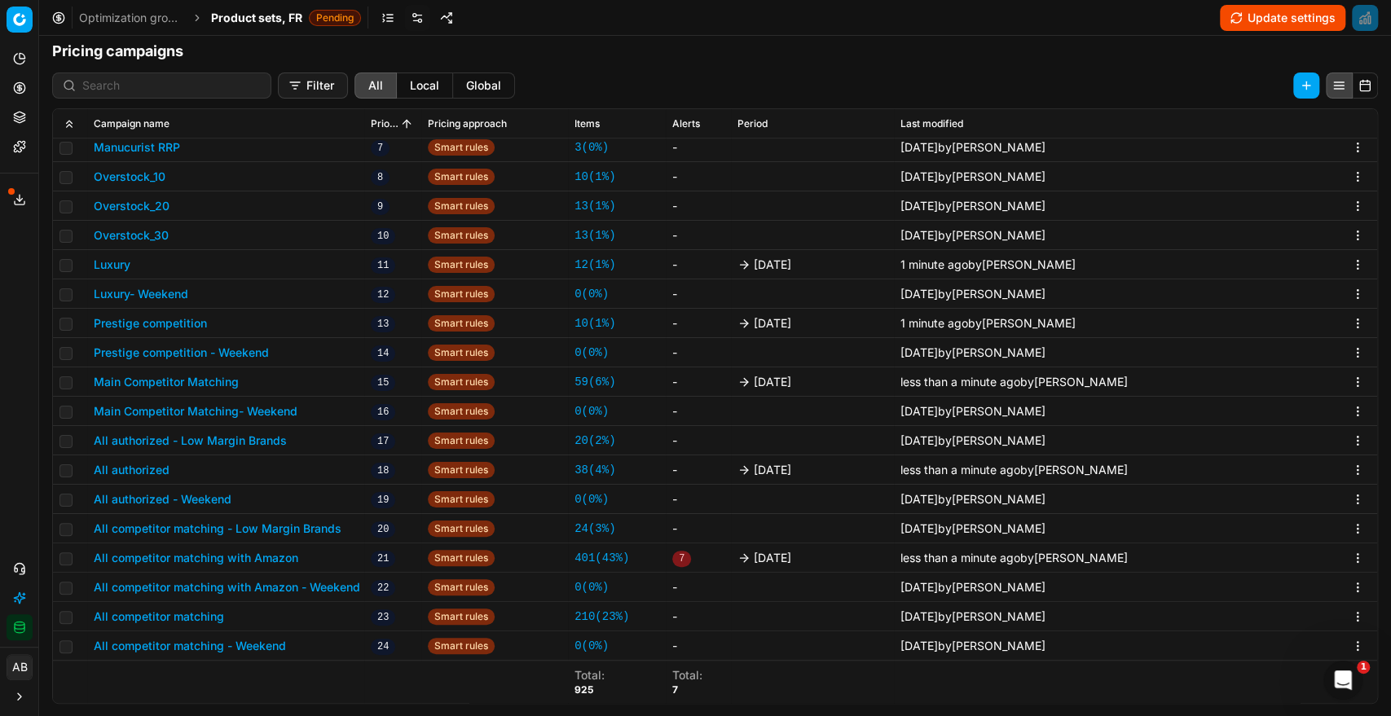
click at [204, 612] on button "All competitor matching" at bounding box center [159, 617] width 130 height 16
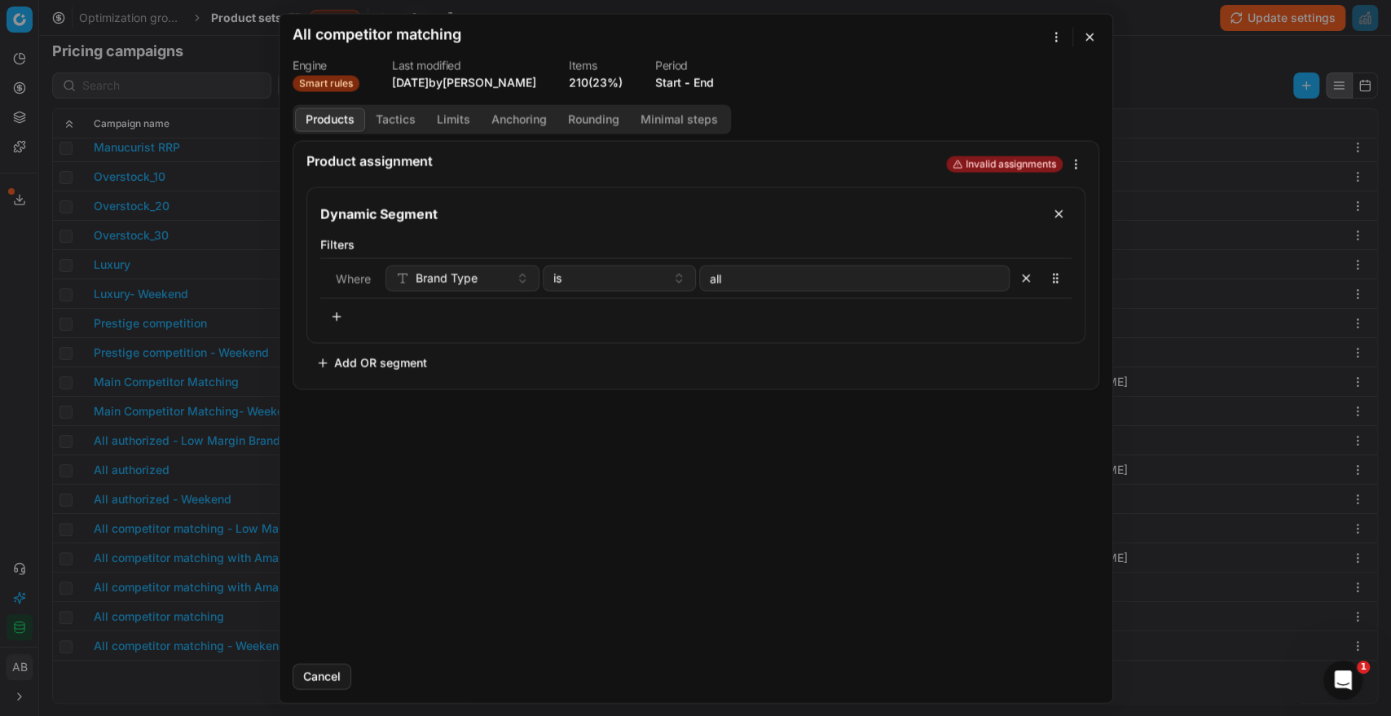
click at [699, 81] on button "End" at bounding box center [704, 82] width 20 height 16
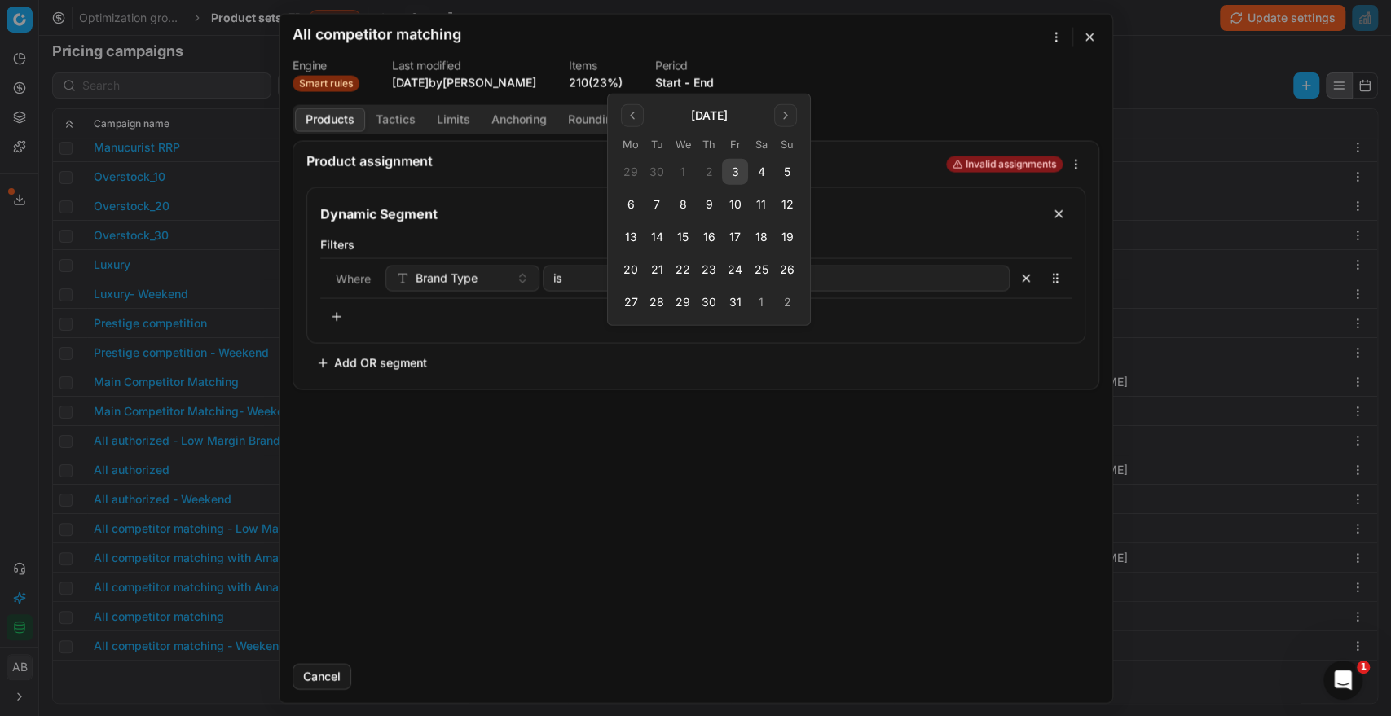
click at [734, 154] on tbody "29 30 1 2 3 4 5 6 7 8 9 10 11 12 13 14 15 16 17 18 19 20 21 22 23 24 25 26 27 2…" at bounding box center [709, 233] width 183 height 163
click at [734, 165] on button "3" at bounding box center [735, 172] width 26 height 26
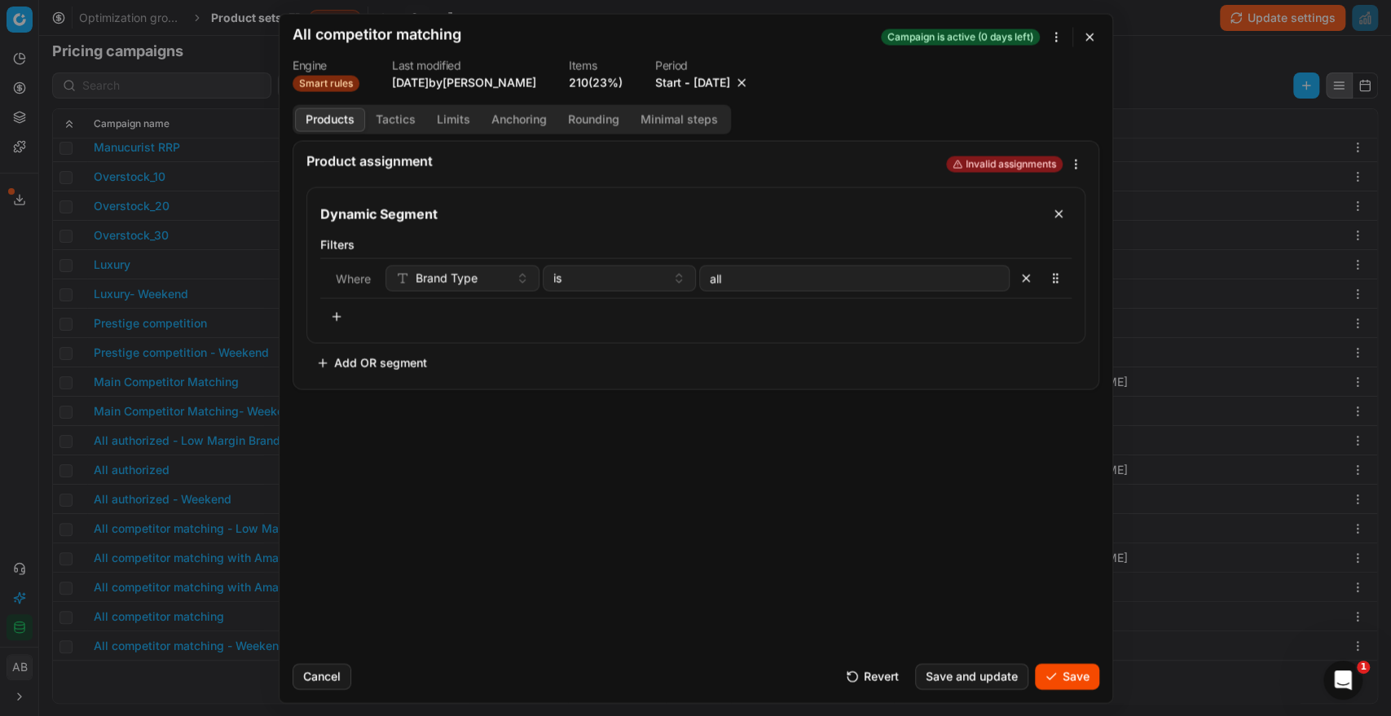
click at [1038, 670] on button "Save" at bounding box center [1067, 676] width 64 height 26
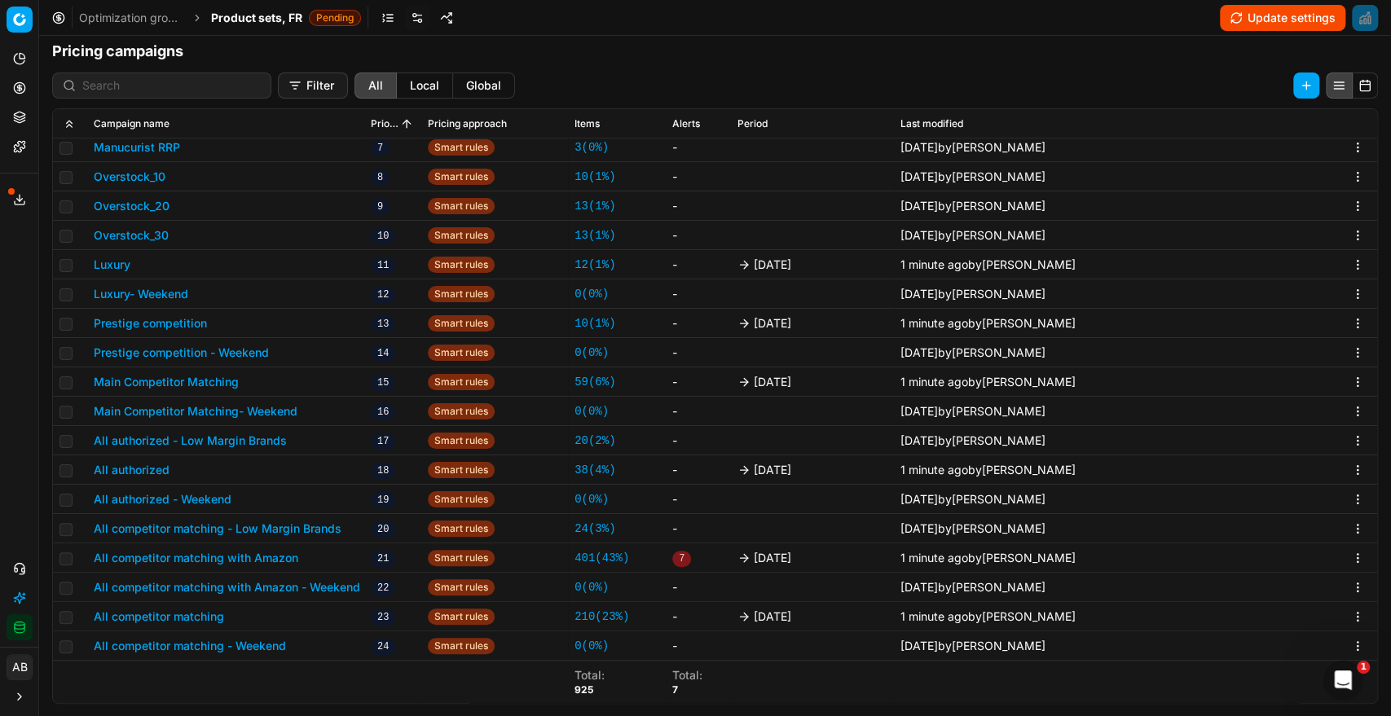
scroll to position [490, 0]
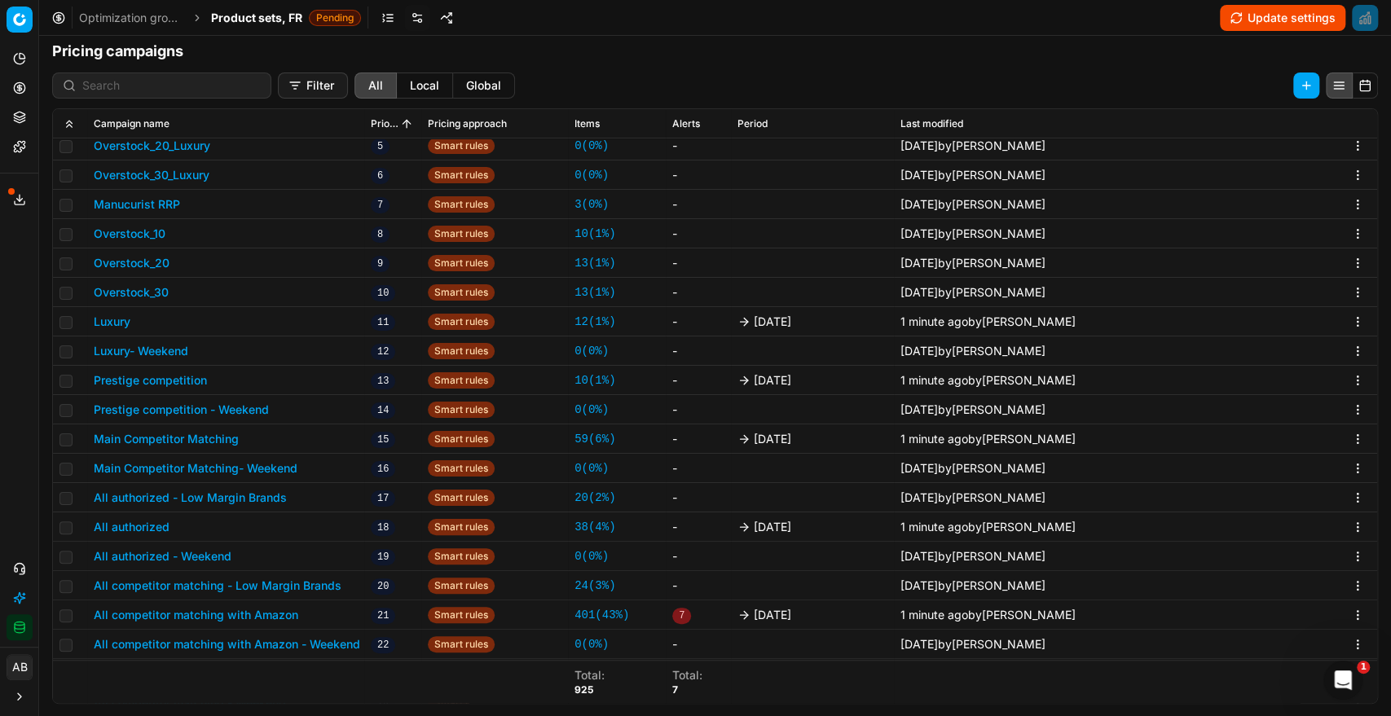
click at [275, 17] on span "Product sets, FR" at bounding box center [256, 18] width 91 height 16
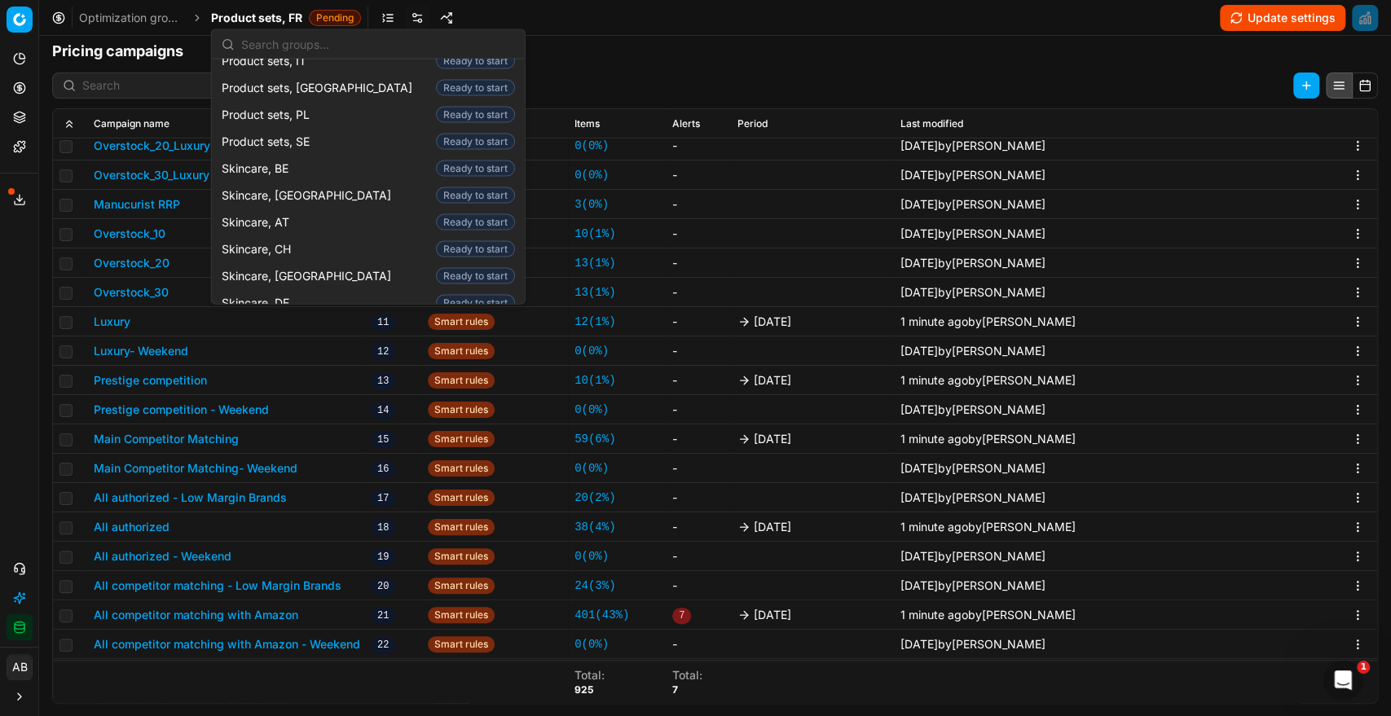
scroll to position [2135, 0]
click at [287, 271] on span "Skincare, [GEOGRAPHIC_DATA]" at bounding box center [310, 279] width 176 height 16
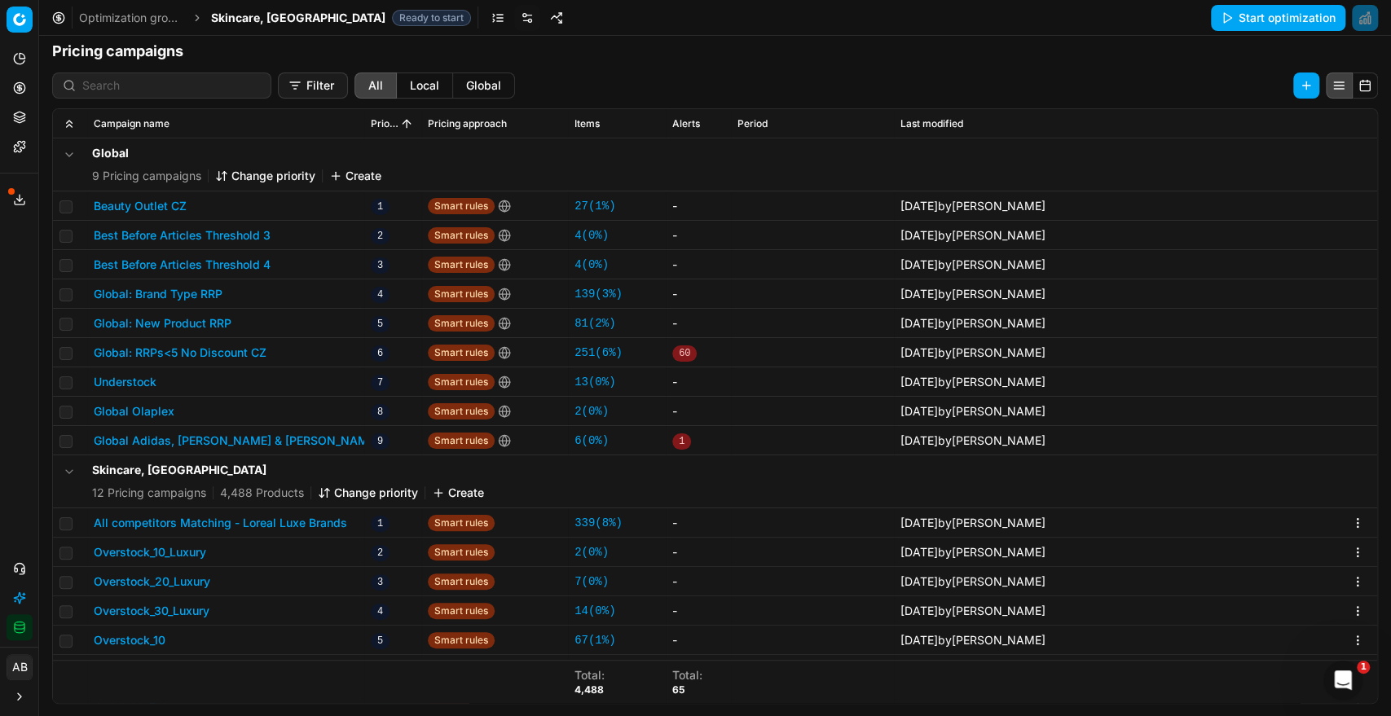
click at [328, 520] on button "All competitors Matching - Loreal Luxe Brands" at bounding box center [220, 523] width 253 height 16
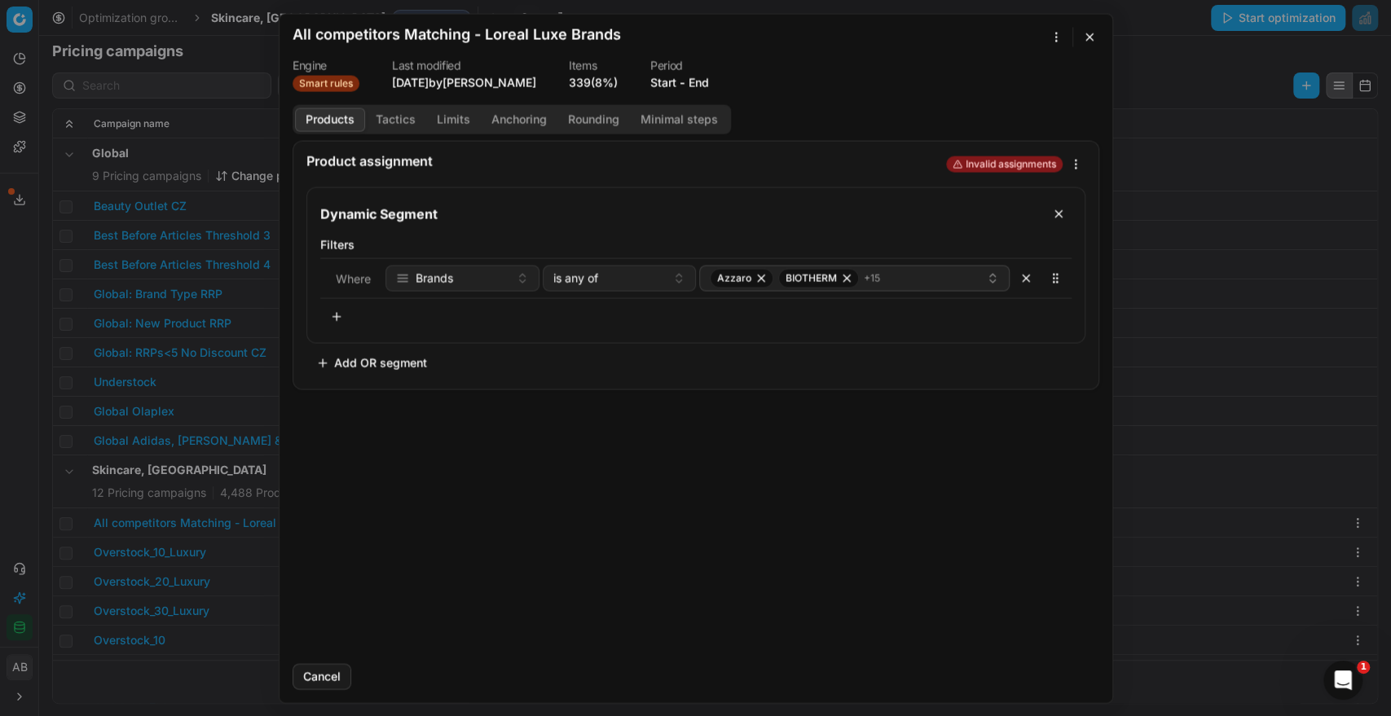
click at [705, 81] on button "End" at bounding box center [699, 82] width 20 height 16
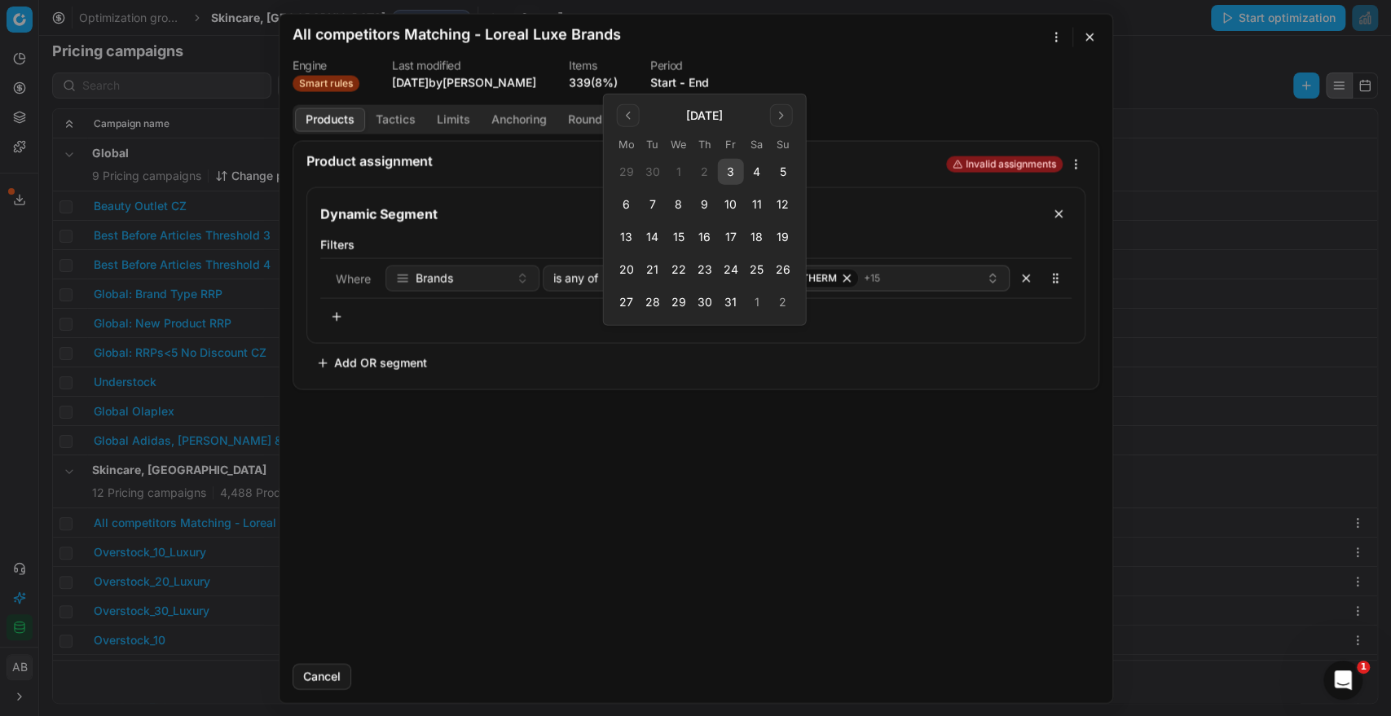
click at [724, 167] on button "3" at bounding box center [731, 172] width 26 height 26
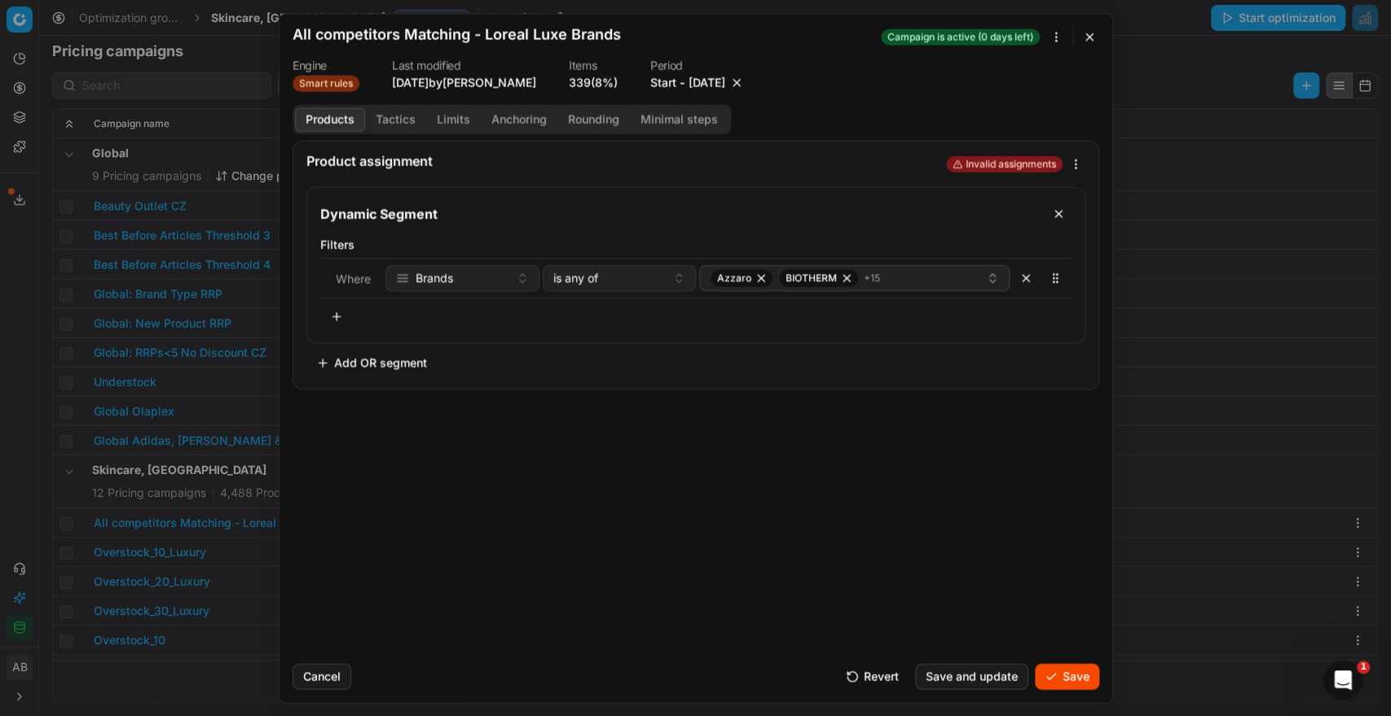
click at [1077, 676] on button "Save" at bounding box center [1067, 676] width 64 height 26
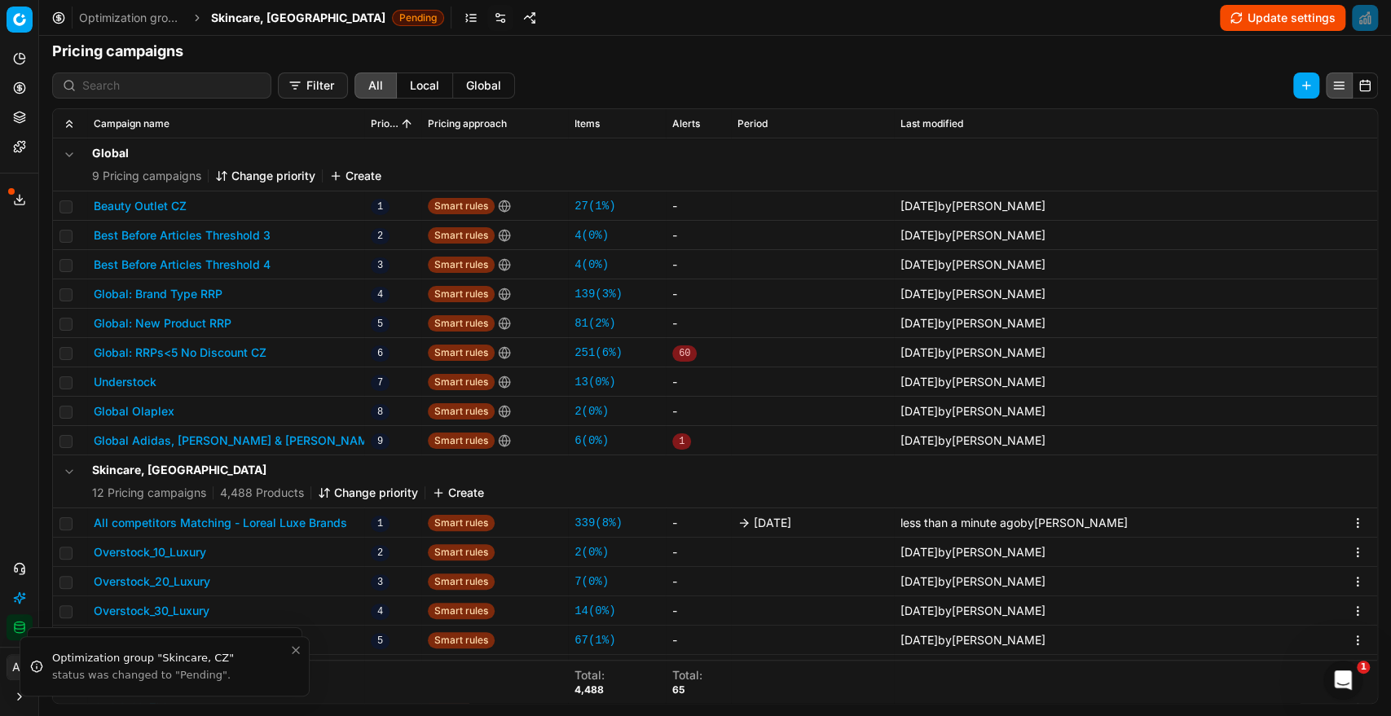
click at [266, 15] on span "Skincare, [GEOGRAPHIC_DATA]" at bounding box center [298, 18] width 174 height 16
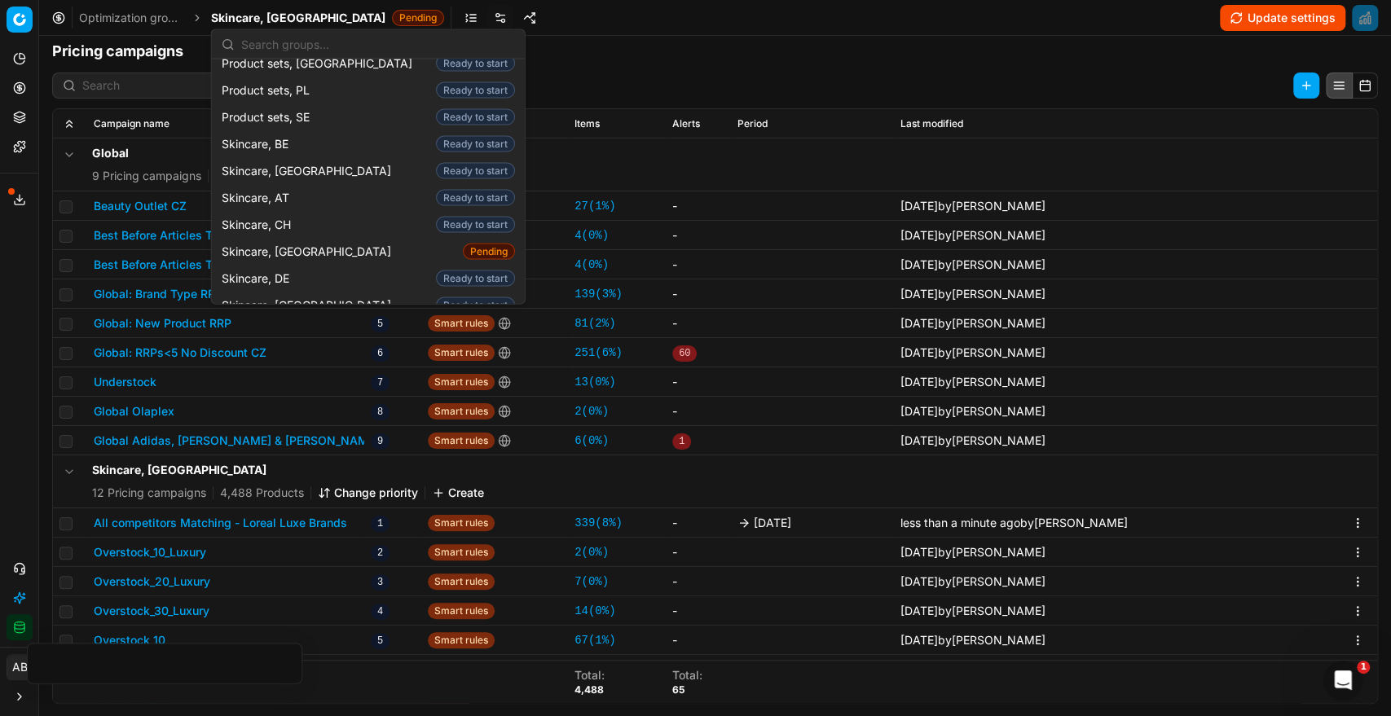
scroll to position [2165, 0]
click at [286, 349] on span "Skincare, [GEOGRAPHIC_DATA]" at bounding box center [310, 357] width 176 height 16
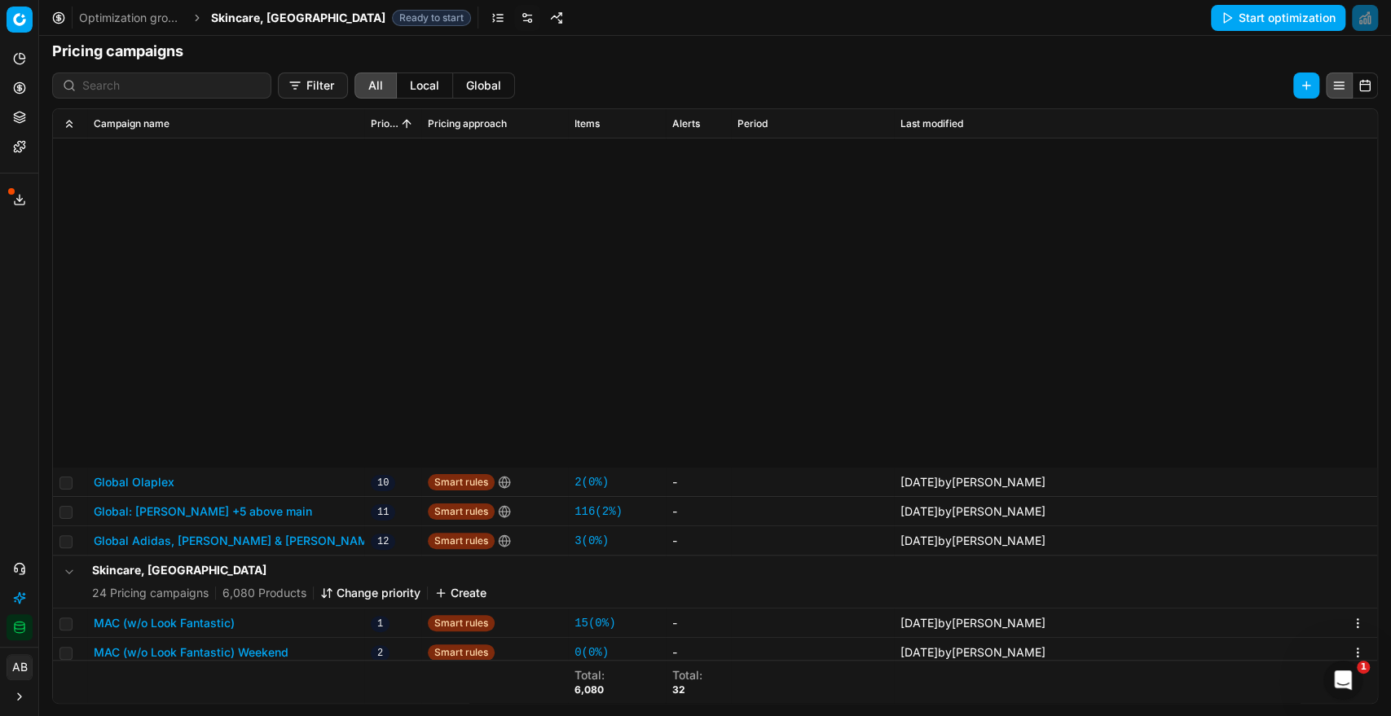
scroll to position [424, 0]
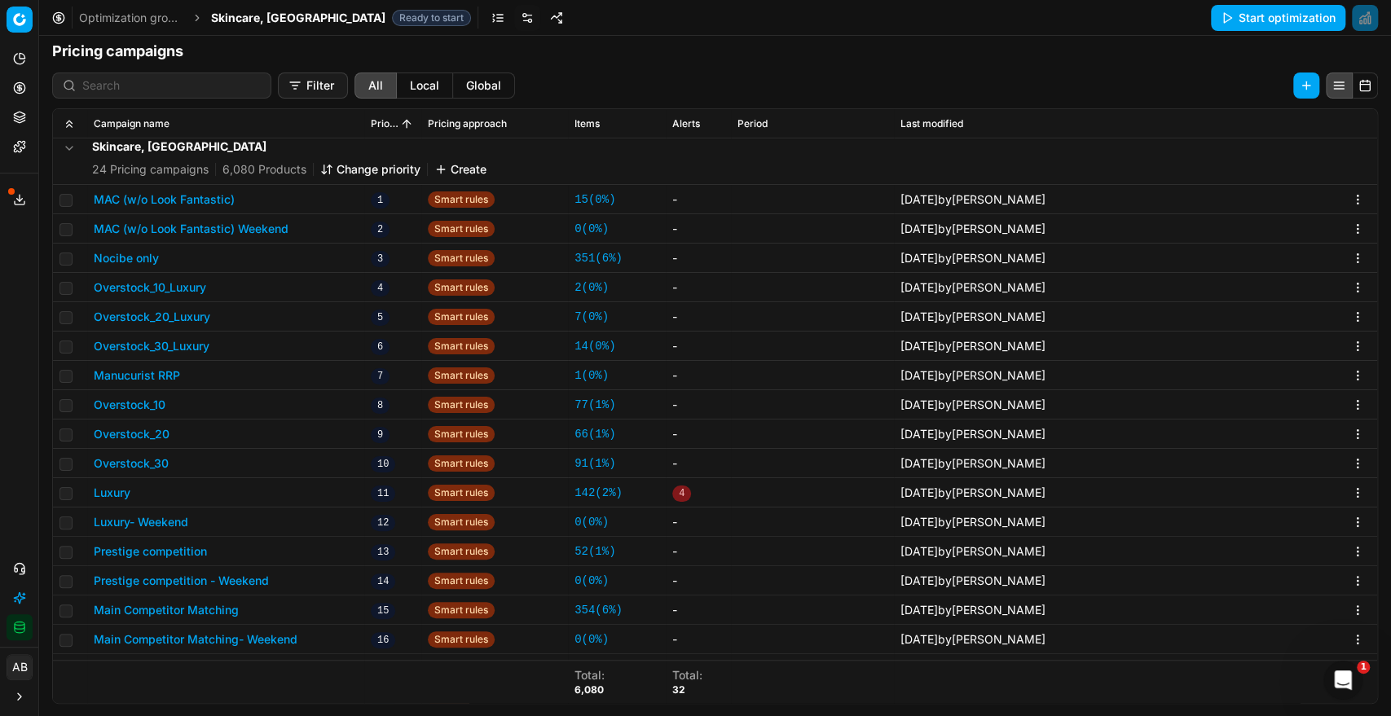
click at [214, 196] on button "MAC (w/o Look Fantastic)" at bounding box center [164, 200] width 141 height 16
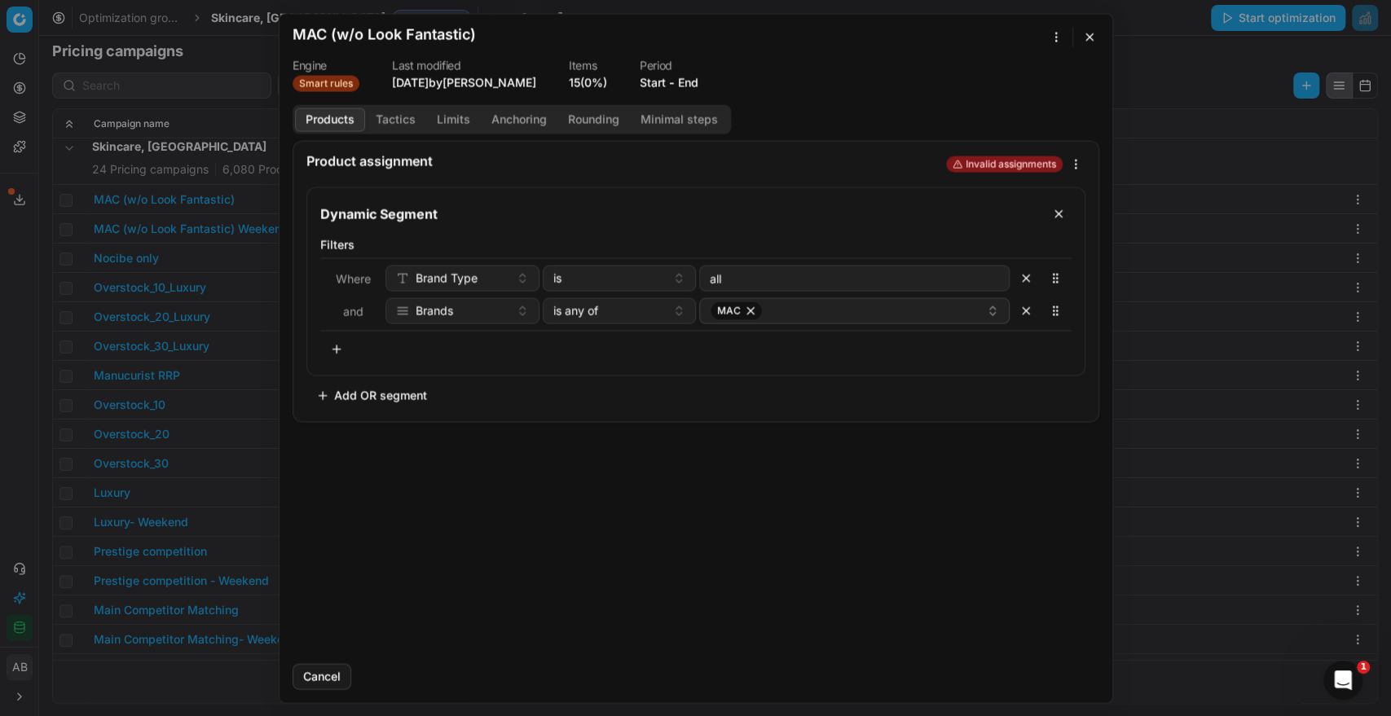
click at [694, 82] on button "End" at bounding box center [688, 82] width 20 height 16
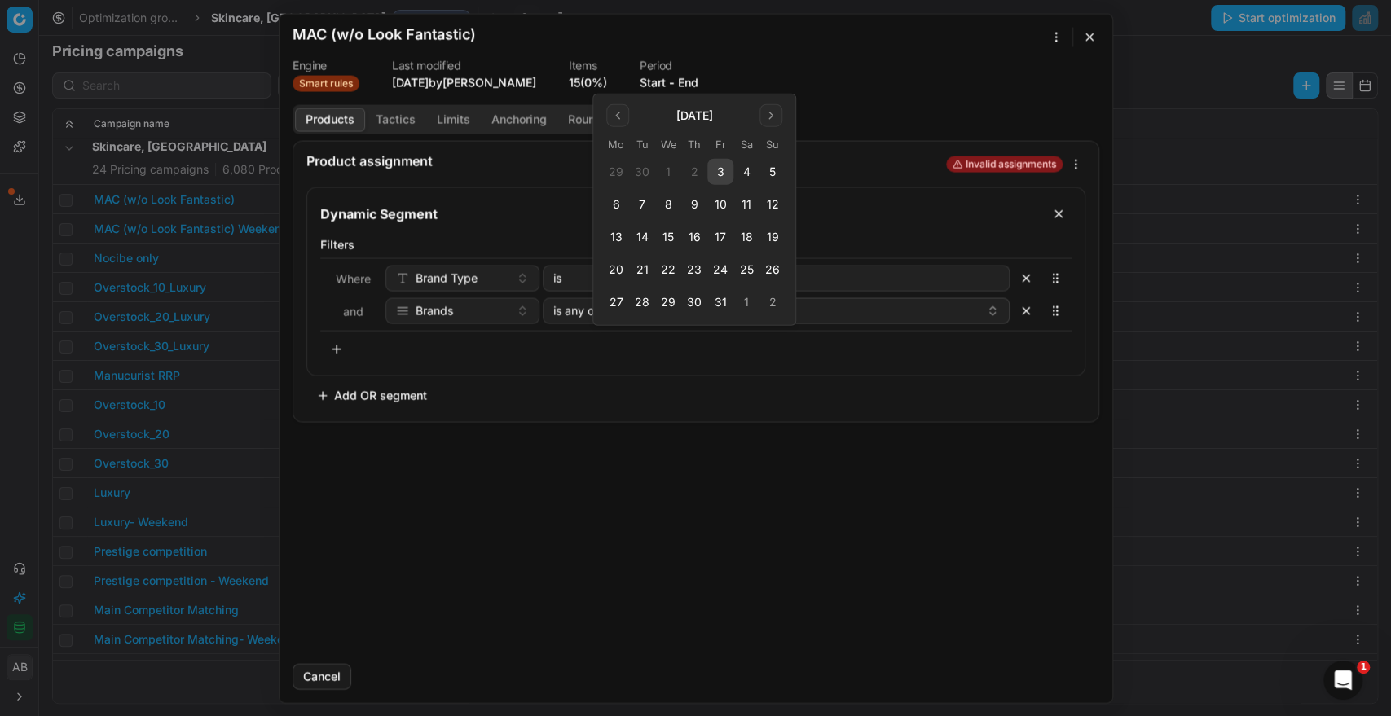
click at [721, 168] on button "3" at bounding box center [720, 172] width 26 height 26
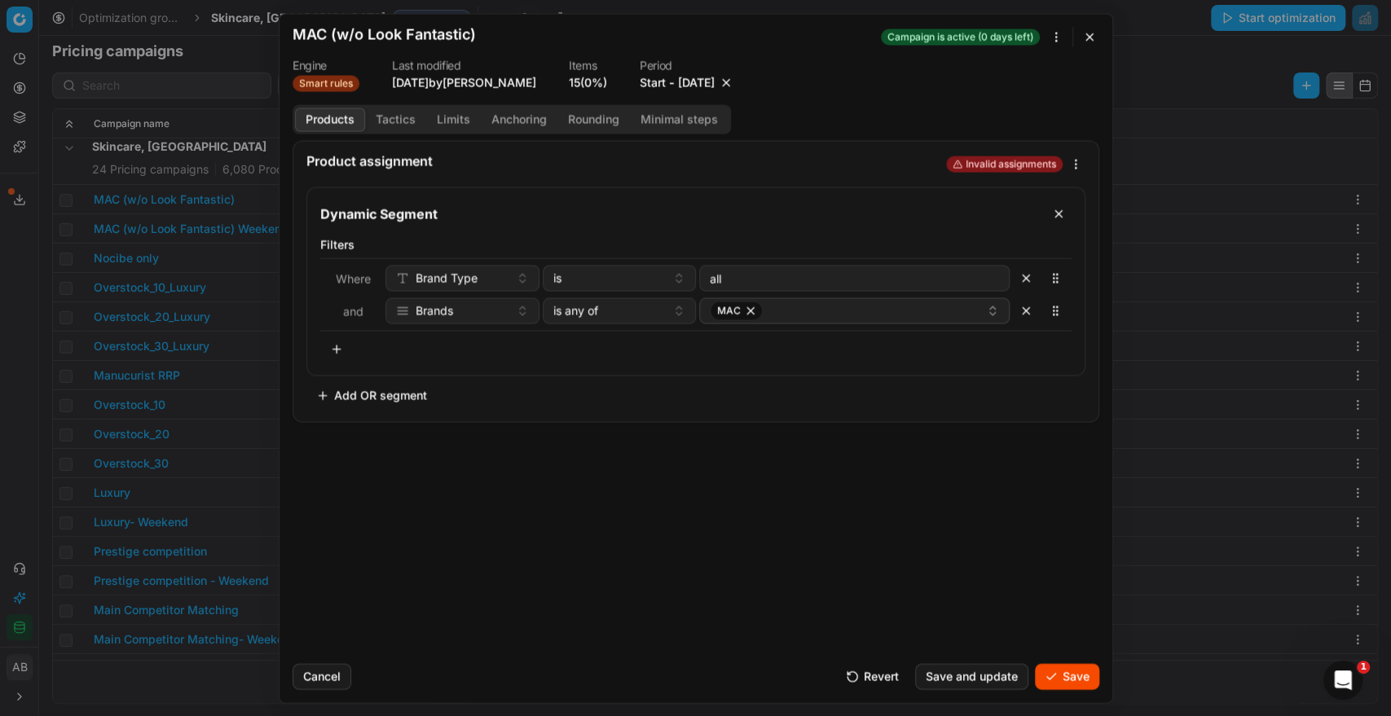
click at [734, 81] on button "button" at bounding box center [726, 82] width 16 height 16
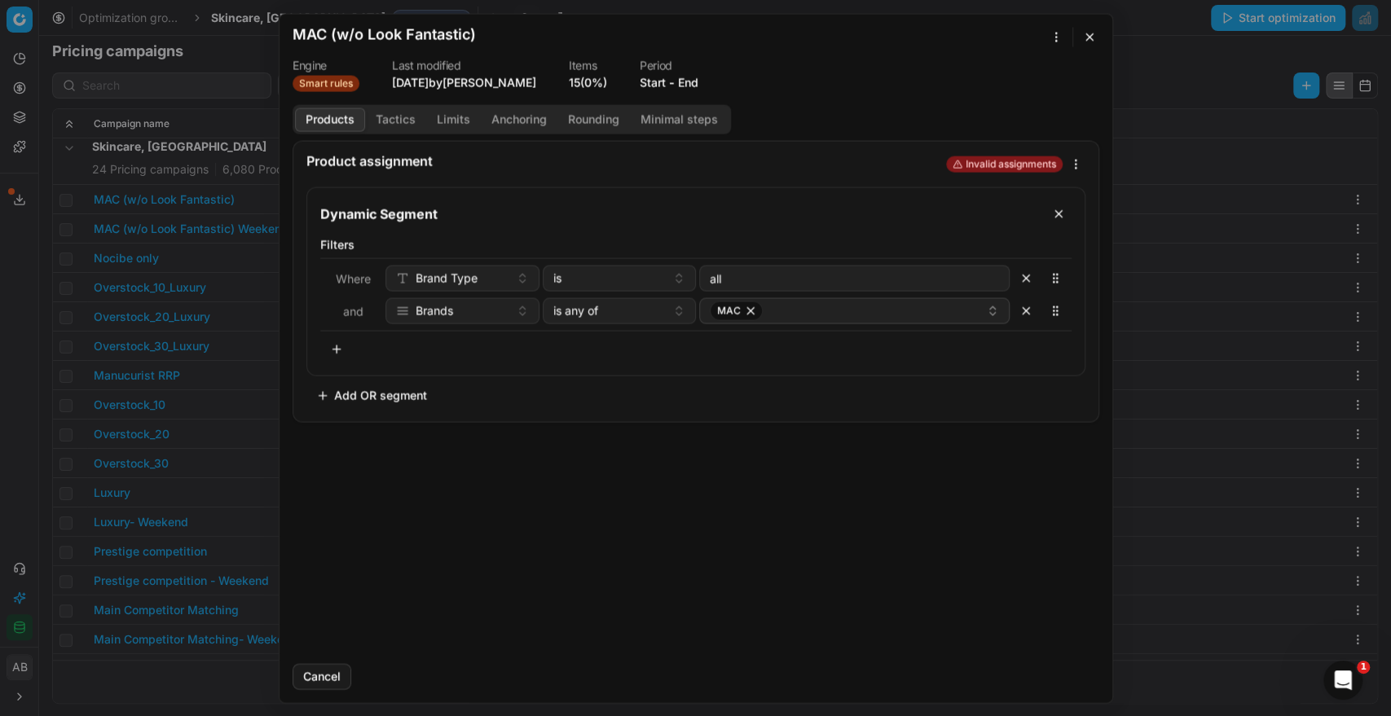
click at [1084, 43] on button "button" at bounding box center [1090, 37] width 20 height 20
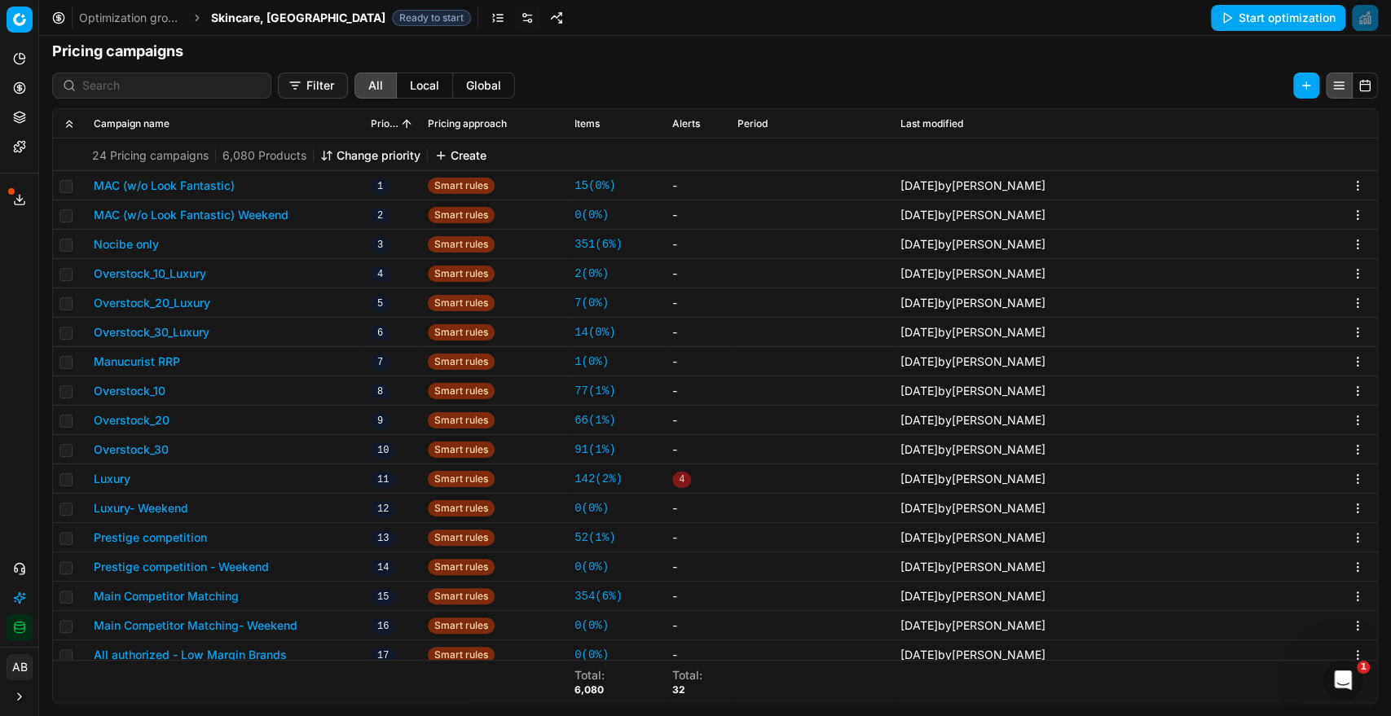
scroll to position [438, 0]
click at [122, 481] on button "Luxury" at bounding box center [112, 478] width 37 height 16
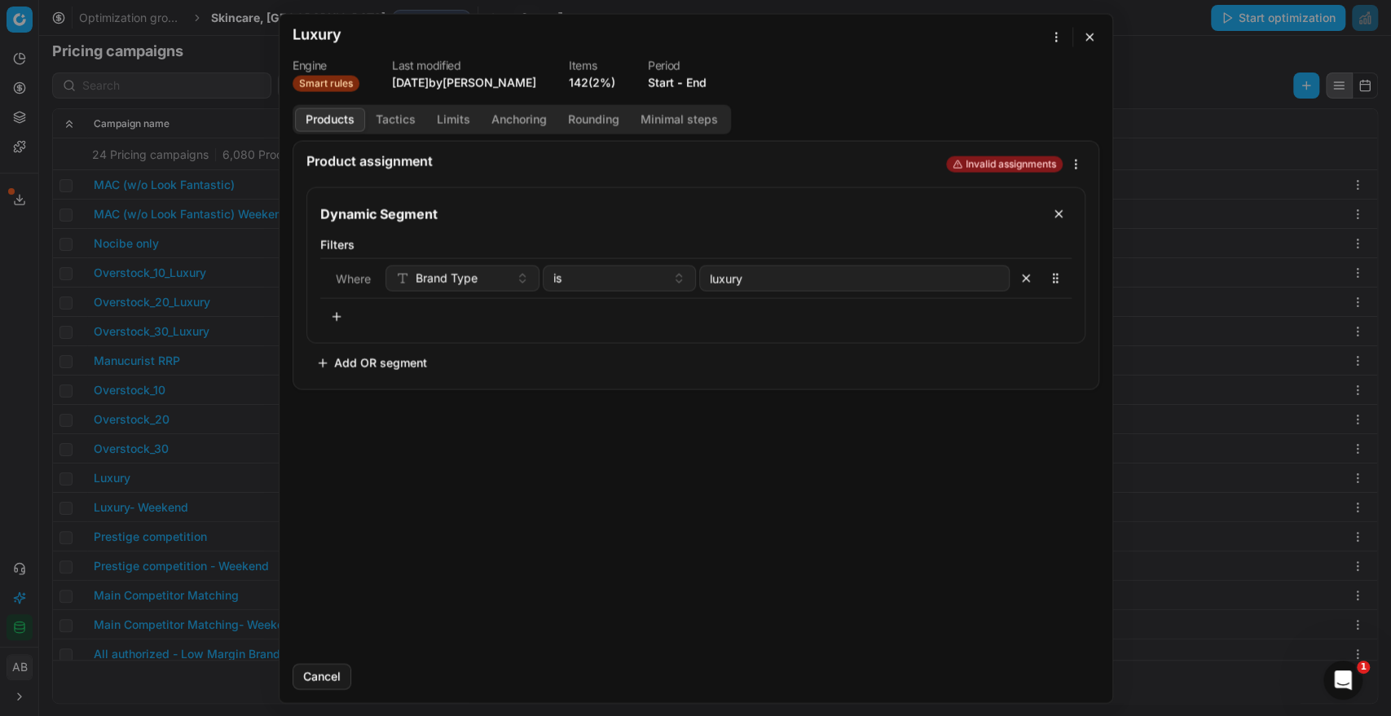
click at [702, 81] on button "End" at bounding box center [696, 82] width 20 height 16
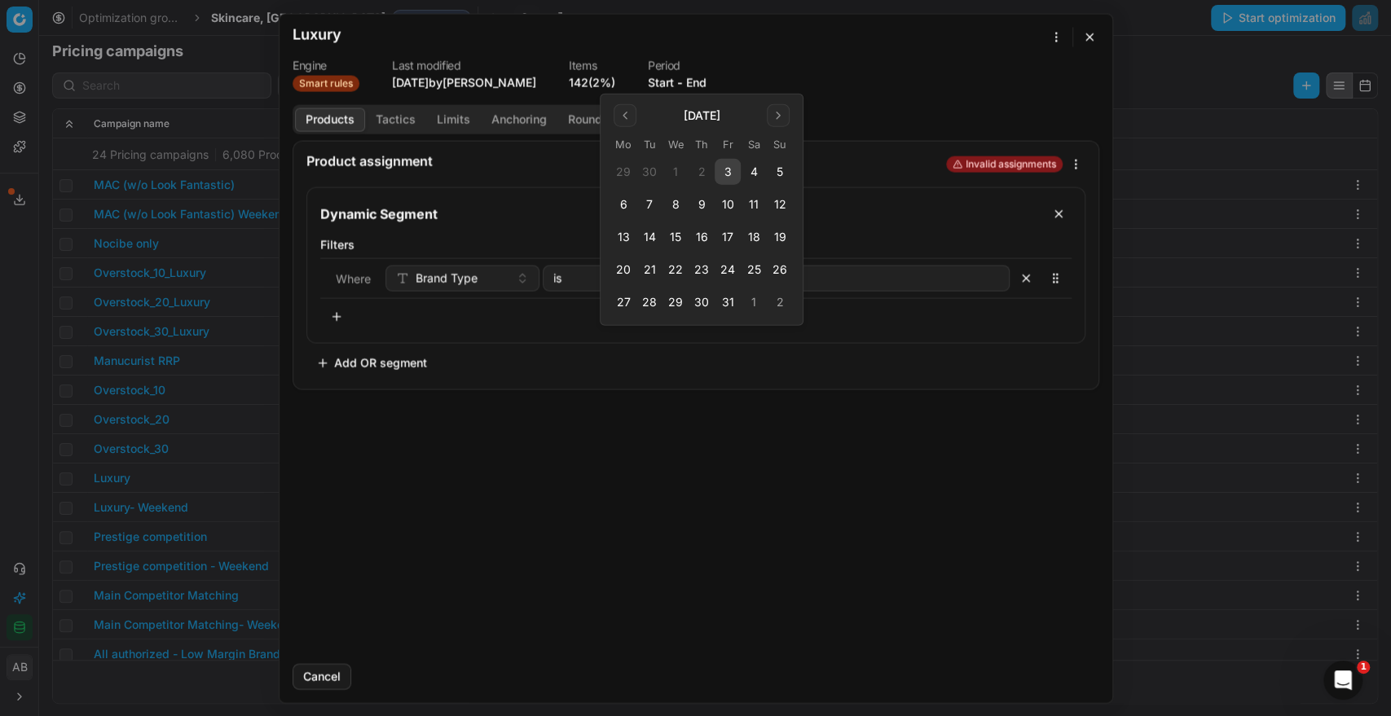
click at [723, 171] on button "3" at bounding box center [728, 172] width 26 height 26
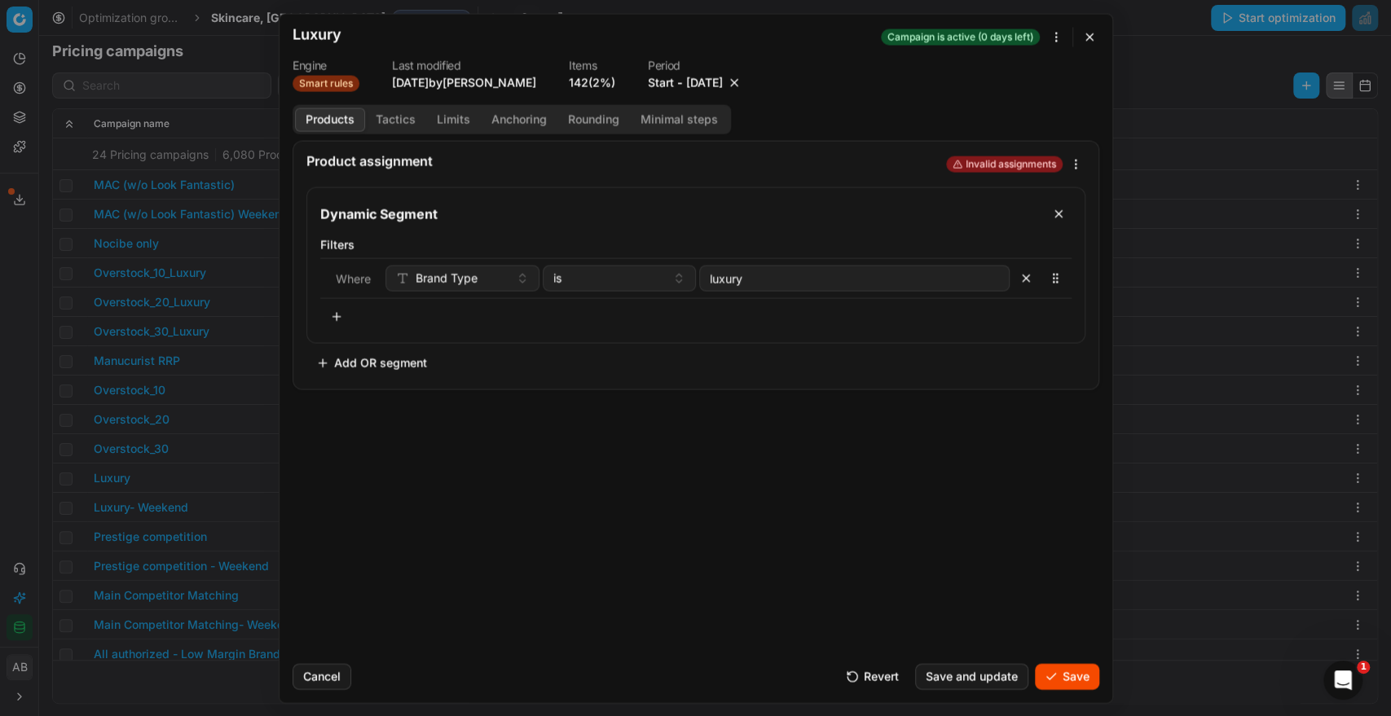
click at [1068, 675] on button "Save" at bounding box center [1067, 676] width 64 height 26
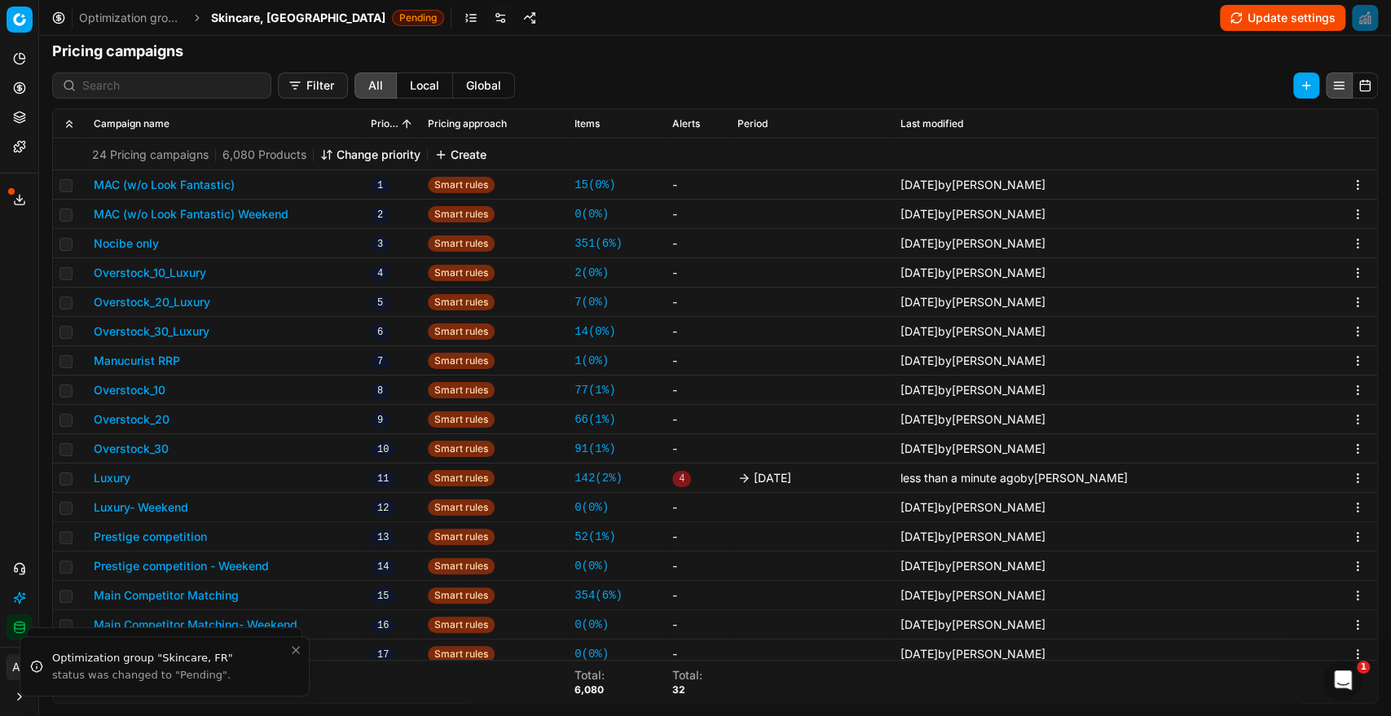
scroll to position [482, 0]
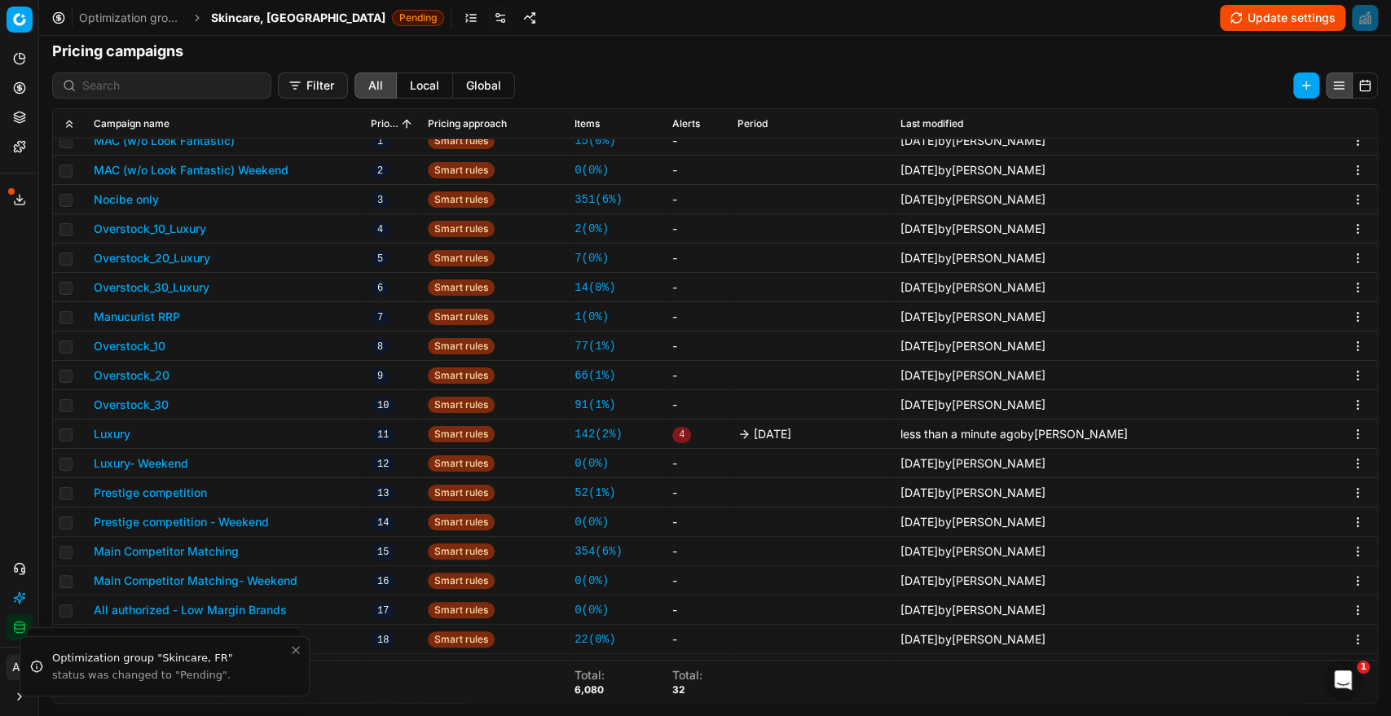
click at [178, 491] on button "Prestige competition" at bounding box center [150, 493] width 113 height 16
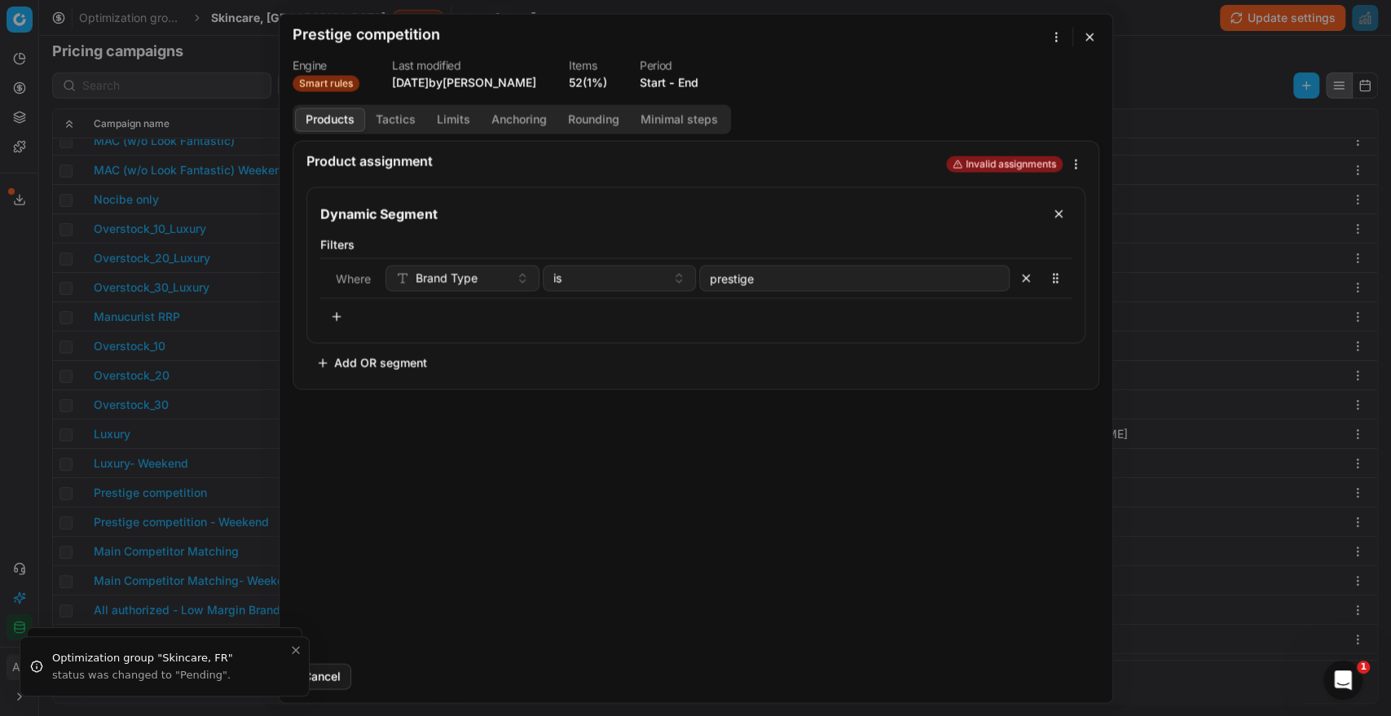
click at [682, 77] on div "Start - End" at bounding box center [669, 82] width 59 height 16
click at [698, 83] on button "End" at bounding box center [688, 82] width 20 height 16
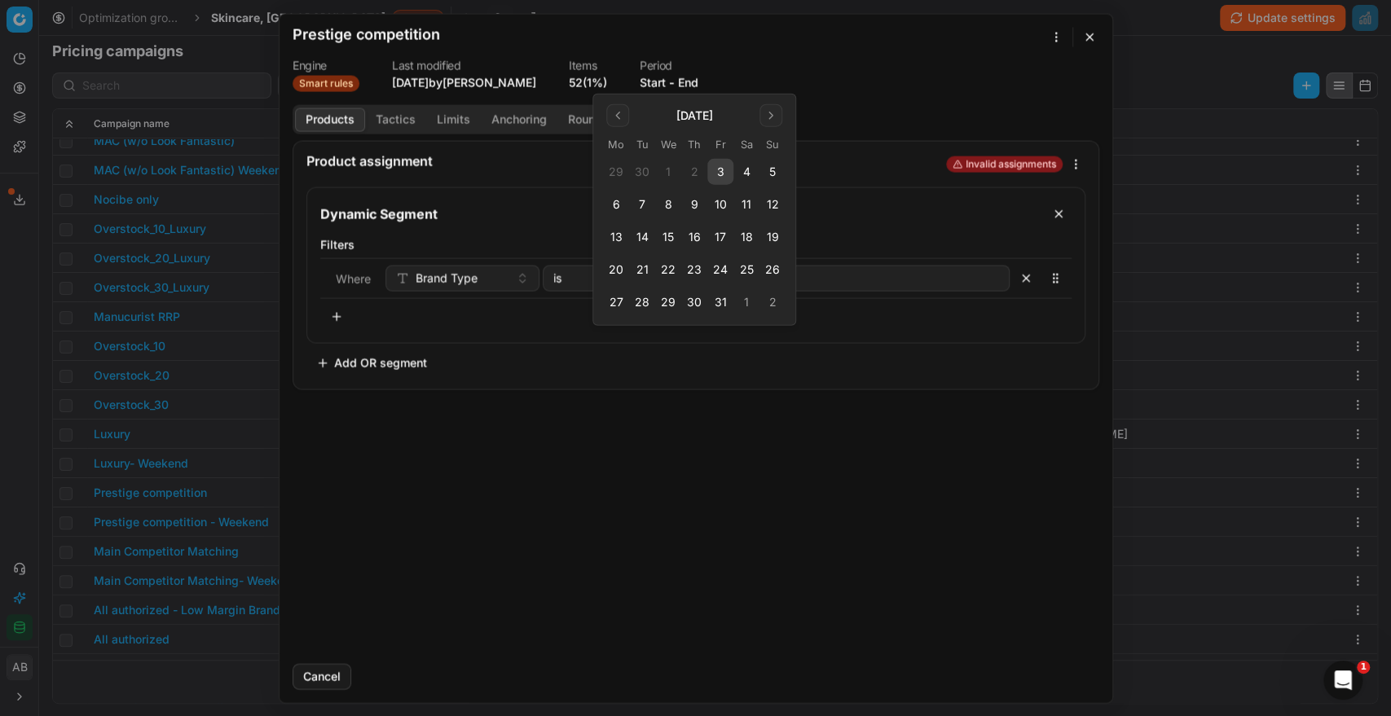
click at [716, 168] on button "3" at bounding box center [720, 172] width 26 height 26
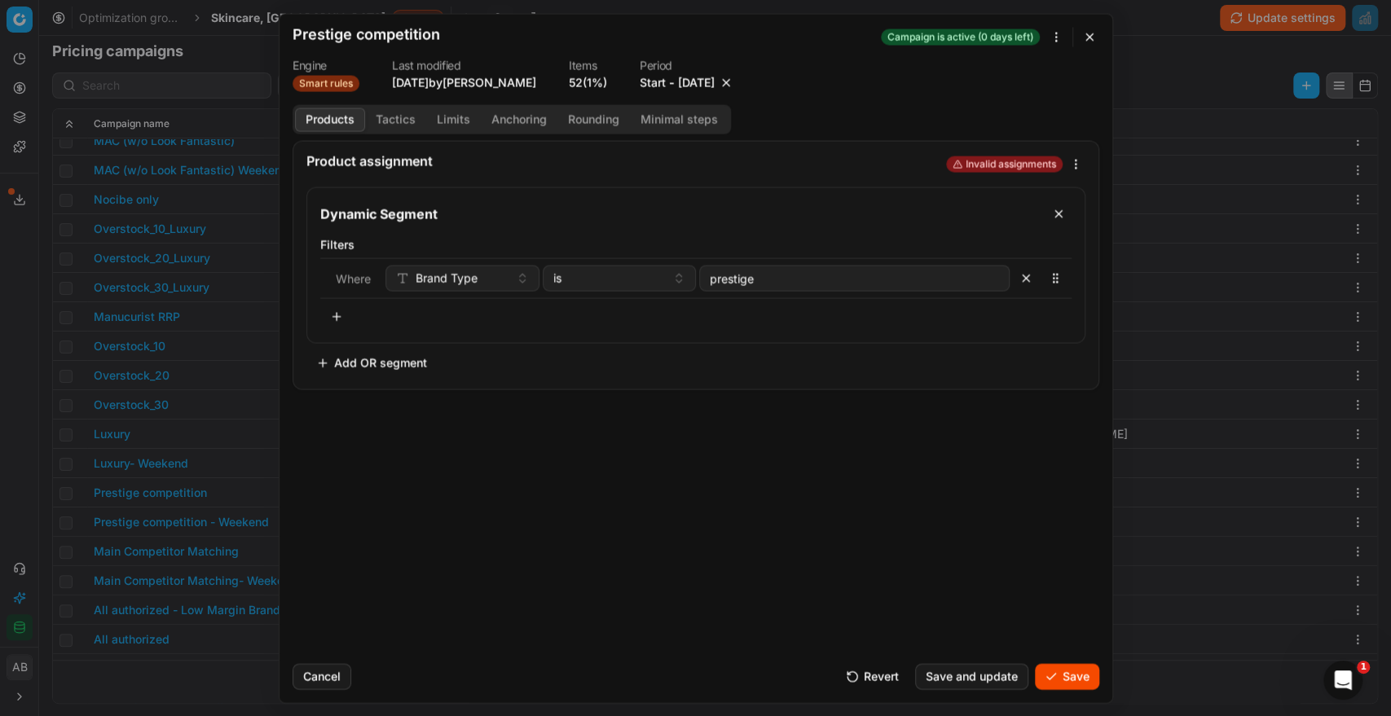
click at [1052, 665] on button "Save" at bounding box center [1067, 676] width 64 height 26
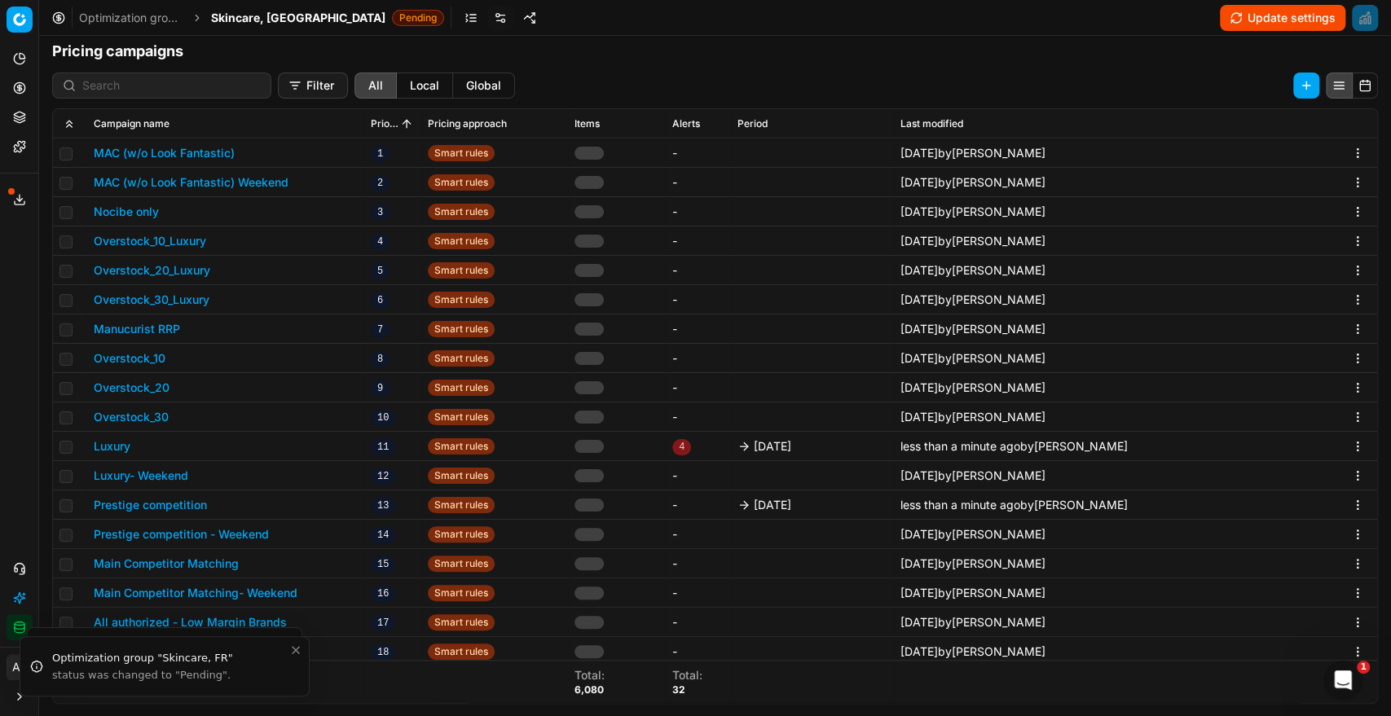
scroll to position [582, 0]
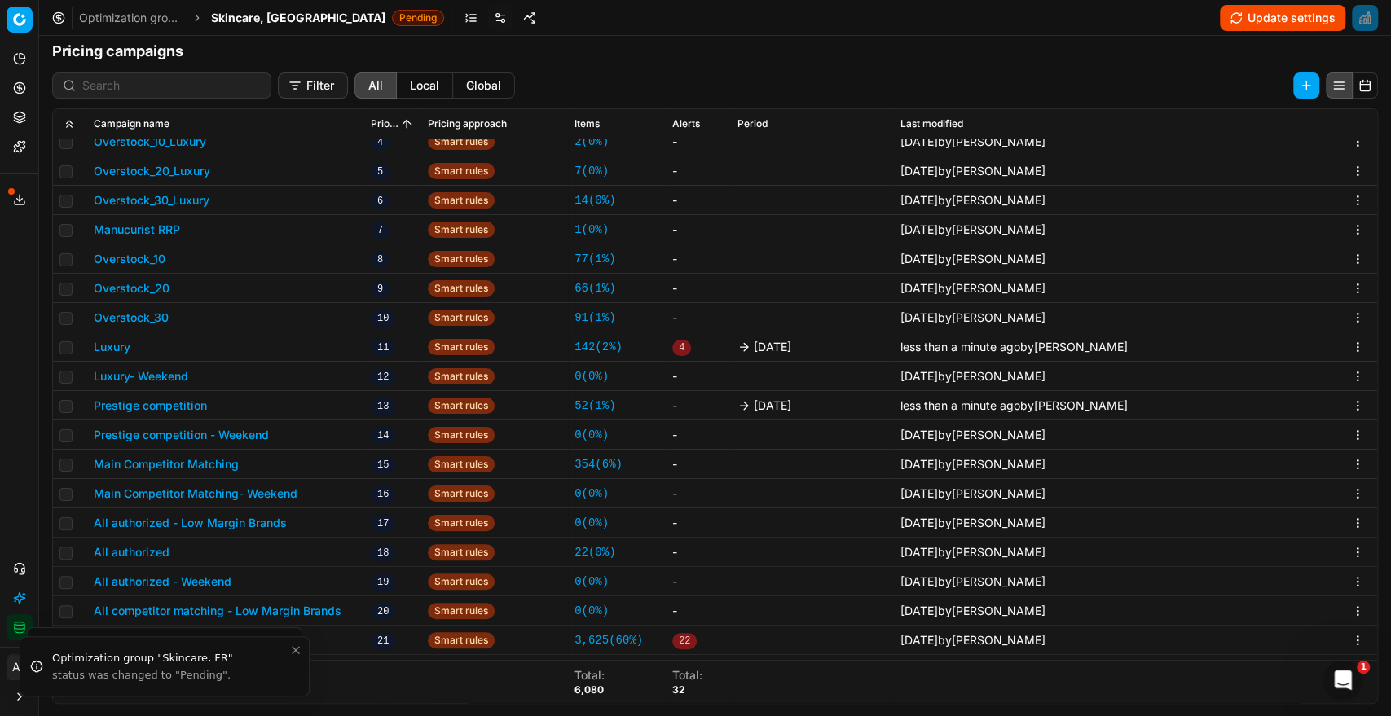
click at [215, 461] on button "Main Competitor Matching" at bounding box center [166, 464] width 145 height 16
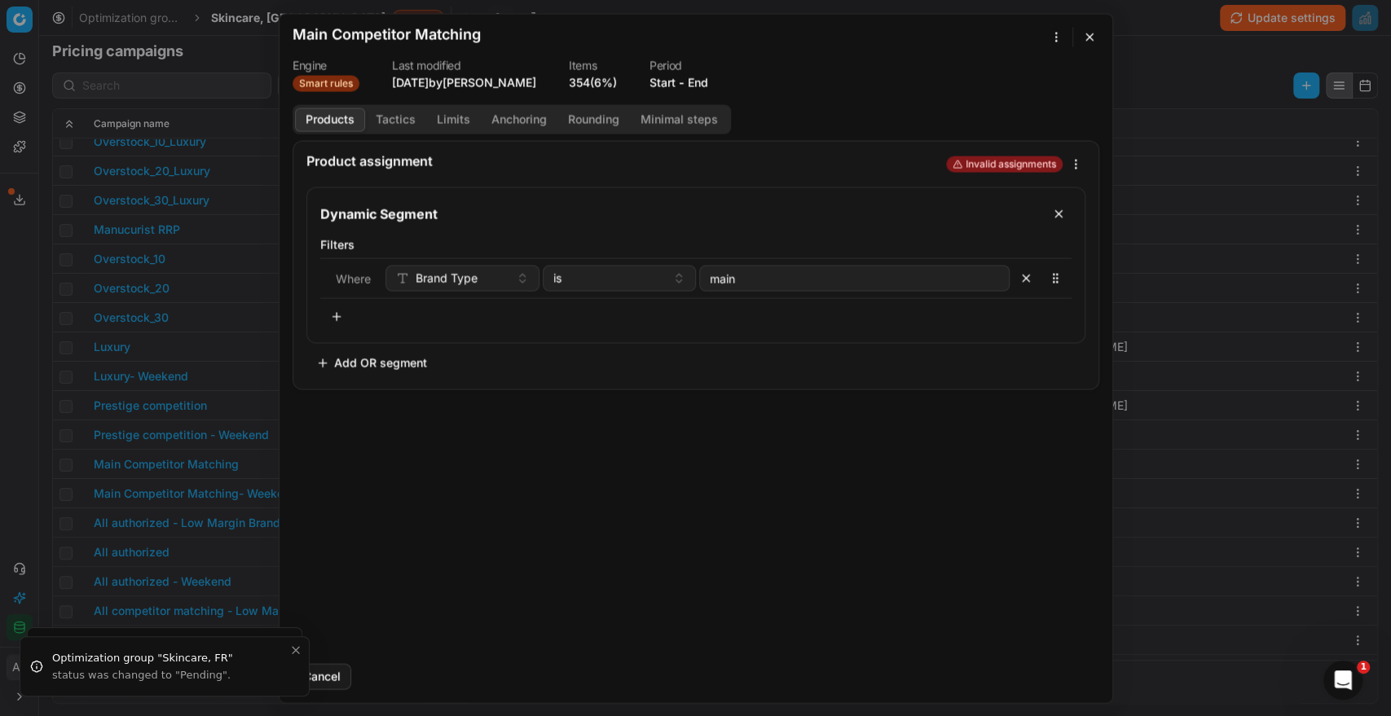
click at [701, 85] on button "End" at bounding box center [698, 82] width 20 height 16
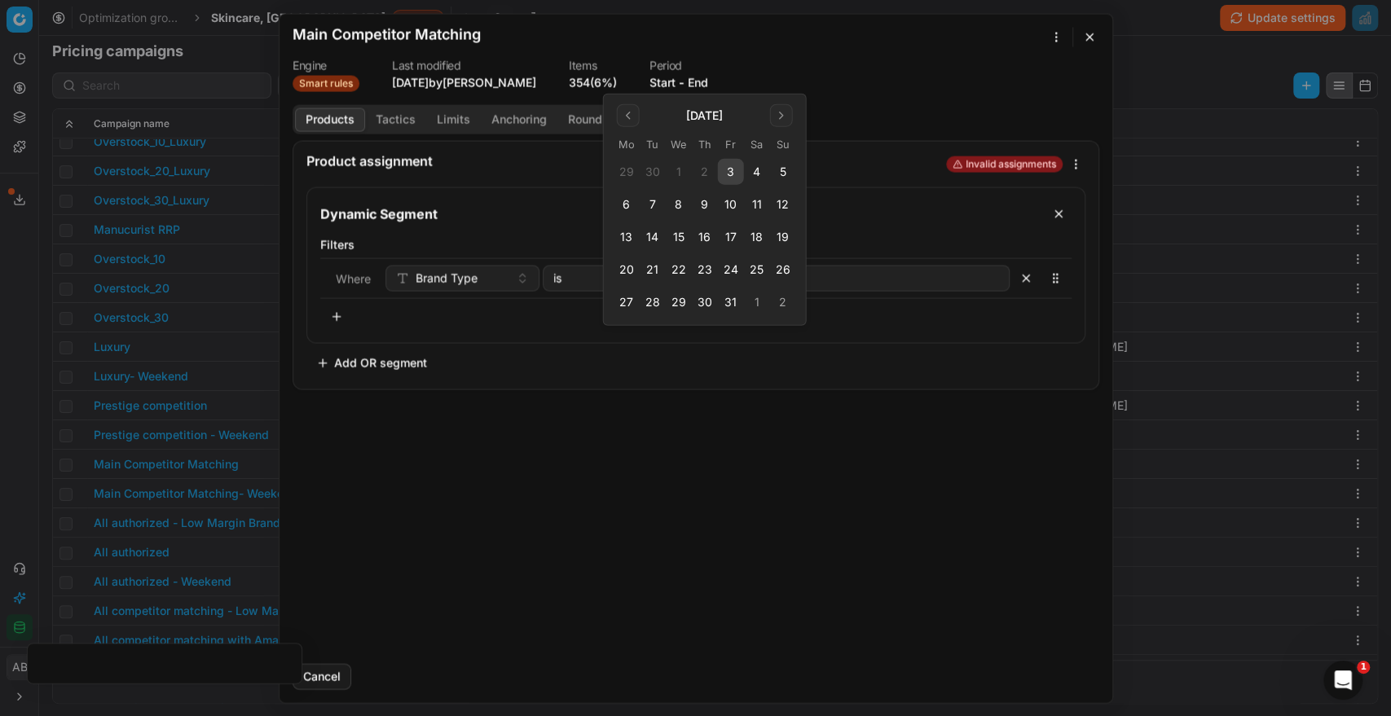
click at [725, 165] on button "3" at bounding box center [731, 172] width 26 height 26
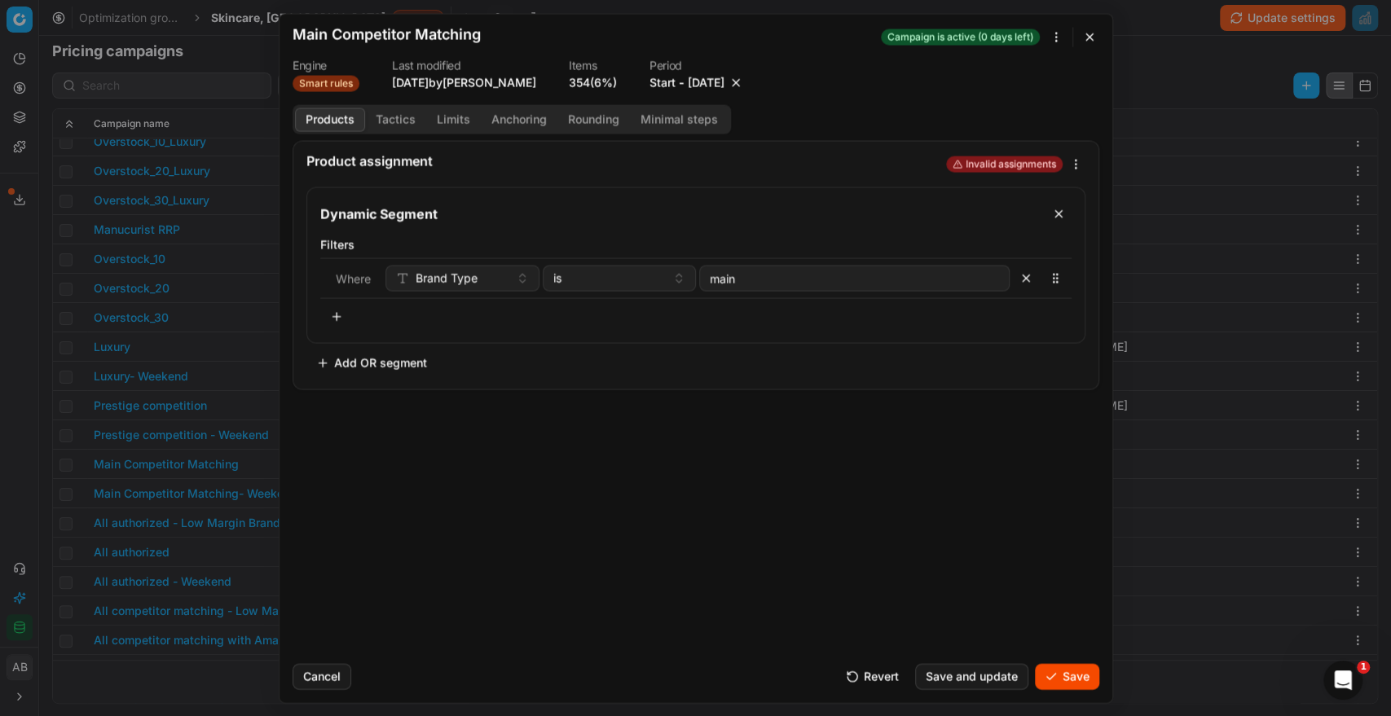
click at [1081, 689] on button "Save" at bounding box center [1067, 676] width 64 height 26
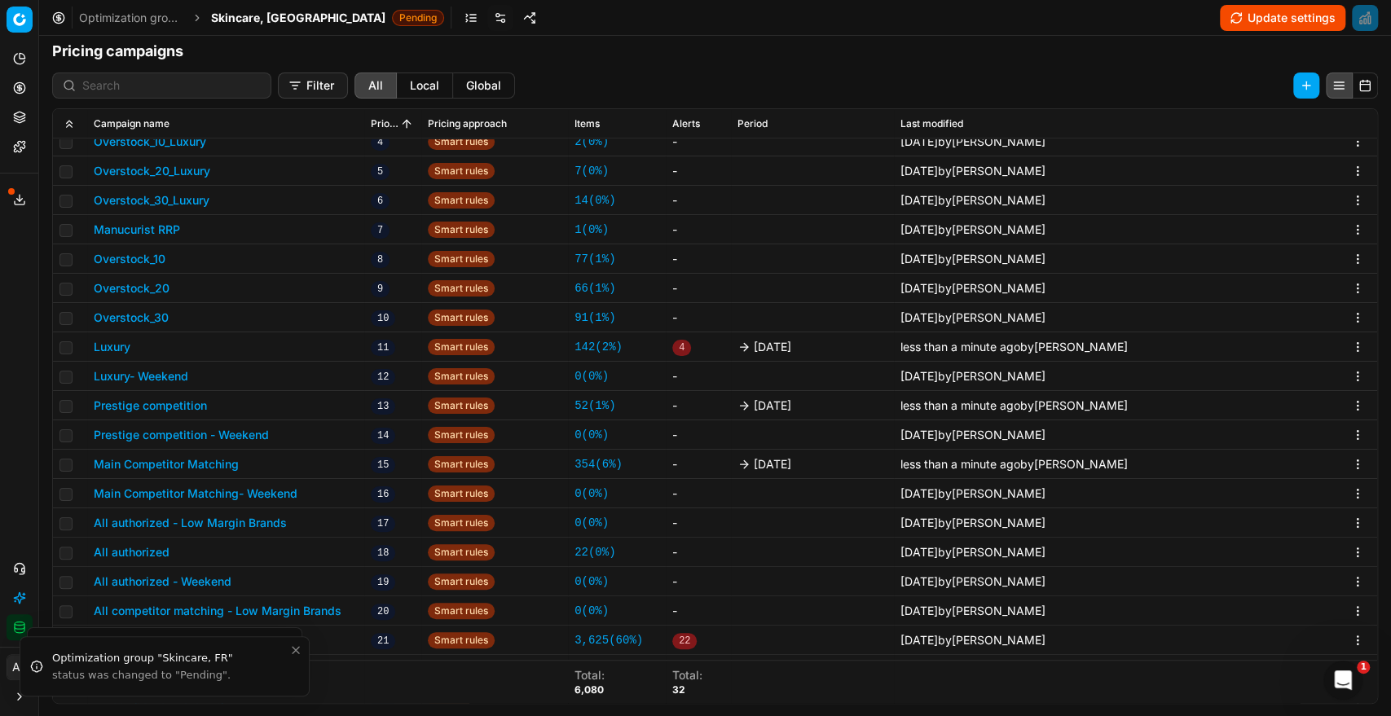
scroll to position [607, 0]
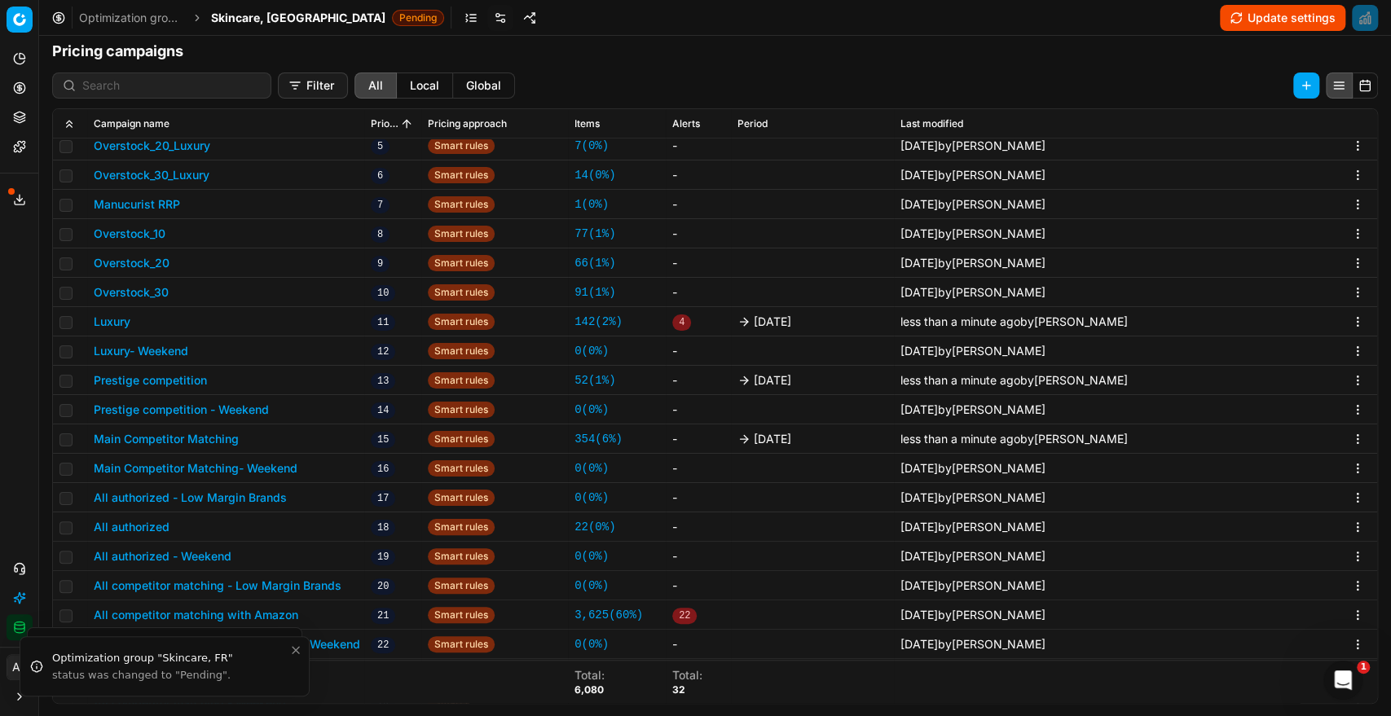
click at [150, 528] on button "All authorized" at bounding box center [132, 527] width 76 height 16
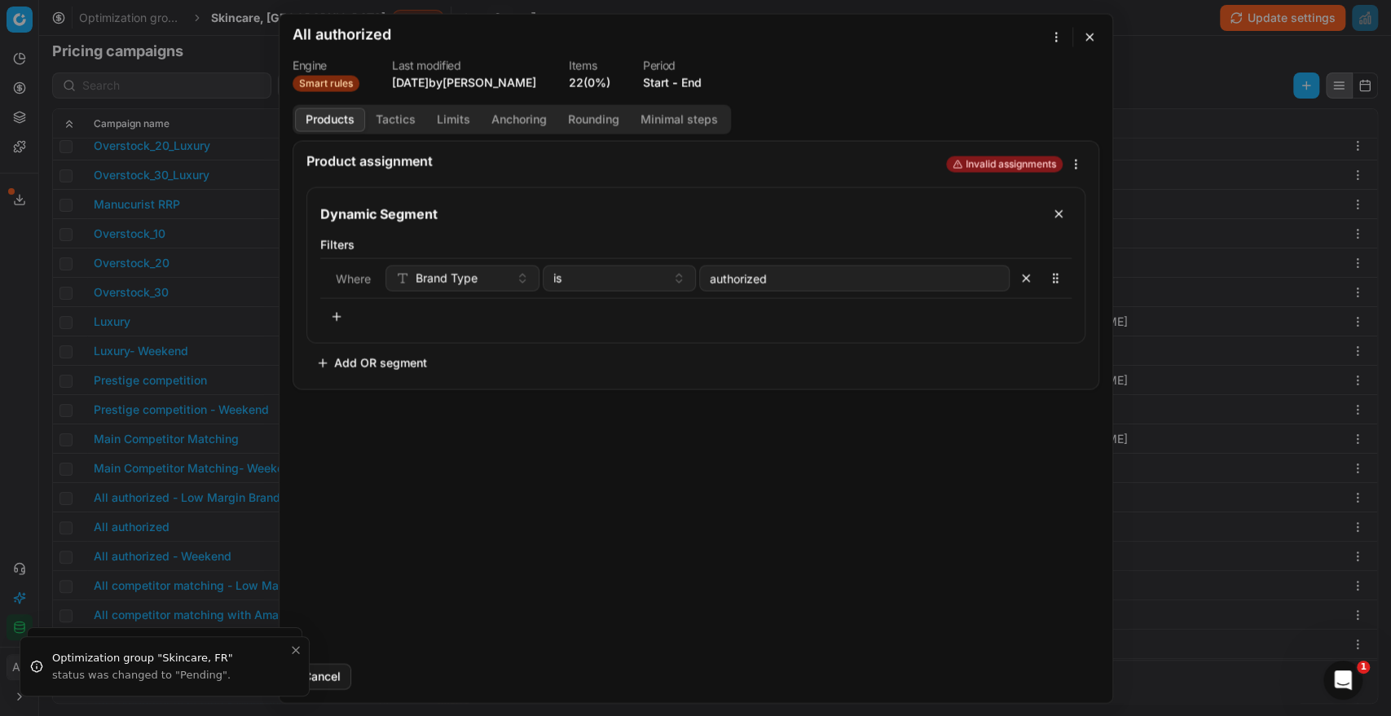
click at [694, 83] on button "End" at bounding box center [691, 82] width 20 height 16
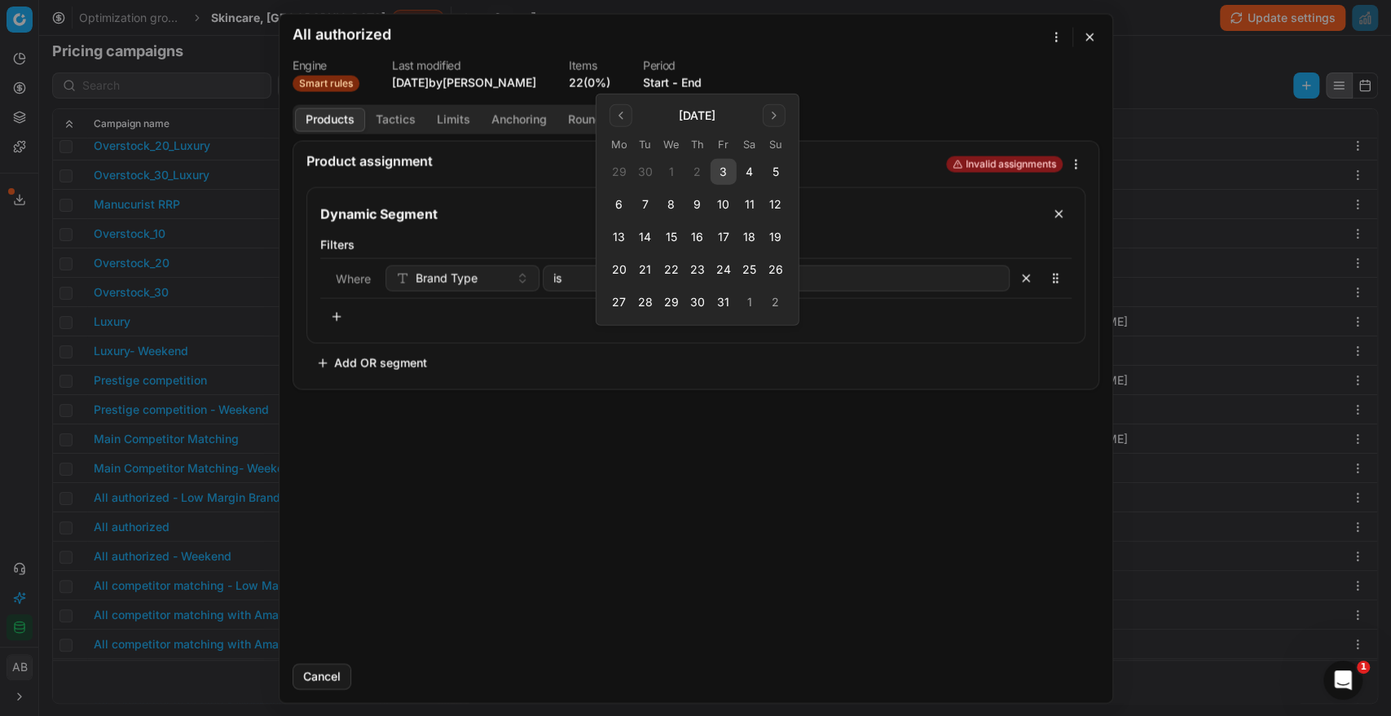
click at [723, 165] on button "3" at bounding box center [724, 172] width 26 height 26
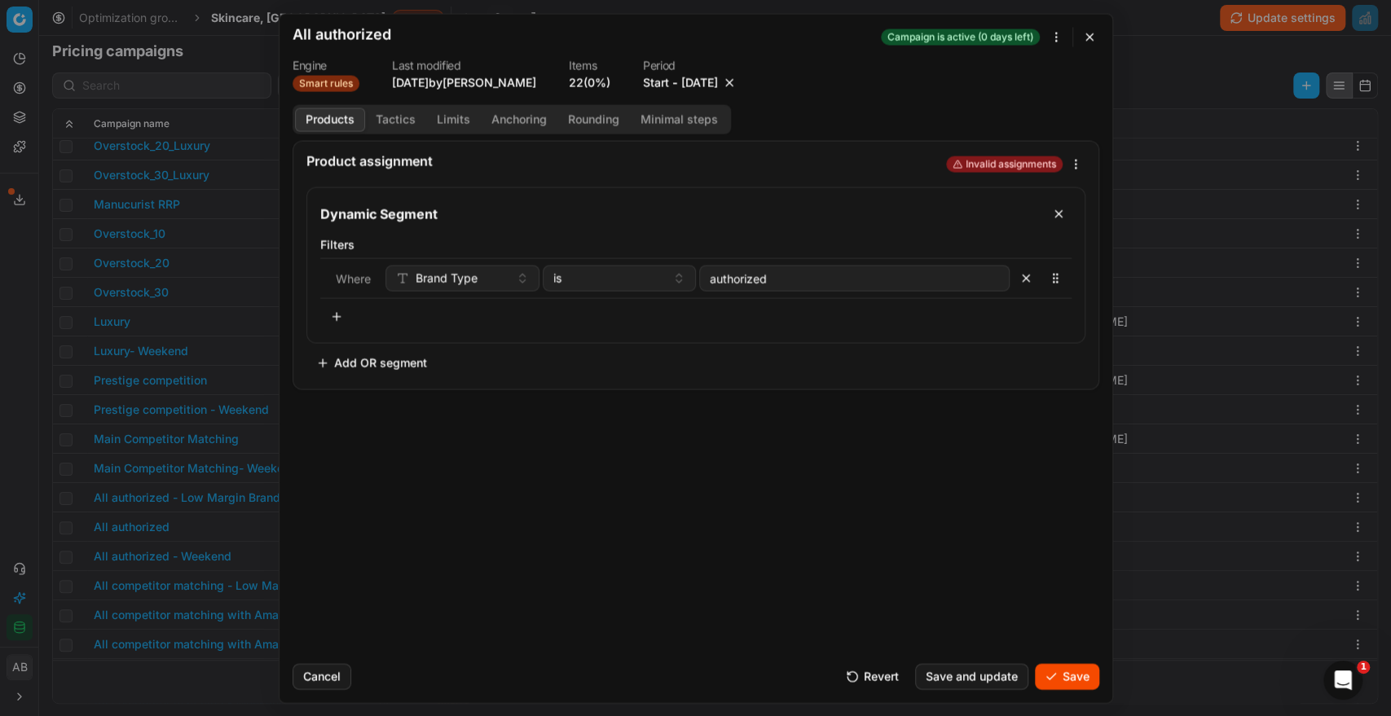
click at [1063, 674] on button "Save" at bounding box center [1067, 676] width 64 height 26
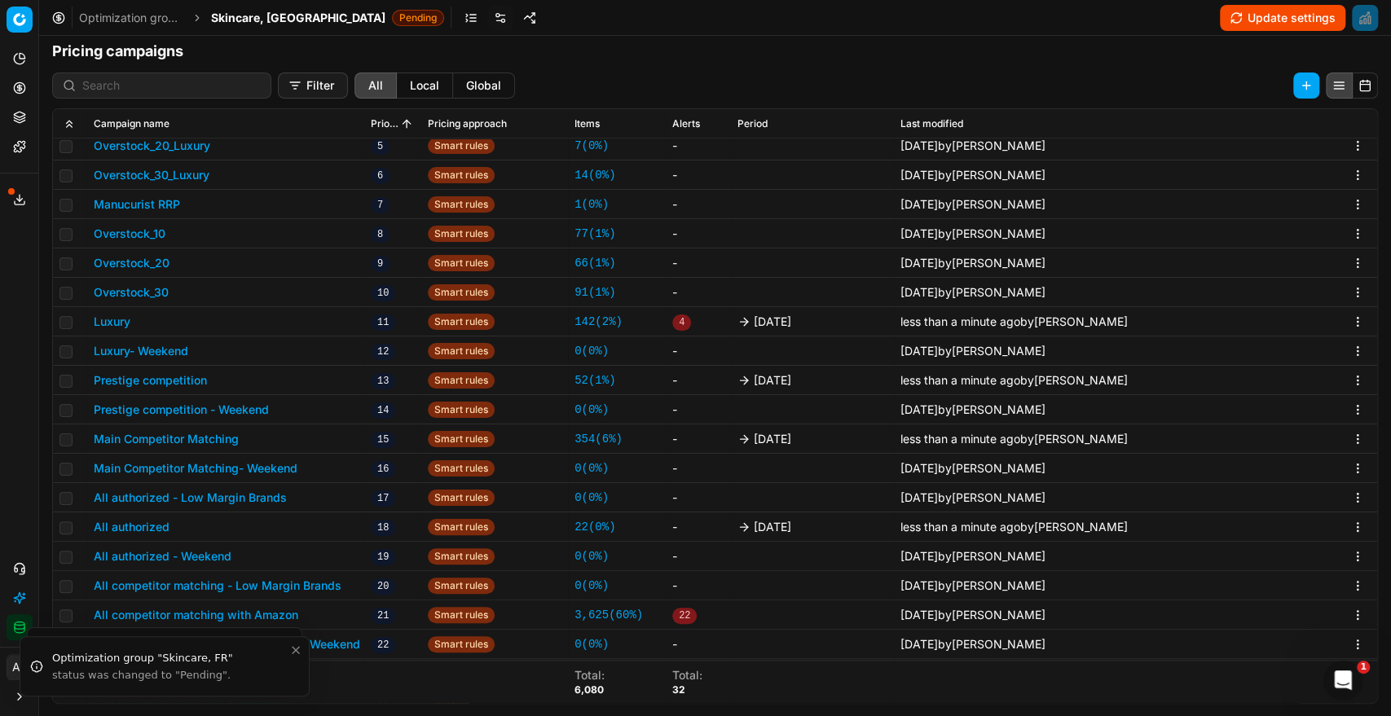
scroll to position [658, 0]
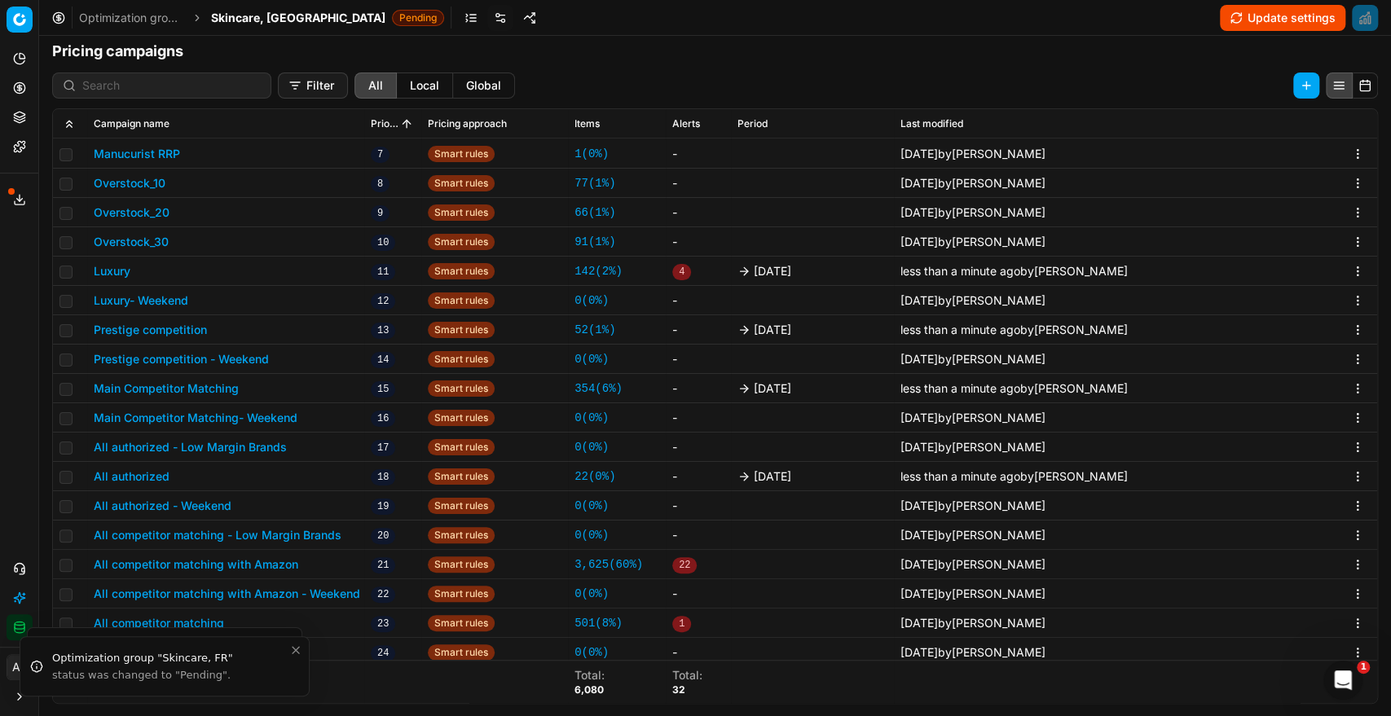
click at [267, 562] on button "All competitor matching with Amazon" at bounding box center [196, 565] width 205 height 16
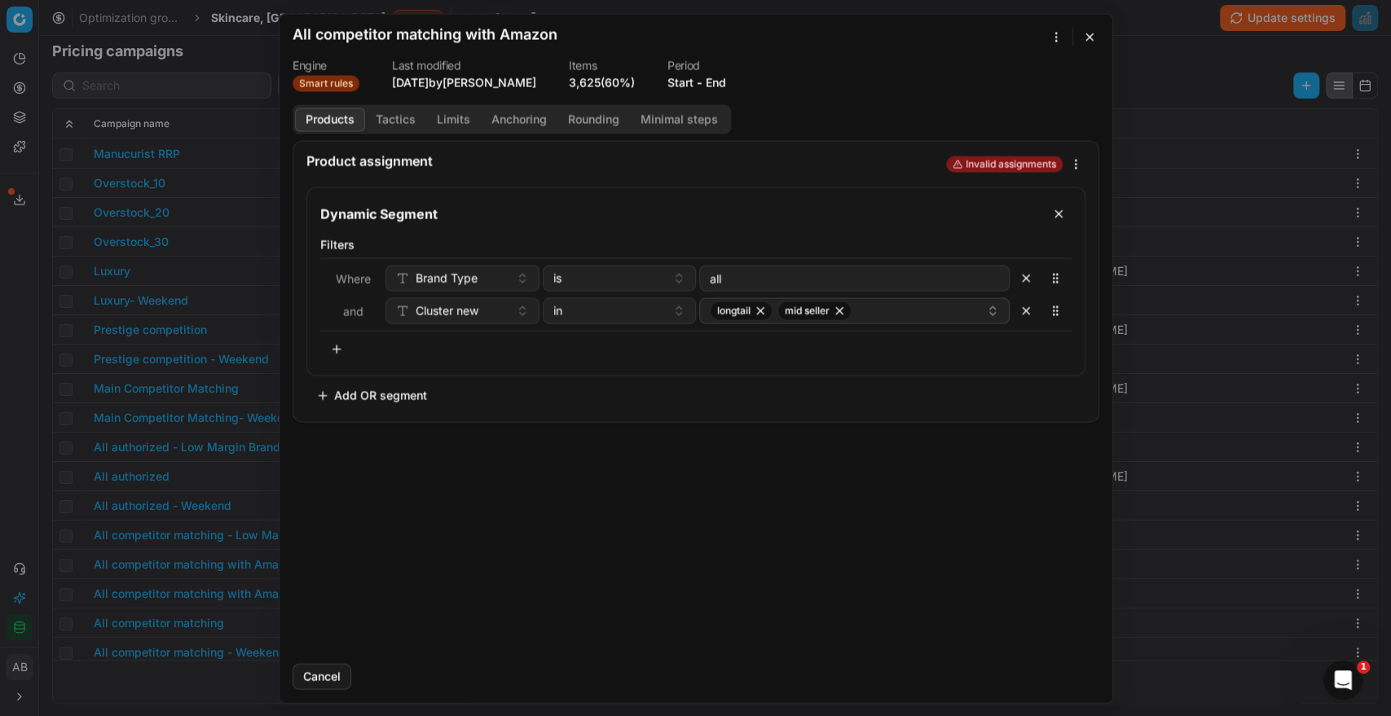
click at [716, 83] on button "End" at bounding box center [716, 82] width 20 height 16
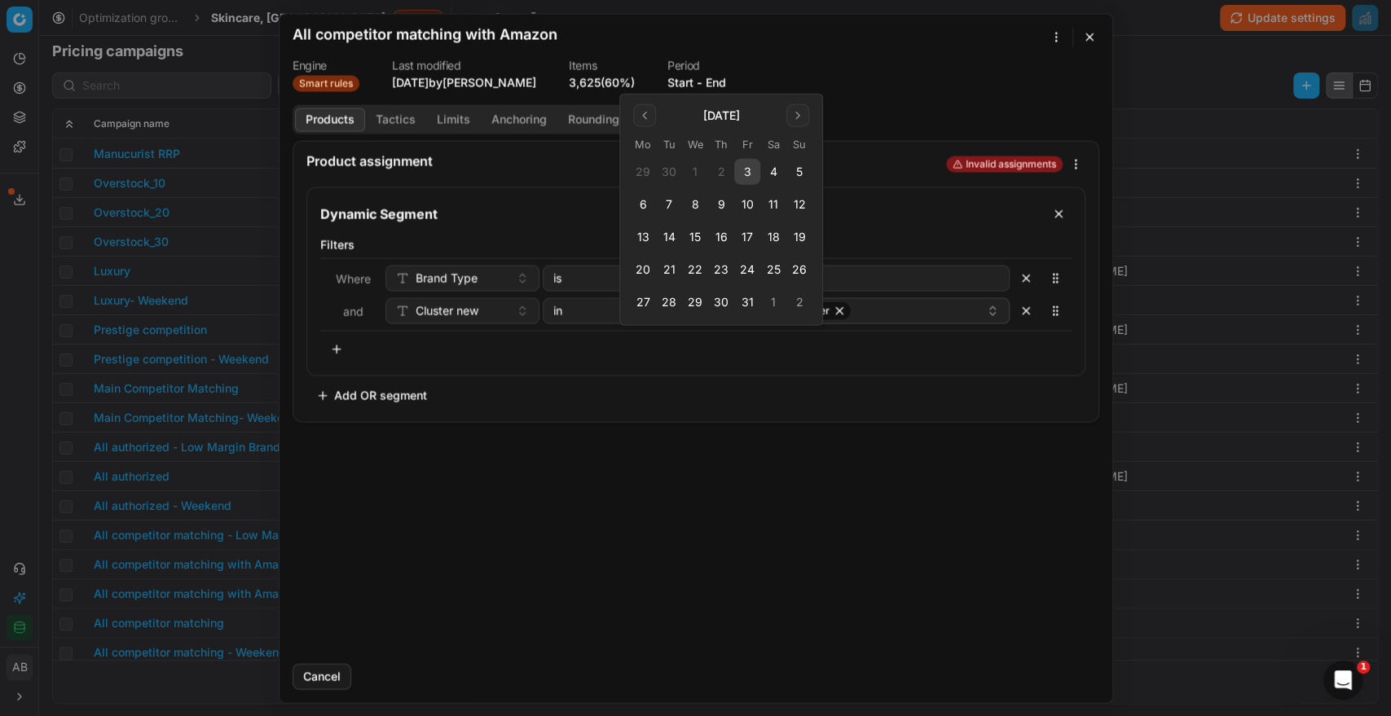
click at [748, 165] on button "3" at bounding box center [747, 172] width 26 height 26
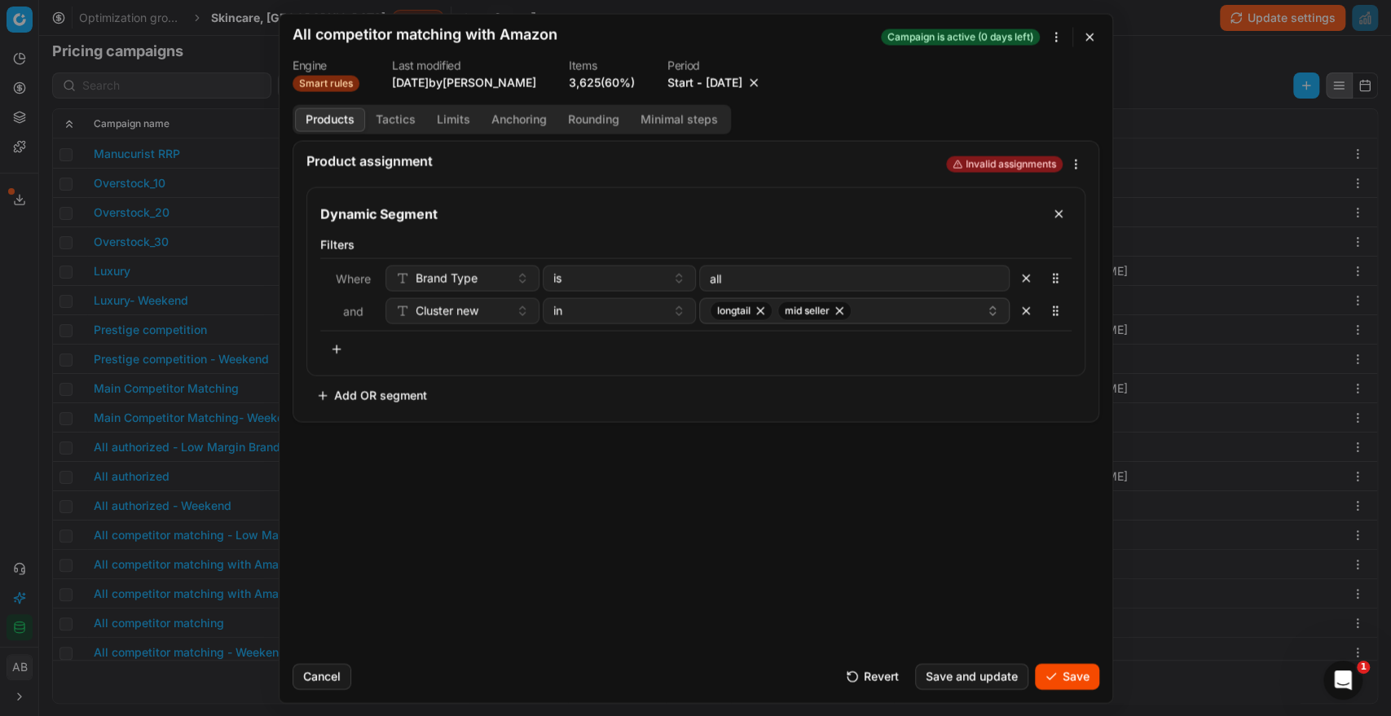
click at [1077, 677] on button "Save" at bounding box center [1067, 676] width 64 height 26
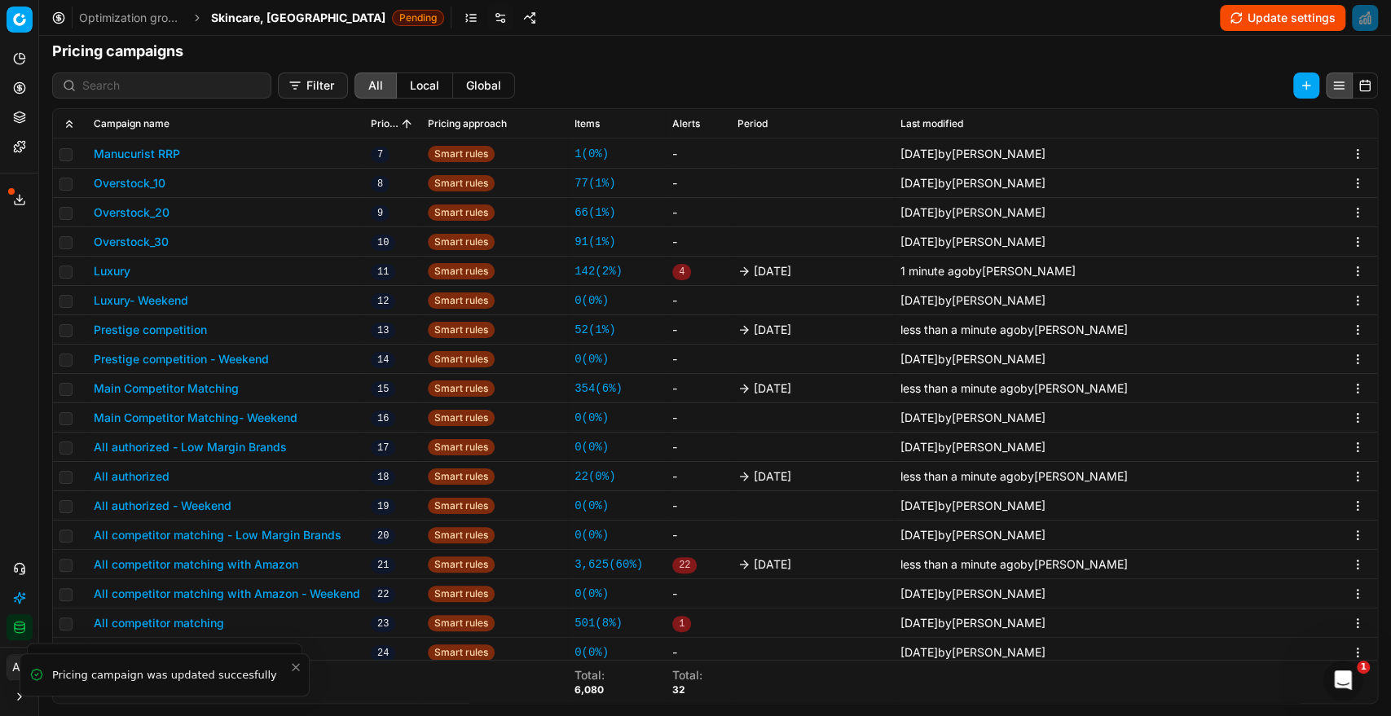
scroll to position [664, 0]
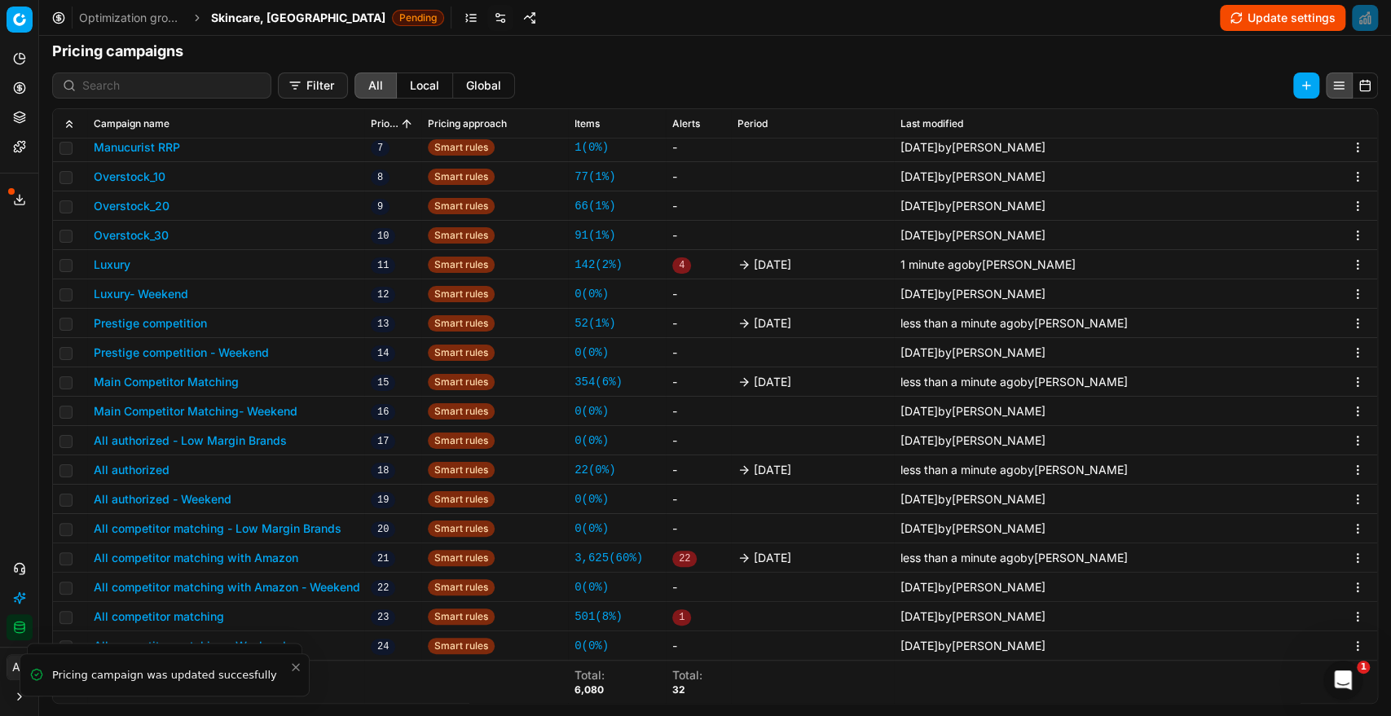
click at [199, 617] on button "All competitor matching" at bounding box center [159, 617] width 130 height 16
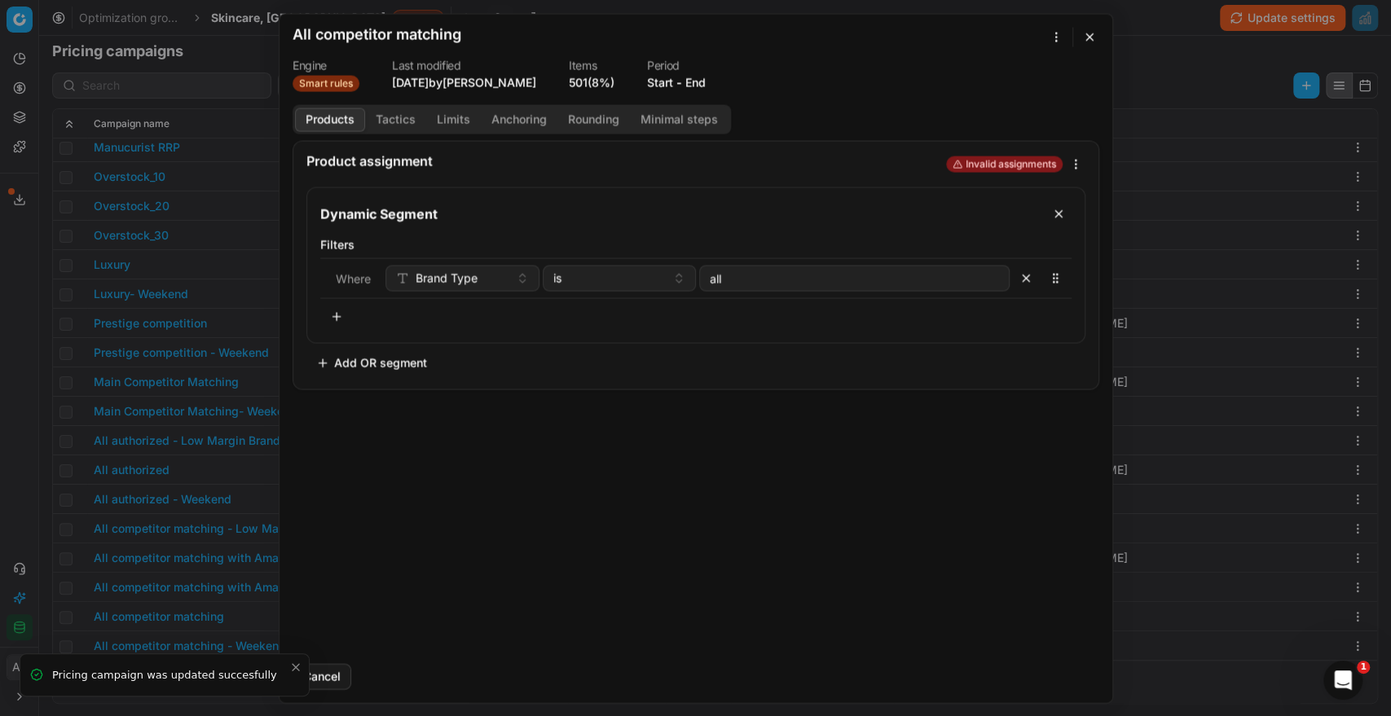
click at [708, 90] on dl "Engine Smart rules Last modified [DATE] by [PERSON_NAME] Items 501 (8%) Period …" at bounding box center [696, 75] width 807 height 32
click at [702, 80] on button "End" at bounding box center [695, 82] width 20 height 16
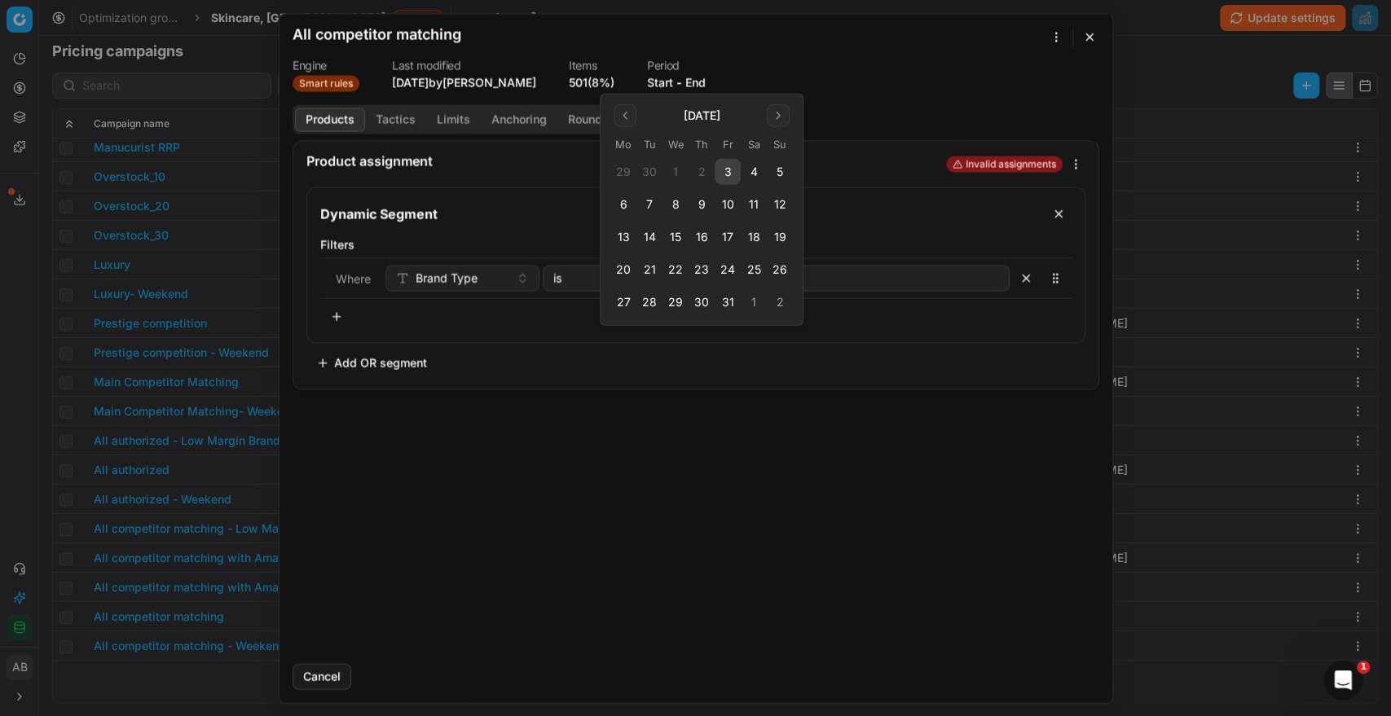
click at [676, 202] on button "8" at bounding box center [676, 205] width 26 height 26
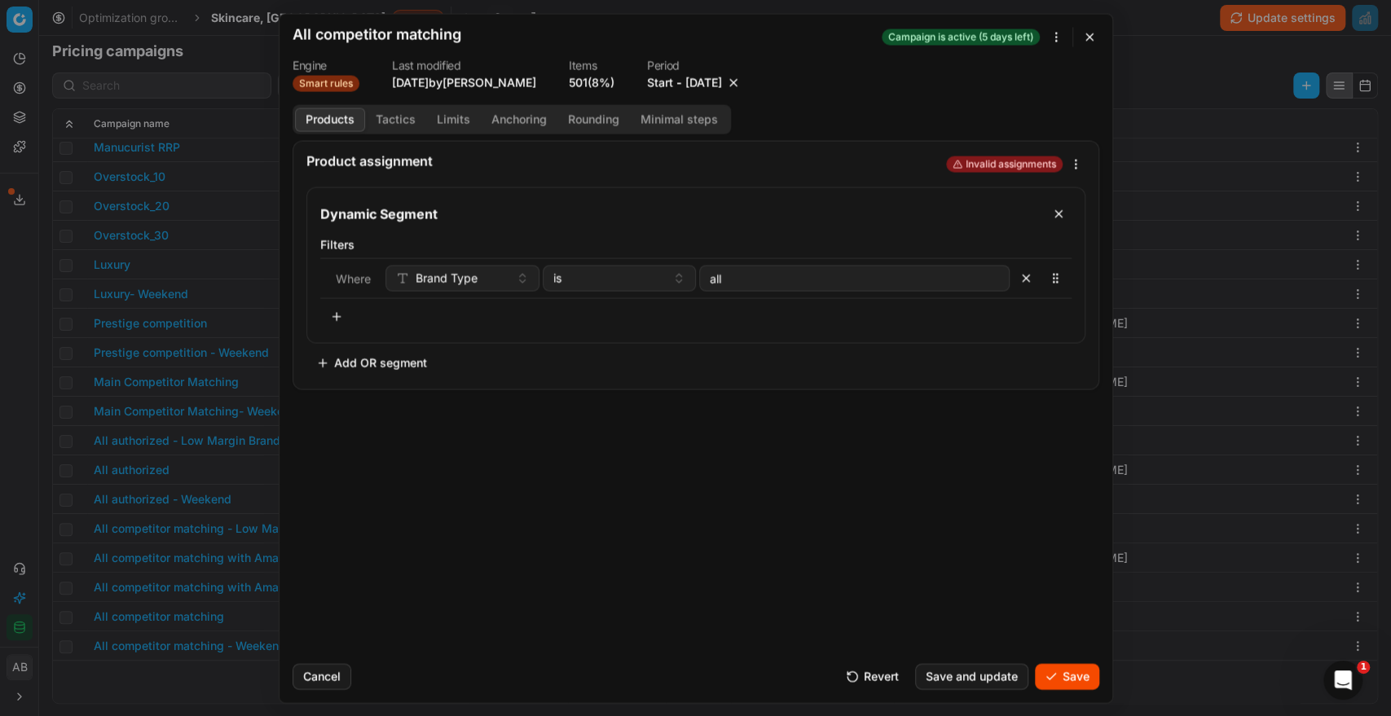
click at [722, 83] on button "[DATE]" at bounding box center [703, 82] width 37 height 16
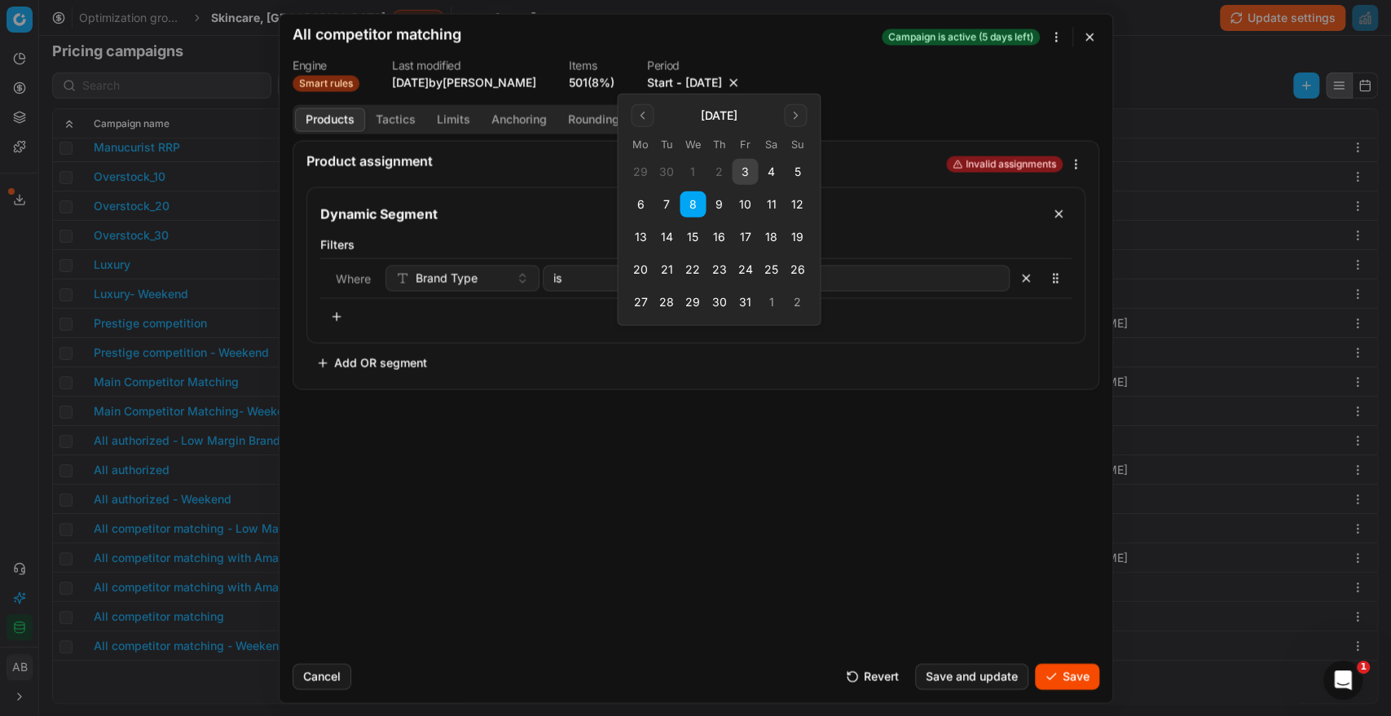
click at [743, 165] on button "3" at bounding box center [745, 172] width 26 height 26
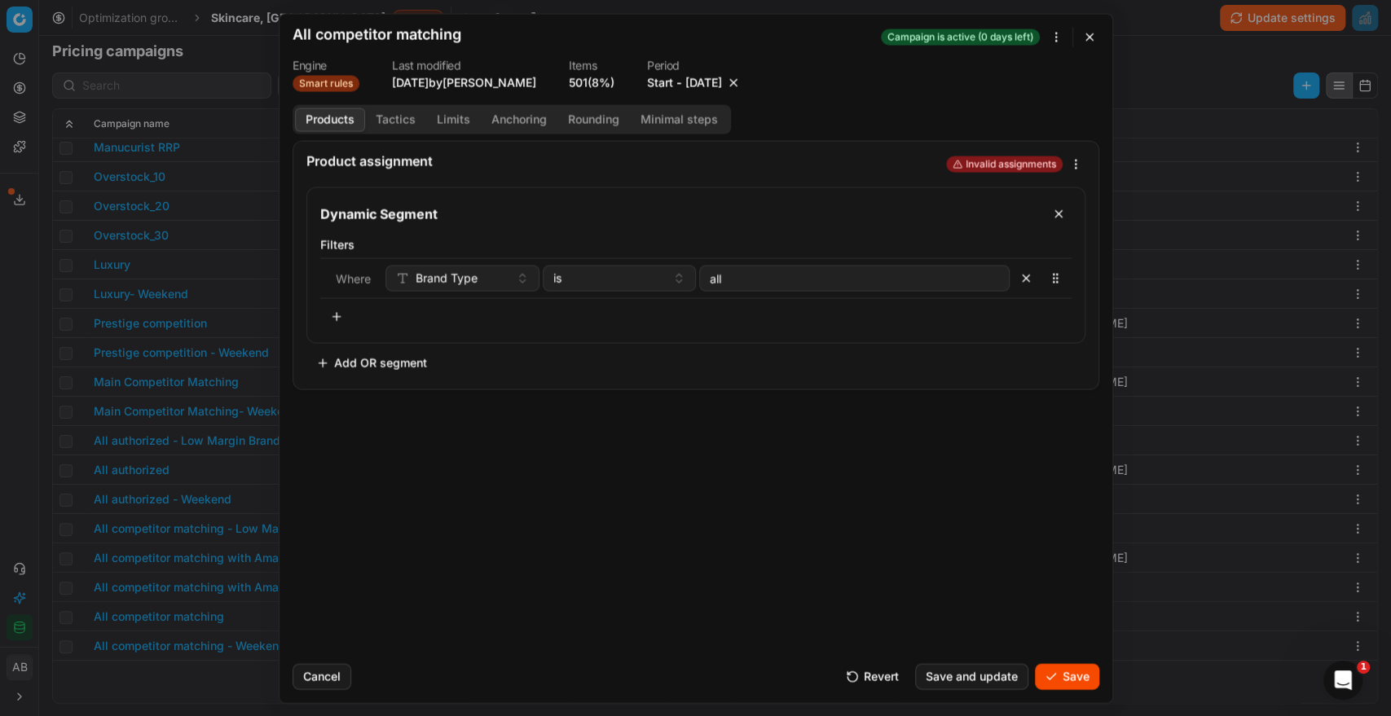
click at [1055, 676] on button "Save" at bounding box center [1067, 676] width 64 height 26
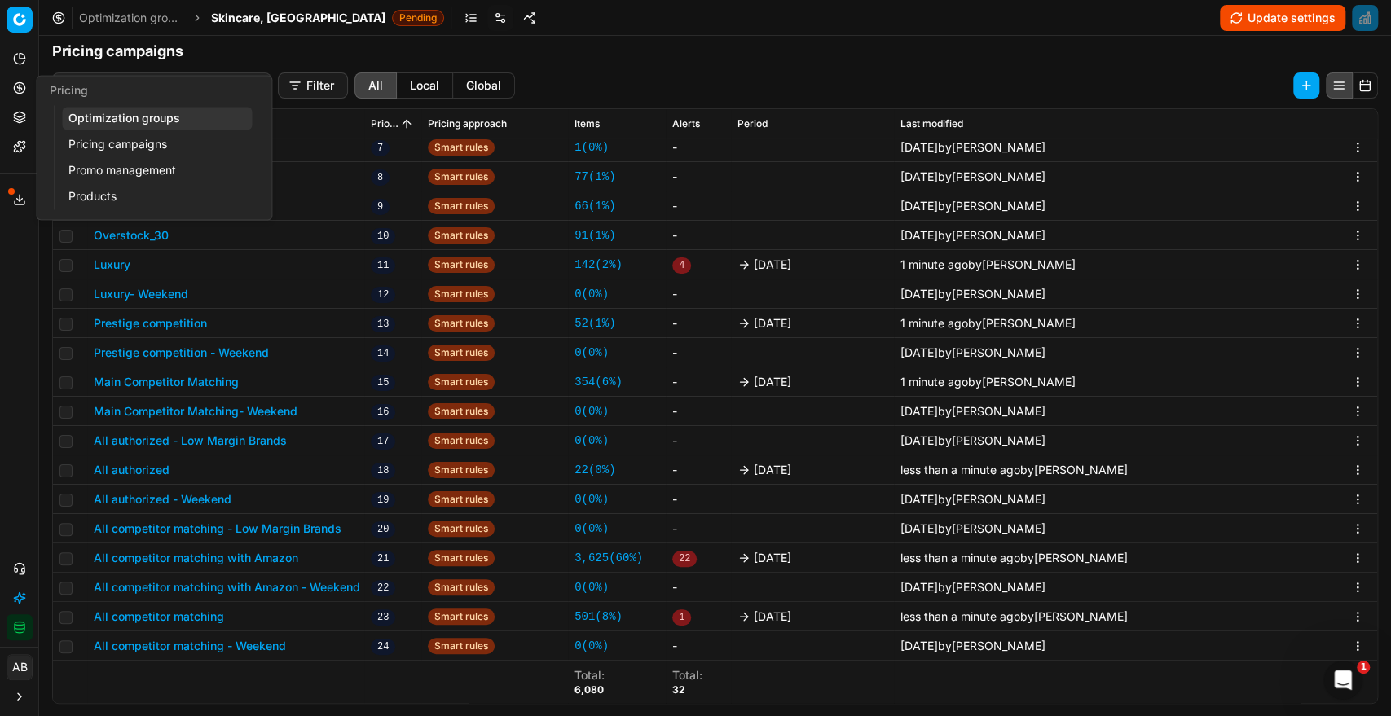
click at [101, 126] on link "Optimization groups" at bounding box center [157, 118] width 190 height 23
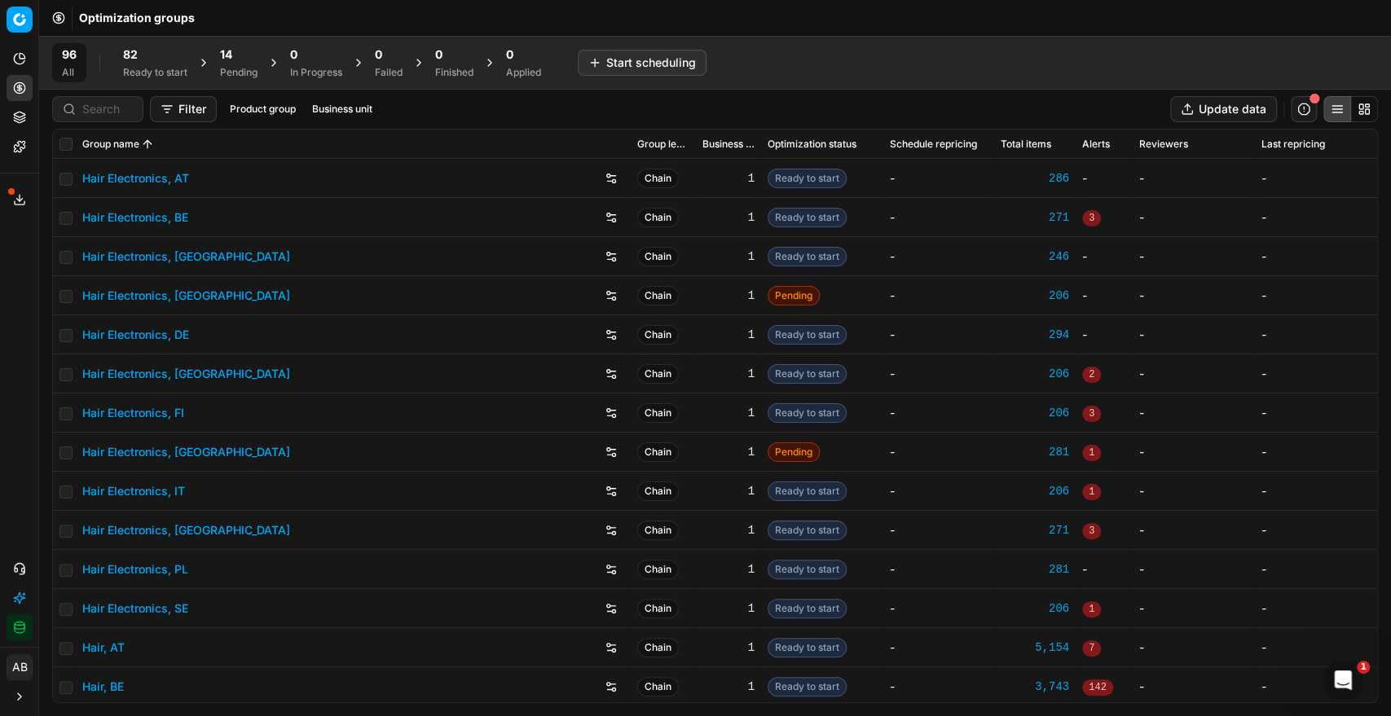
click at [230, 68] on div "Pending" at bounding box center [238, 72] width 37 height 13
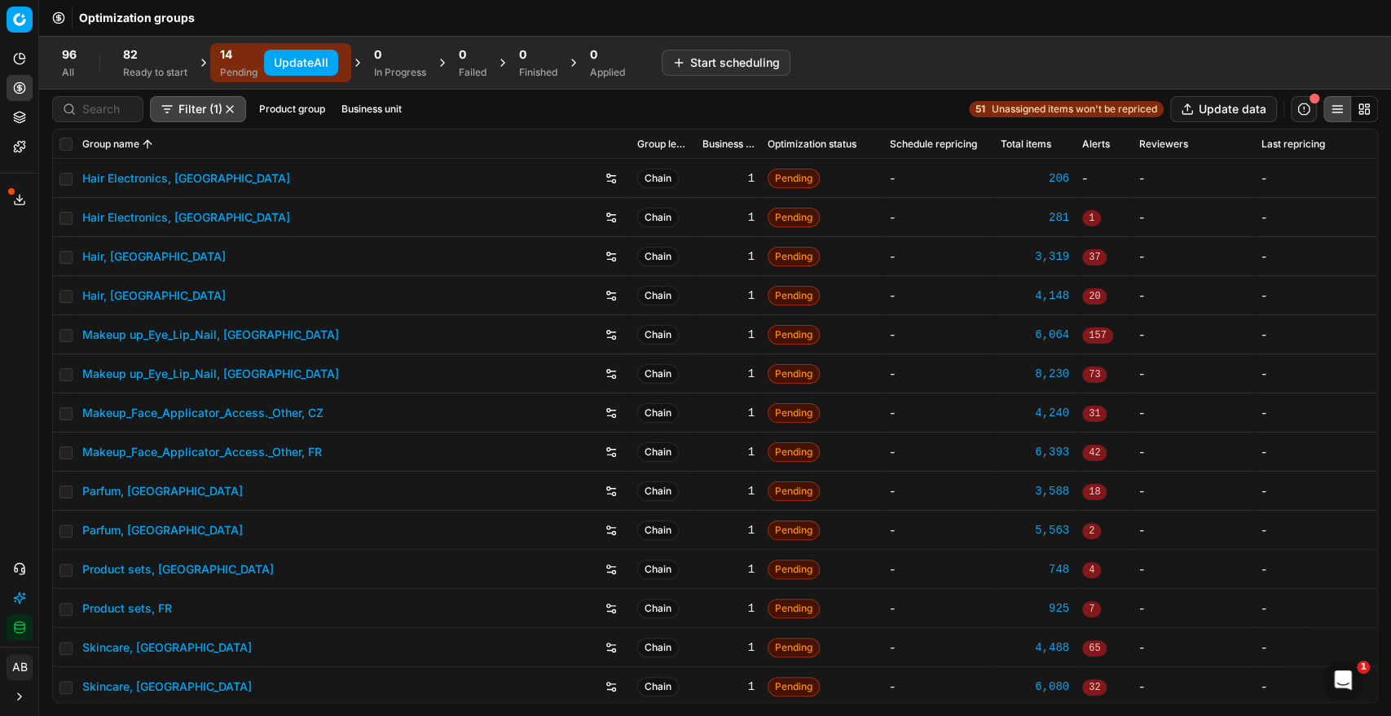
click at [302, 59] on button "Update All" at bounding box center [301, 63] width 74 height 26
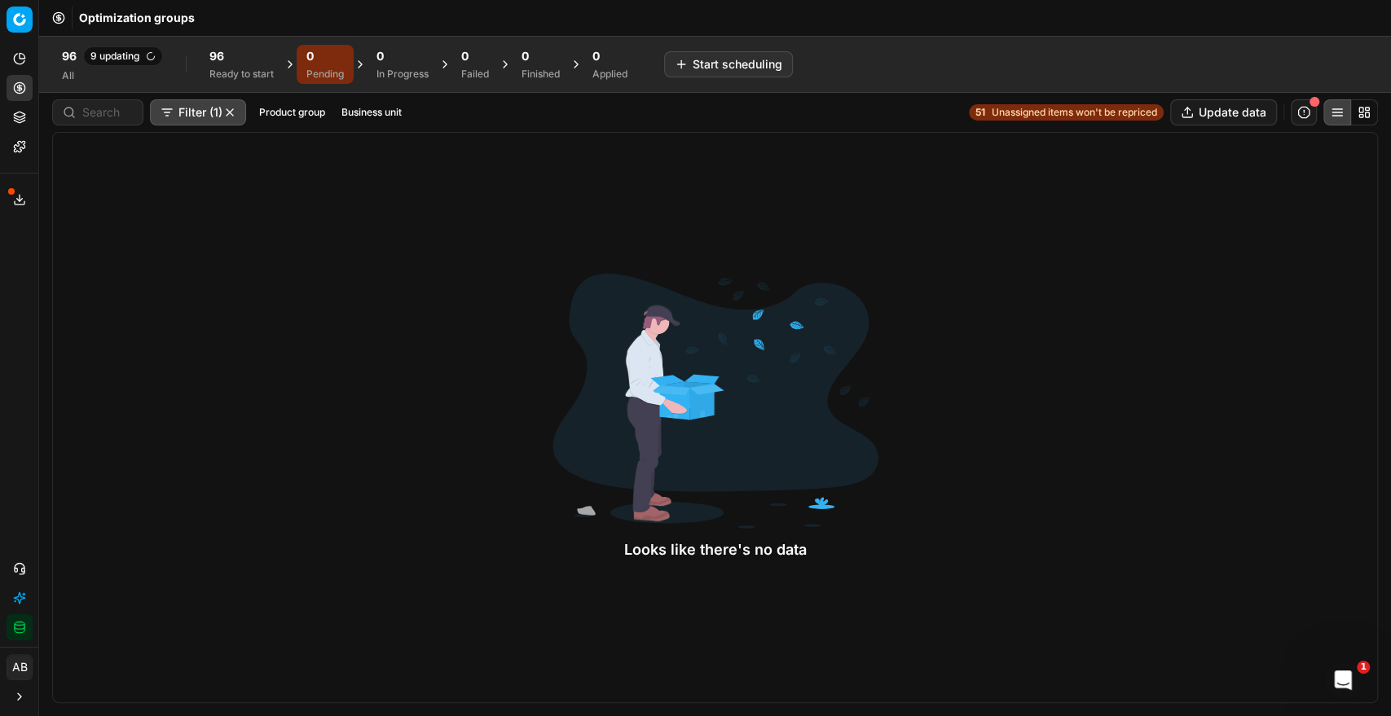
click at [236, 70] on div "Ready to start" at bounding box center [241, 74] width 64 height 13
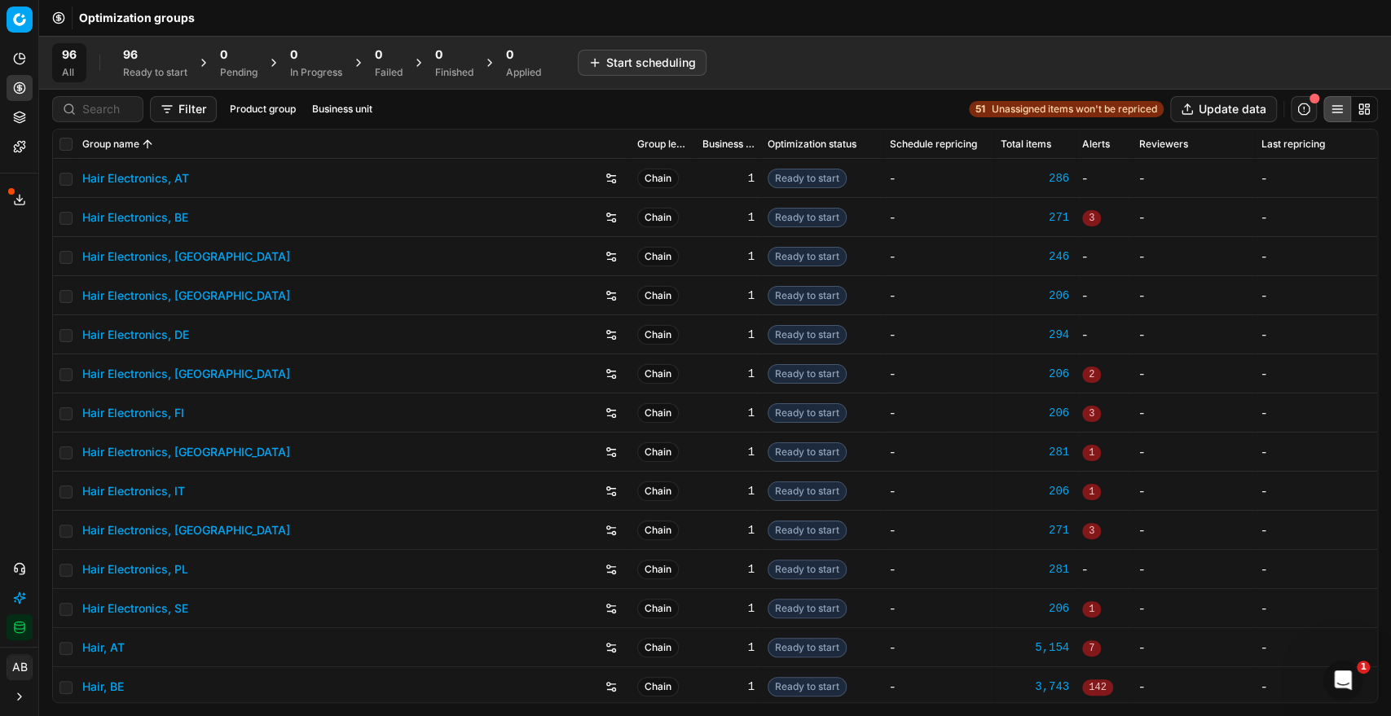
click at [156, 47] on div "96" at bounding box center [155, 54] width 64 height 16
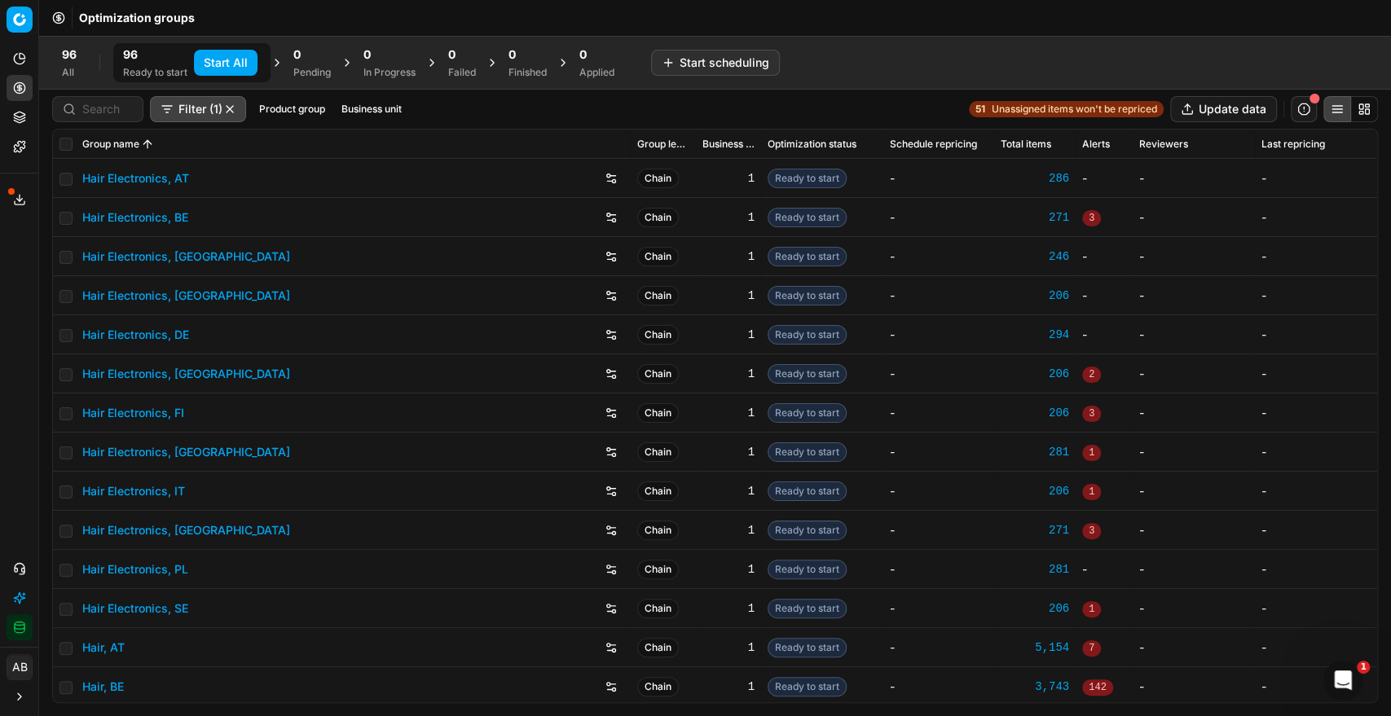
click at [236, 64] on button "Start All" at bounding box center [226, 63] width 64 height 26
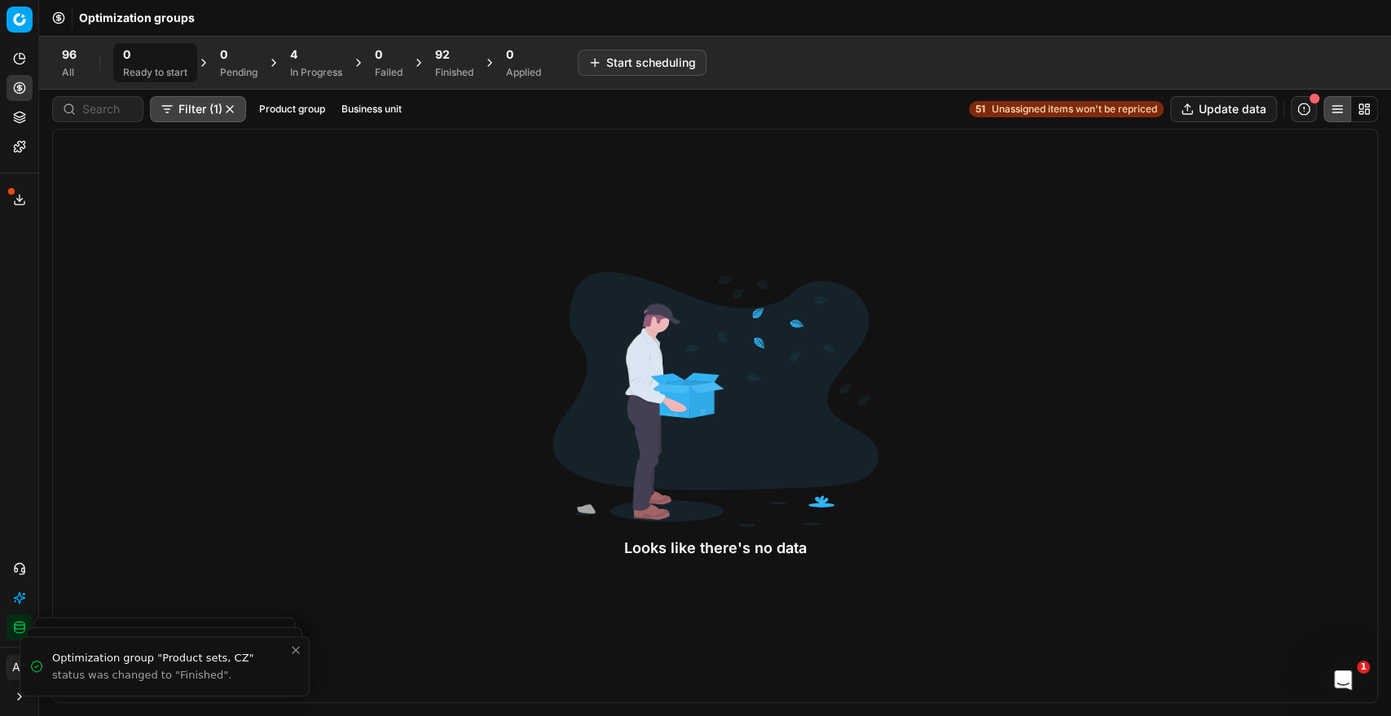
click at [446, 56] on span "92" at bounding box center [442, 54] width 15 height 16
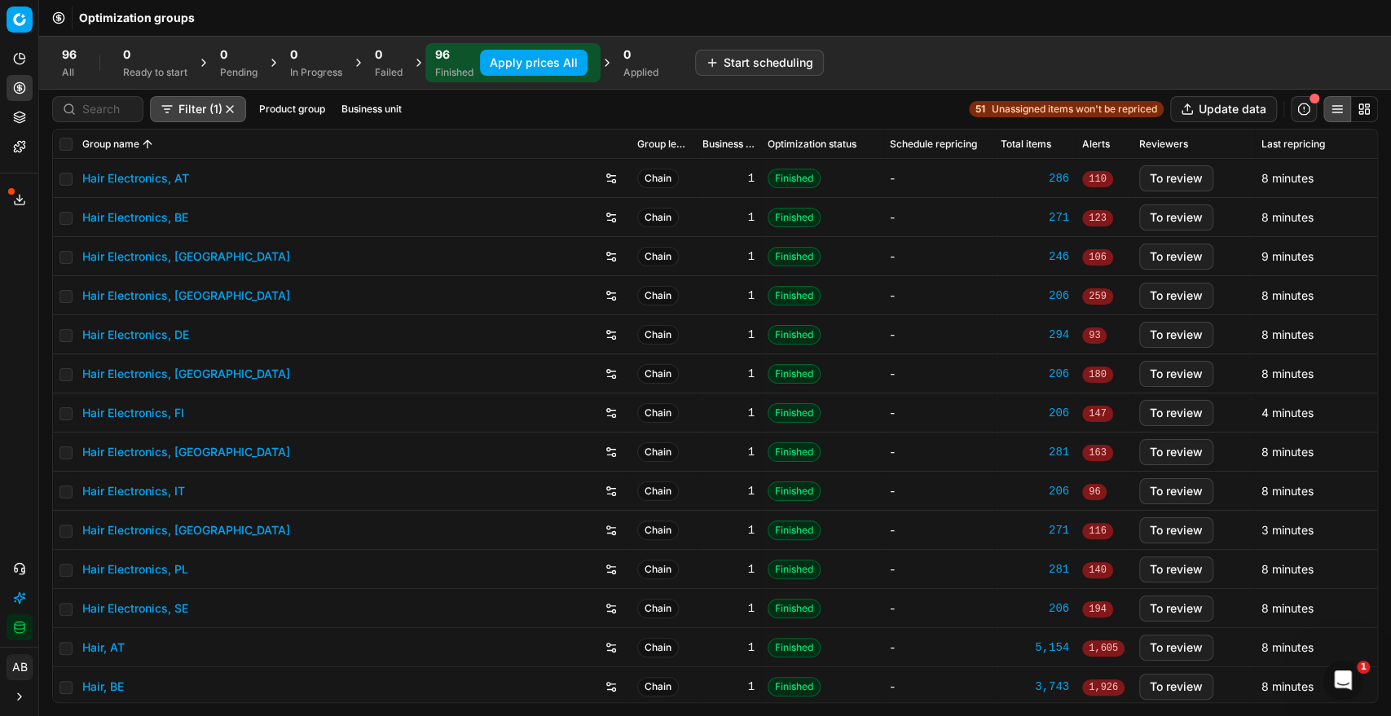
click at [535, 67] on button "Apply prices All" at bounding box center [534, 63] width 108 height 26
